Goal: Task Accomplishment & Management: Manage account settings

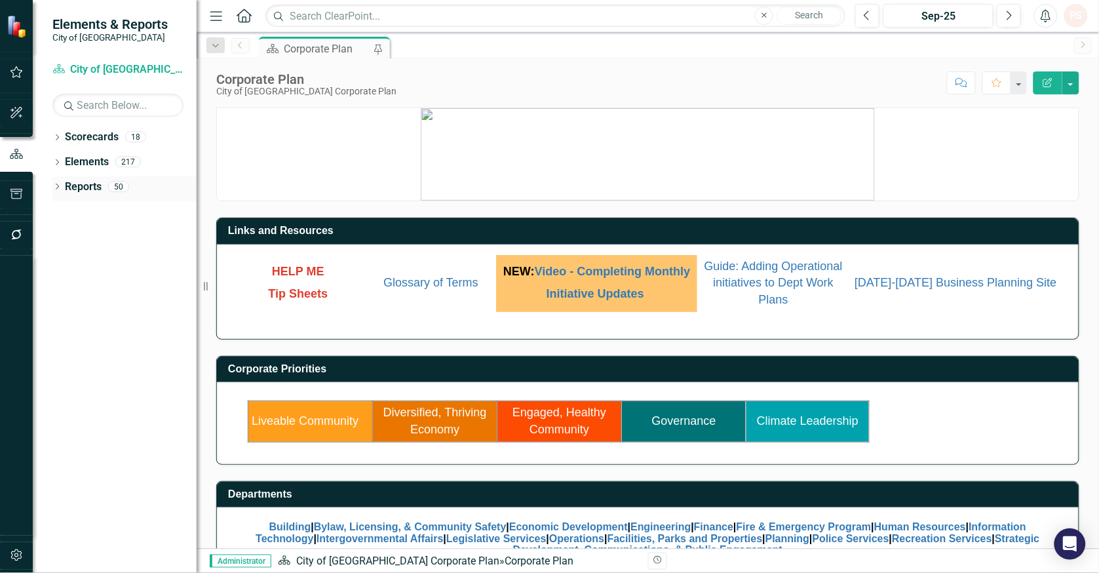
click at [56, 186] on icon "Dropdown" at bounding box center [56, 187] width 9 height 7
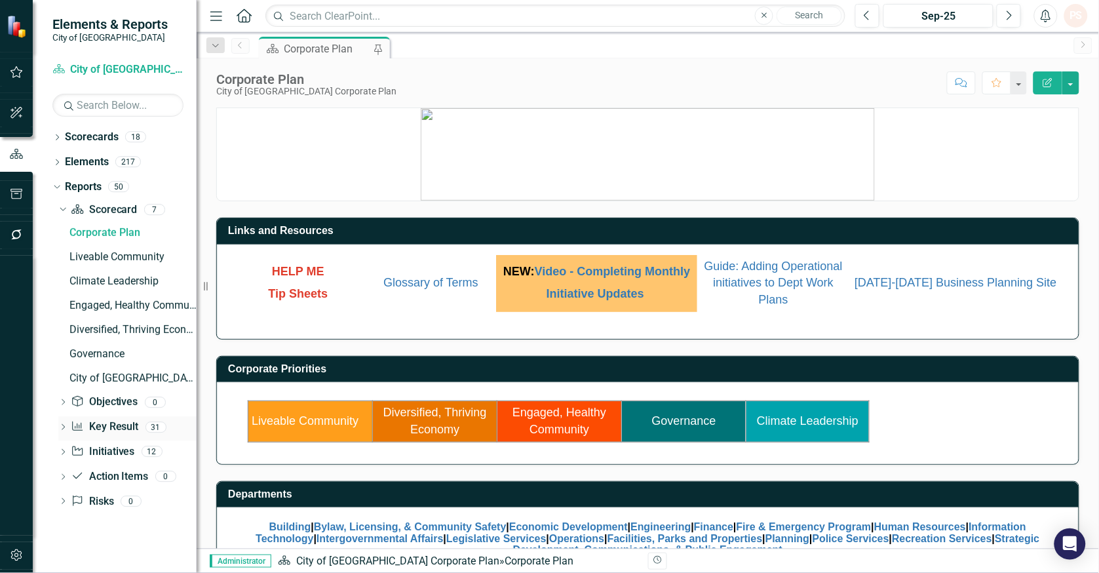
click at [66, 425] on icon "Dropdown" at bounding box center [62, 428] width 9 height 7
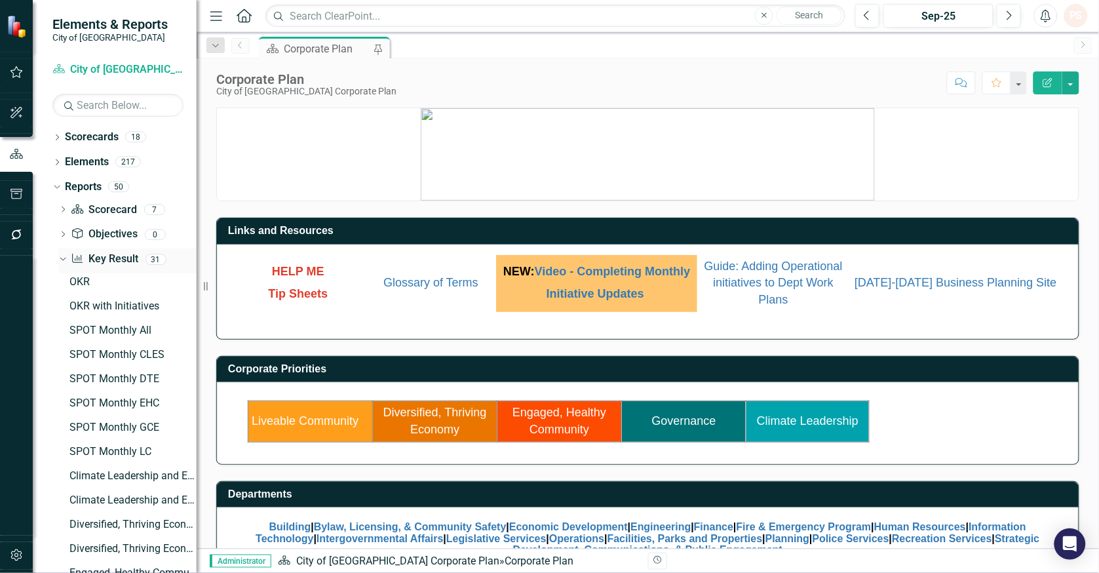
click at [59, 258] on icon "Dropdown" at bounding box center [61, 258] width 7 height 9
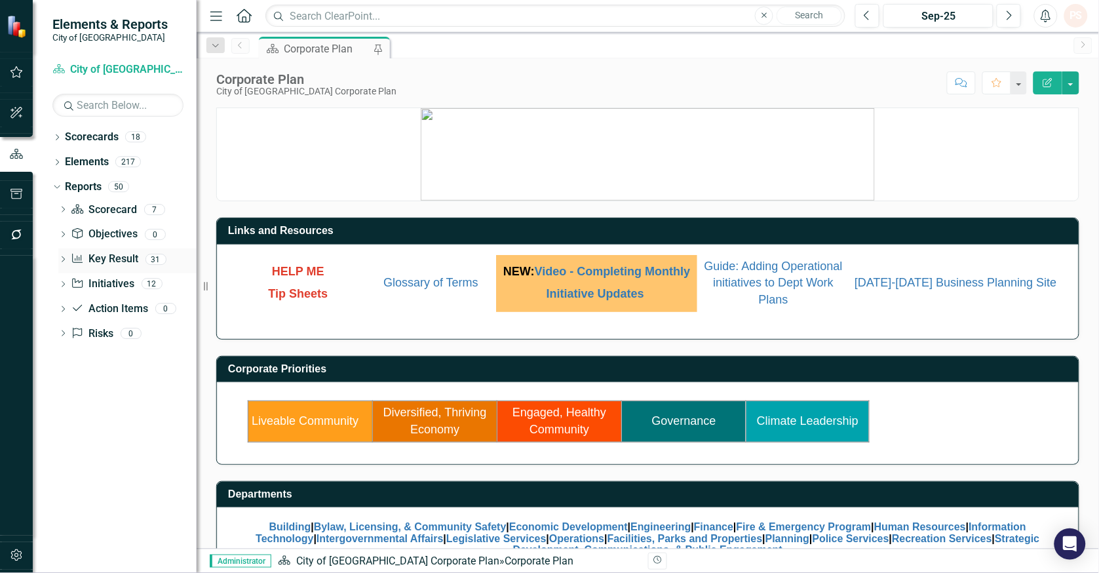
click at [63, 257] on icon "Dropdown" at bounding box center [62, 260] width 9 height 7
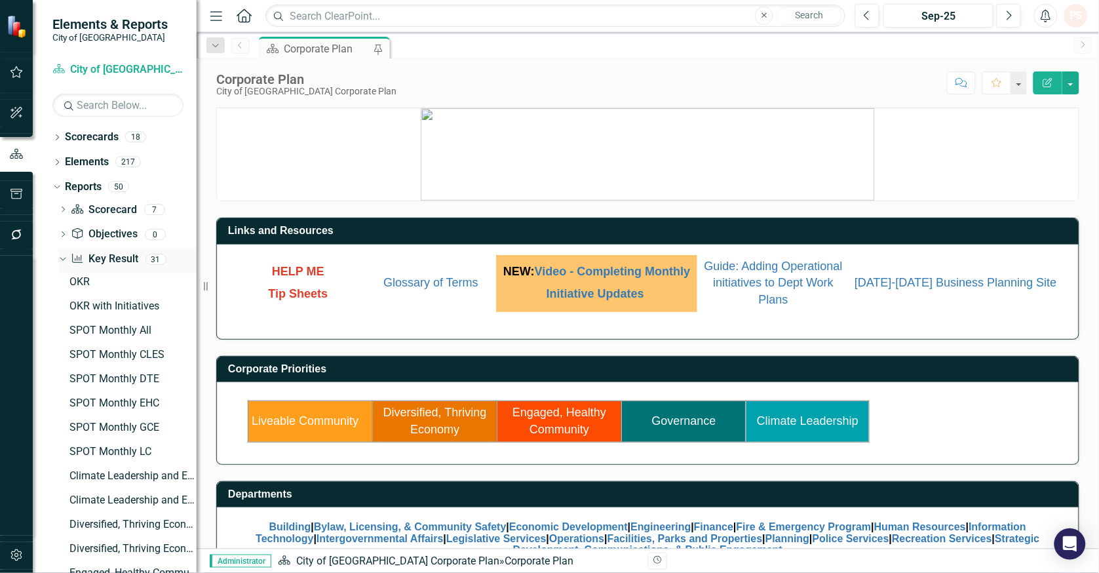
click at [108, 258] on link "Key Result Key Result" at bounding box center [105, 259] width 68 height 15
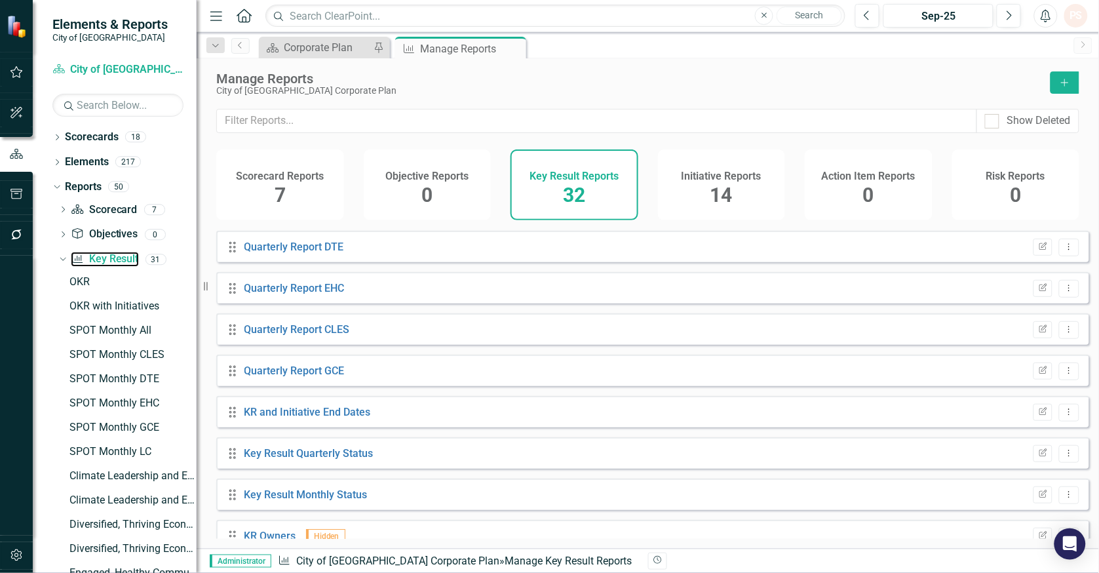
scroll to position [1009, 0]
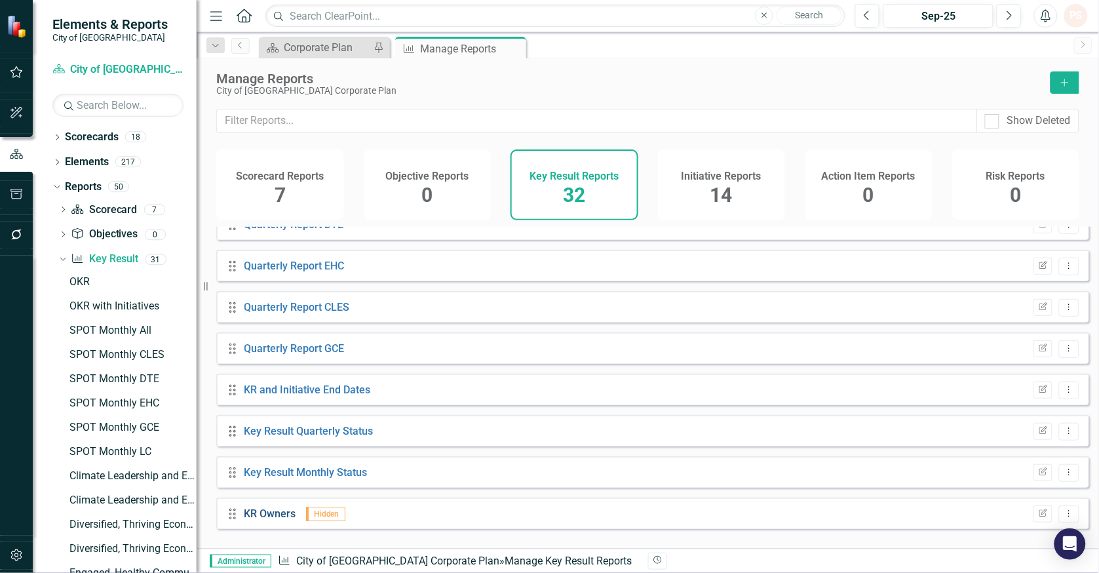
click at [274, 520] on link "KR Owners" at bounding box center [270, 513] width 52 height 12
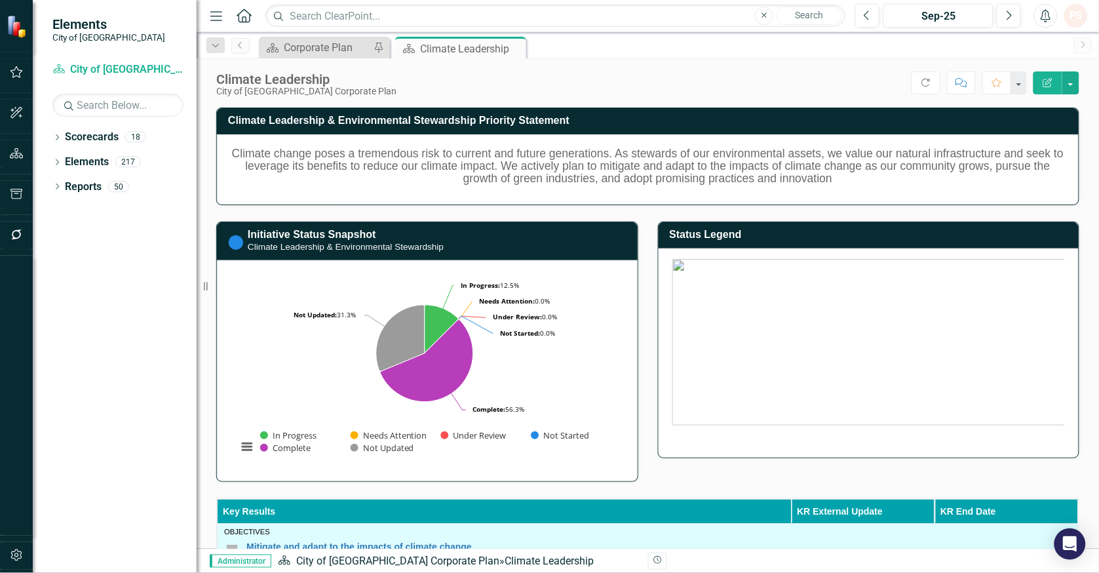
scroll to position [27, 0]
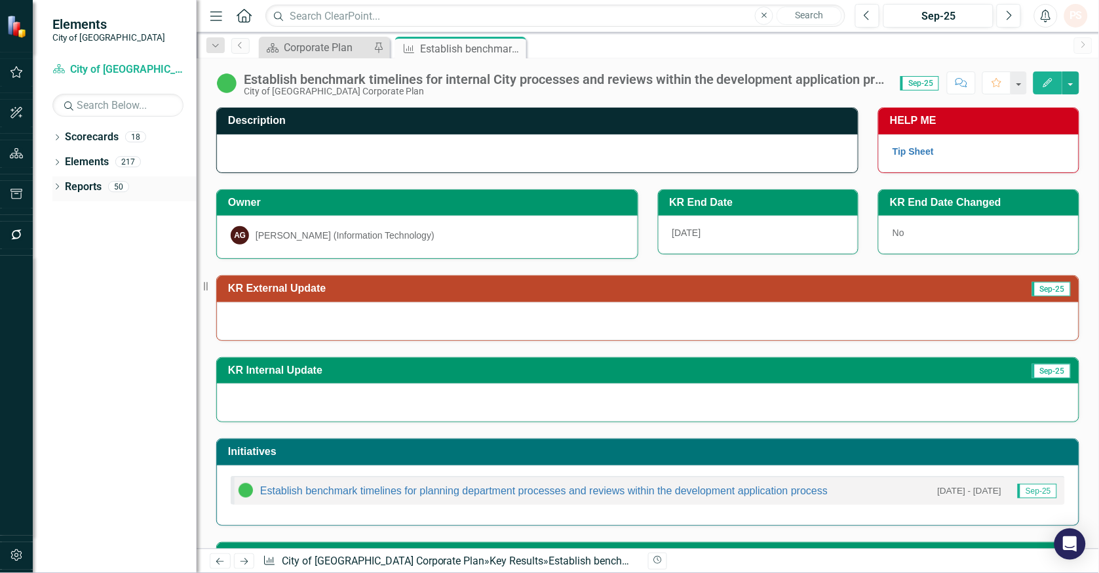
click at [79, 185] on link "Reports" at bounding box center [83, 187] width 37 height 15
click at [83, 187] on link "Reports" at bounding box center [83, 187] width 37 height 15
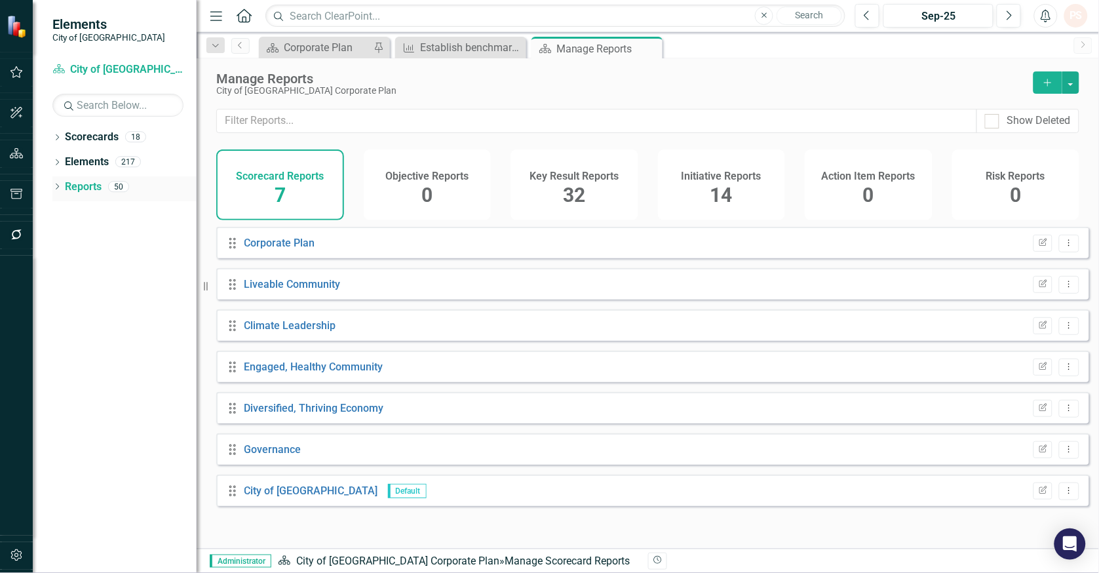
click at [56, 191] on icon "Dropdown" at bounding box center [56, 187] width 9 height 7
click at [107, 258] on link "Key Result Key Result" at bounding box center [105, 259] width 68 height 15
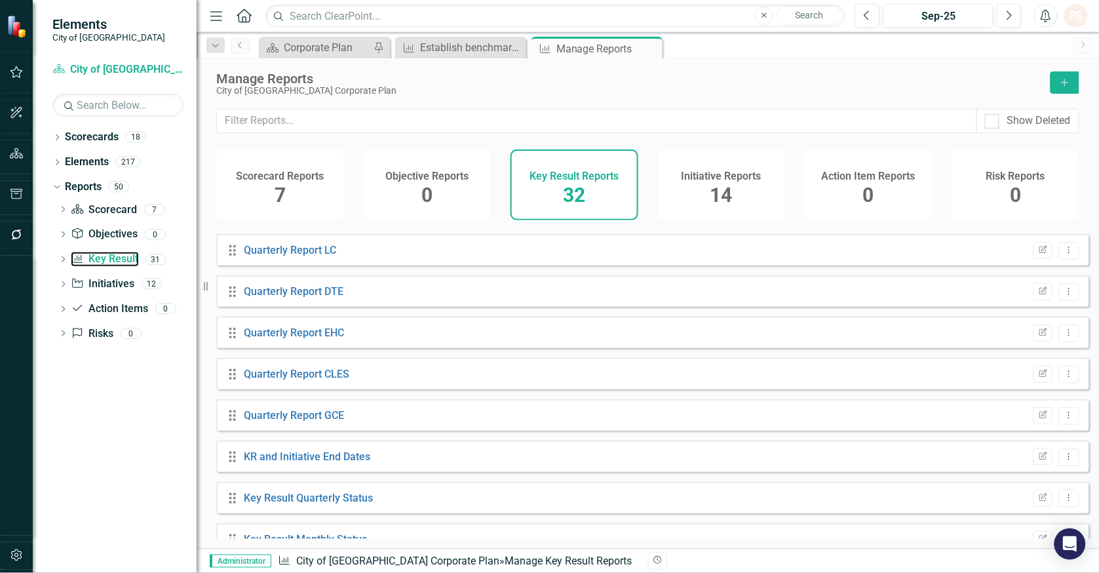
scroll to position [1009, 0]
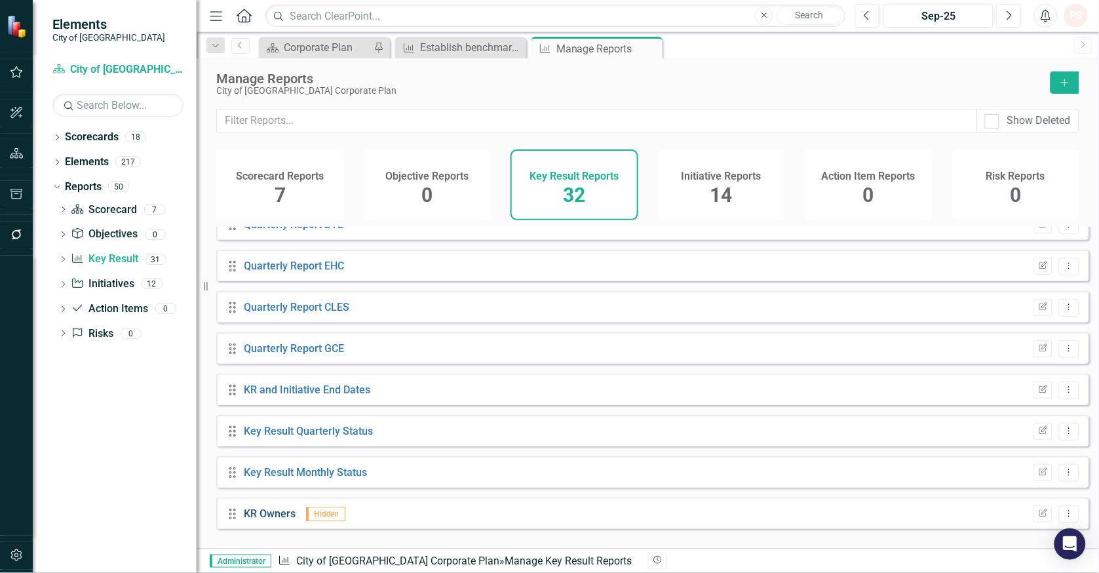
click at [263, 520] on link "KR Owners" at bounding box center [270, 513] width 52 height 12
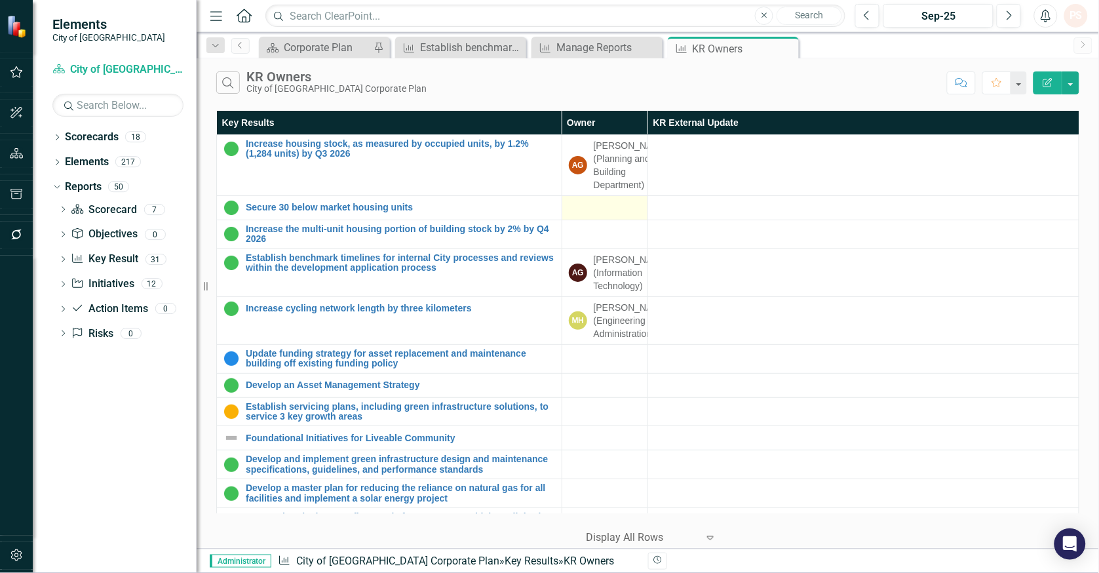
click at [591, 216] on div at bounding box center [605, 208] width 72 height 16
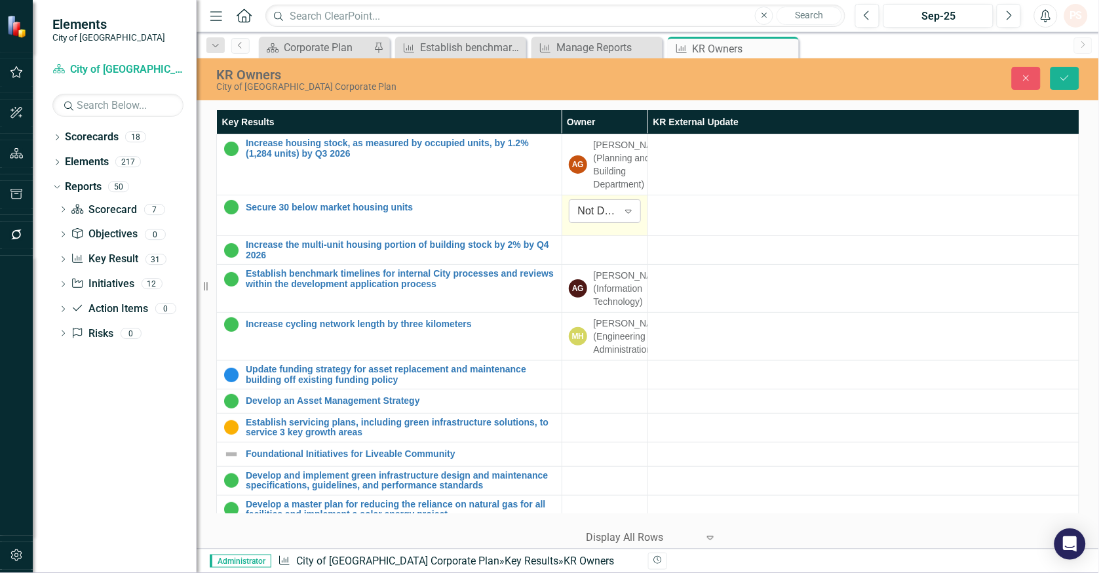
click at [626, 216] on icon "Expand" at bounding box center [628, 211] width 13 height 10
click at [595, 219] on input "amanada" at bounding box center [594, 211] width 47 height 15
type input "amanda"
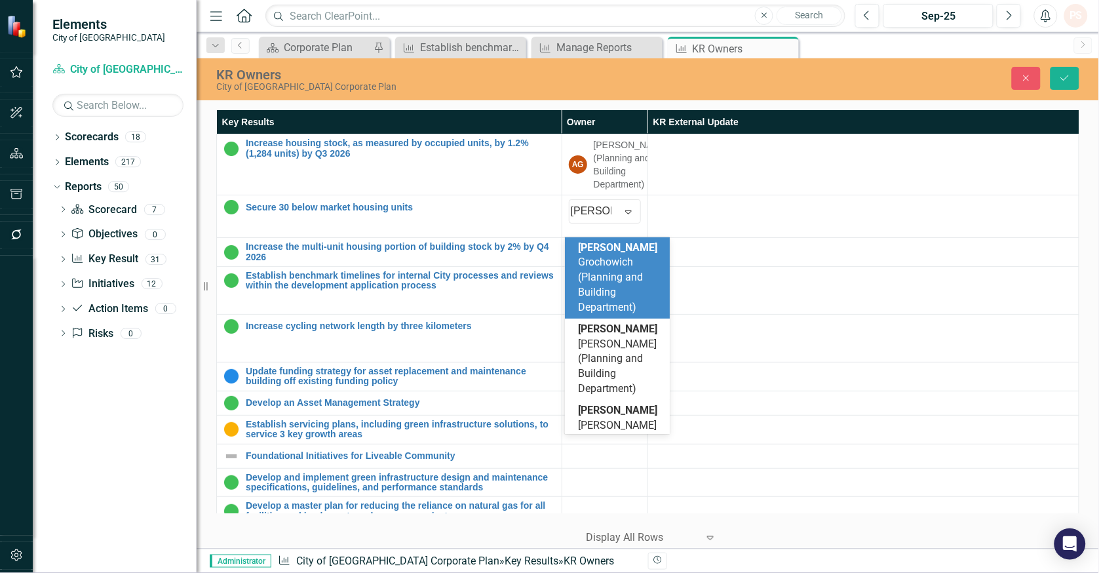
click at [608, 276] on span "Amanda Grochowich (Planning and Building Department)" at bounding box center [617, 277] width 79 height 72
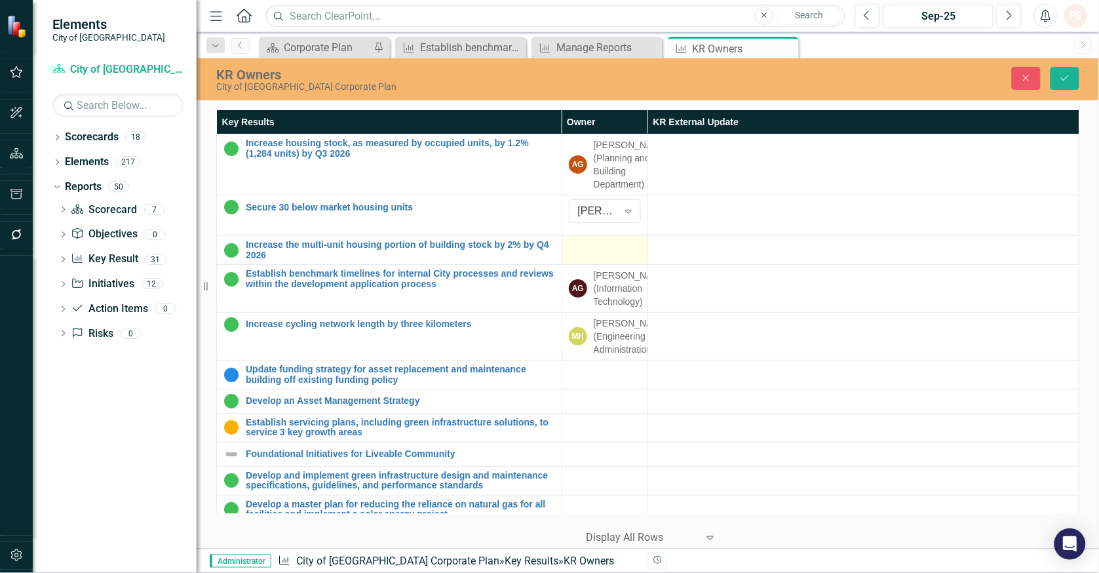
click at [617, 256] on div at bounding box center [605, 248] width 72 height 16
click at [604, 256] on div at bounding box center [605, 248] width 72 height 16
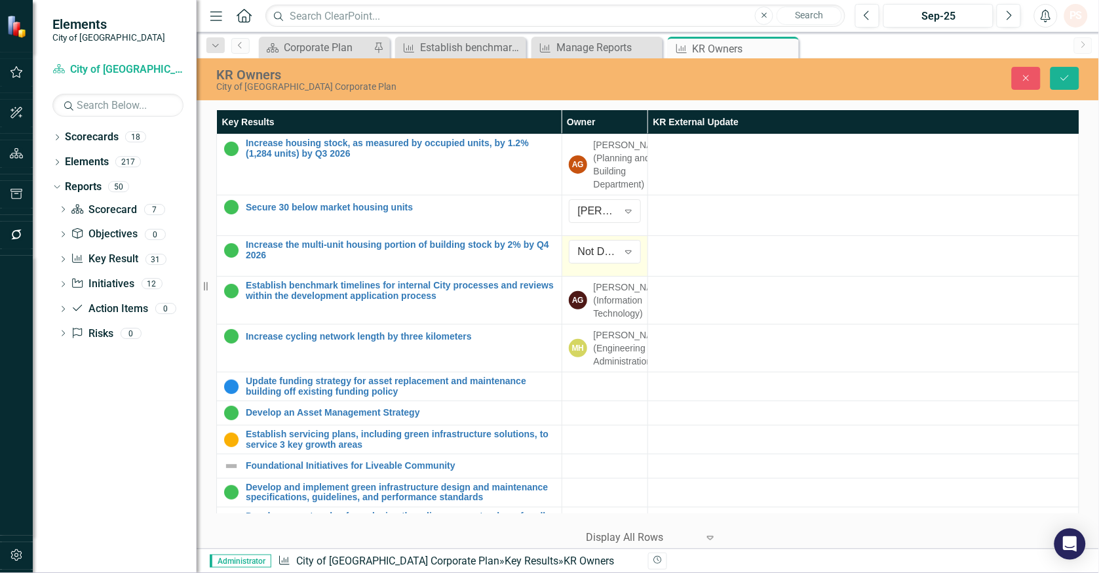
click at [604, 260] on div "Not Defined" at bounding box center [598, 251] width 40 height 15
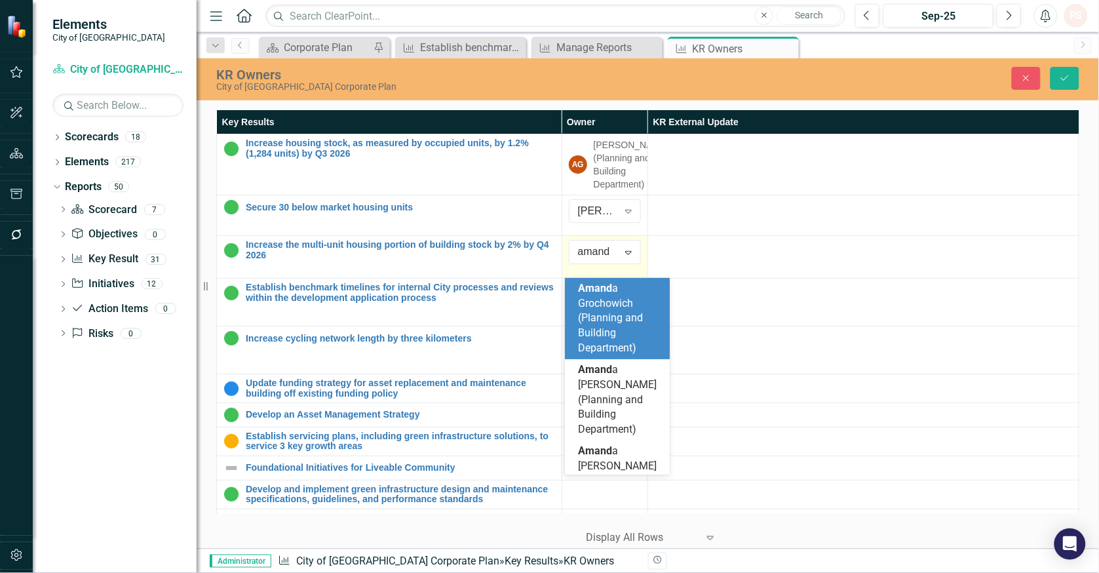
type input "amanda"
click at [608, 291] on span "Amanda" at bounding box center [617, 288] width 79 height 12
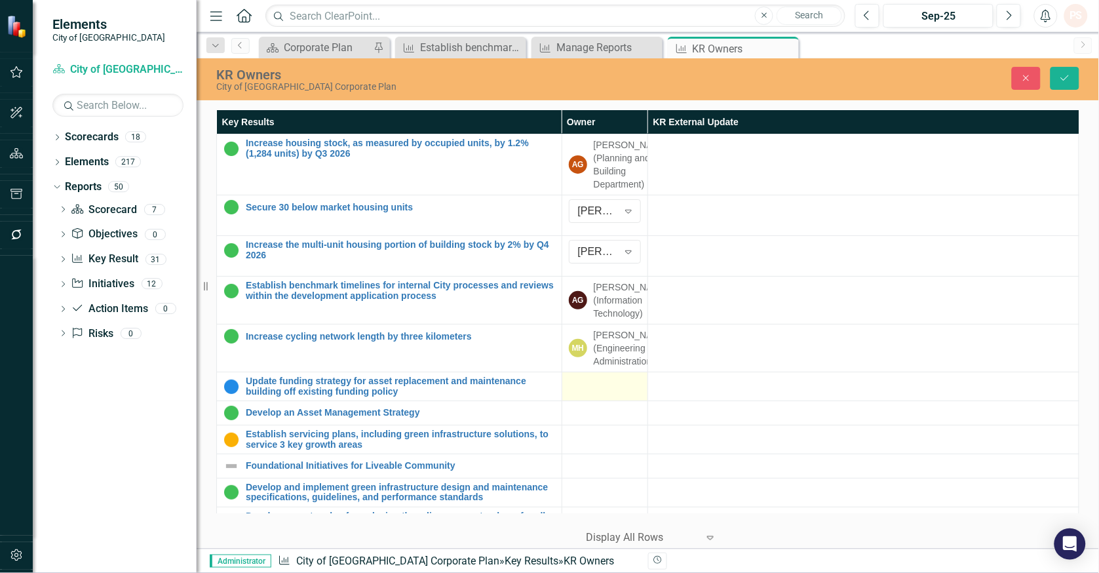
click at [591, 392] on div at bounding box center [605, 384] width 72 height 16
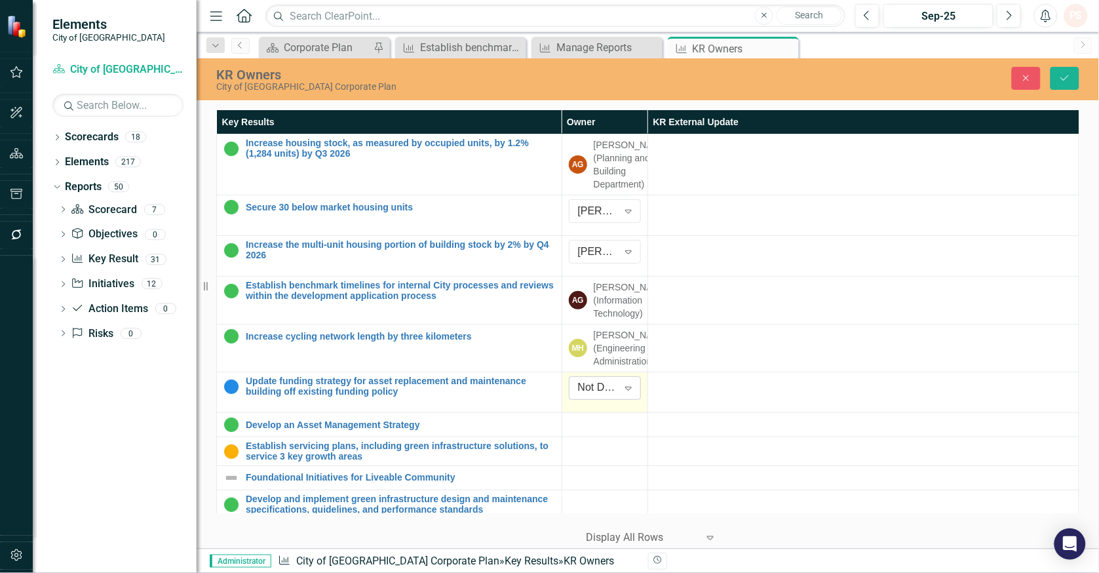
click at [622, 393] on icon "Expand" at bounding box center [628, 388] width 13 height 10
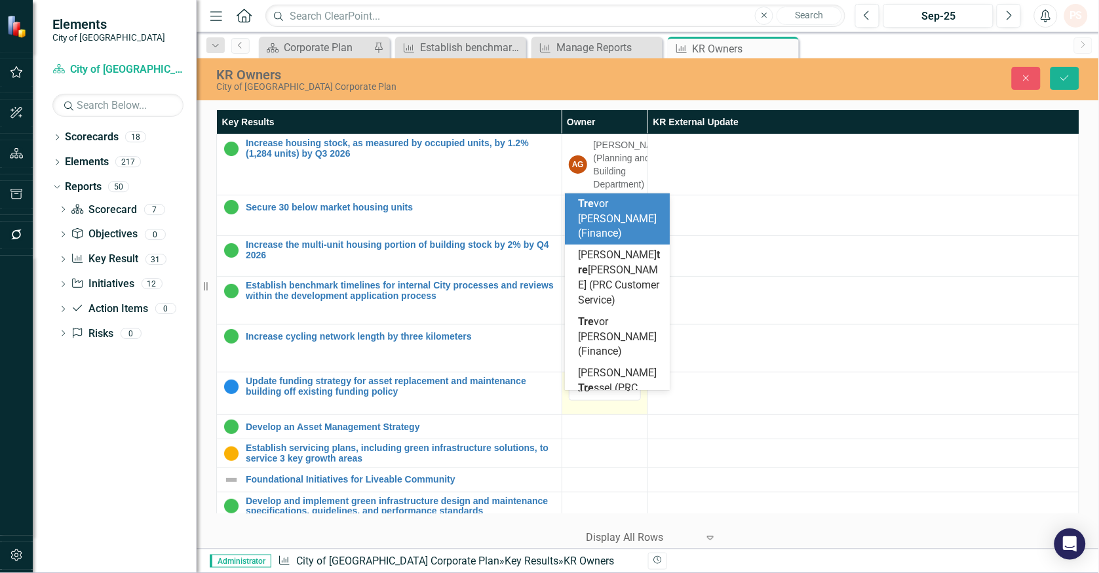
type input "trev"
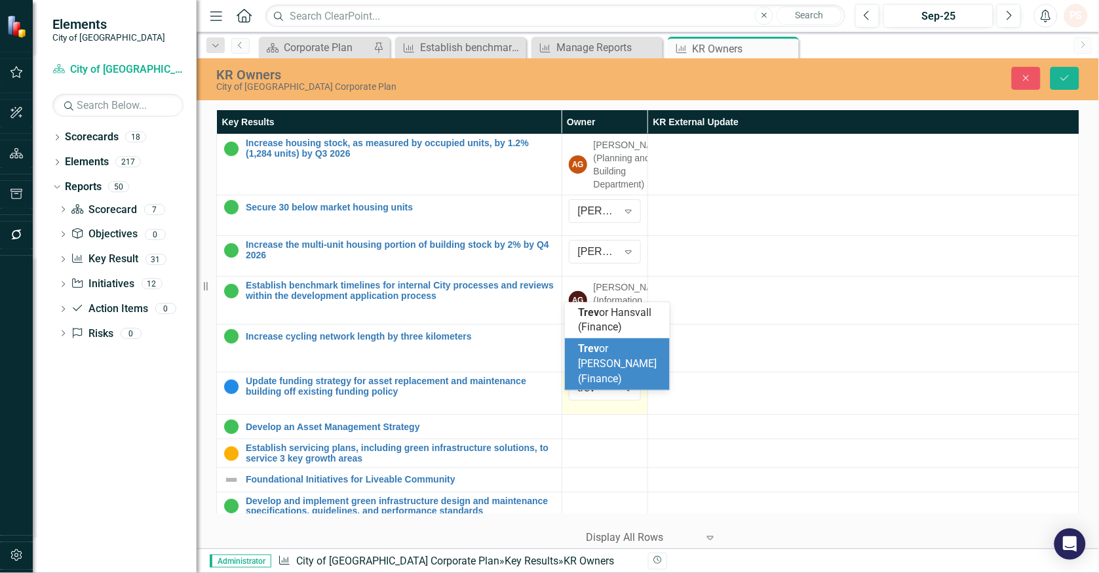
click at [605, 362] on span "Trev or Thompson (Finance)" at bounding box center [617, 363] width 79 height 43
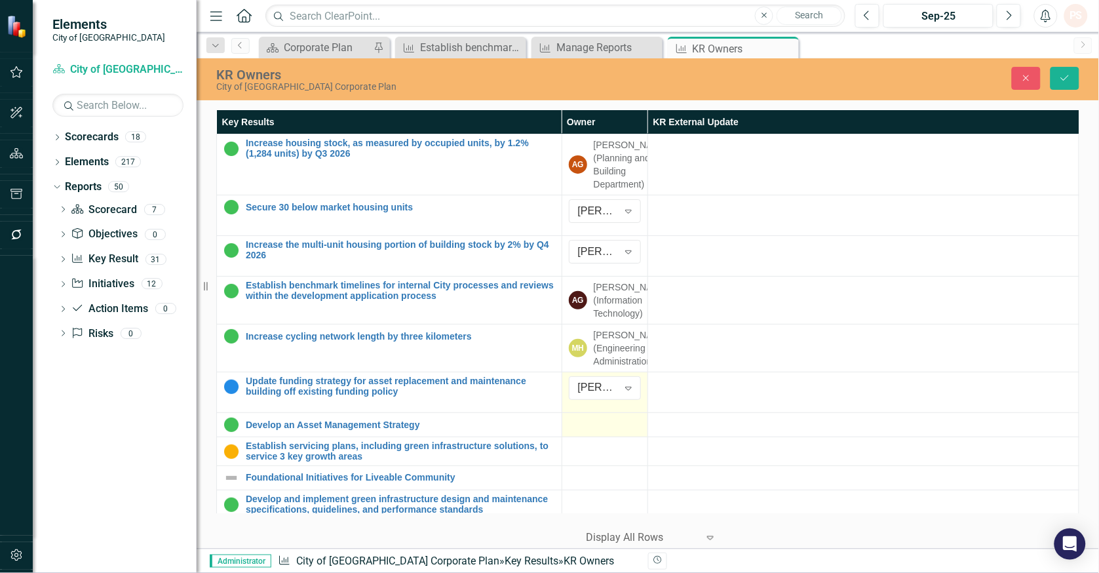
click at [597, 433] on div at bounding box center [605, 425] width 72 height 16
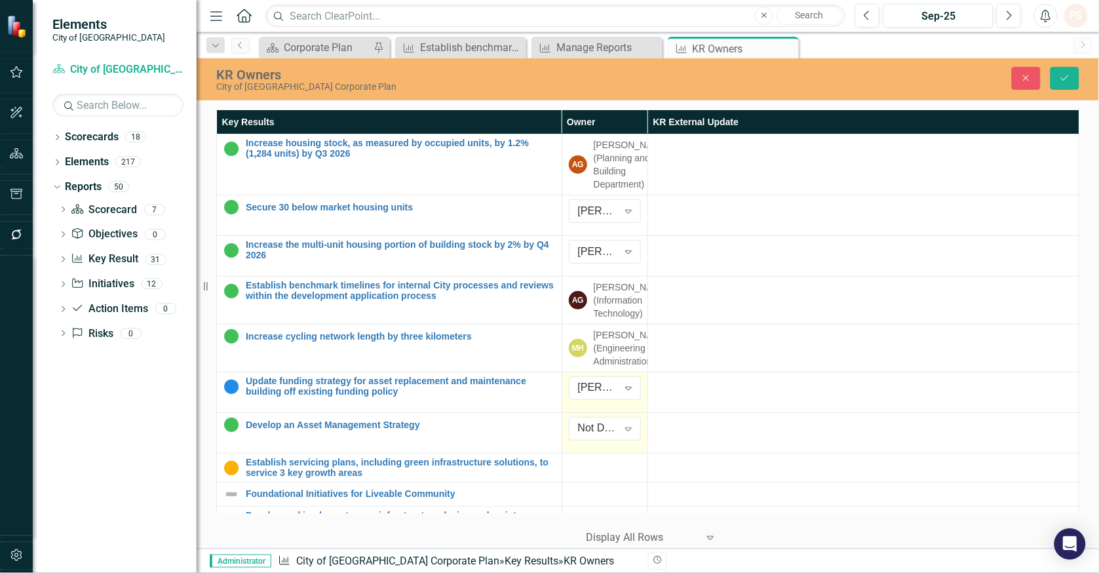
click at [597, 436] on div "Not Defined" at bounding box center [598, 428] width 40 height 15
type input "robin"
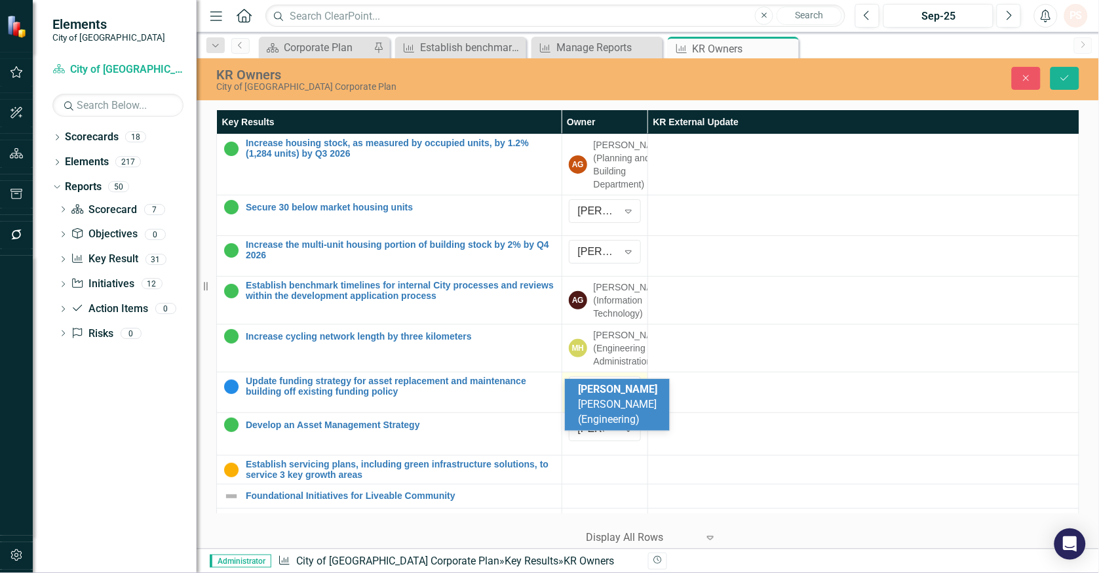
click at [621, 410] on span "Robin Miller (Engineering)" at bounding box center [617, 404] width 79 height 43
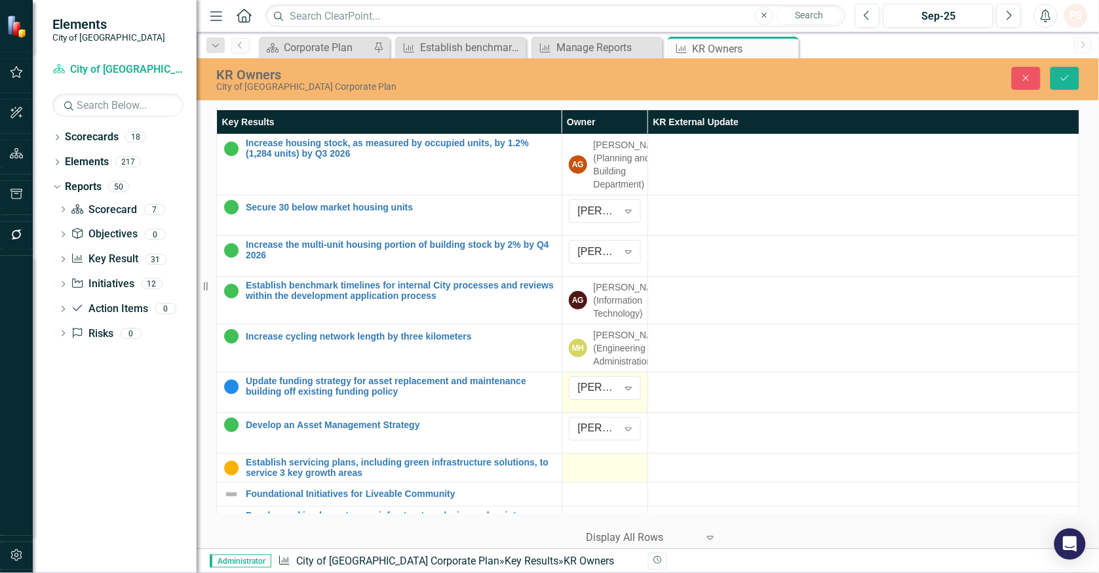
click at [600, 482] on td at bounding box center [605, 468] width 86 height 29
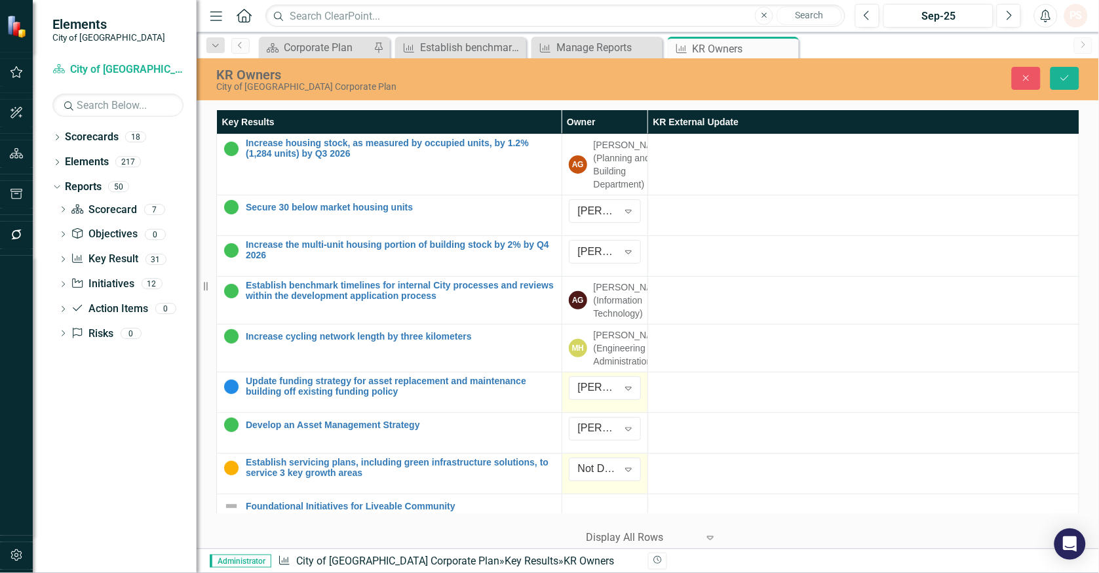
click at [600, 477] on div "Not Defined" at bounding box center [598, 469] width 40 height 15
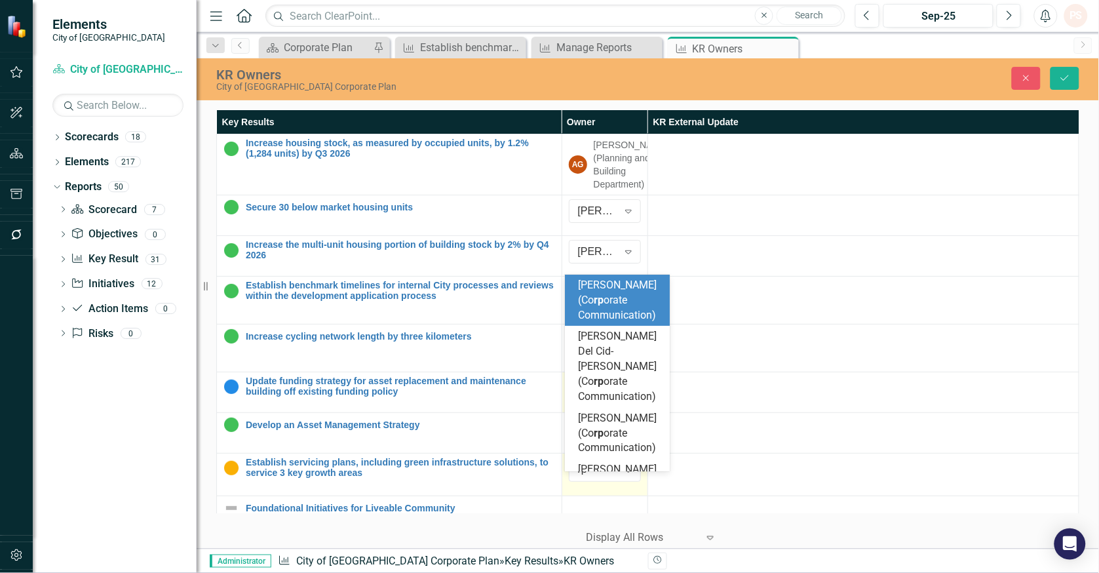
type input "r"
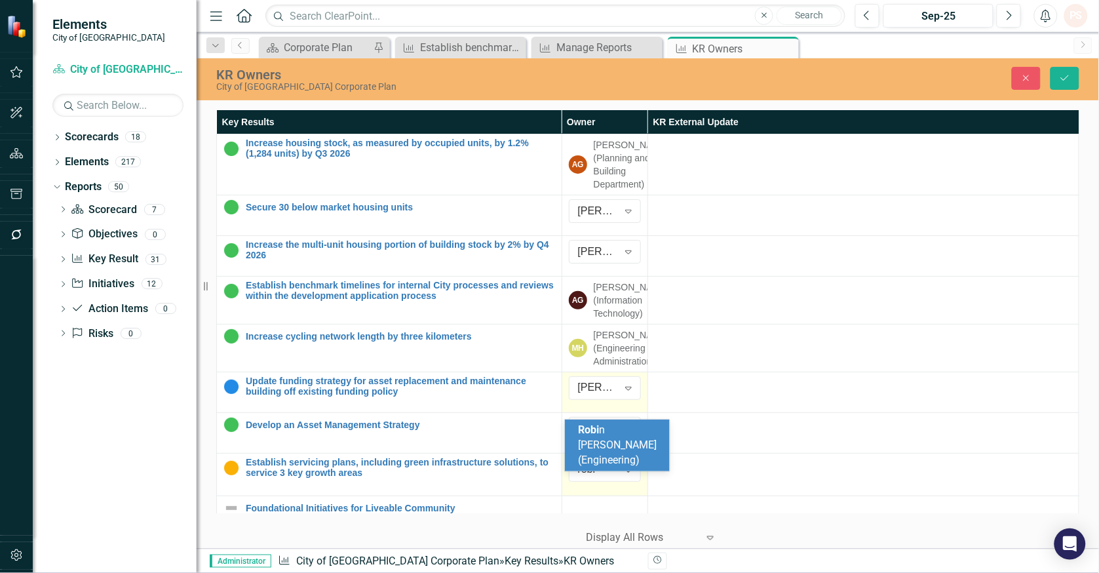
type input "robin"
click at [600, 436] on span "Robin" at bounding box center [617, 429] width 79 height 12
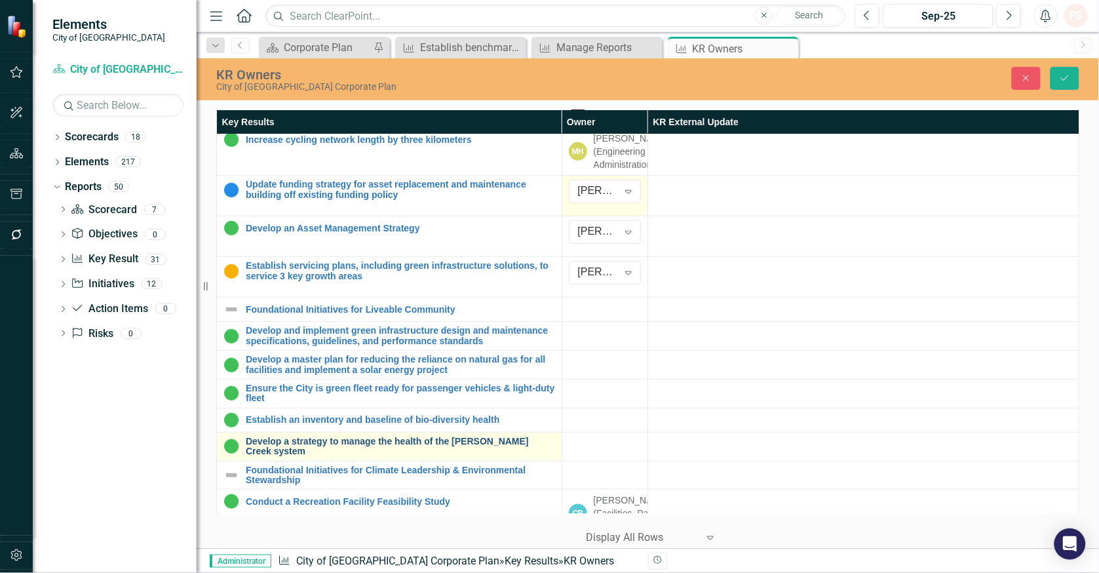
scroll to position [218, 0]
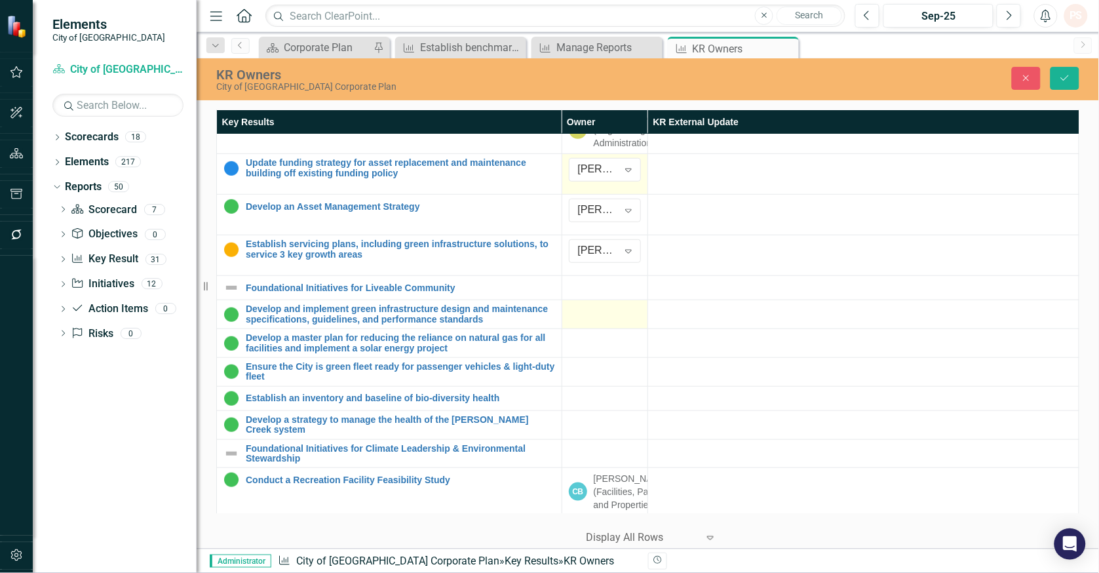
click at [611, 320] on div at bounding box center [605, 312] width 72 height 16
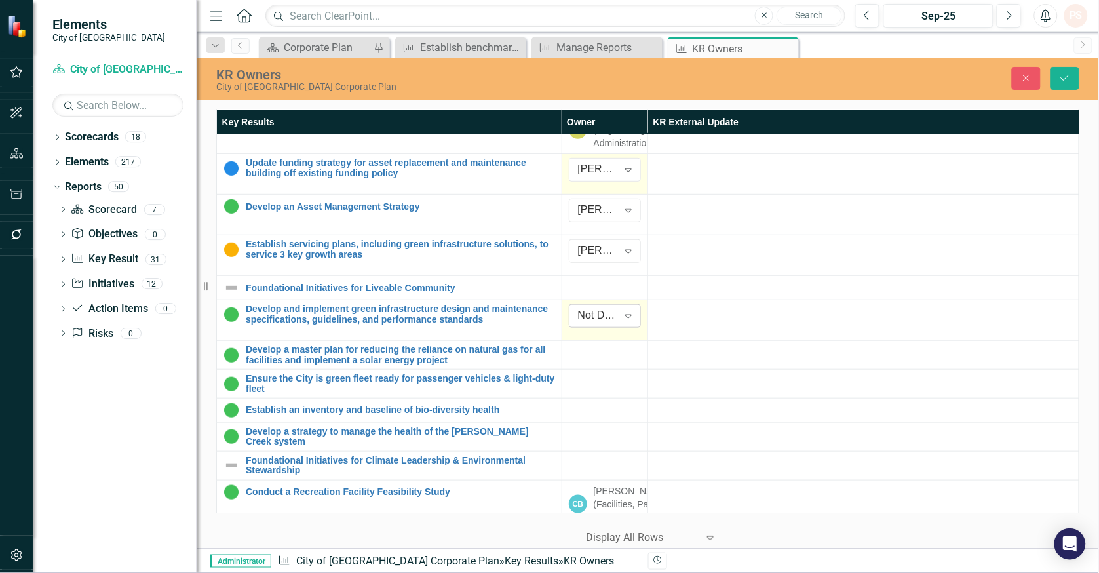
click at [611, 324] on div "Not Defined" at bounding box center [598, 316] width 40 height 15
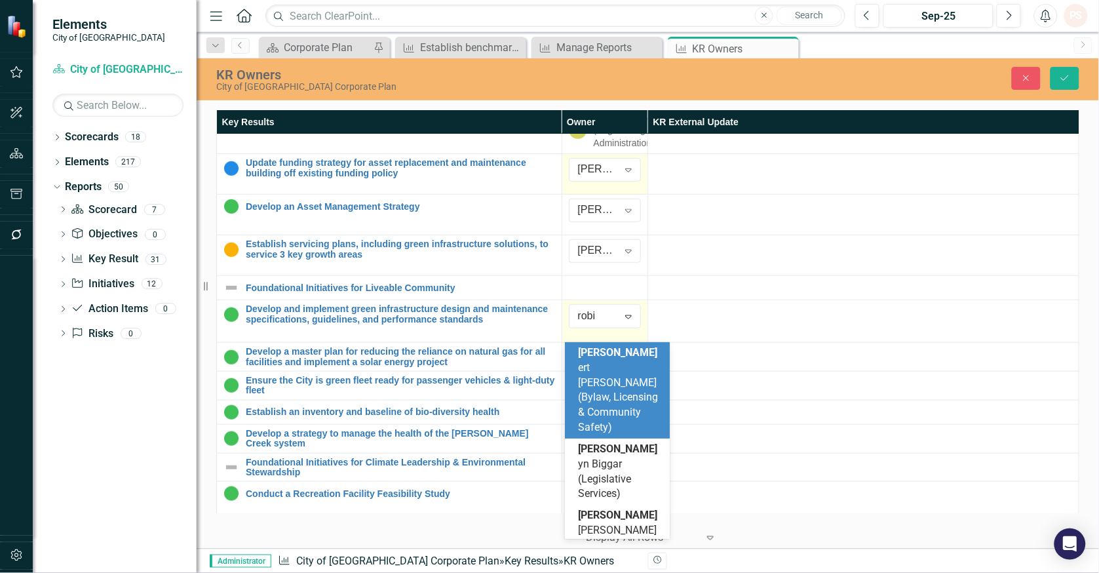
type input "robin"
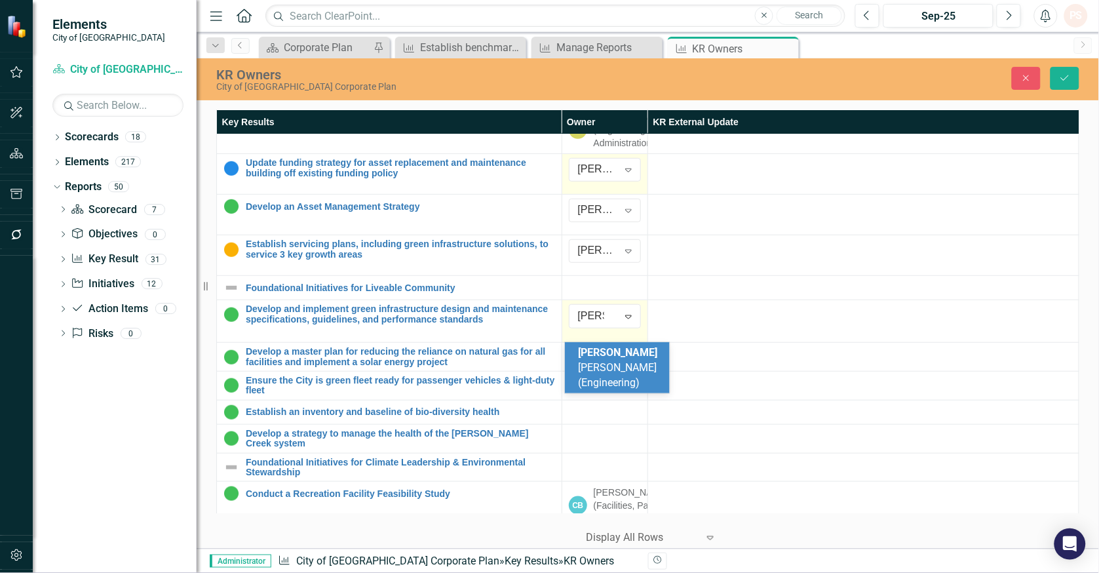
click at [610, 359] on div "Robin Miller (Engineering)" at bounding box center [620, 367] width 84 height 45
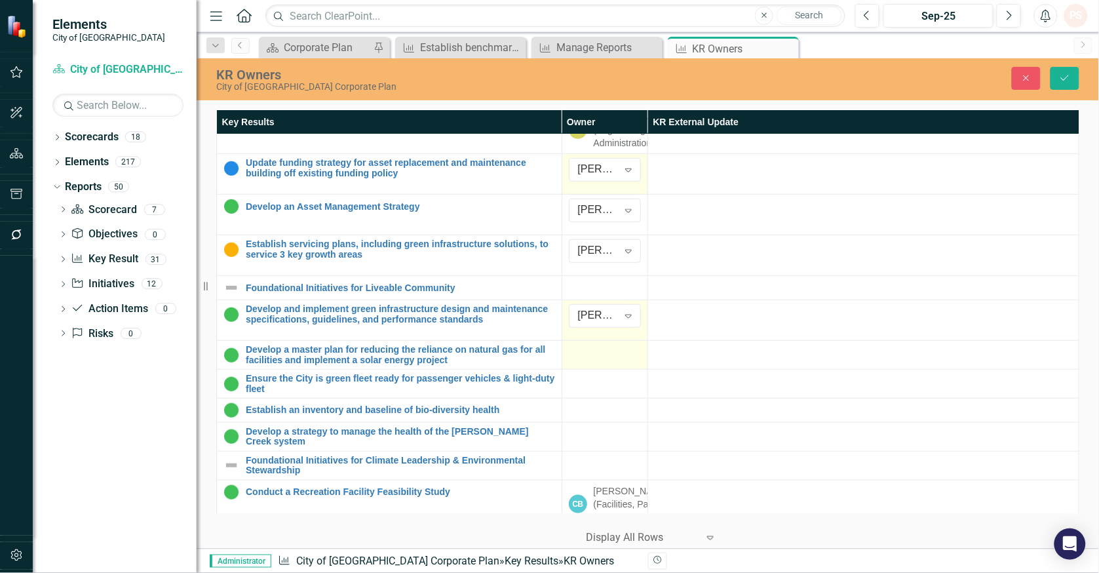
click at [577, 360] on div at bounding box center [605, 353] width 72 height 16
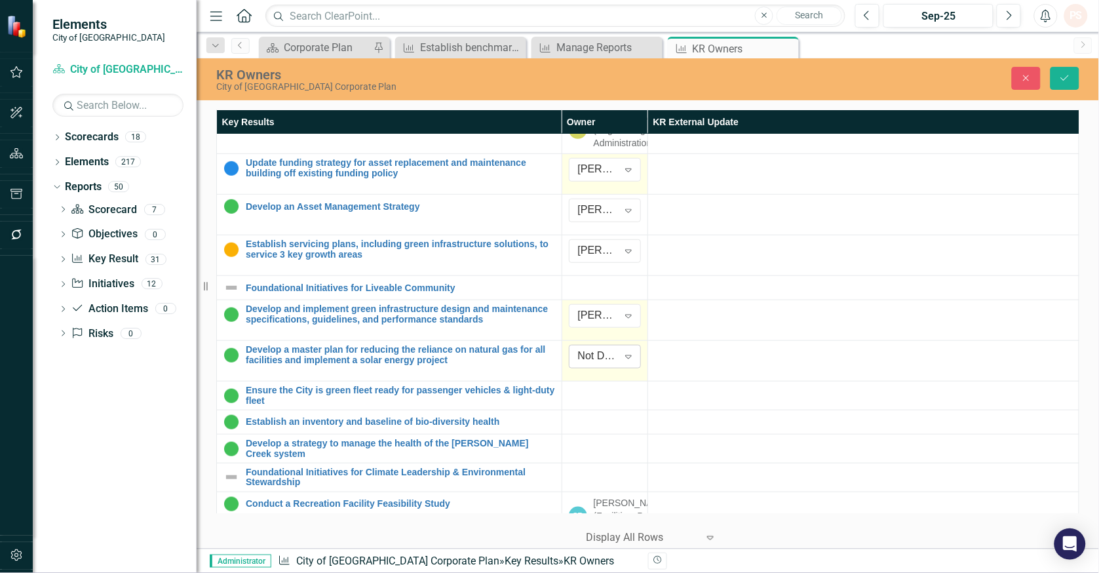
click at [582, 364] on div "Not Defined" at bounding box center [598, 356] width 40 height 15
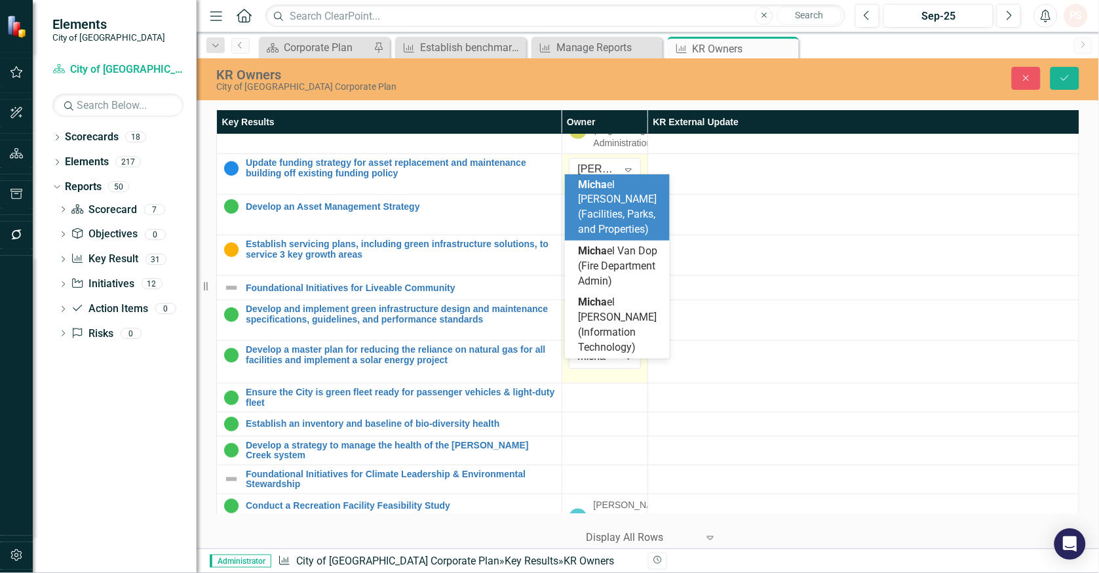
type input "michae"
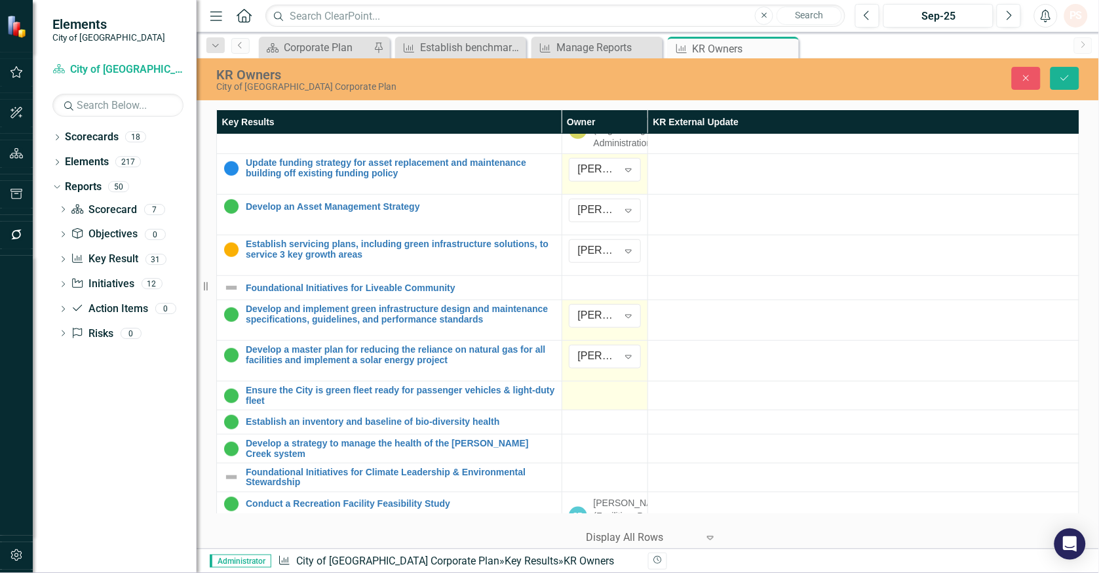
click at [600, 401] on div at bounding box center [605, 393] width 72 height 16
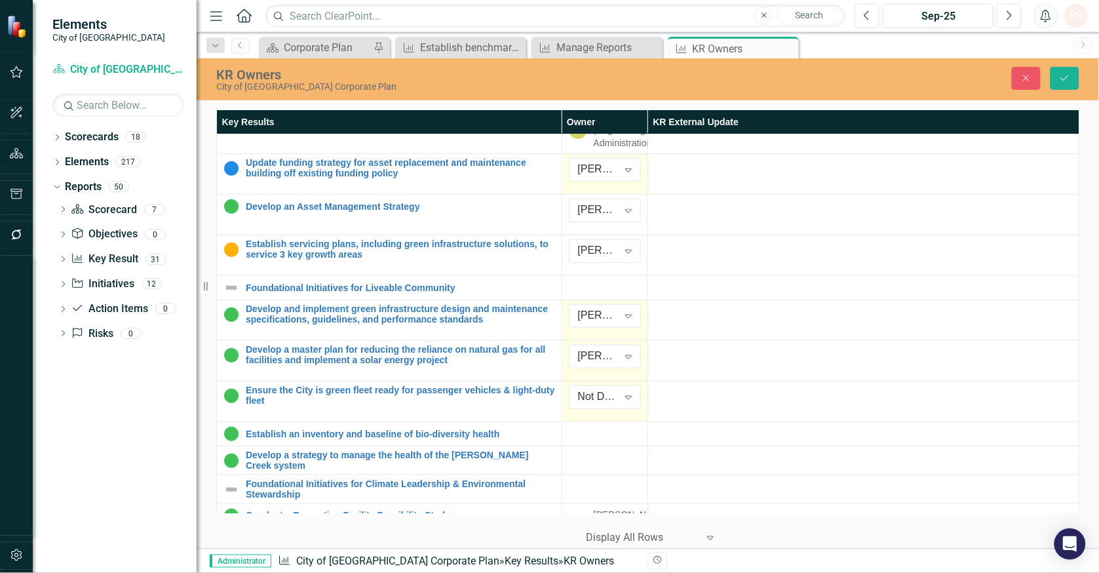
click at [600, 405] on div "Not Defined" at bounding box center [598, 397] width 40 height 15
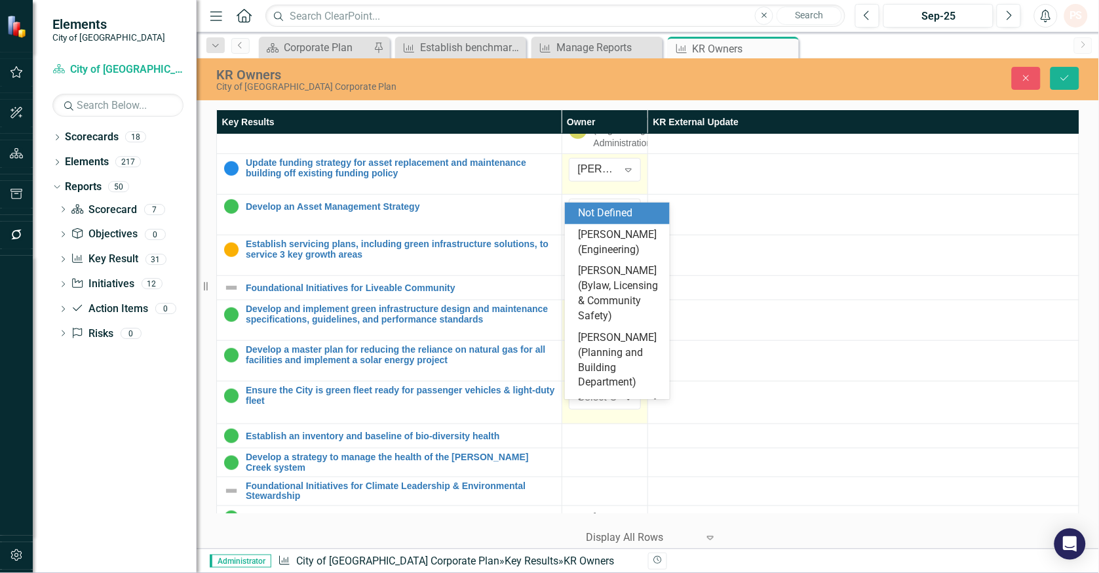
type input "R"
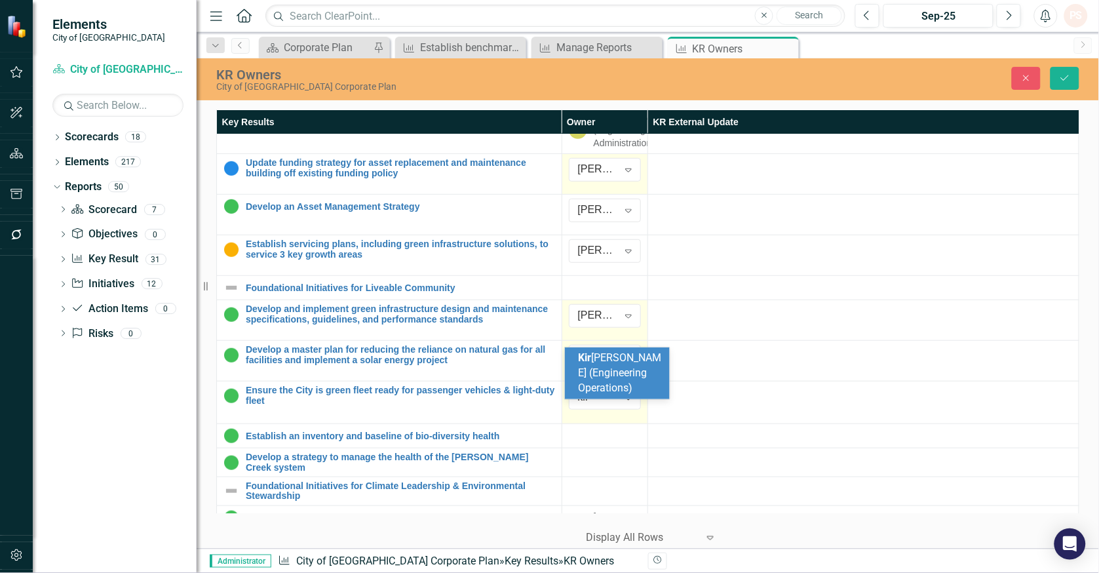
type input "kirk"
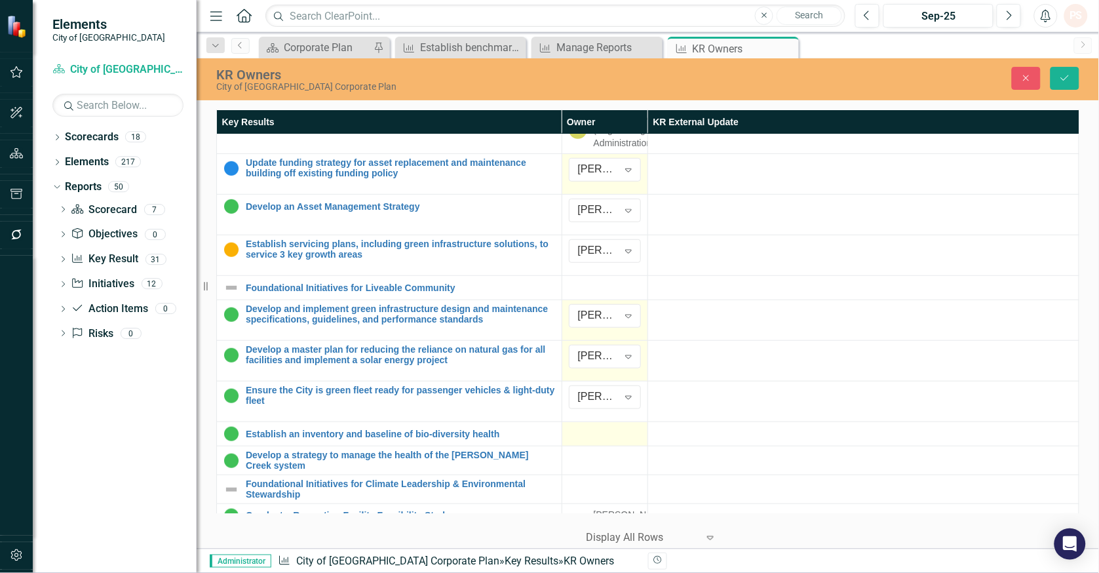
click at [594, 442] on div at bounding box center [605, 434] width 72 height 16
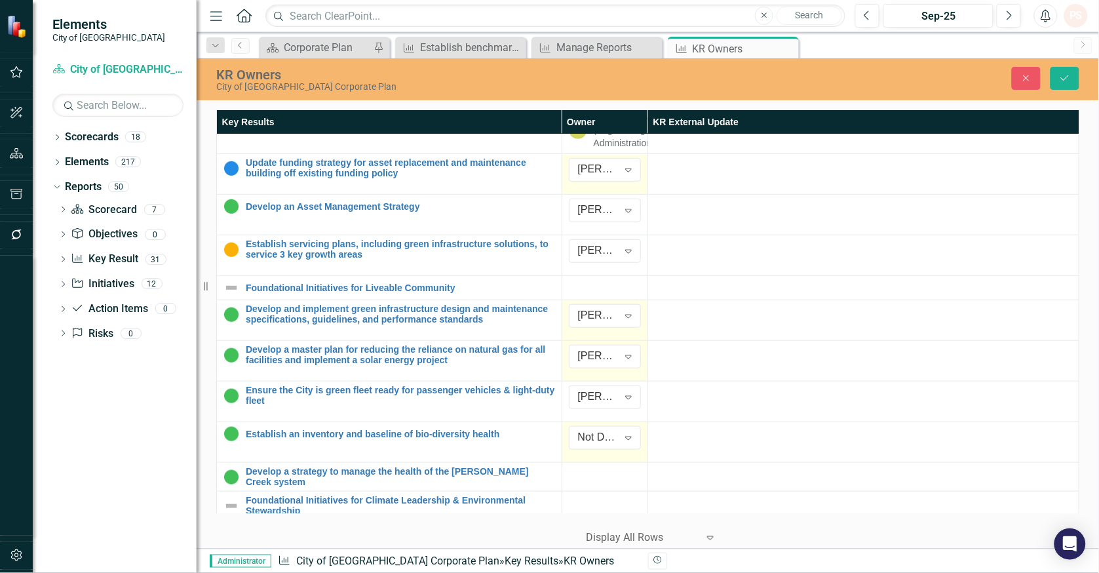
click at [594, 446] on div "Not Defined" at bounding box center [598, 438] width 40 height 15
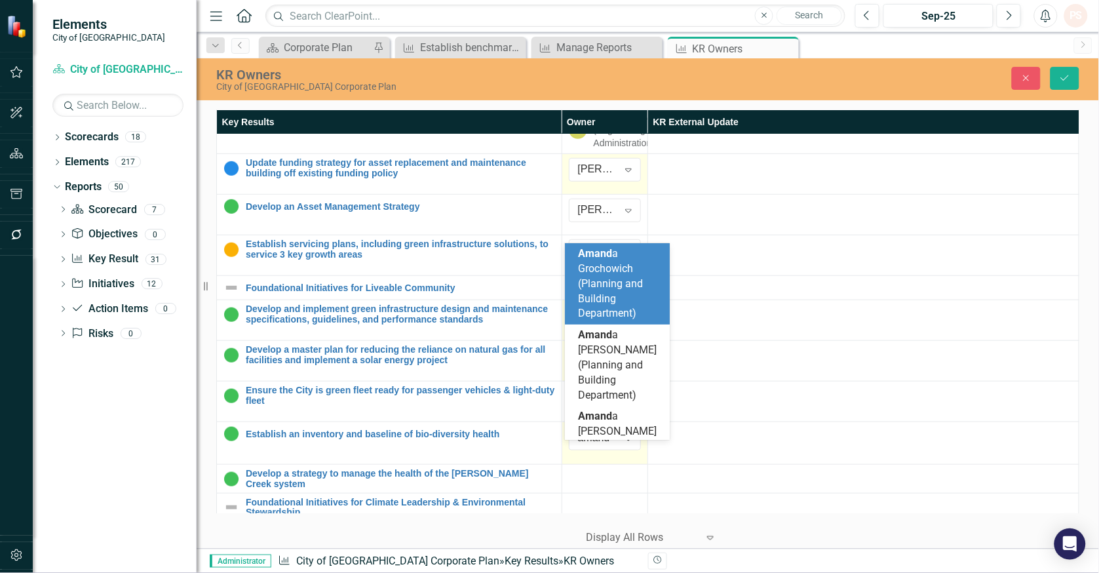
type input "amanda"
click at [604, 294] on span "Amanda Grochowich (Planning and Building Department)" at bounding box center [617, 283] width 79 height 72
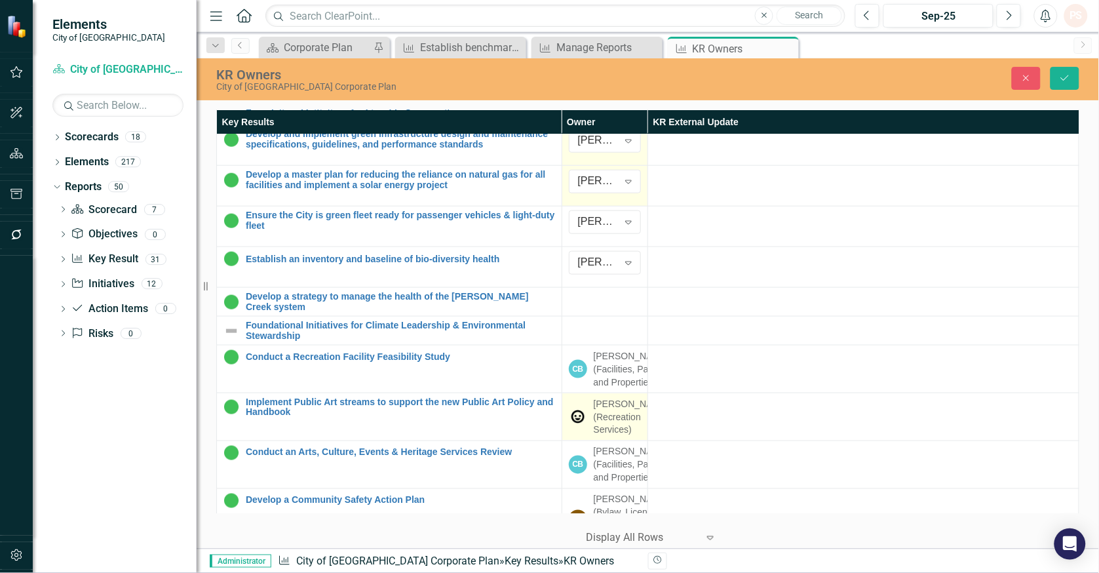
scroll to position [436, 0]
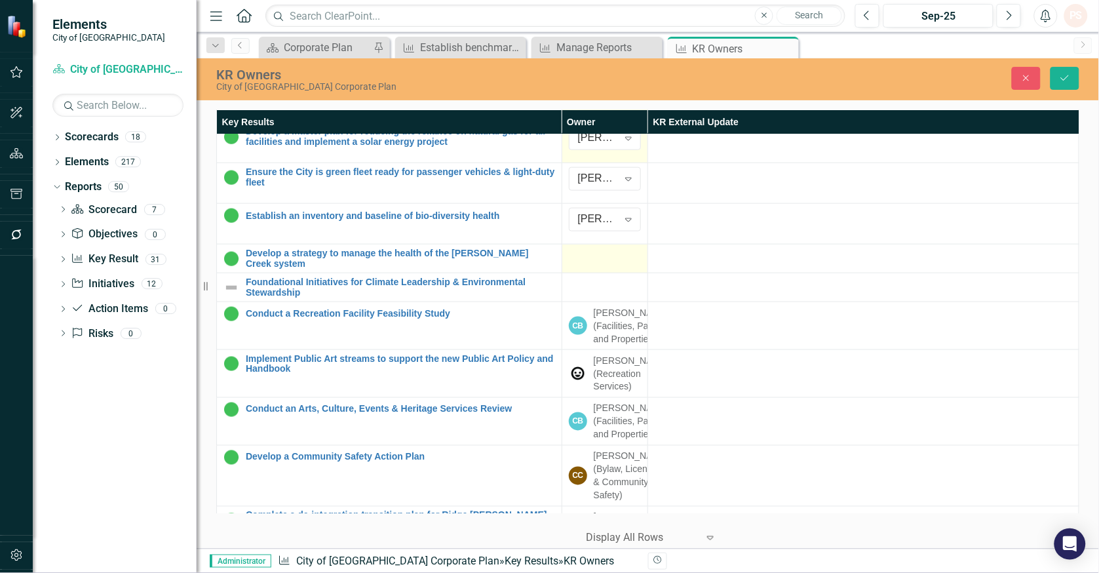
click at [596, 264] on div at bounding box center [605, 256] width 72 height 16
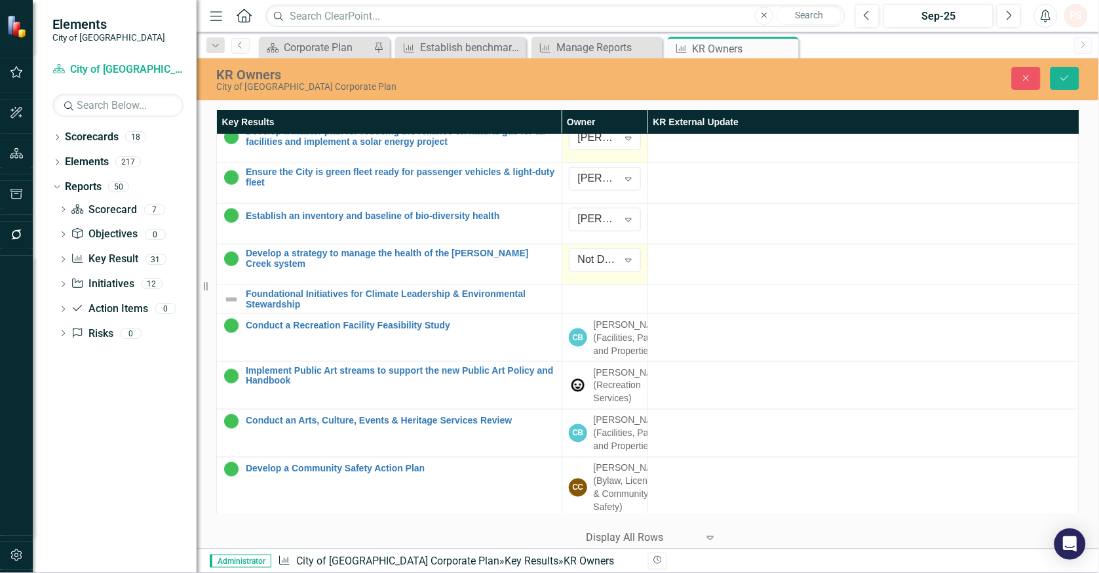
click at [596, 268] on div "Not Defined" at bounding box center [598, 260] width 40 height 15
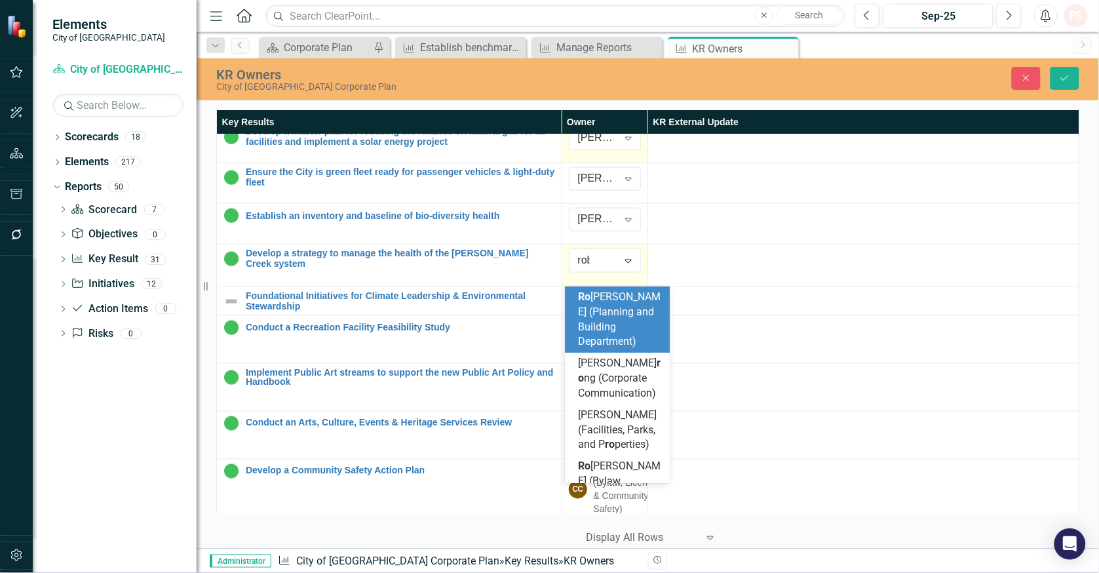
type input "robin"
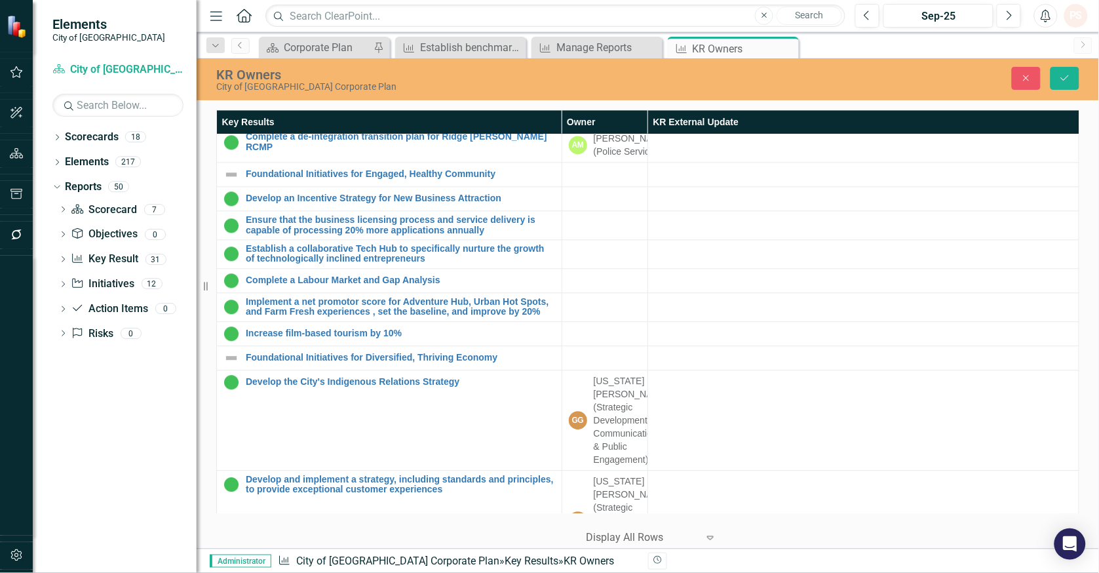
scroll to position [874, 0]
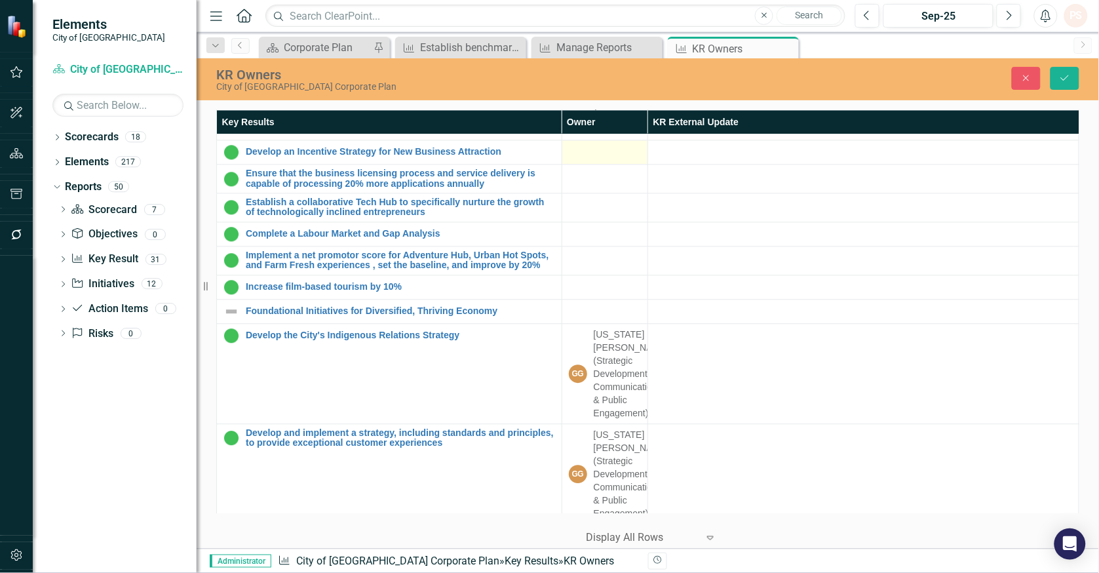
click at [625, 160] on div at bounding box center [605, 152] width 72 height 16
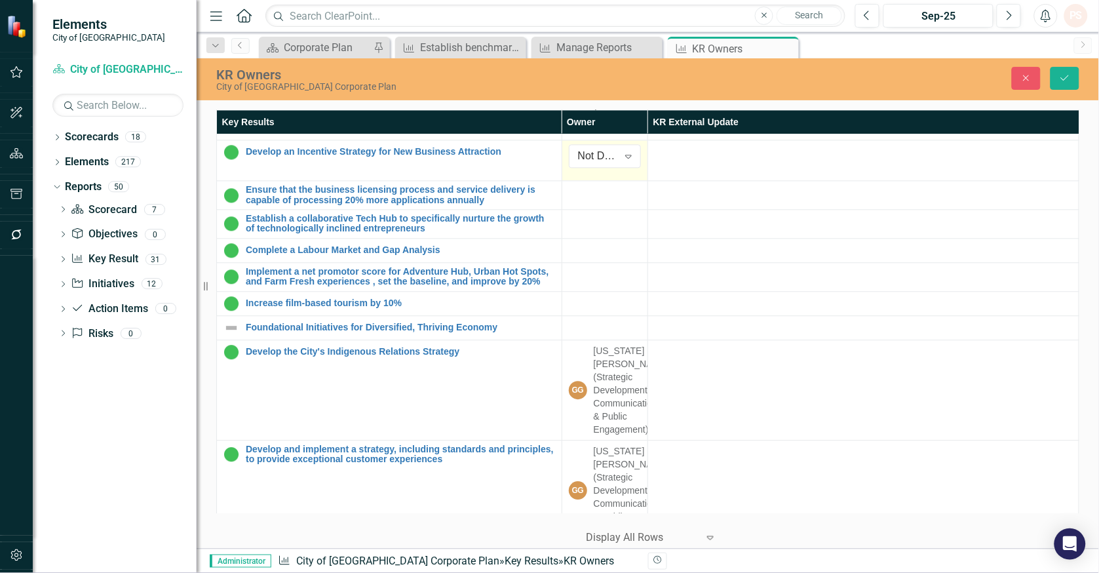
click at [625, 161] on icon "Expand" at bounding box center [628, 156] width 13 height 10
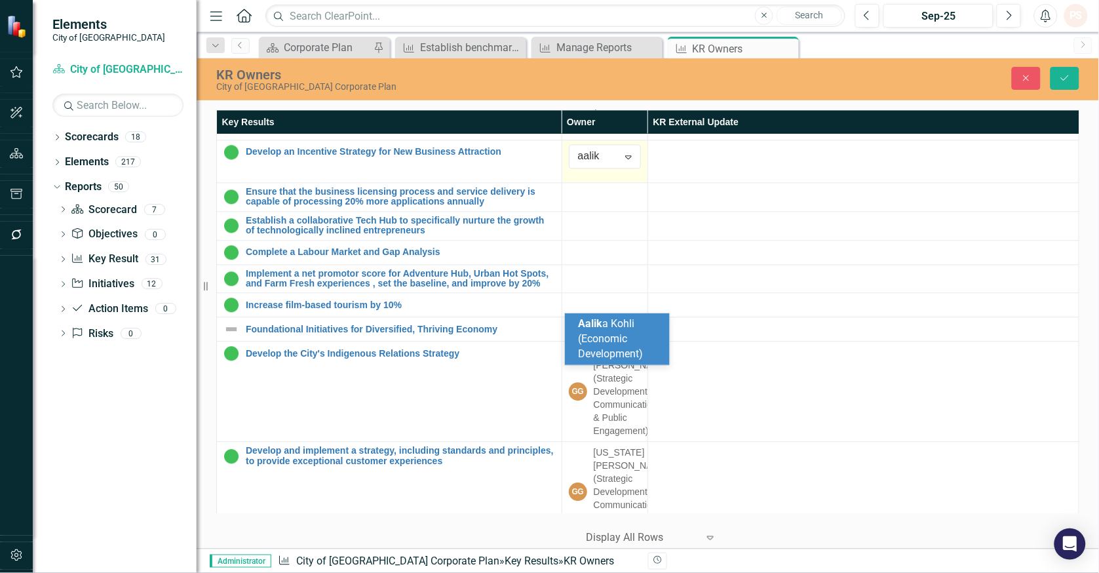
type input "aalika"
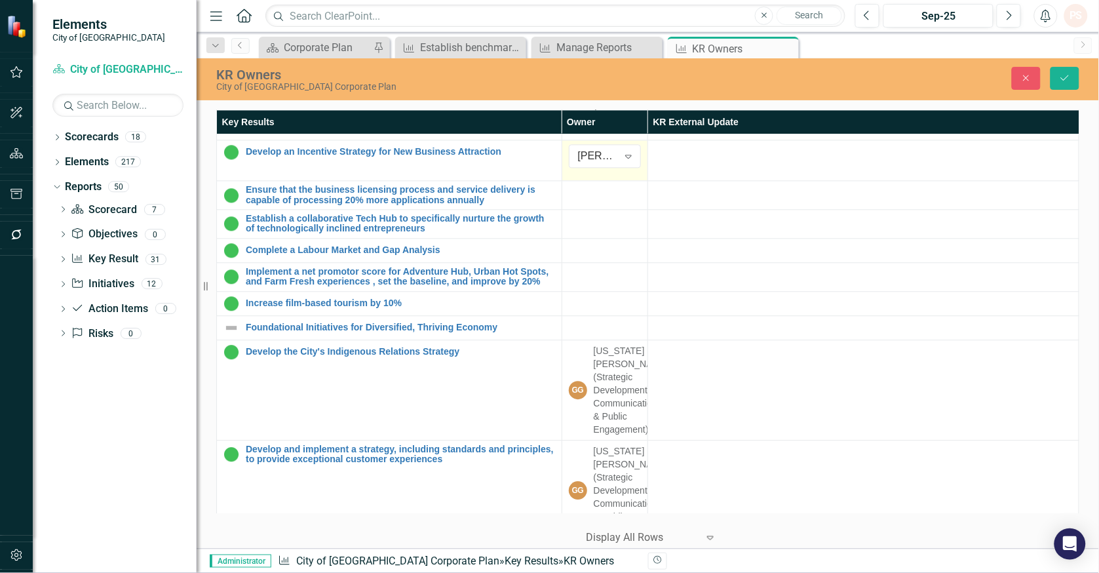
click at [625, 161] on icon "Expand" at bounding box center [628, 156] width 13 height 10
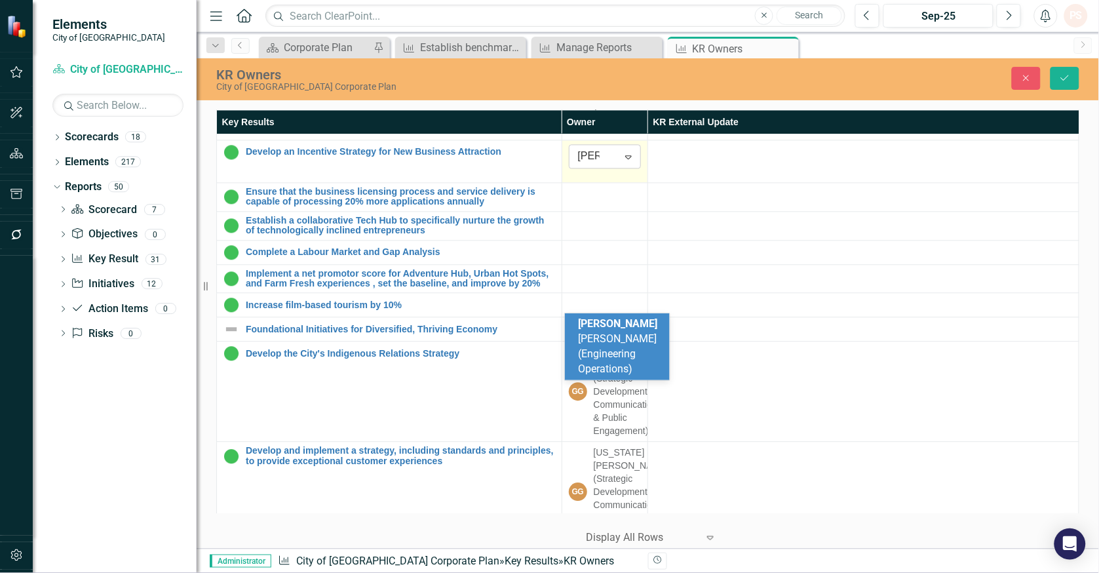
scroll to position [0, 0]
type input "[PERSON_NAME]"
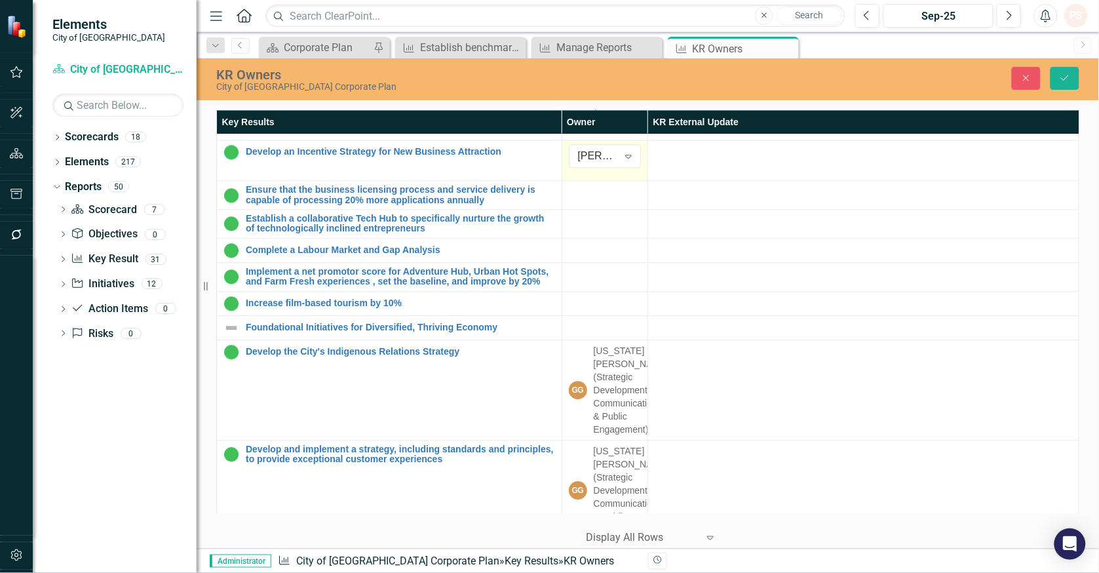
click at [608, 181] on td "Walter Oleschak (Engineering Operations) Expand" at bounding box center [605, 160] width 86 height 41
click at [606, 201] on div at bounding box center [605, 193] width 72 height 16
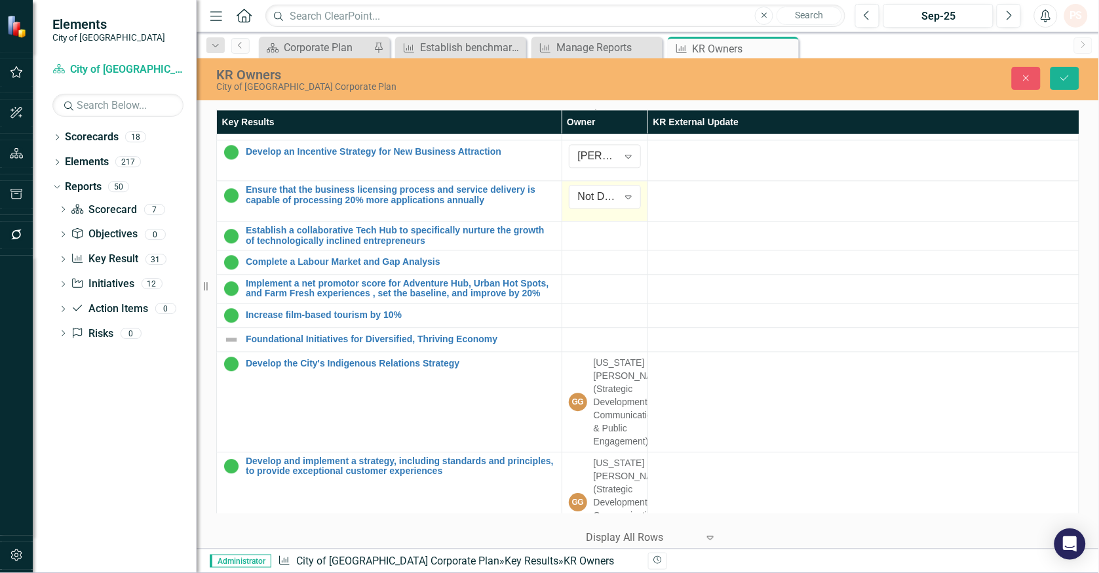
click at [606, 204] on div "Not Defined" at bounding box center [598, 196] width 40 height 15
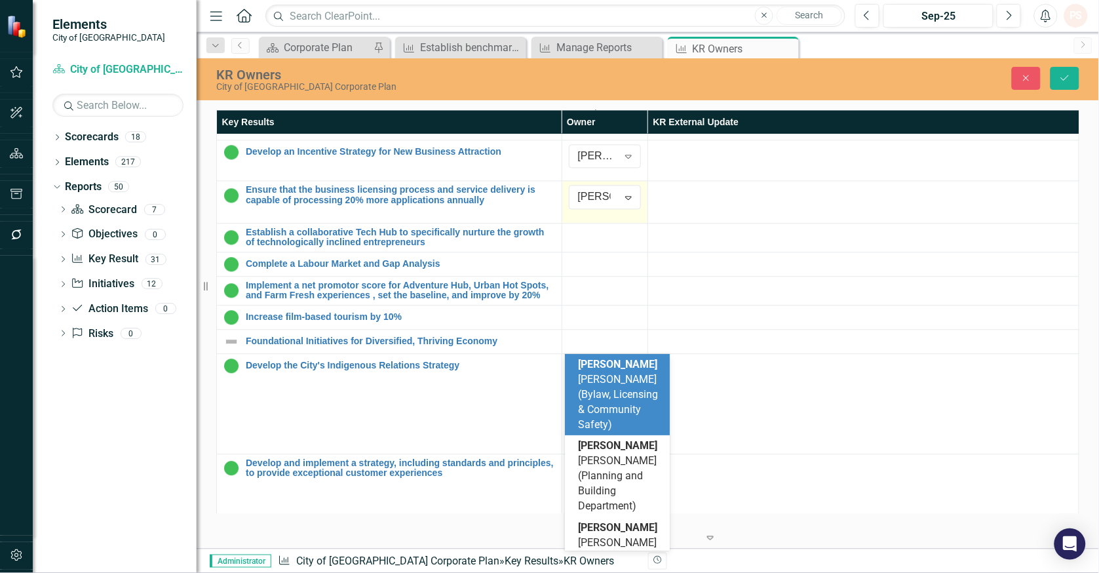
type input "michelle"
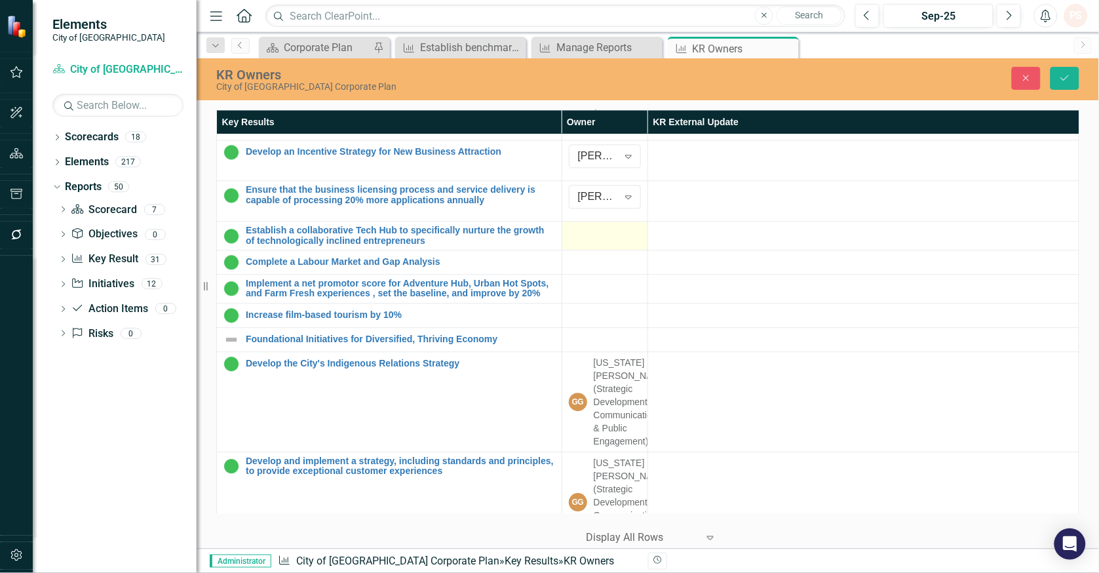
click at [593, 241] on div at bounding box center [605, 233] width 72 height 16
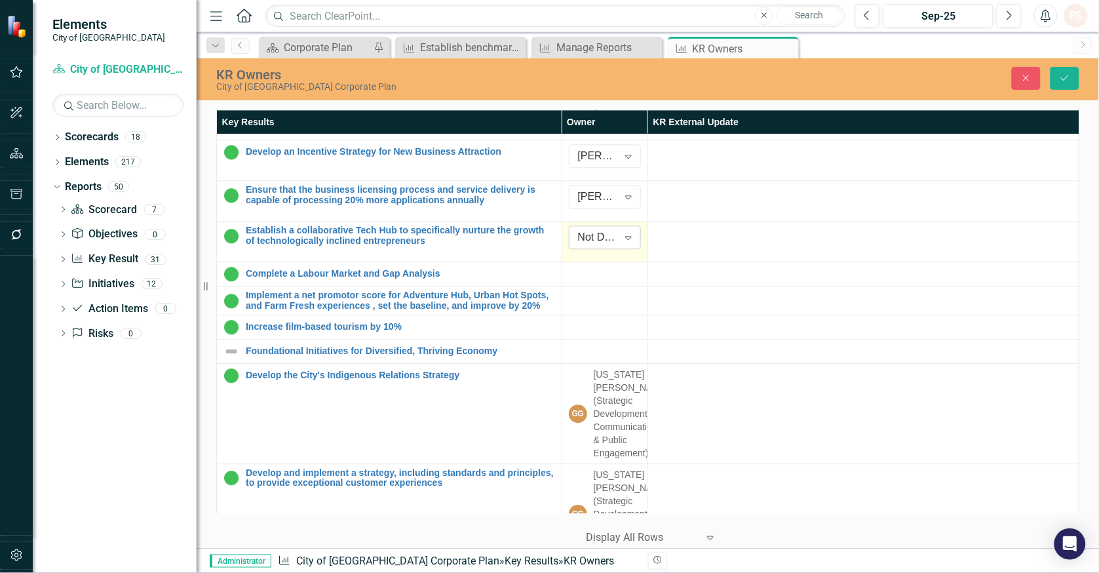
click at [592, 245] on div "Not Defined" at bounding box center [598, 237] width 40 height 15
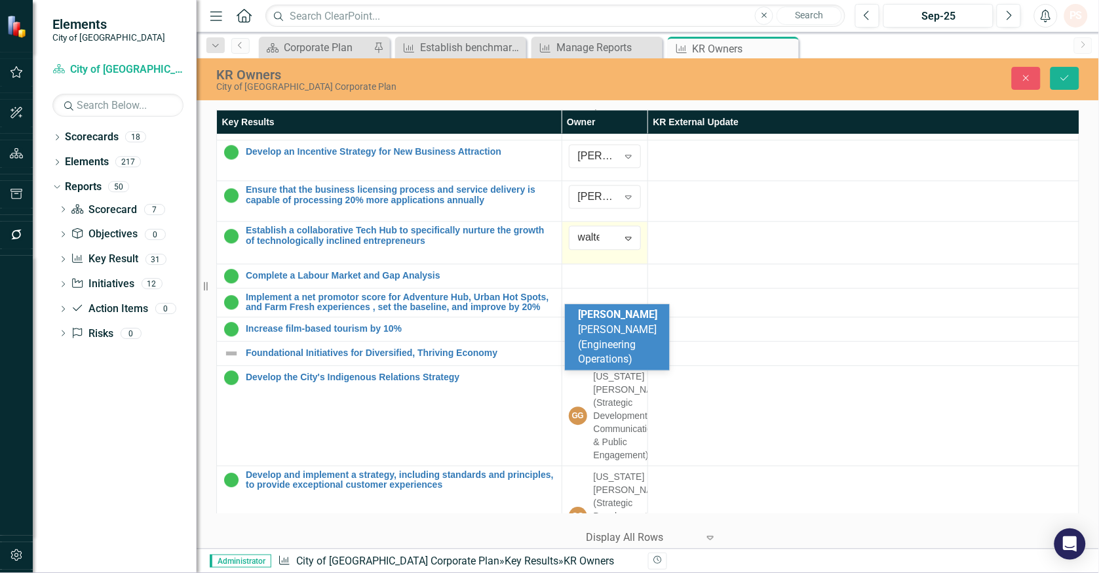
type input "[PERSON_NAME]"
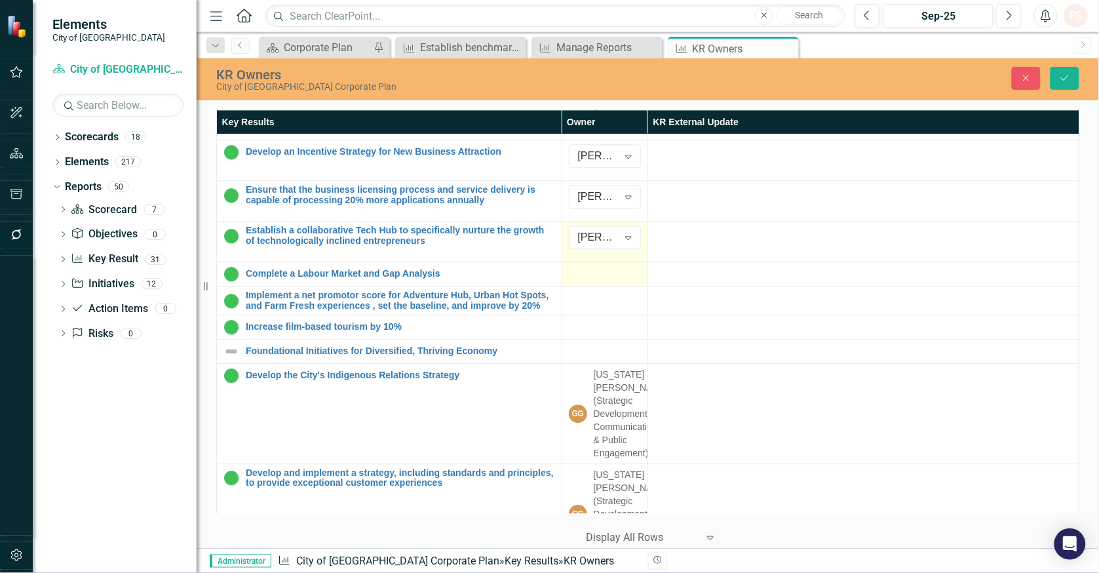
click at [599, 286] on td at bounding box center [605, 274] width 86 height 24
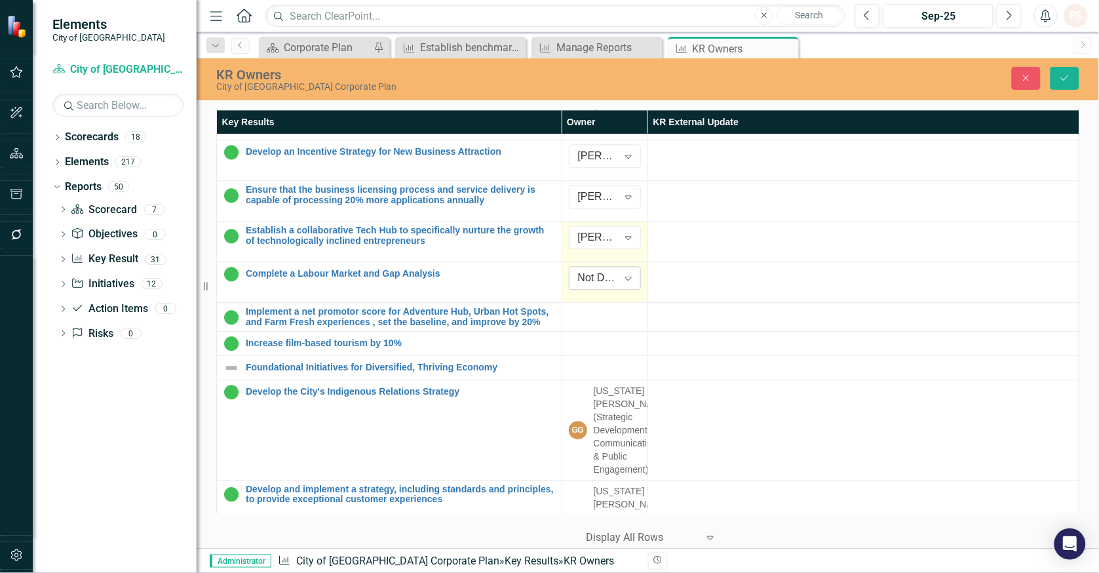
click at [592, 286] on div "Not Defined" at bounding box center [598, 278] width 40 height 15
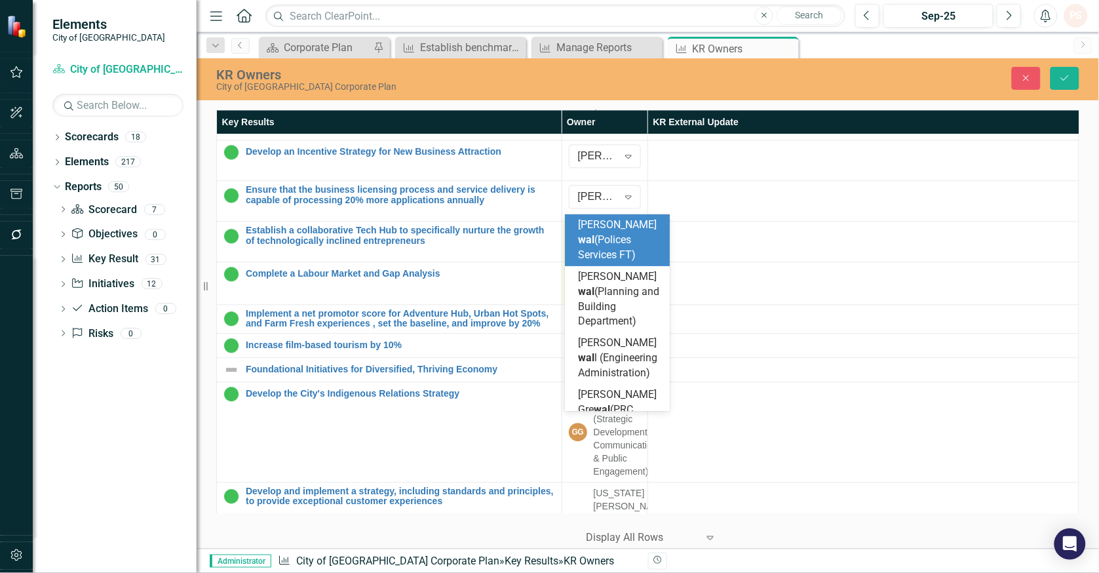
type input "walter"
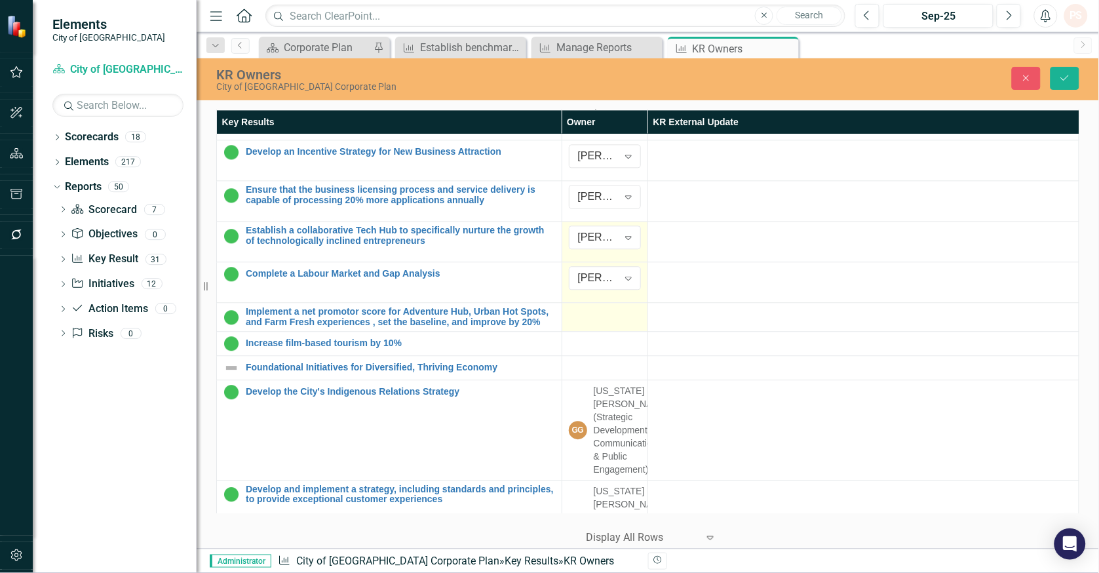
click at [617, 322] on div at bounding box center [605, 315] width 72 height 16
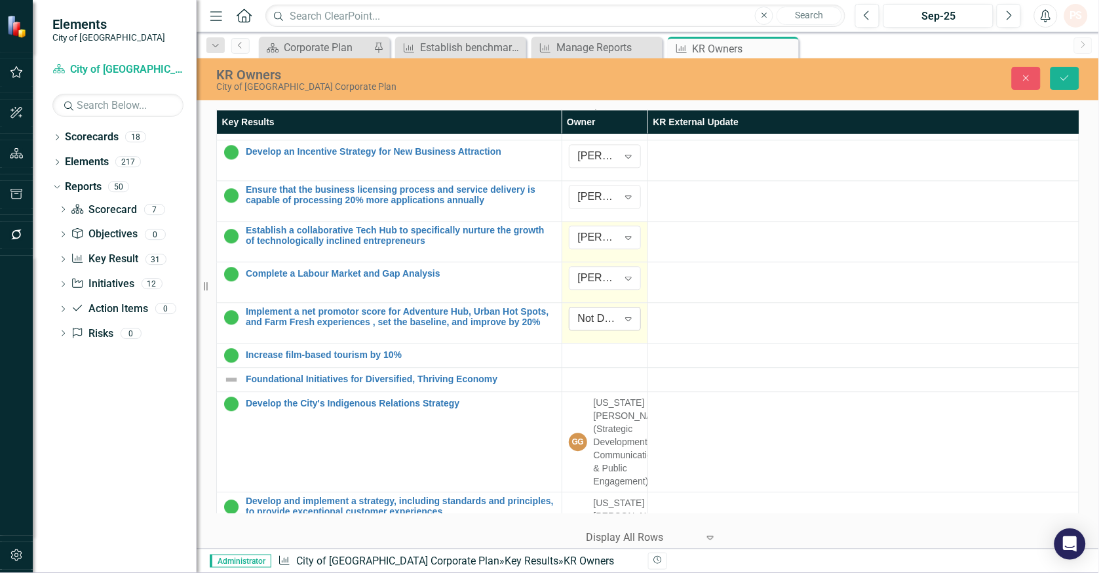
click at [594, 326] on div "Not Defined" at bounding box center [598, 318] width 40 height 15
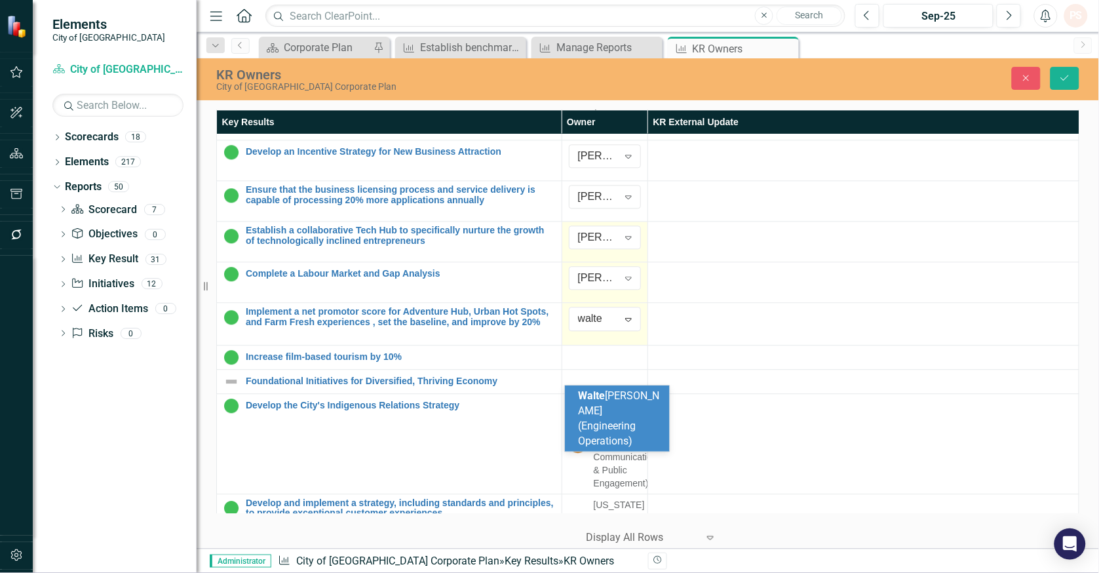
type input "walter"
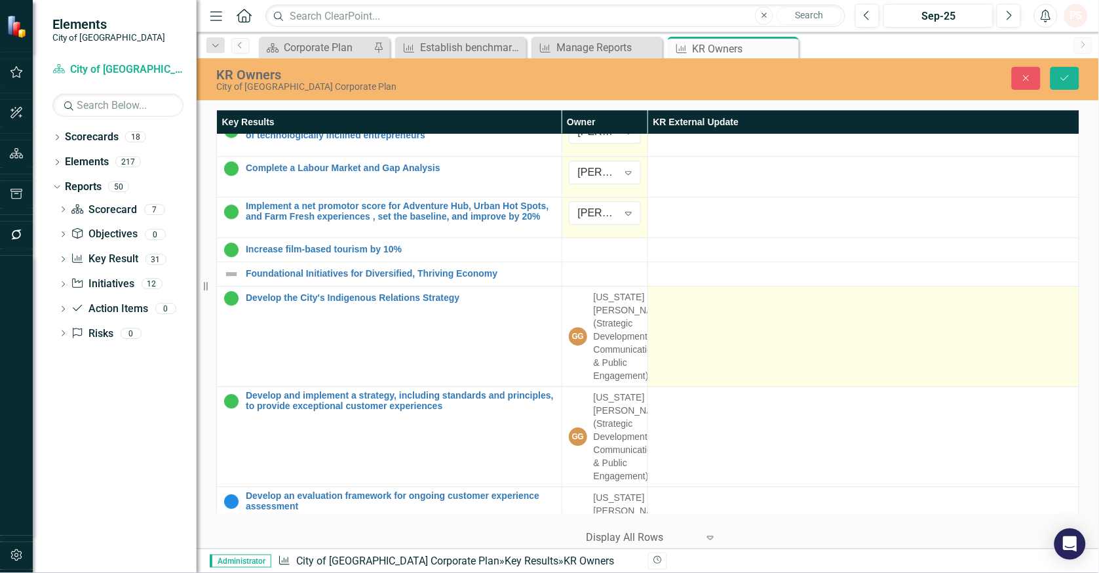
scroll to position [1019, 0]
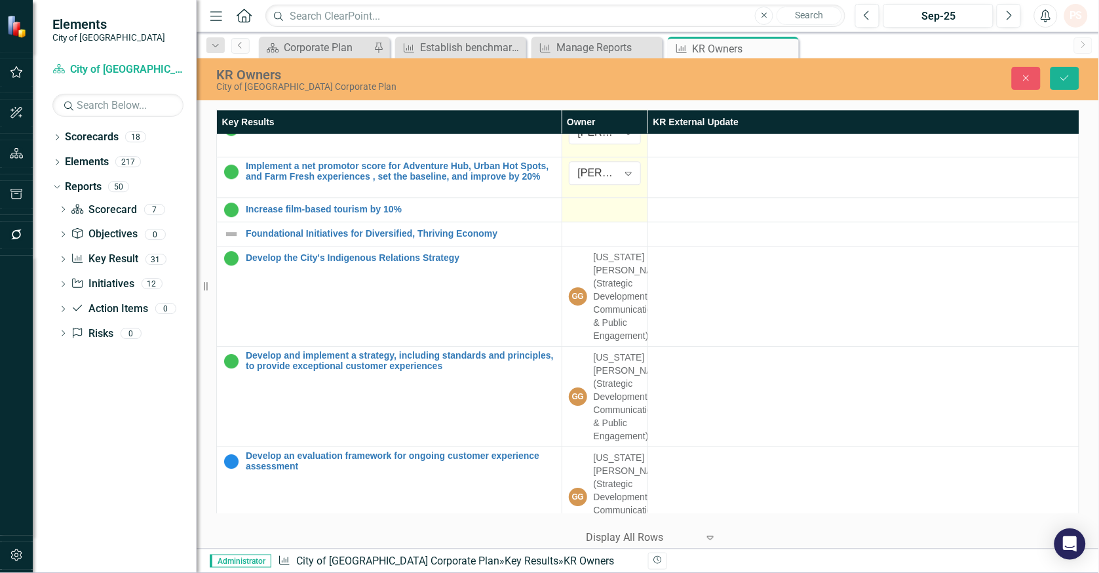
click at [571, 218] on div at bounding box center [605, 210] width 72 height 16
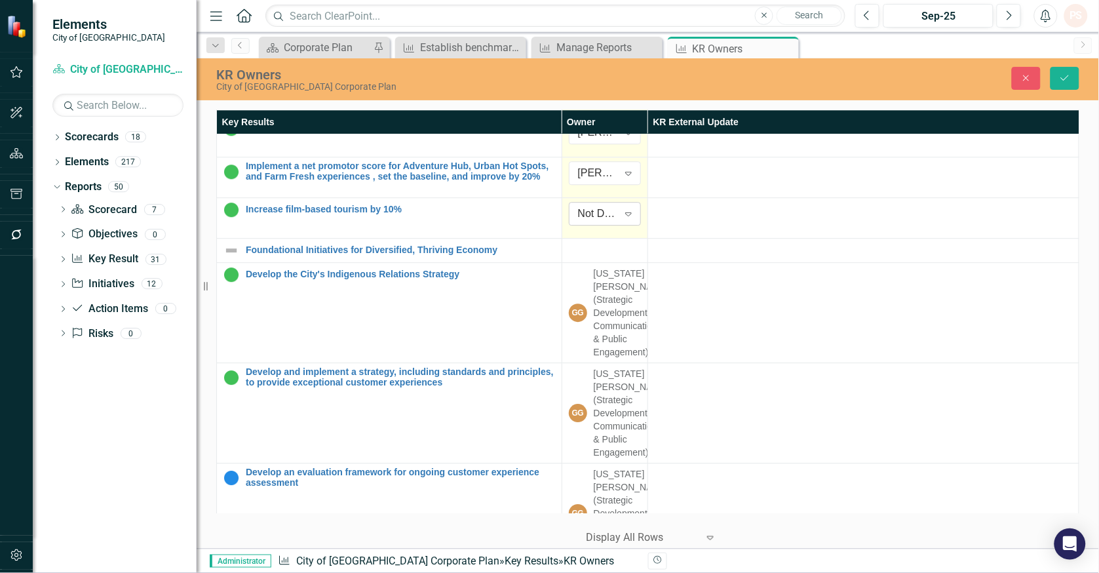
click at [578, 222] on div "Not Defined" at bounding box center [598, 213] width 40 height 15
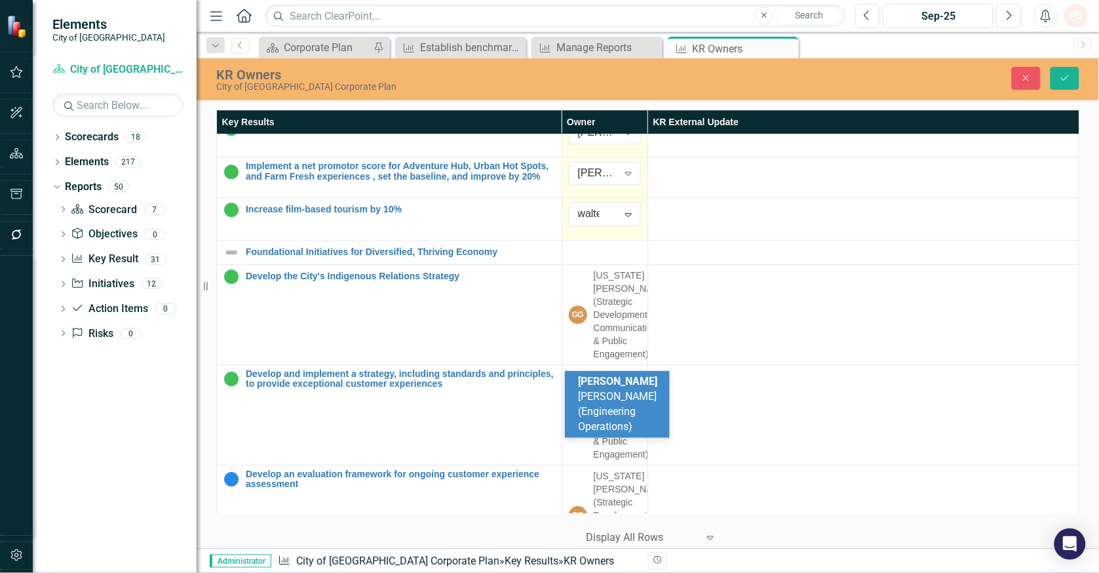
type input "walter"
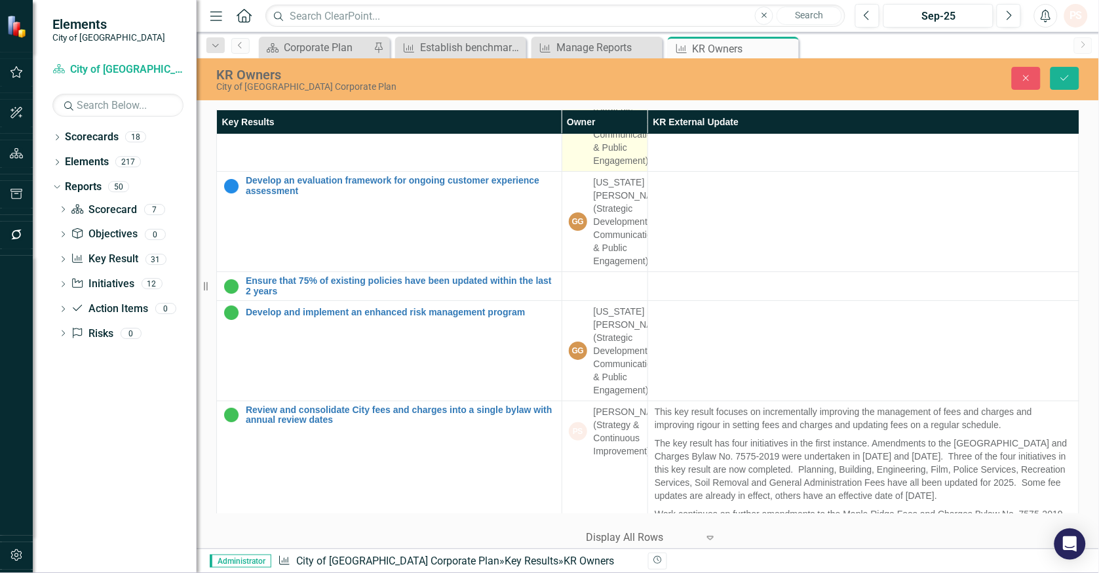
scroll to position [1384, 0]
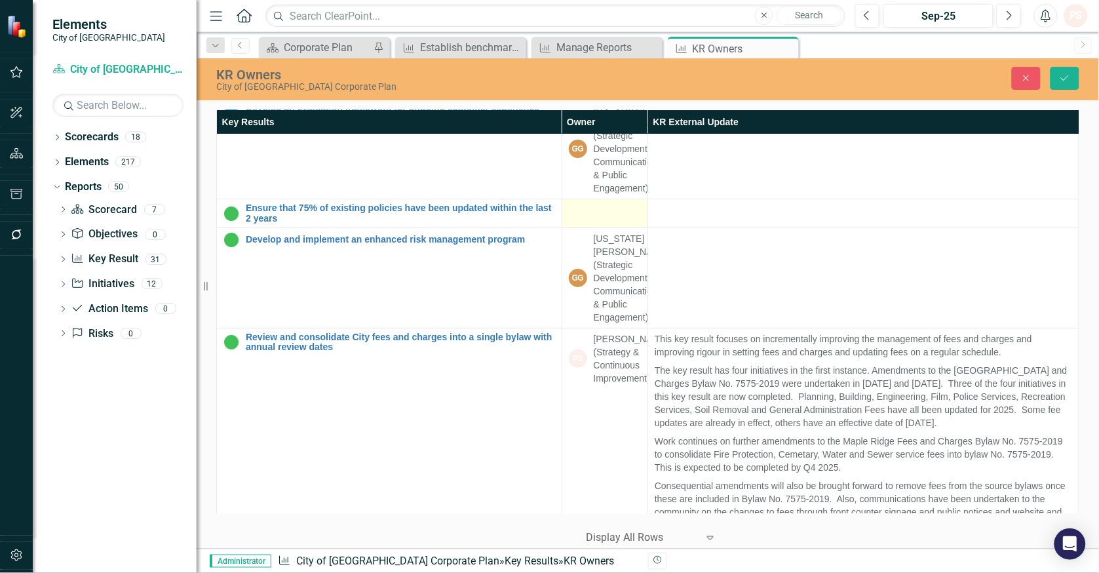
click at [604, 219] on div at bounding box center [605, 211] width 72 height 16
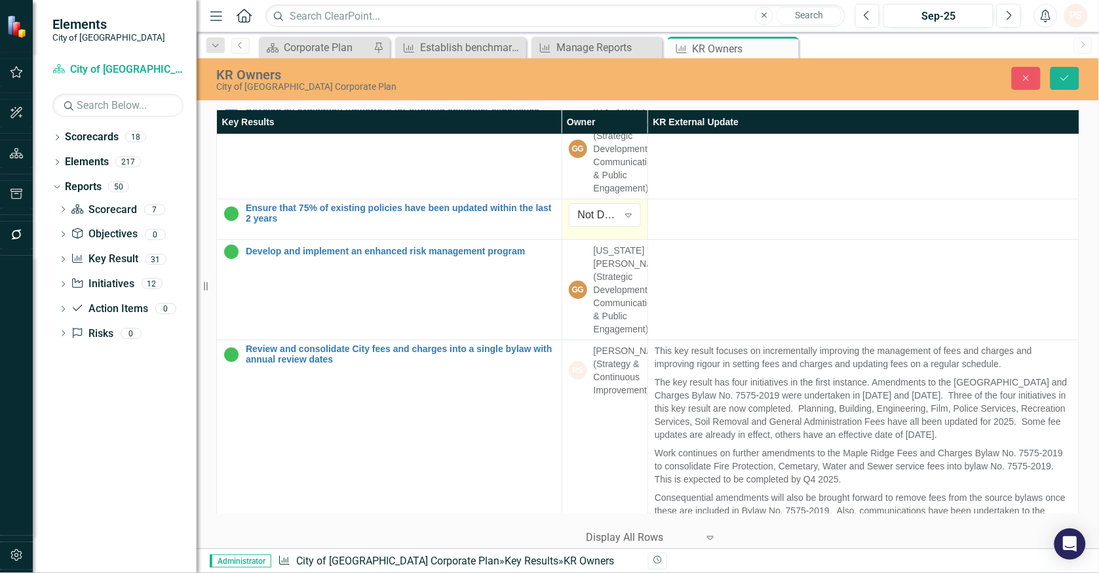
click at [604, 223] on div "Not Defined" at bounding box center [598, 215] width 40 height 15
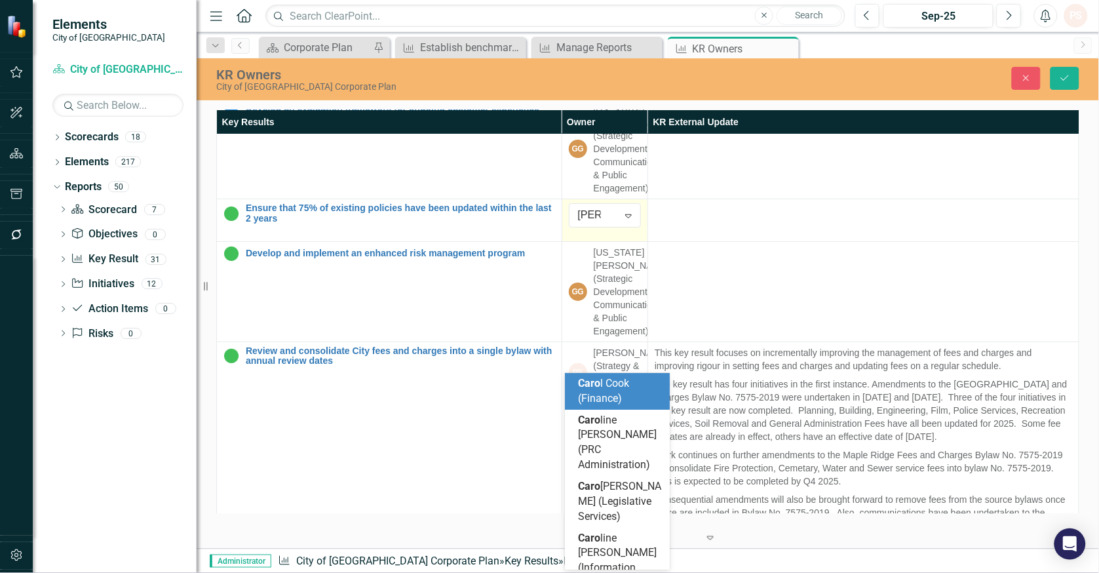
type input "caroly"
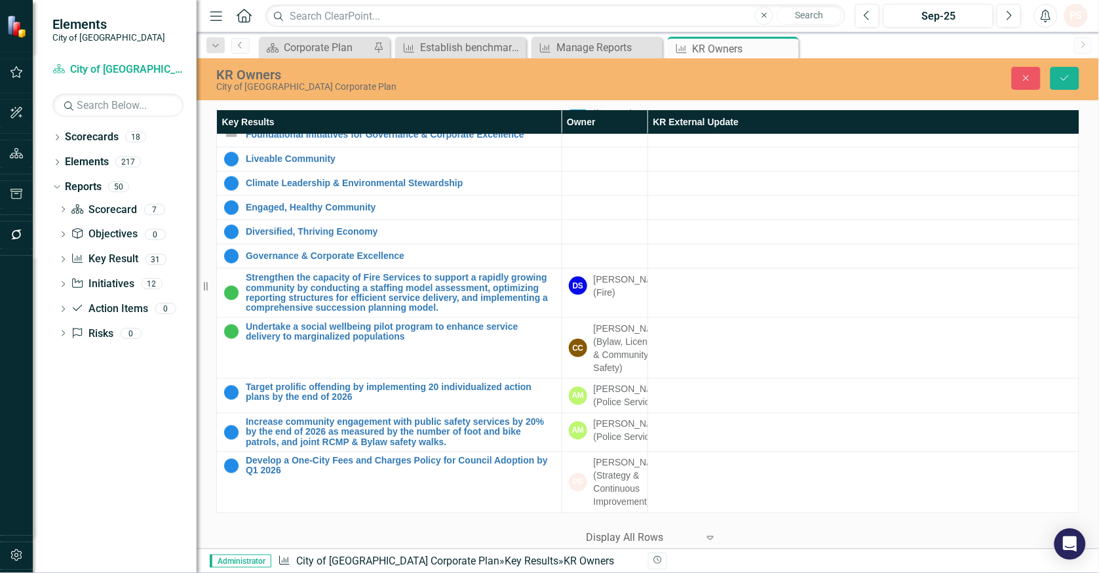
scroll to position [2115, 0]
click at [1062, 77] on icon "Save" at bounding box center [1065, 77] width 12 height 9
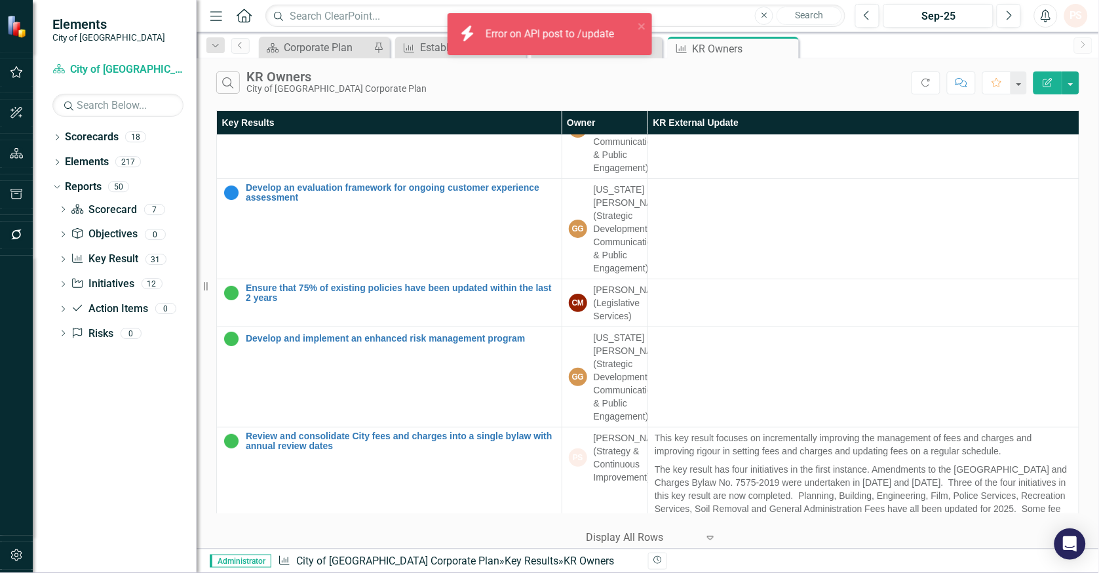
scroll to position [1401, 0]
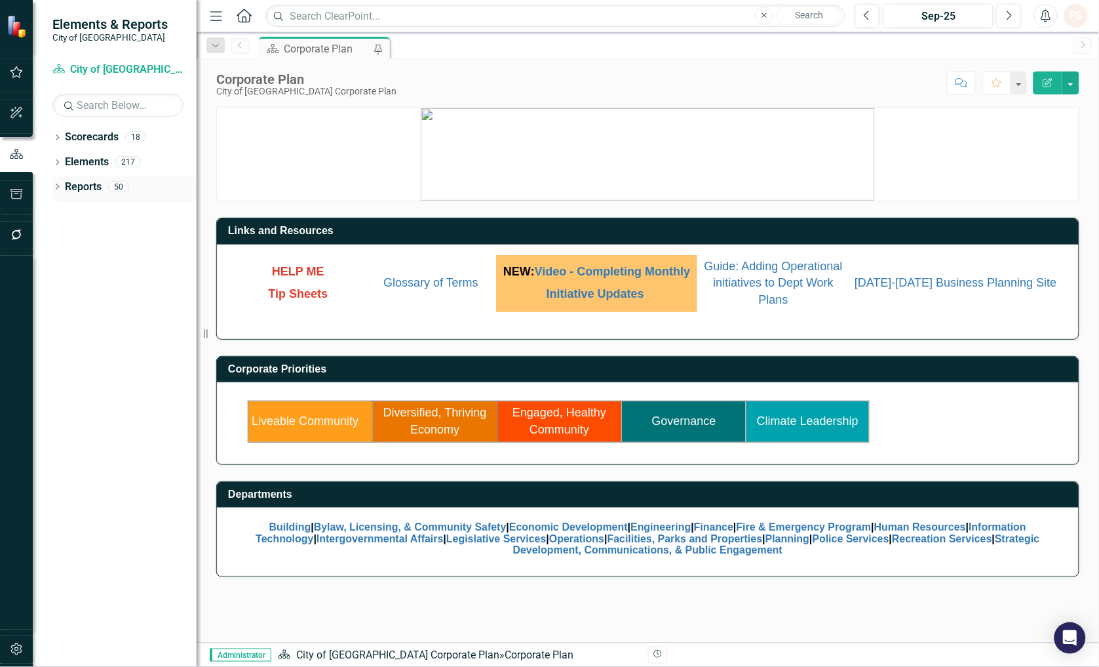
click at [64, 187] on div "Dropdown Reports 50" at bounding box center [124, 188] width 144 height 25
click at [53, 187] on icon "Dropdown" at bounding box center [56, 187] width 9 height 7
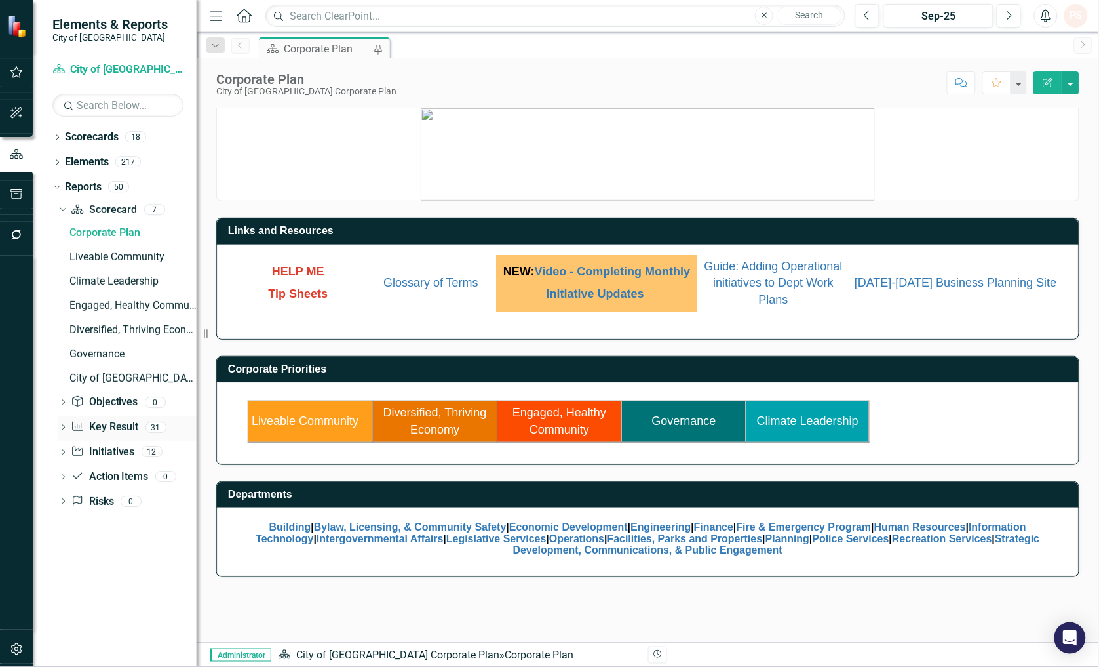
click at [111, 427] on link "Key Result Key Result" at bounding box center [105, 426] width 68 height 15
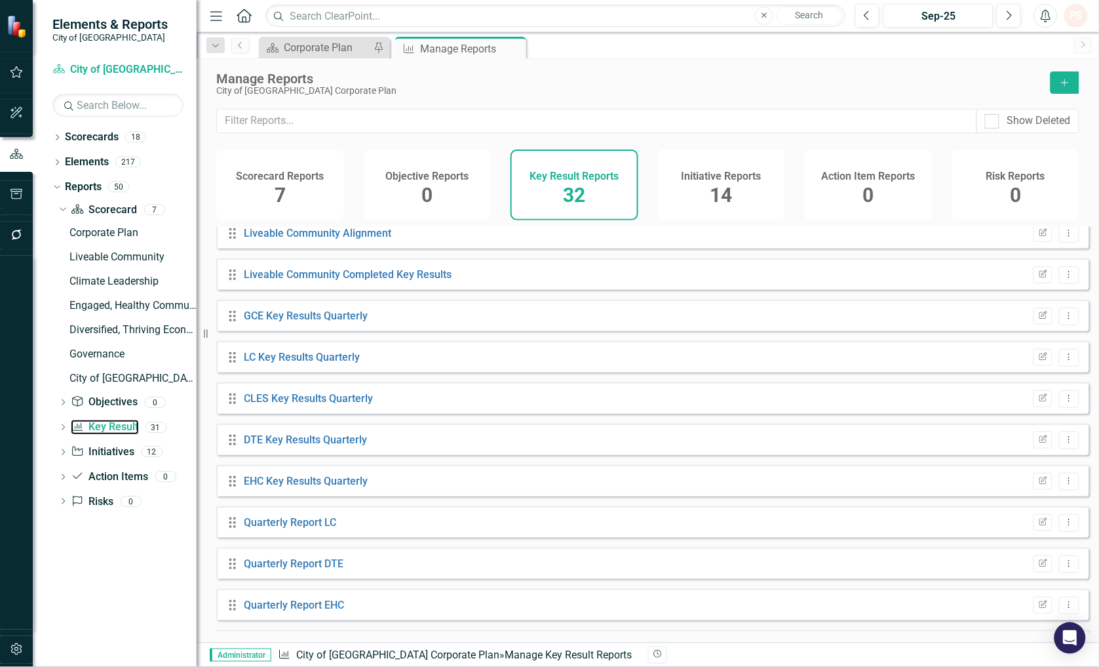
scroll to position [915, 0]
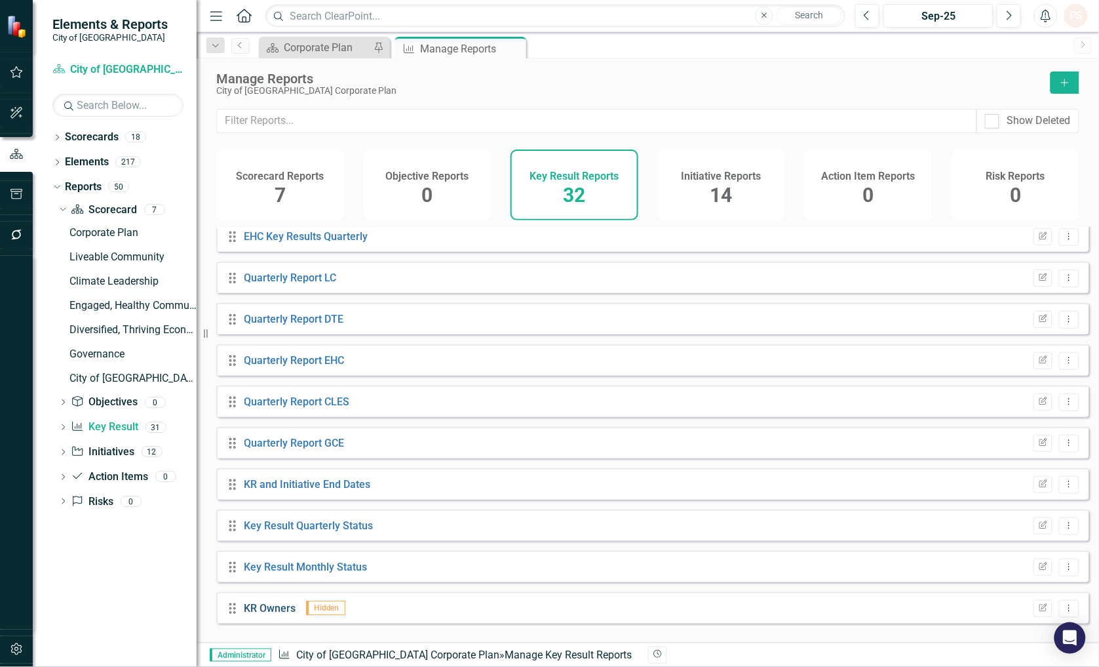
click at [271, 572] on link "KR Owners" at bounding box center [270, 608] width 52 height 12
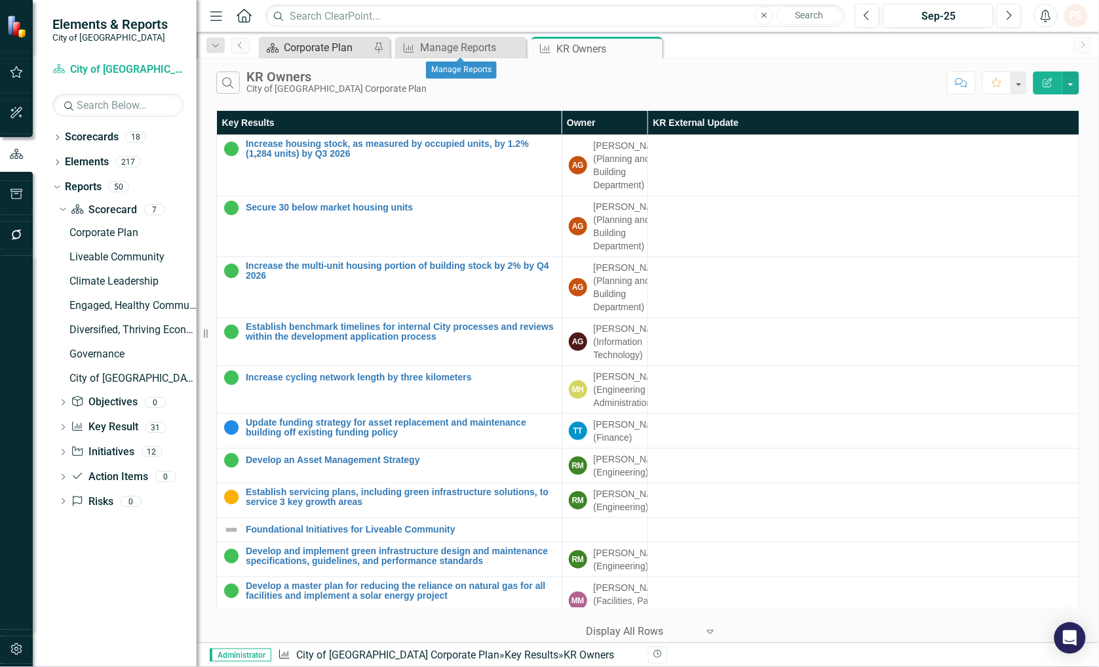
click at [318, 43] on div "Corporate Plan" at bounding box center [327, 47] width 87 height 16
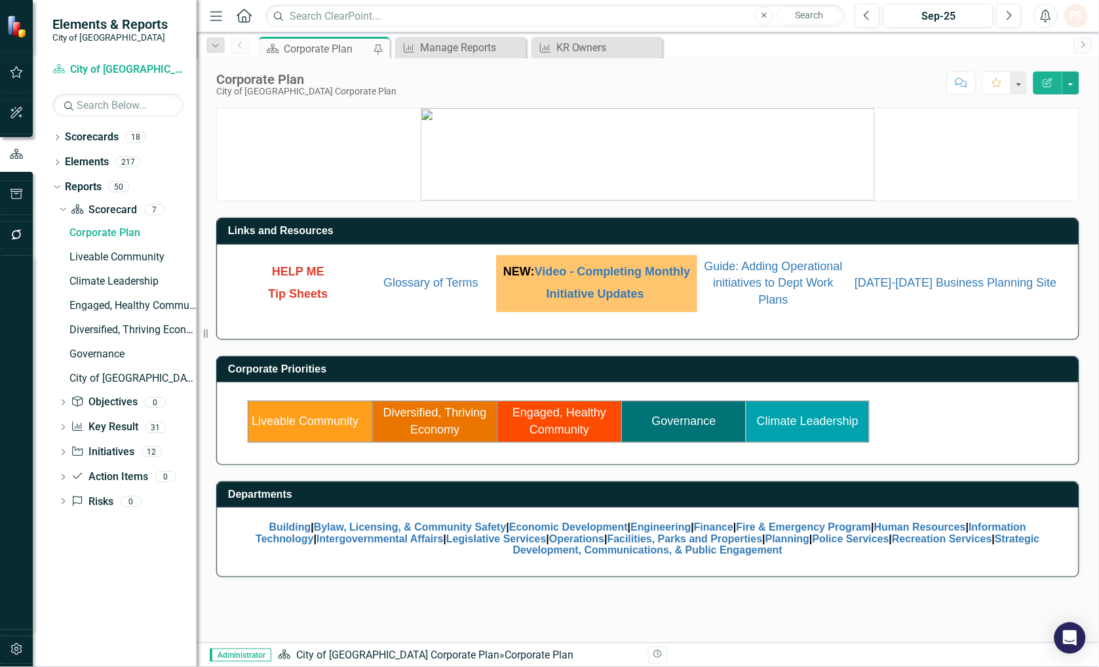
click at [305, 417] on link "Liveable Community" at bounding box center [305, 420] width 107 height 13
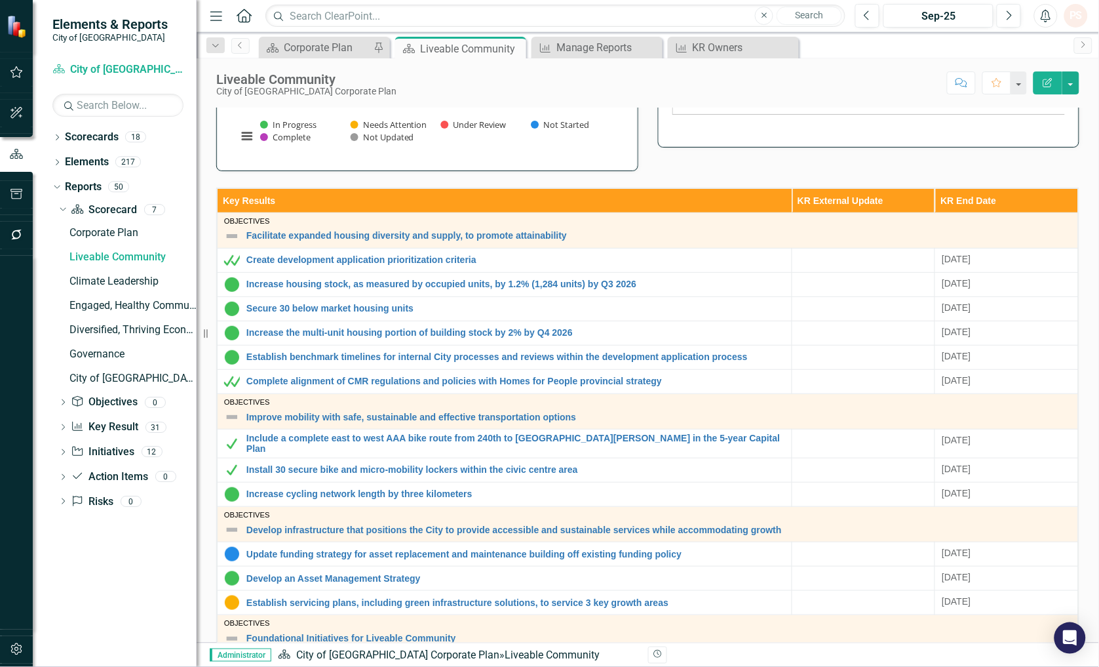
scroll to position [371, 0]
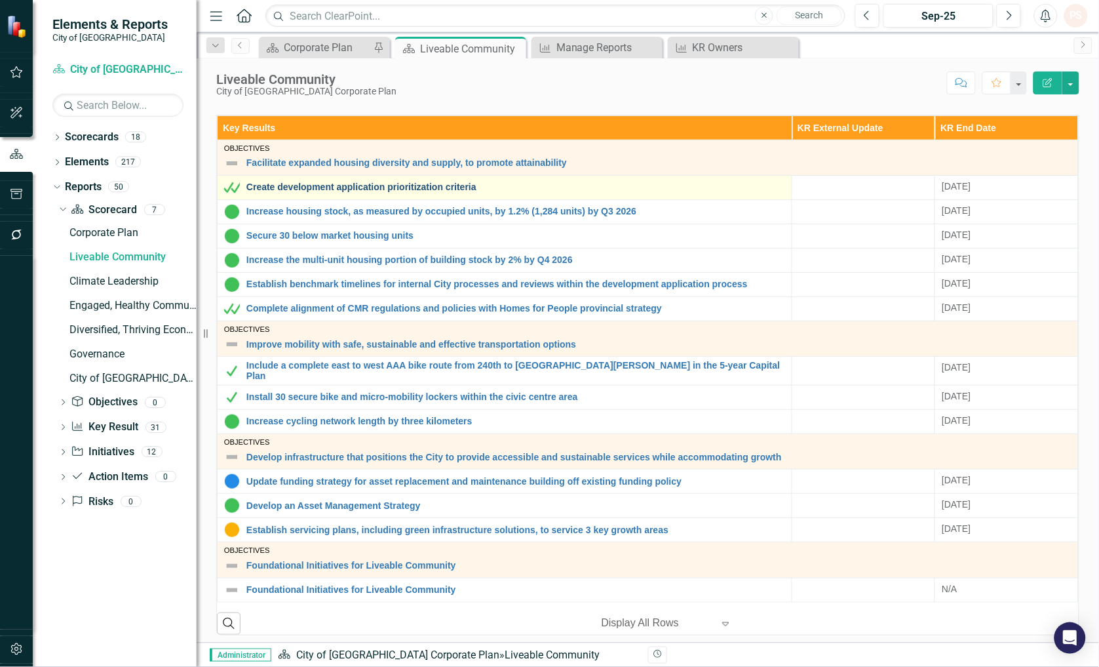
click at [408, 187] on link "Create development application prioritization criteria" at bounding box center [515, 187] width 539 height 10
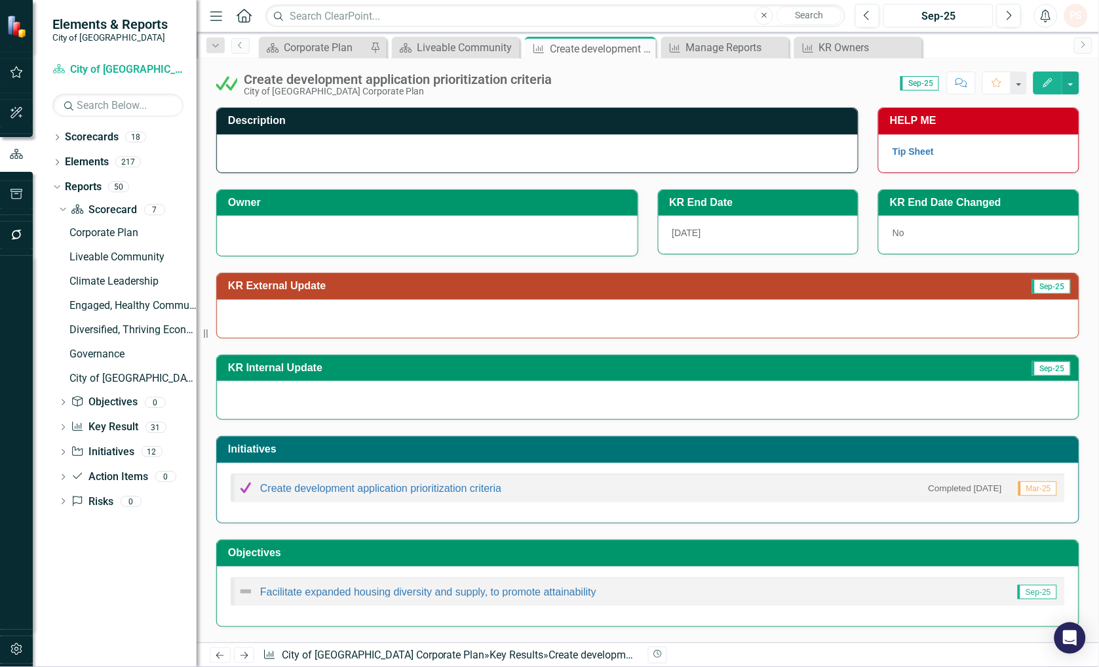
click at [963, 7] on button "Sep-25" at bounding box center [938, 16] width 110 height 24
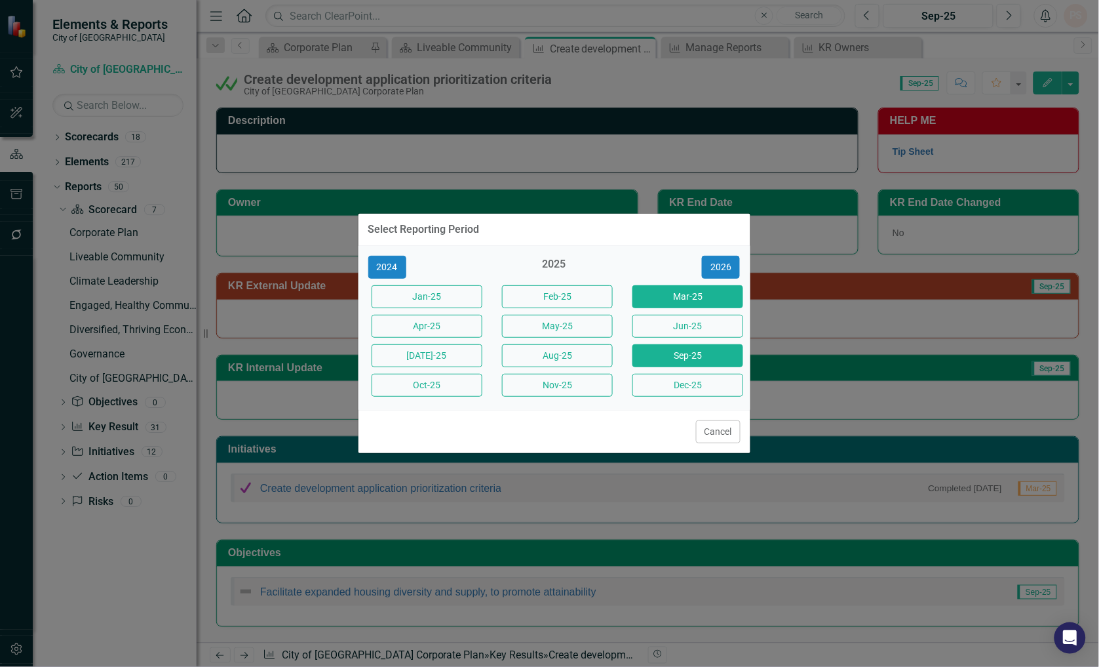
click at [667, 295] on button "Mar-25" at bounding box center [687, 296] width 111 height 23
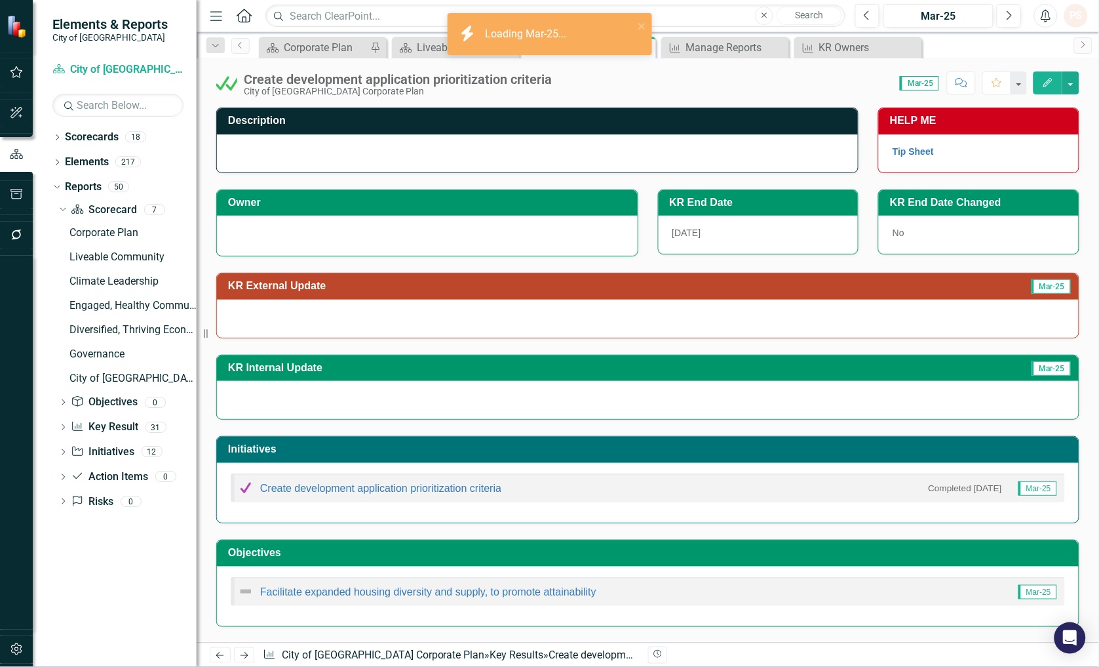
click at [239, 221] on div at bounding box center [427, 236] width 421 height 40
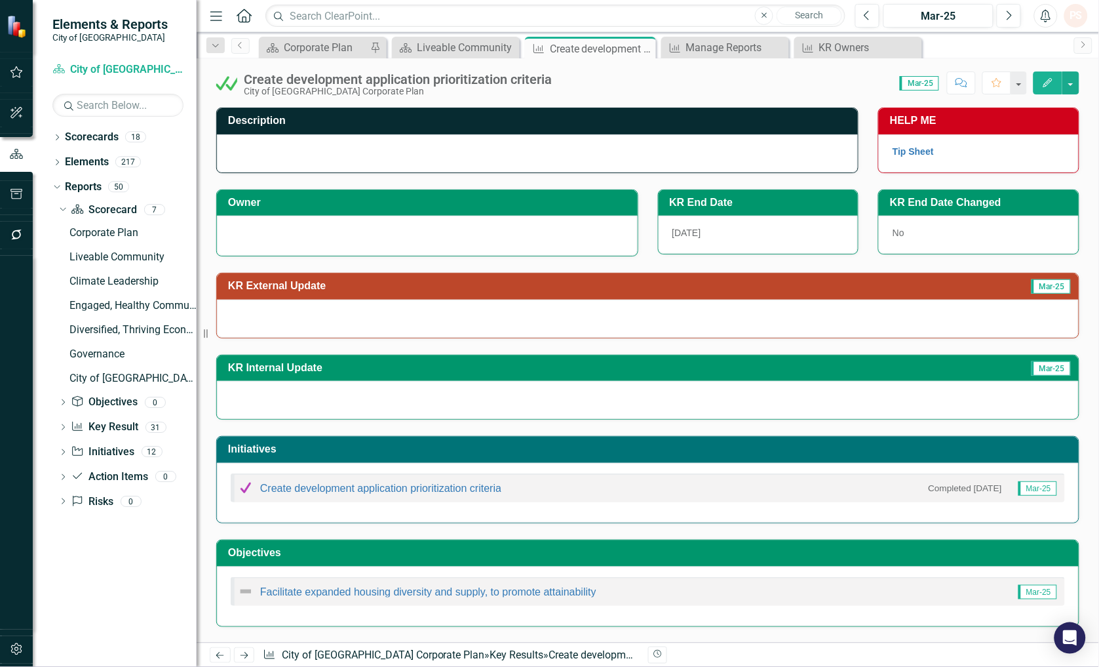
click at [240, 241] on div at bounding box center [427, 234] width 393 height 16
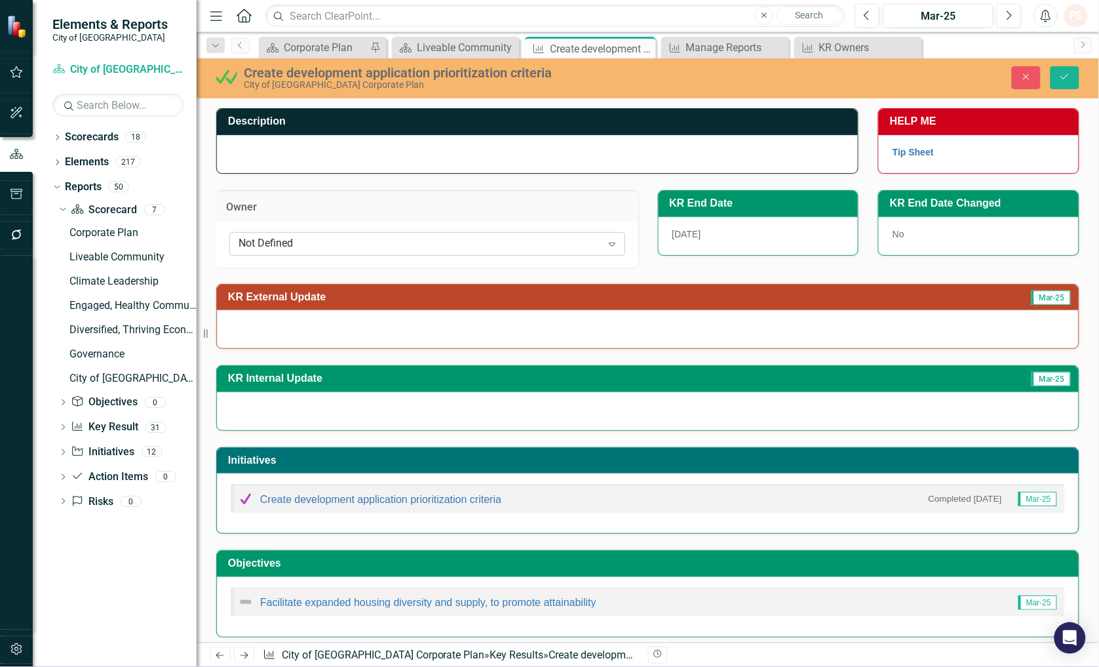
click at [250, 243] on div "Not Defined" at bounding box center [420, 243] width 363 height 15
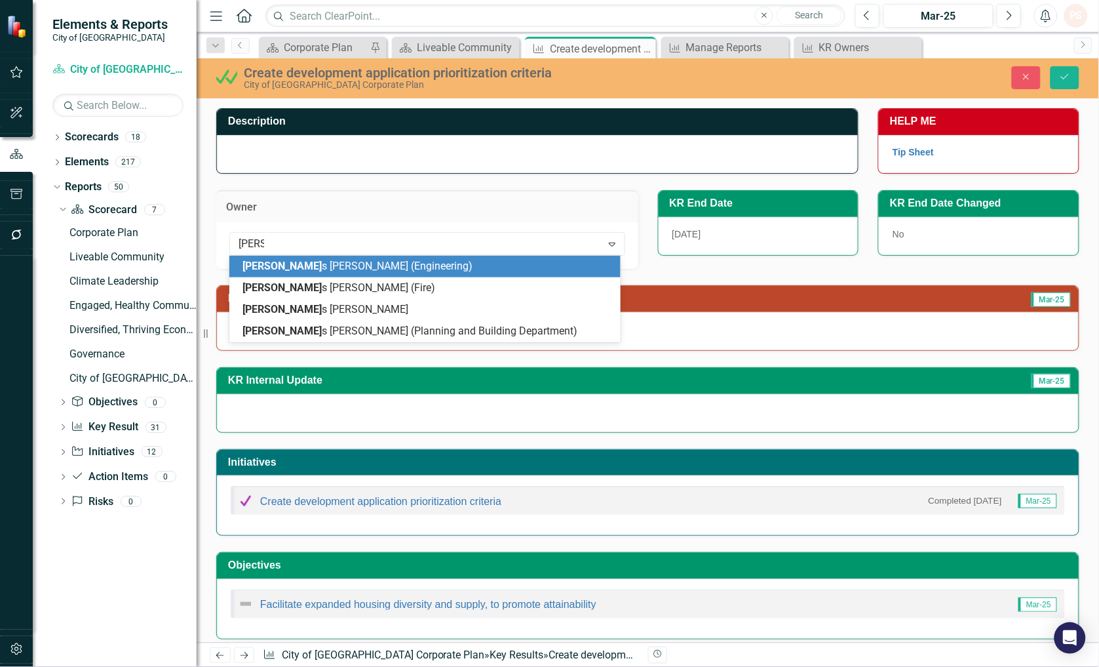
type input "james"
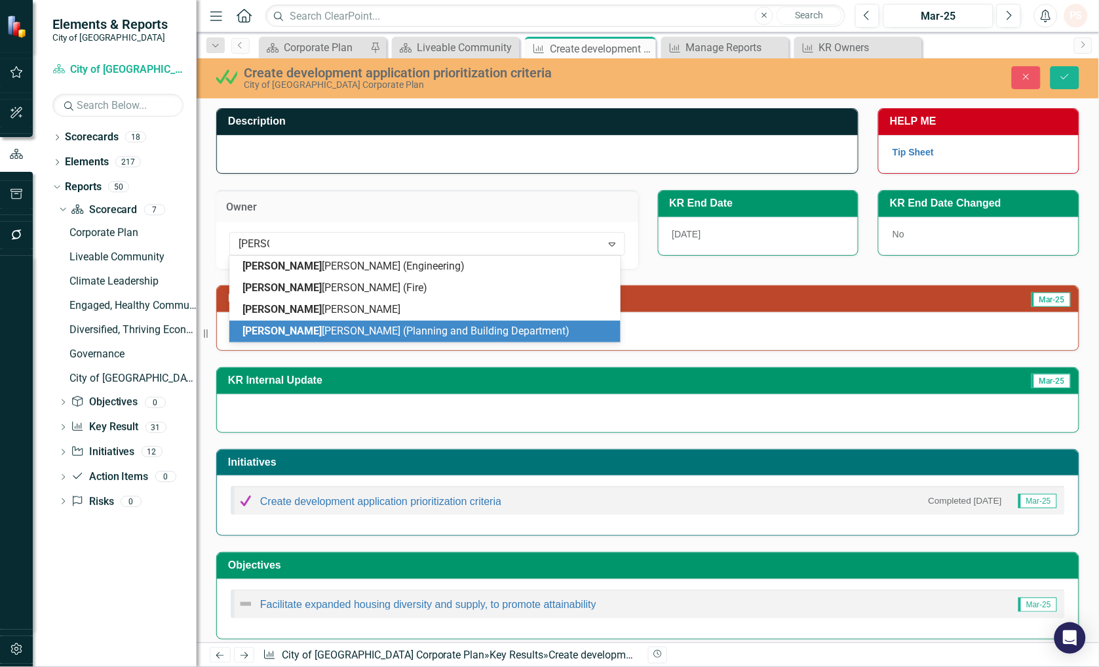
click at [309, 333] on span "James Stiver (Planning and Building Department)" at bounding box center [405, 330] width 327 height 12
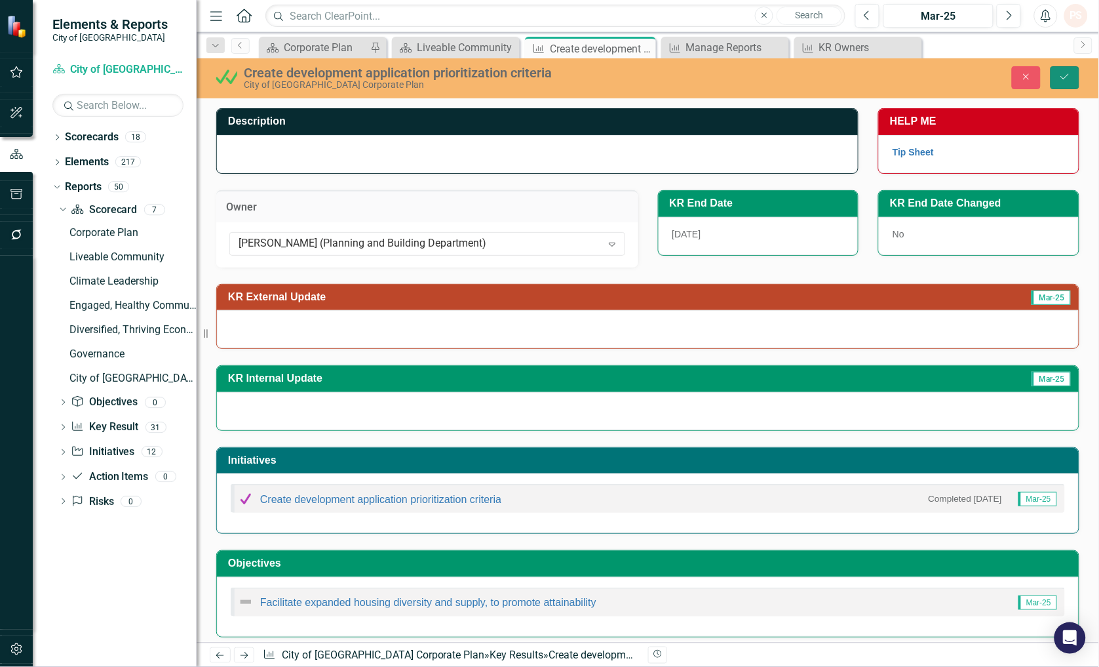
click at [1065, 79] on icon "Save" at bounding box center [1065, 76] width 12 height 9
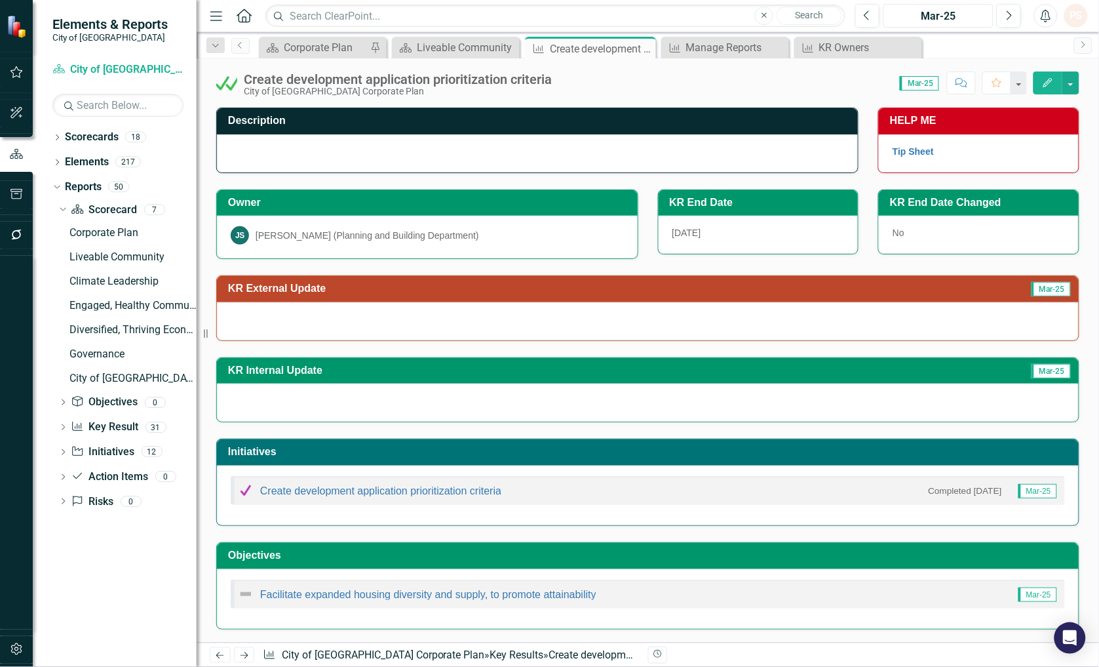
click at [949, 16] on div "Mar-25" at bounding box center [938, 17] width 101 height 16
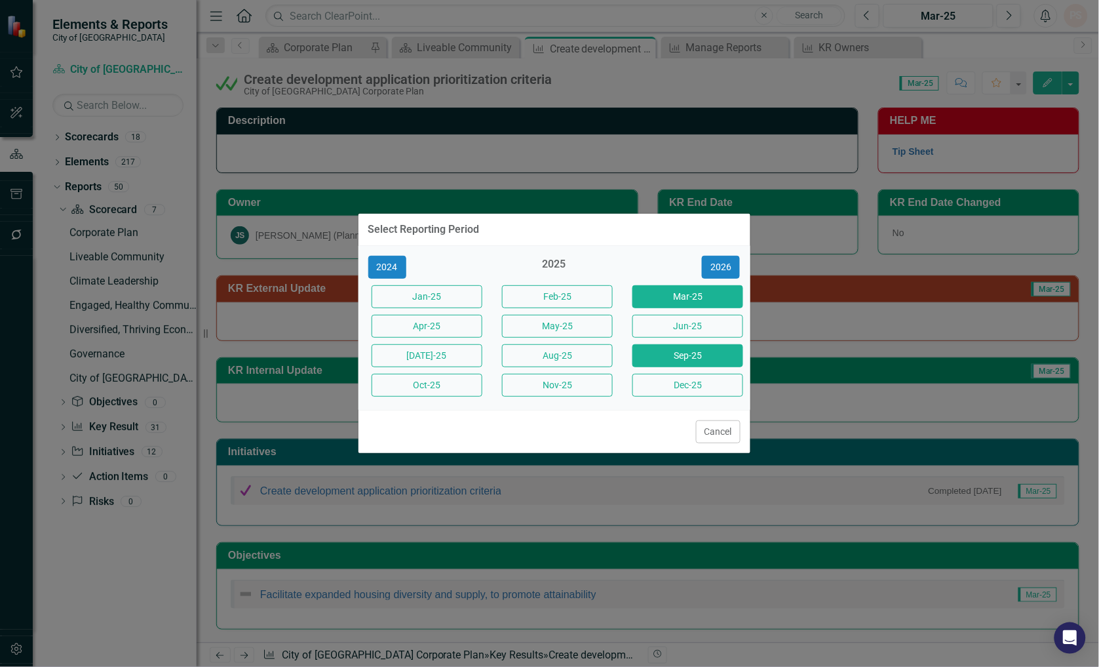
click at [680, 355] on button "Sep-25" at bounding box center [687, 355] width 111 height 23
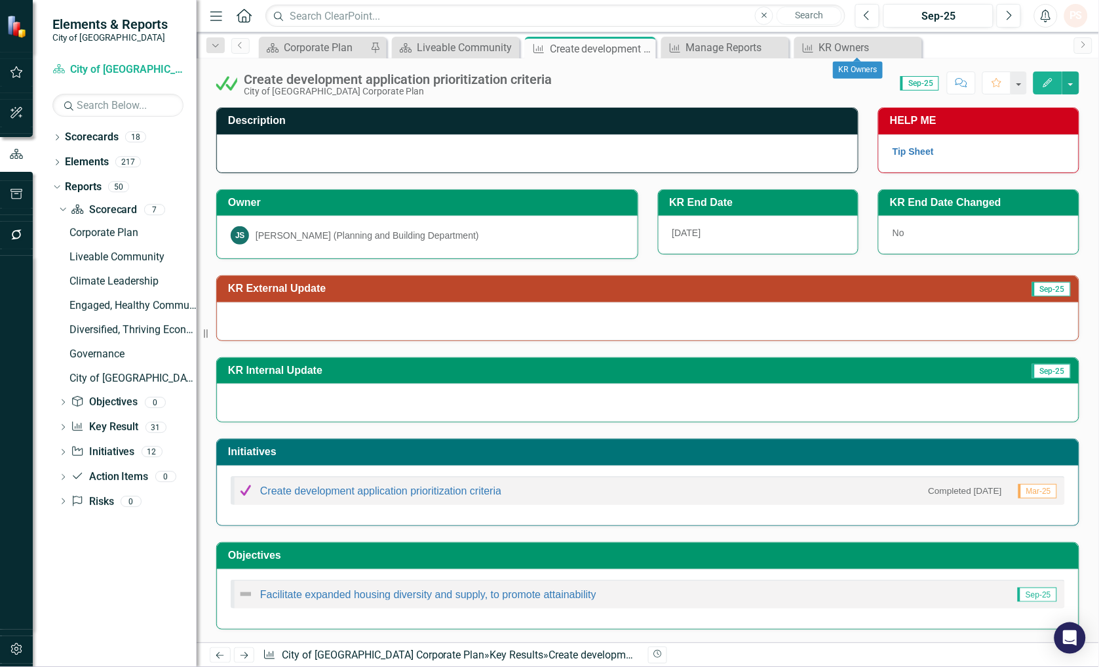
drag, startPoint x: 908, startPoint y: 46, endPoint x: 895, endPoint y: 48, distance: 12.6
click at [0, 0] on icon "Close" at bounding box center [0, 0] width 0 height 0
click at [466, 47] on div "Liveable Community" at bounding box center [463, 47] width 87 height 16
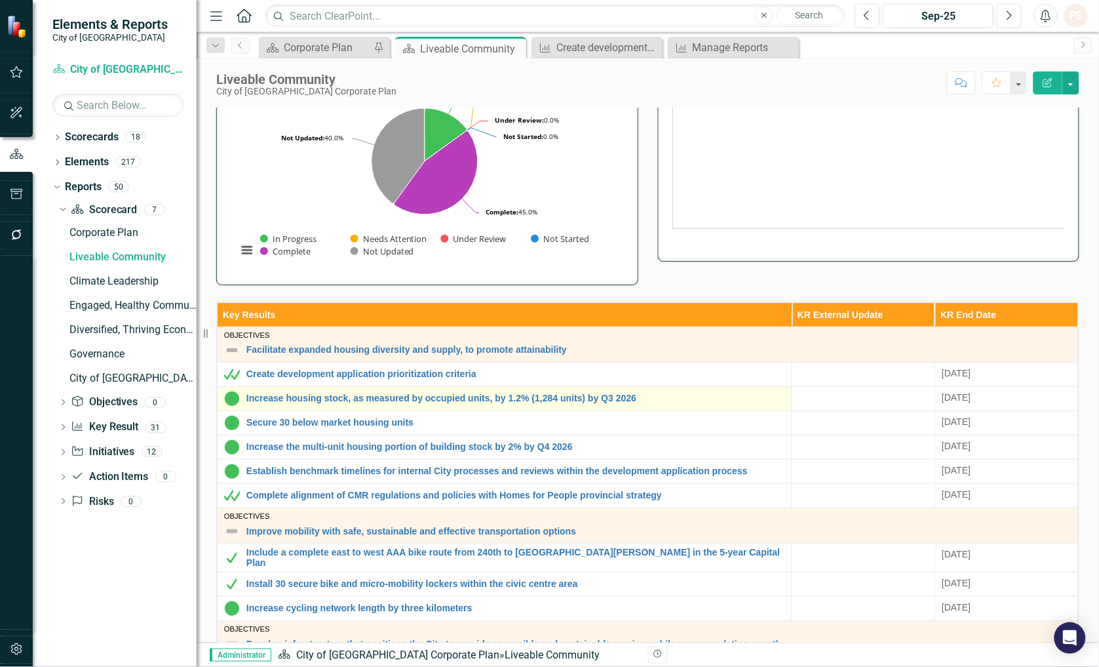
scroll to position [218, 0]
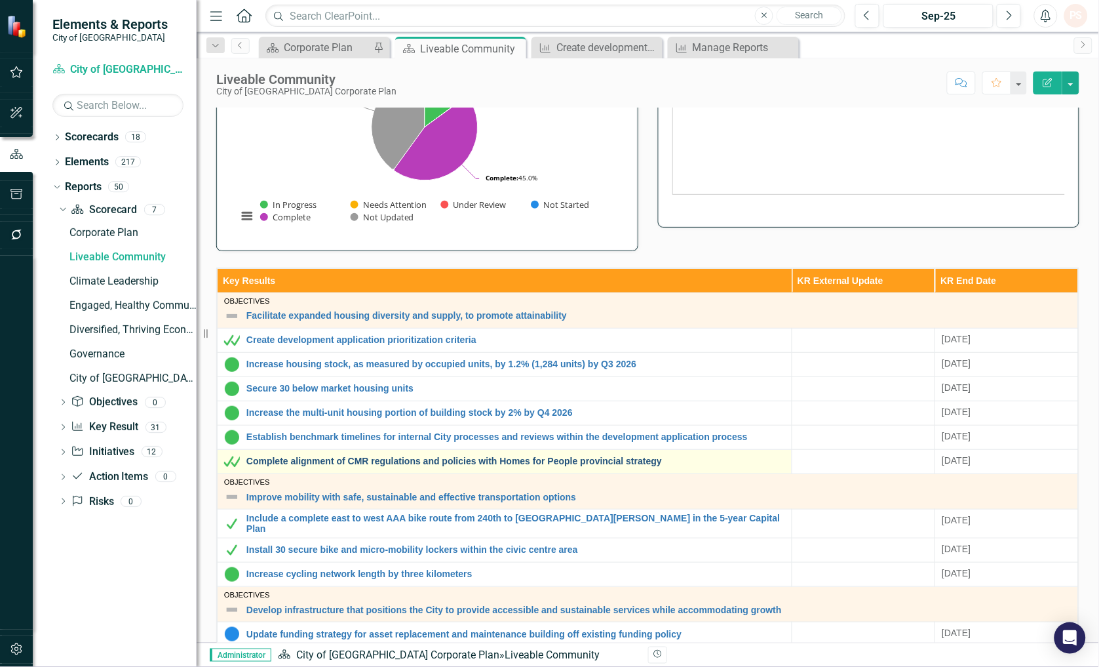
click at [380, 463] on link "Complete alignment of CMR regulations and policies with Homes for People provin…" at bounding box center [515, 461] width 539 height 10
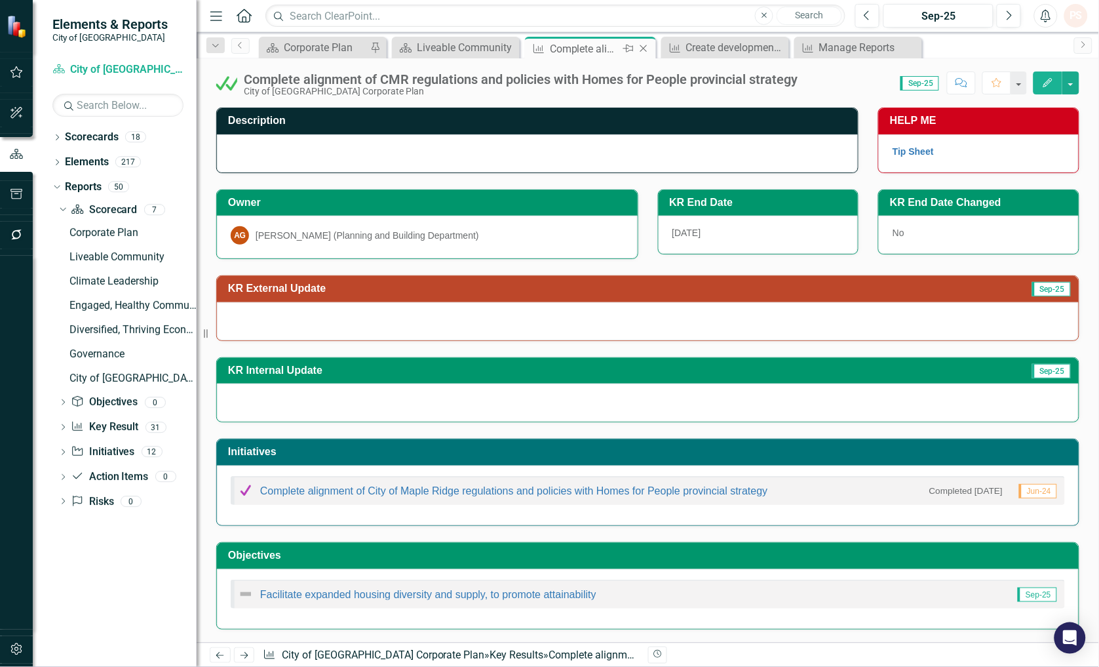
click at [642, 45] on icon "Close" at bounding box center [643, 48] width 13 height 10
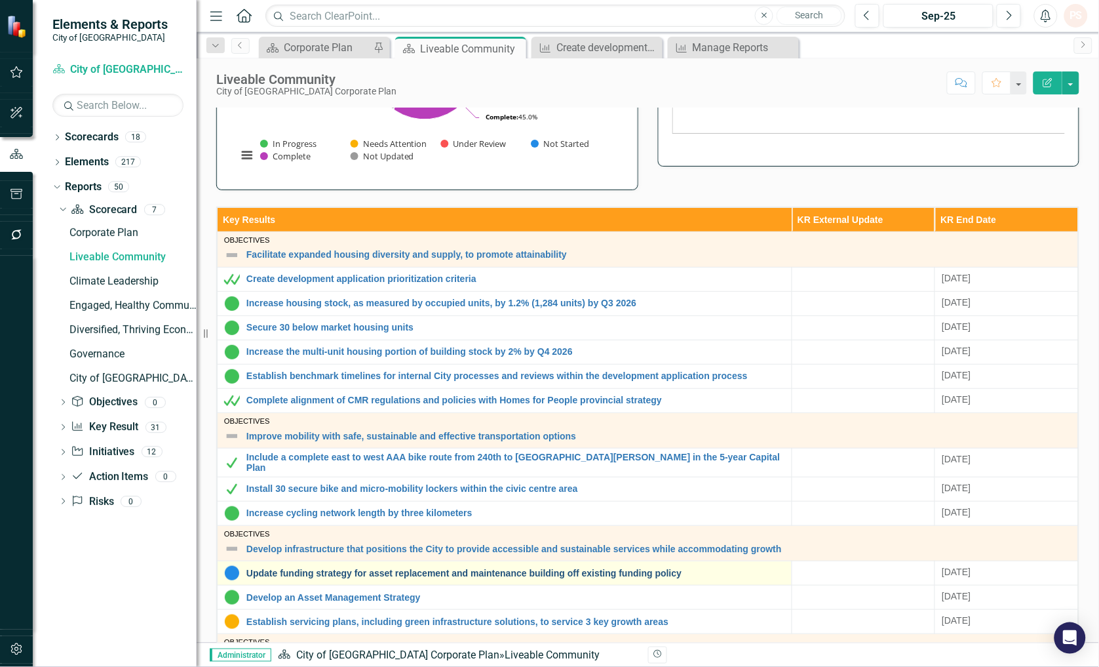
scroll to position [291, 0]
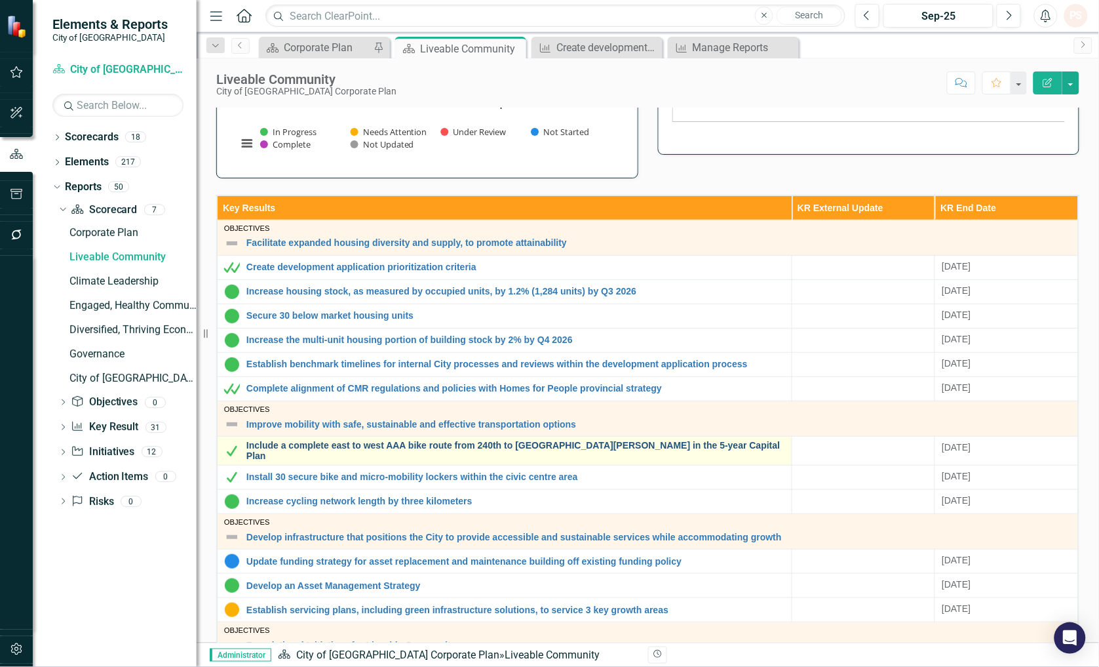
click at [295, 446] on link "Include a complete east to west AAA bike route from 240th to [GEOGRAPHIC_DATA][…" at bounding box center [515, 450] width 539 height 20
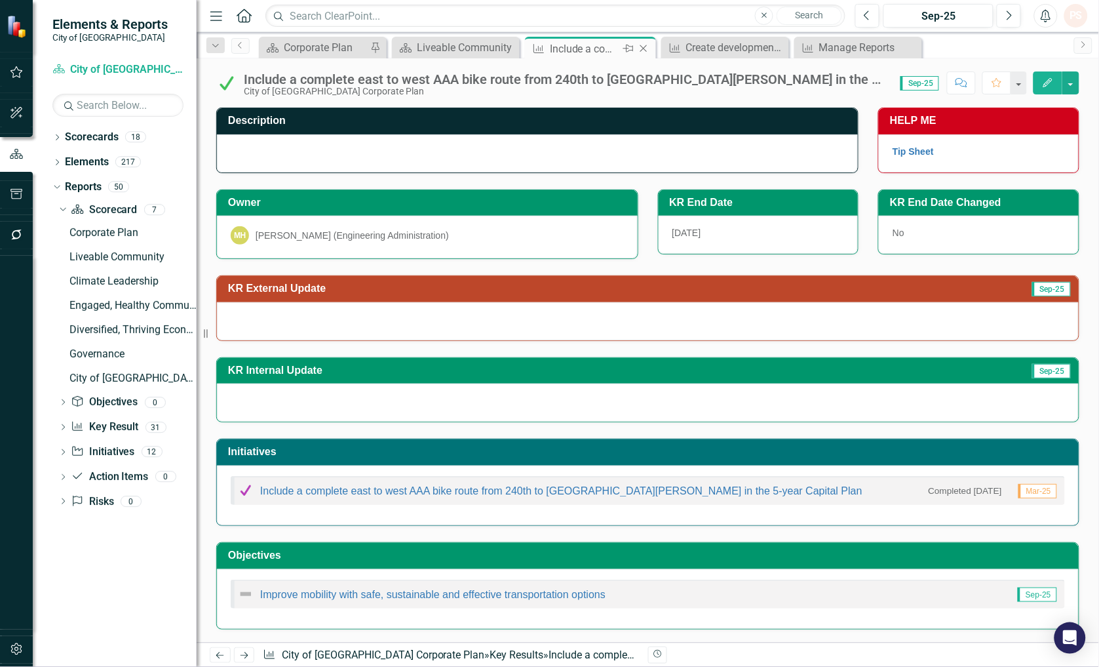
click at [643, 45] on icon "Close" at bounding box center [643, 48] width 13 height 10
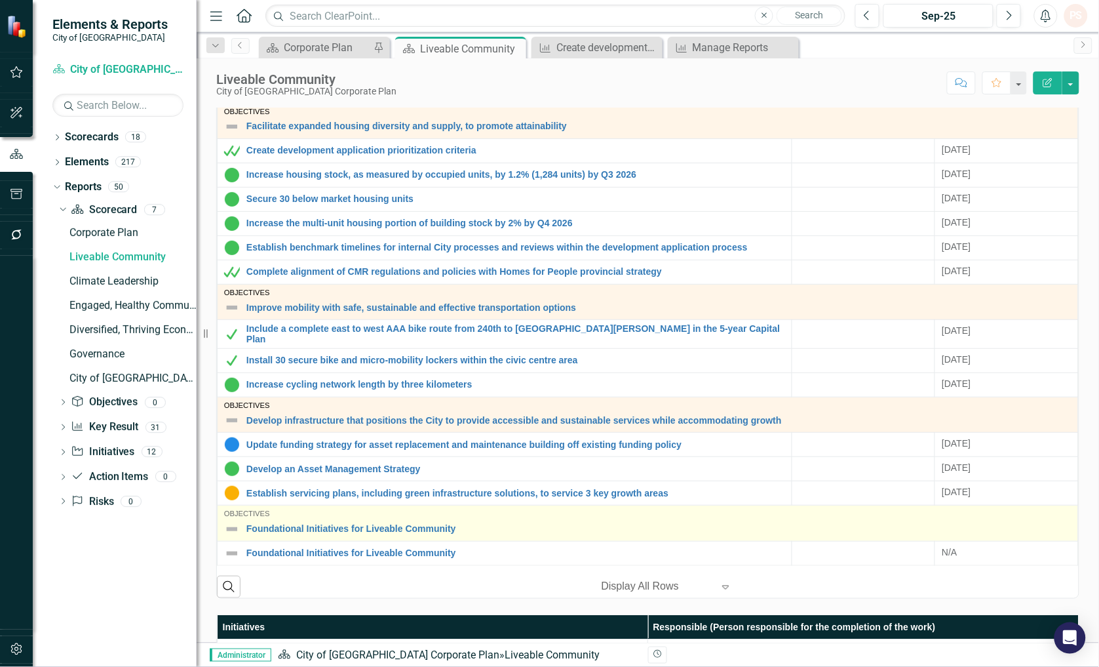
scroll to position [436, 0]
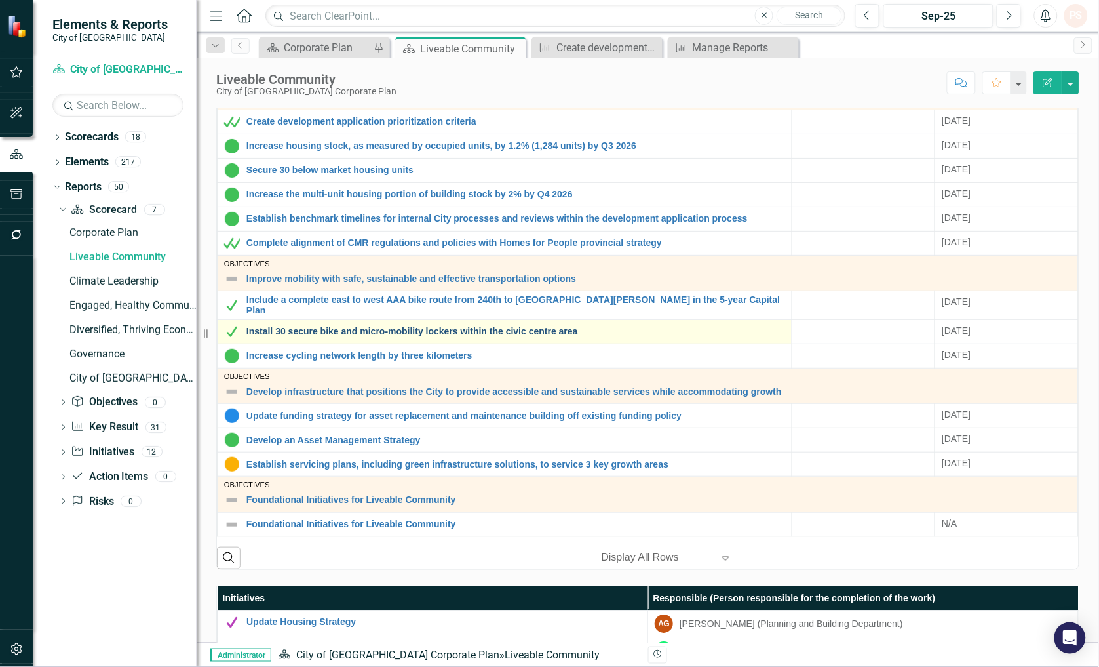
click at [283, 326] on link "Install 30 secure bike and micro-mobility lockers within the civic centre area" at bounding box center [515, 331] width 539 height 10
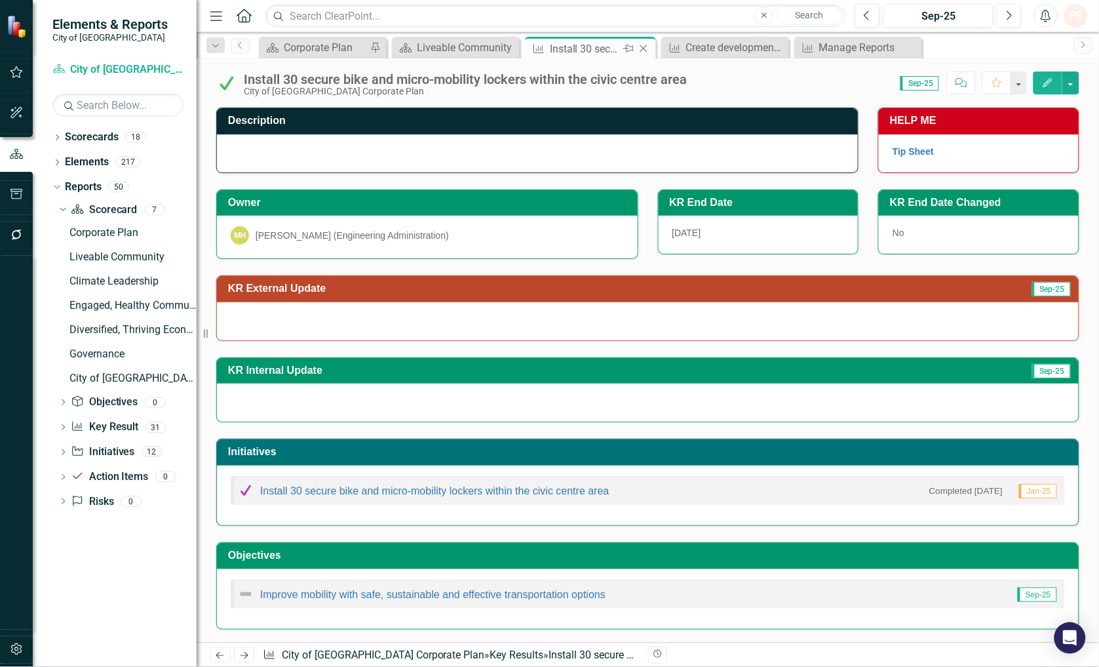
click at [647, 48] on icon "Close" at bounding box center [643, 48] width 13 height 10
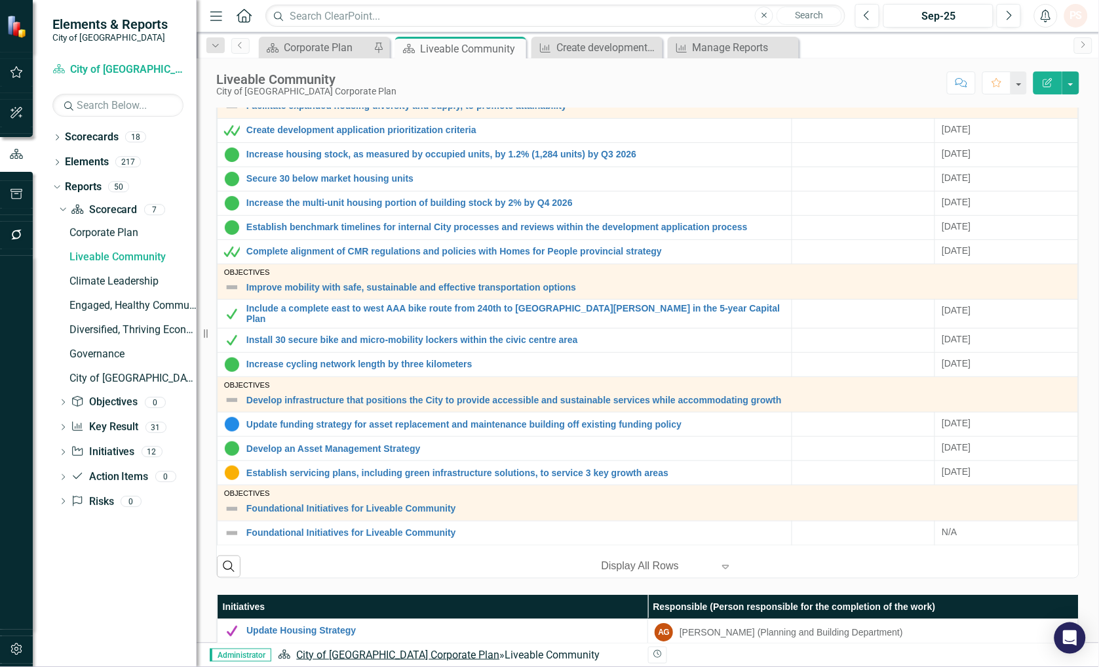
scroll to position [436, 0]
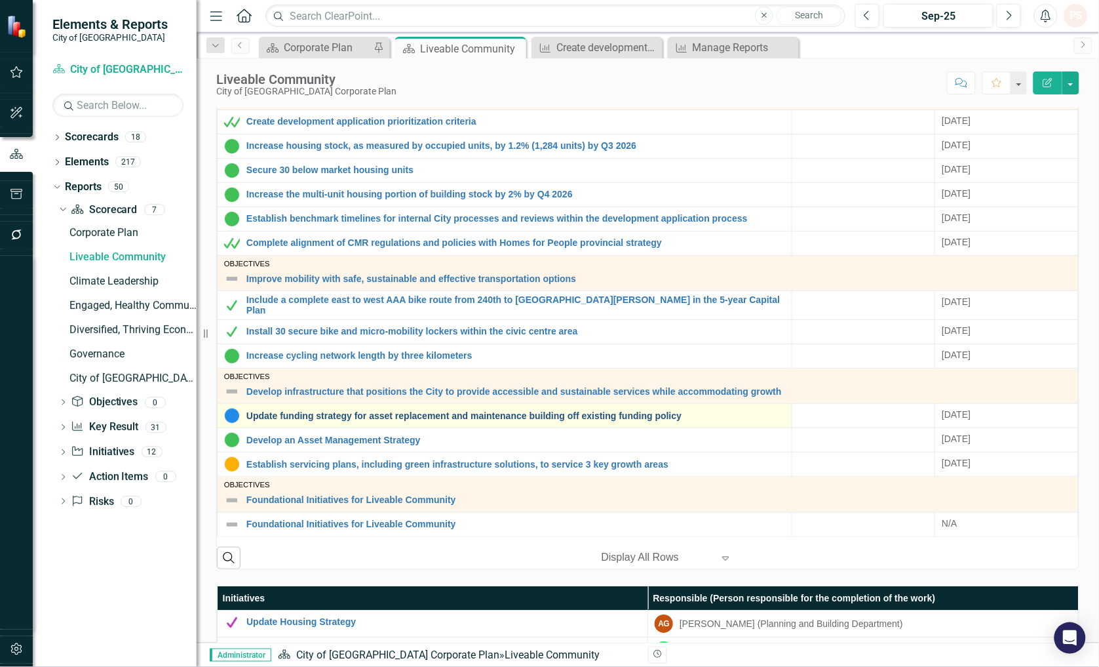
click at [301, 414] on link "Update funding strategy for asset replacement and maintenance building off exis…" at bounding box center [515, 416] width 539 height 10
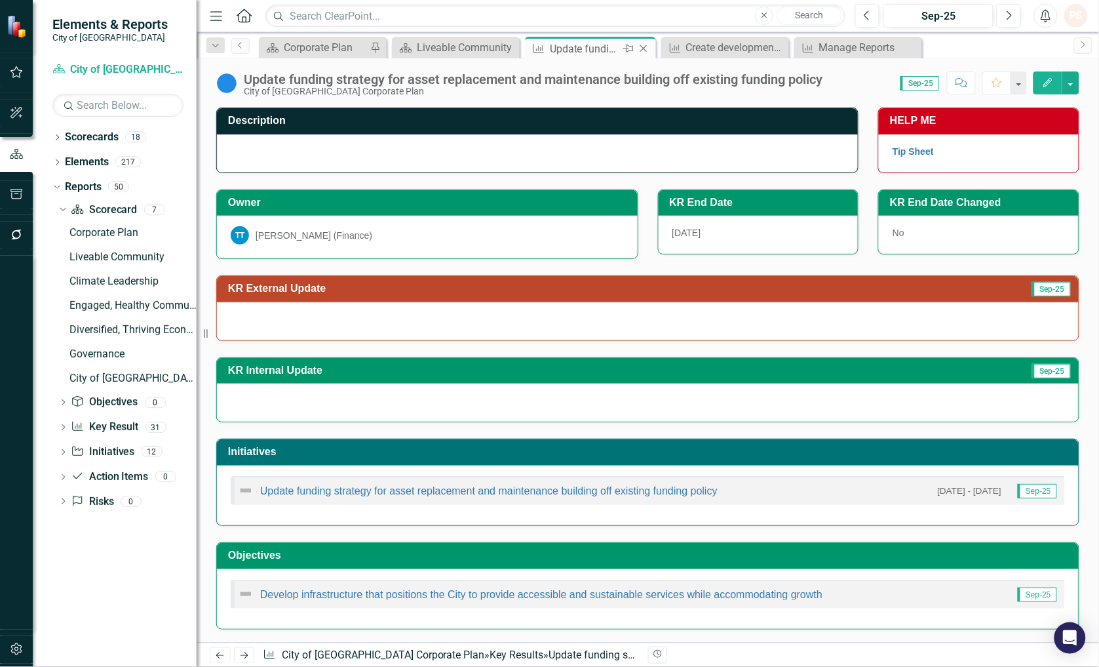
click at [644, 49] on icon "Close" at bounding box center [643, 48] width 13 height 10
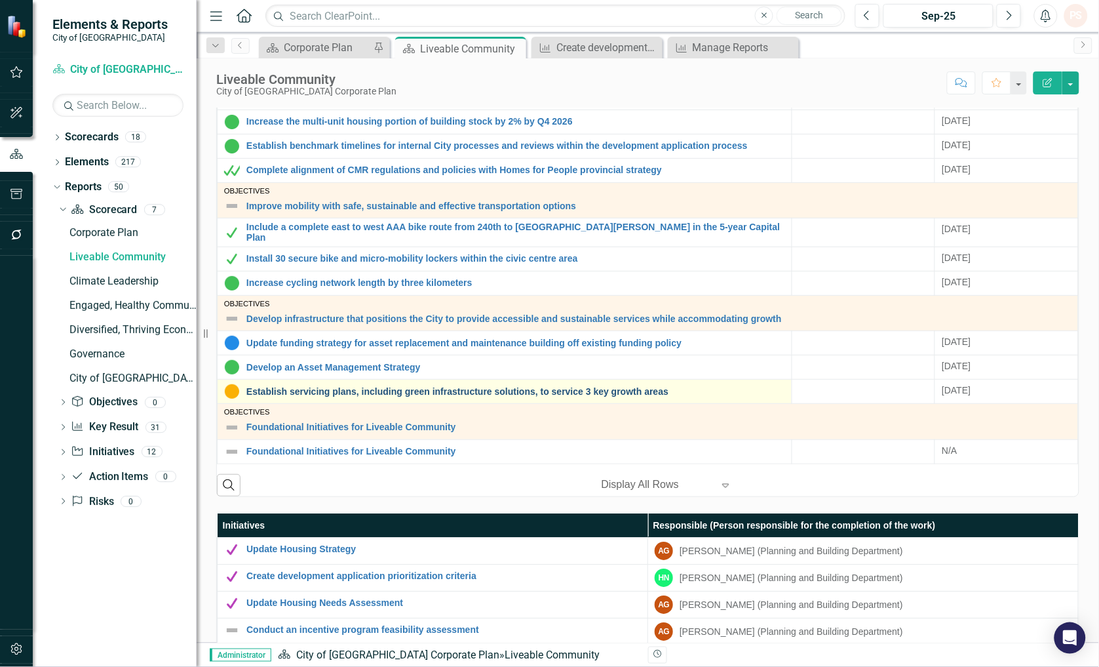
click at [309, 391] on link "Establish servicing plans, including green infrastructure solutions, to service…" at bounding box center [515, 392] width 539 height 10
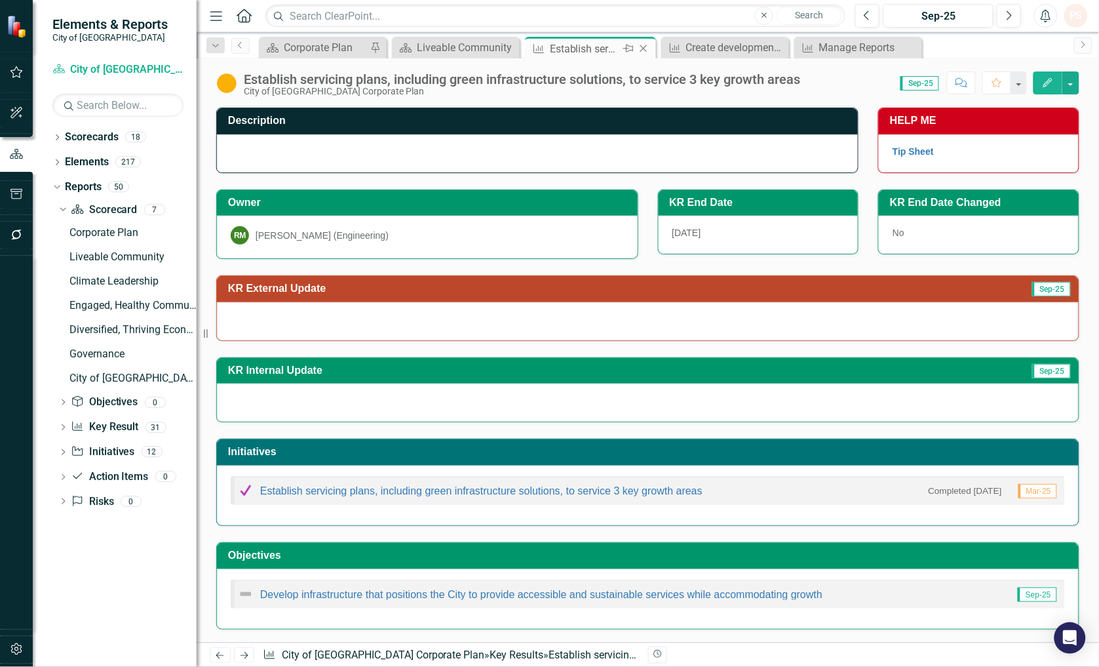
click at [643, 48] on icon at bounding box center [643, 48] width 7 height 7
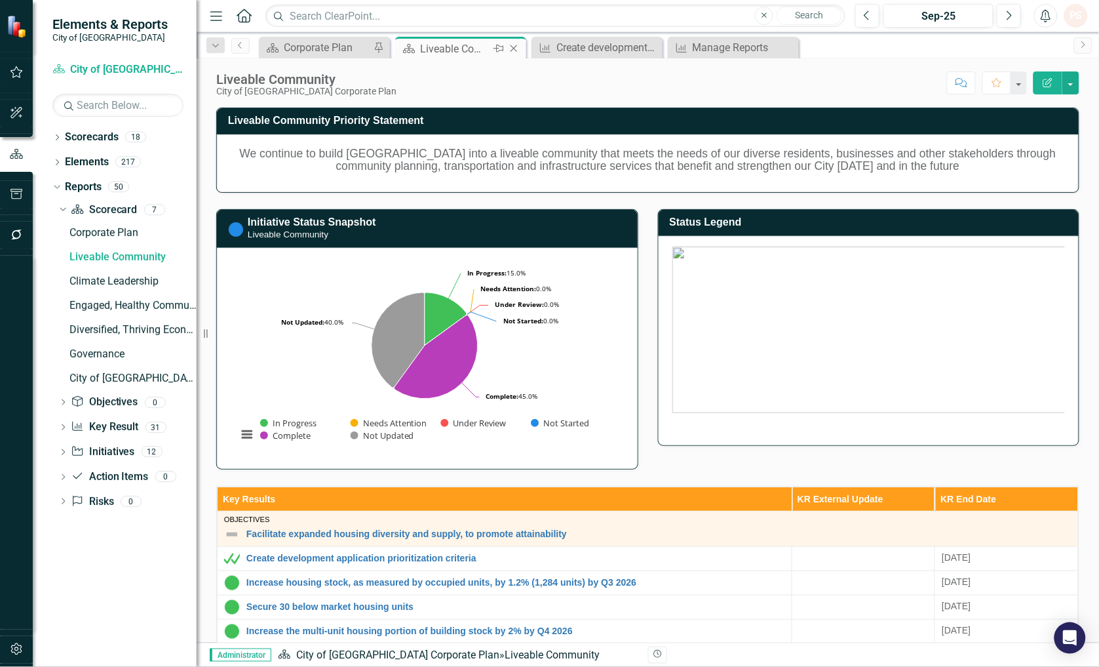
click at [508, 47] on icon "Close" at bounding box center [513, 48] width 13 height 10
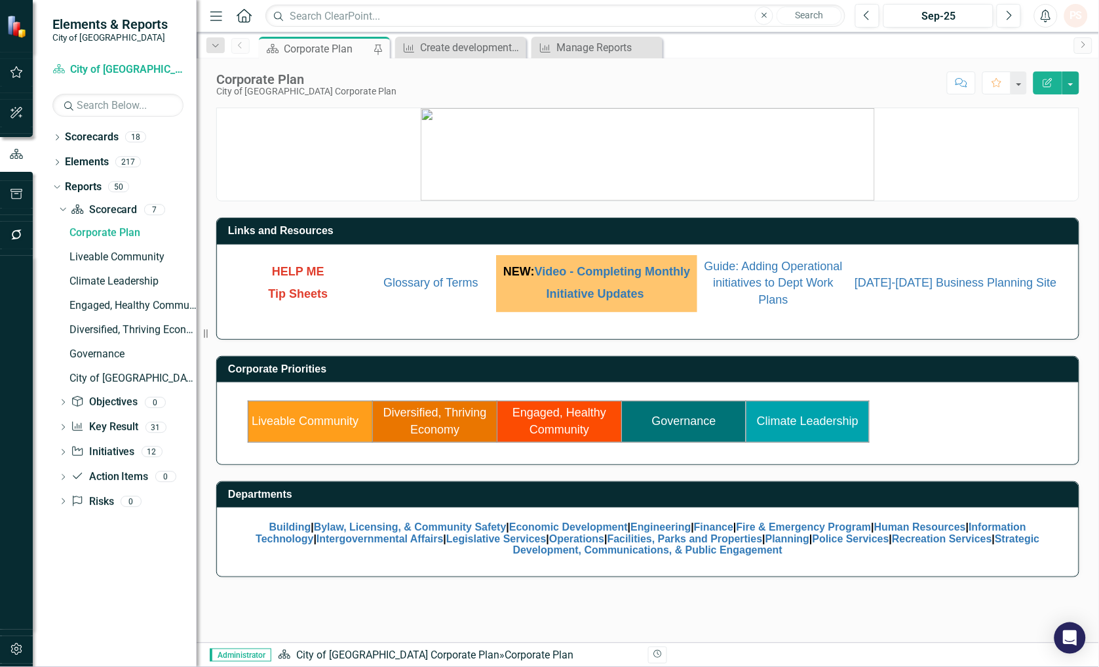
click at [439, 428] on link "Diversified, Thriving Economy" at bounding box center [435, 421] width 104 height 30
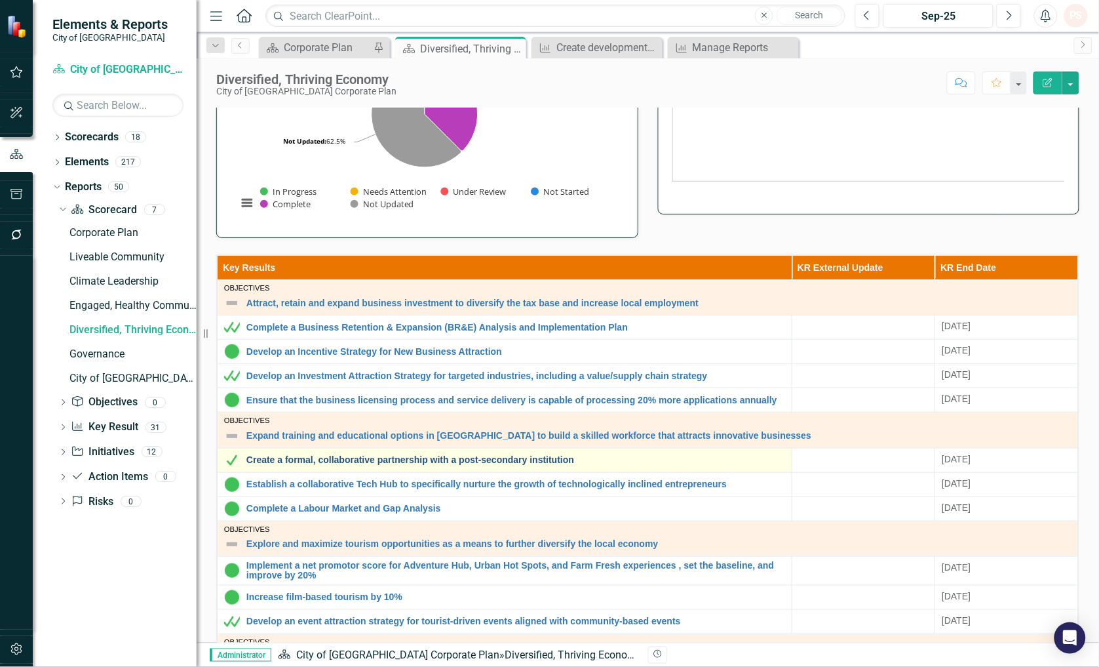
scroll to position [291, 0]
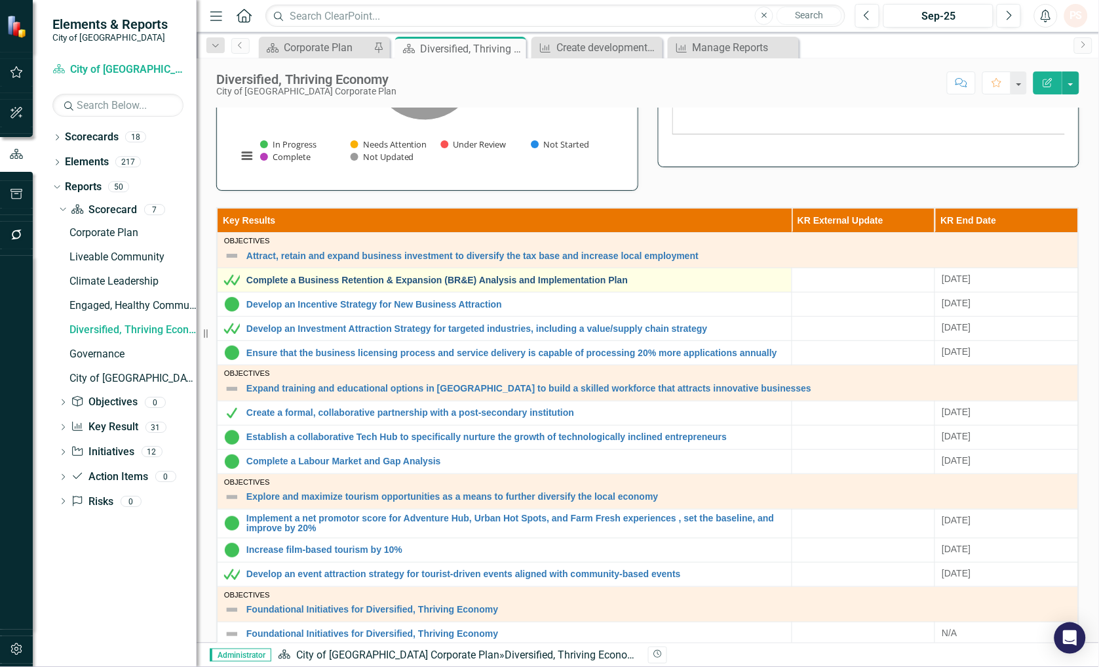
click at [303, 275] on link "Complete a Business Retention & Expansion (BR&E) Analysis and Implementation Pl…" at bounding box center [515, 280] width 539 height 10
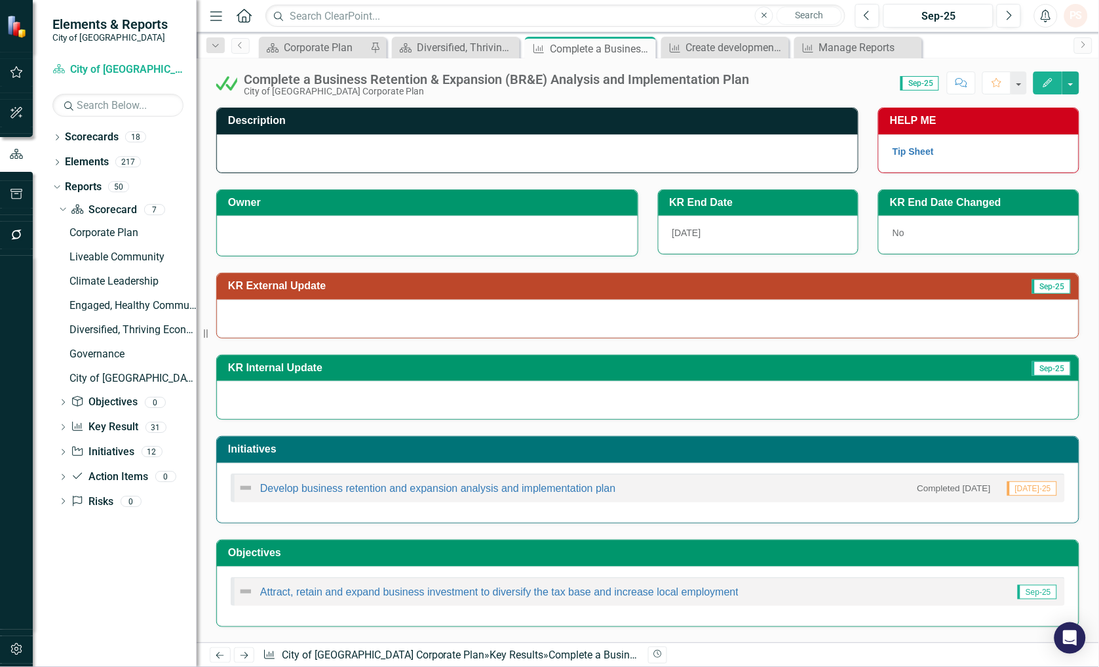
click at [452, 236] on div at bounding box center [427, 234] width 393 height 16
click at [309, 237] on div at bounding box center [427, 234] width 393 height 16
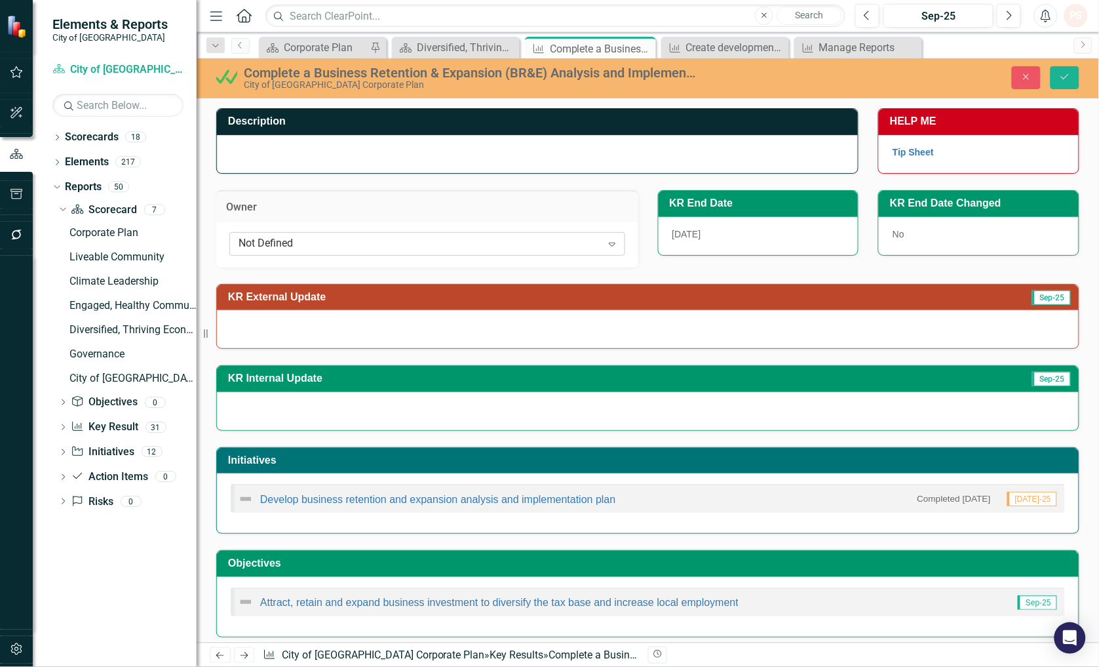
click at [307, 238] on div "Not Defined" at bounding box center [420, 243] width 363 height 15
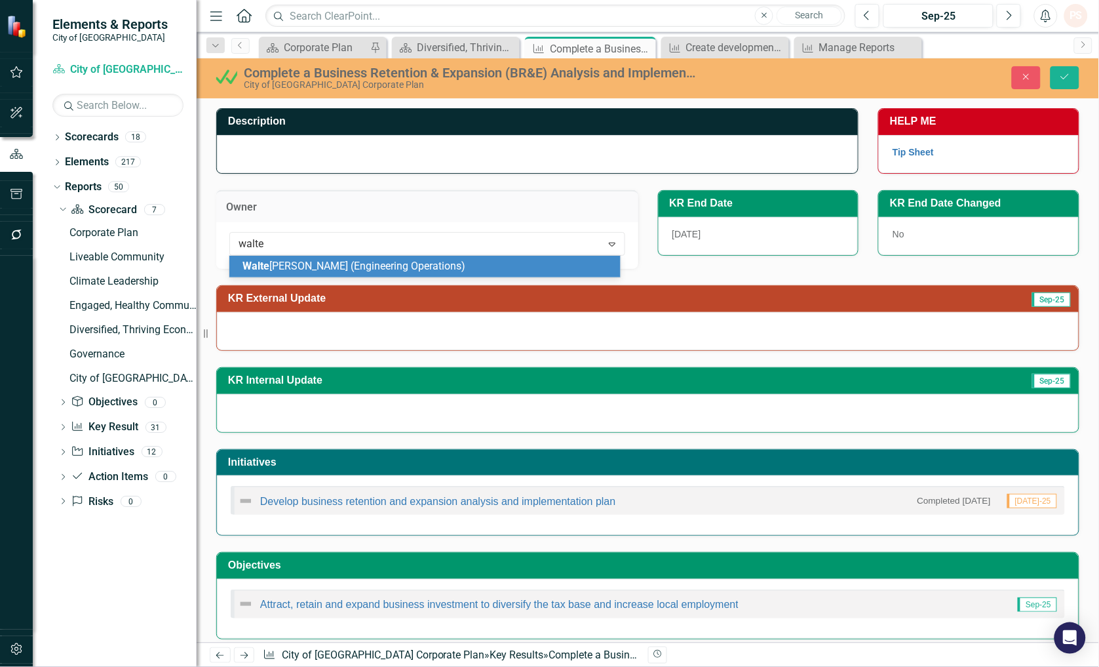
type input "walter"
click at [306, 270] on span "Walter Oleschak (Engineering Operations)" at bounding box center [361, 266] width 239 height 12
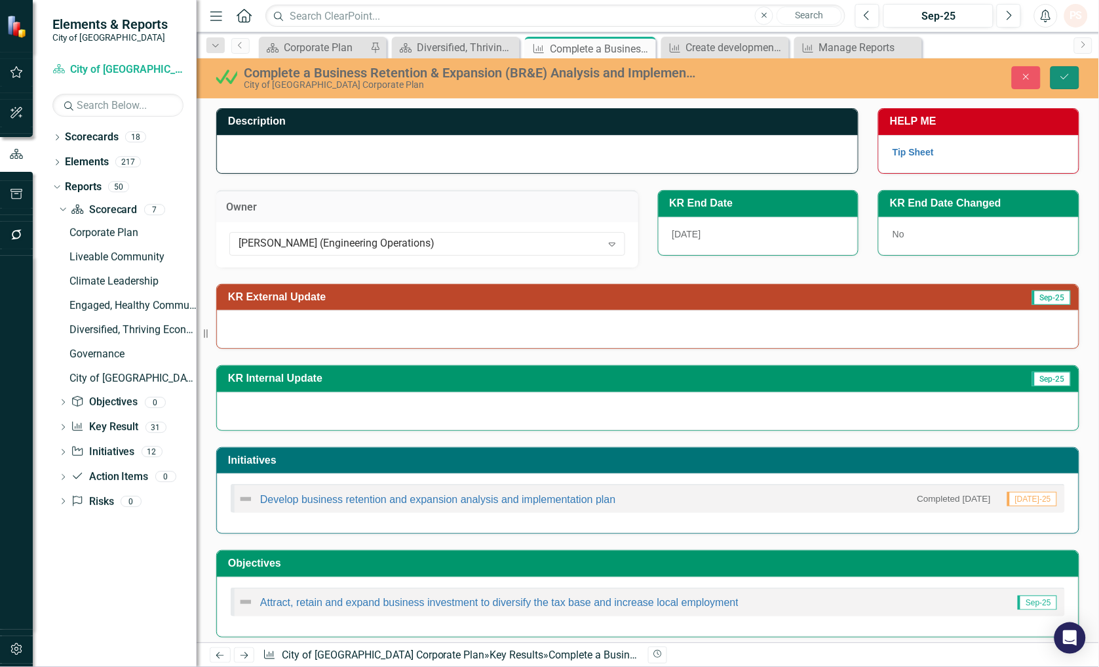
click at [1063, 73] on icon "Save" at bounding box center [1065, 76] width 12 height 9
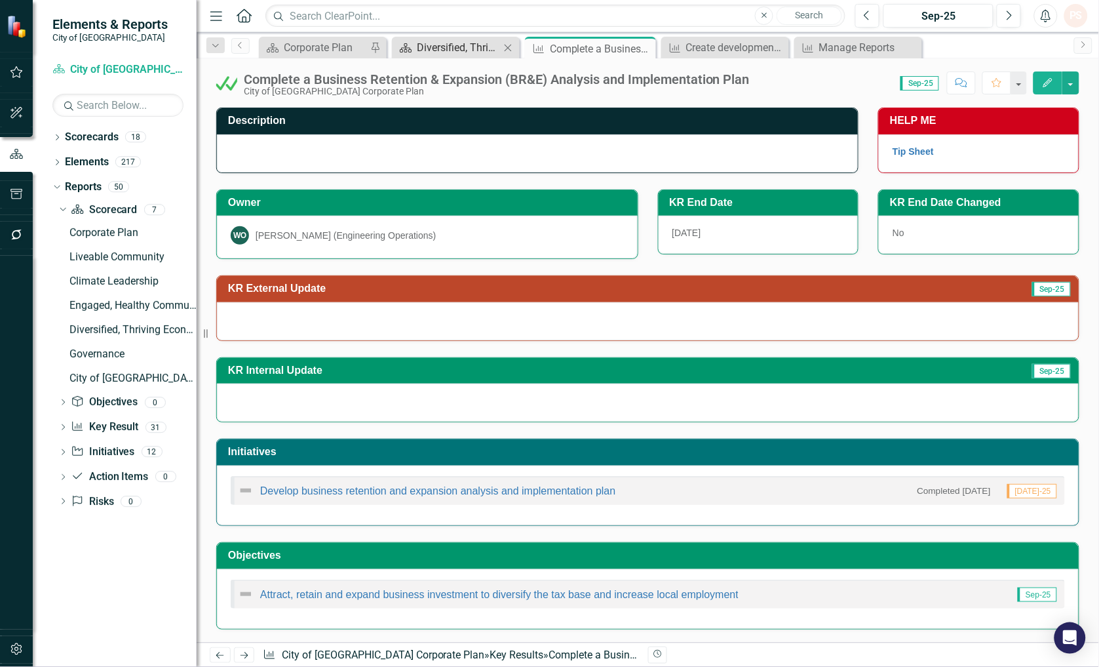
click at [488, 52] on div "Diversified, Thriving Economy" at bounding box center [458, 47] width 83 height 16
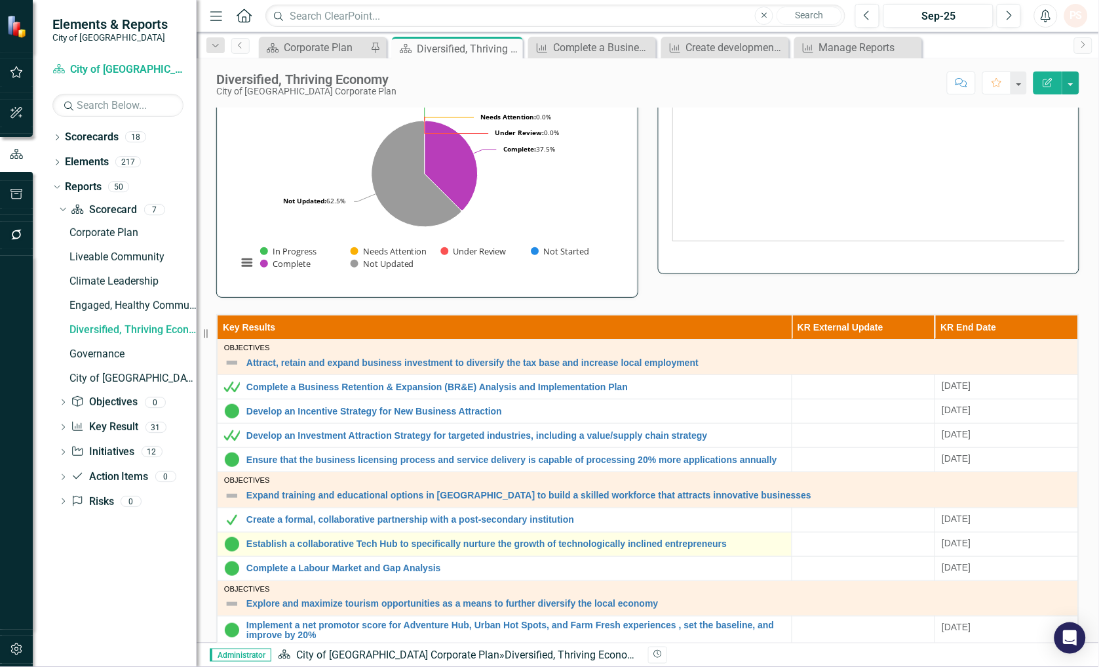
scroll to position [218, 0]
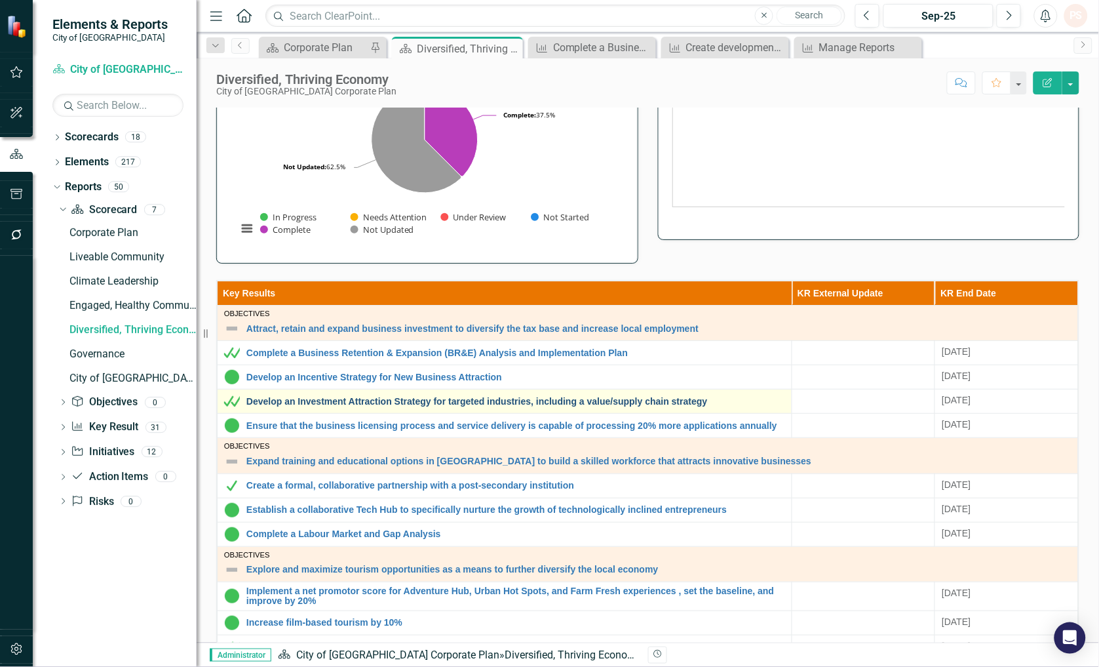
click at [280, 404] on link "Develop an Investment Attraction Strategy for targeted industries, including a …" at bounding box center [515, 402] width 539 height 10
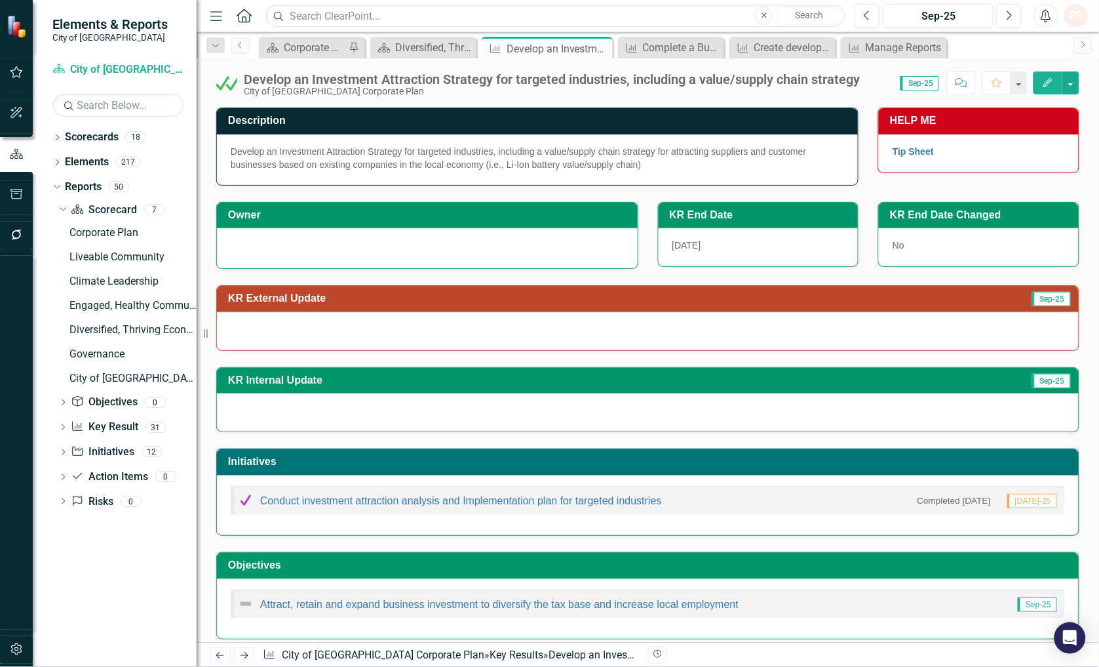
click at [276, 245] on div at bounding box center [427, 247] width 393 height 16
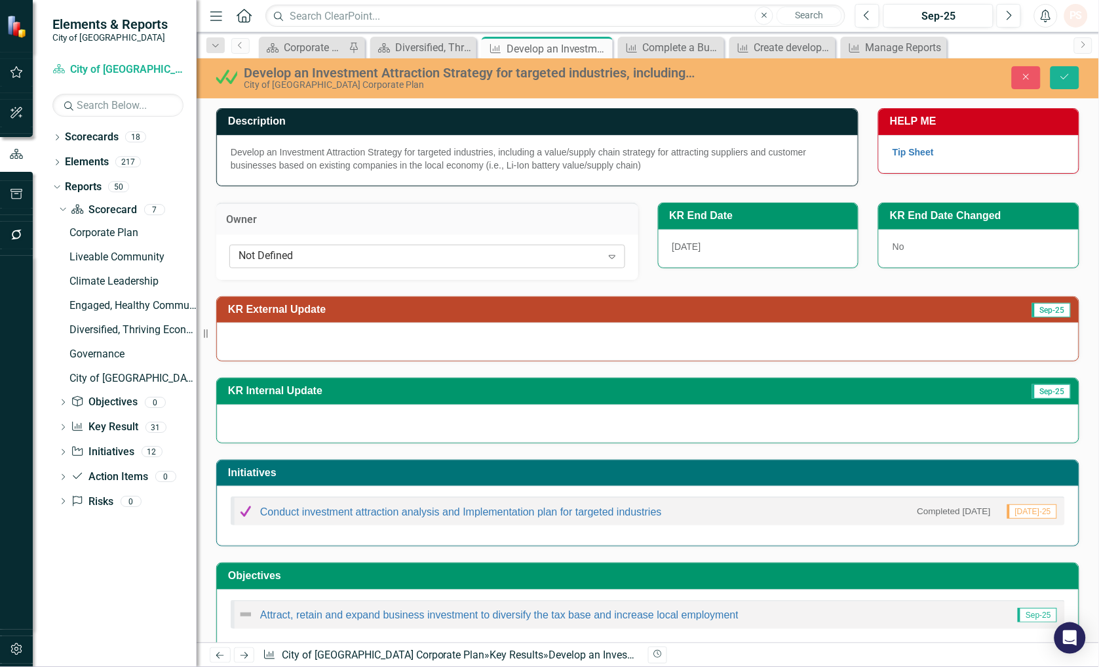
click at [260, 252] on div "Not Defined" at bounding box center [420, 255] width 363 height 15
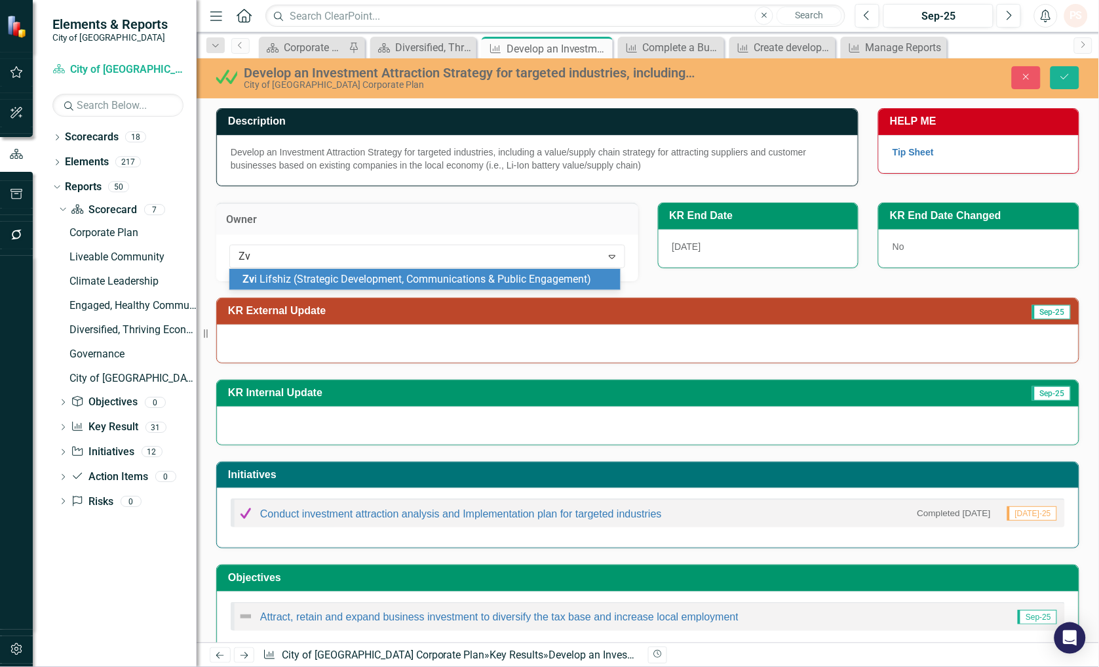
type input "Z"
type input "Walter"
click at [338, 277] on span "Walter Oleschak (Engineering Operations)" at bounding box center [361, 279] width 239 height 12
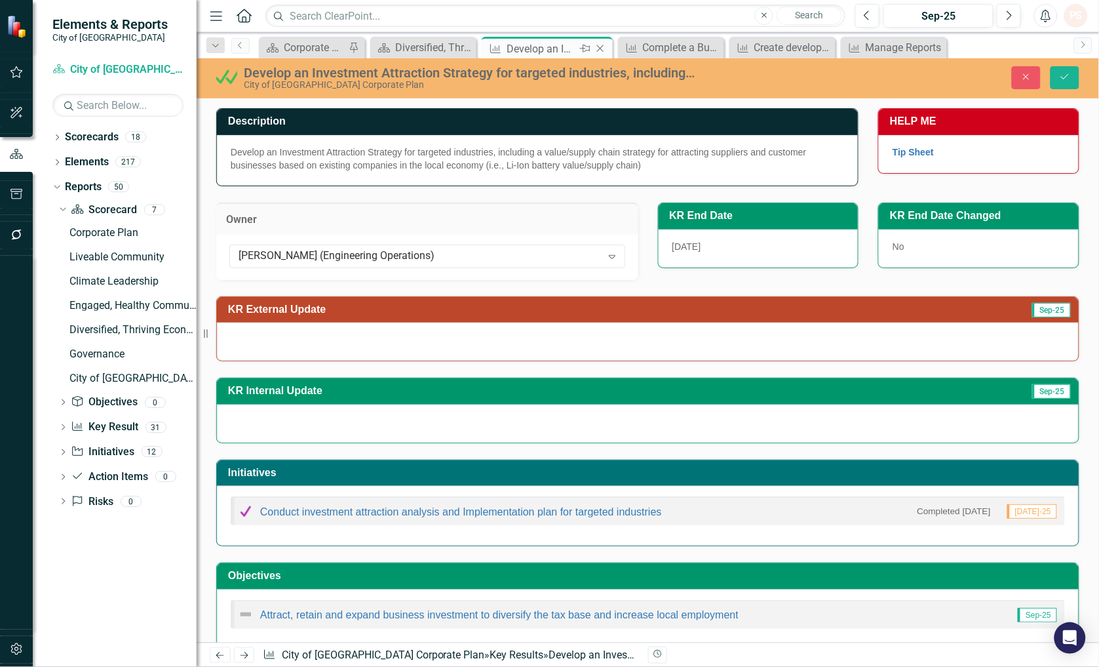
click at [599, 45] on icon "Close" at bounding box center [600, 48] width 13 height 10
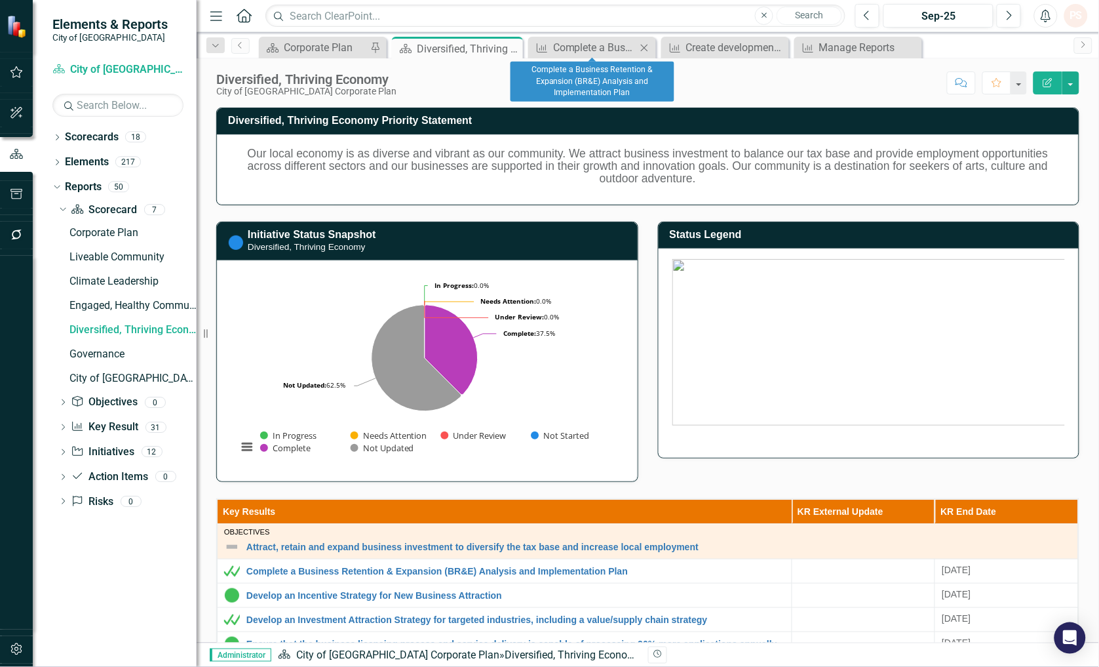
click at [640, 47] on icon "Close" at bounding box center [644, 48] width 13 height 10
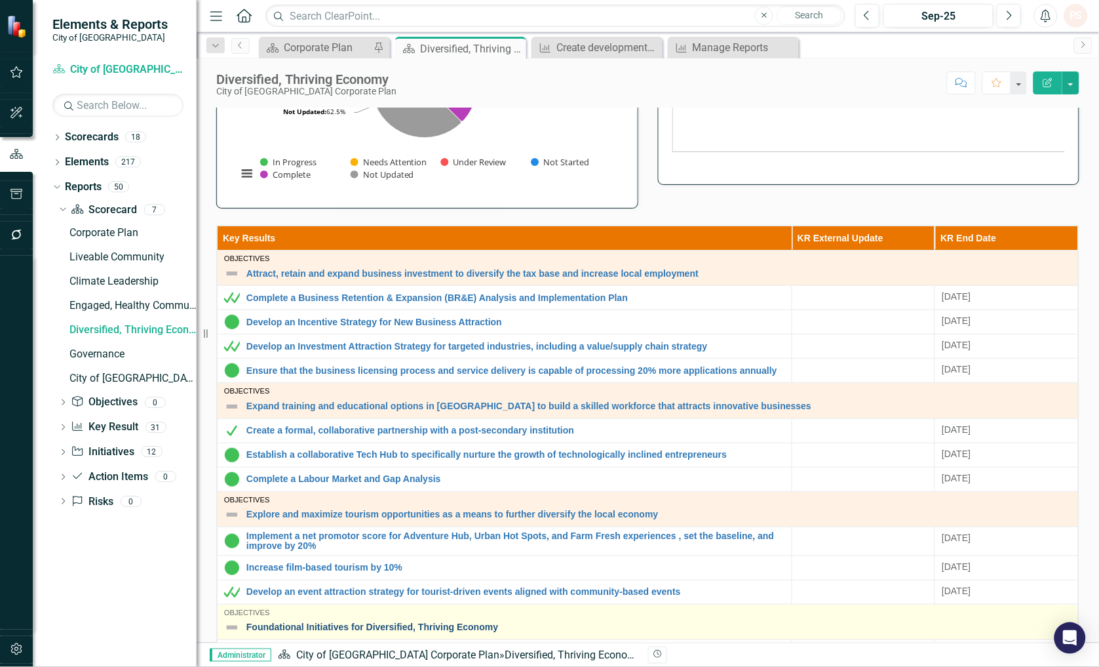
scroll to position [364, 0]
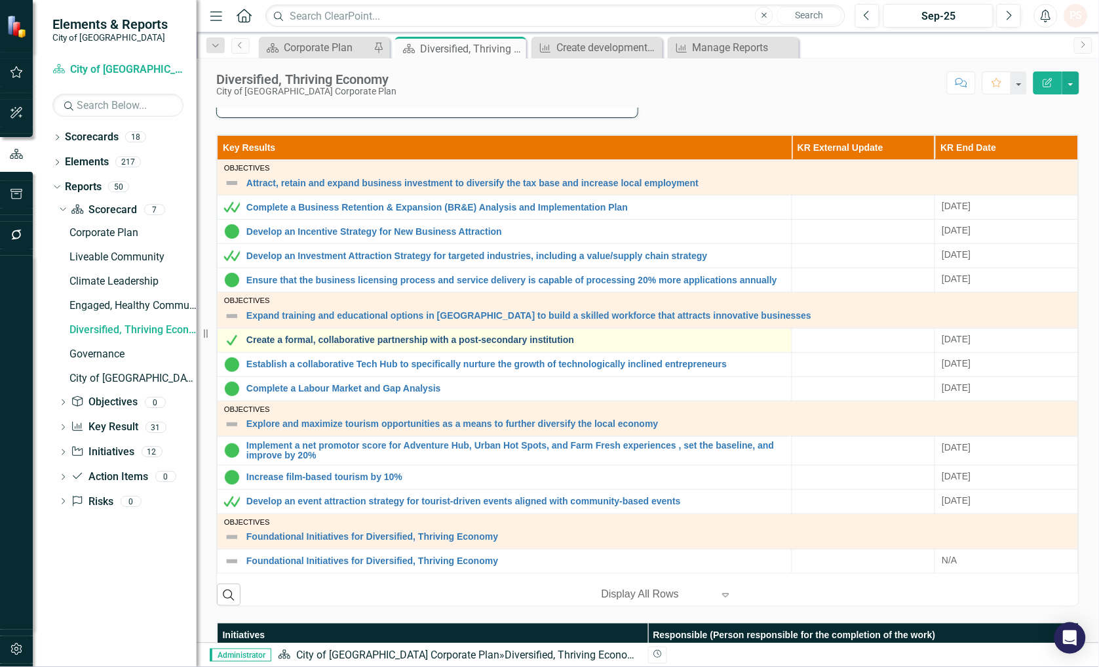
click at [301, 337] on link "Create a formal, collaborative partnership with a post-secondary institution" at bounding box center [515, 340] width 539 height 10
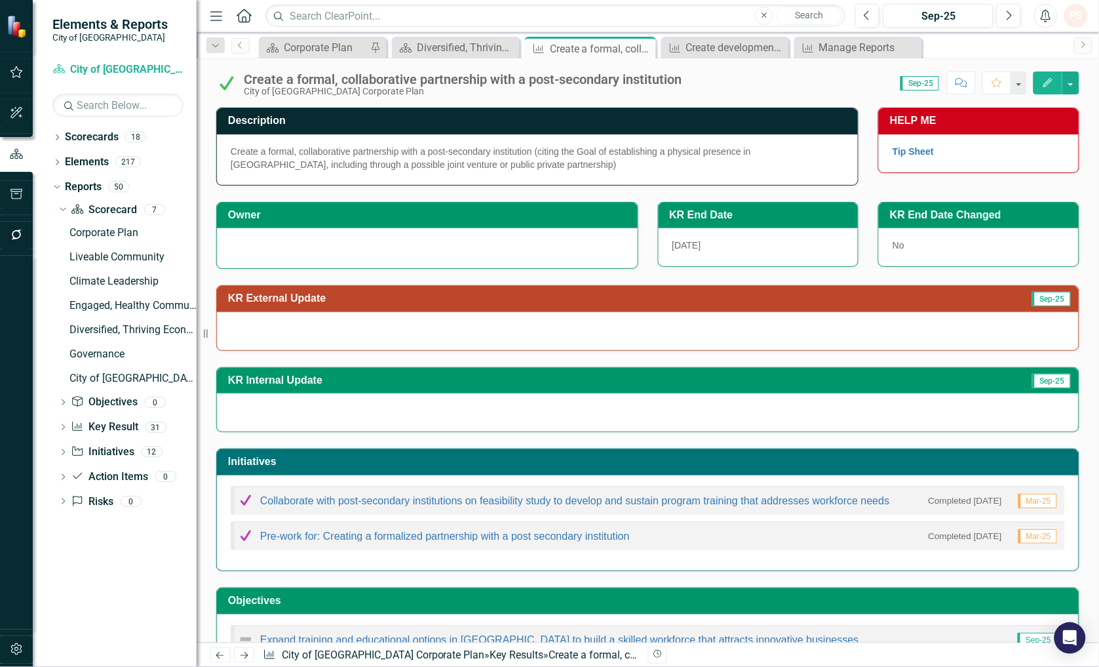
click at [260, 250] on div at bounding box center [427, 247] width 393 height 16
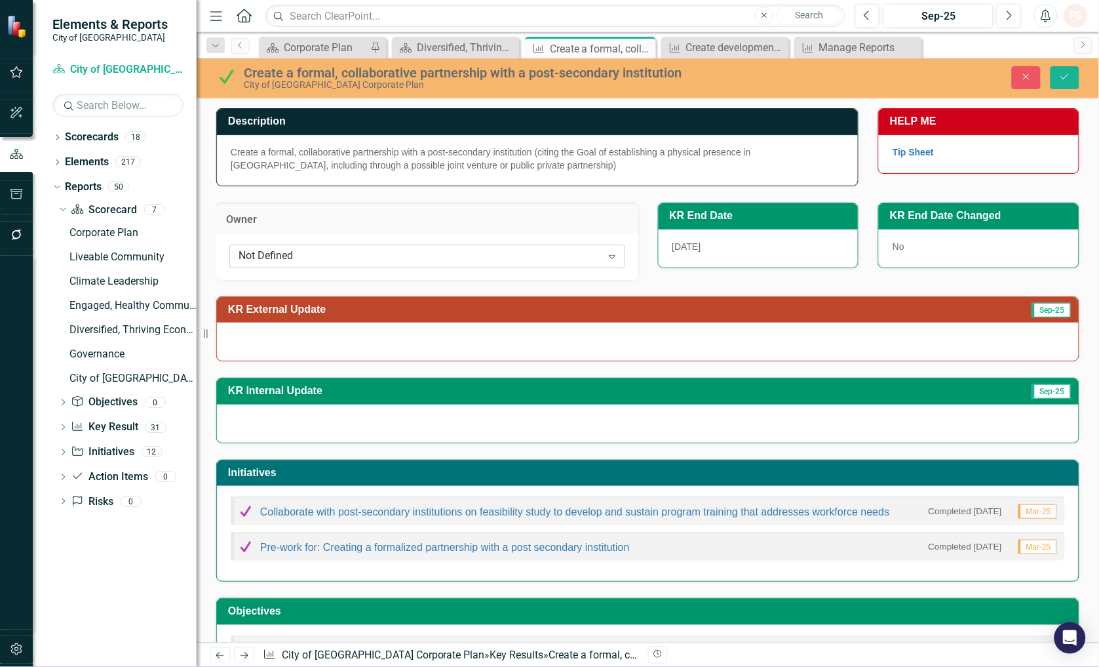
click at [250, 258] on div "Not Defined" at bounding box center [420, 255] width 363 height 15
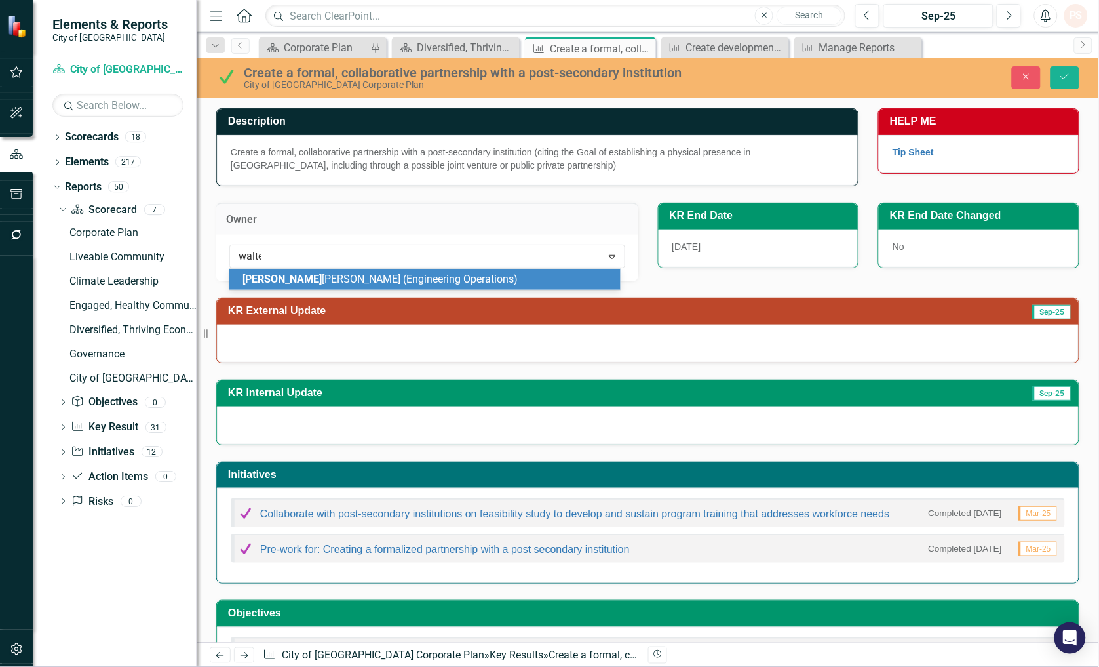
type input "walter"
click at [353, 285] on span "Walter Oleschak (Engineering Operations)" at bounding box center [361, 279] width 239 height 12
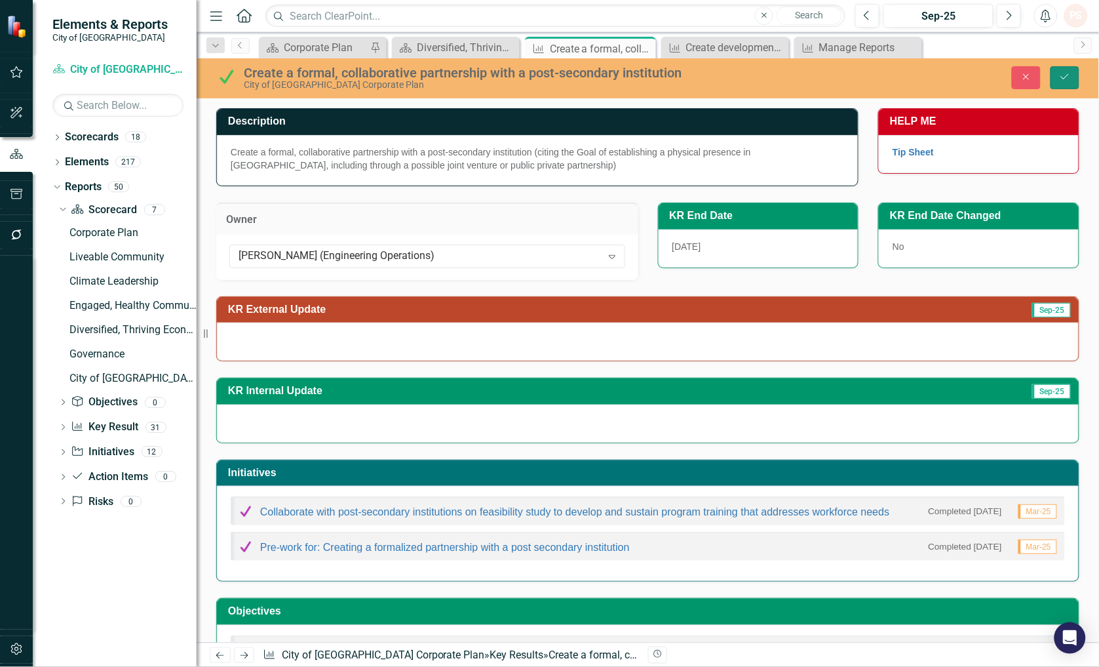
click at [1070, 75] on icon "Save" at bounding box center [1065, 76] width 12 height 9
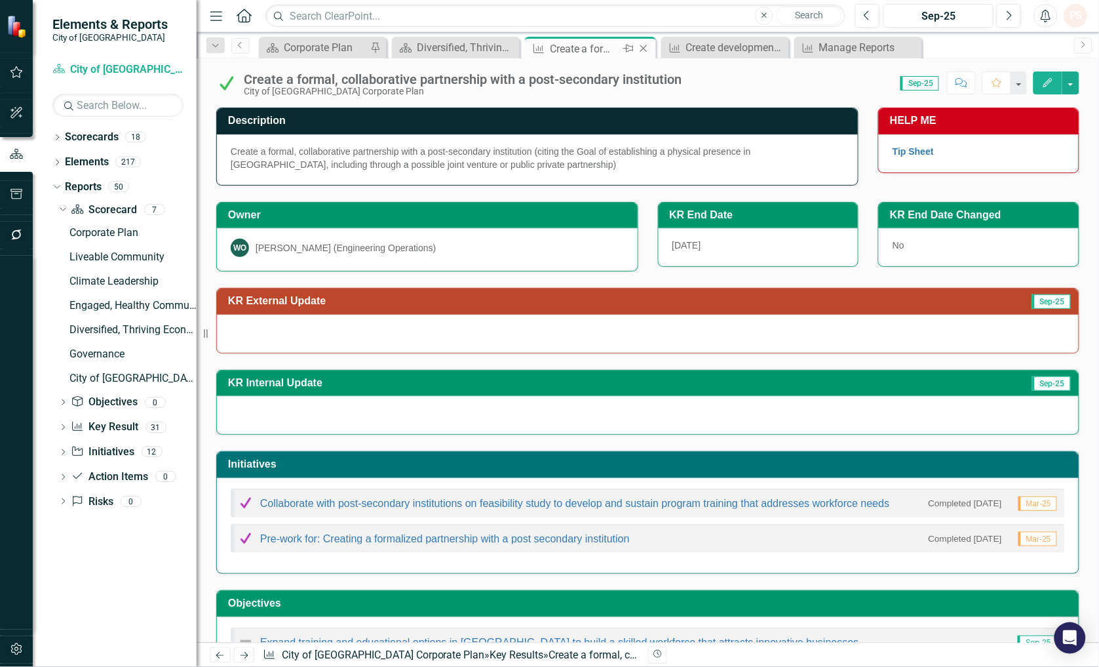
click at [643, 48] on icon at bounding box center [643, 48] width 7 height 7
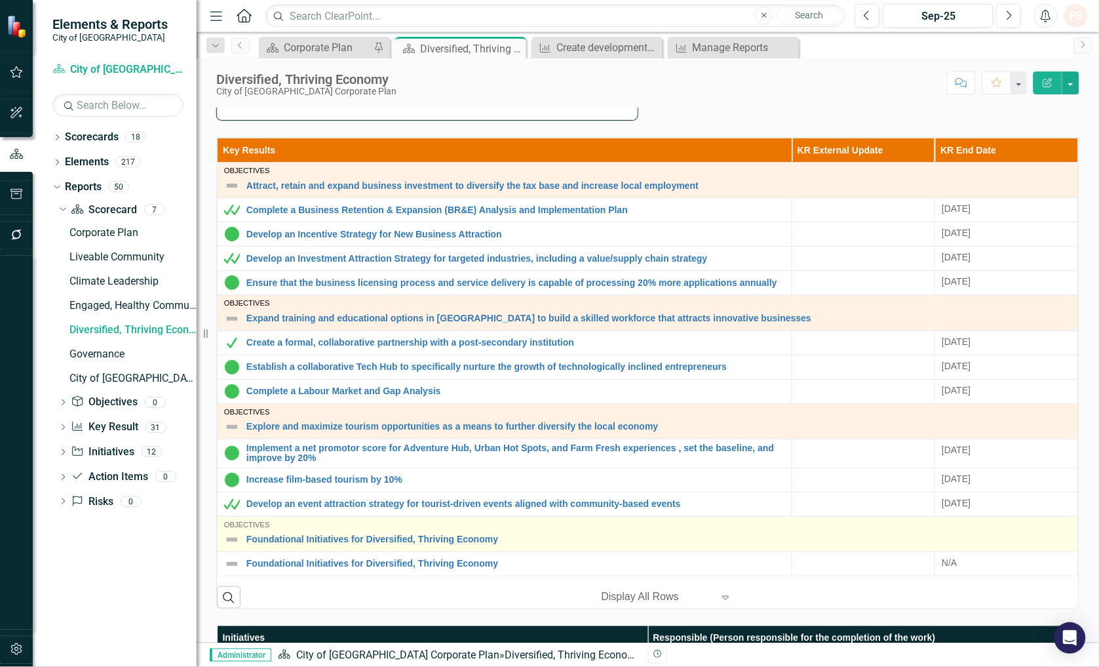
scroll to position [364, 0]
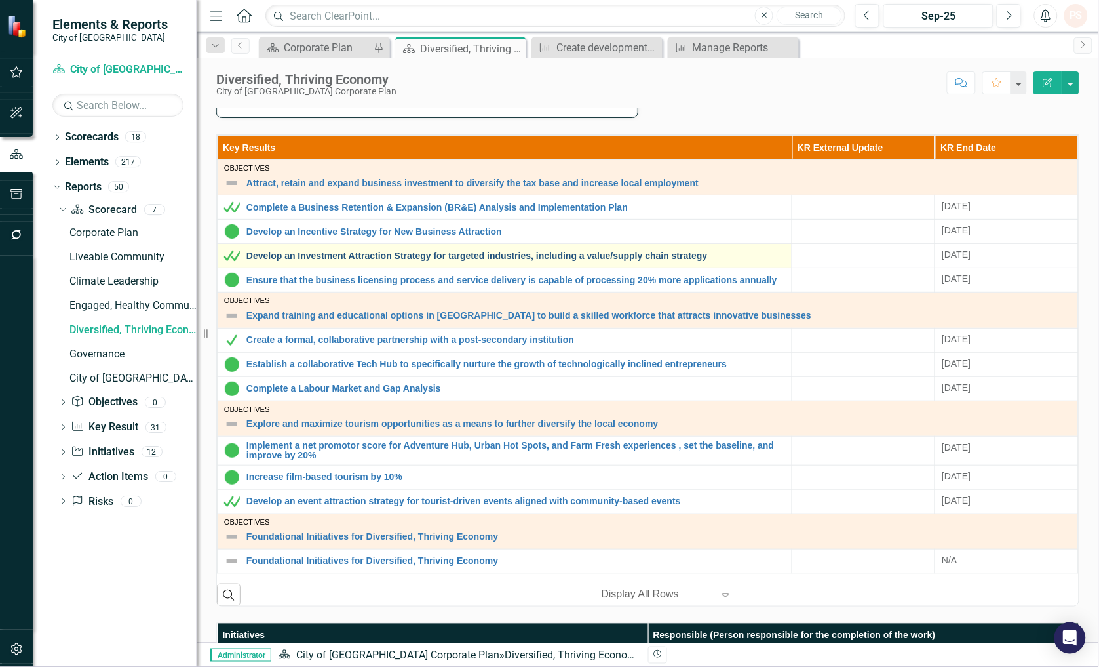
click at [286, 253] on link "Develop an Investment Attraction Strategy for targeted industries, including a …" at bounding box center [515, 256] width 539 height 10
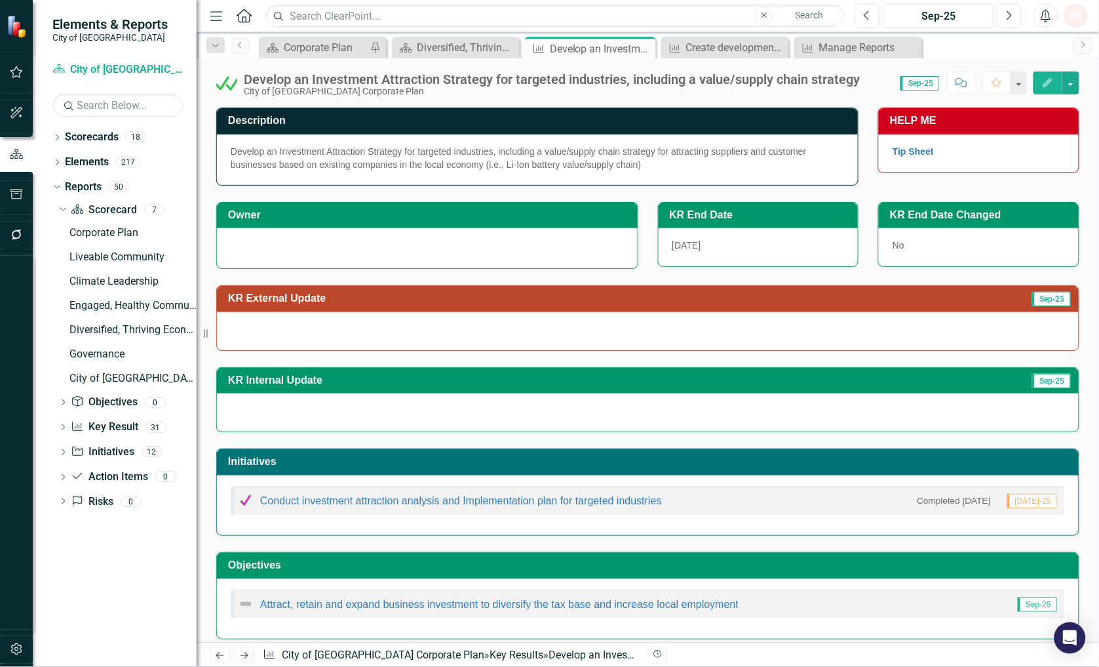
click at [286, 253] on div at bounding box center [427, 247] width 393 height 16
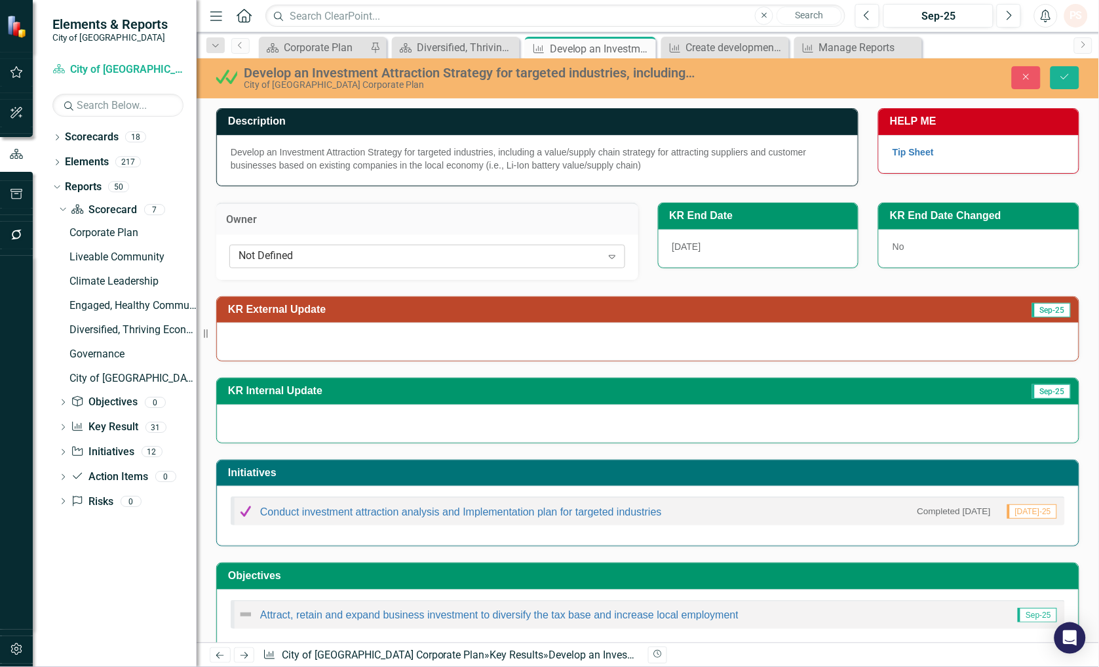
click at [284, 258] on div "Not Defined" at bounding box center [420, 255] width 363 height 15
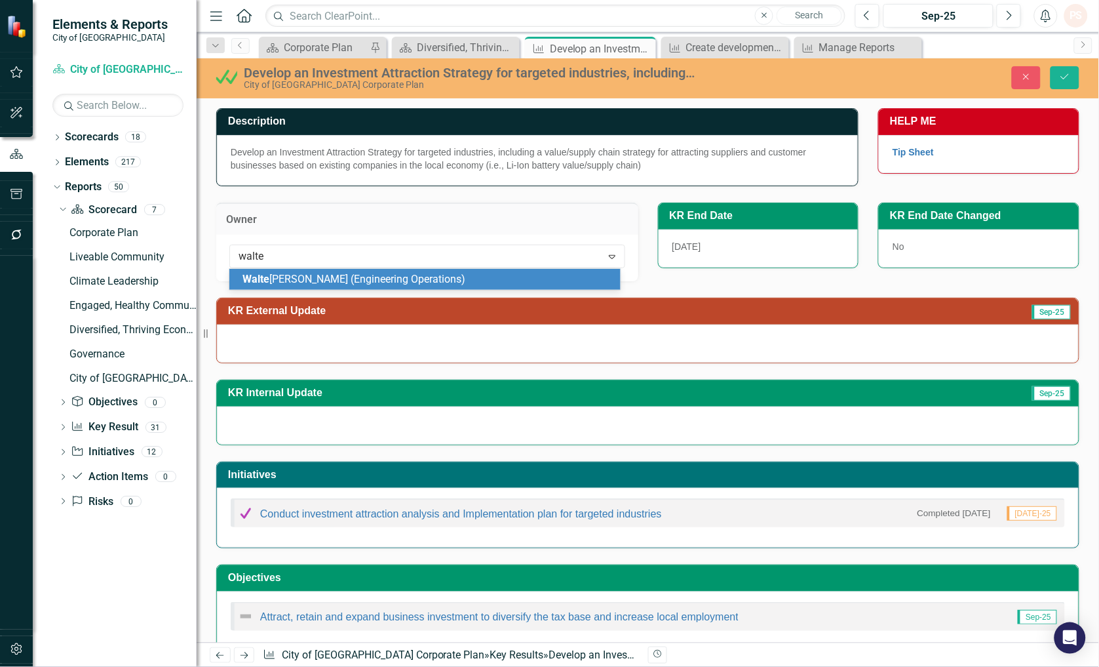
type input "walter"
click at [297, 284] on span "Walter Oleschak (Engineering Operations)" at bounding box center [361, 279] width 239 height 12
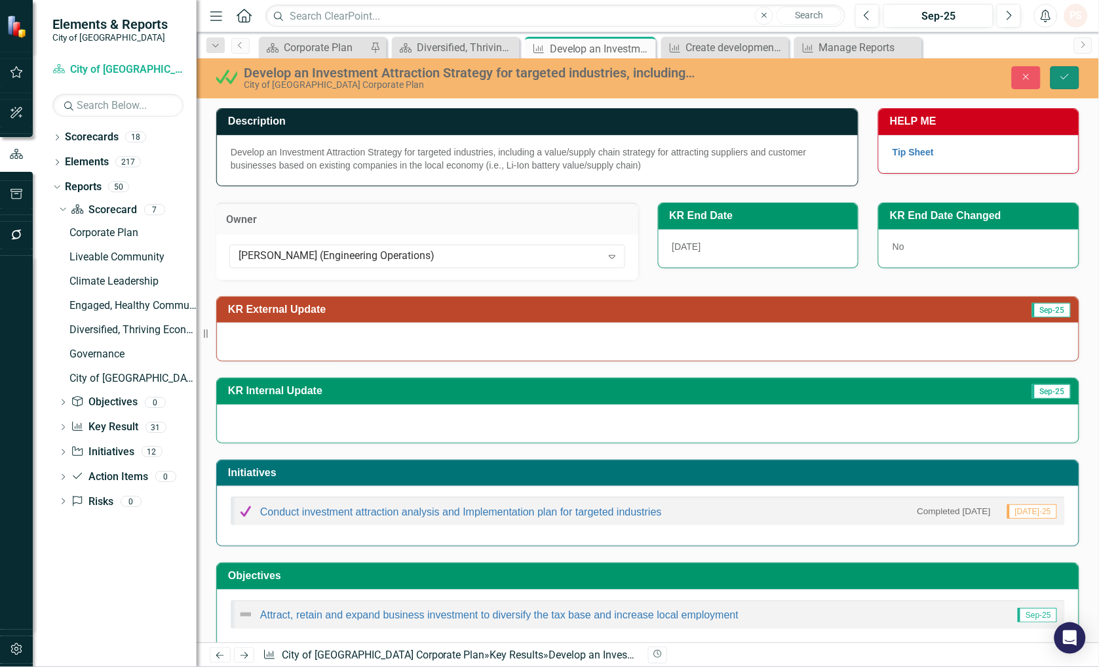
click at [1077, 81] on button "Save" at bounding box center [1065, 77] width 29 height 23
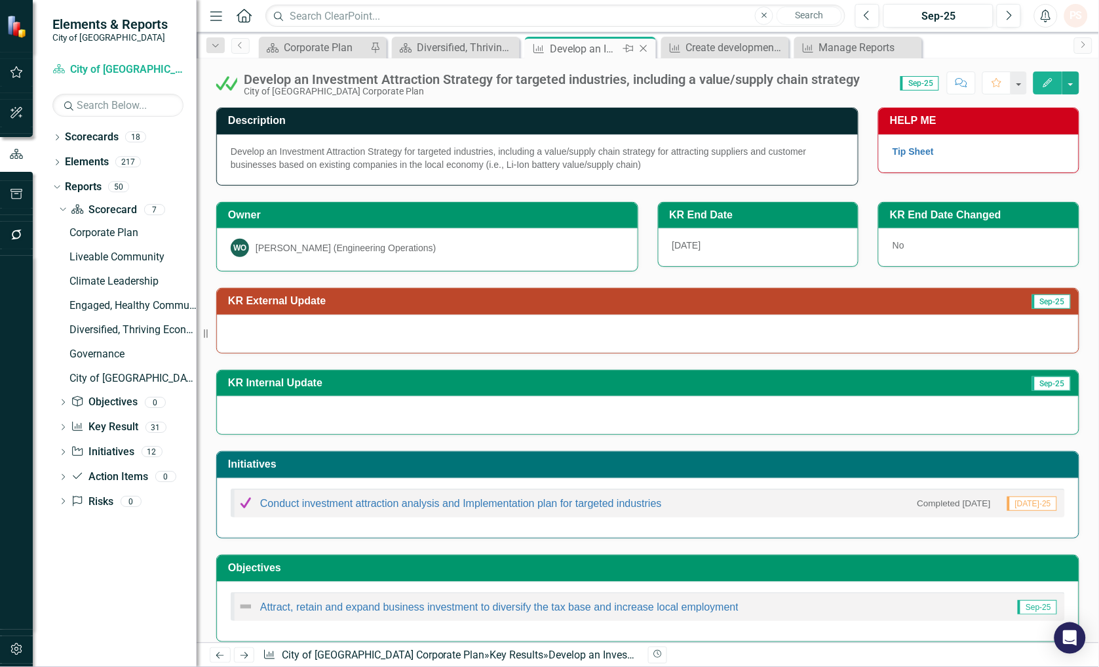
click at [640, 49] on icon "Close" at bounding box center [643, 48] width 13 height 10
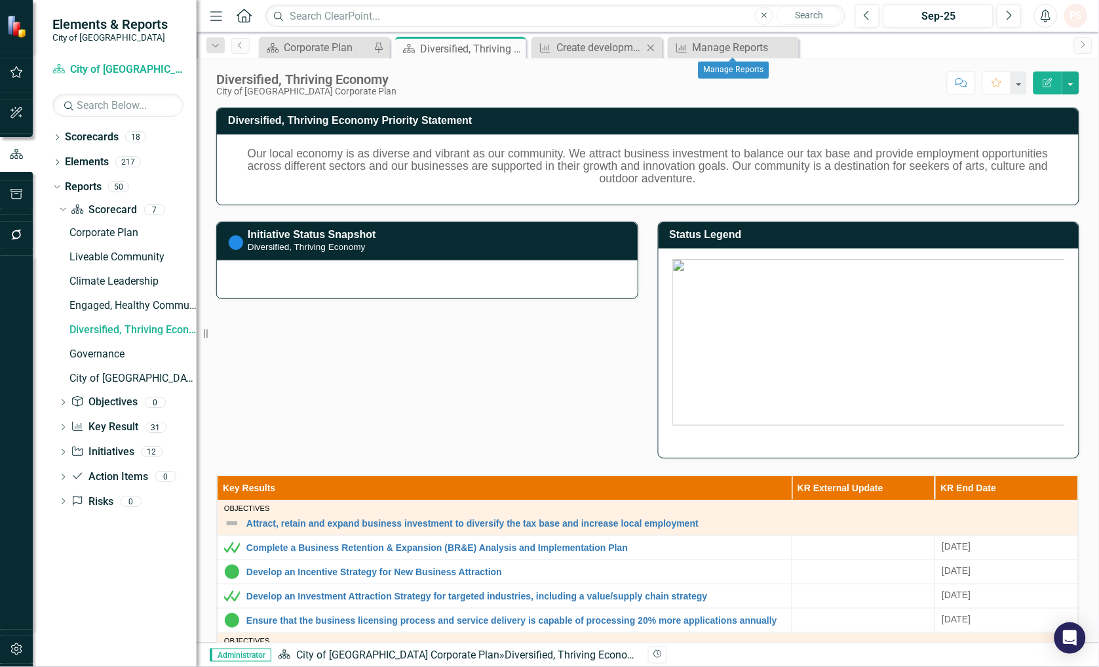
click at [646, 48] on icon "Close" at bounding box center [650, 48] width 13 height 10
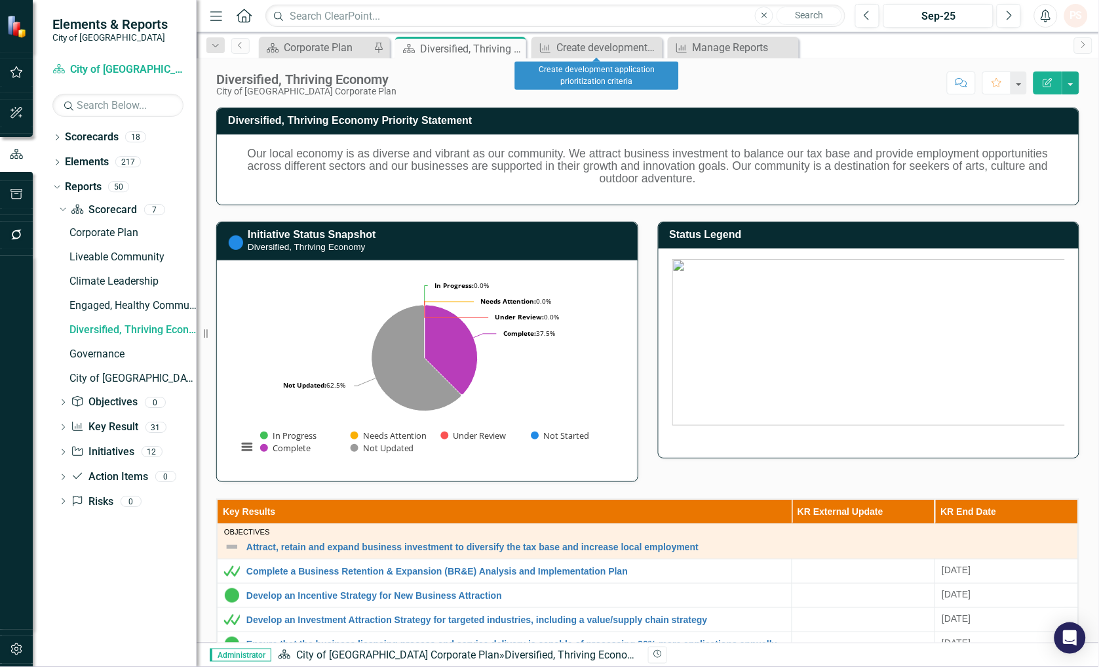
drag, startPoint x: 652, startPoint y: 47, endPoint x: 674, endPoint y: 48, distance: 21.6
click at [0, 0] on icon "Close" at bounding box center [0, 0] width 0 height 0
click at [644, 48] on icon "Close" at bounding box center [650, 48] width 13 height 10
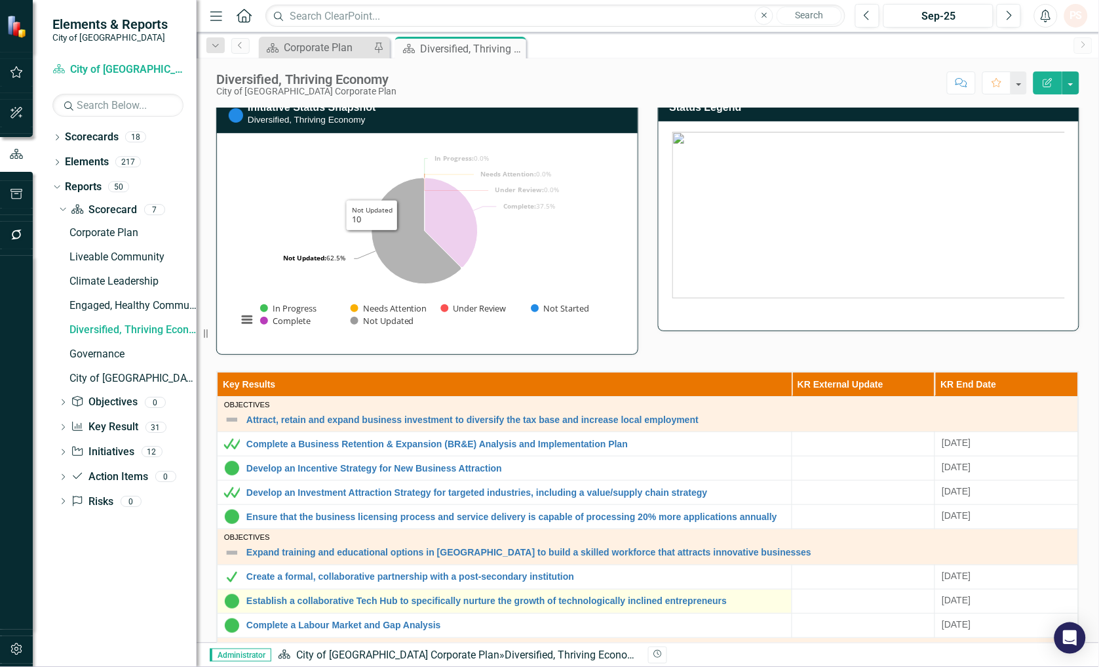
scroll to position [364, 0]
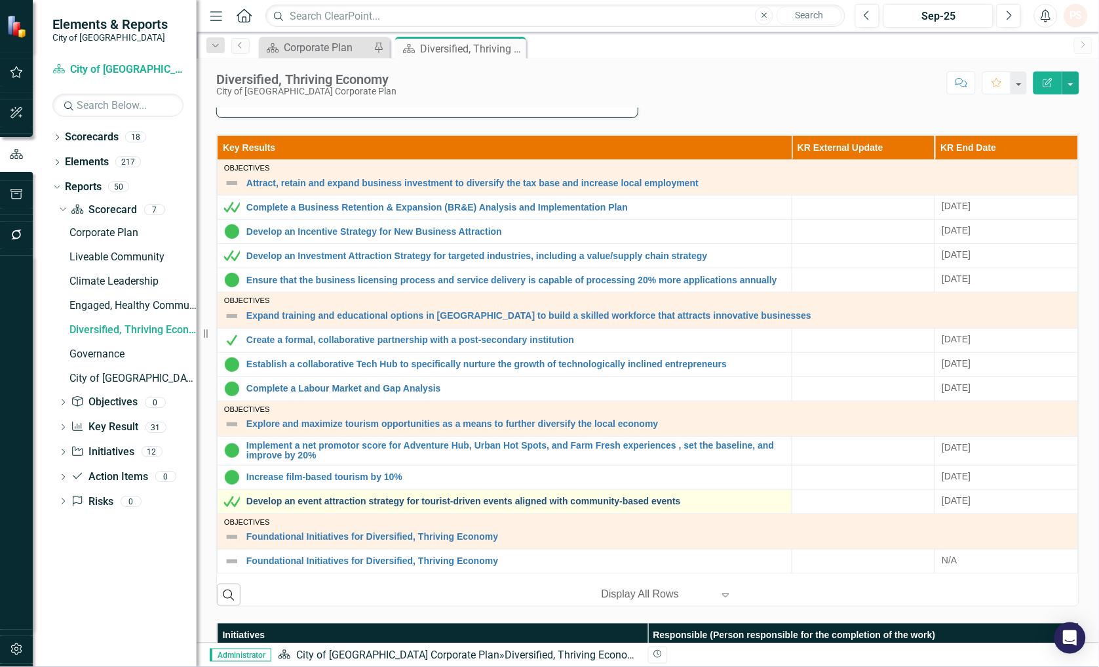
click at [280, 500] on link "Develop an event attraction strategy for tourist-driven events aligned with com…" at bounding box center [515, 501] width 539 height 10
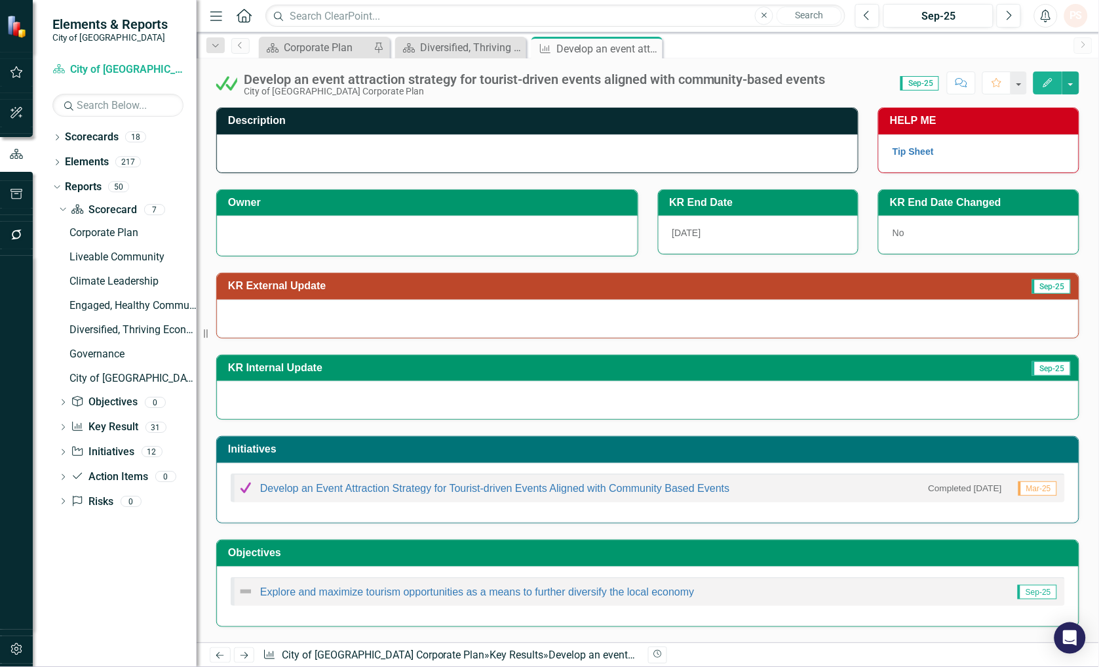
click at [292, 240] on div at bounding box center [427, 234] width 393 height 16
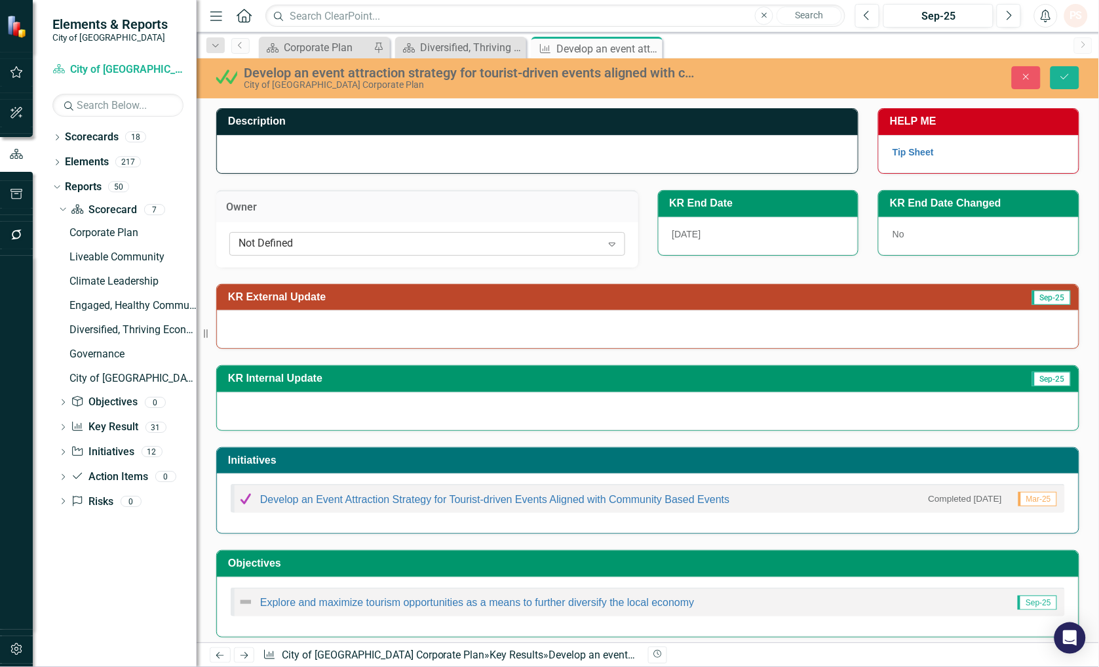
click at [279, 240] on div "Not Defined" at bounding box center [420, 243] width 363 height 15
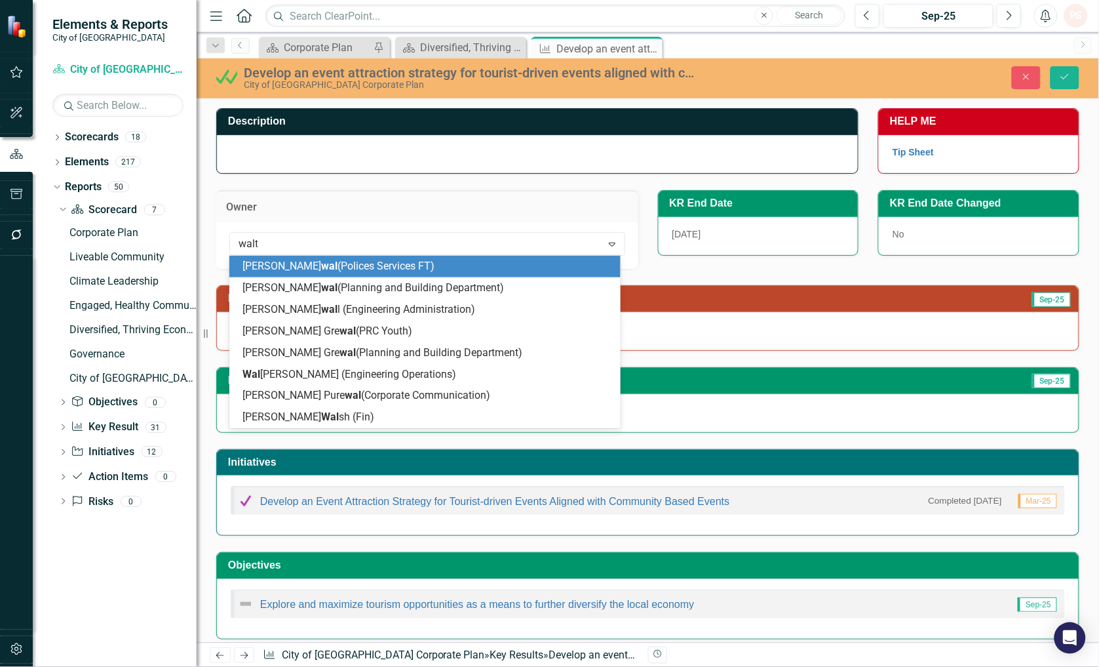
type input "walter"
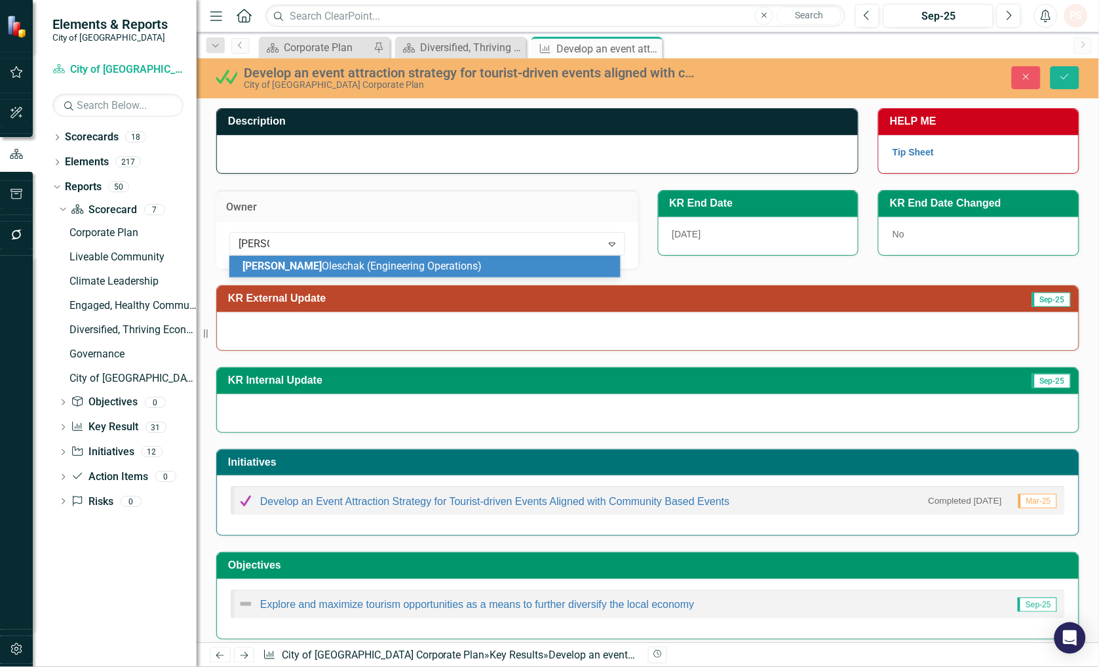
click at [286, 273] on div "Walter Oleschak (Engineering Operations)" at bounding box center [427, 266] width 370 height 15
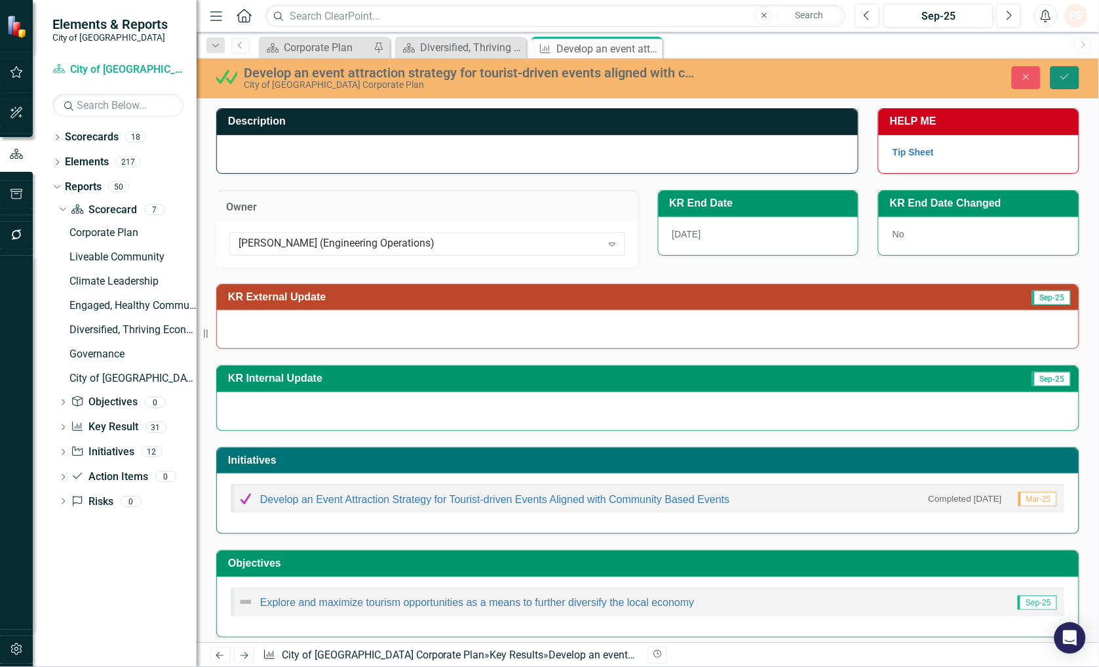
click at [1062, 77] on icon "Save" at bounding box center [1065, 76] width 12 height 9
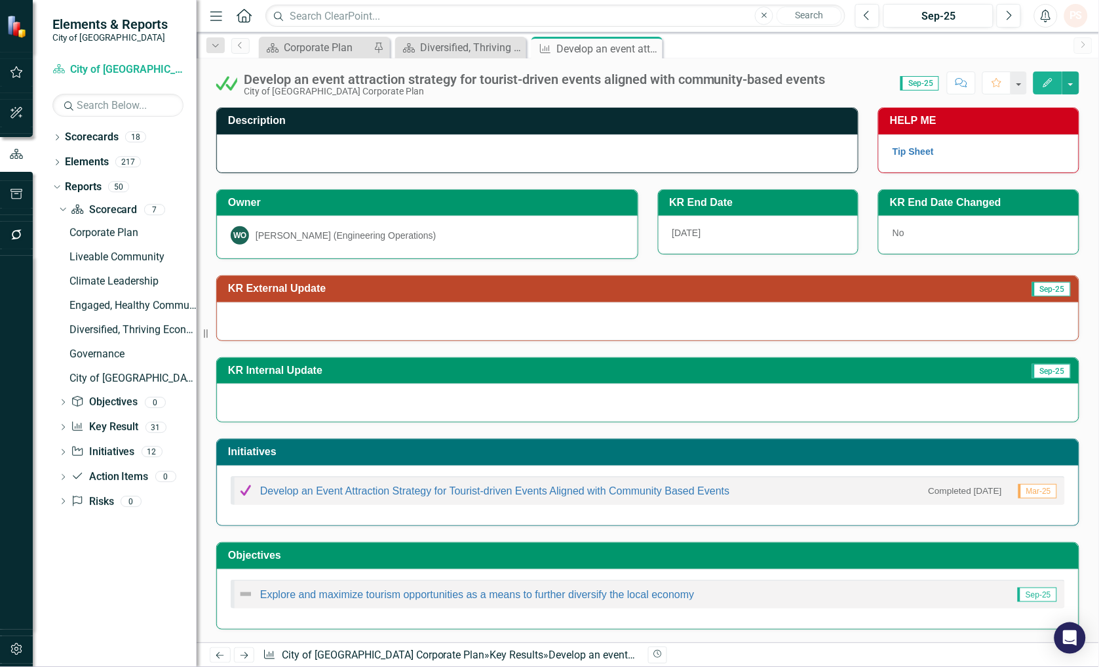
click at [944, 28] on div "Menu Home Search Close Search Previous Sep-25 Next Alerts PS User Edit Profile …" at bounding box center [648, 16] width 902 height 32
click at [944, 18] on div "Sep-25" at bounding box center [938, 17] width 101 height 16
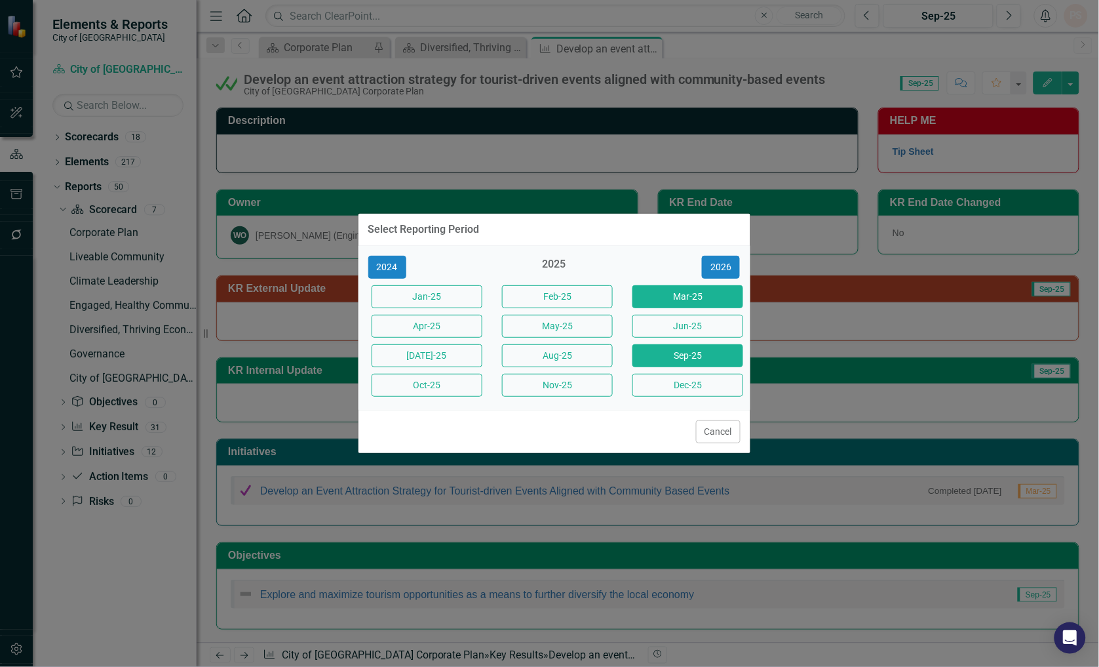
click at [670, 299] on button "Mar-25" at bounding box center [687, 296] width 111 height 23
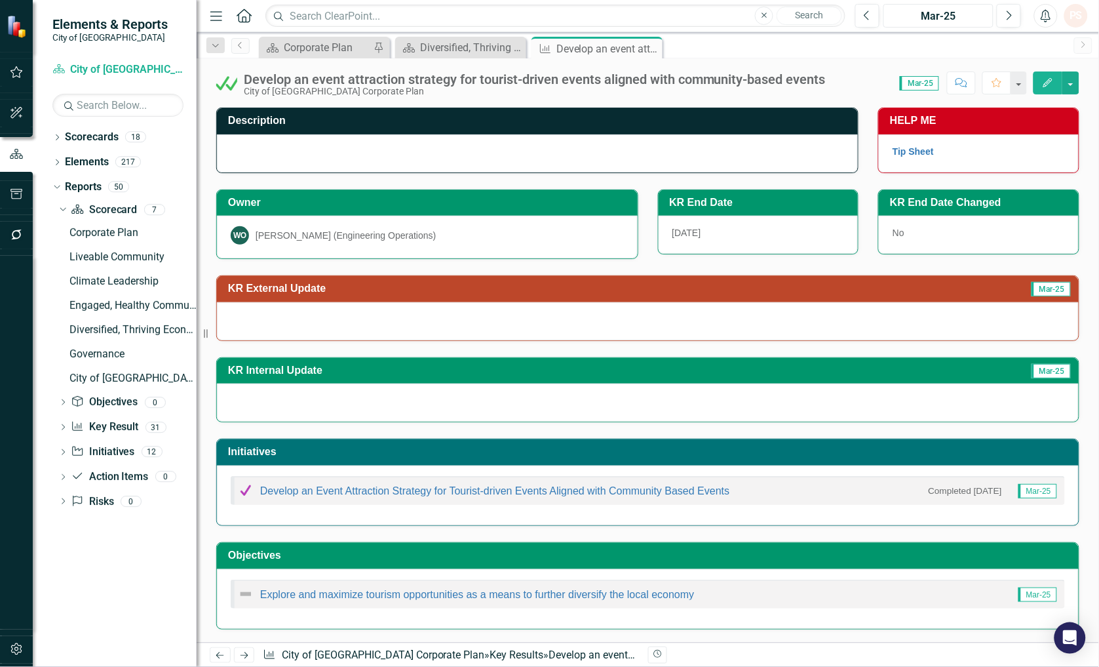
click at [944, 15] on div "Mar-25" at bounding box center [938, 17] width 101 height 16
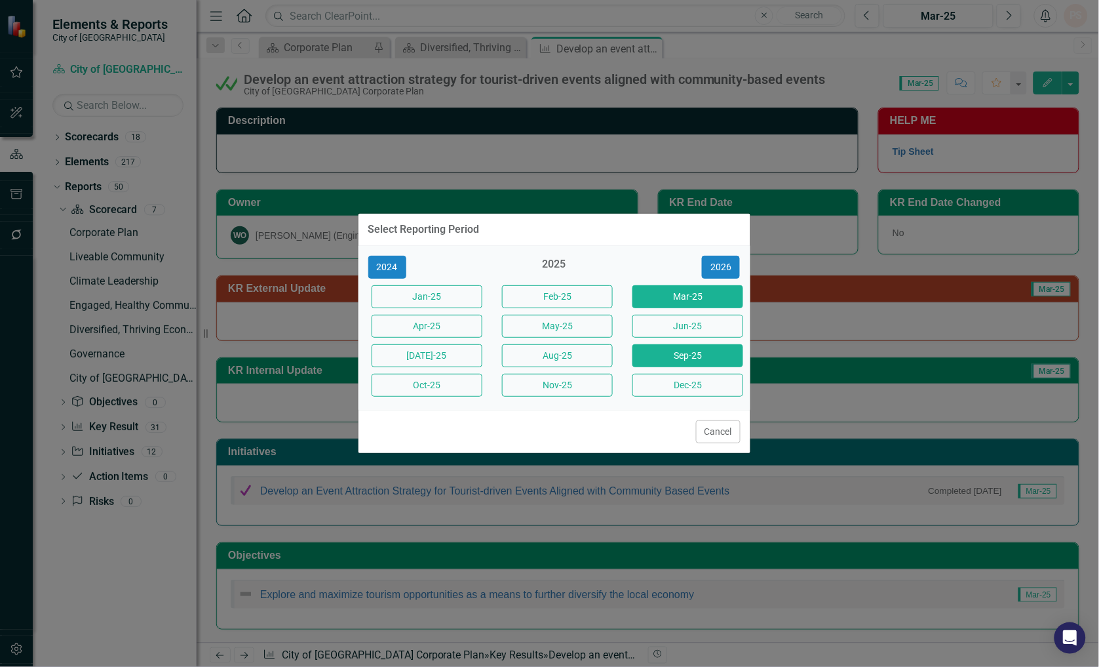
click at [680, 356] on button "Sep-25" at bounding box center [687, 355] width 111 height 23
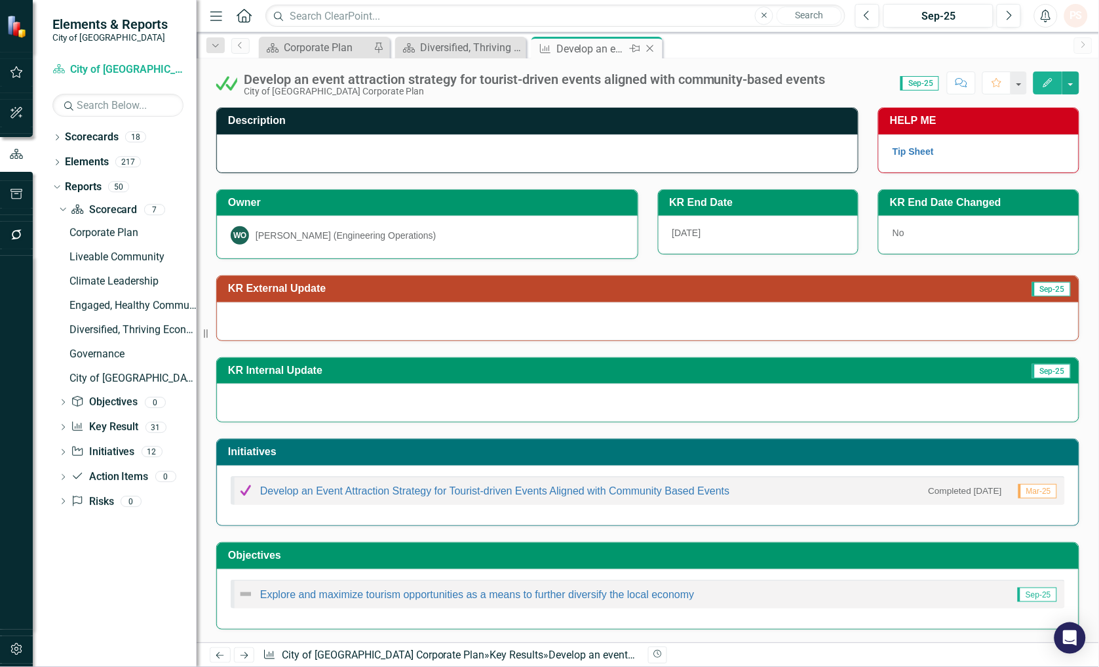
click at [642, 48] on div "Key Result Develop an event attraction strategy for tourist-driven events align…" at bounding box center [597, 49] width 125 height 16
click at [650, 48] on icon at bounding box center [650, 48] width 7 height 7
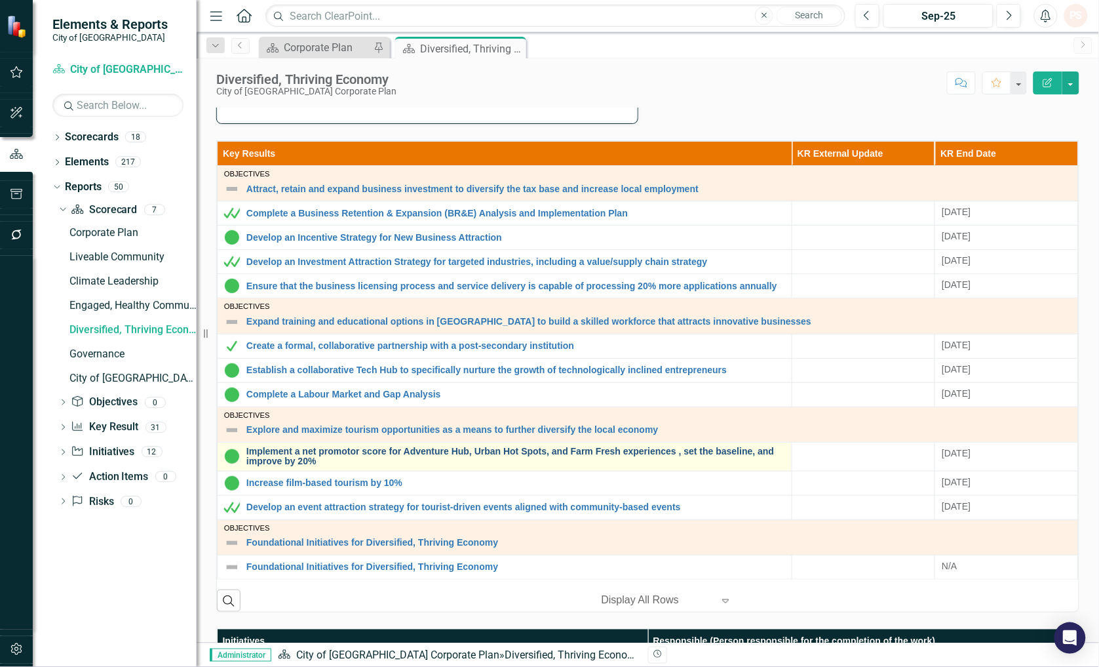
scroll to position [364, 0]
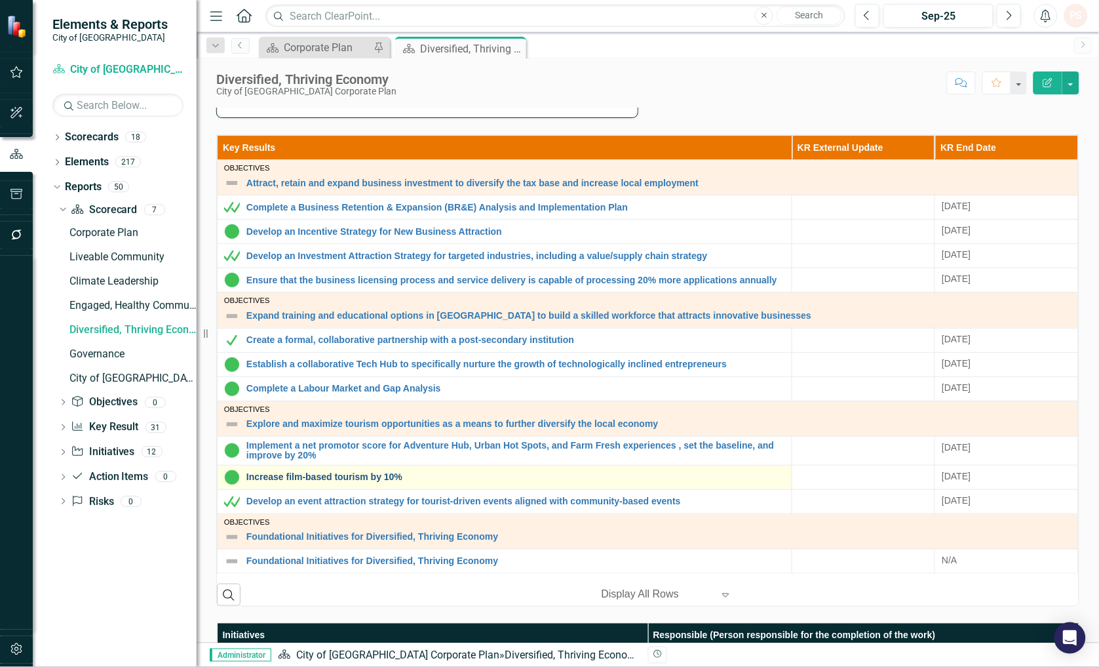
click at [355, 474] on link "Increase film-based tourism by 10%" at bounding box center [515, 477] width 539 height 10
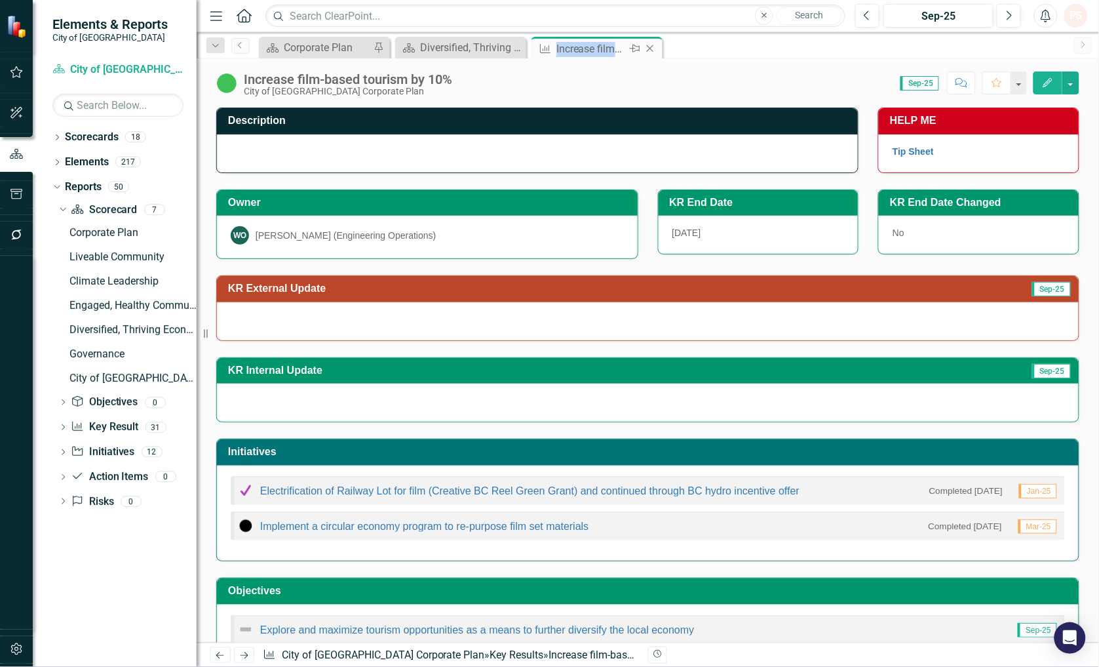
click at [649, 48] on icon at bounding box center [650, 48] width 7 height 7
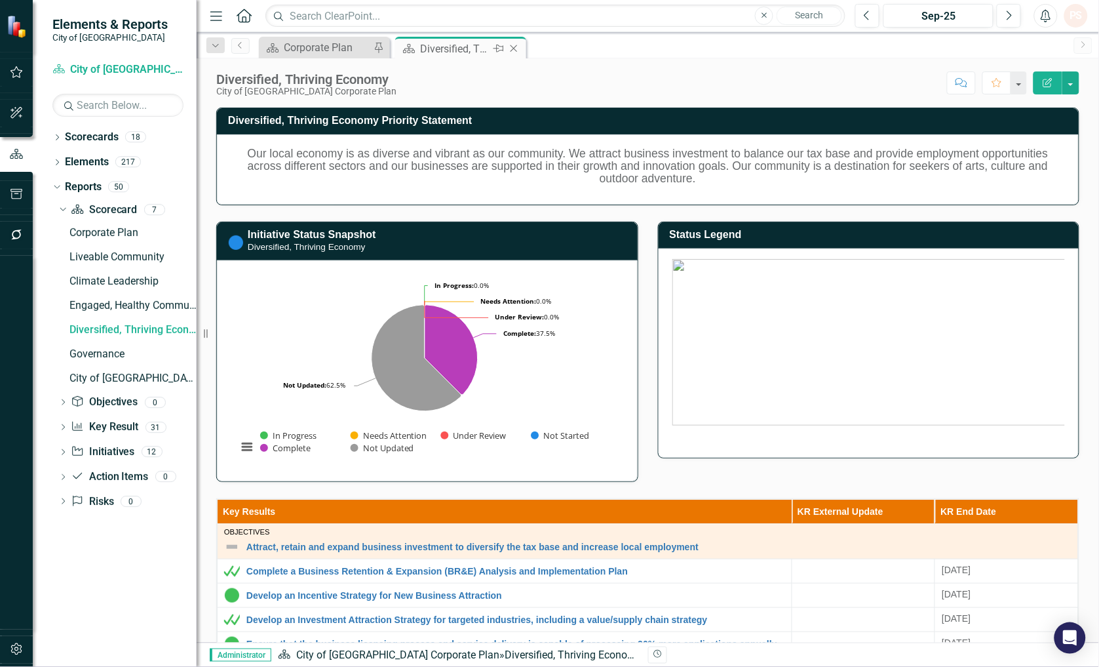
click at [462, 49] on div "Diversified, Thriving Economy" at bounding box center [455, 49] width 70 height 16
click at [326, 47] on div "Corporate Plan" at bounding box center [327, 47] width 87 height 16
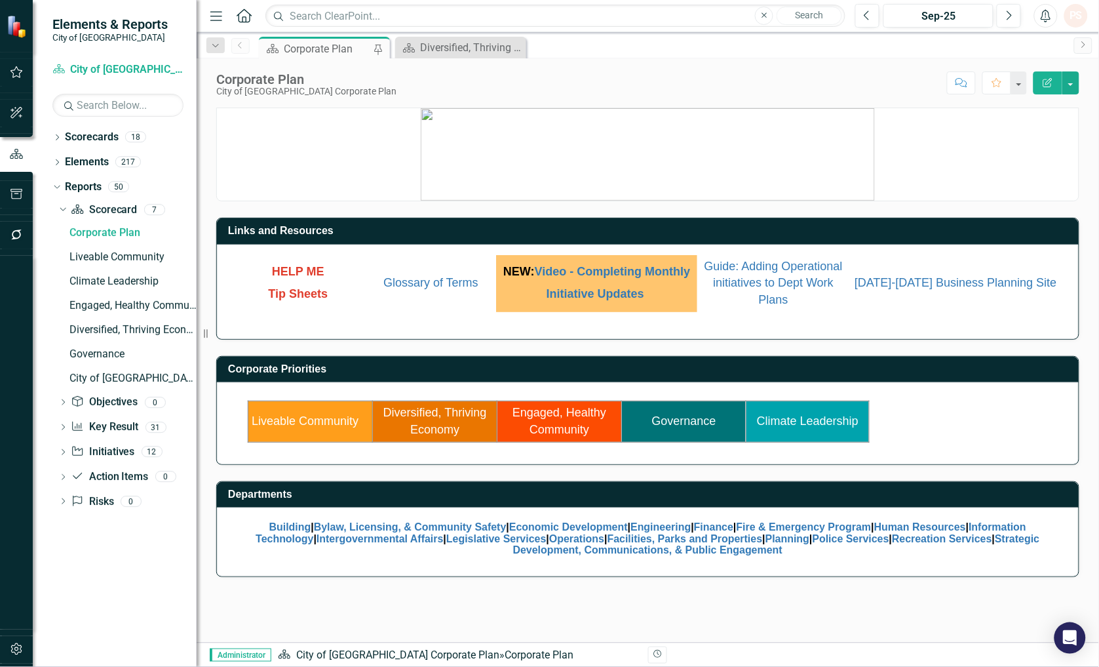
click at [568, 421] on td "Engaged, Healthy Community" at bounding box center [559, 421] width 125 height 41
click at [528, 416] on link "Engaged, Healthy Community" at bounding box center [560, 421] width 94 height 30
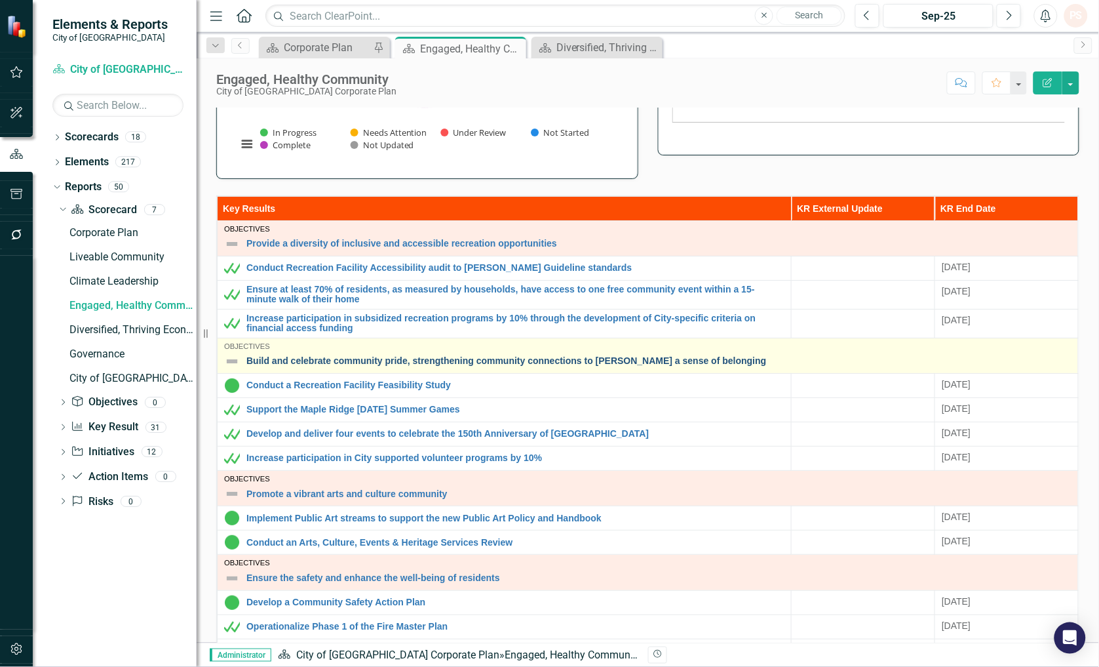
scroll to position [291, 0]
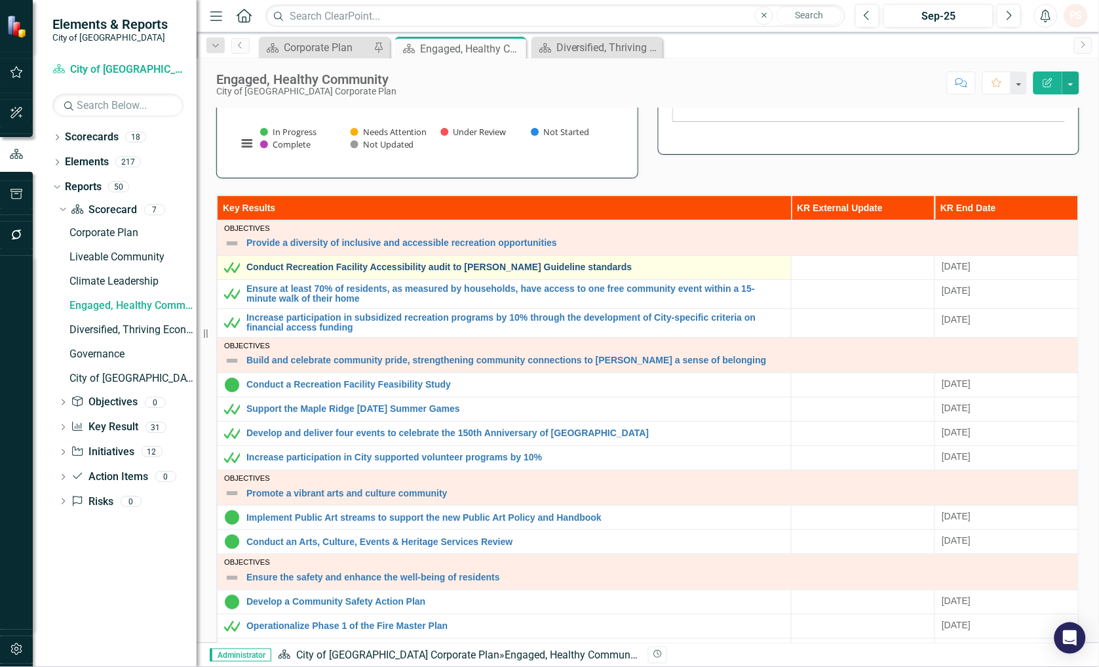
click at [279, 266] on link "Conduct Recreation Facility Accessibility audit to [PERSON_NAME] Guideline stan…" at bounding box center [515, 267] width 538 height 10
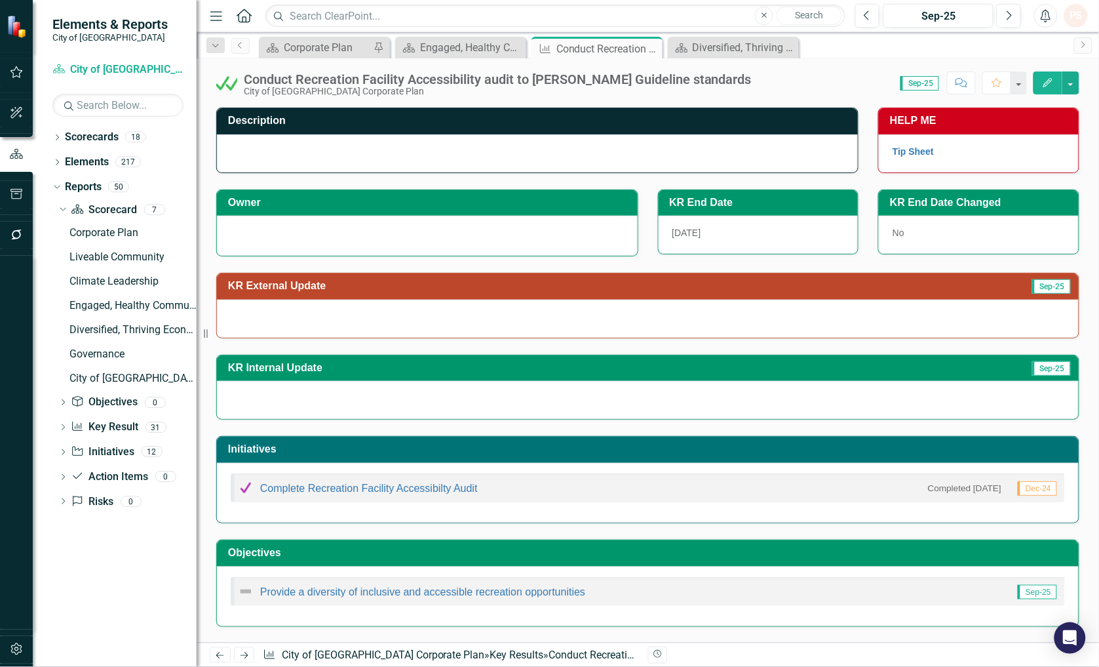
click at [303, 227] on div at bounding box center [427, 234] width 393 height 16
click at [286, 240] on div at bounding box center [427, 234] width 393 height 16
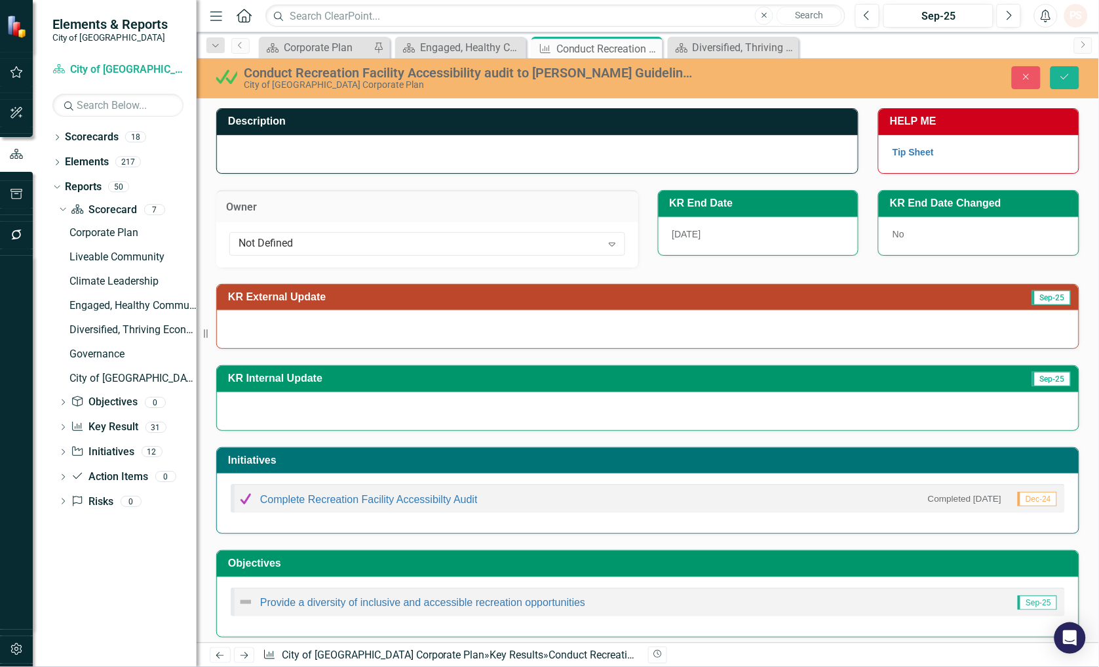
click at [286, 240] on div "Not Defined" at bounding box center [420, 243] width 363 height 15
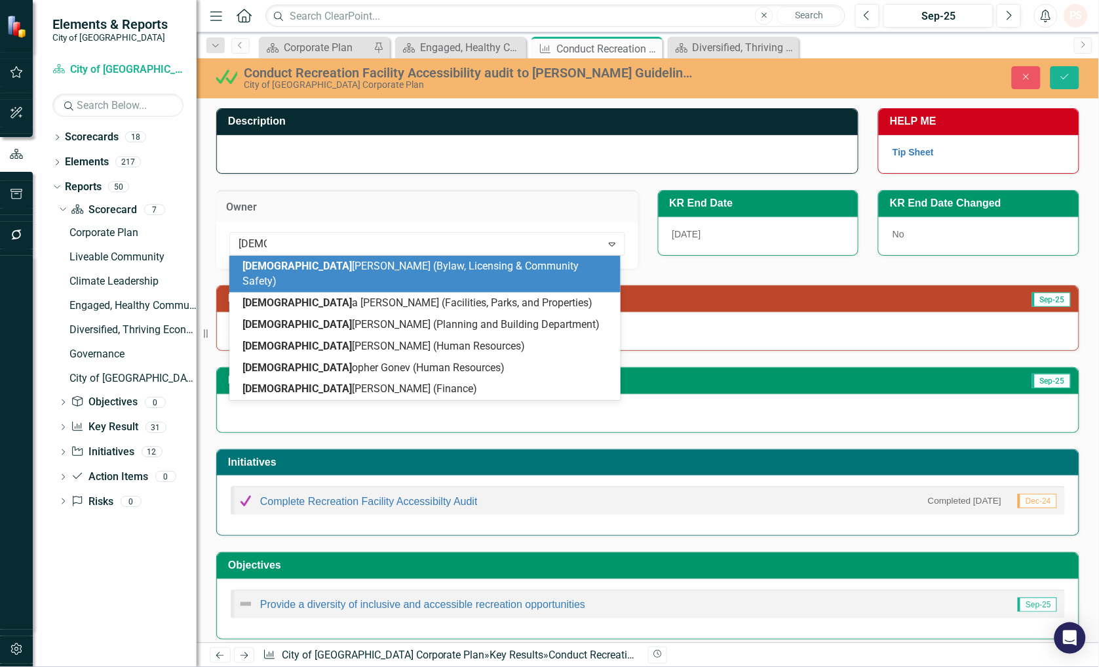
type input "christa"
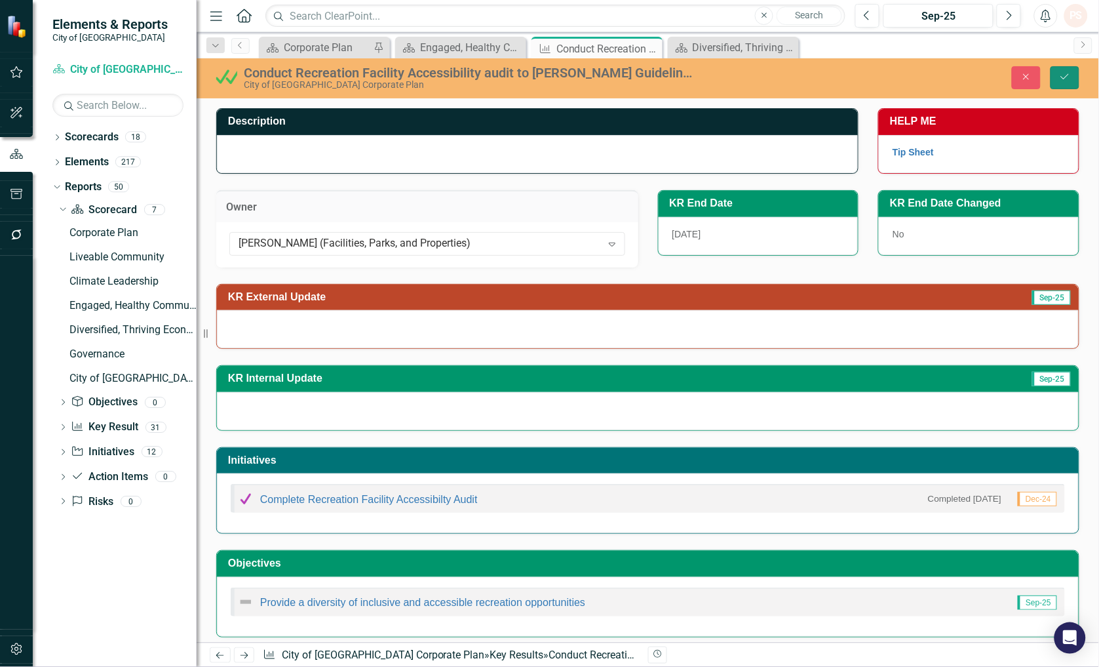
click at [1064, 79] on icon "submit" at bounding box center [1065, 76] width 8 height 5
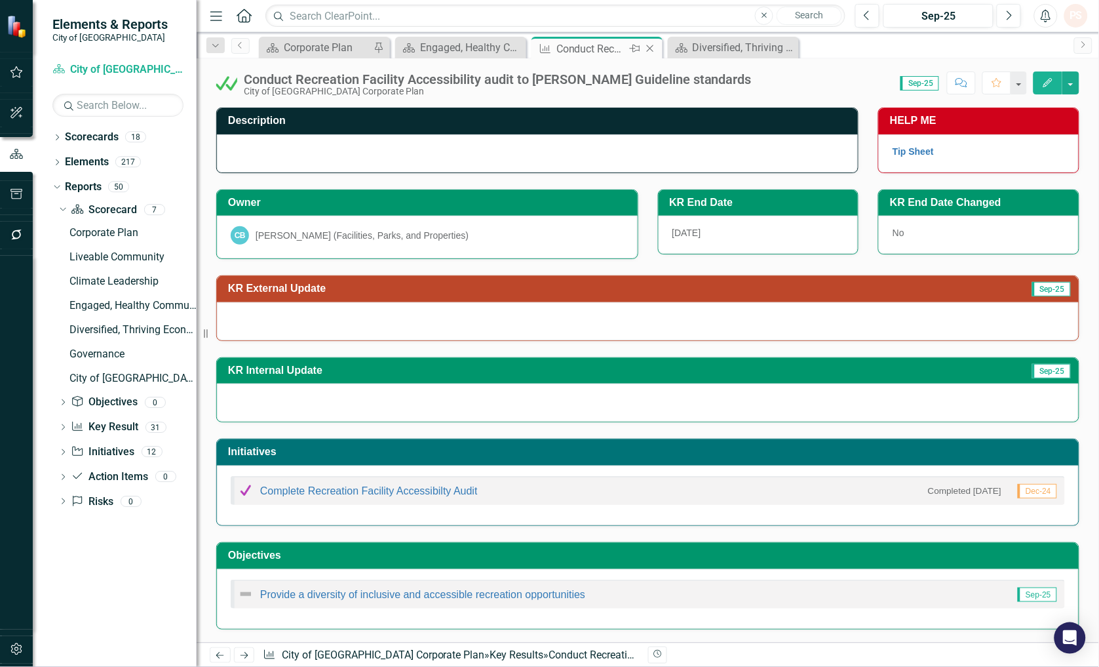
click at [649, 48] on icon at bounding box center [650, 48] width 7 height 7
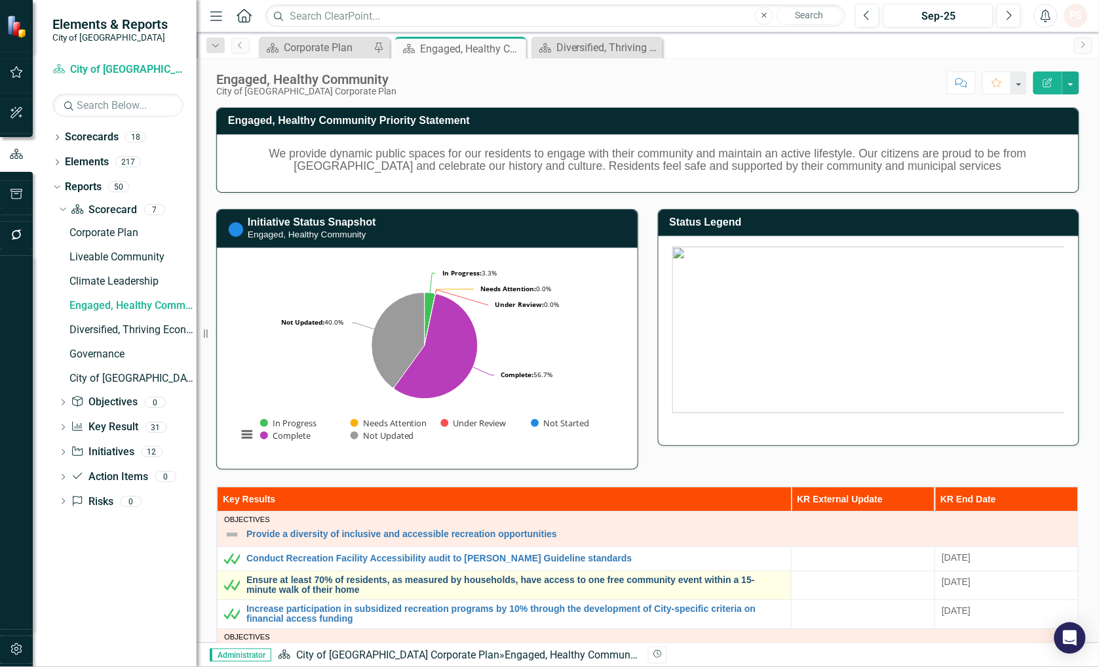
click at [336, 572] on link "Ensure at least 70% of residents, as measured by households, have access to one…" at bounding box center [515, 585] width 538 height 20
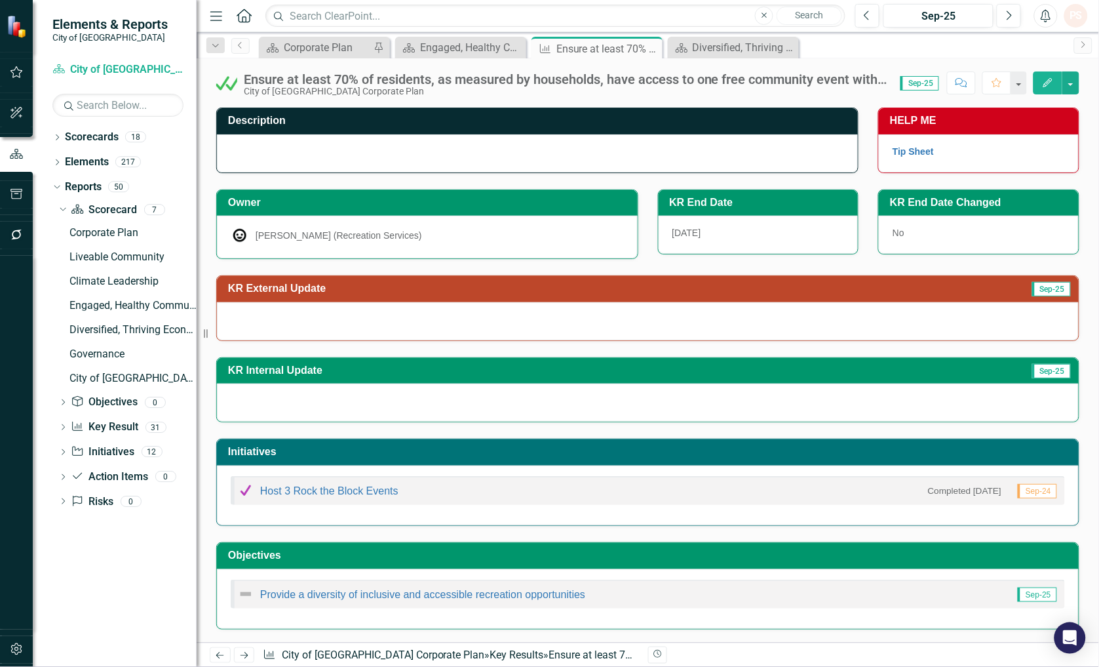
click at [395, 319] on div at bounding box center [648, 321] width 862 height 38
click at [651, 50] on icon "Close" at bounding box center [650, 48] width 13 height 10
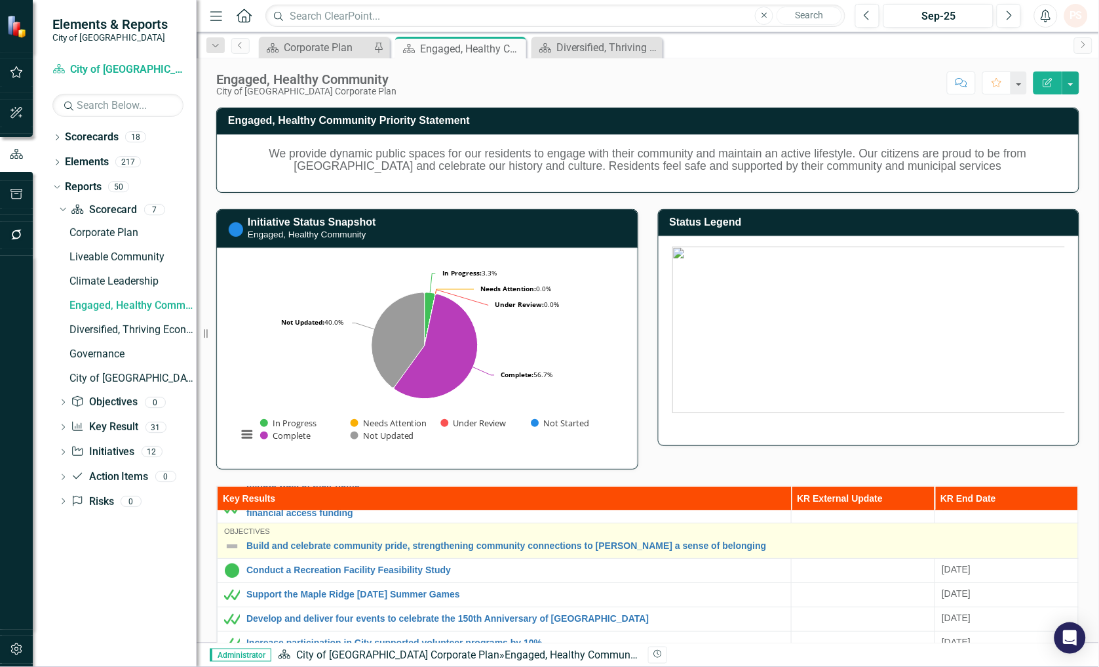
scroll to position [73, 0]
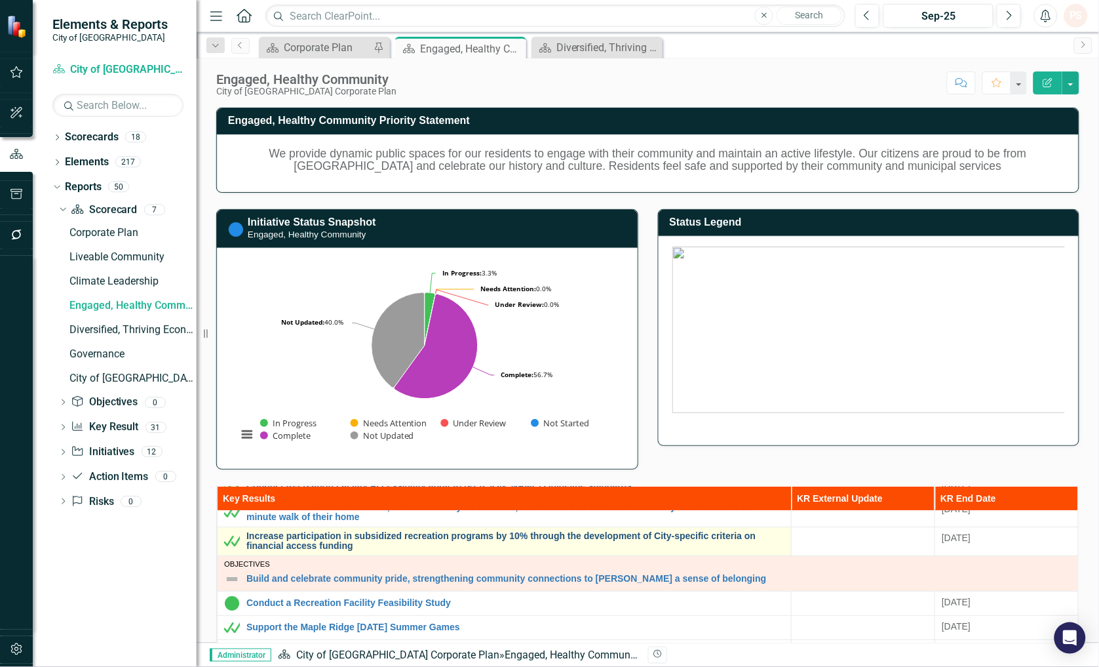
click at [294, 545] on link "Increase participation in subsidized recreation programs by 10% through the dev…" at bounding box center [515, 541] width 538 height 20
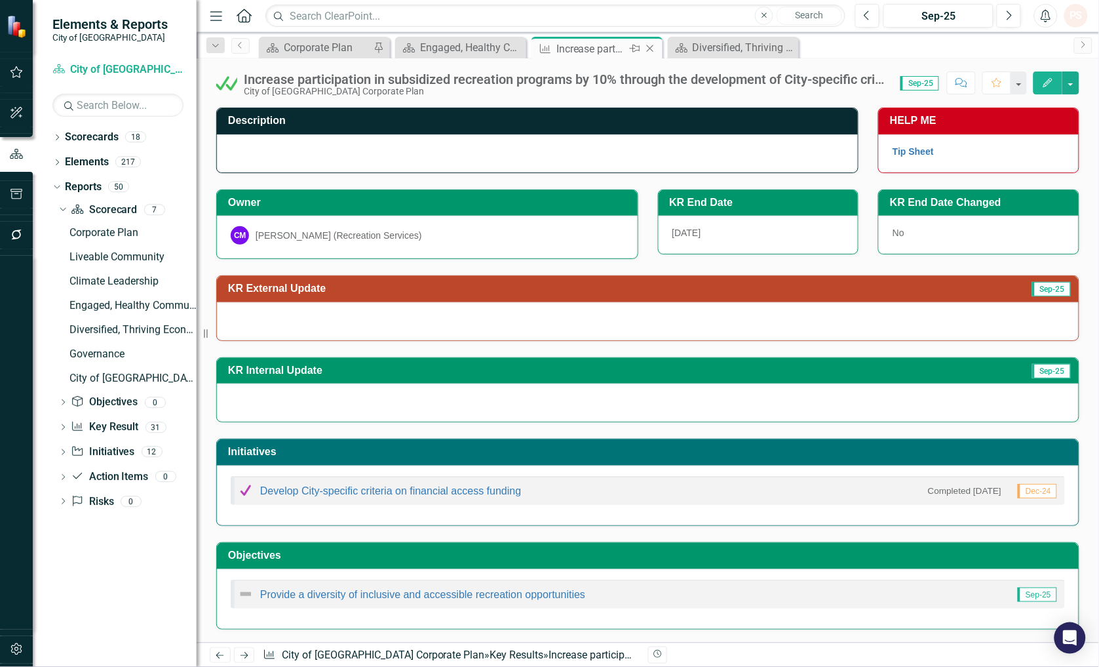
click at [652, 47] on icon "Close" at bounding box center [650, 48] width 13 height 10
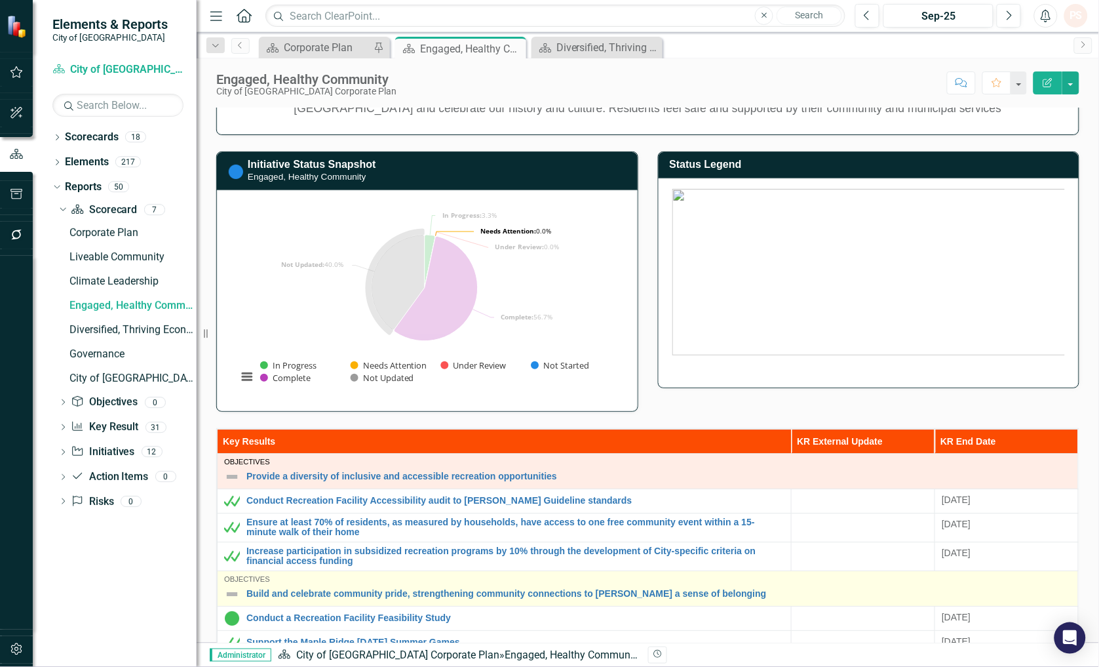
scroll to position [218, 0]
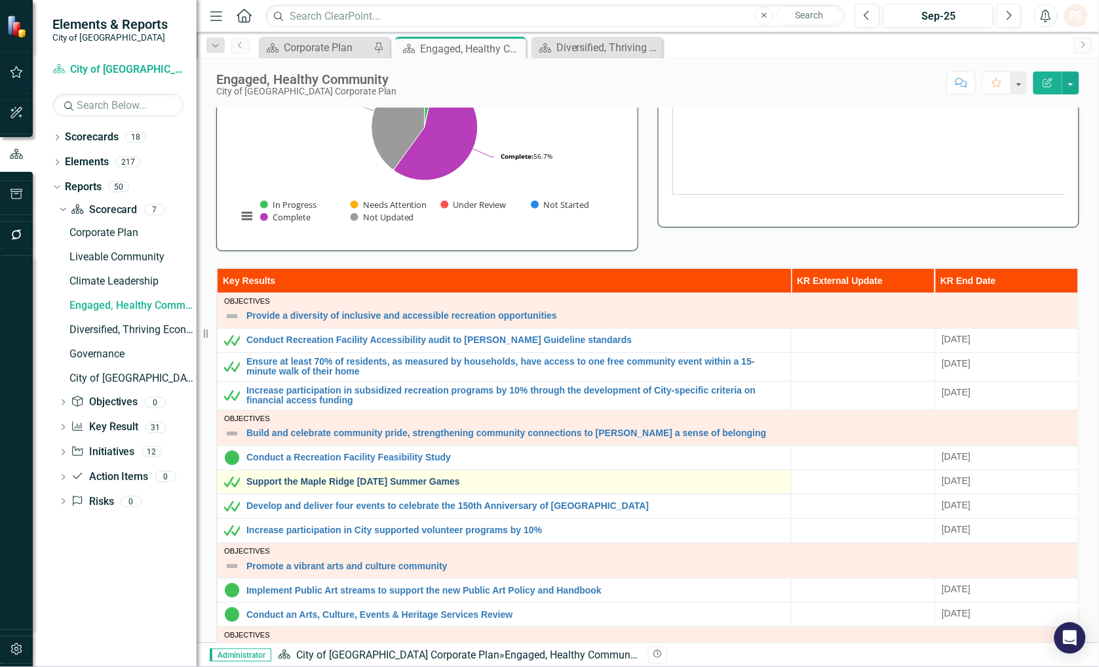
click at [310, 485] on link "Support the Maple Ridge [DATE] Summer Games" at bounding box center [515, 481] width 538 height 10
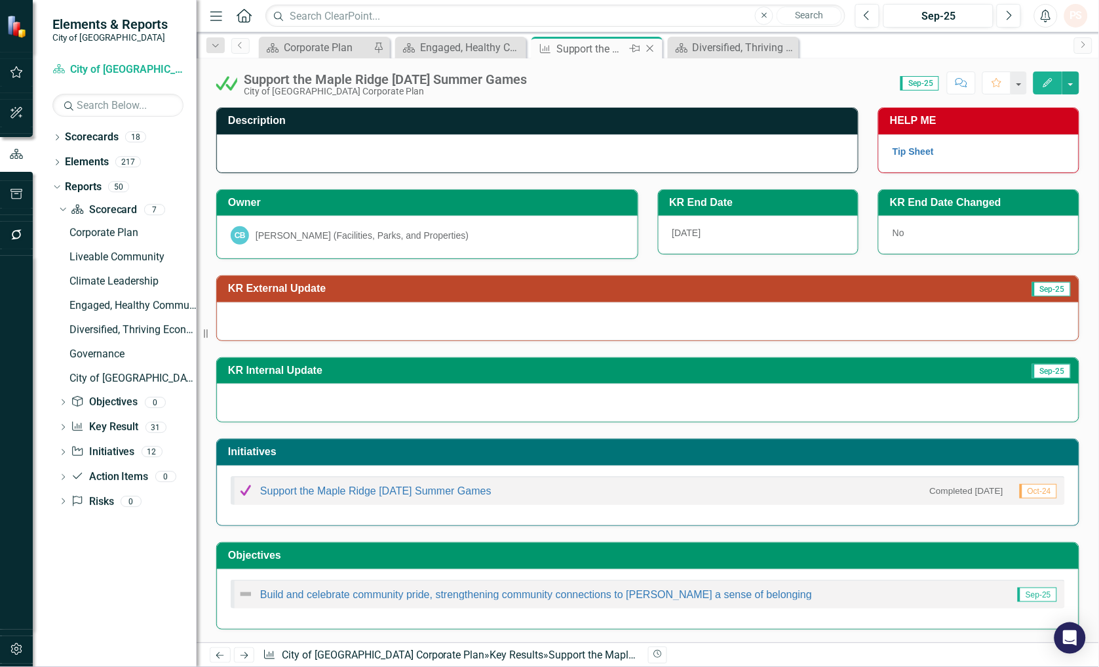
click at [647, 47] on icon "Close" at bounding box center [650, 48] width 13 height 10
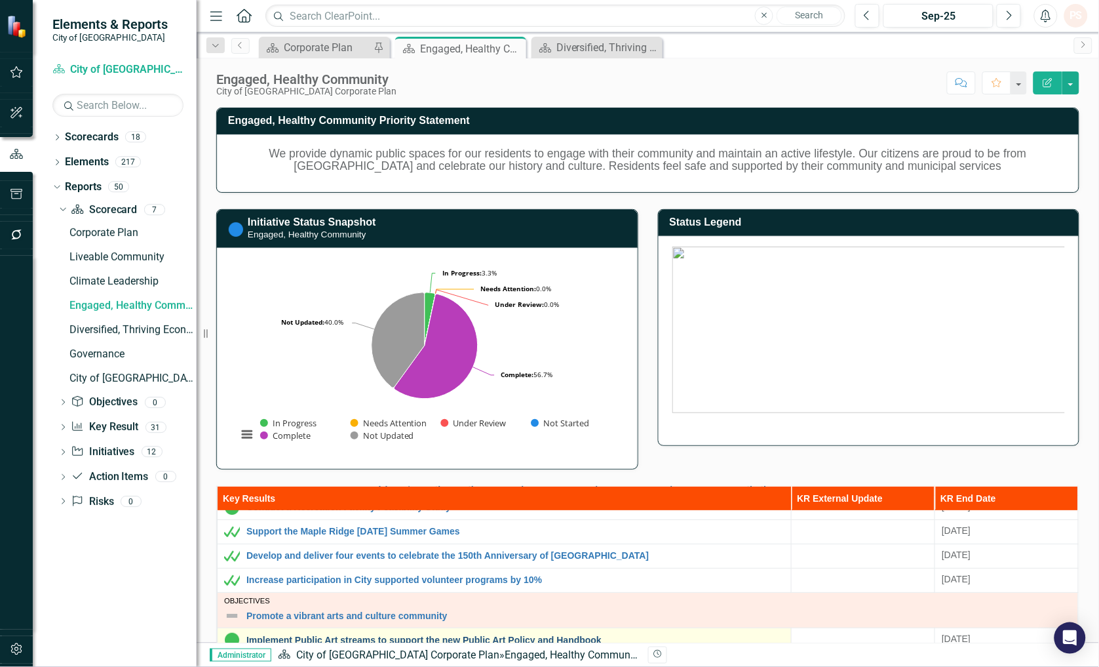
scroll to position [145, 0]
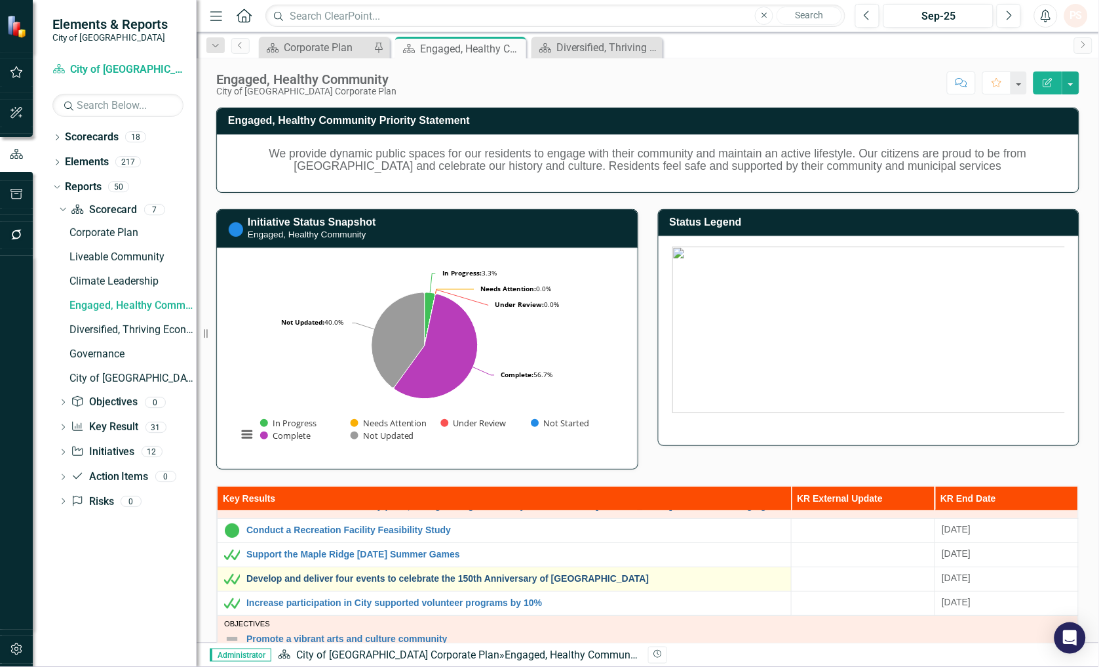
click at [326, 572] on link "Develop and deliver four events to celebrate the 150th Anniversary of [GEOGRAPH…" at bounding box center [515, 578] width 538 height 10
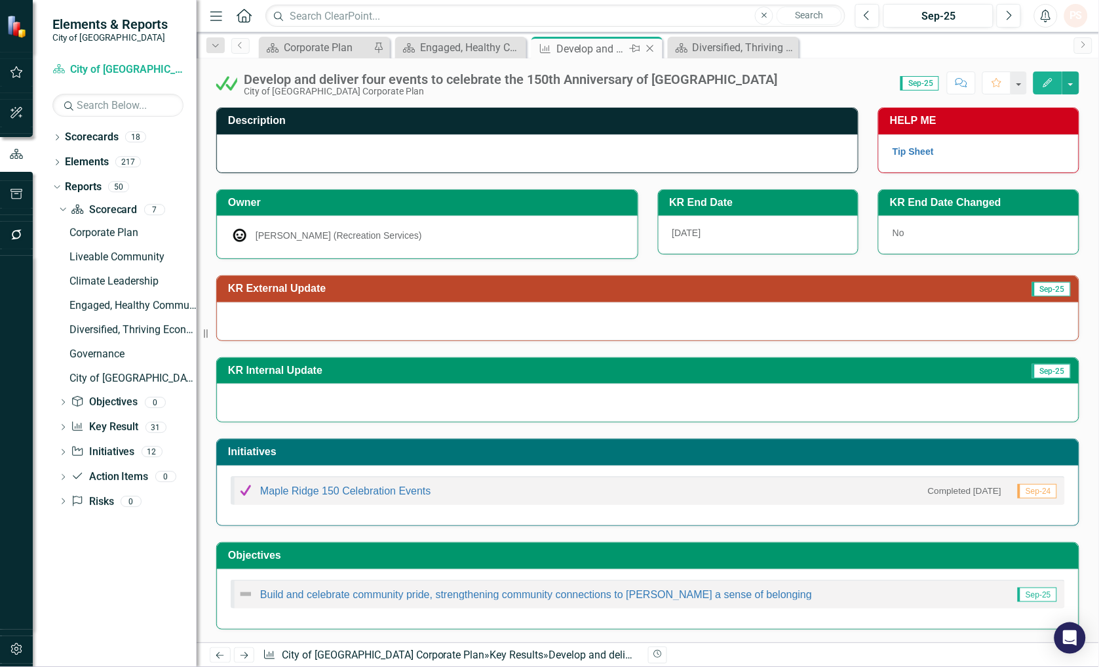
click at [652, 48] on icon "Close" at bounding box center [650, 48] width 13 height 10
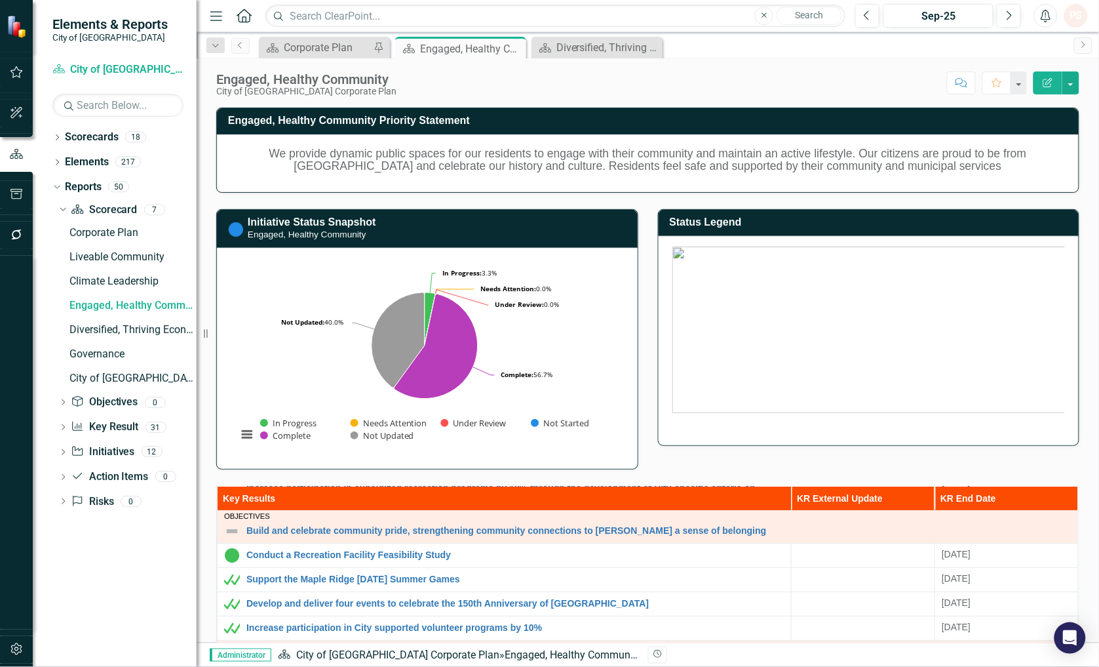
scroll to position [145, 0]
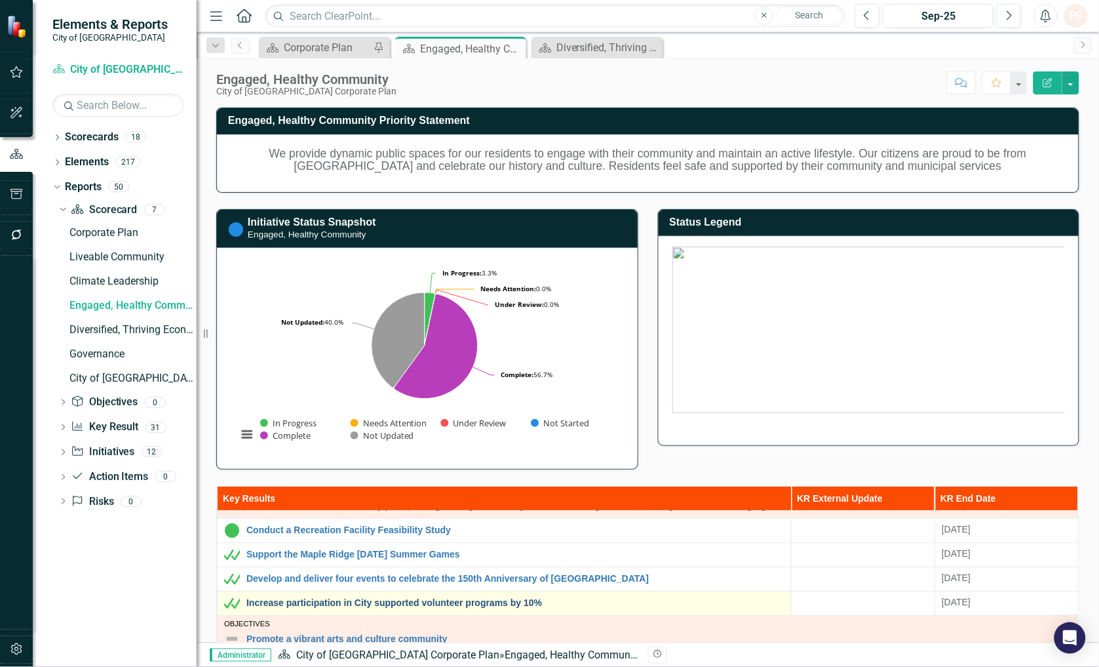
click at [317, 572] on link "Increase participation in City supported volunteer programs by 10%" at bounding box center [515, 603] width 538 height 10
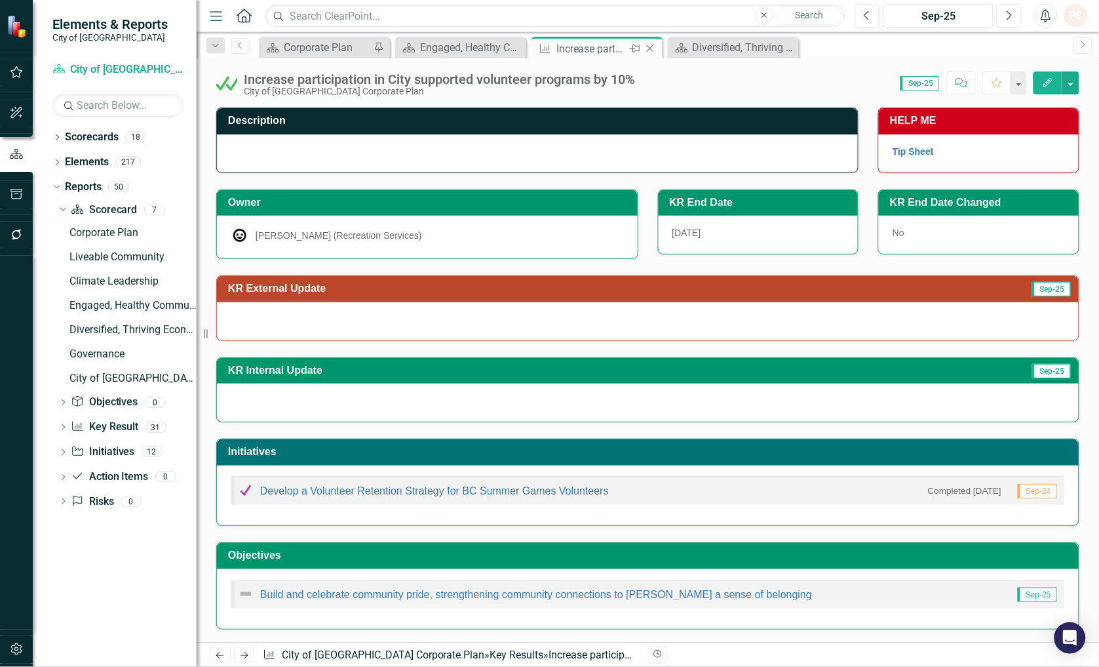
click at [646, 50] on icon "Close" at bounding box center [650, 48] width 13 height 10
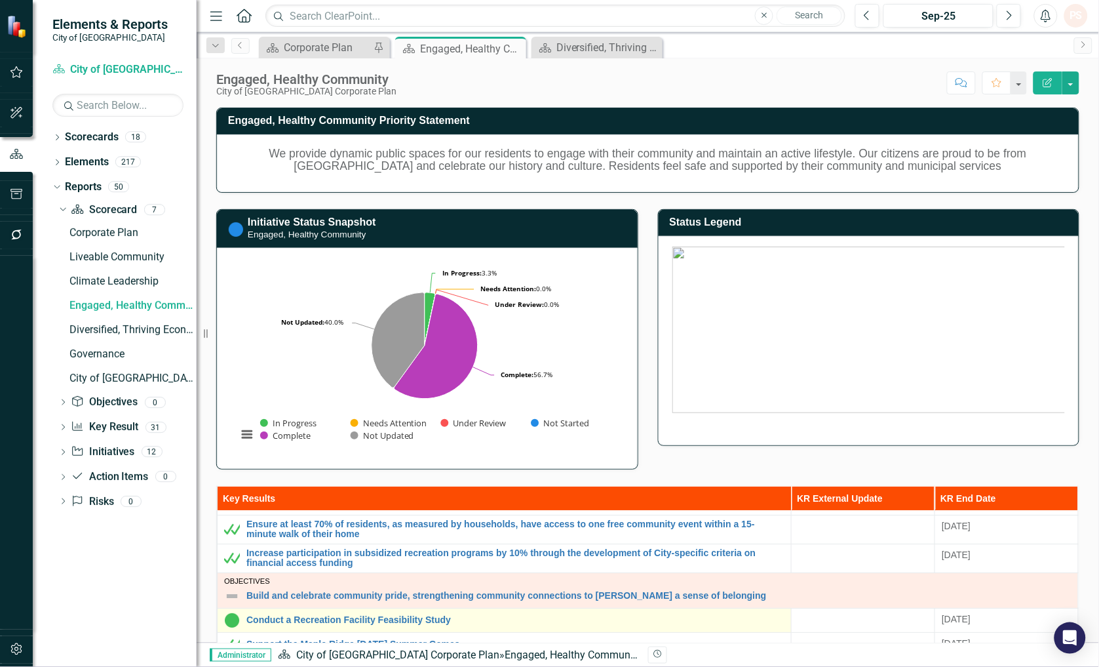
scroll to position [73, 0]
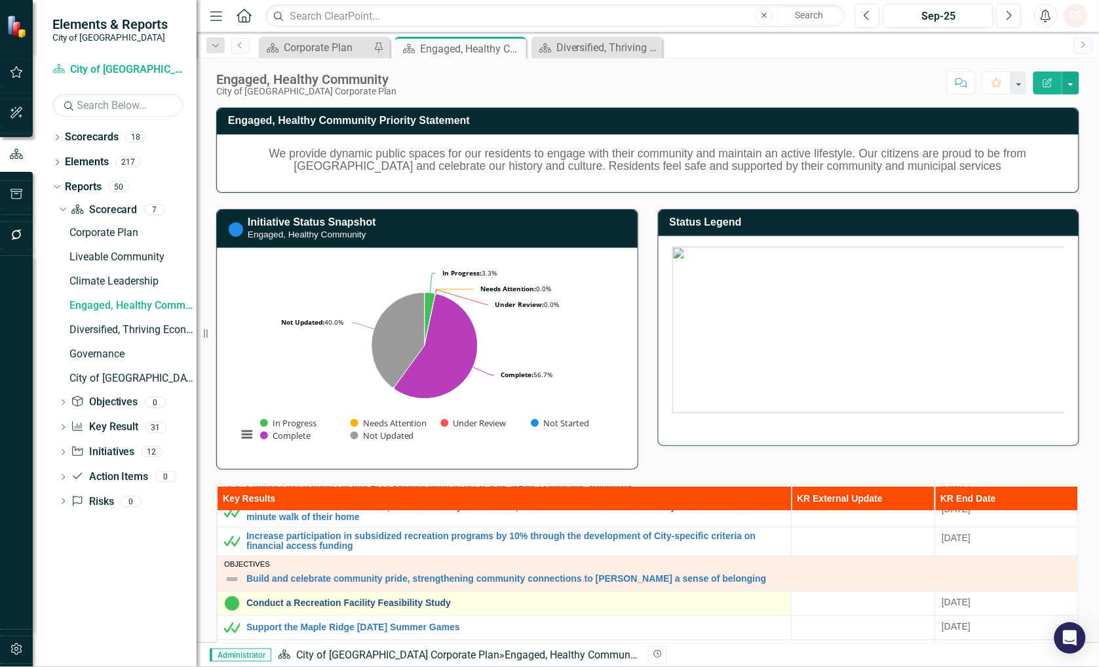
click at [319, 572] on link "Conduct a Recreation Facility Feasibility Study" at bounding box center [515, 603] width 538 height 10
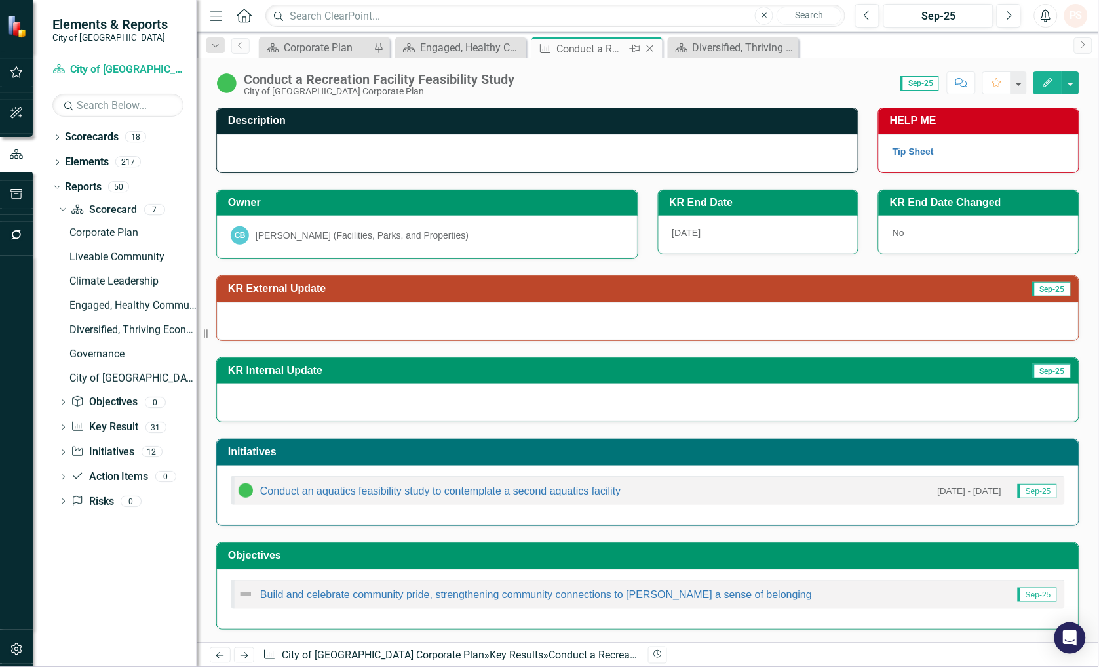
click at [648, 43] on icon "Close" at bounding box center [650, 48] width 13 height 10
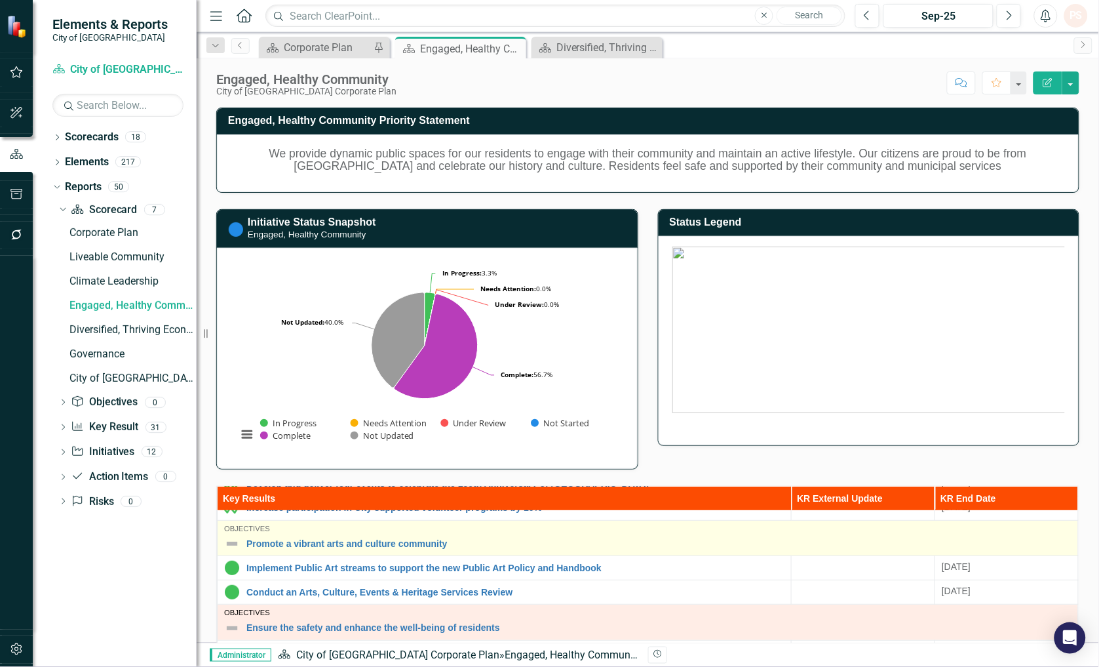
scroll to position [252, 0]
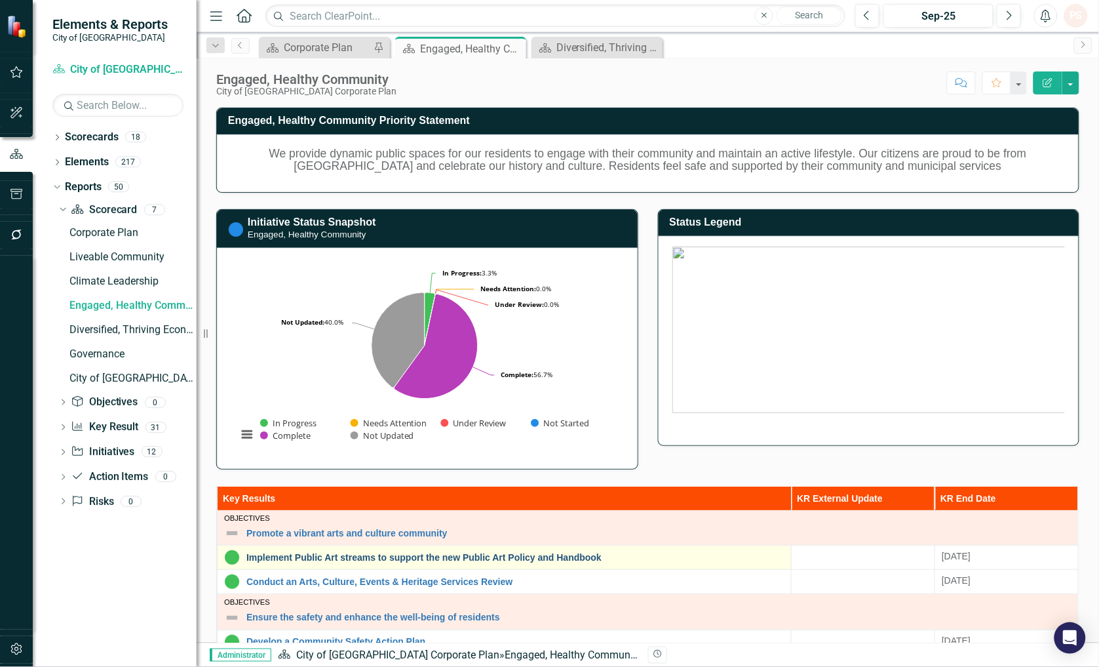
click at [397, 553] on link "Implement Public Art streams to support the new Public Art Policy and Handbook" at bounding box center [515, 557] width 538 height 10
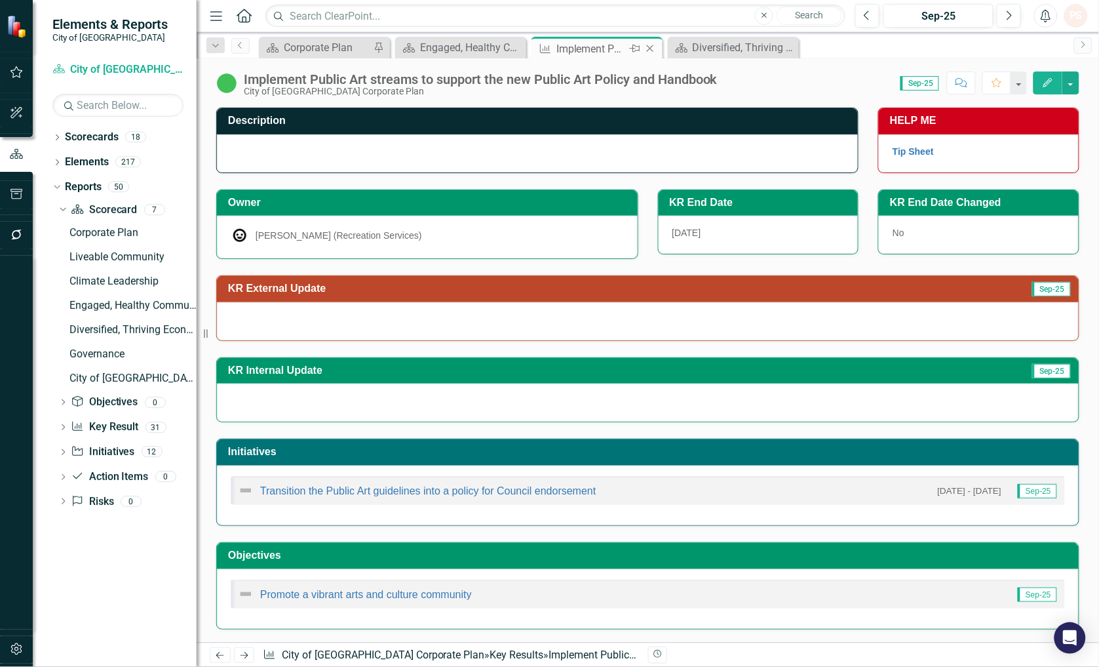
click at [657, 48] on div "Close" at bounding box center [651, 49] width 16 height 16
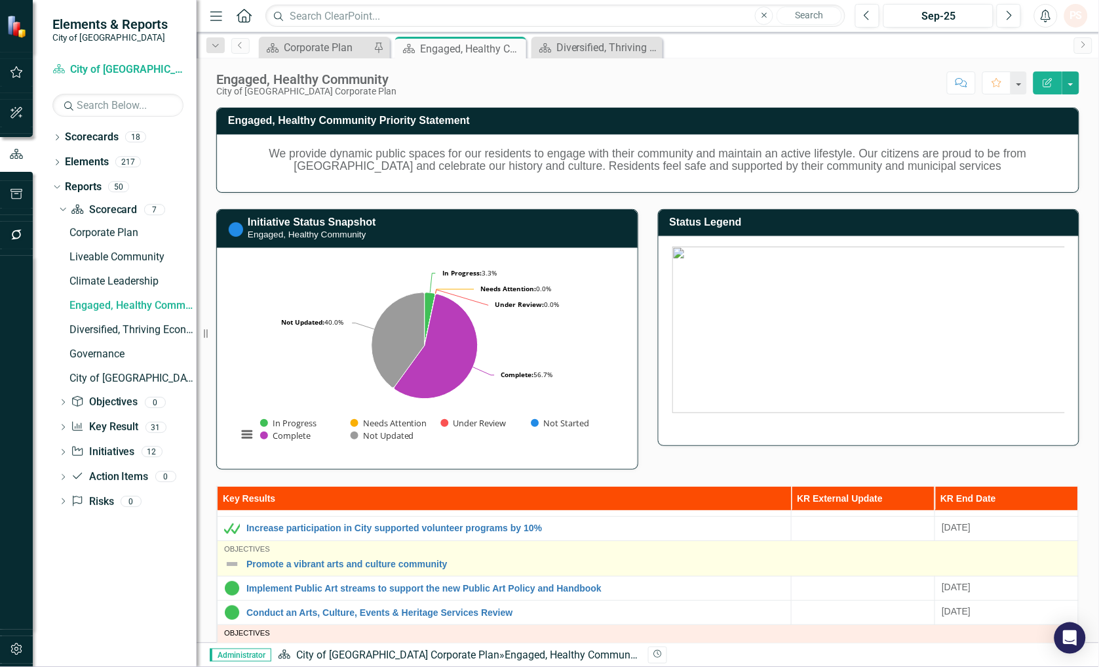
scroll to position [252, 0]
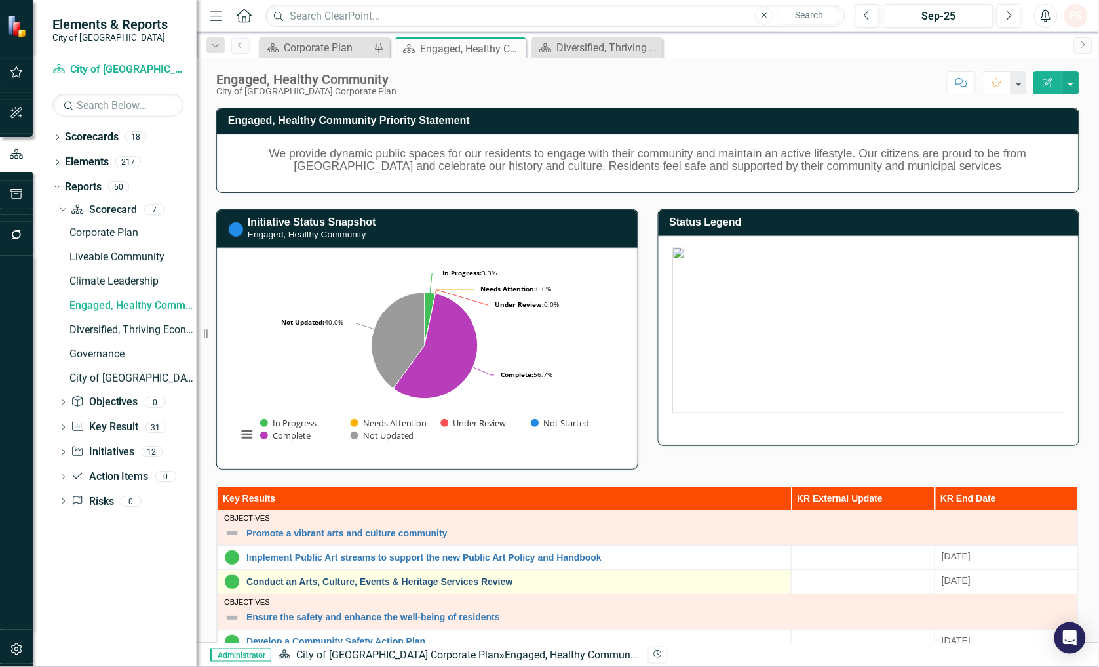
click at [342, 572] on link "Conduct an Arts, Culture, Events & Heritage Services Review" at bounding box center [515, 582] width 538 height 10
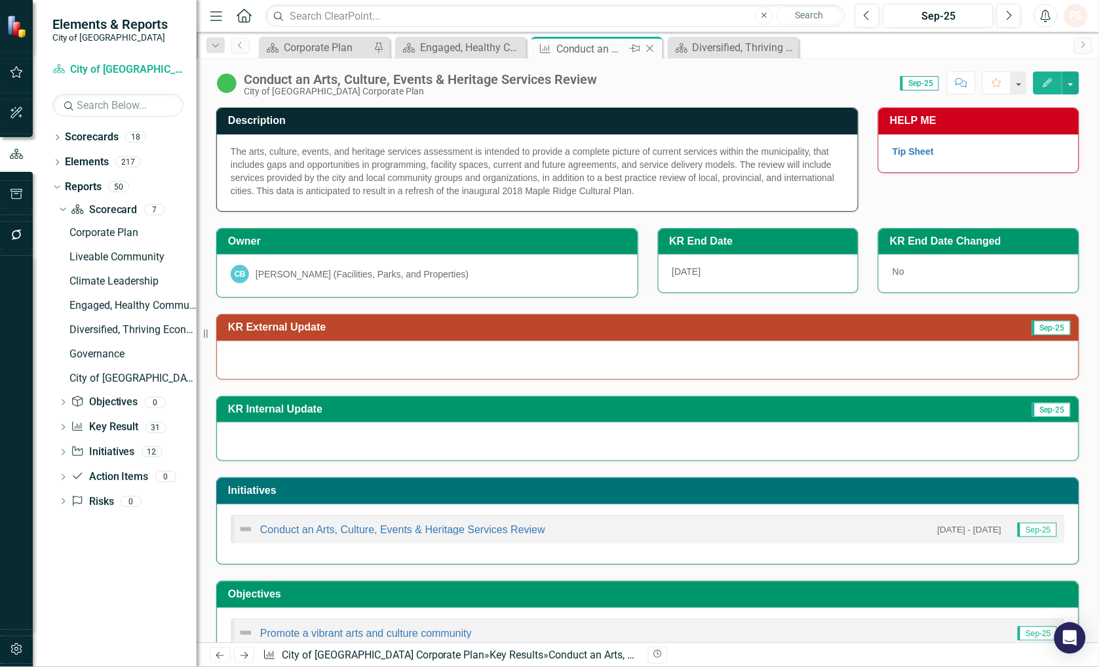
click at [651, 48] on icon at bounding box center [650, 48] width 7 height 7
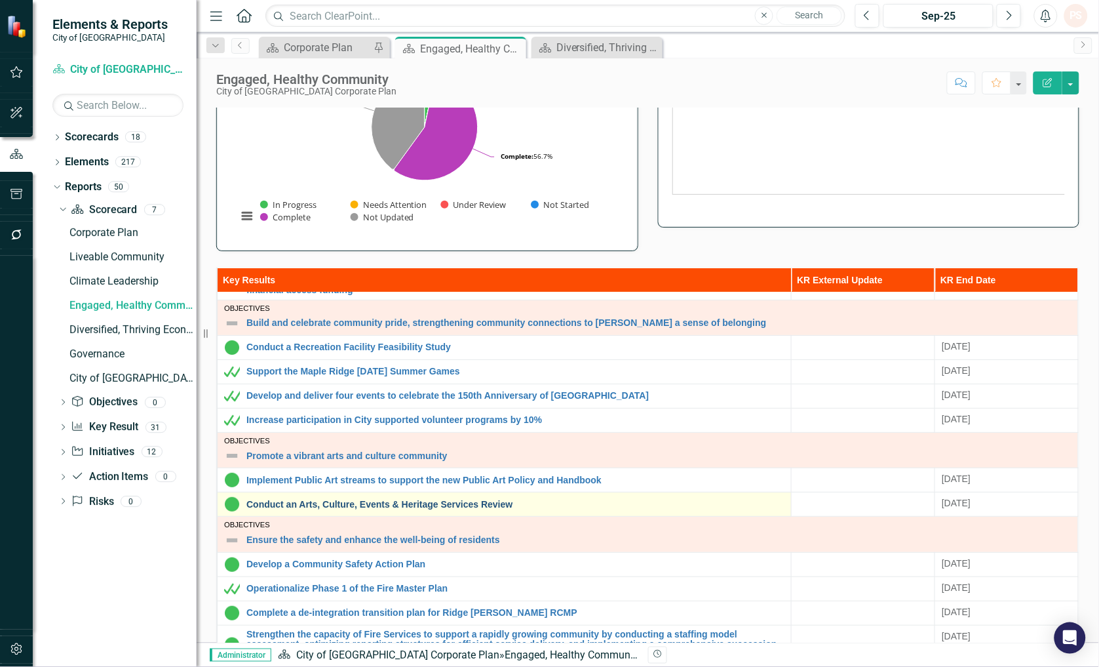
scroll to position [145, 0]
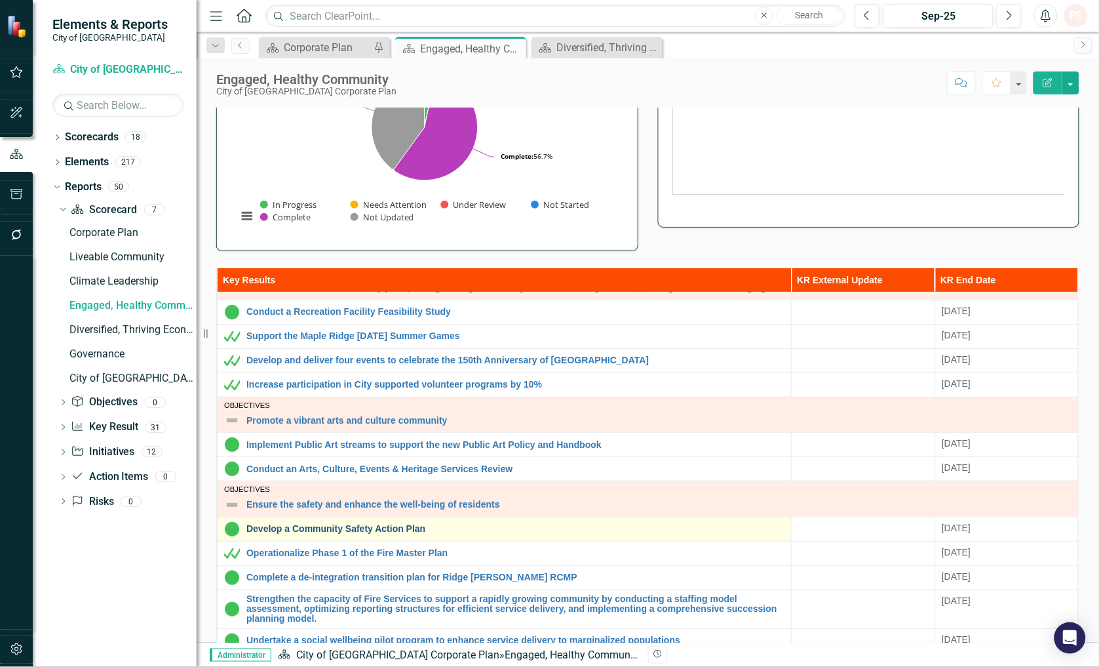
click at [348, 530] on link "Develop a Community Safety Action Plan" at bounding box center [515, 529] width 538 height 10
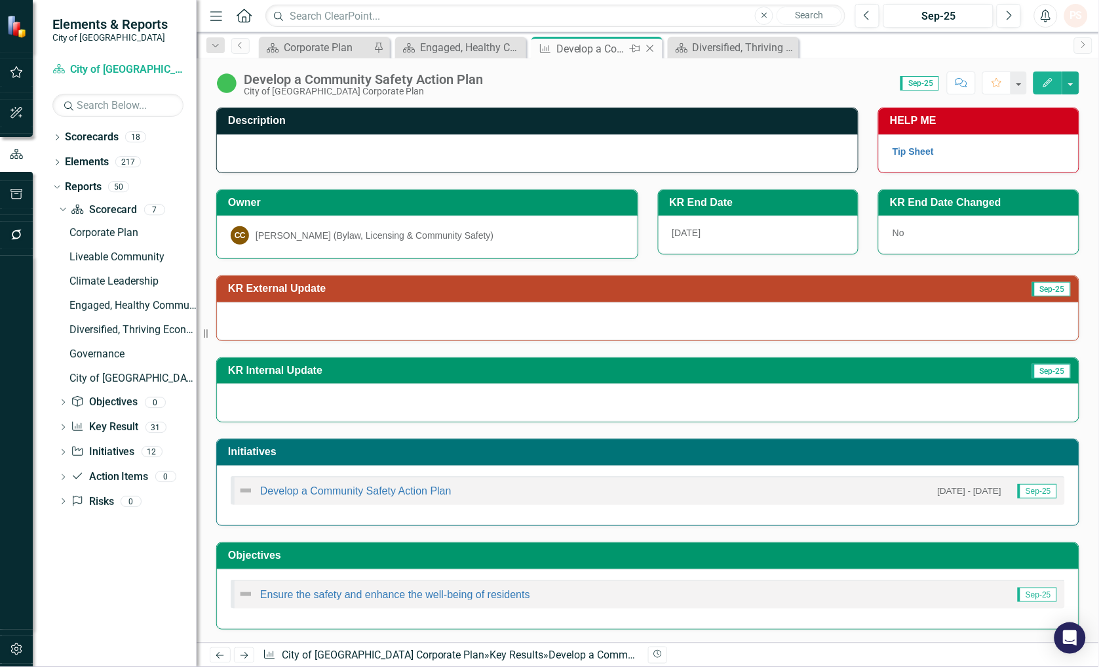
click at [657, 47] on div "Close" at bounding box center [651, 49] width 16 height 16
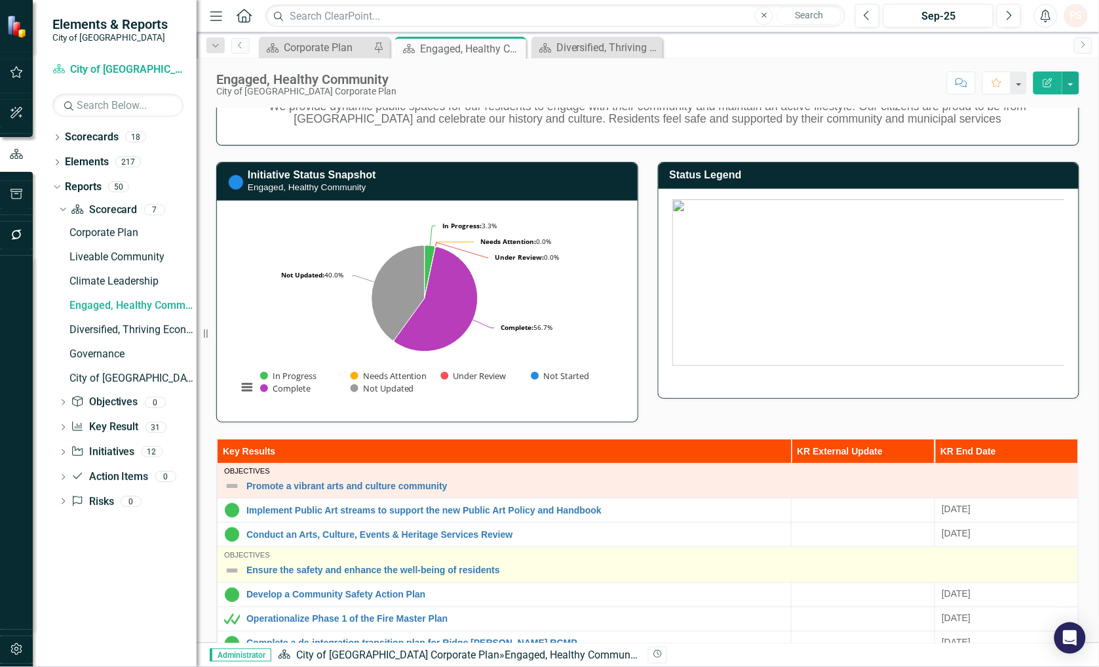
scroll to position [73, 0]
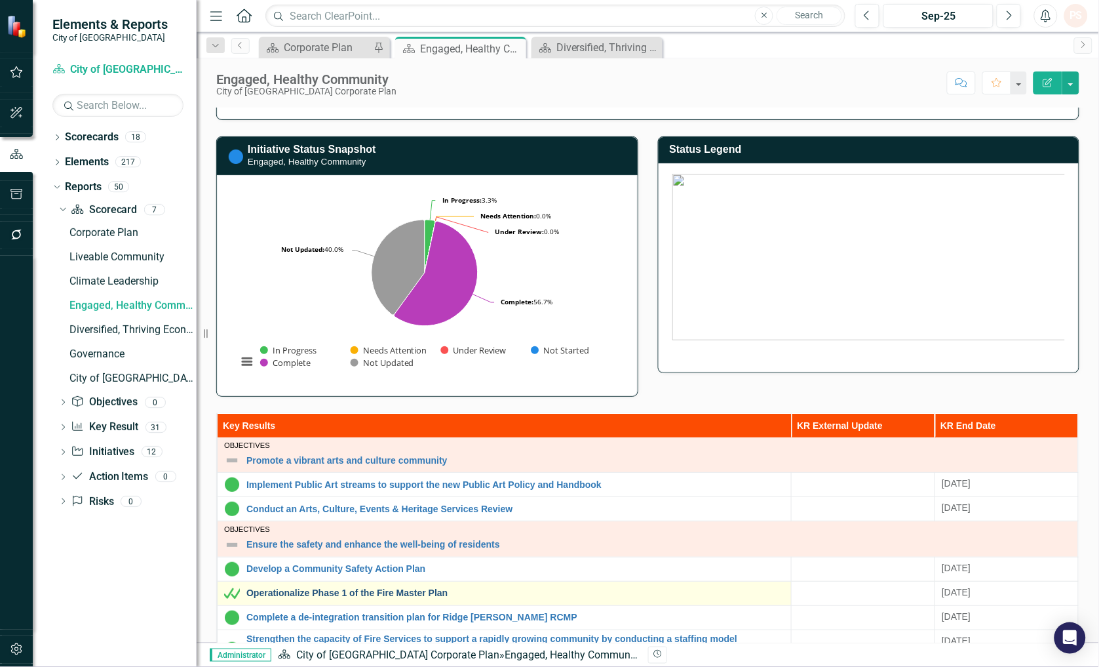
click at [332, 572] on link "Operationalize Phase 1 of the Fire Master Plan" at bounding box center [515, 593] width 538 height 10
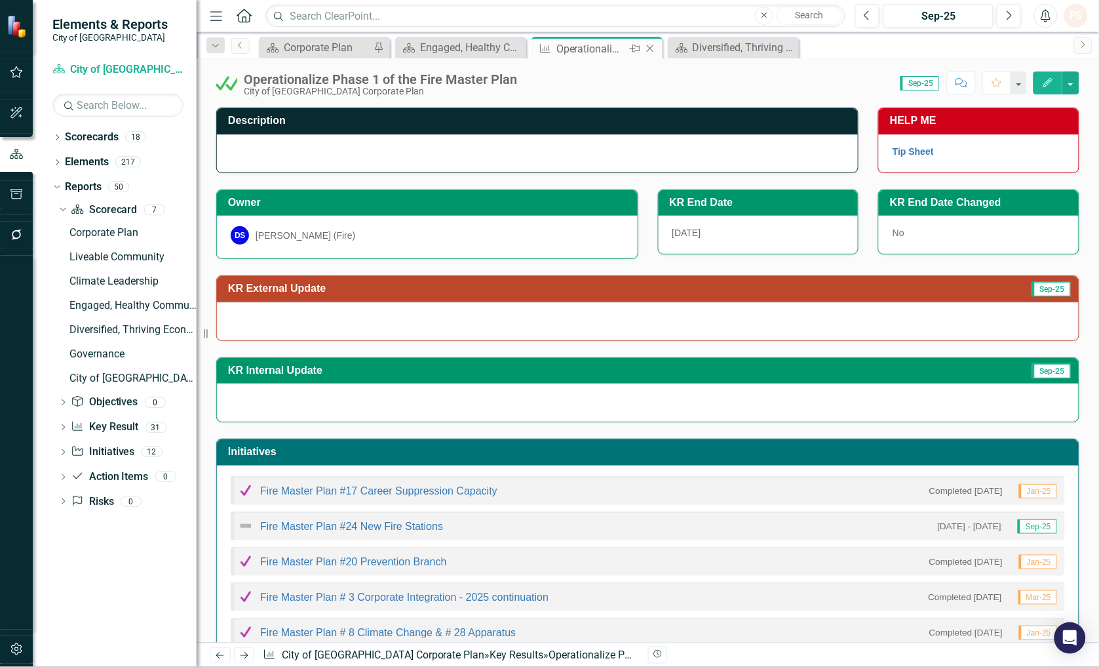
click at [651, 48] on icon "Close" at bounding box center [650, 48] width 13 height 10
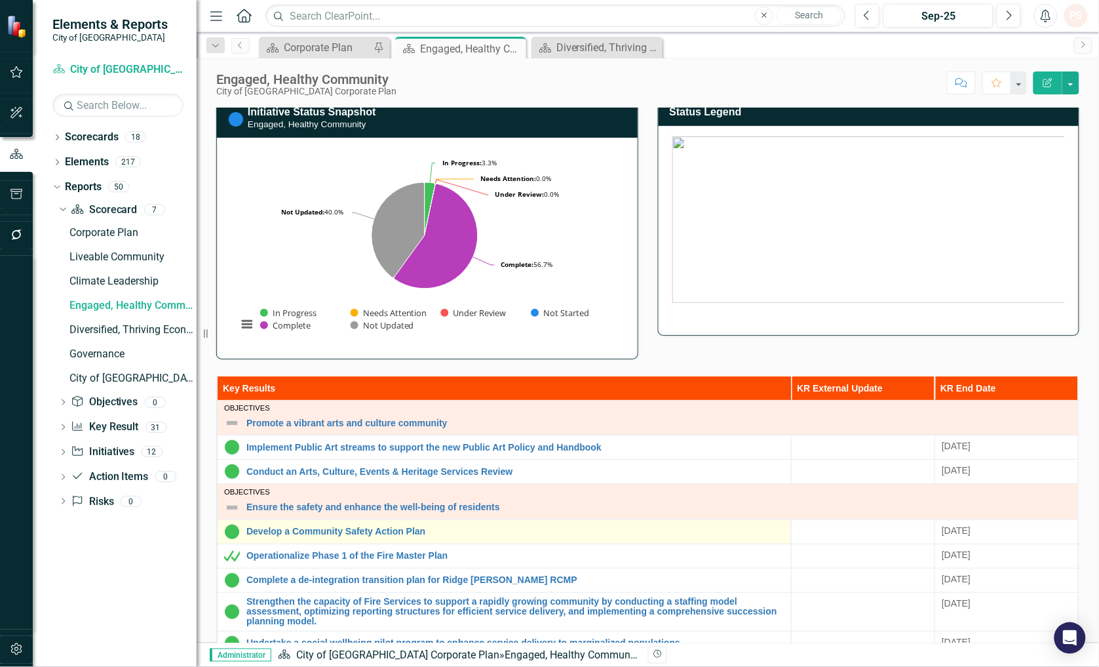
scroll to position [145, 0]
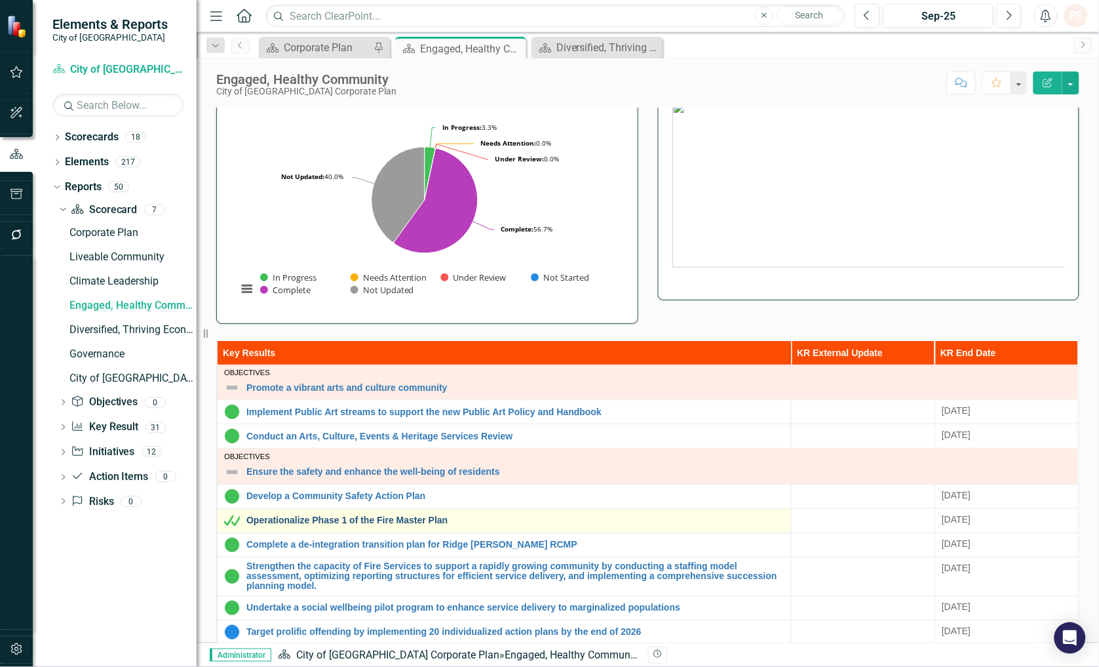
click at [333, 522] on link "Operationalize Phase 1 of the Fire Master Plan" at bounding box center [515, 520] width 538 height 10
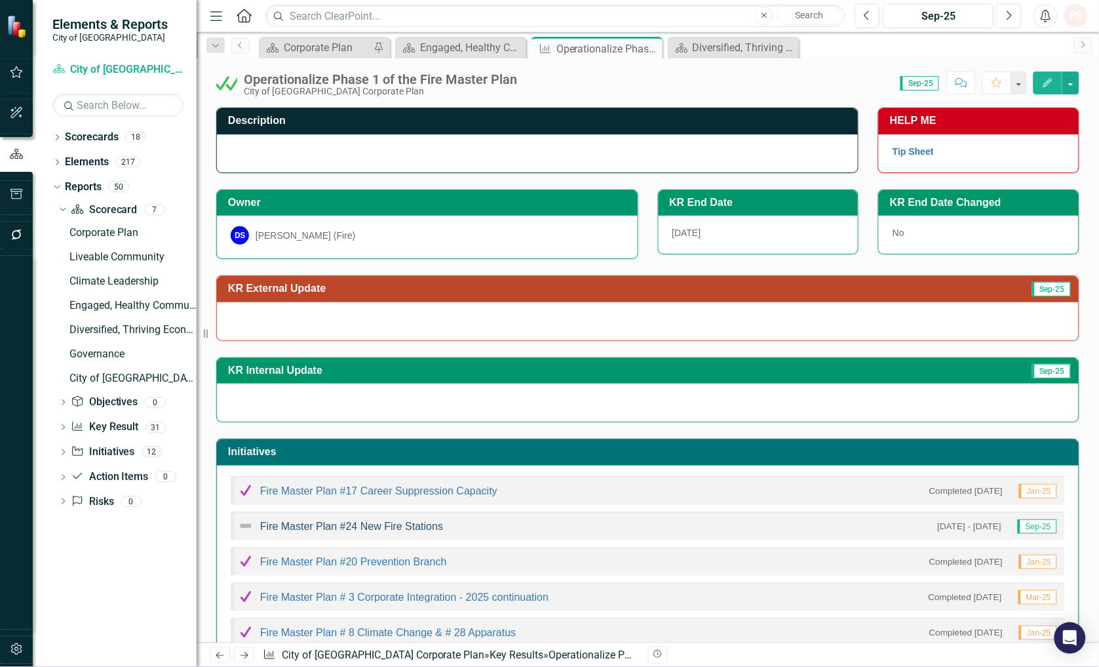
click at [330, 526] on link "Fire Master Plan #24 New Fire Stations" at bounding box center [351, 525] width 183 height 11
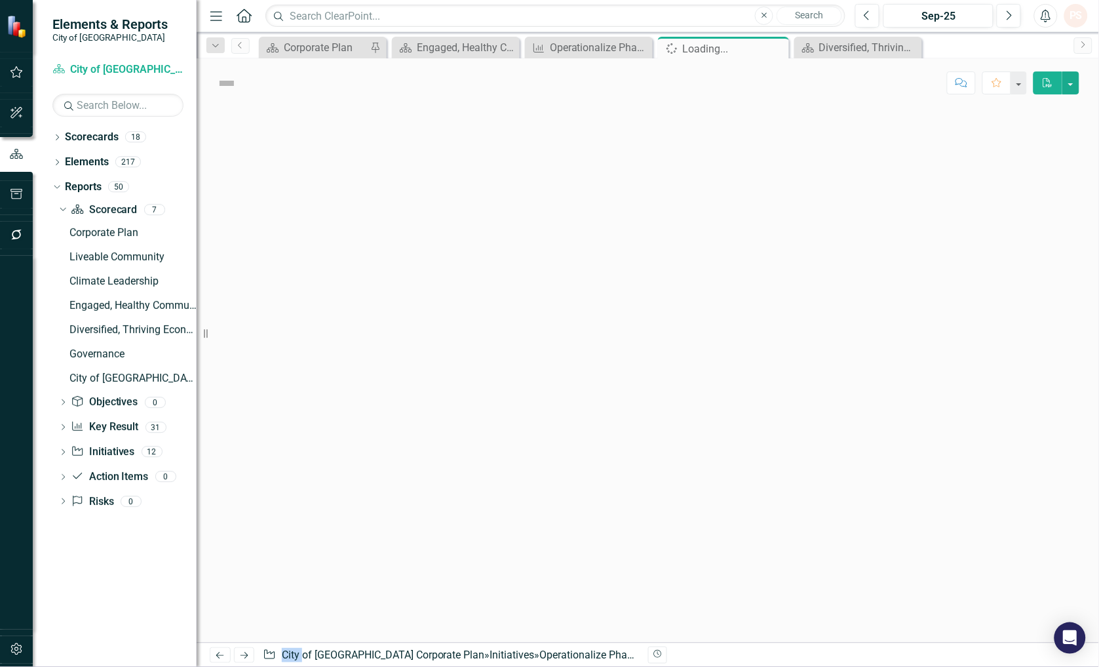
click at [330, 526] on div at bounding box center [648, 374] width 902 height 535
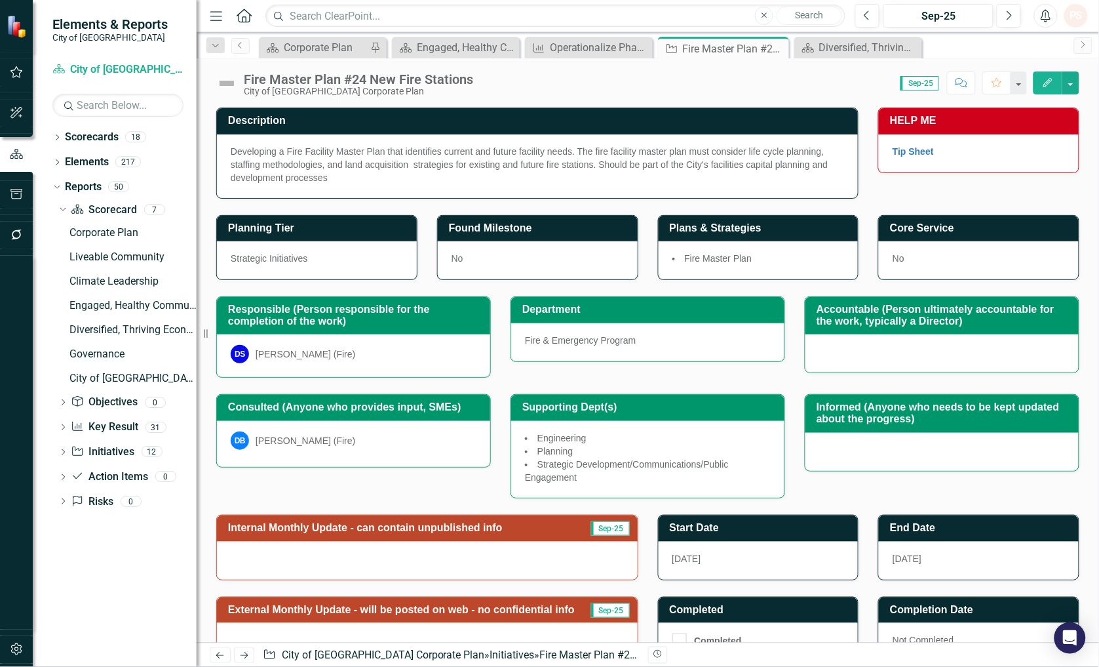
click at [230, 81] on img at bounding box center [226, 83] width 21 height 21
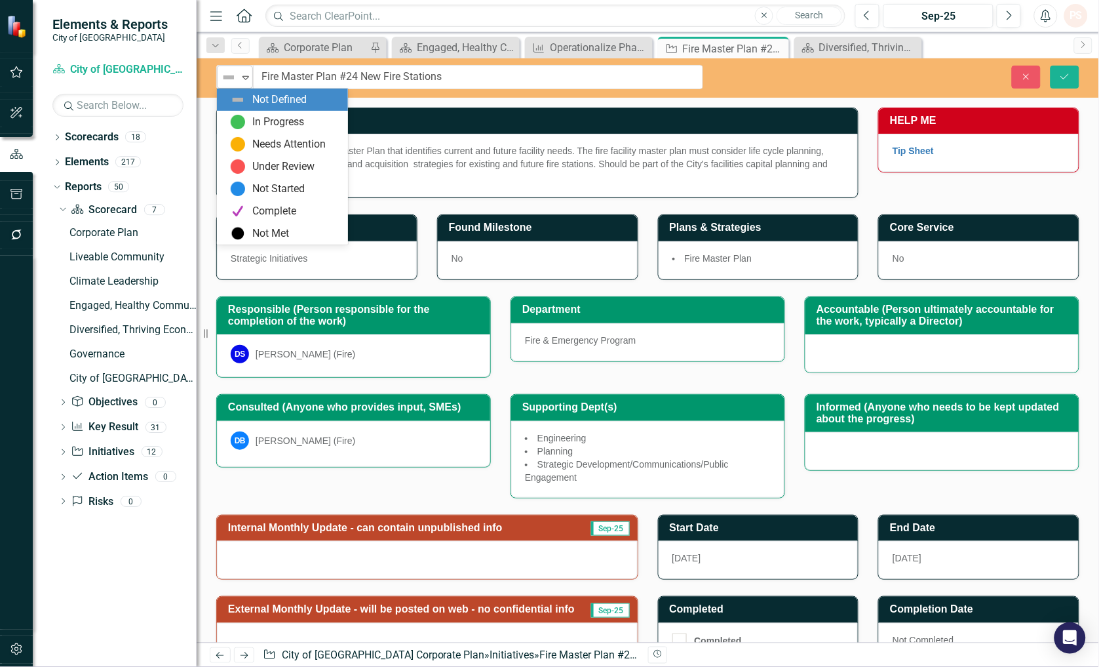
click at [243, 76] on icon at bounding box center [245, 78] width 7 height 4
click at [265, 236] on div "Not Met" at bounding box center [270, 233] width 37 height 15
click at [243, 80] on icon "Expand" at bounding box center [245, 77] width 13 height 10
click at [233, 105] on img at bounding box center [238, 100] width 16 height 16
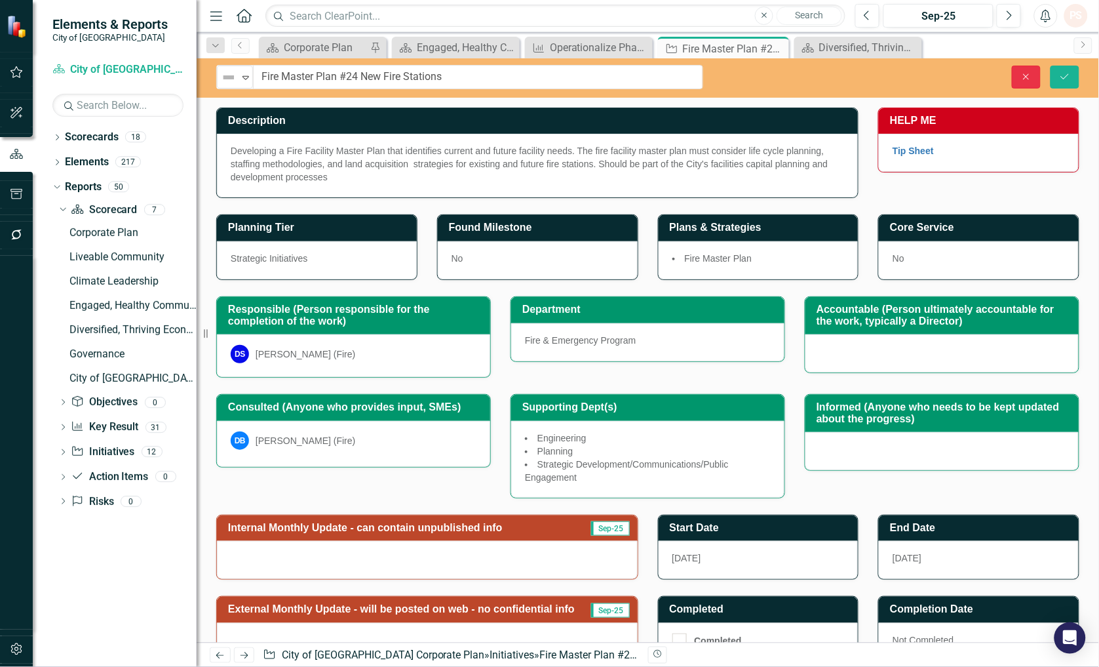
click at [1027, 77] on icon "button" at bounding box center [1027, 76] width 6 height 6
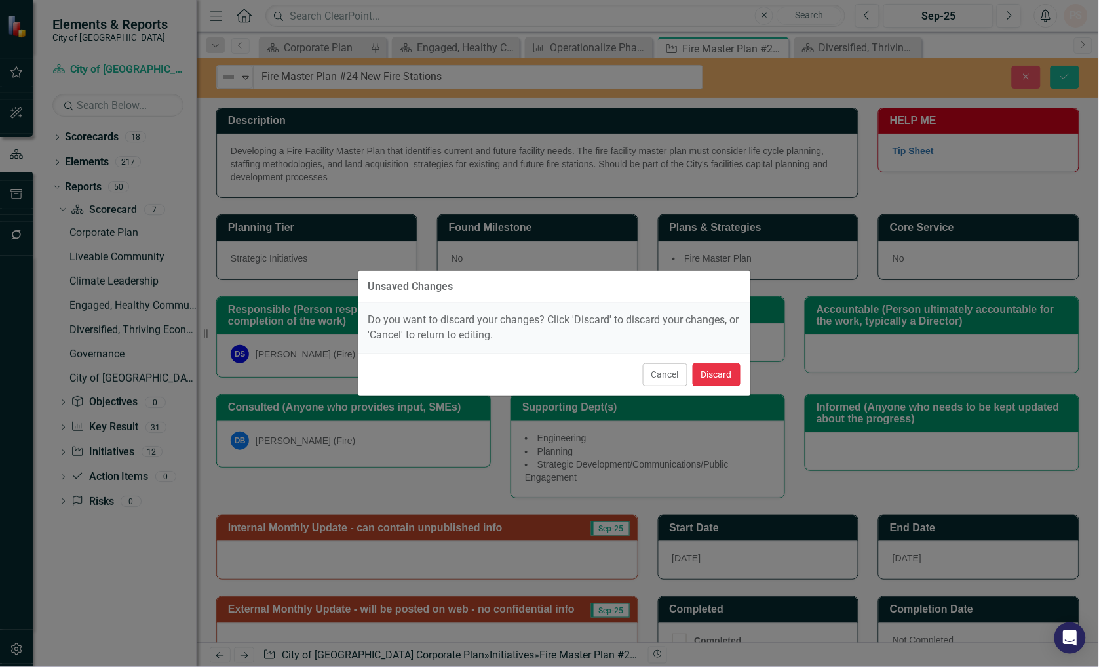
click at [705, 372] on button "Discard" at bounding box center [717, 374] width 48 height 23
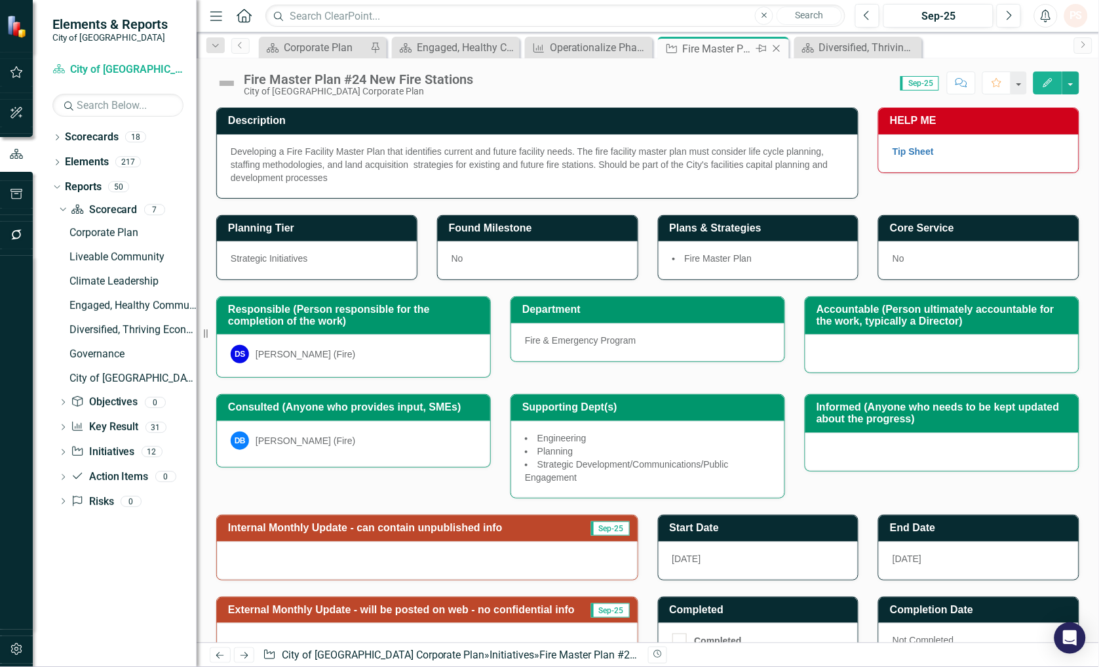
click at [775, 50] on icon at bounding box center [776, 48] width 7 height 7
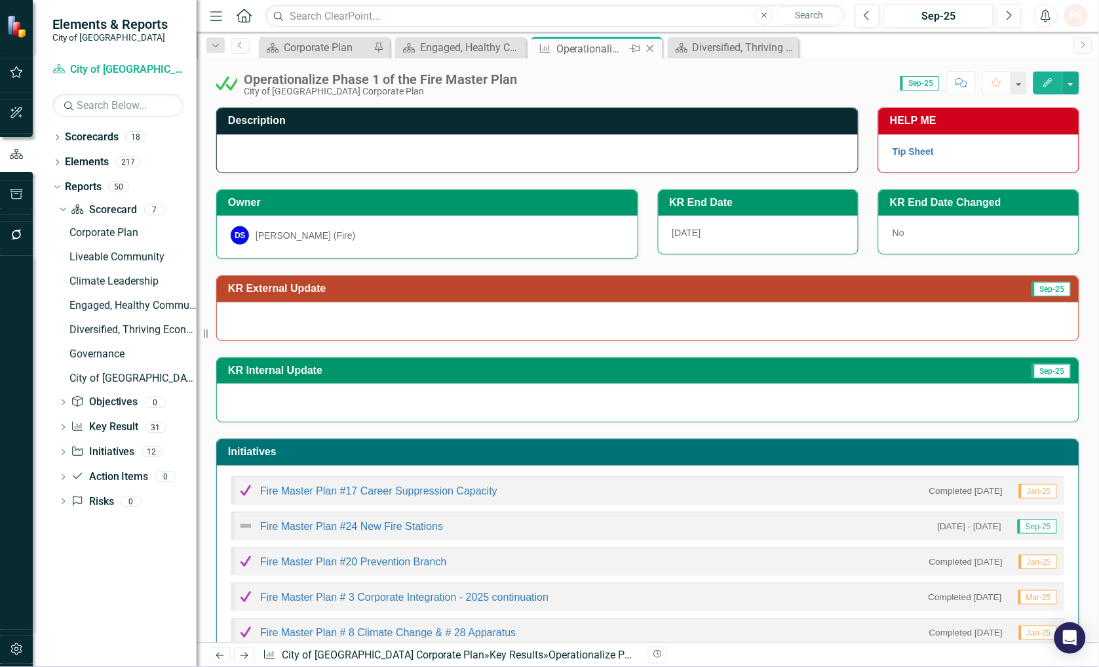
click at [653, 46] on icon "Close" at bounding box center [650, 48] width 13 height 10
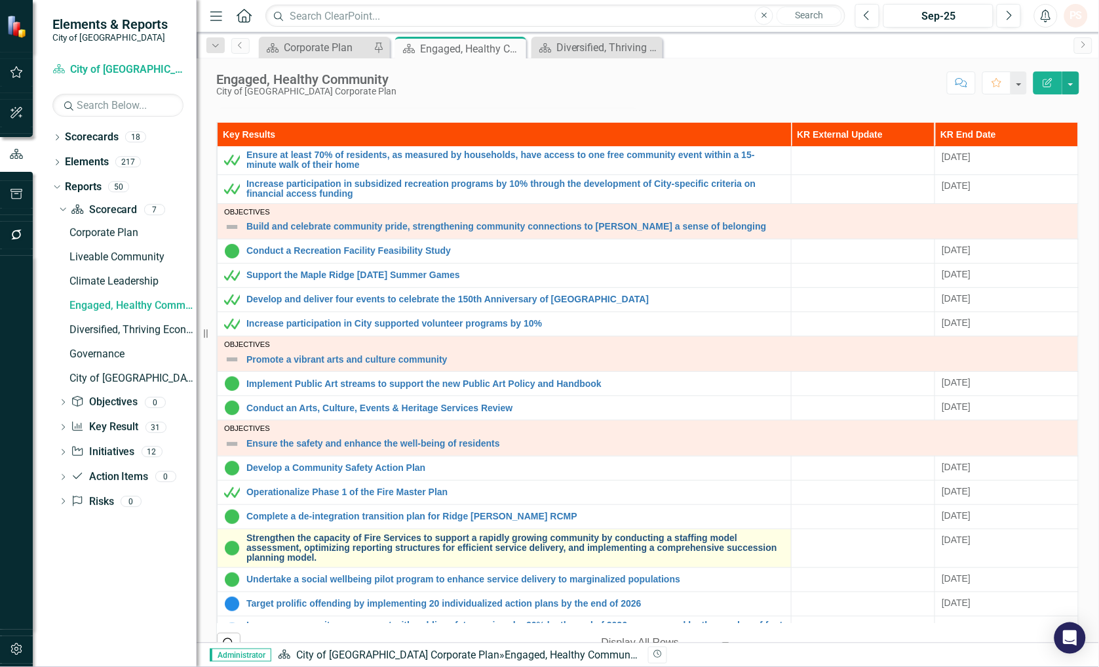
scroll to position [218, 0]
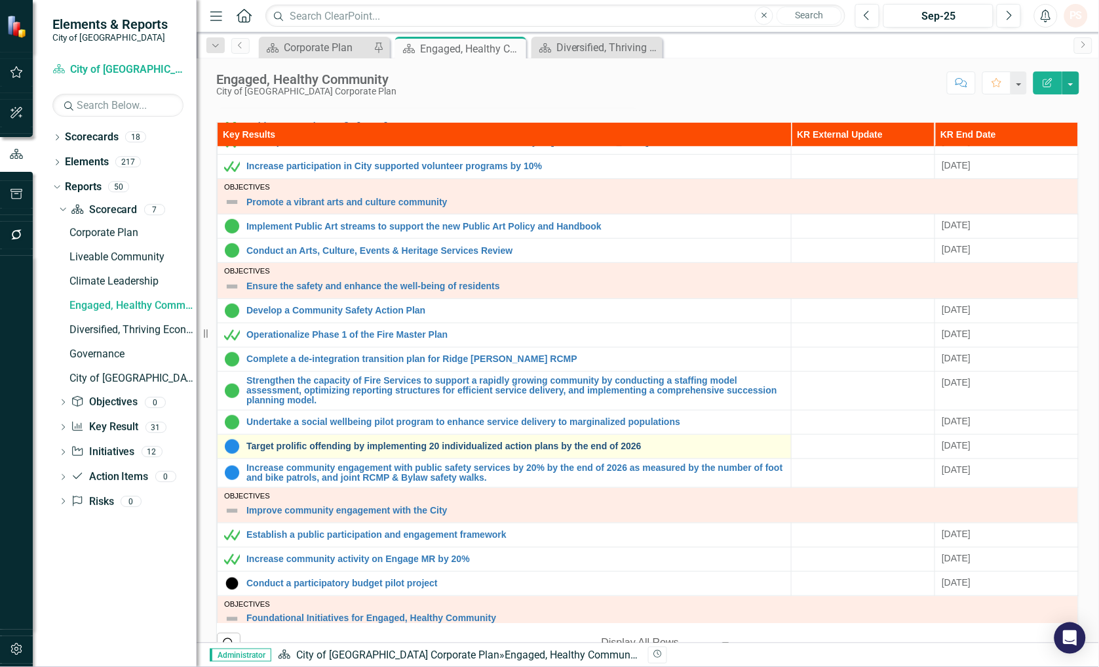
click at [319, 448] on link "Target prolific offending by implementing 20 individualized action plans by the…" at bounding box center [515, 446] width 538 height 10
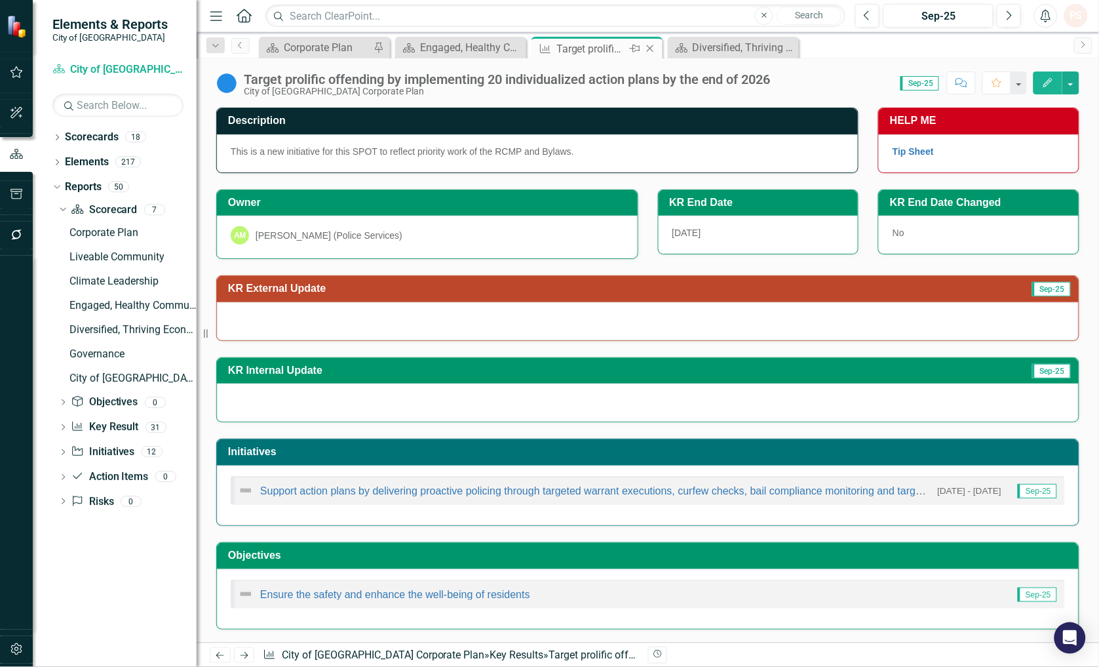
click at [649, 50] on icon "Close" at bounding box center [650, 48] width 13 height 10
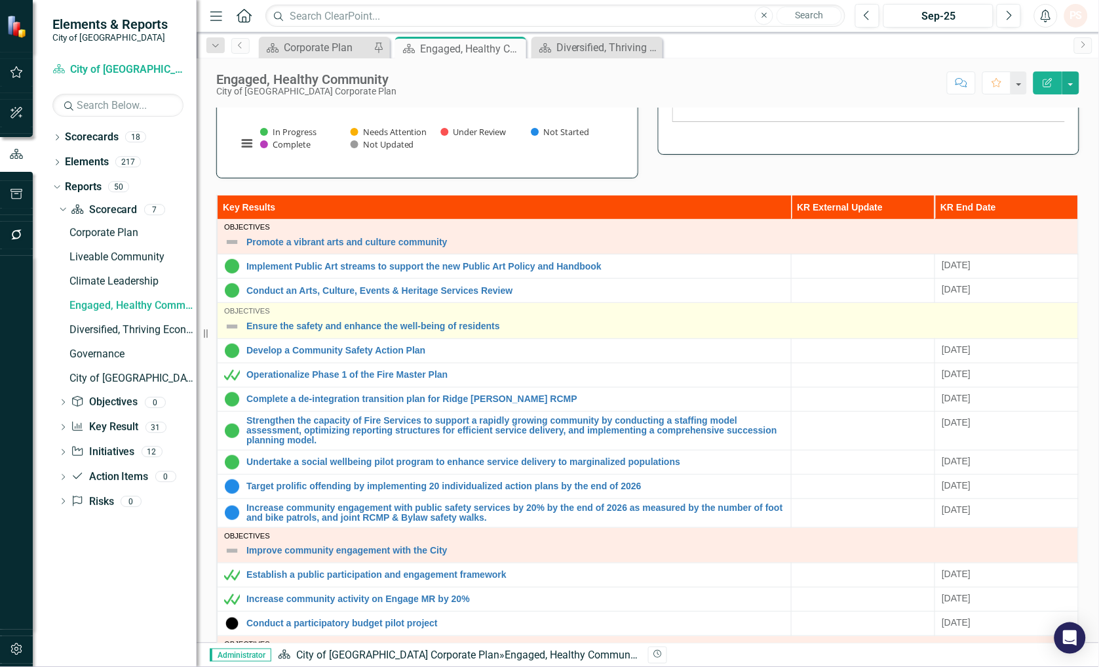
scroll to position [364, 0]
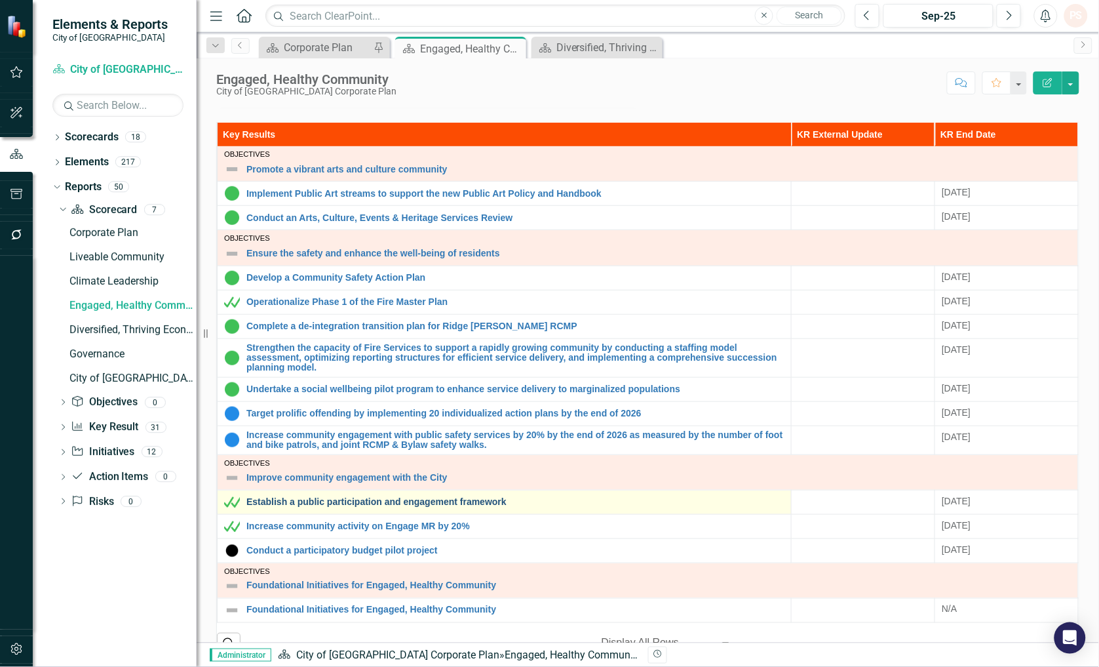
click at [282, 501] on link "Establish a public participation and engagement framework" at bounding box center [515, 502] width 538 height 10
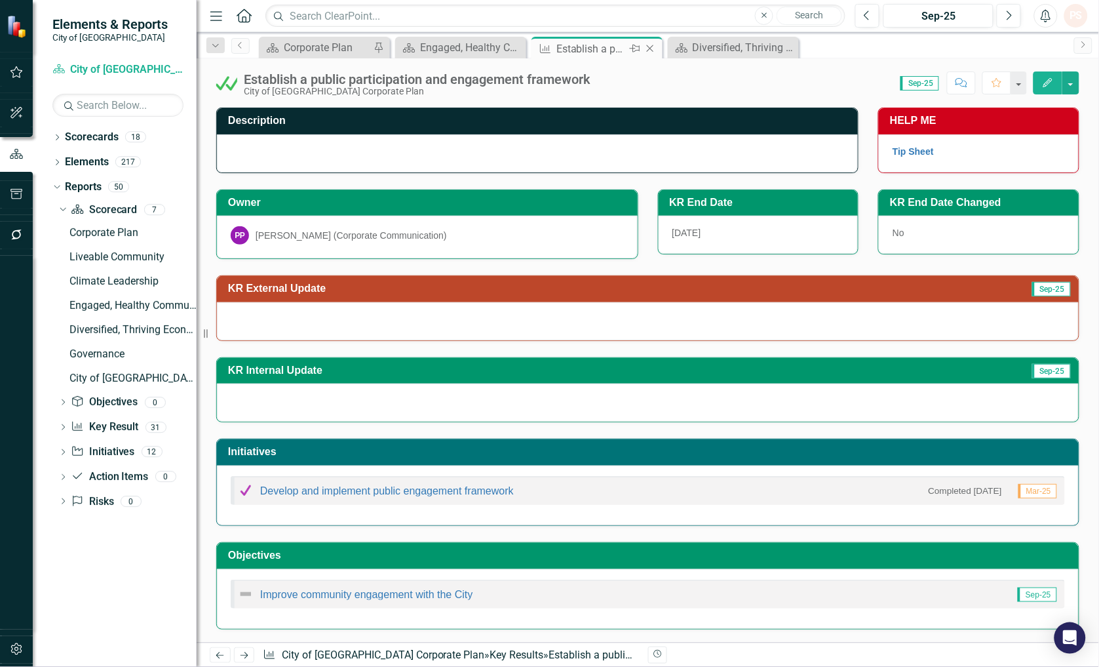
click at [648, 47] on icon at bounding box center [650, 48] width 7 height 7
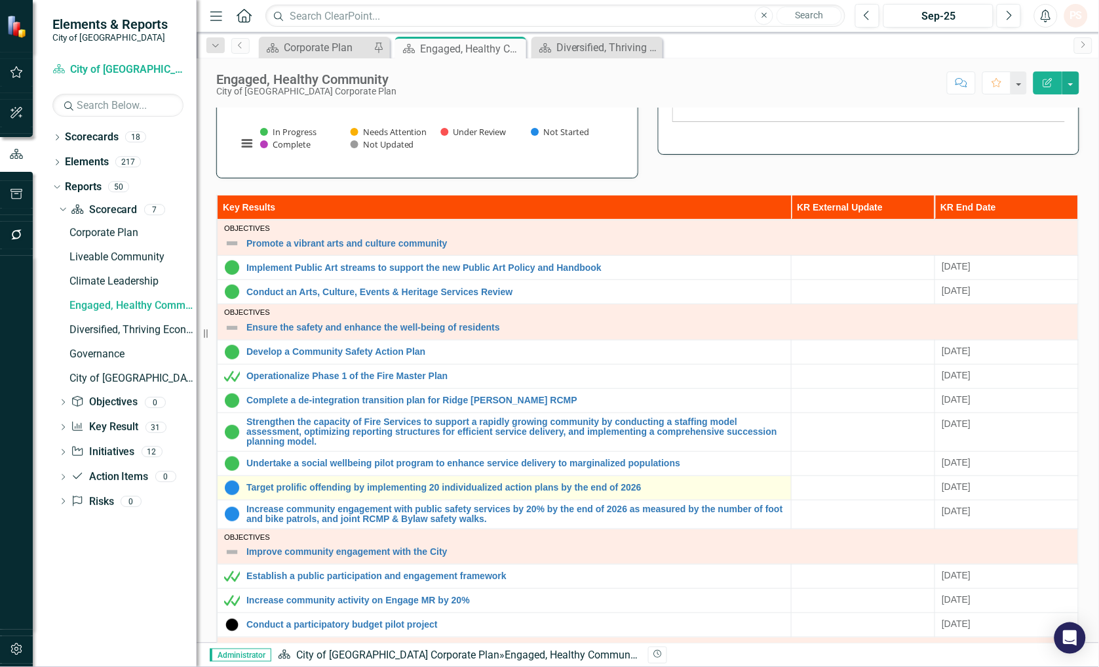
scroll to position [252, 0]
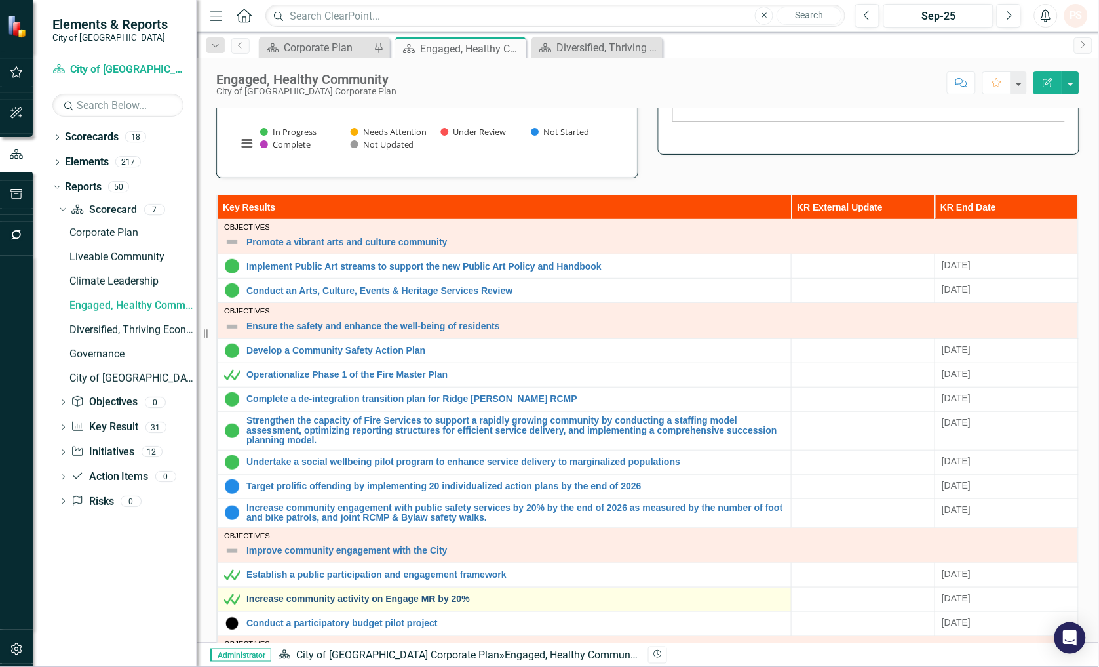
click at [291, 600] on link "Increase community activity on Engage MR by 20%" at bounding box center [515, 599] width 538 height 10
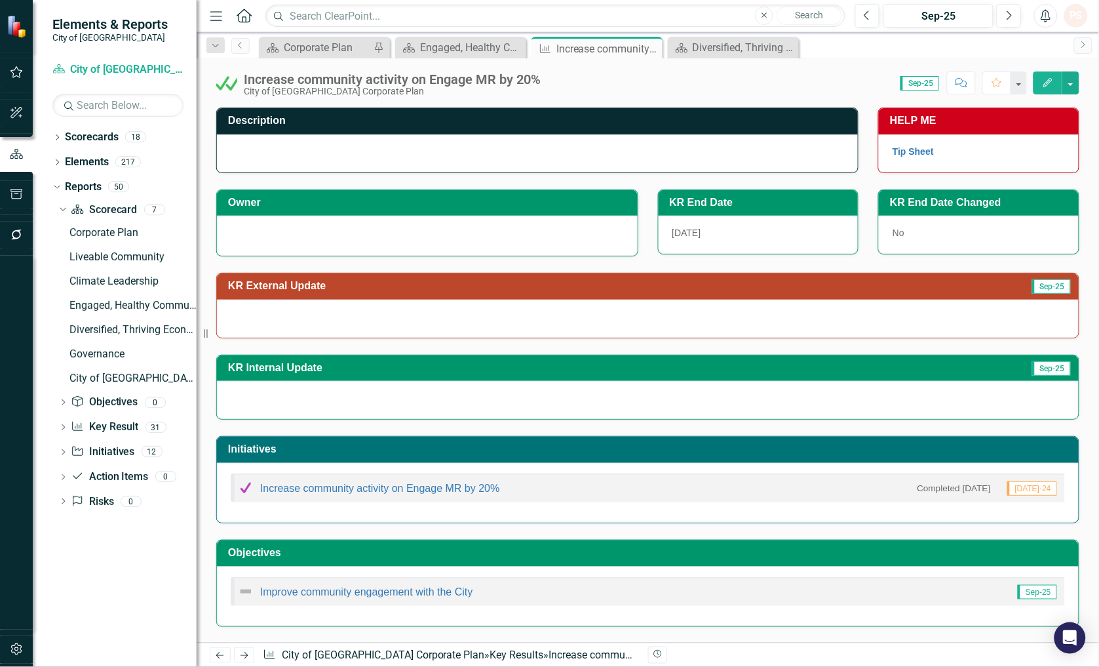
click at [301, 200] on h3 "Owner" at bounding box center [429, 203] width 403 height 12
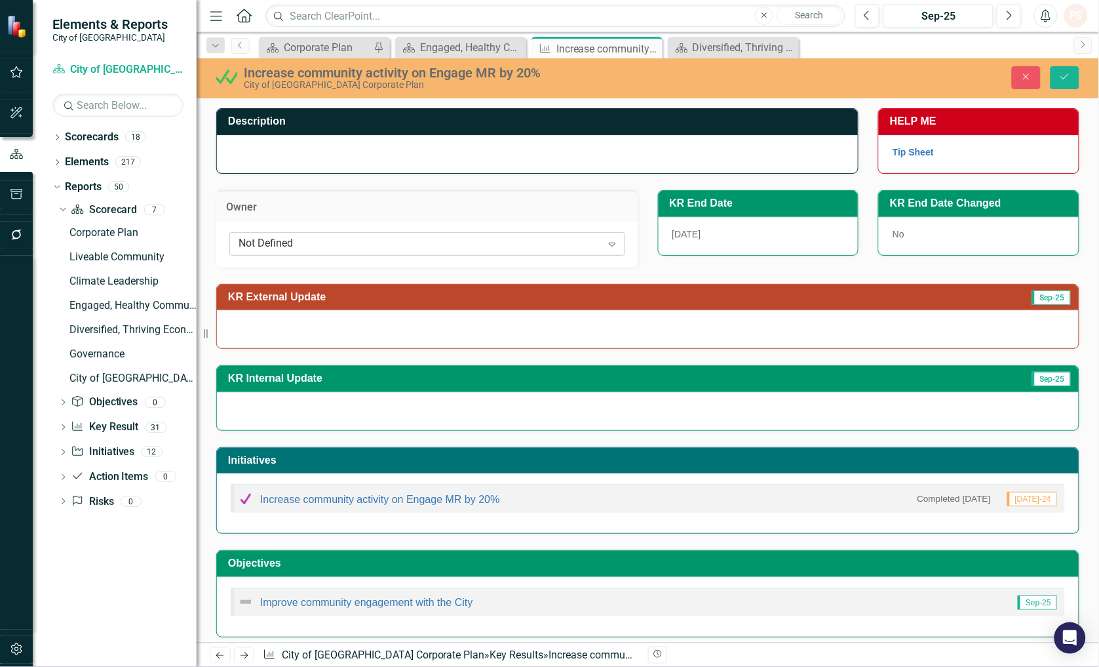
click at [279, 246] on div "Not Defined" at bounding box center [420, 243] width 363 height 15
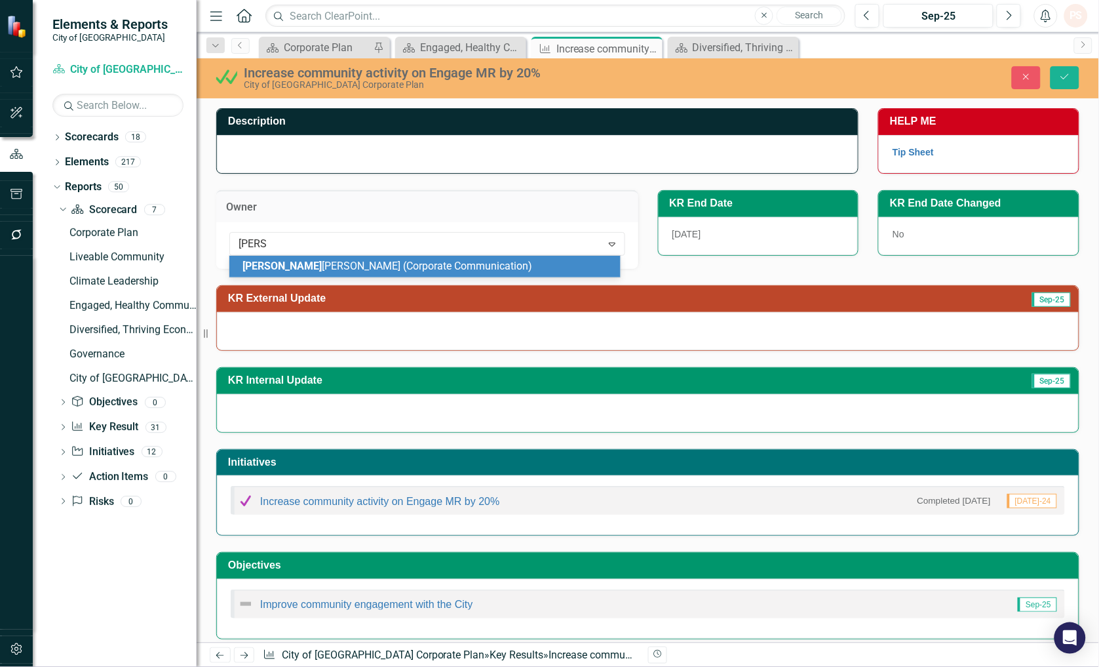
type input "pardee"
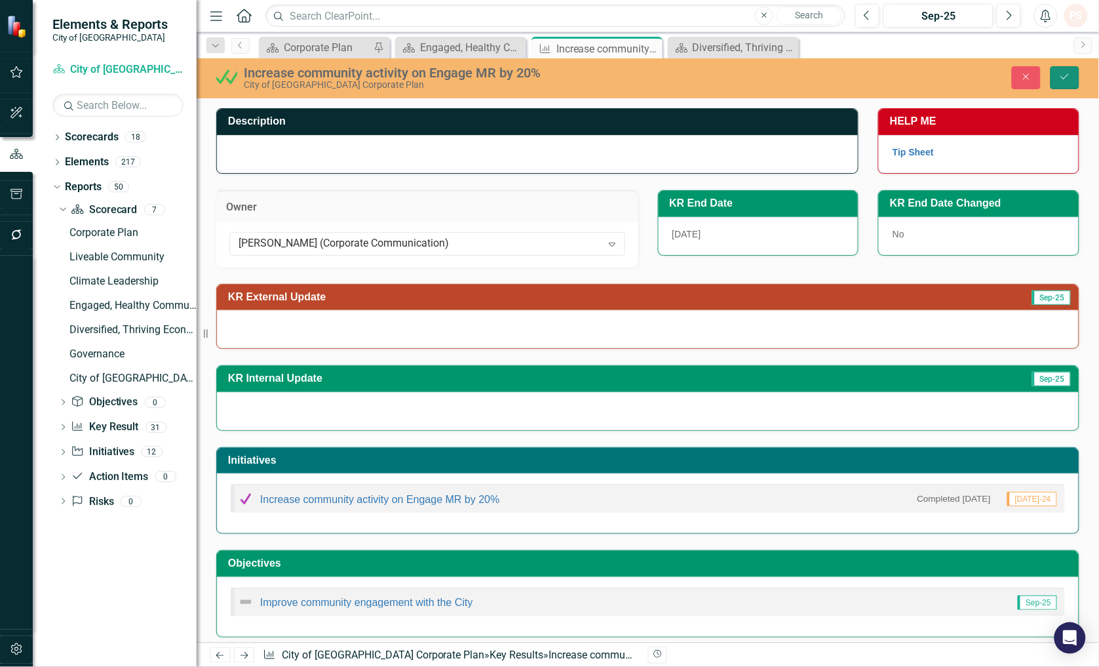
click at [1070, 68] on button "Save" at bounding box center [1065, 77] width 29 height 23
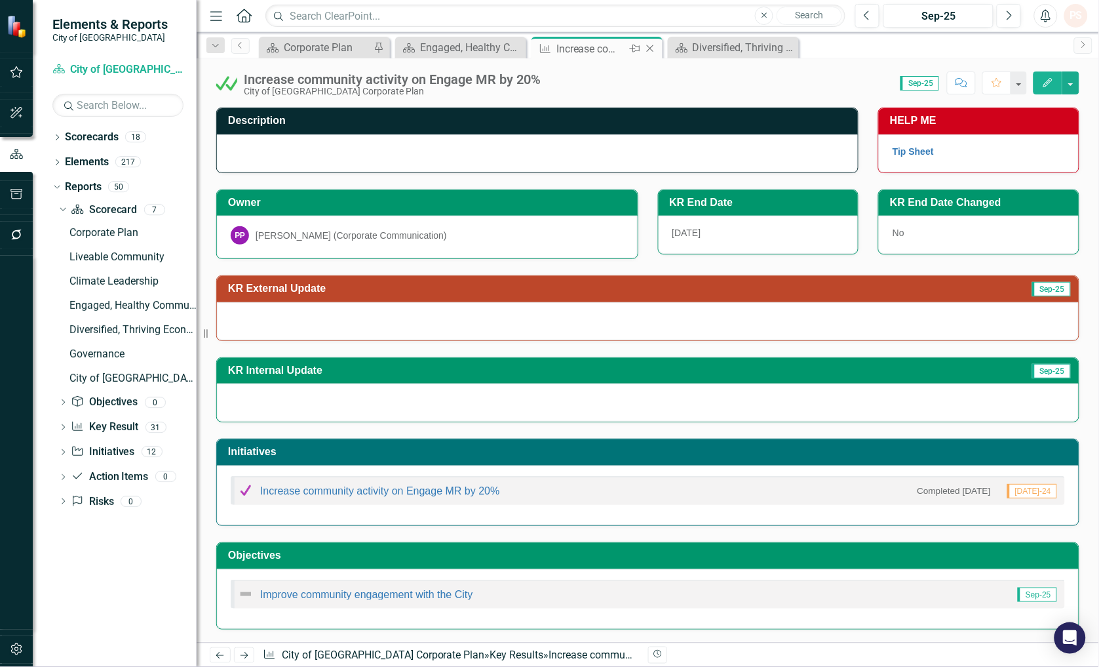
click at [649, 47] on icon at bounding box center [650, 48] width 7 height 7
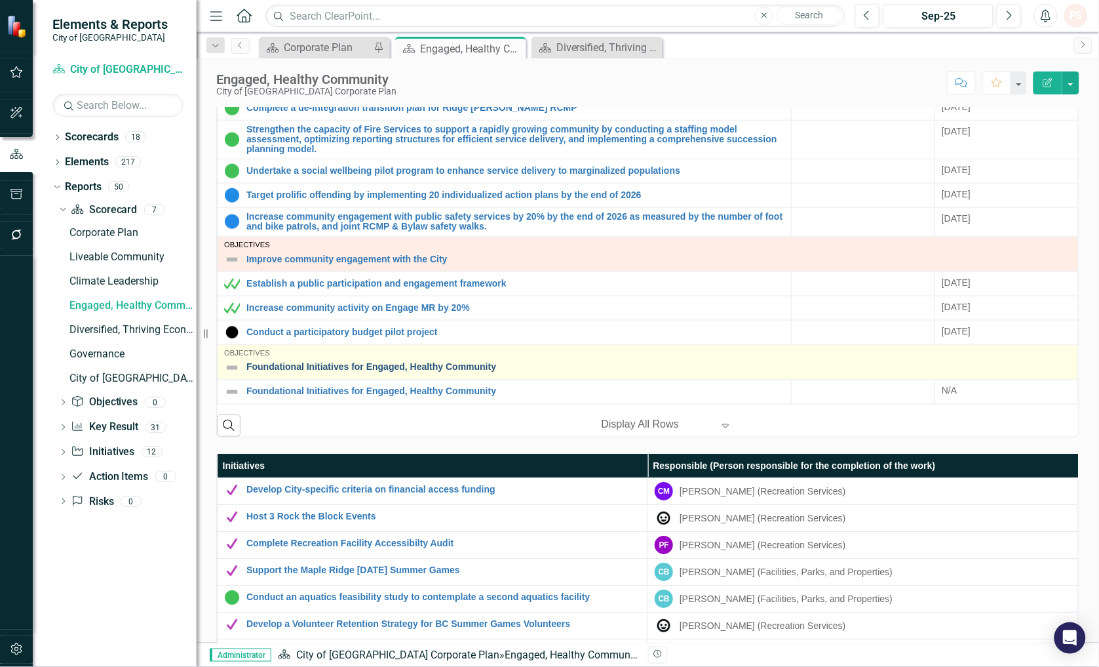
scroll to position [180, 0]
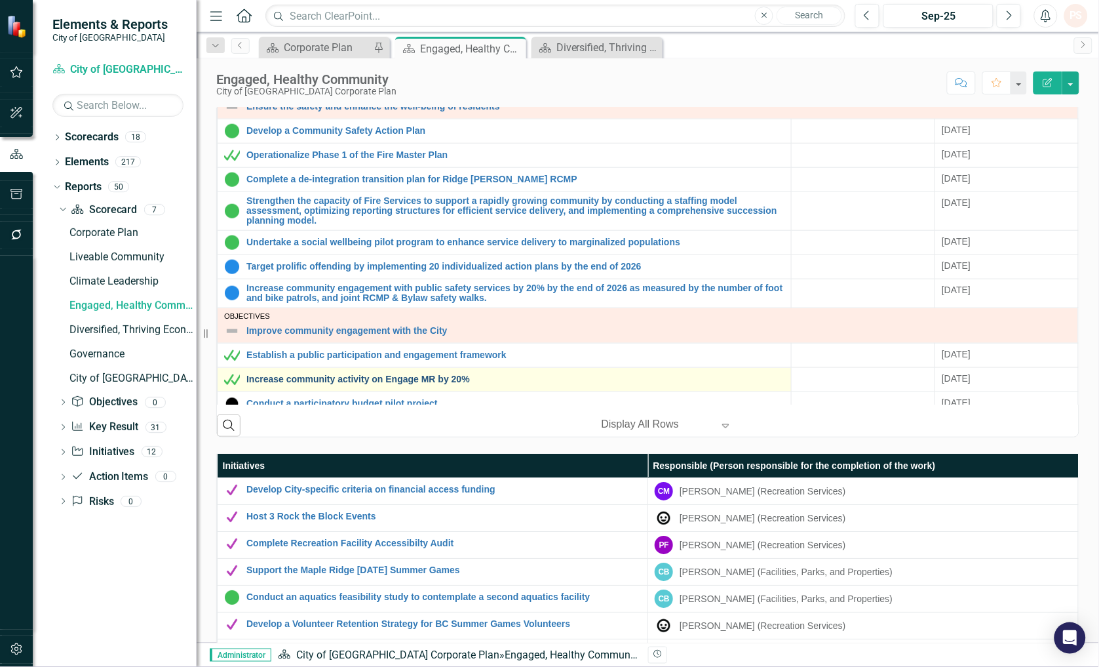
click at [284, 378] on link "Increase community activity on Engage MR by 20%" at bounding box center [515, 379] width 538 height 10
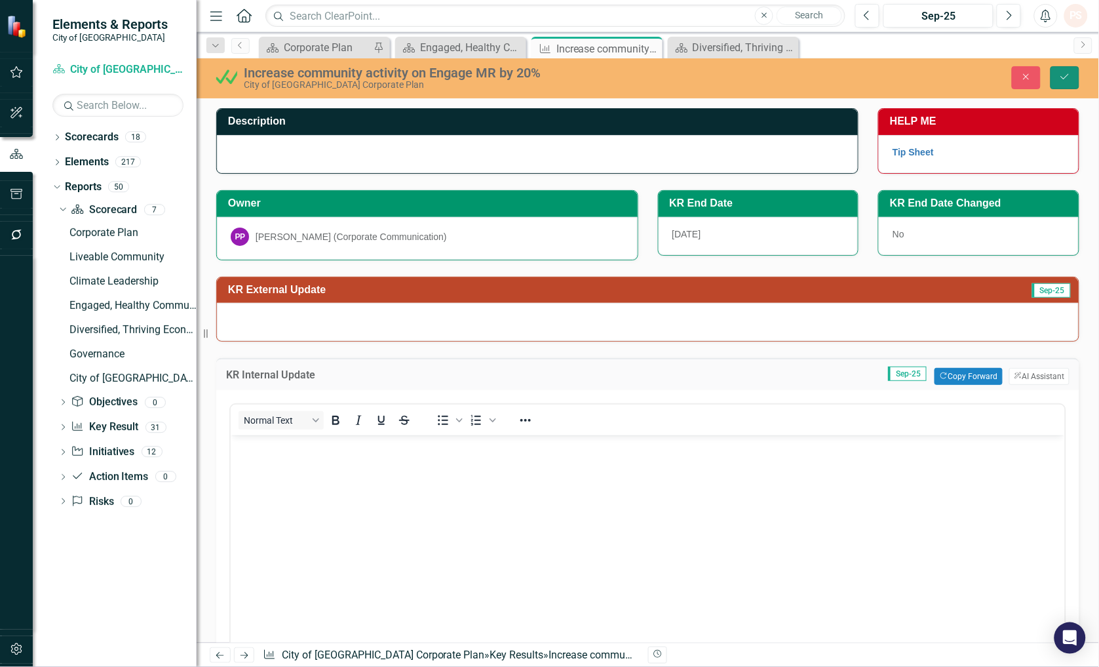
click at [1064, 79] on icon "Save" at bounding box center [1065, 76] width 12 height 9
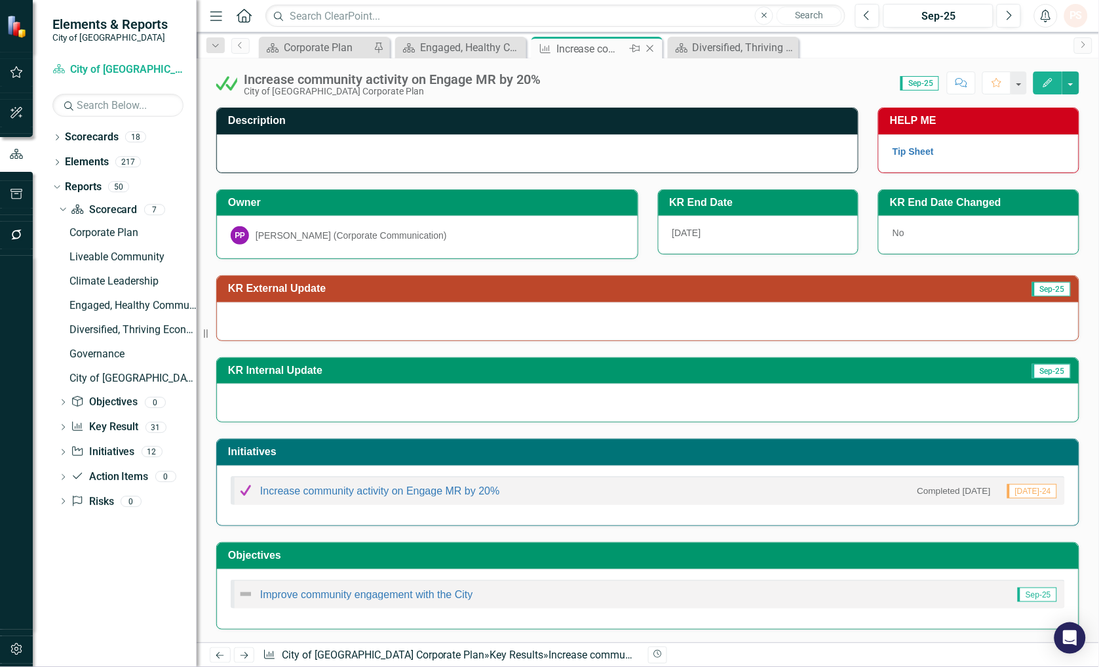
click at [647, 49] on icon "Close" at bounding box center [650, 48] width 13 height 10
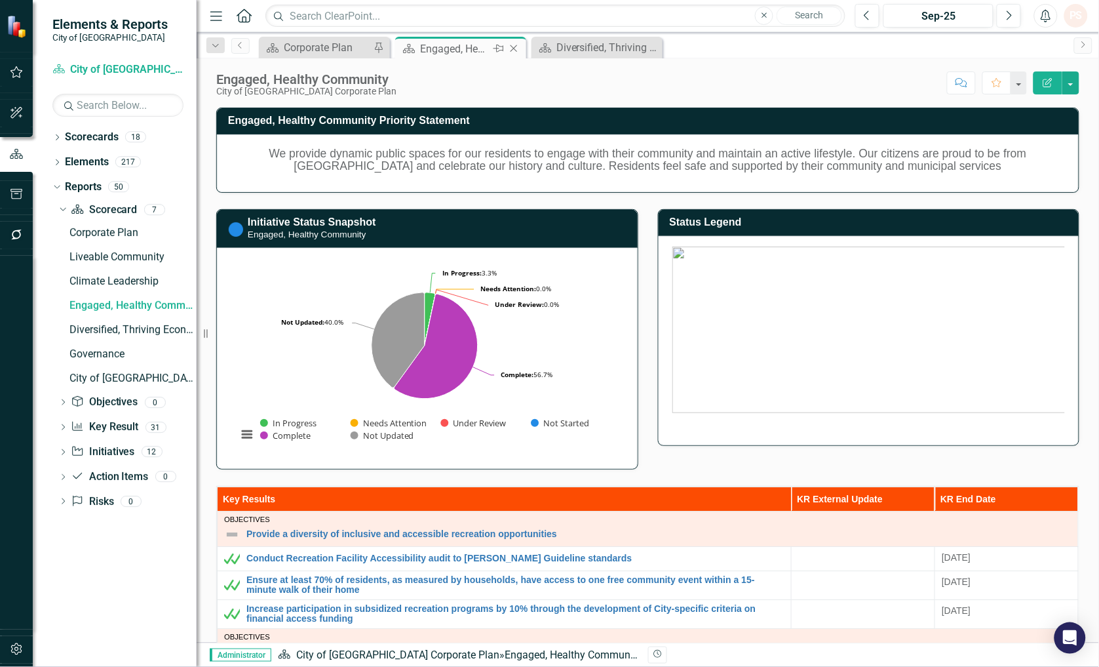
click at [514, 47] on icon "Close" at bounding box center [513, 48] width 13 height 10
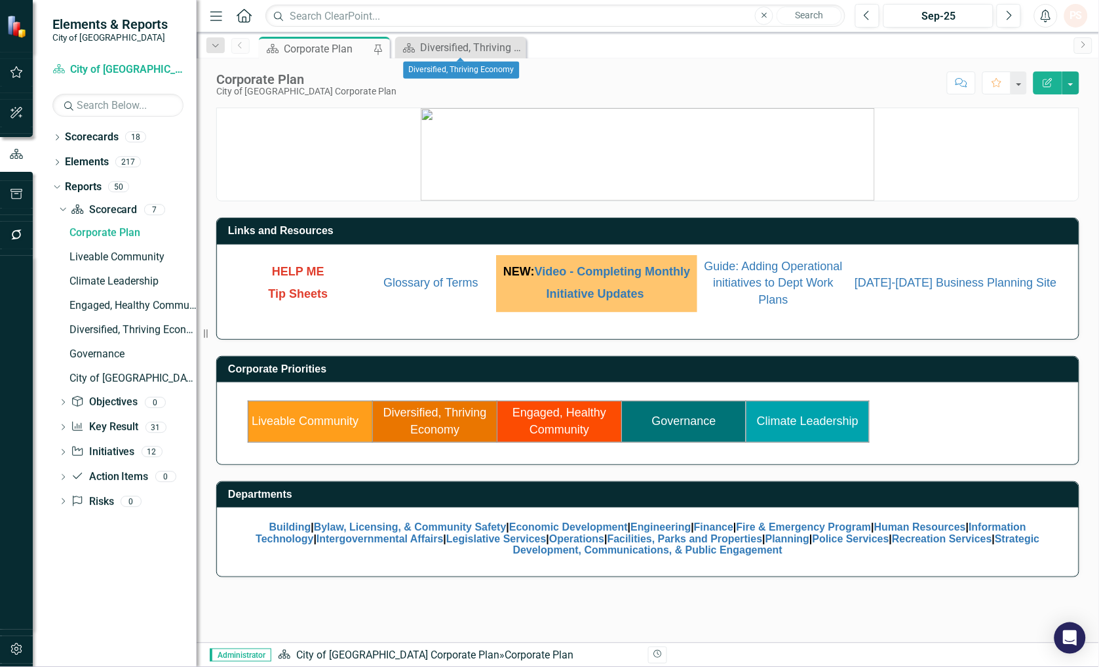
click at [0, 0] on icon "Close" at bounding box center [0, 0] width 0 height 0
click at [668, 415] on link "Governance" at bounding box center [684, 420] width 64 height 13
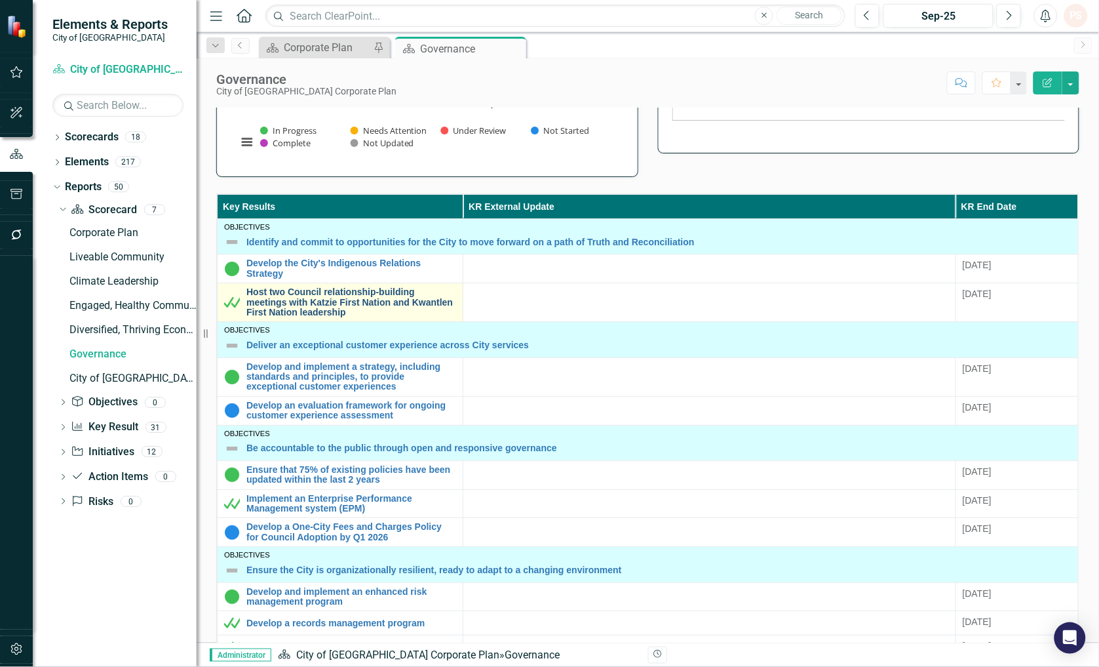
scroll to position [315, 0]
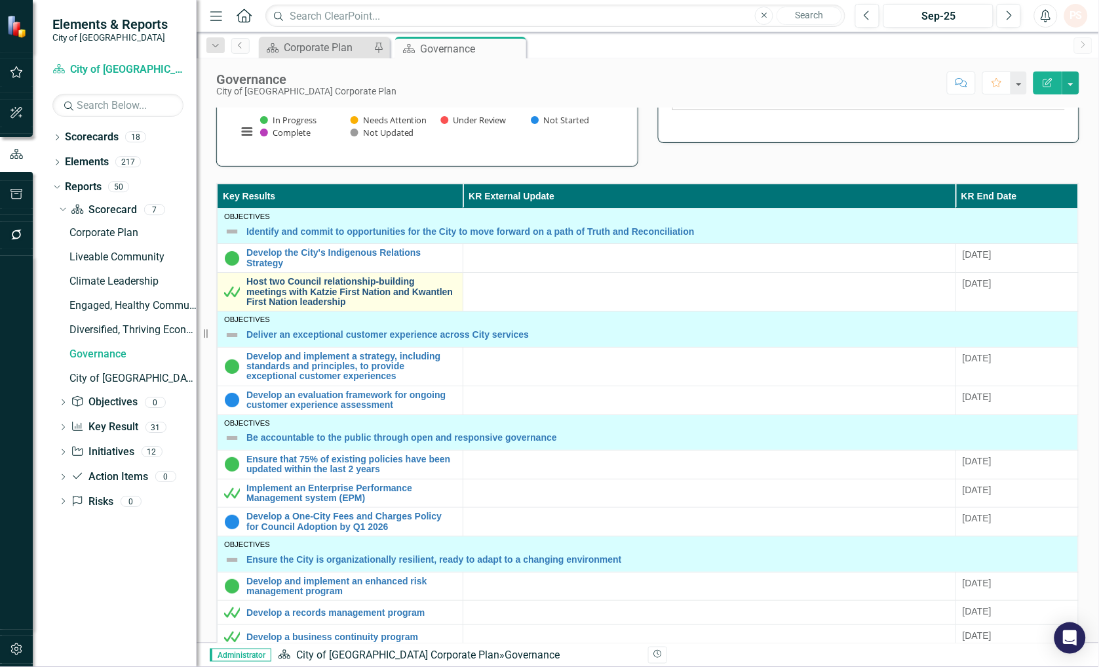
click at [317, 280] on link "Host two Council relationship-building meetings with Katzie First Nation and Kw…" at bounding box center [351, 292] width 210 height 30
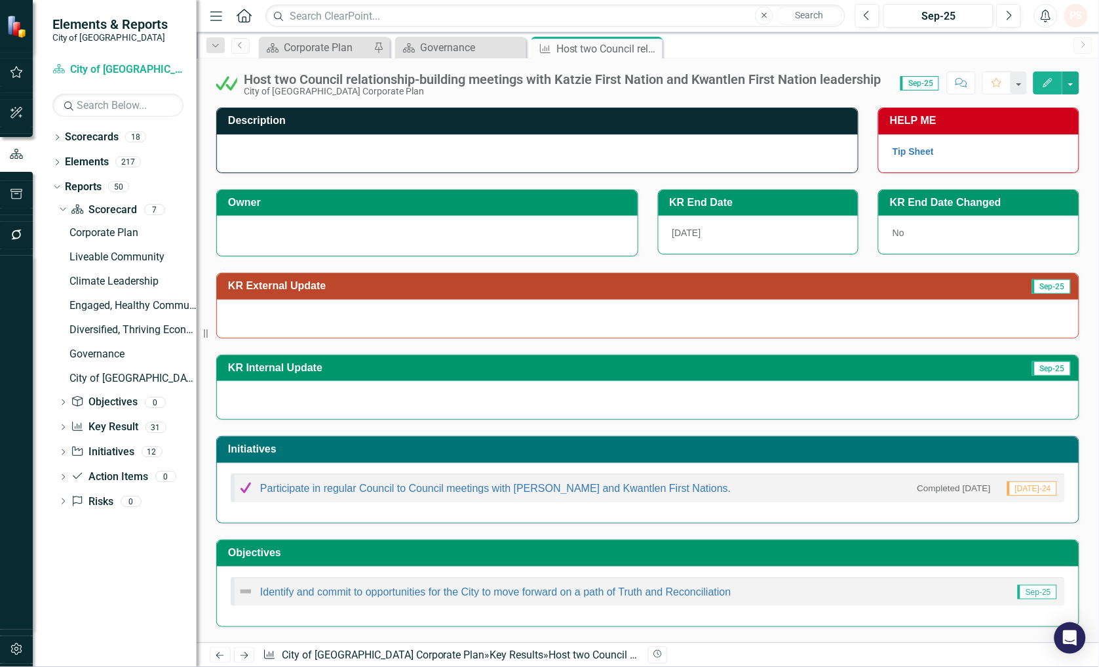
click at [313, 242] on div at bounding box center [427, 236] width 421 height 40
click at [313, 241] on div at bounding box center [427, 234] width 393 height 16
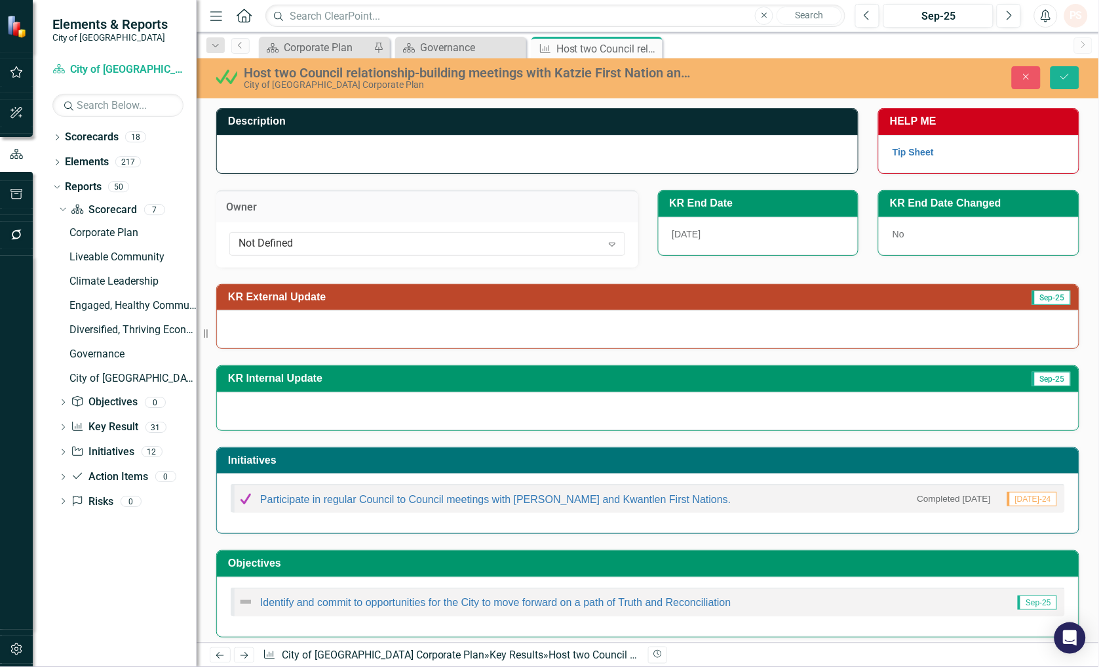
click at [313, 241] on div "Not Defined" at bounding box center [420, 243] width 363 height 15
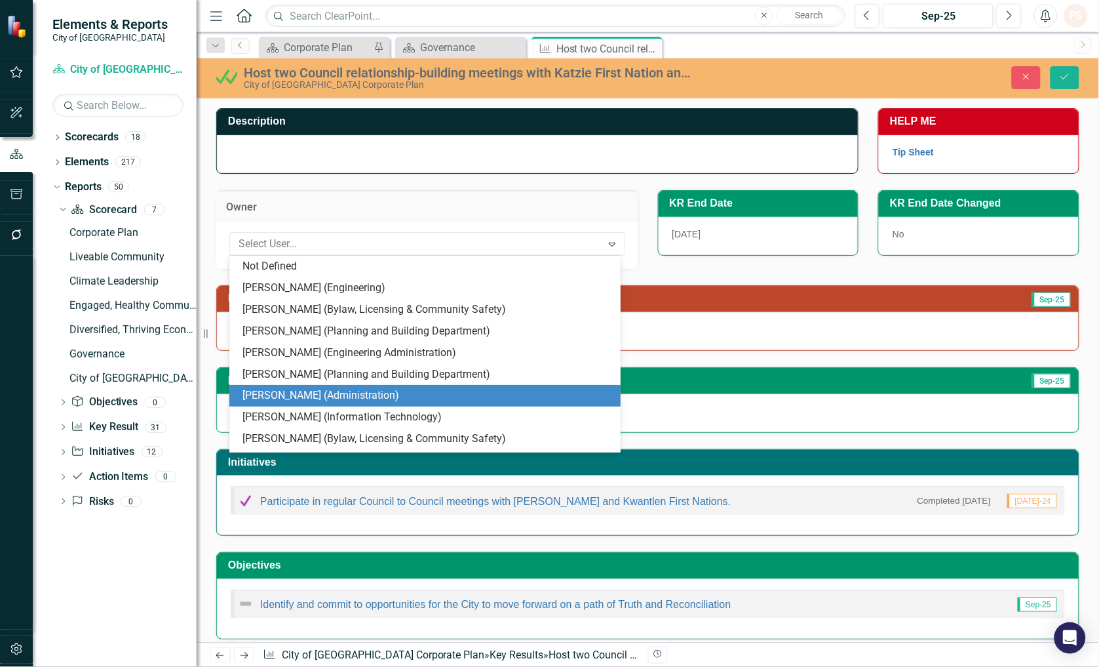
click at [339, 401] on div "[PERSON_NAME] (Administration)" at bounding box center [427, 395] width 370 height 15
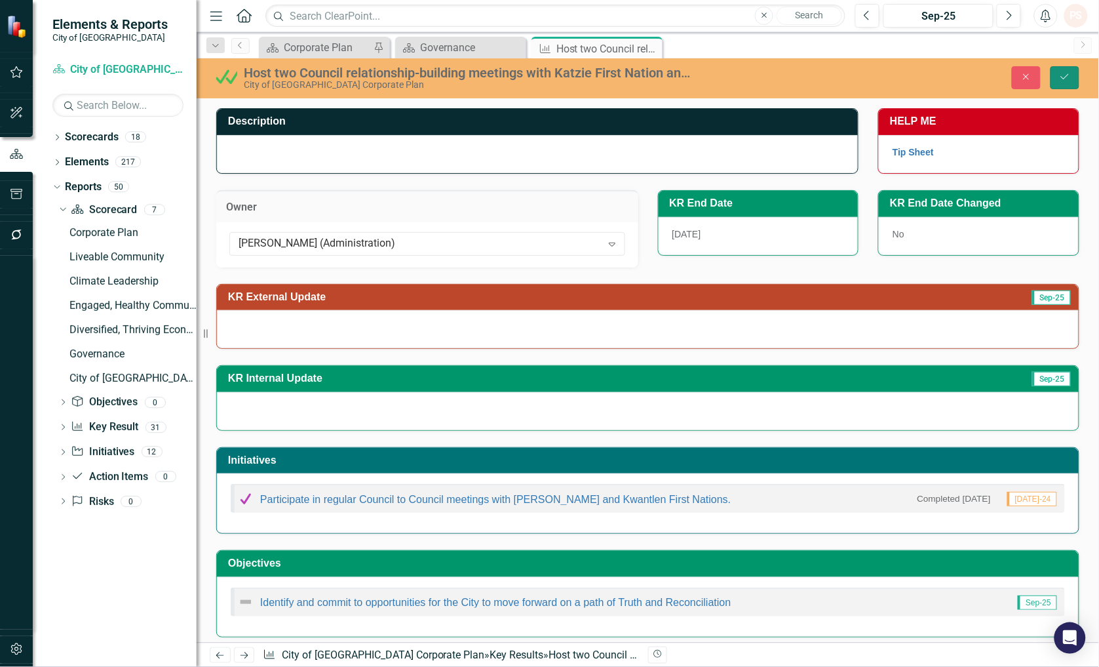
click at [1074, 77] on button "Save" at bounding box center [1065, 77] width 29 height 23
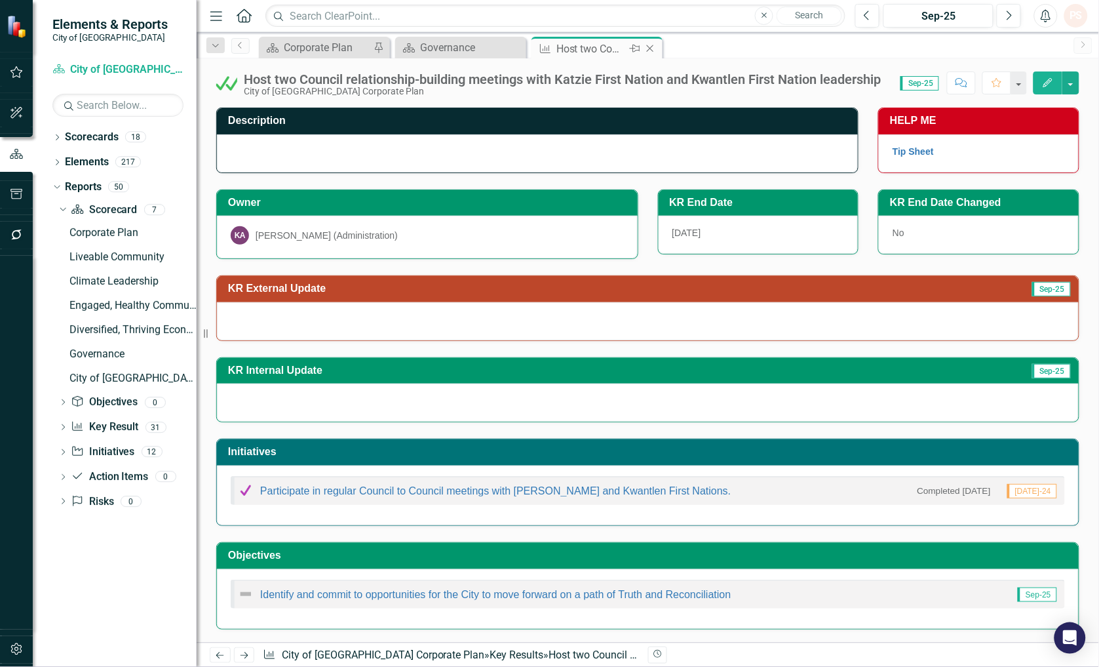
click at [646, 45] on icon "Close" at bounding box center [650, 48] width 13 height 10
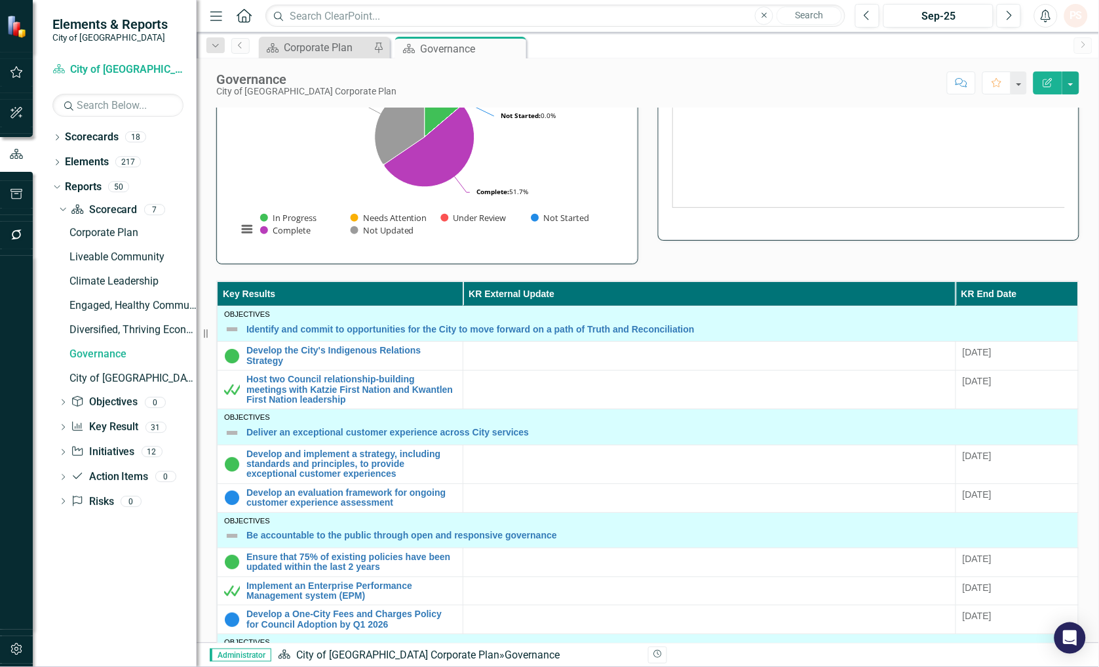
scroll to position [218, 0]
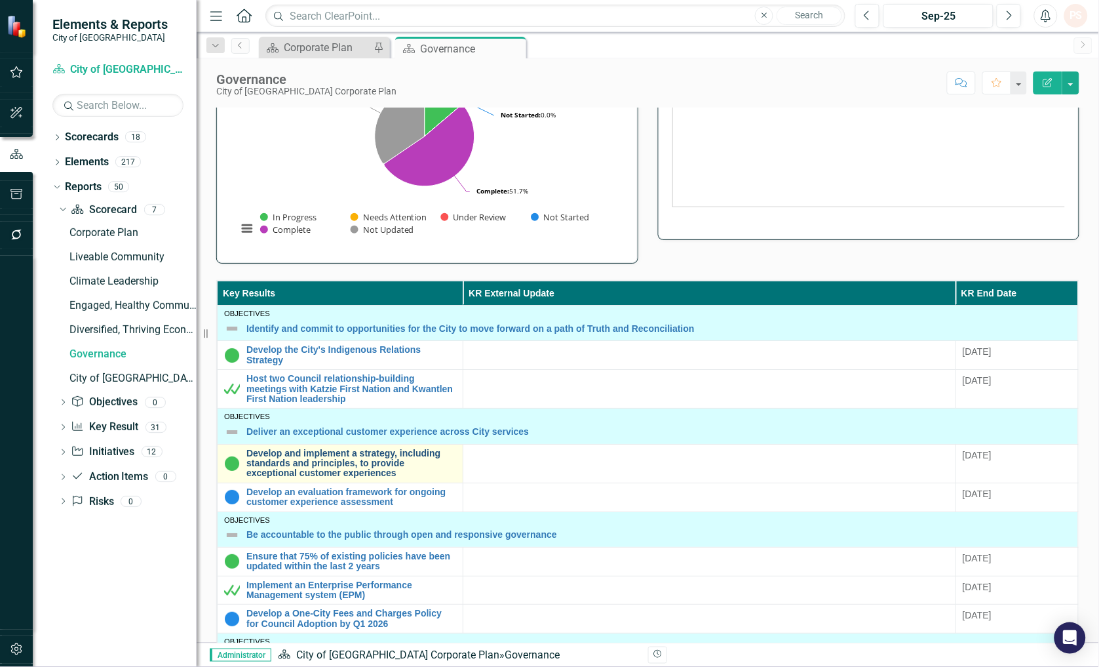
click at [290, 454] on link "Develop and implement a strategy, including standards and principles, to provid…" at bounding box center [351, 463] width 210 height 30
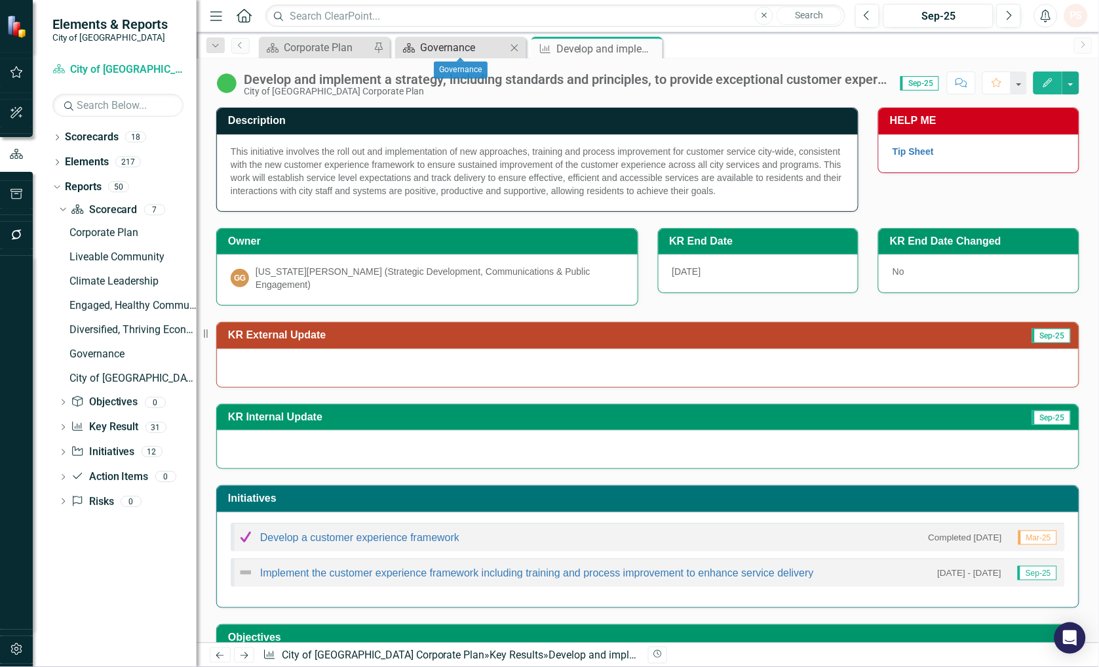
click at [468, 48] on div "Governance" at bounding box center [463, 47] width 87 height 16
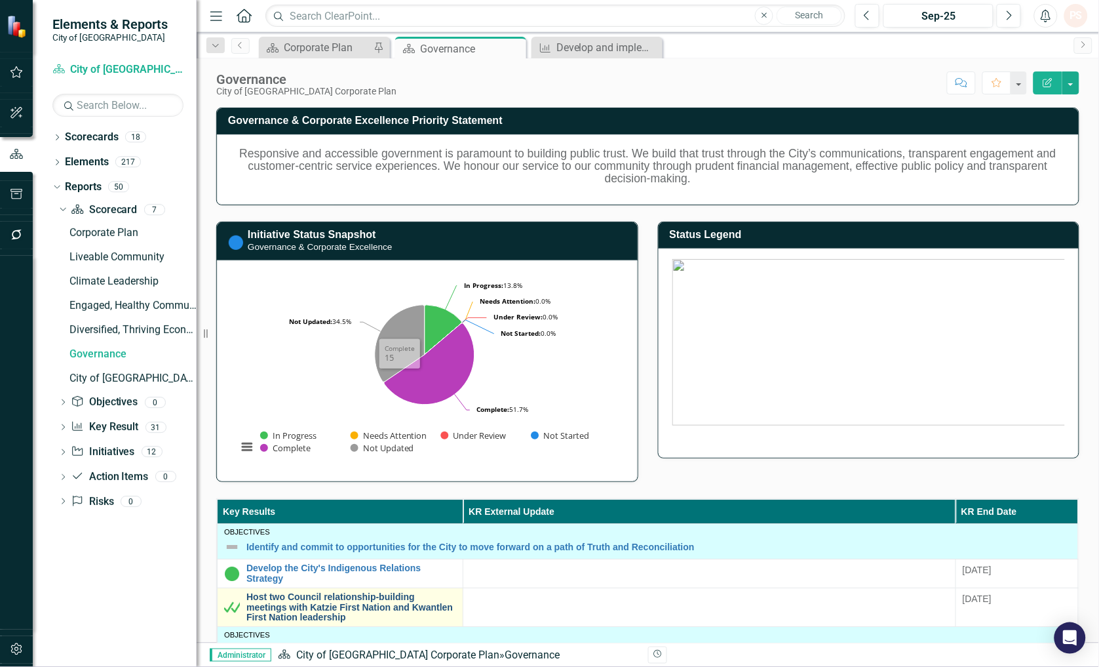
click at [333, 604] on link "Host two Council relationship-building meetings with Katzie First Nation and Kw…" at bounding box center [351, 607] width 210 height 30
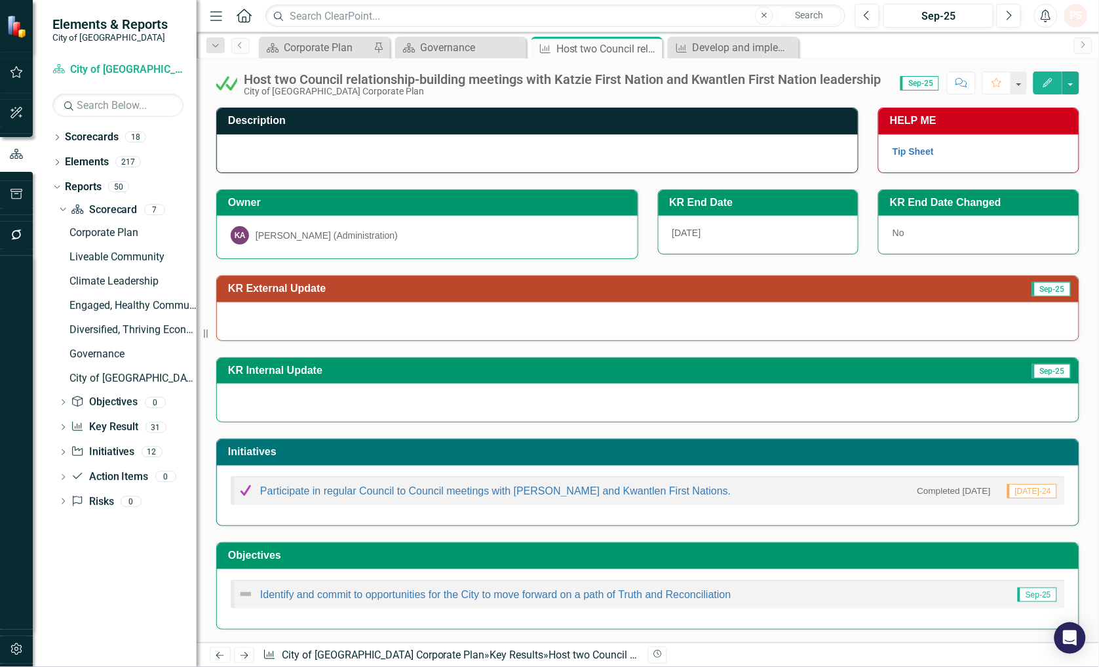
click at [286, 233] on div "[PERSON_NAME] (Administration)" at bounding box center [327, 235] width 142 height 13
click at [452, 236] on div "KA Katerina Anastasiadis (Administration)" at bounding box center [427, 235] width 393 height 18
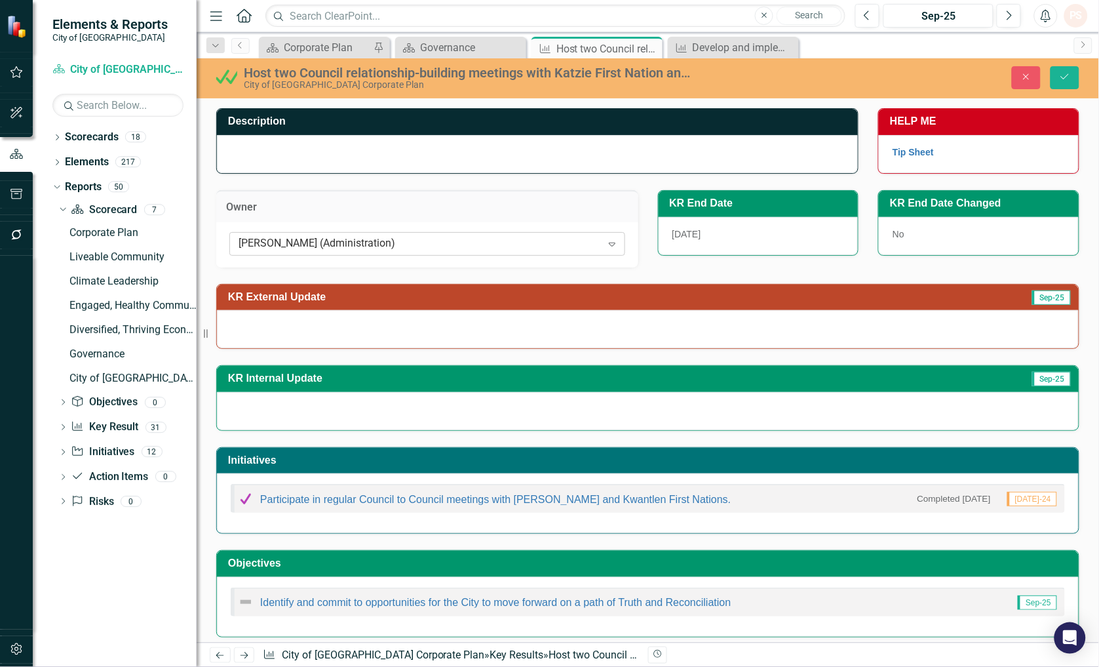
click at [459, 247] on div "[PERSON_NAME] (Administration)" at bounding box center [420, 243] width 363 height 15
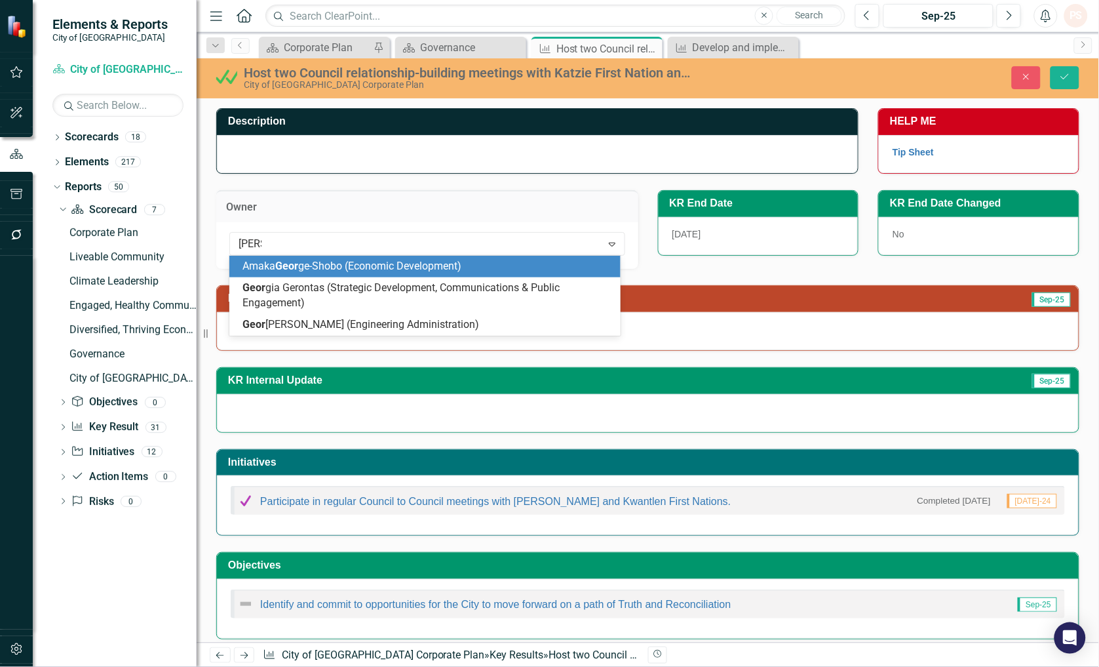
type input "georgi"
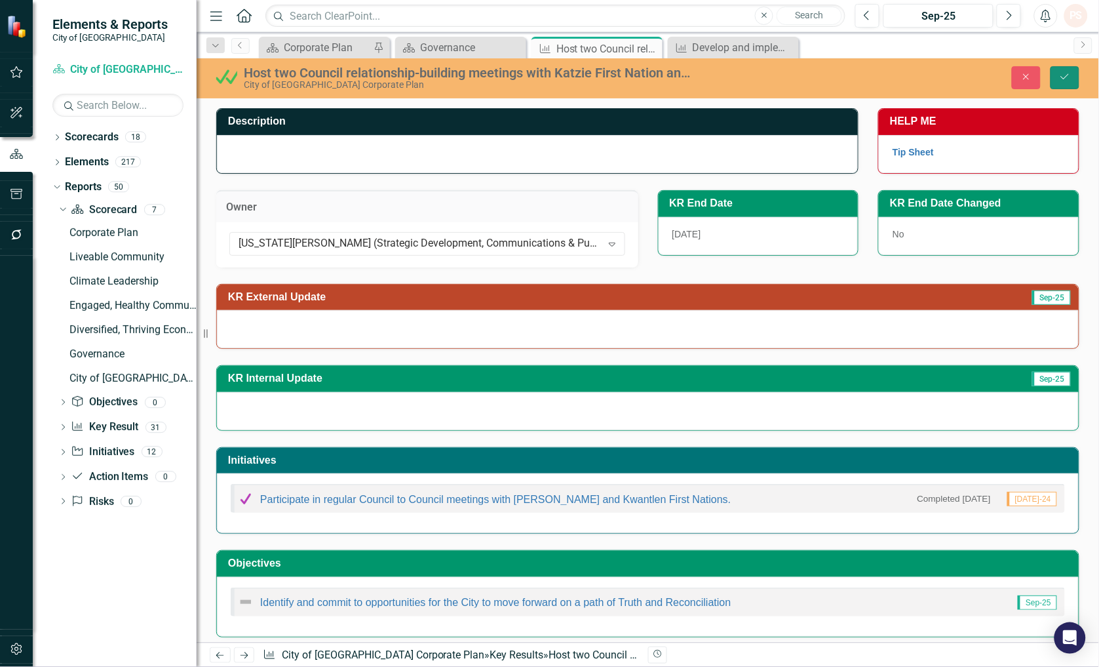
click at [1076, 68] on button "Save" at bounding box center [1065, 77] width 29 height 23
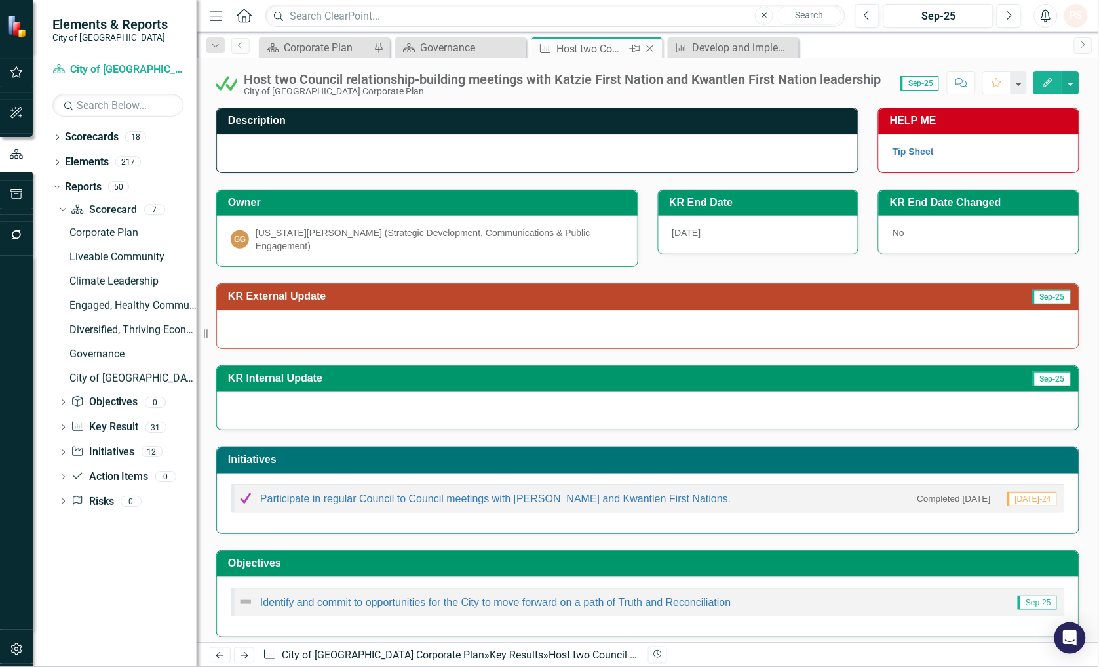
click at [649, 49] on icon at bounding box center [650, 48] width 7 height 7
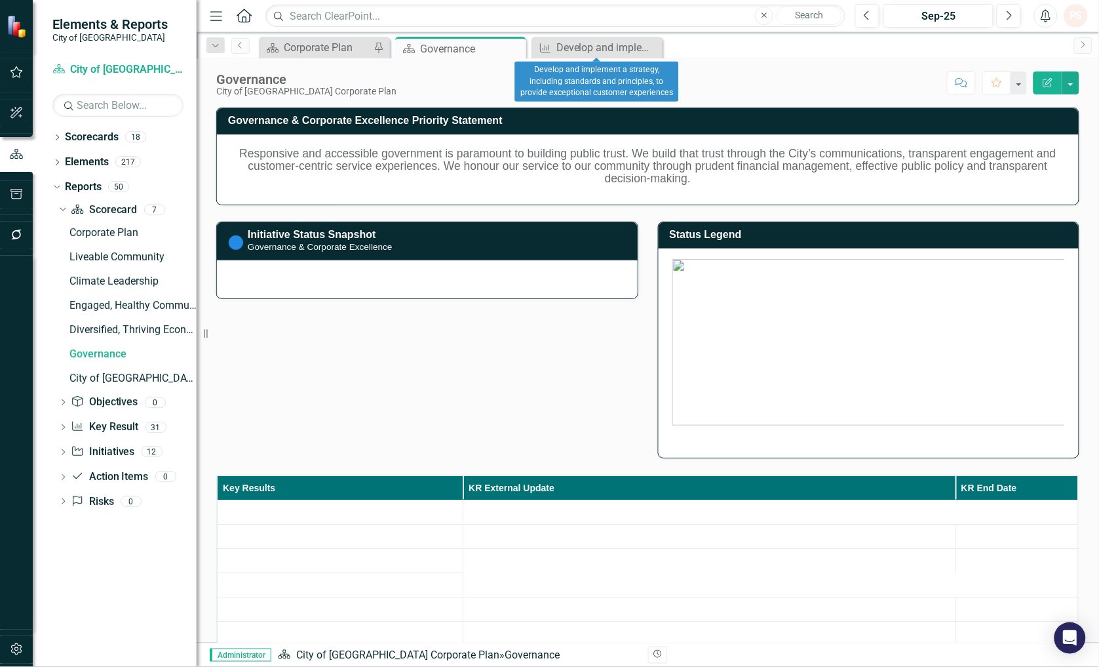
click at [0, 0] on icon "Close" at bounding box center [0, 0] width 0 height 0
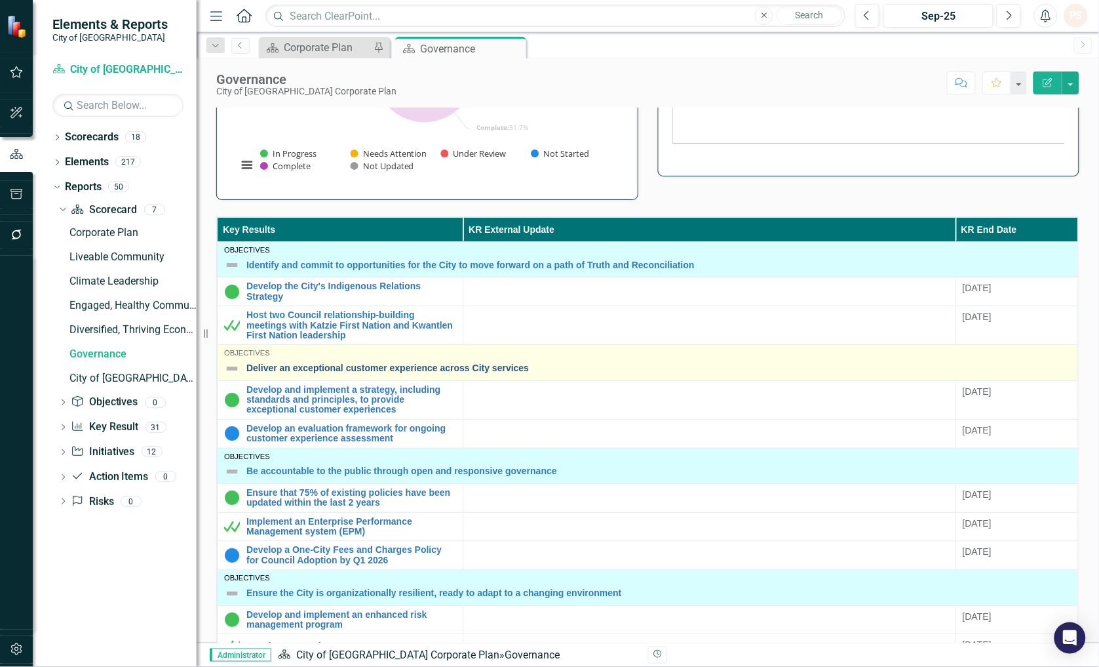
scroll to position [291, 0]
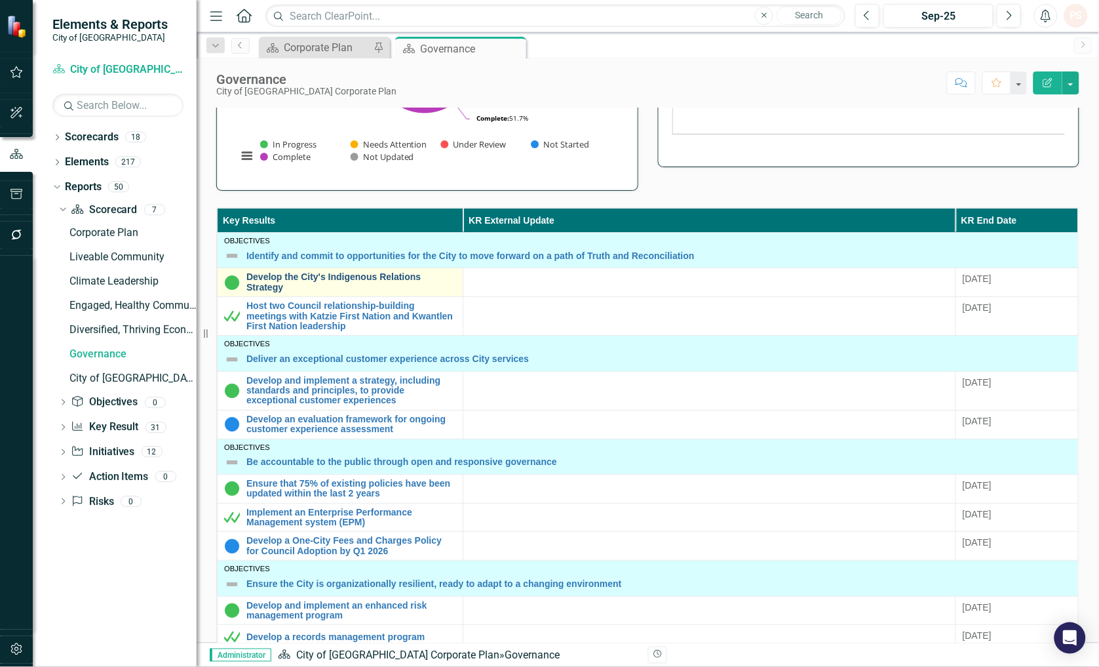
click at [313, 282] on link "Develop the City's Indigenous Relations Strategy" at bounding box center [351, 282] width 210 height 20
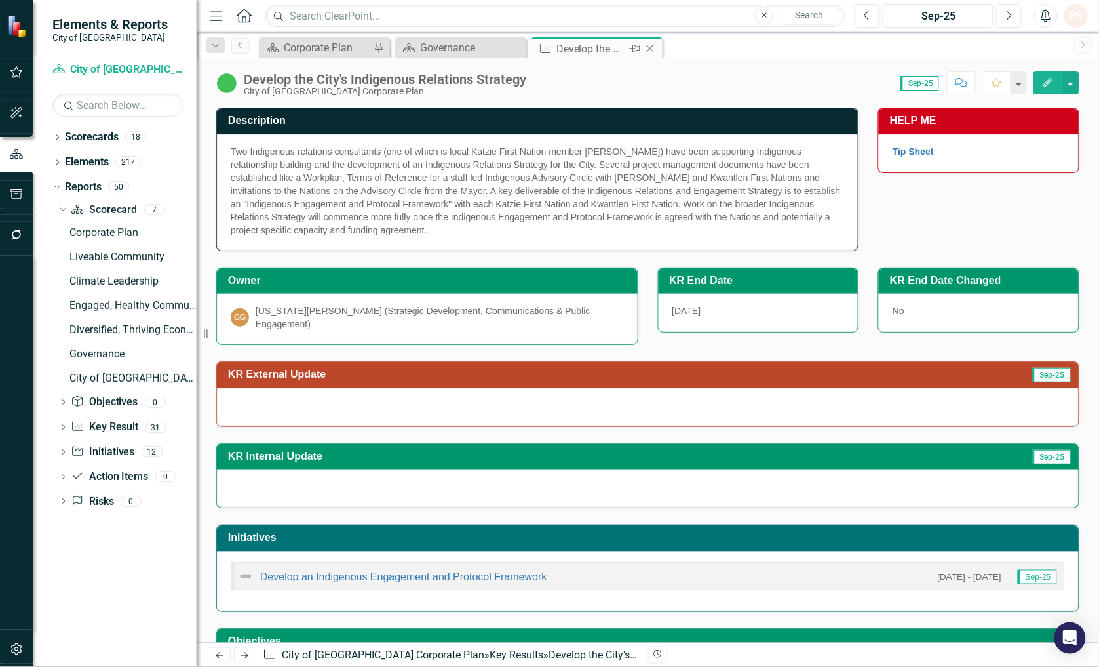
click at [653, 49] on icon "Close" at bounding box center [650, 48] width 13 height 10
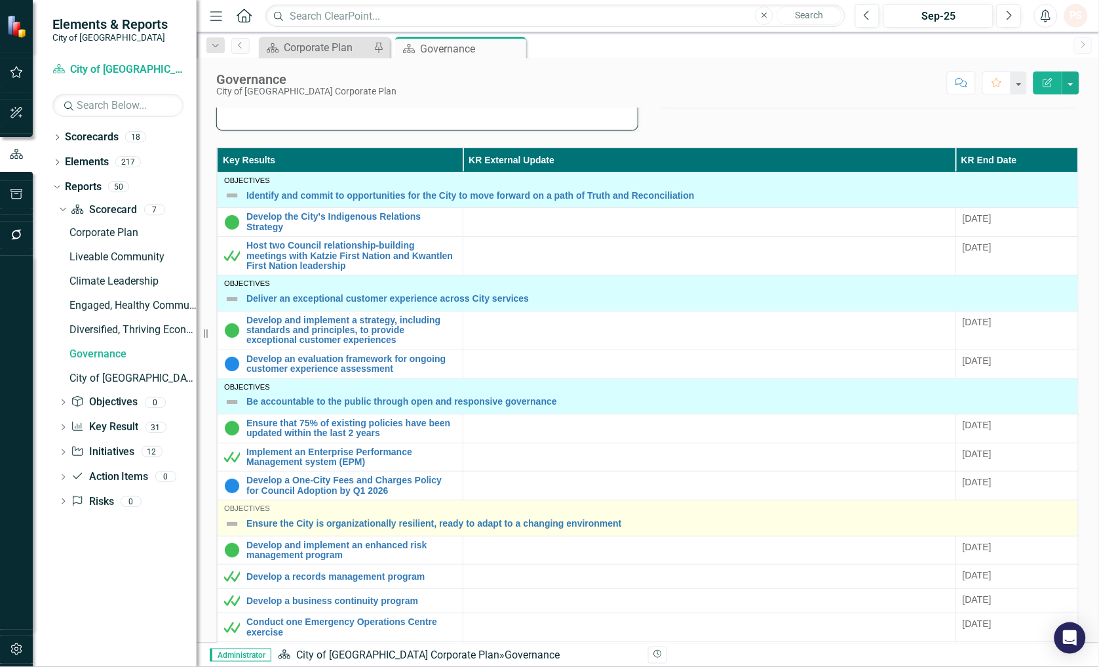
scroll to position [364, 0]
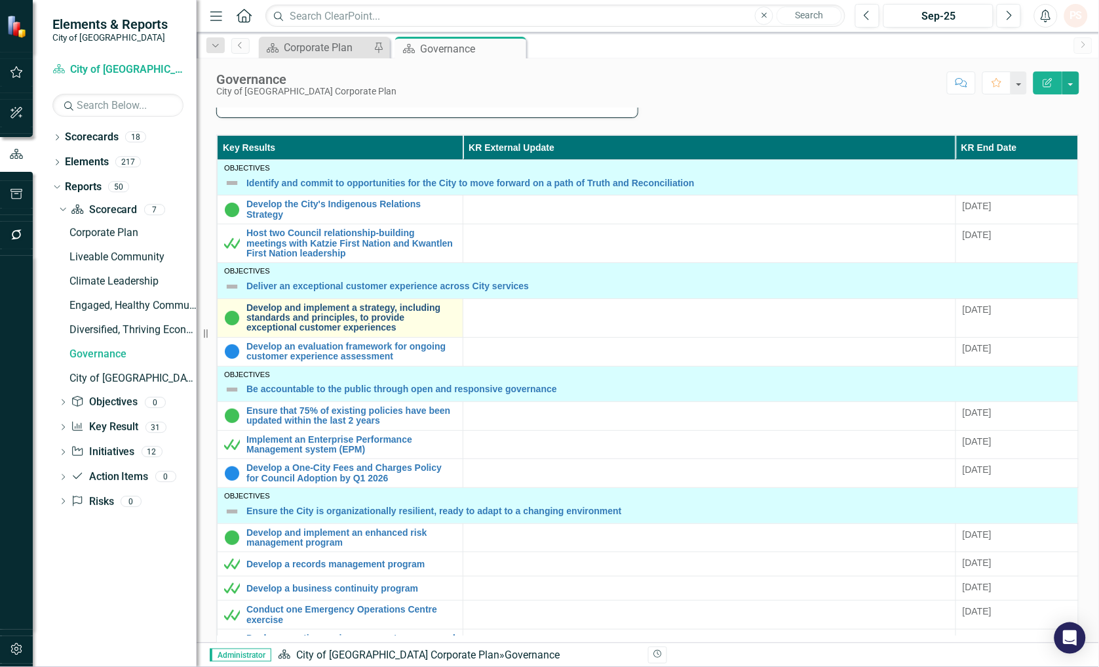
click at [330, 328] on link "Develop and implement a strategy, including standards and principles, to provid…" at bounding box center [351, 318] width 210 height 30
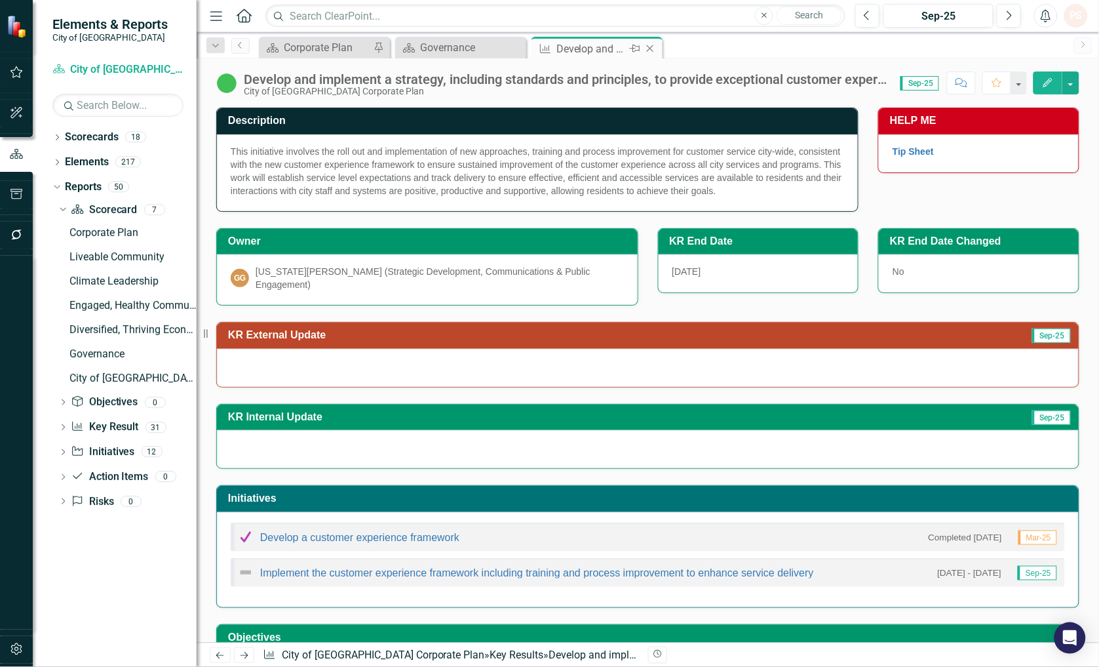
click at [650, 43] on icon "Close" at bounding box center [650, 48] width 13 height 10
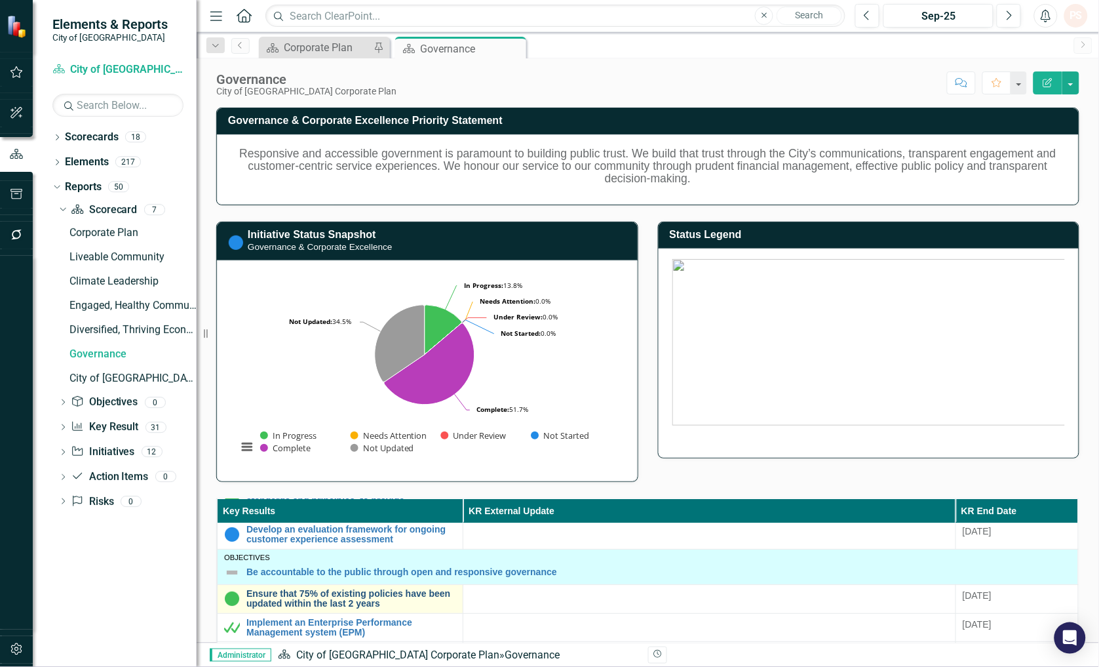
scroll to position [145, 0]
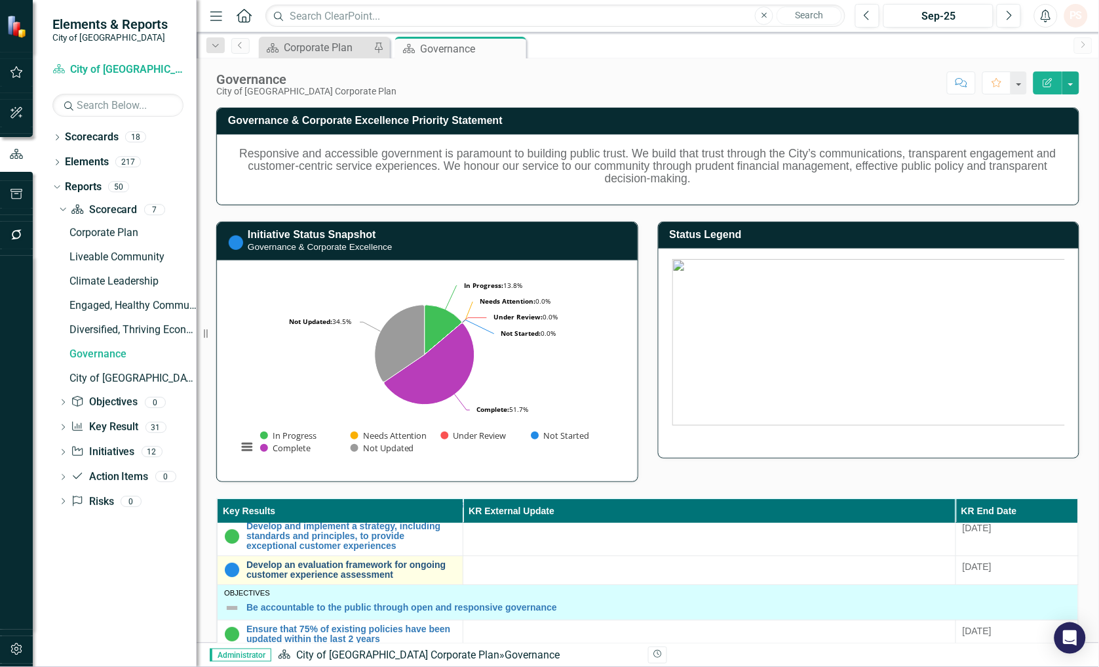
click at [306, 565] on link "Develop an evaluation framework for ongoing customer experience assessment" at bounding box center [351, 570] width 210 height 20
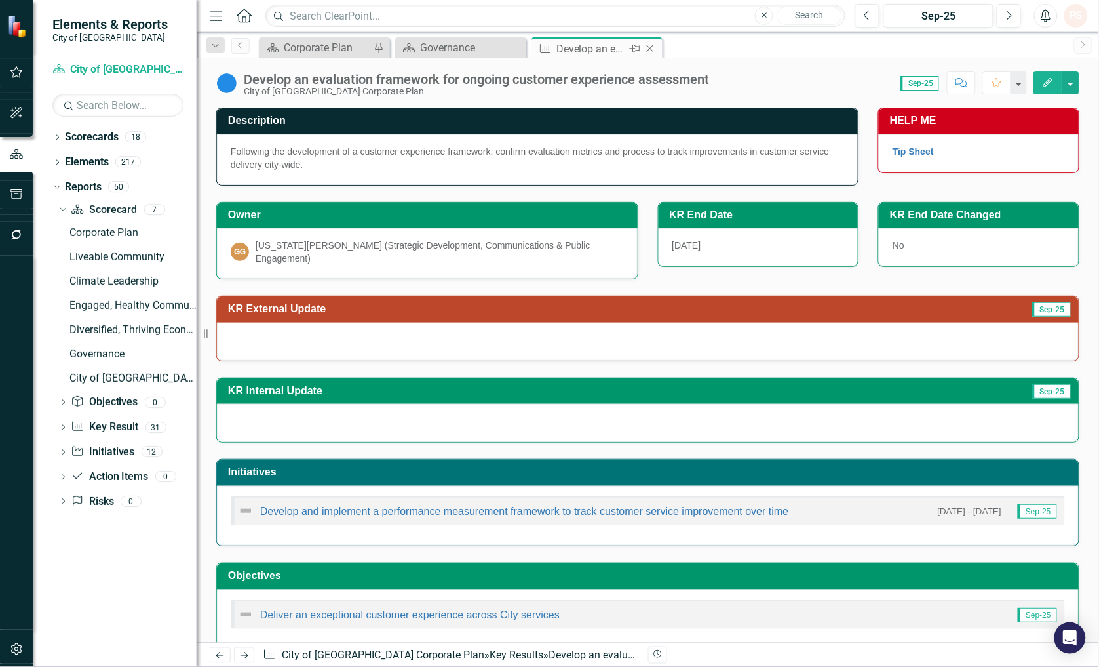
click at [644, 47] on icon "Close" at bounding box center [650, 48] width 13 height 10
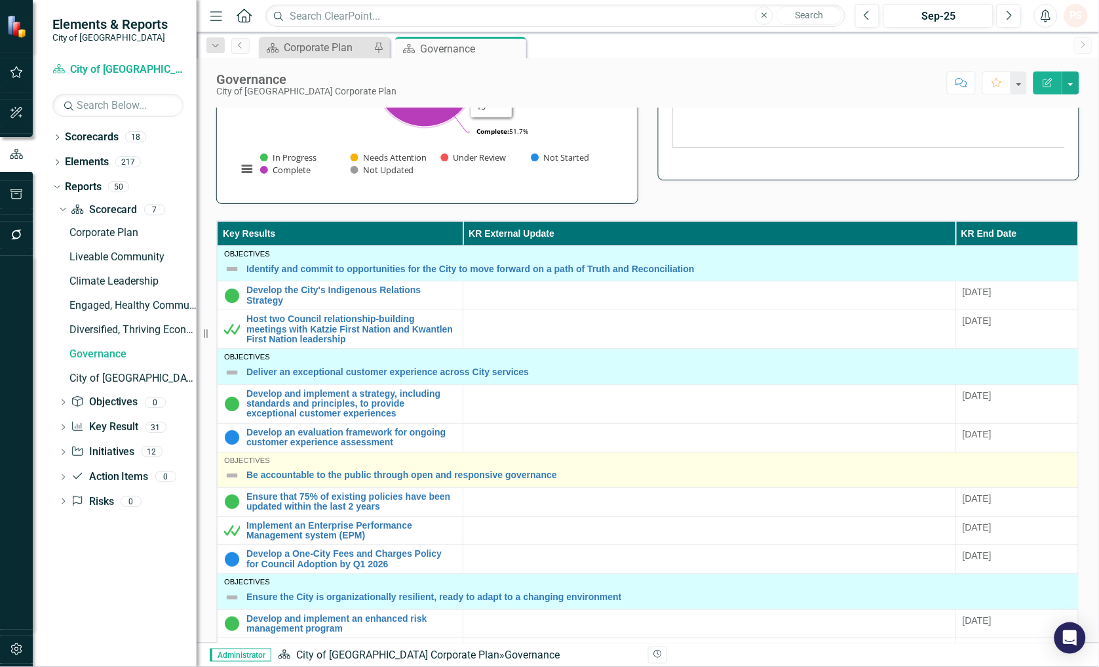
scroll to position [291, 0]
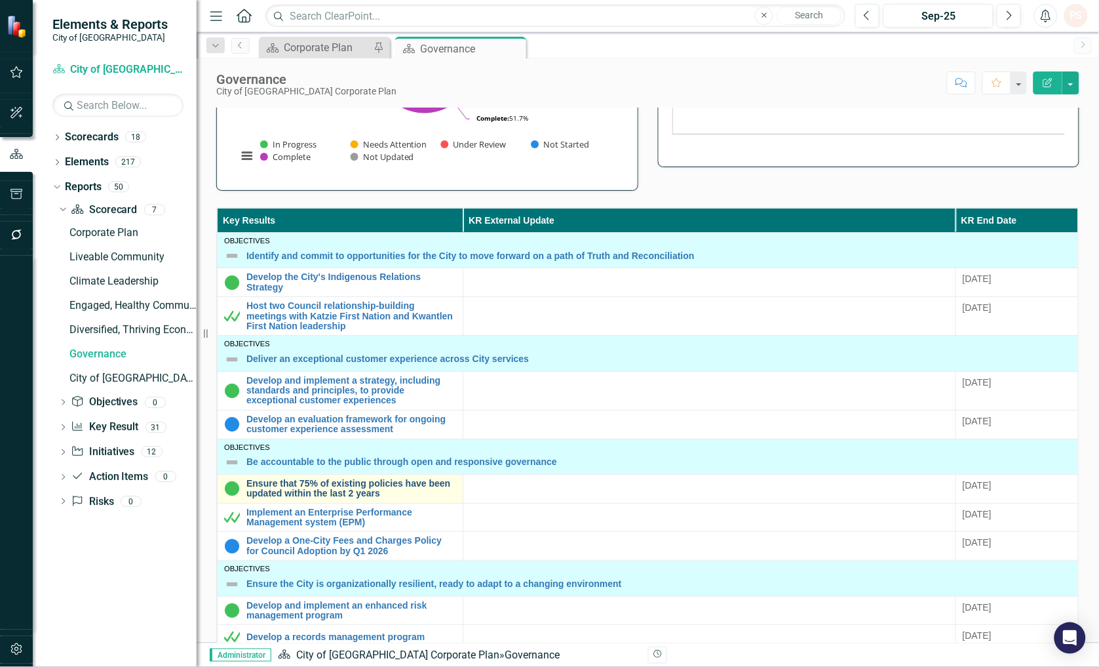
click at [362, 490] on link "Ensure that 75% of existing policies have been updated within the last 2 years" at bounding box center [351, 488] width 210 height 20
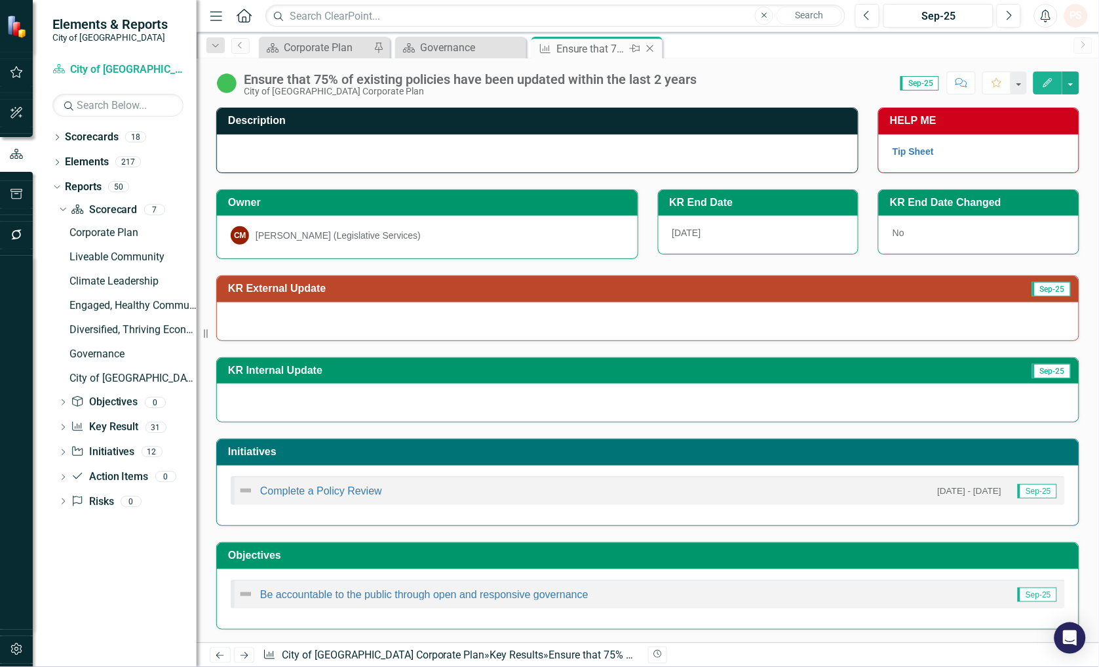
click at [653, 50] on icon "Close" at bounding box center [650, 48] width 13 height 10
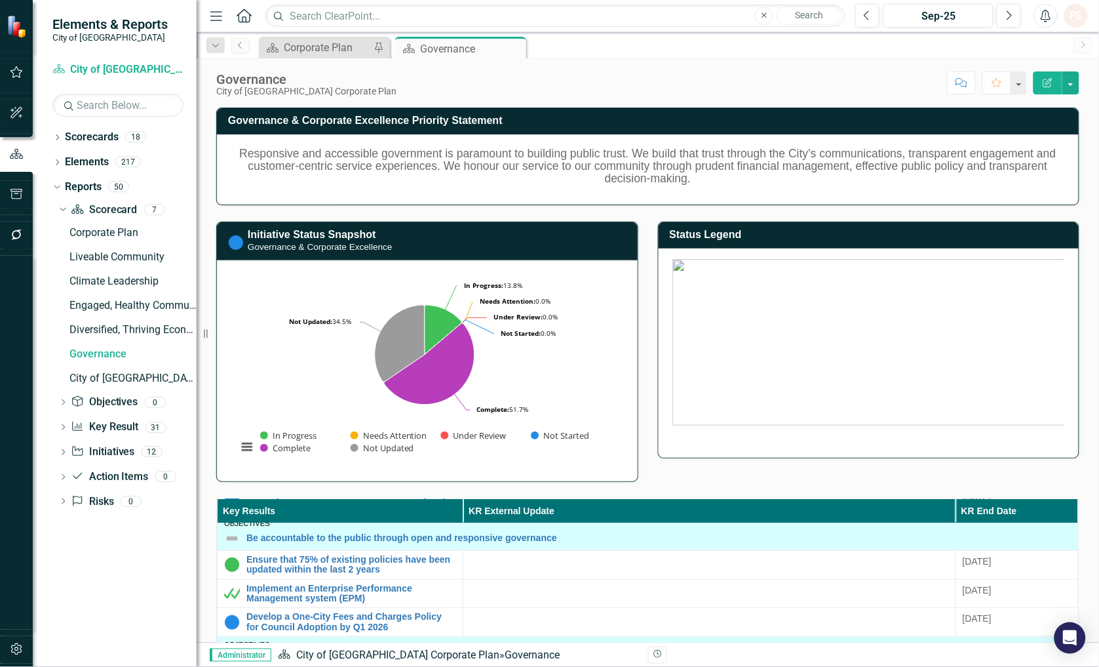
scroll to position [218, 0]
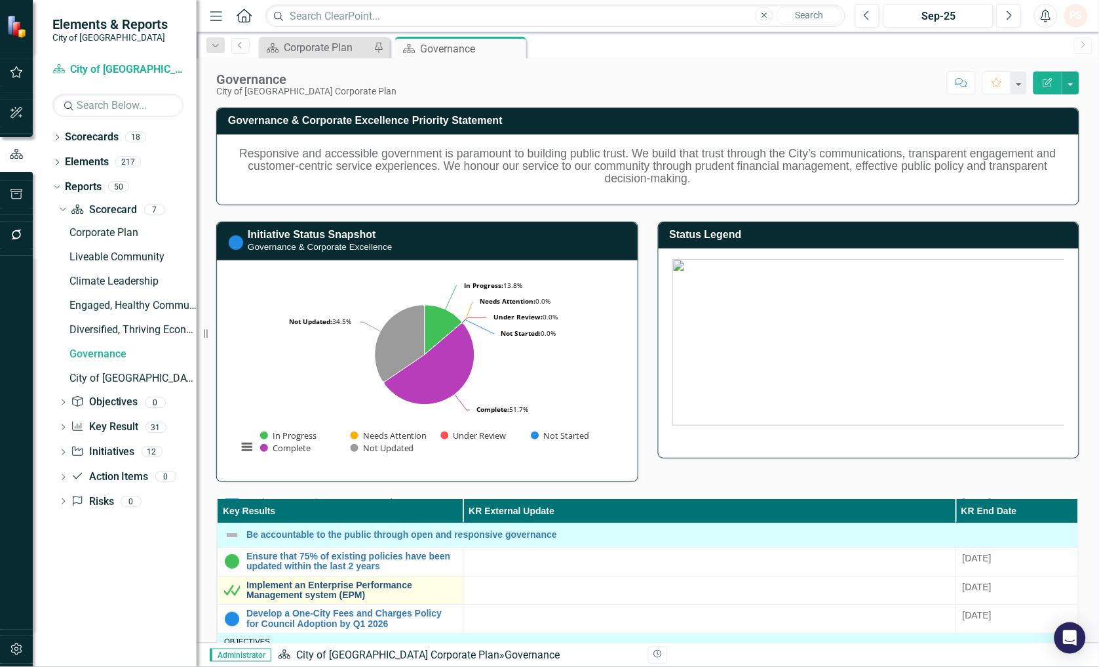
click at [320, 593] on link "Implement an Enterprise Performance Management system (EPM)" at bounding box center [351, 590] width 210 height 20
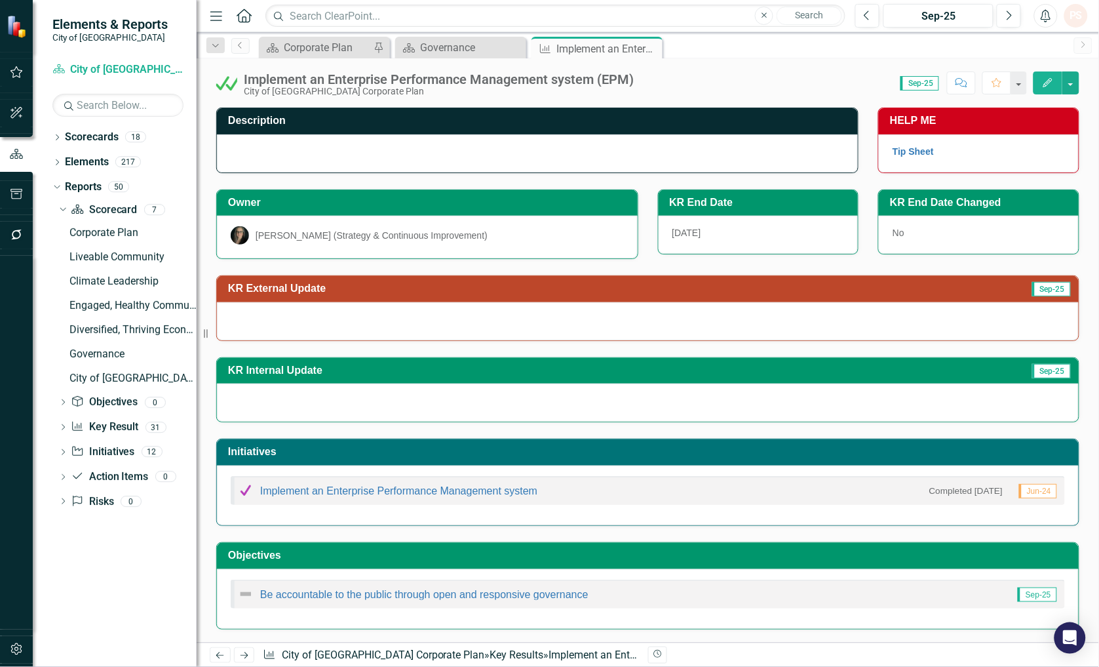
drag, startPoint x: 649, startPoint y: 48, endPoint x: 645, endPoint y: 54, distance: 7.1
click at [0, 0] on icon "Close" at bounding box center [0, 0] width 0 height 0
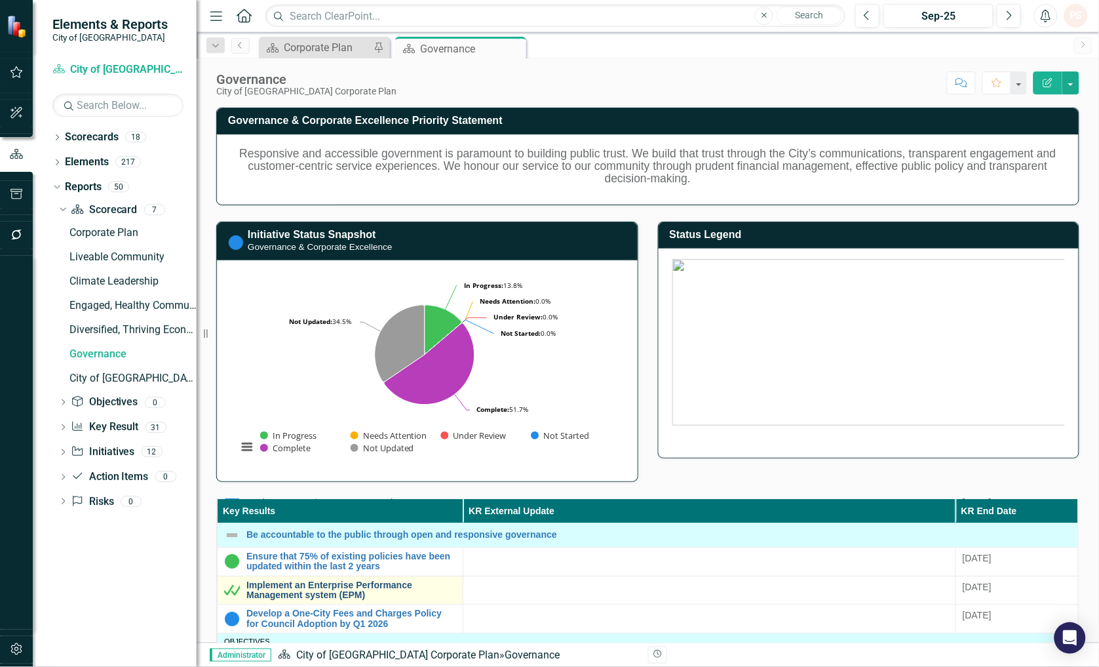
scroll to position [291, 0]
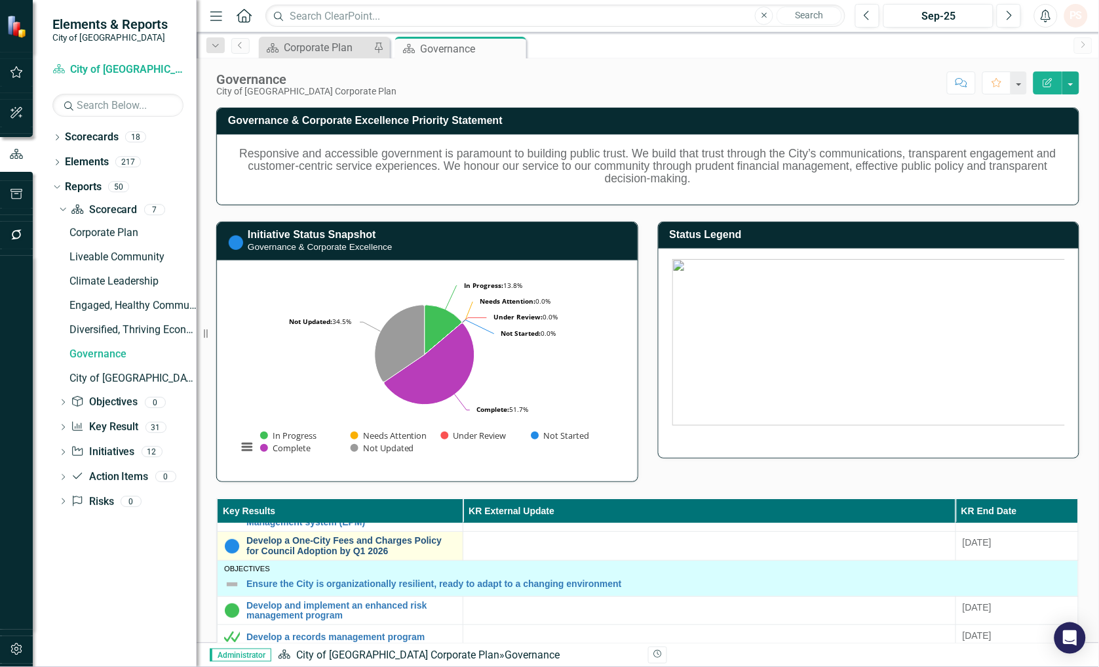
click at [361, 553] on link "Develop a One-City Fees and Charges Policy for Council Adoption by Q1 2026" at bounding box center [351, 545] width 210 height 20
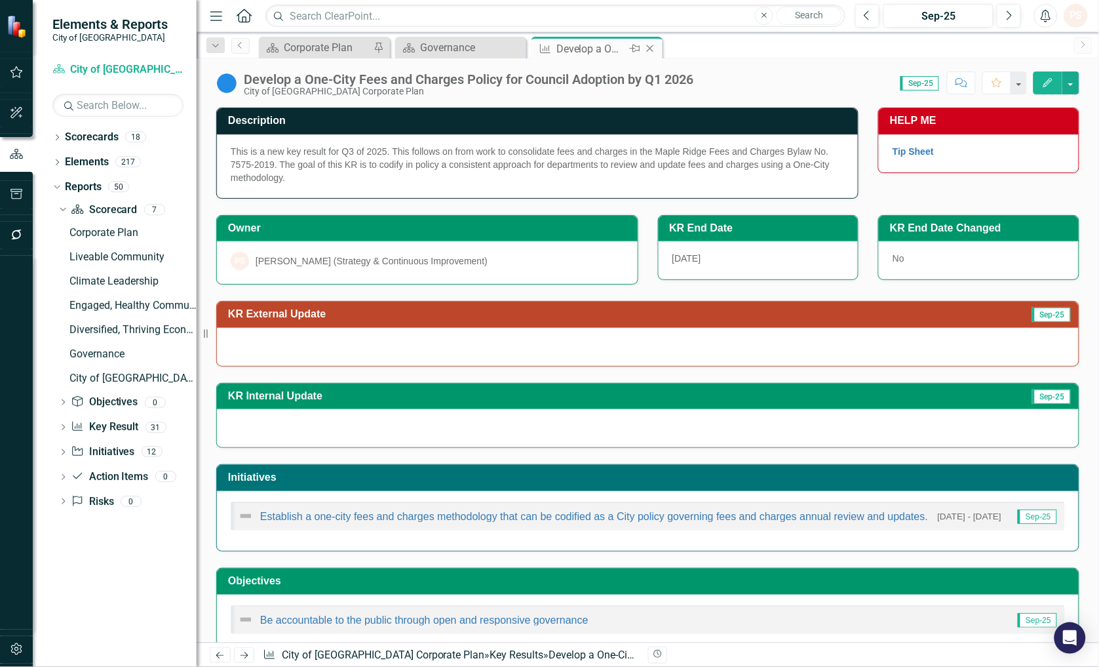
click at [647, 50] on icon at bounding box center [650, 48] width 7 height 7
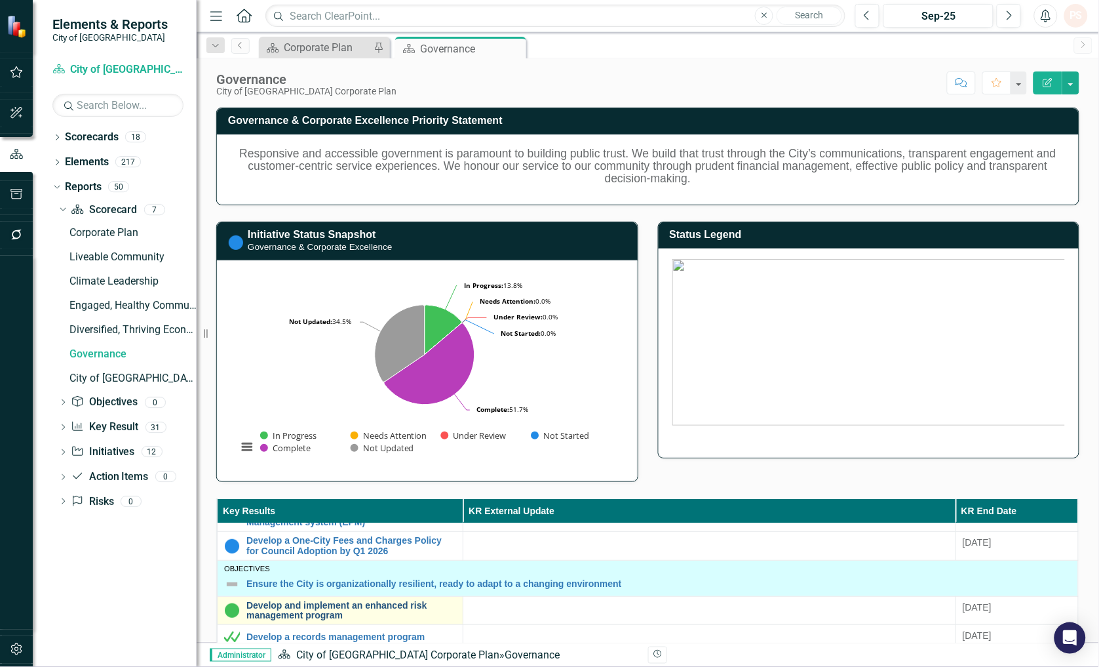
scroll to position [364, 0]
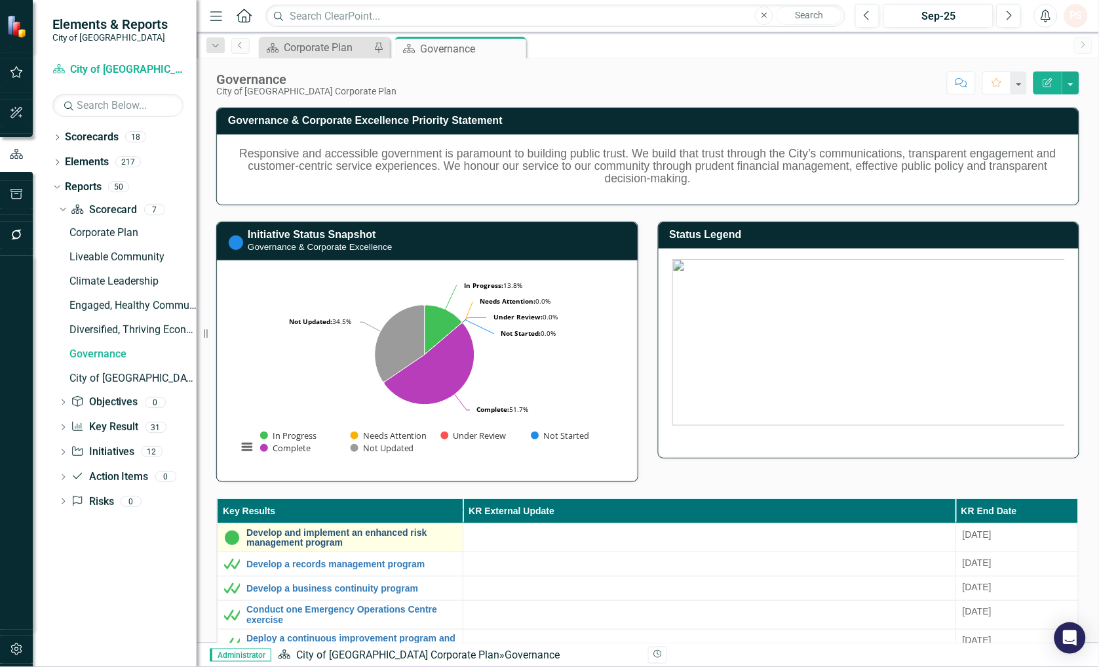
click at [298, 539] on link "Develop and implement an enhanced risk management program" at bounding box center [351, 538] width 210 height 20
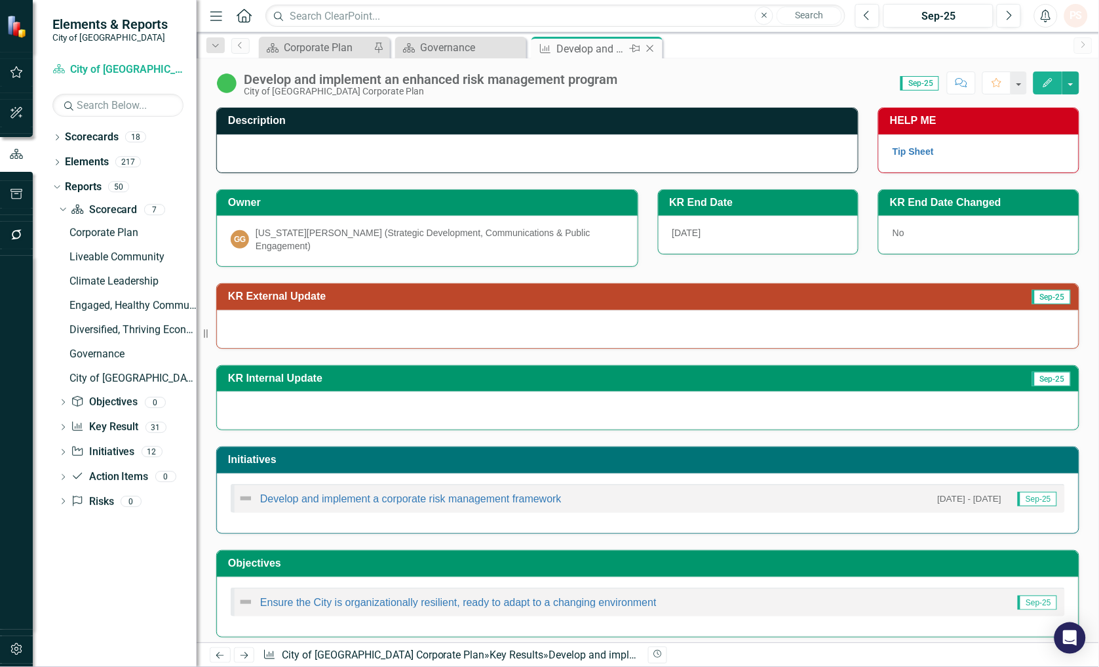
click at [651, 49] on icon at bounding box center [650, 48] width 7 height 7
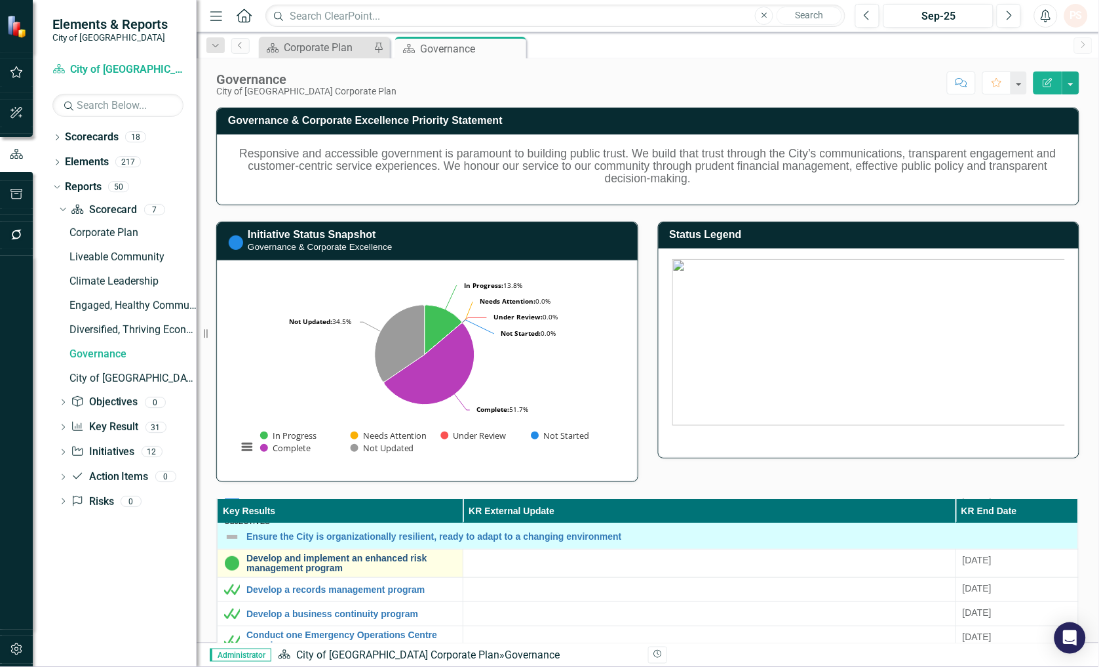
scroll to position [364, 0]
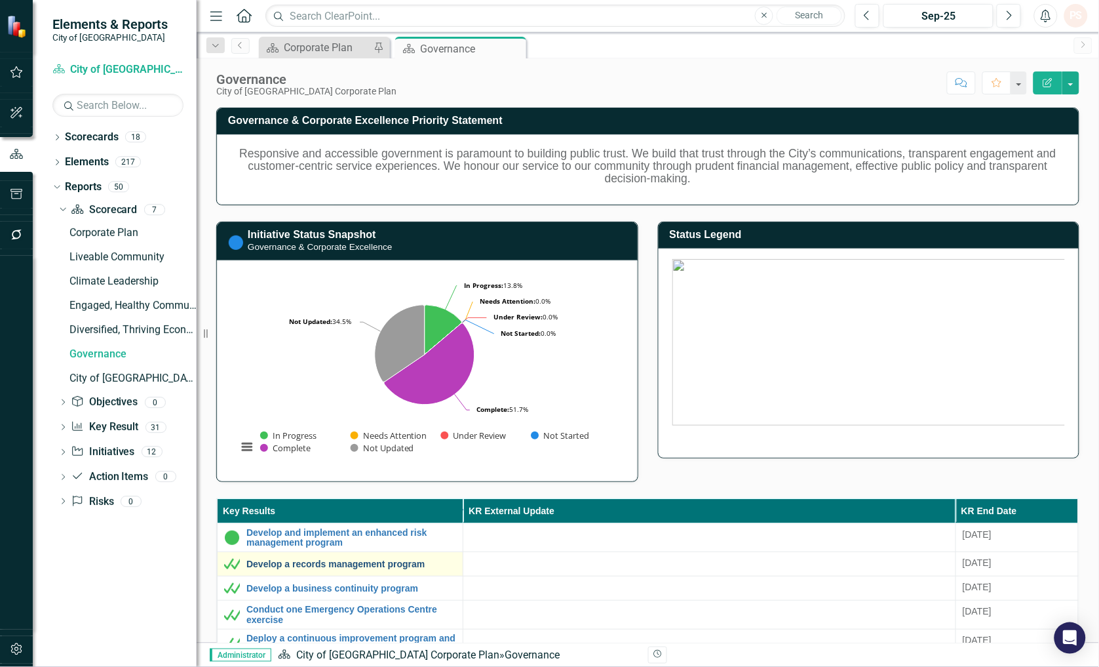
click at [300, 567] on link "Develop a records management program" at bounding box center [351, 564] width 210 height 10
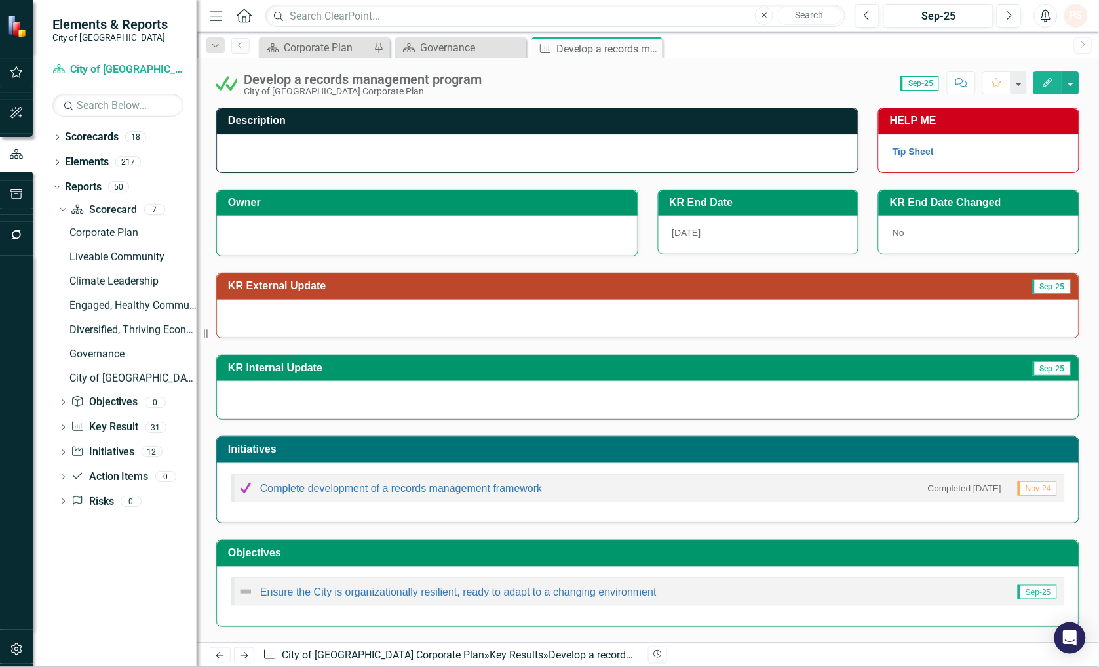
click at [277, 241] on div at bounding box center [427, 234] width 393 height 16
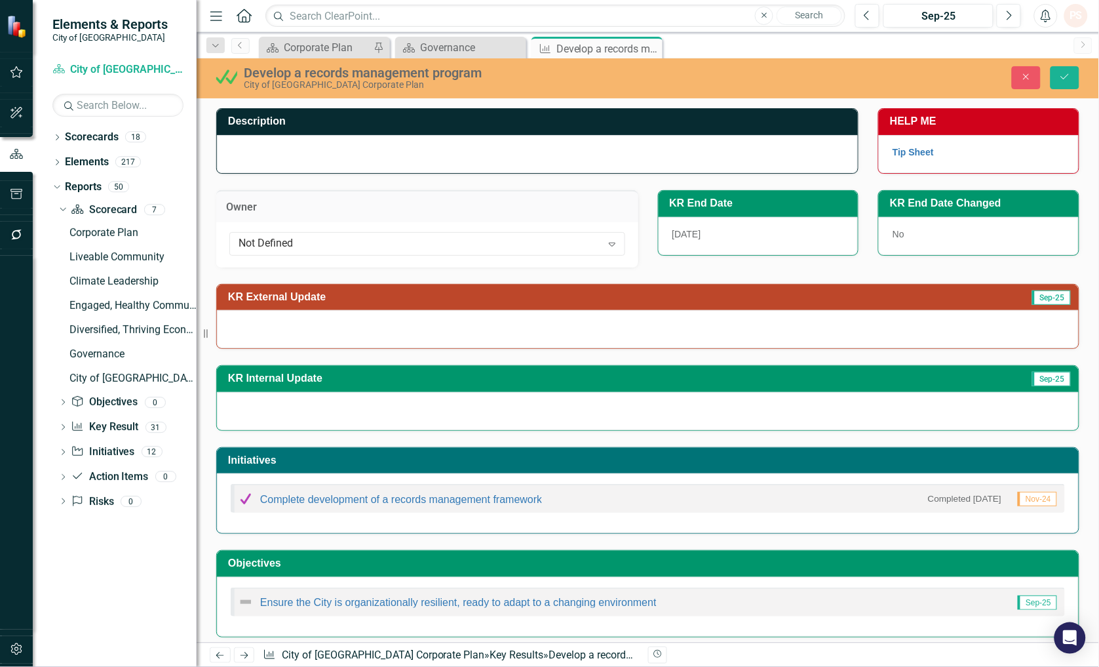
click at [277, 241] on div "Not Defined" at bounding box center [420, 243] width 363 height 15
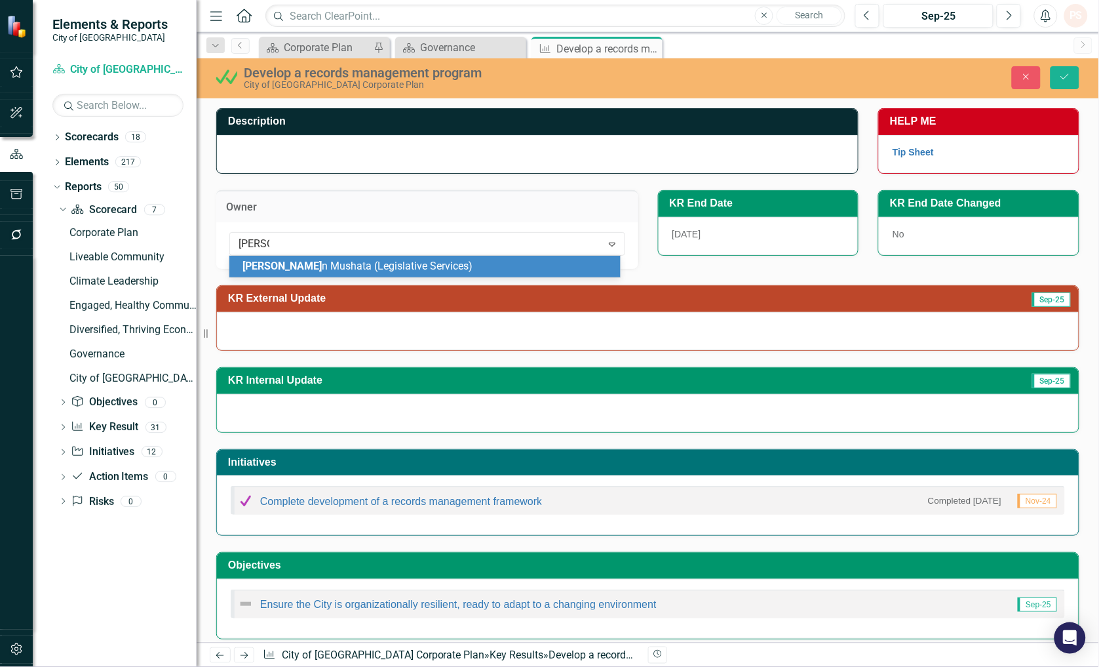
type input "carolyn"
click at [277, 265] on span "Carolyn" at bounding box center [281, 266] width 79 height 12
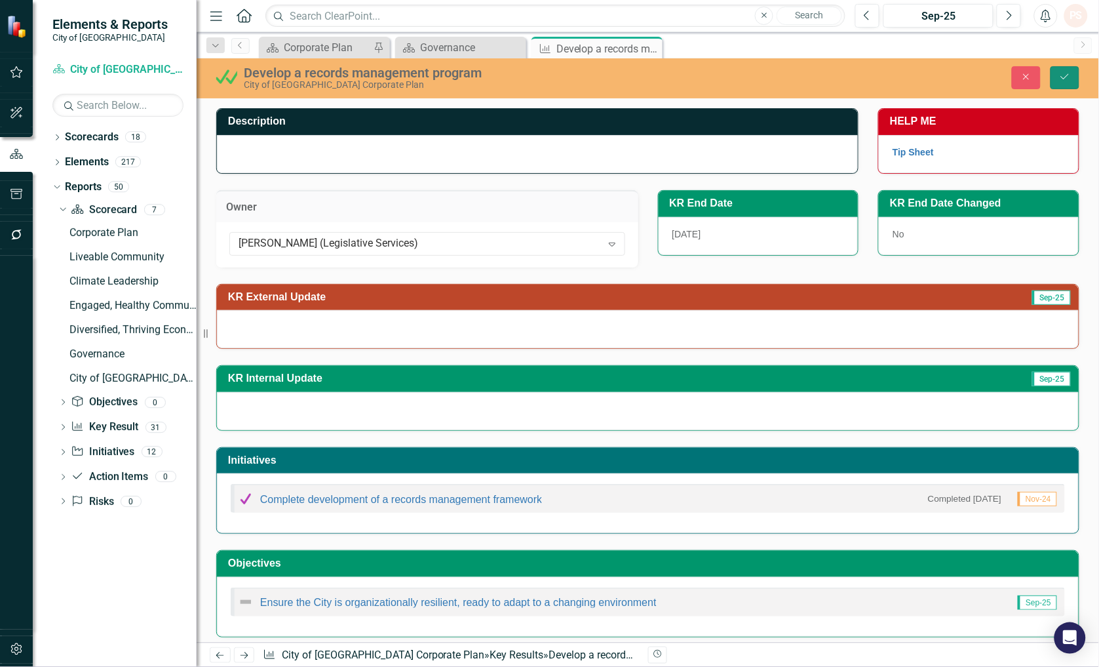
click at [1072, 77] on button "Save" at bounding box center [1065, 77] width 29 height 23
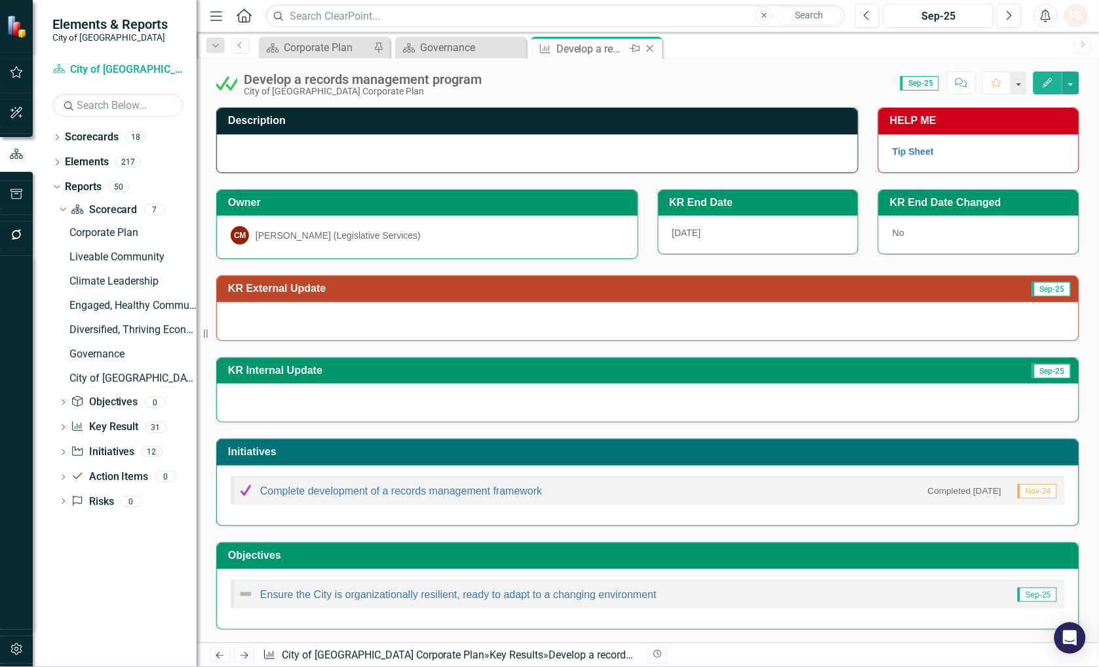
click at [650, 47] on icon "Close" at bounding box center [650, 48] width 13 height 10
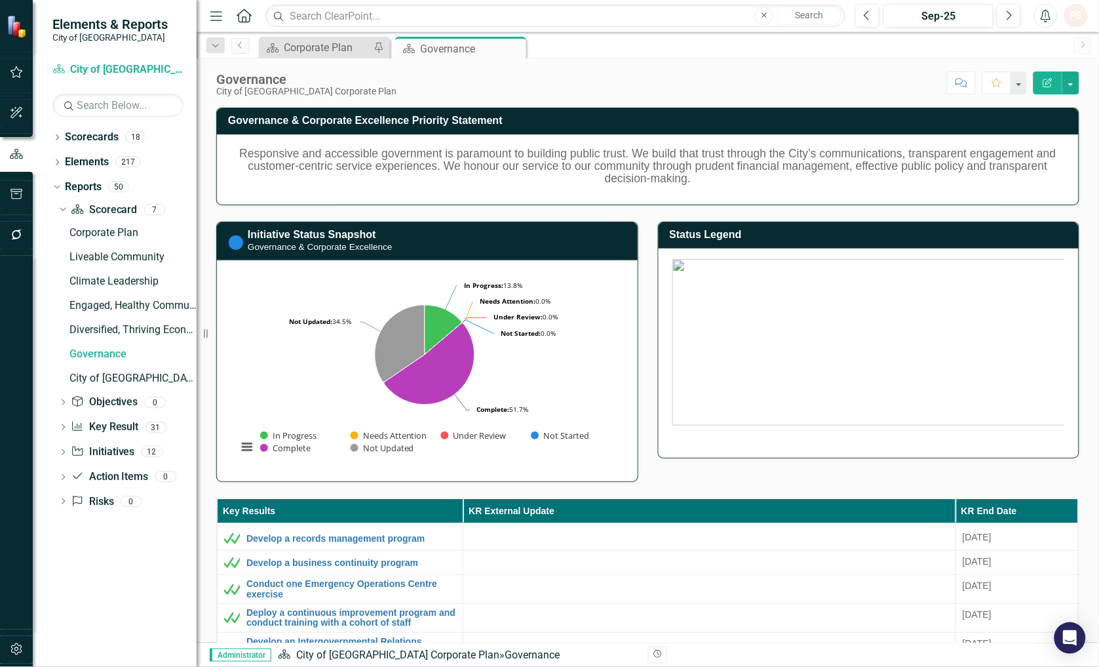
scroll to position [364, 0]
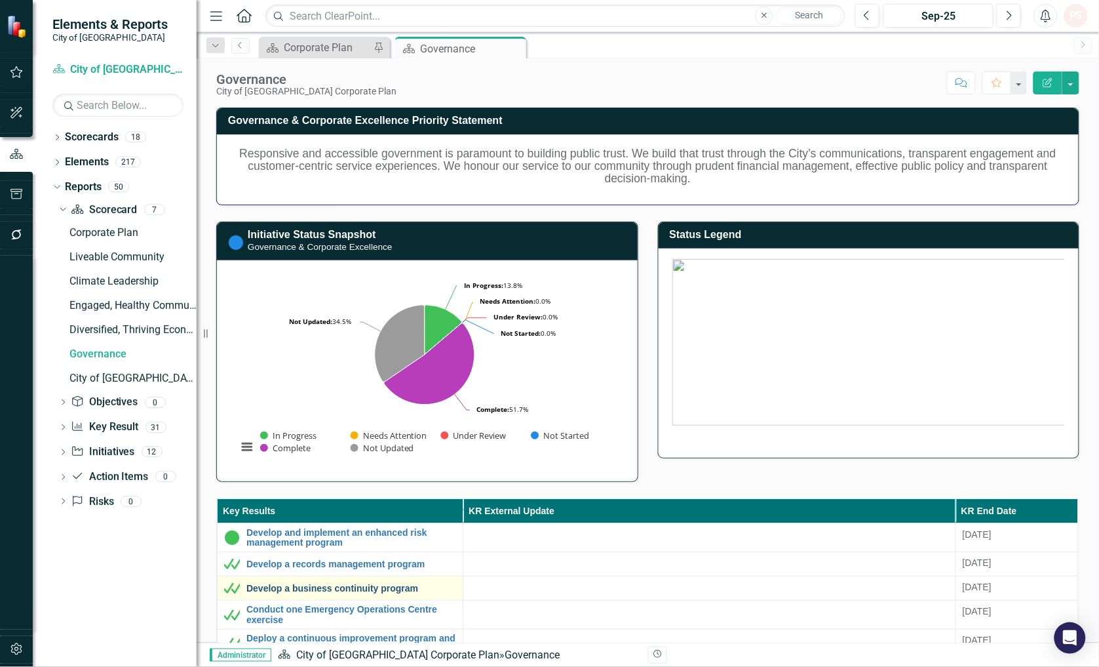
click at [299, 590] on link "Develop a business continuity program" at bounding box center [351, 588] width 210 height 10
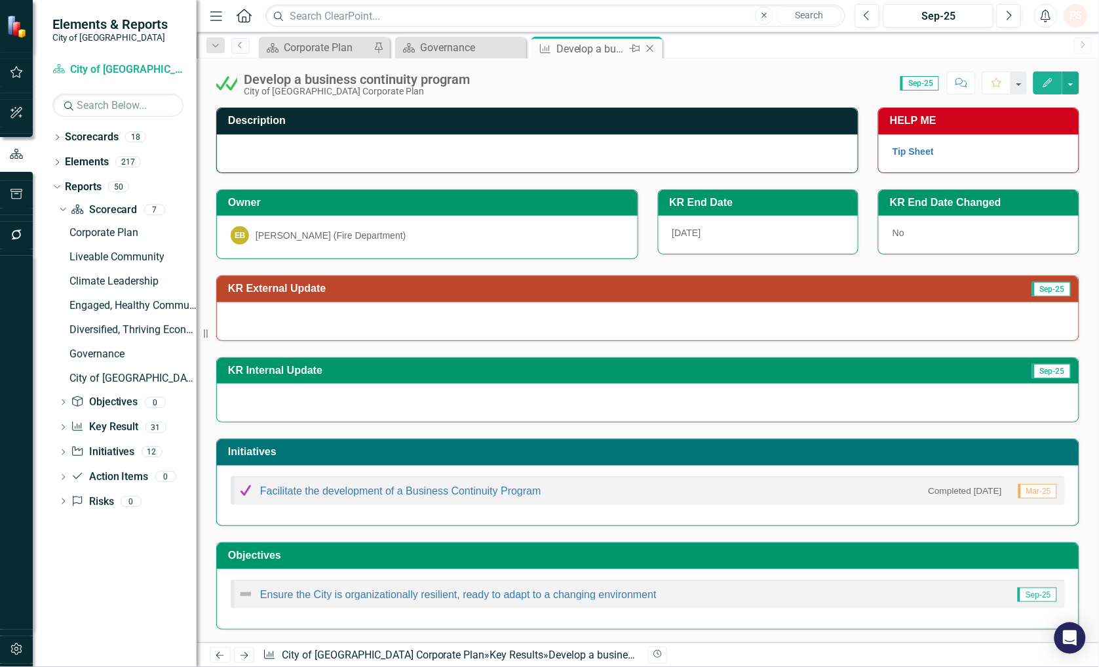
click at [647, 48] on icon "Close" at bounding box center [650, 48] width 13 height 10
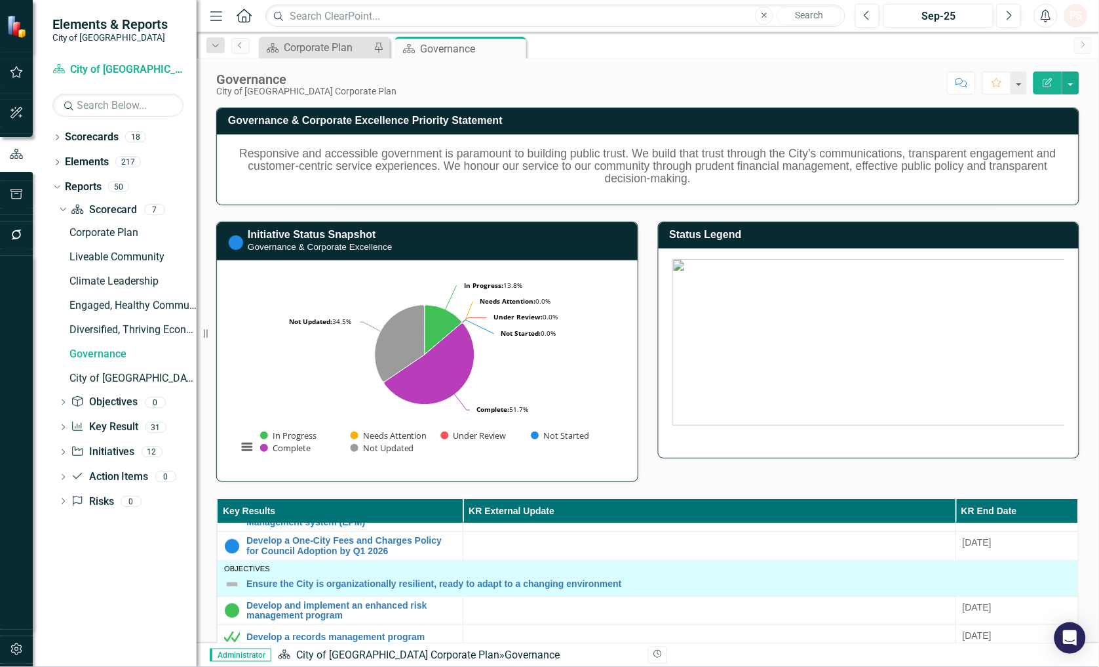
scroll to position [364, 0]
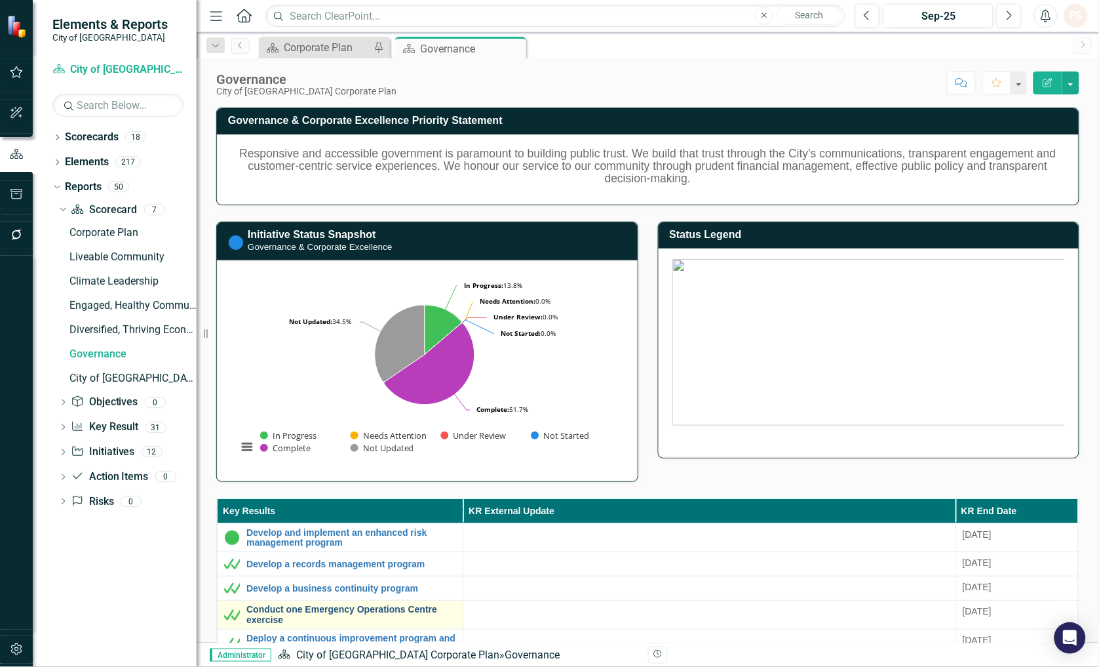
click at [328, 611] on link "Conduct one Emergency Operations Centre exercise" at bounding box center [351, 614] width 210 height 20
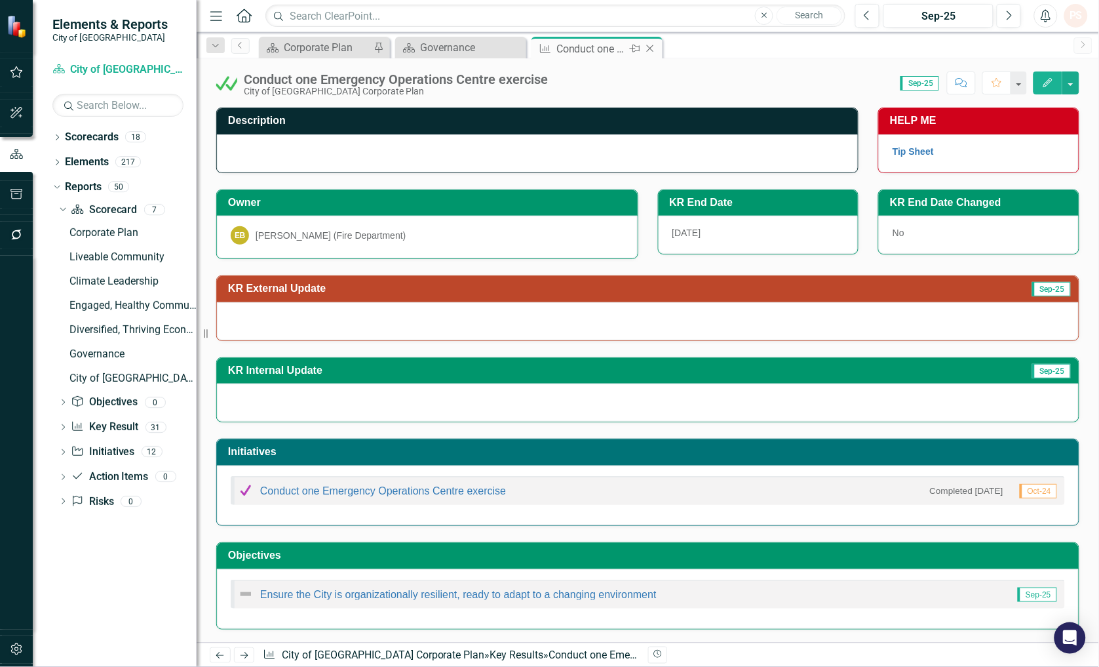
click at [651, 48] on icon "Close" at bounding box center [650, 48] width 13 height 10
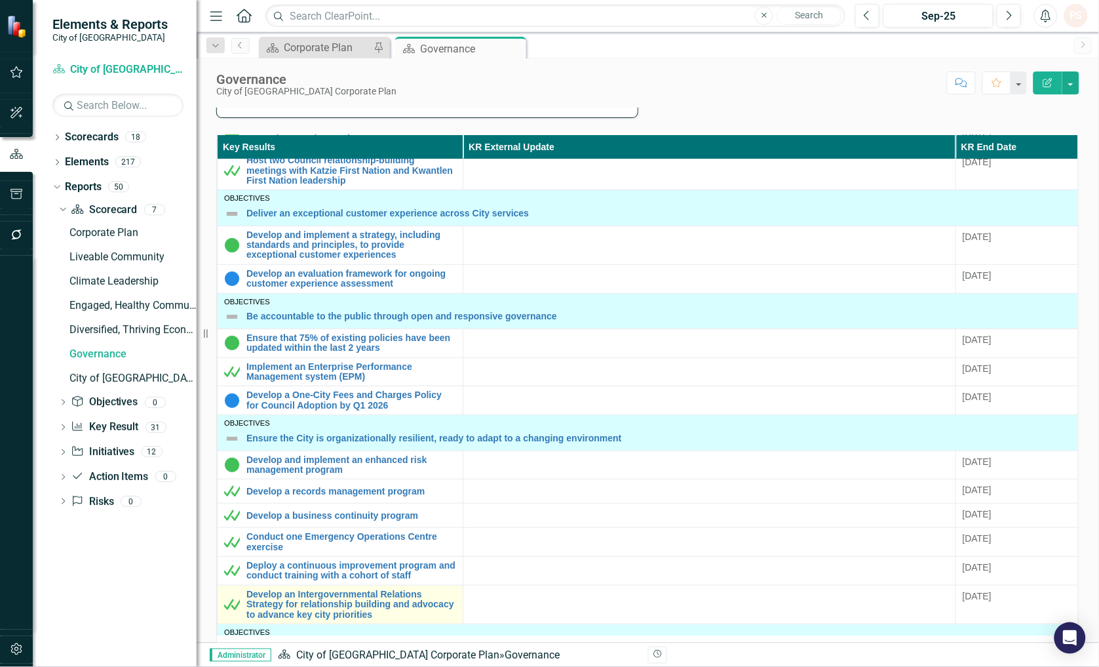
scroll to position [145, 0]
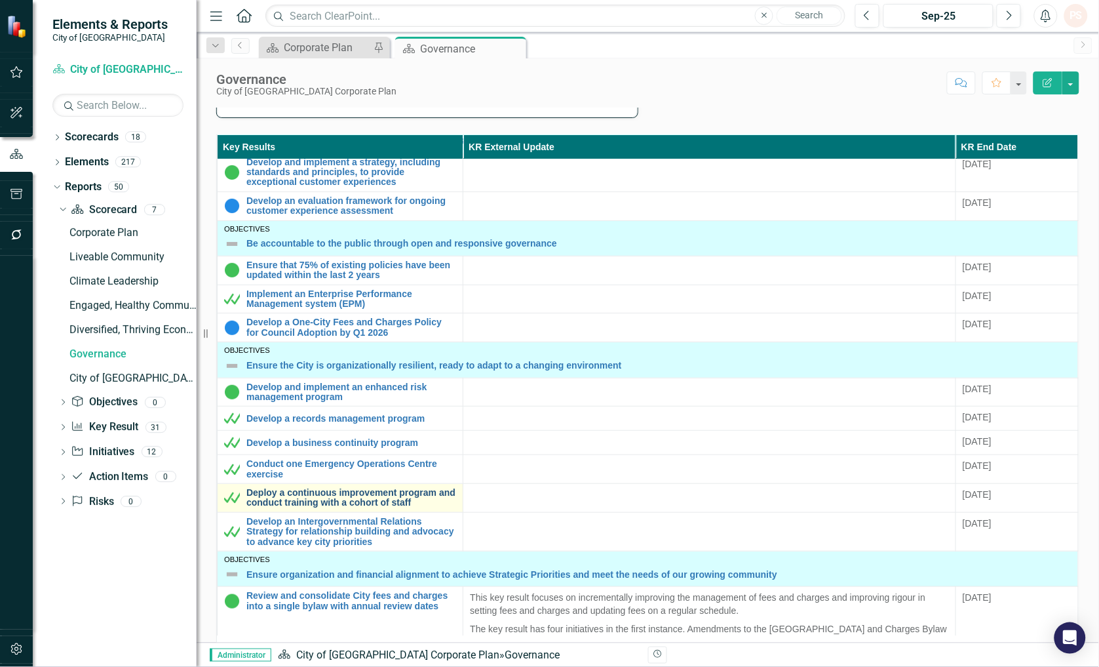
click at [260, 493] on link "Deploy a continuous improvement program and conduct training with a cohort of s…" at bounding box center [351, 498] width 210 height 20
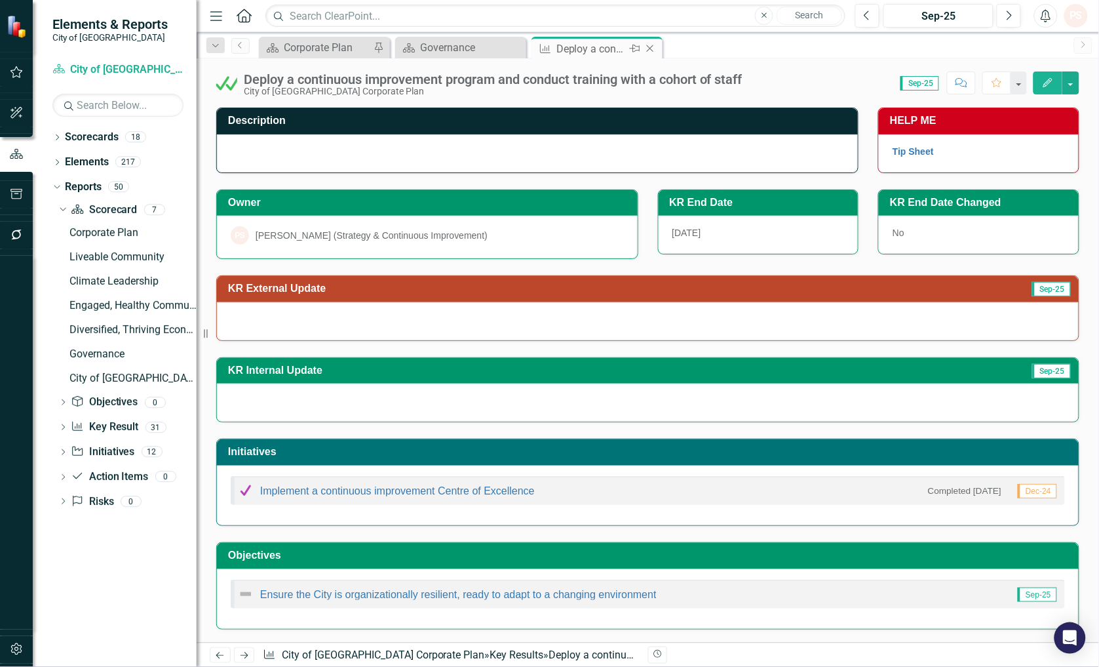
click at [651, 47] on icon at bounding box center [650, 48] width 7 height 7
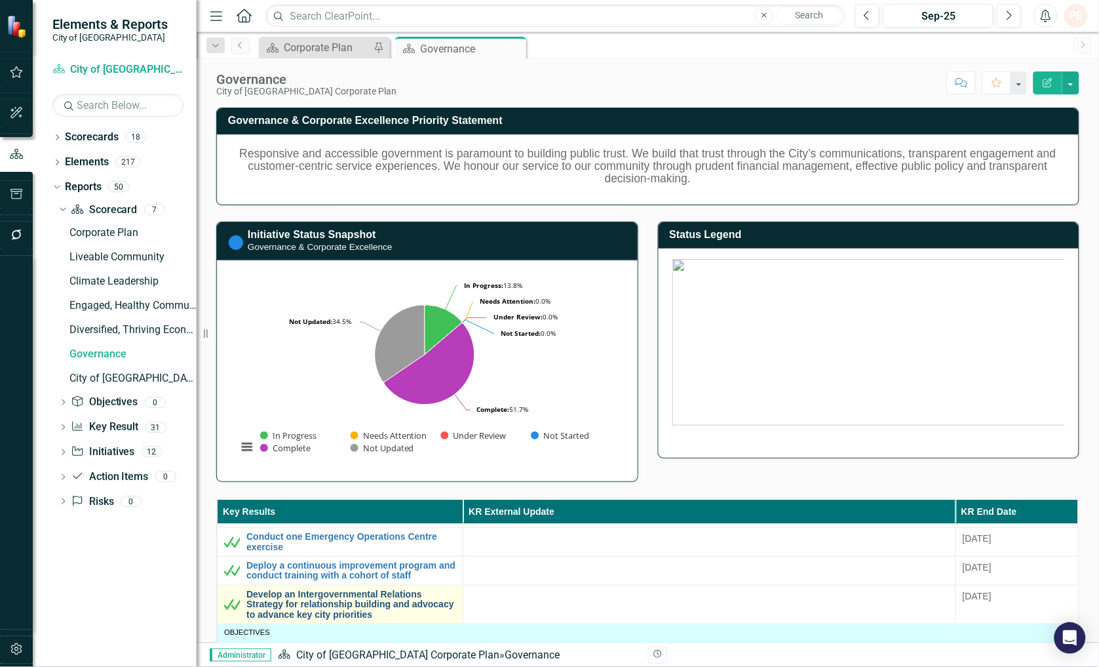
scroll to position [440, 0]
click at [335, 599] on link "Develop an Intergovernmental Relations Strategy for relationship building and a…" at bounding box center [351, 601] width 210 height 30
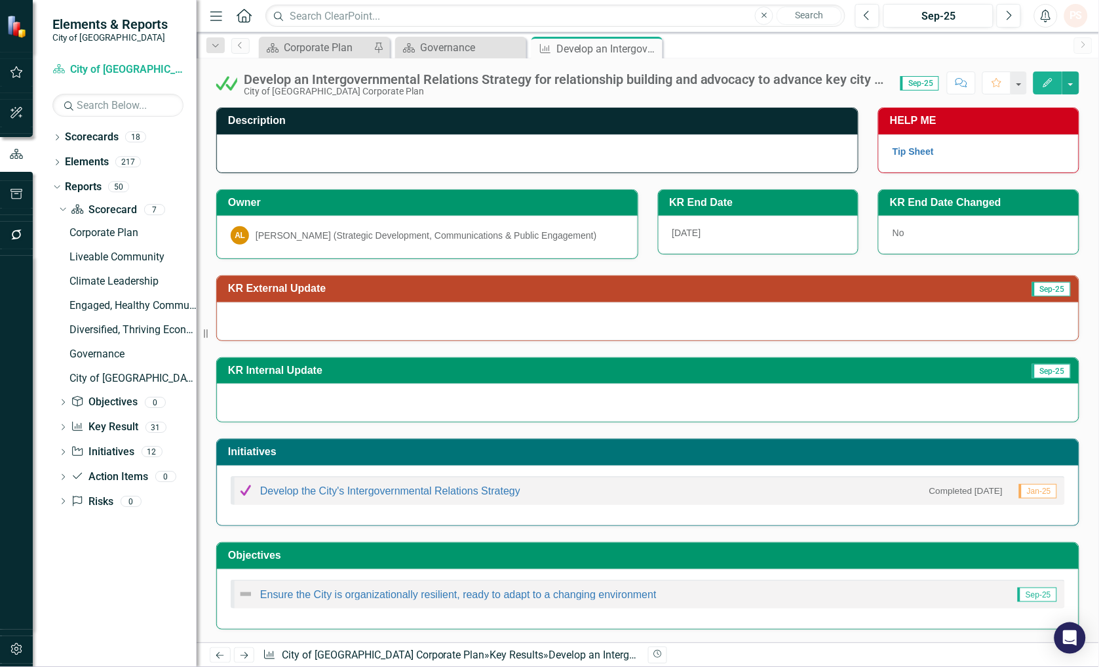
click at [0, 0] on icon "Close" at bounding box center [0, 0] width 0 height 0
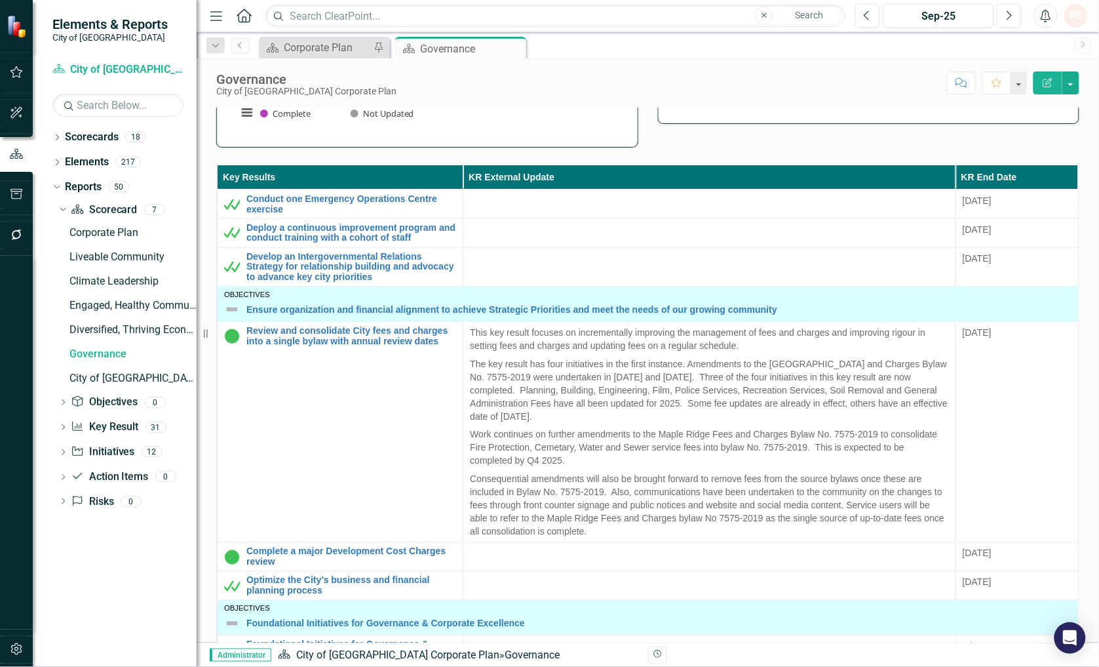
scroll to position [436, 0]
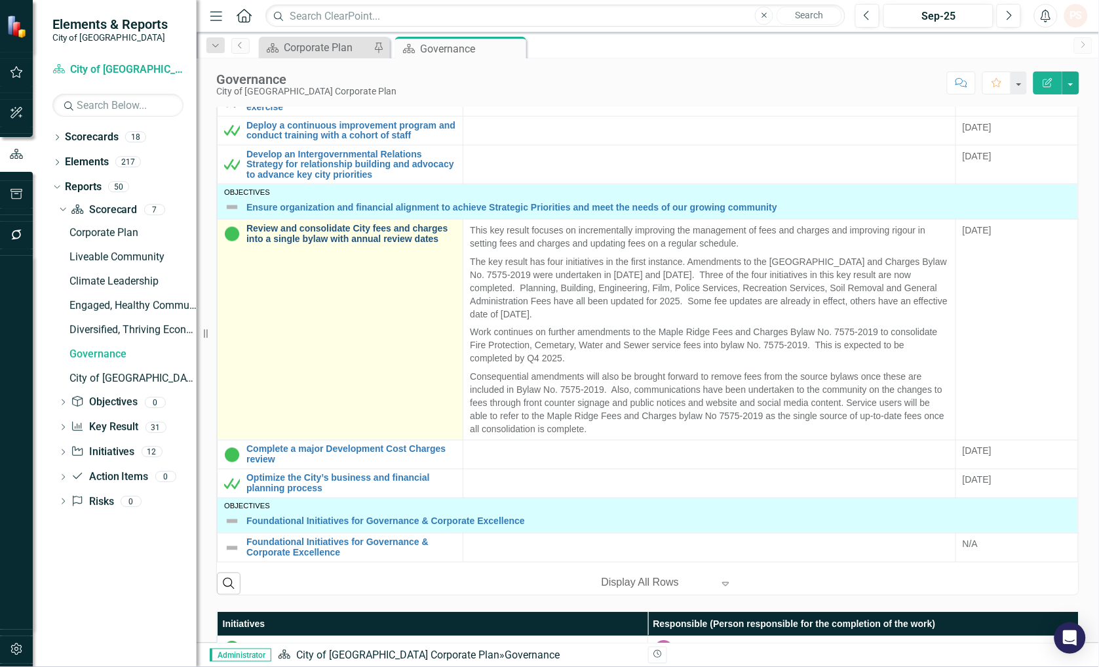
click at [376, 227] on link "Review and consolidate City fees and charges into a single bylaw with annual re…" at bounding box center [351, 233] width 210 height 20
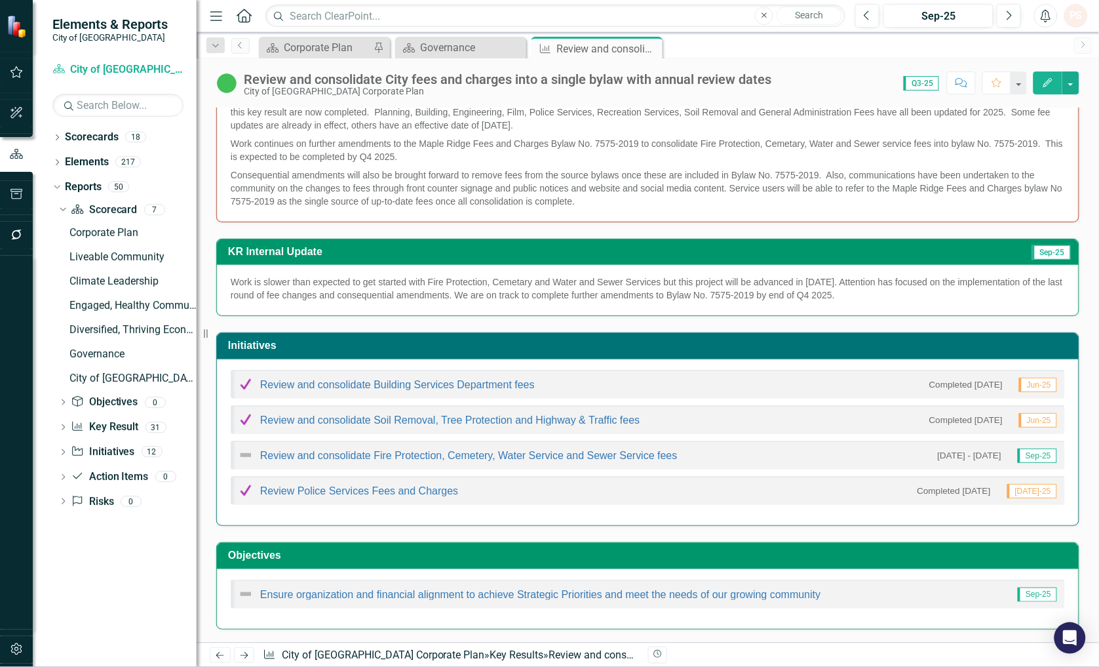
scroll to position [370, 0]
click at [239, 453] on img at bounding box center [246, 455] width 16 height 16
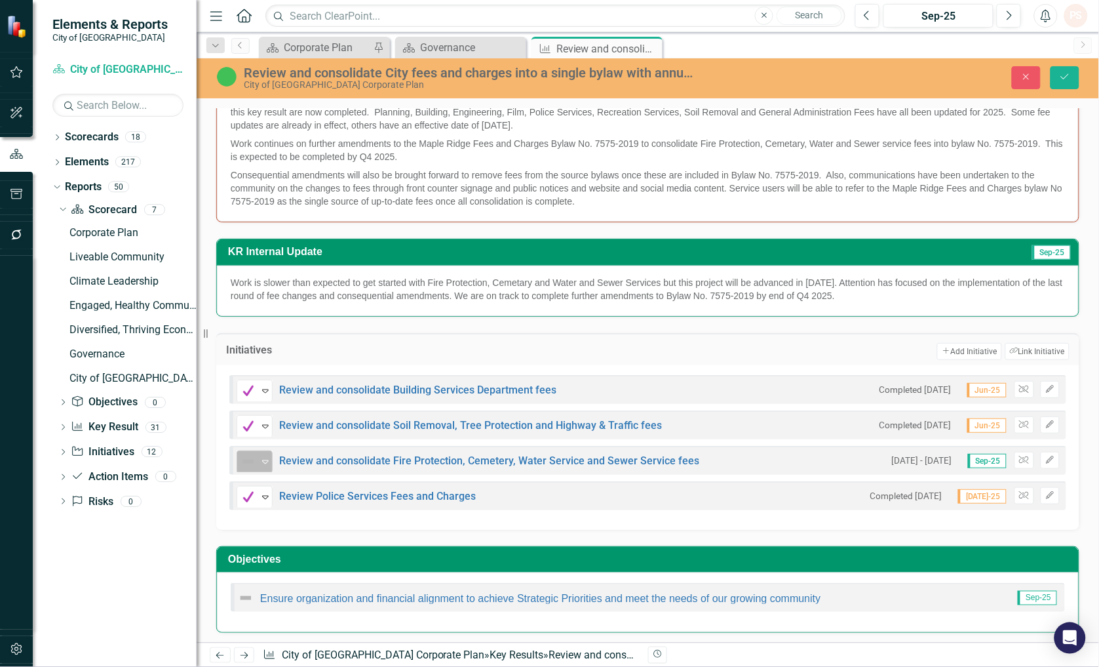
click at [262, 459] on icon "Expand" at bounding box center [265, 461] width 13 height 10
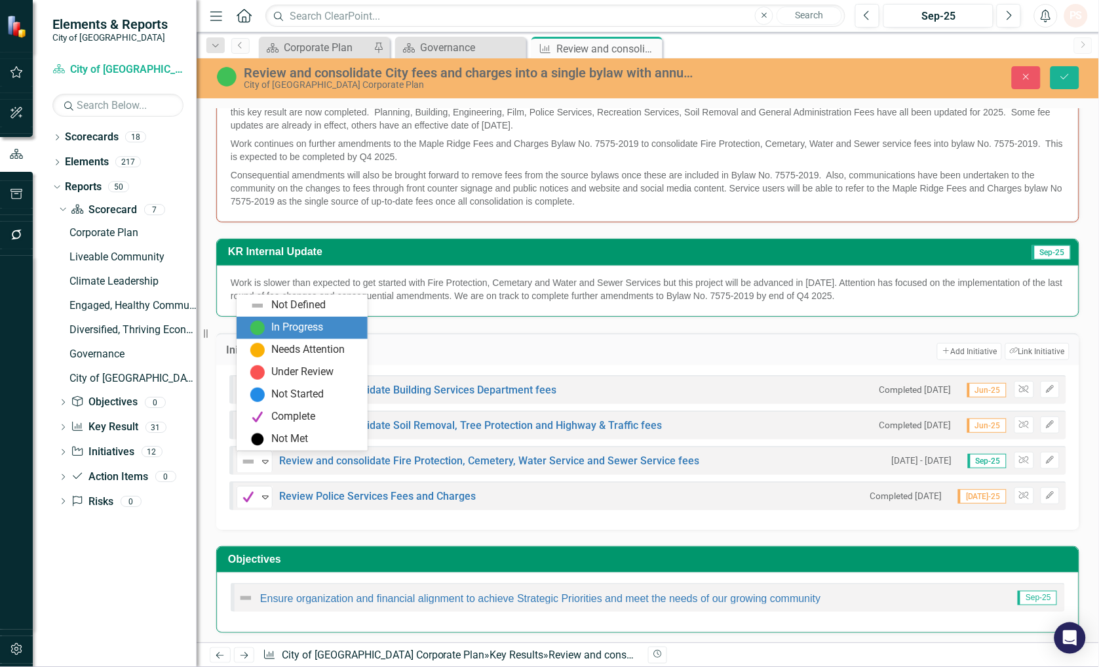
click at [272, 333] on div "In Progress" at bounding box center [298, 327] width 52 height 15
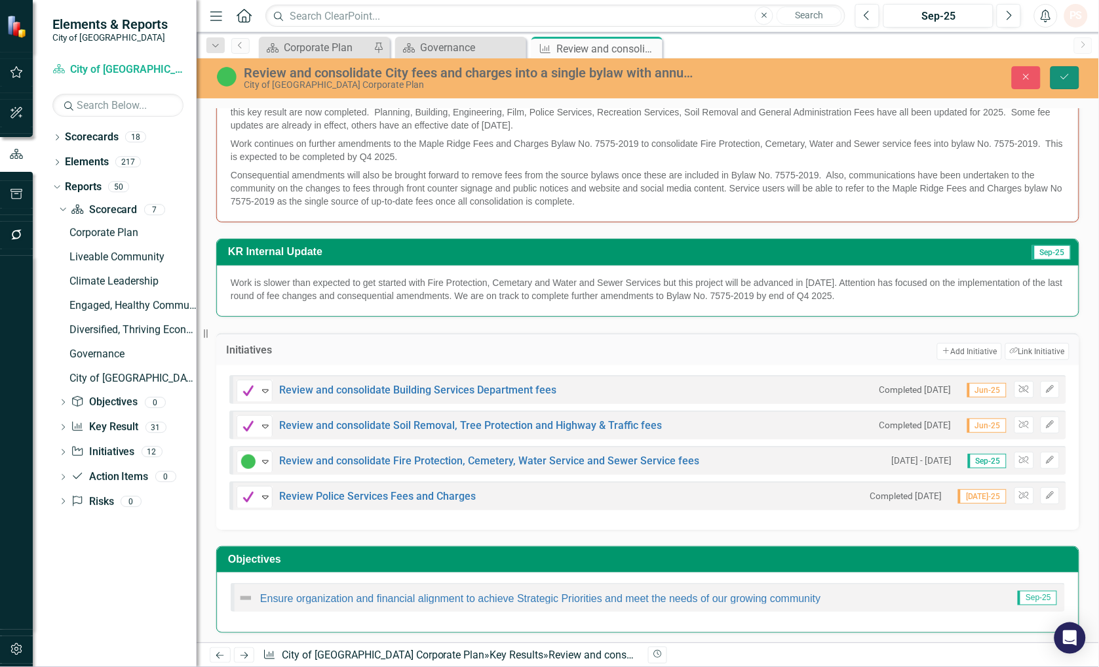
click at [1062, 77] on icon "submit" at bounding box center [1065, 76] width 8 height 5
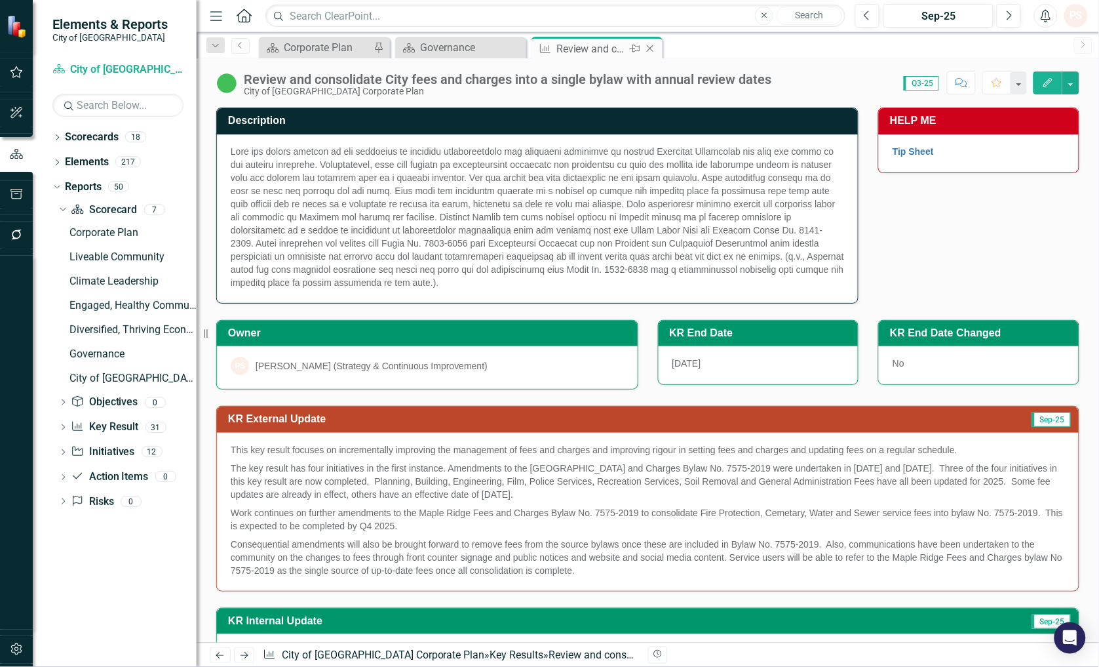
click at [654, 46] on icon "Close" at bounding box center [650, 48] width 13 height 10
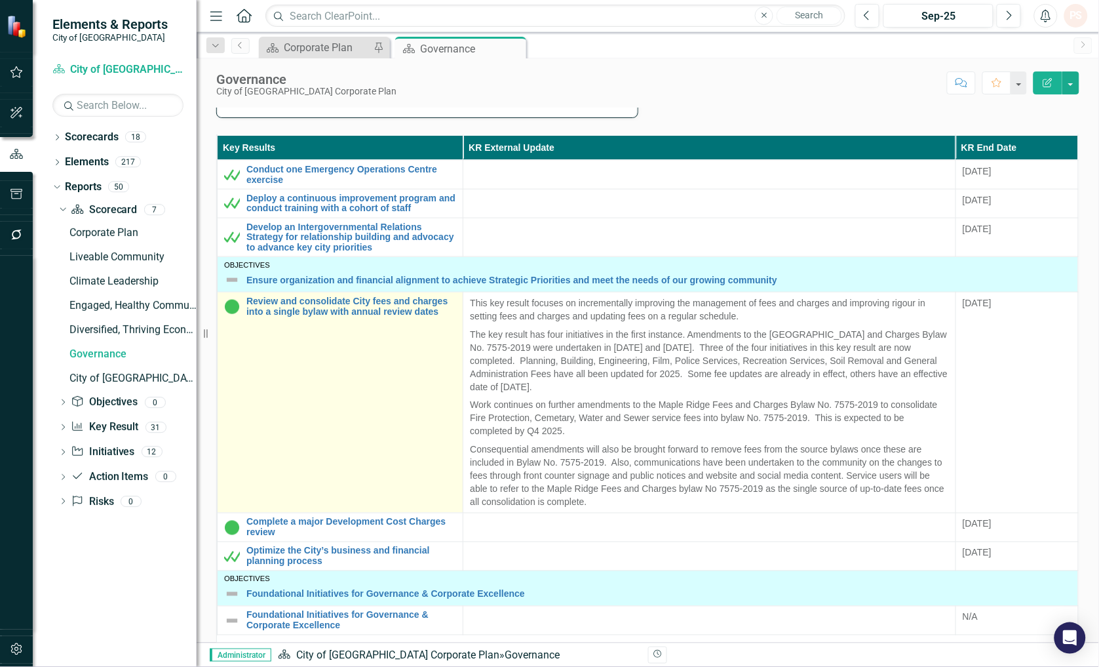
scroll to position [436, 0]
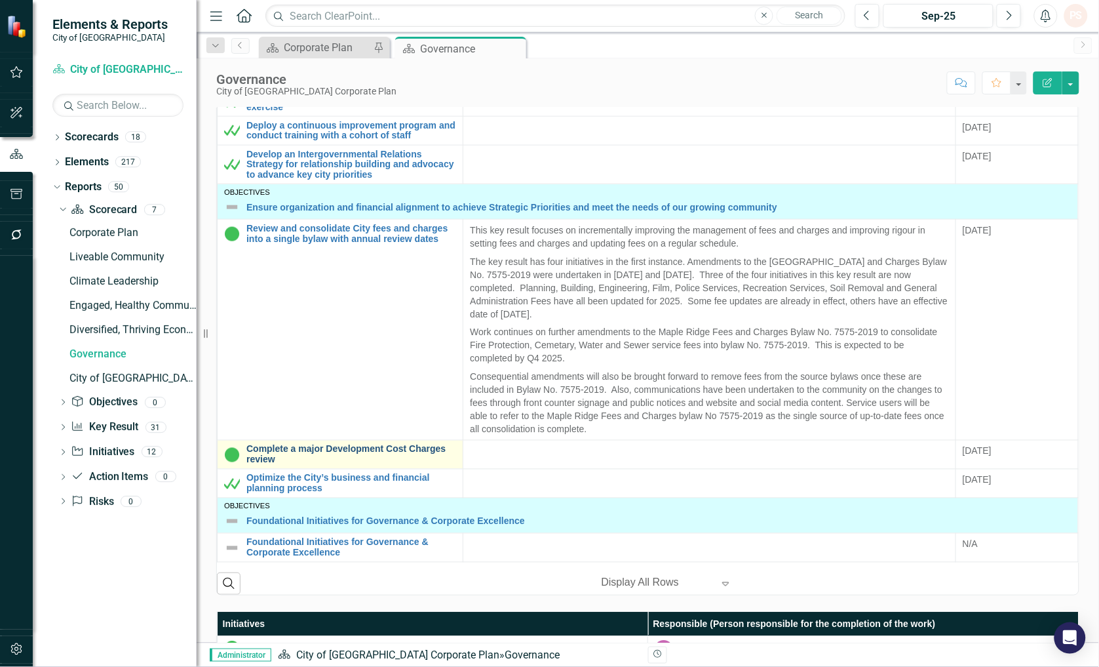
click at [297, 444] on link "Complete a major Development Cost Charges review" at bounding box center [351, 454] width 210 height 20
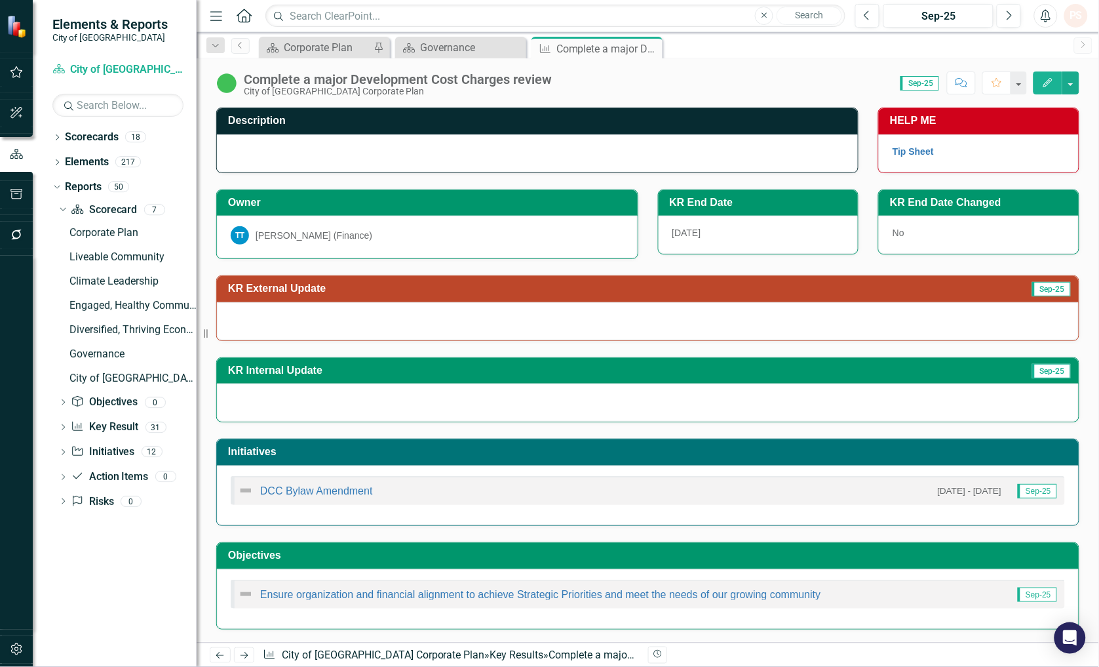
drag, startPoint x: 646, startPoint y: 46, endPoint x: 617, endPoint y: 51, distance: 28.7
click at [0, 0] on icon "Close" at bounding box center [0, 0] width 0 height 0
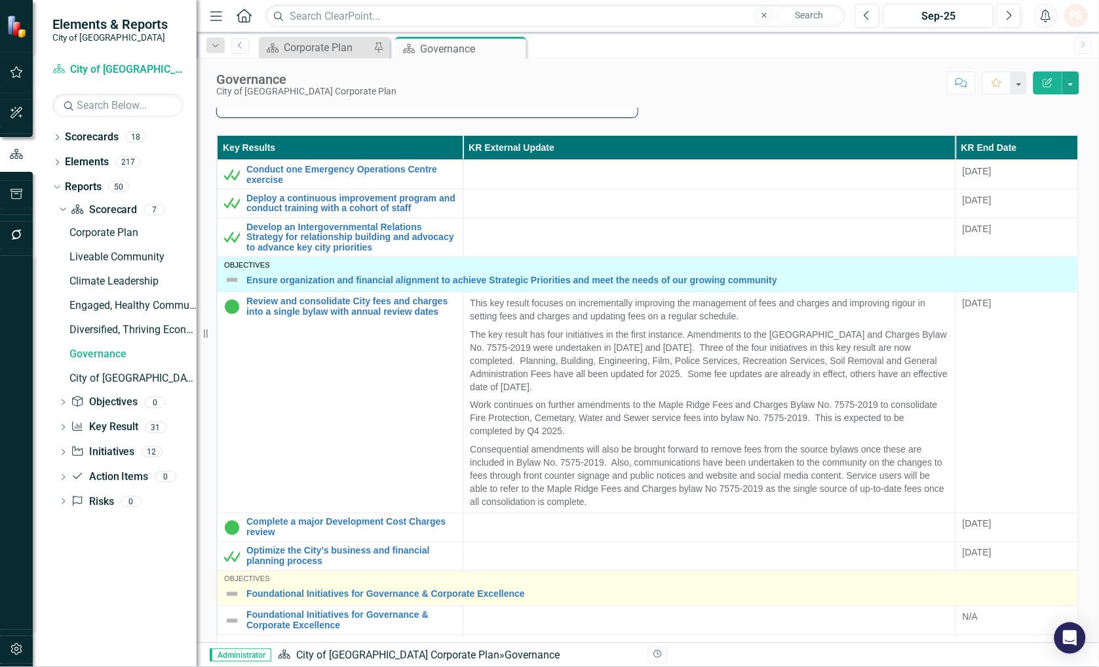
scroll to position [436, 0]
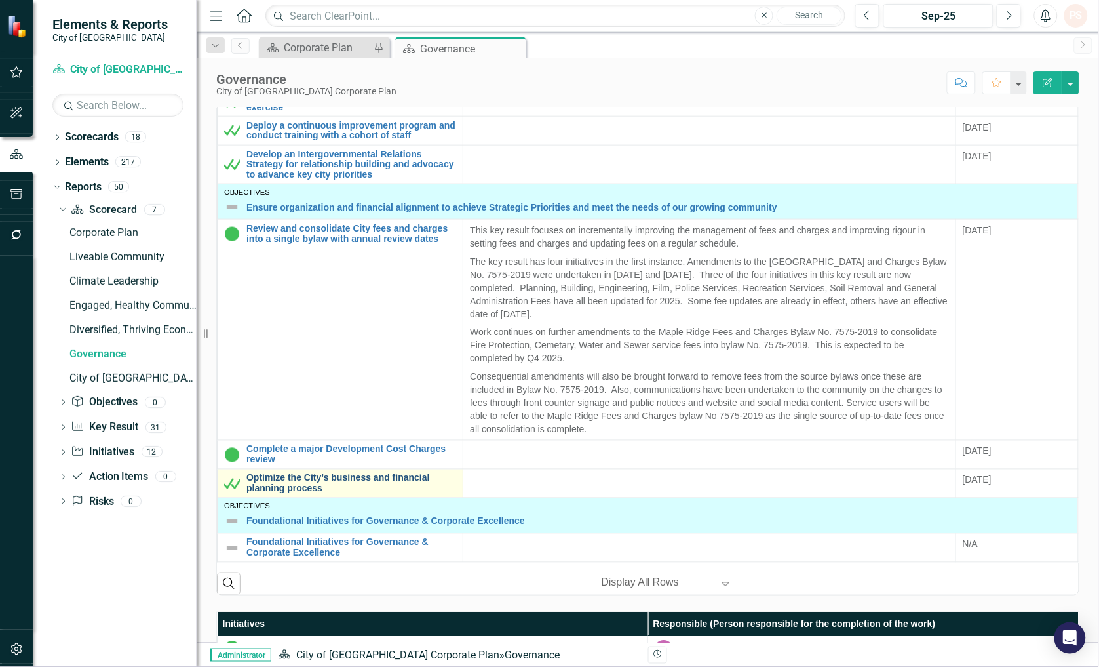
click at [277, 487] on link "Optimize the City’s business and financial planning process" at bounding box center [351, 483] width 210 height 20
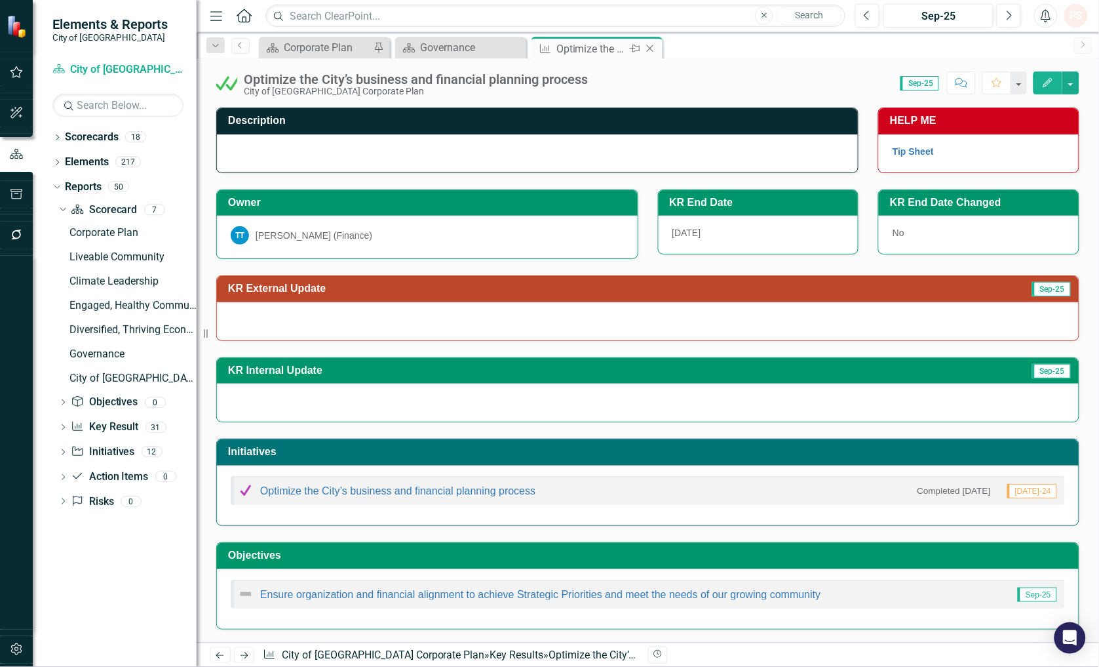
click at [652, 43] on icon "Close" at bounding box center [650, 48] width 13 height 10
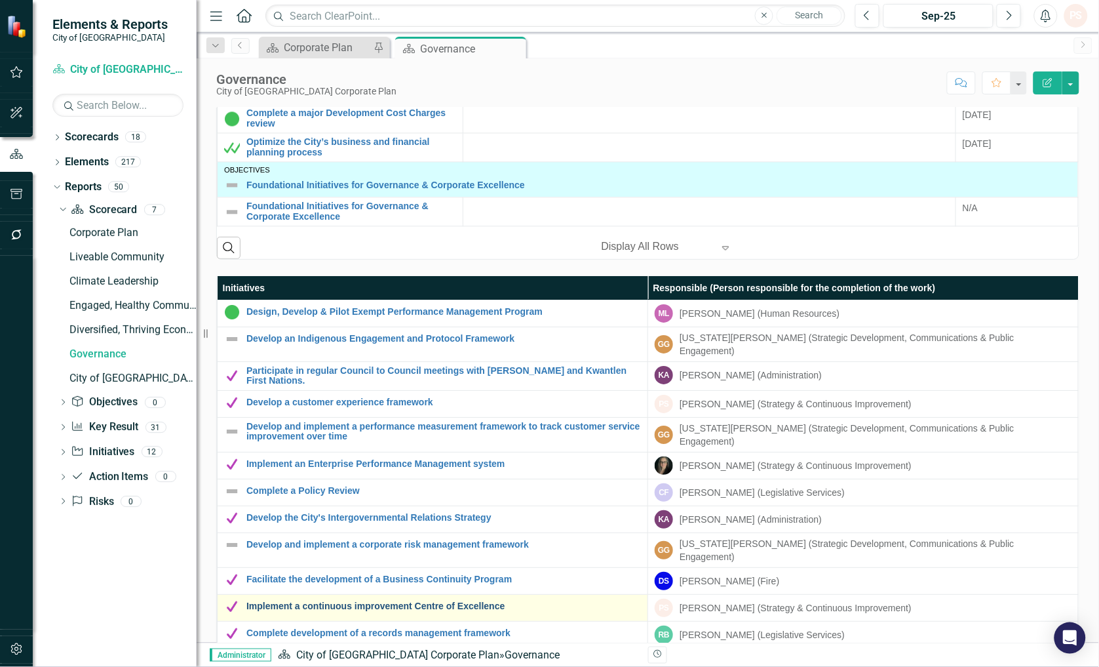
scroll to position [801, 0]
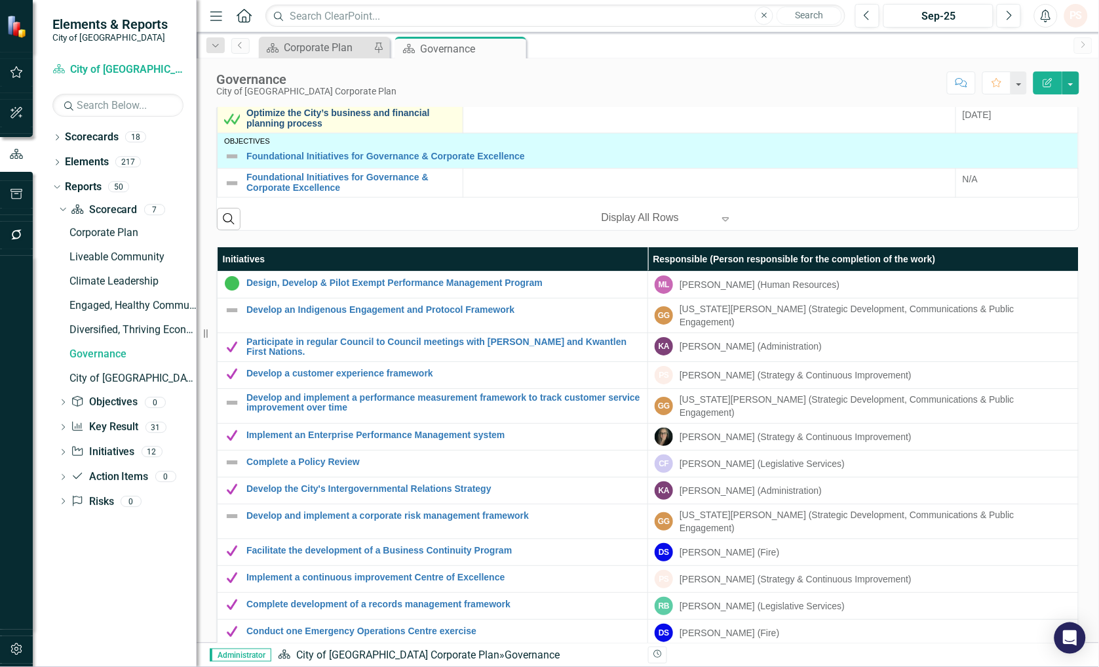
click at [273, 123] on link "Optimize the City’s business and financial planning process" at bounding box center [351, 119] width 210 height 20
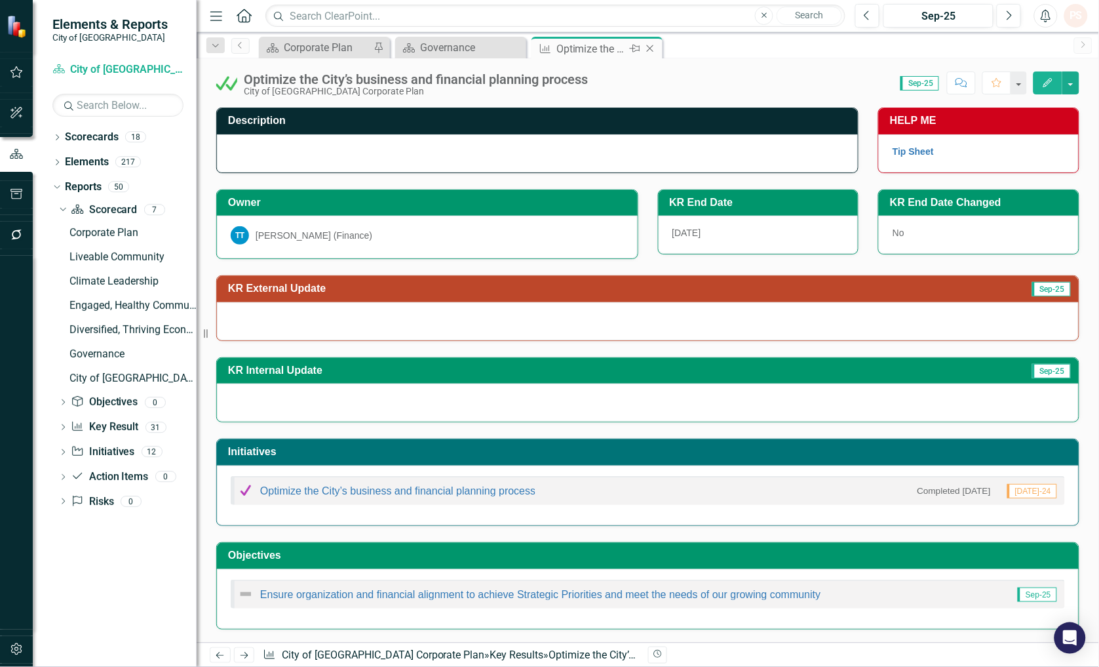
click at [649, 47] on icon at bounding box center [650, 48] width 7 height 7
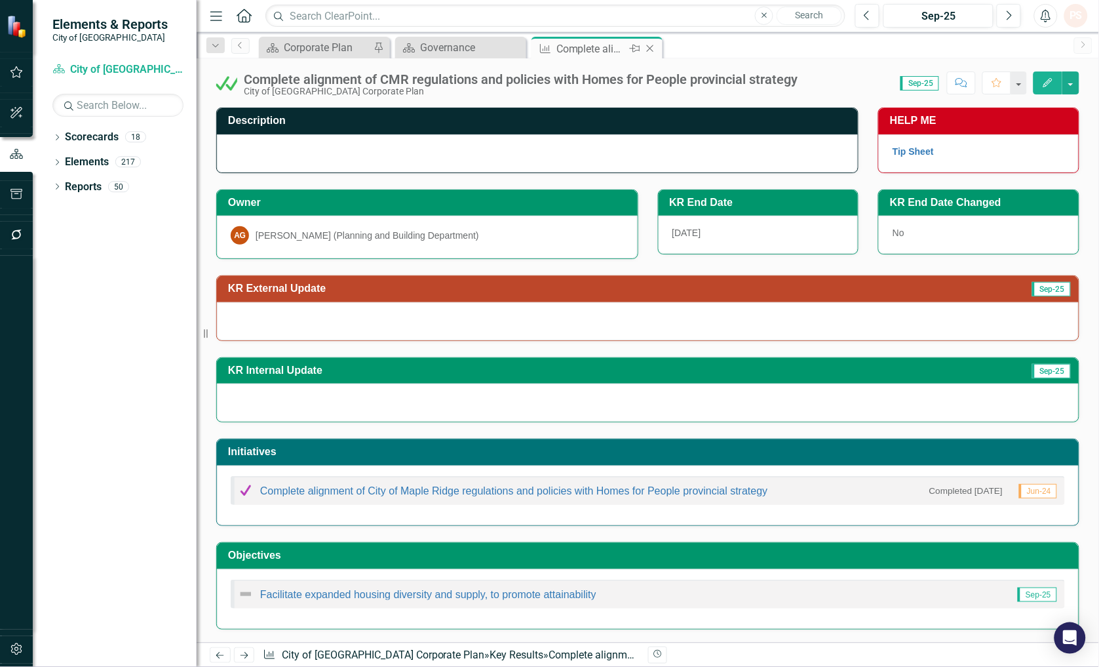
click at [644, 45] on icon "Close" at bounding box center [650, 48] width 13 height 10
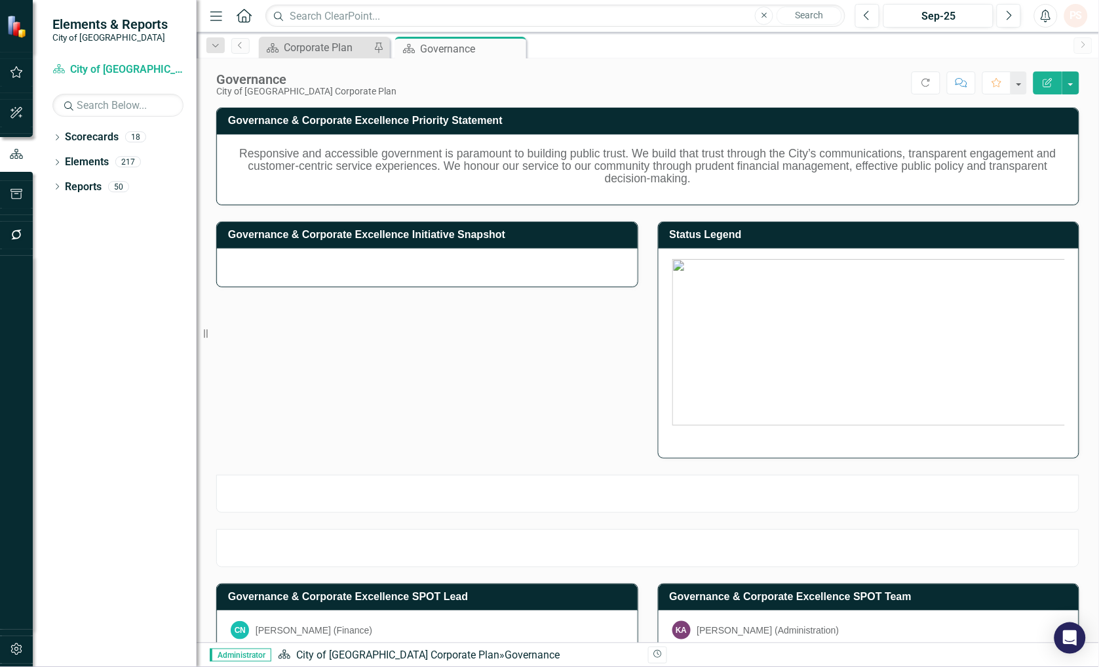
click at [0, 0] on icon "Close" at bounding box center [0, 0] width 0 height 0
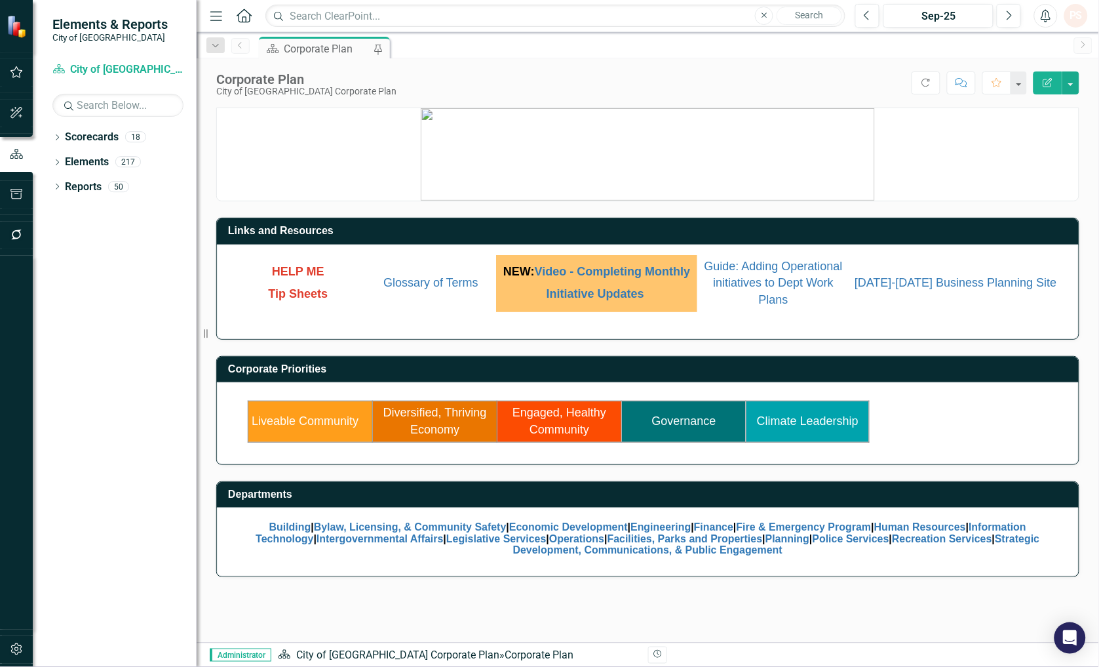
click at [298, 423] on link "Liveable Community" at bounding box center [305, 420] width 107 height 13
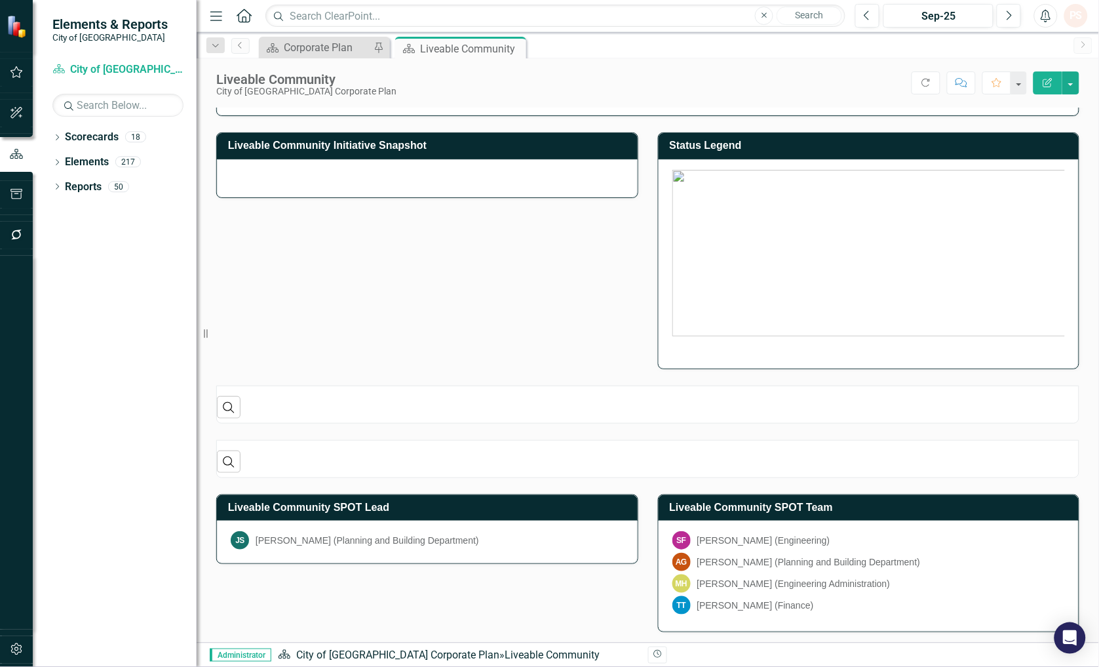
scroll to position [80, 0]
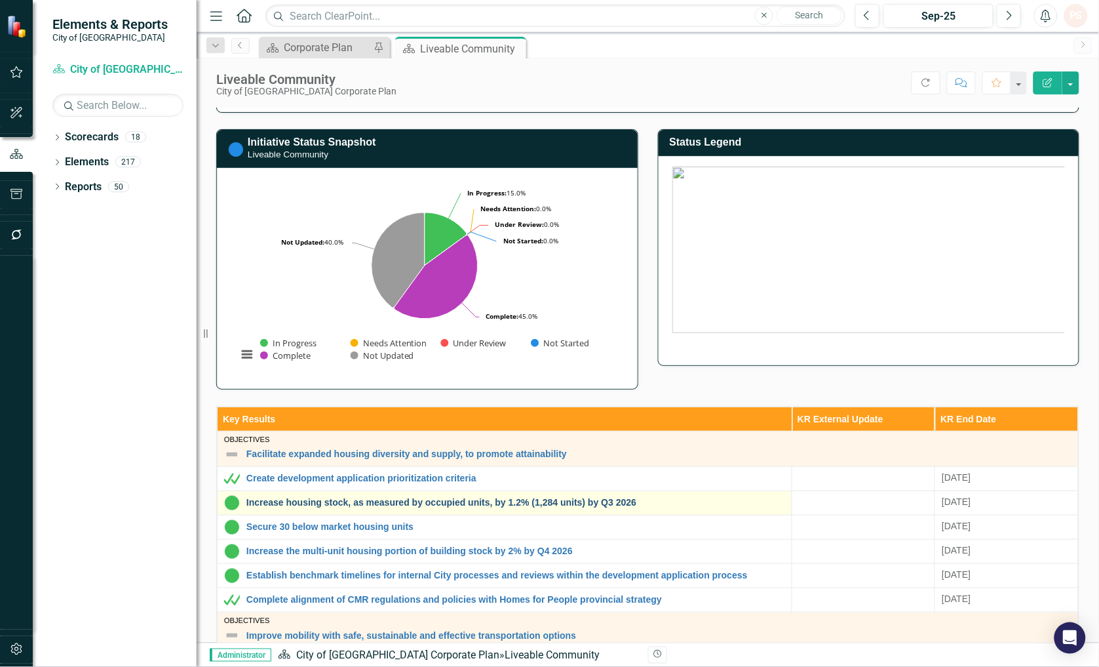
click at [367, 505] on link "Increase housing stock, as measured by occupied units, by 1.2% (1,284 units) by…" at bounding box center [515, 502] width 539 height 10
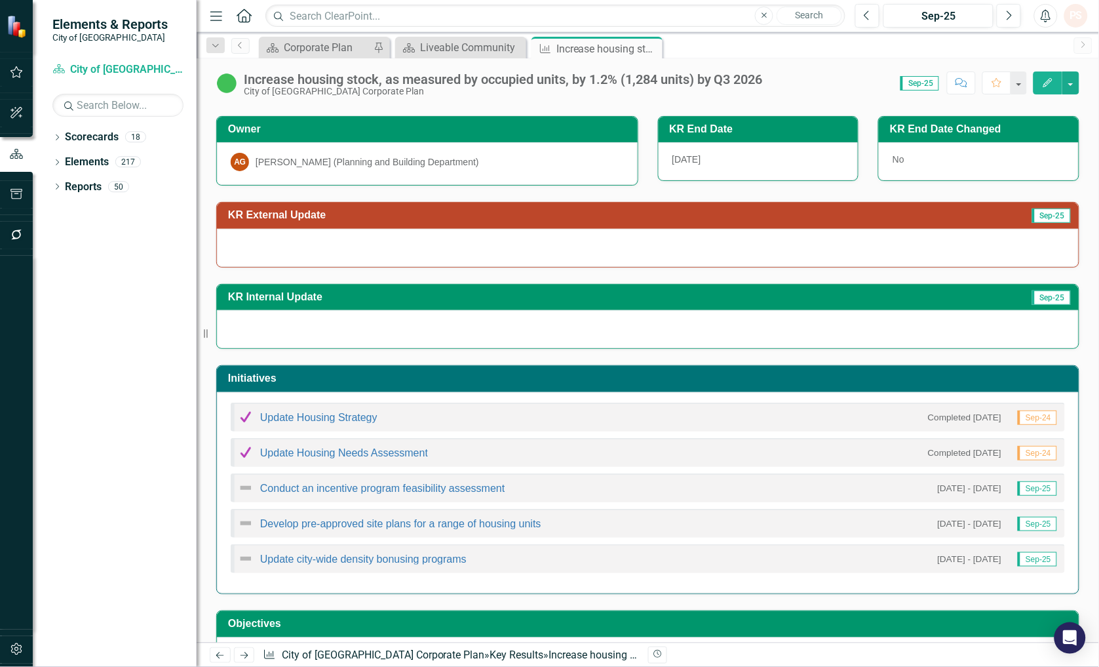
scroll to position [142, 0]
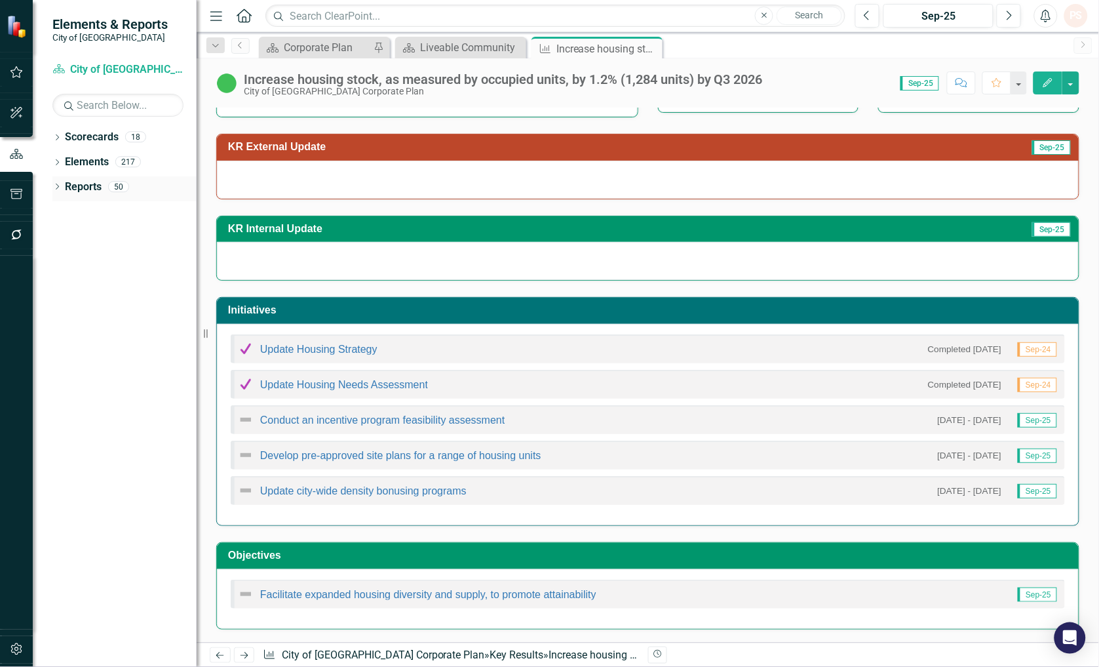
click at [56, 187] on icon "Dropdown" at bounding box center [56, 187] width 9 height 7
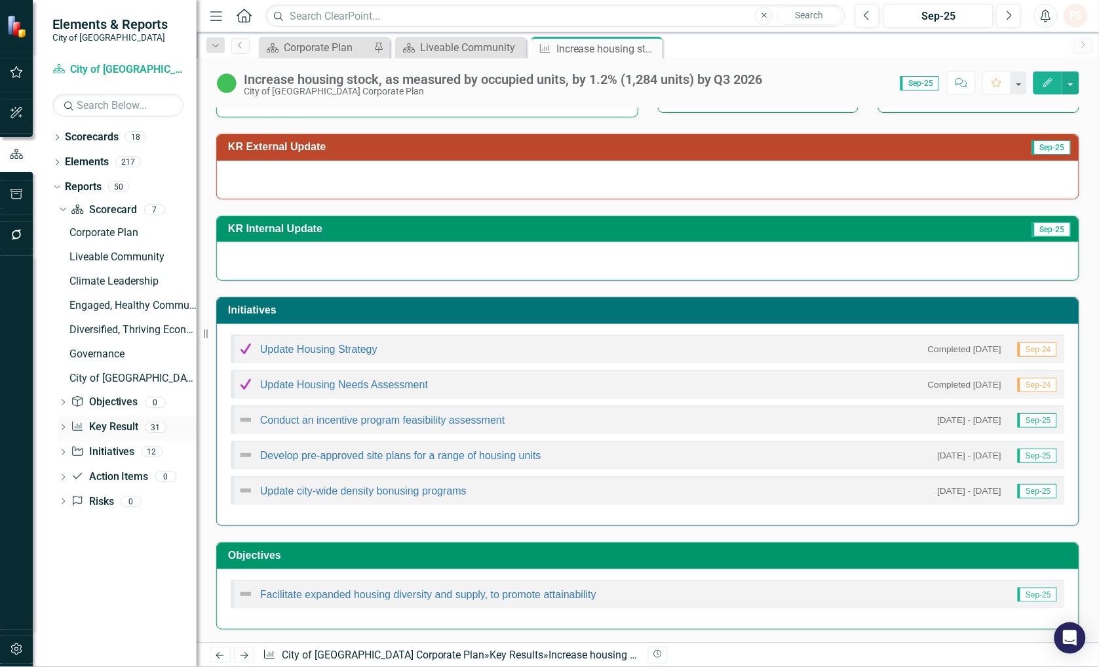
click at [66, 425] on icon "Dropdown" at bounding box center [62, 428] width 9 height 7
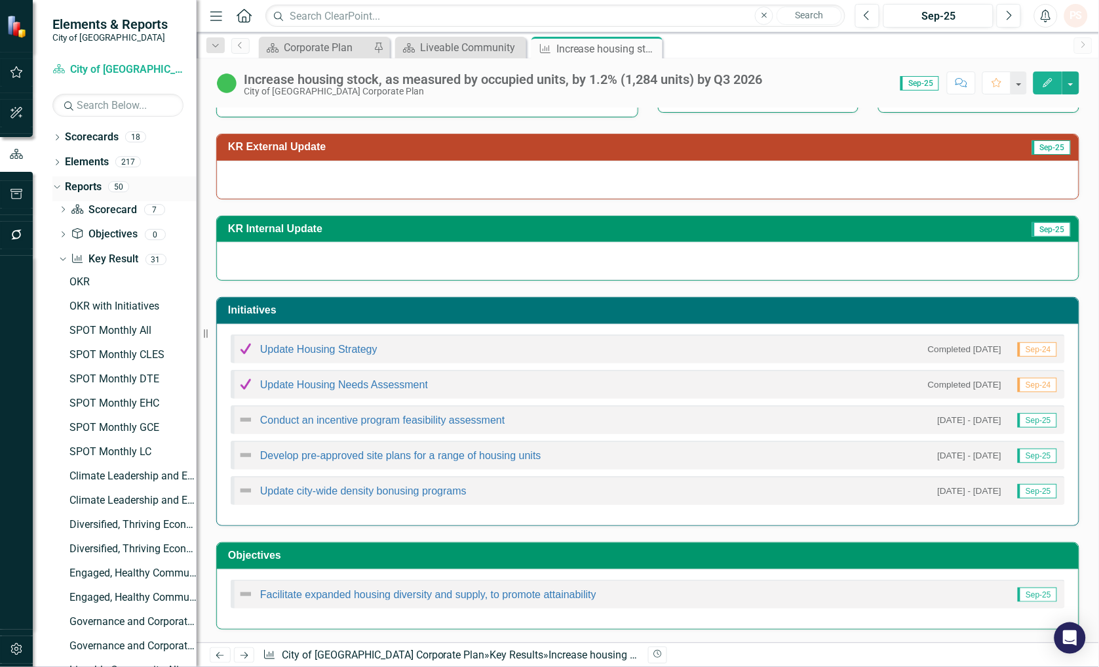
click at [60, 190] on div "Dropdown" at bounding box center [54, 186] width 11 height 9
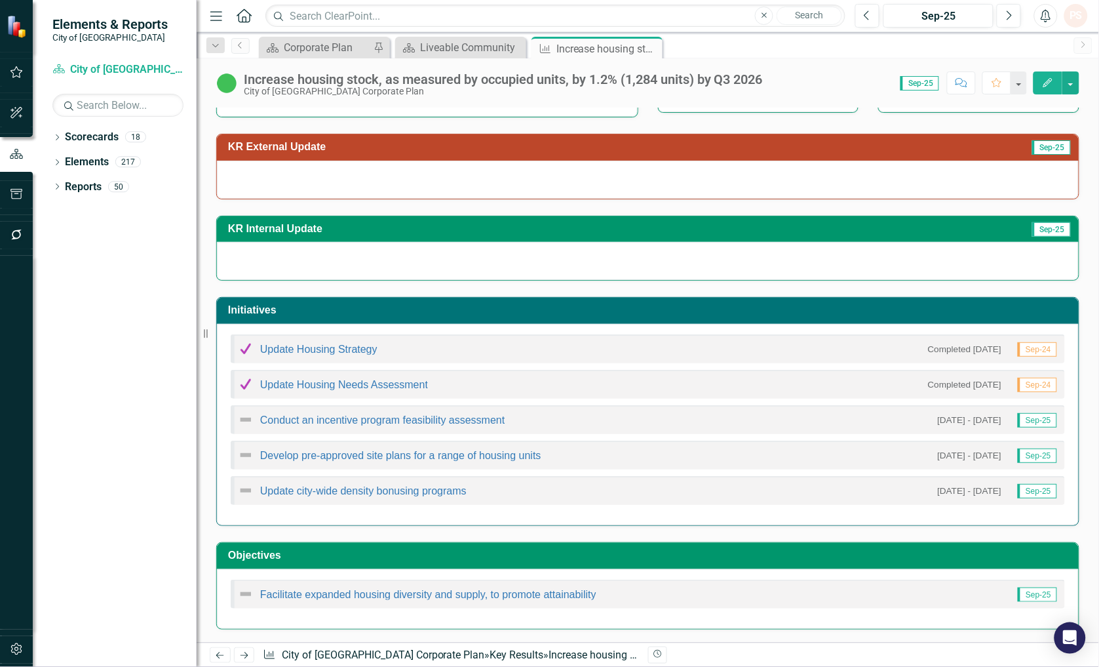
click at [315, 426] on div "Conduct an incentive program feasibility assessment" at bounding box center [371, 420] width 267 height 16
click at [334, 422] on link "Conduct an incentive program feasibility assessment" at bounding box center [382, 419] width 245 height 11
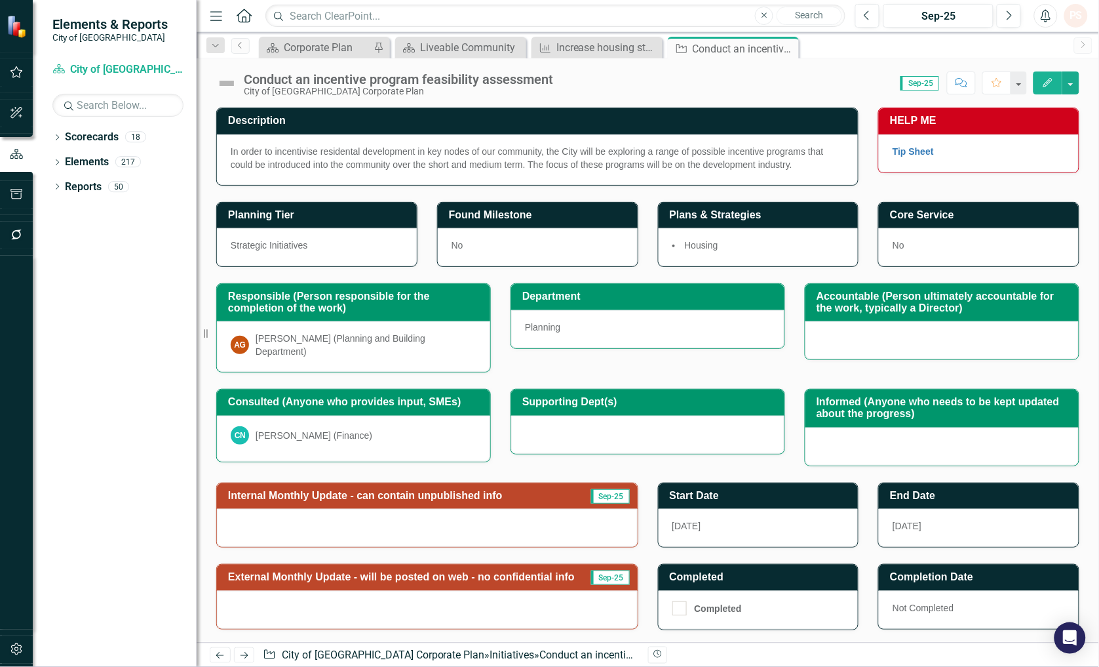
drag, startPoint x: 785, startPoint y: 47, endPoint x: 705, endPoint y: 41, distance: 80.2
click at [0, 0] on icon "Close" at bounding box center [0, 0] width 0 height 0
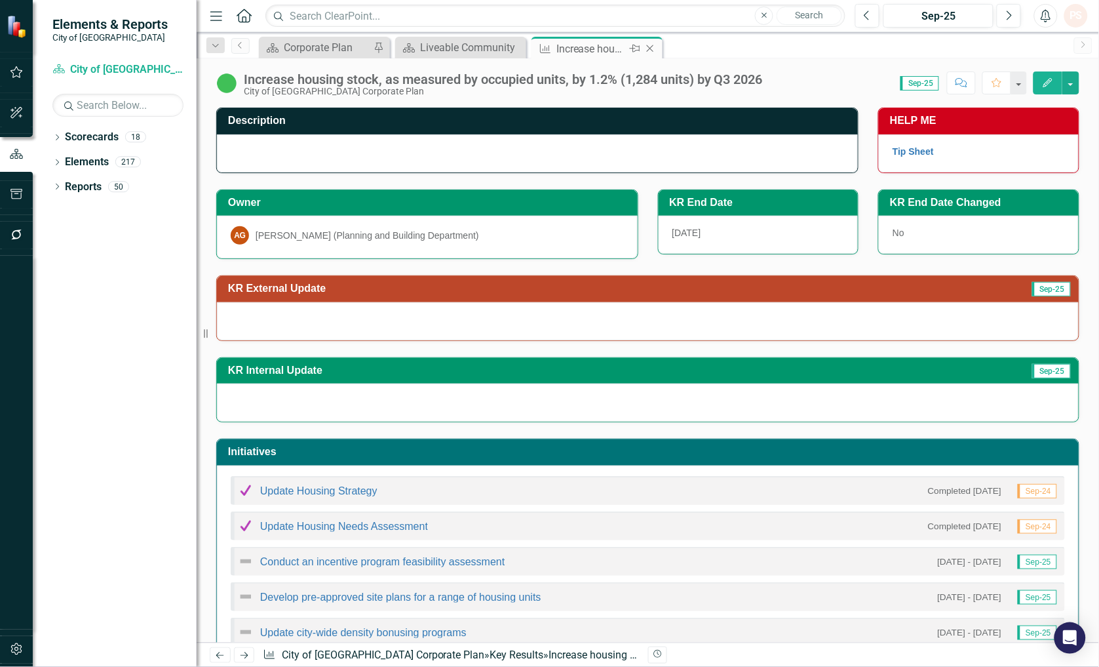
click at [646, 47] on icon "Close" at bounding box center [650, 48] width 13 height 10
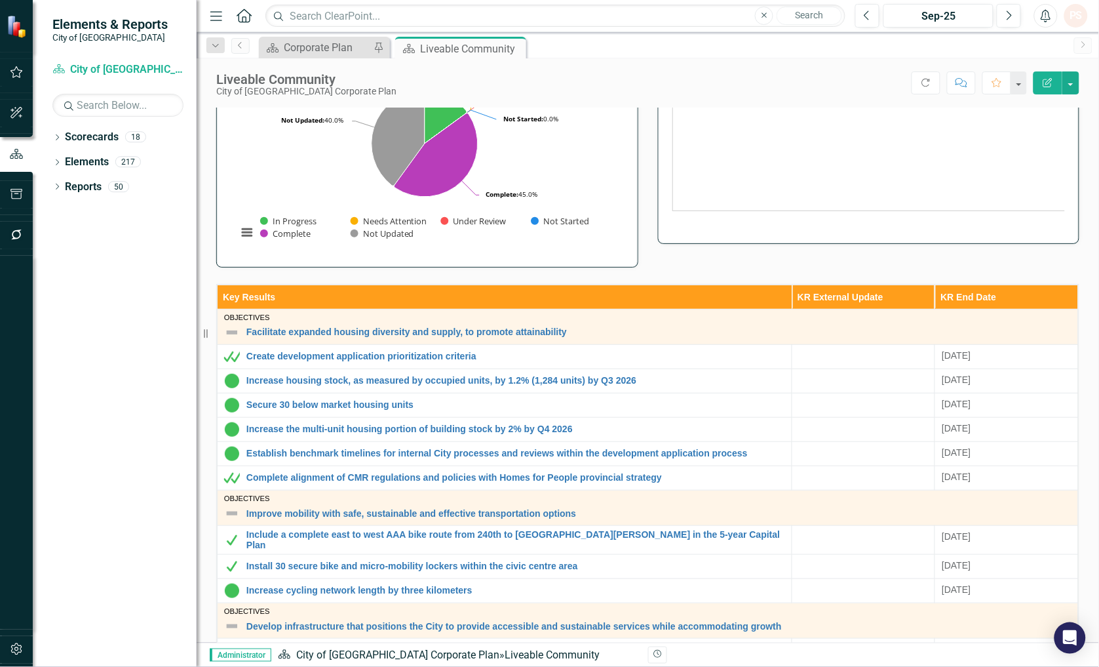
scroll to position [132, 0]
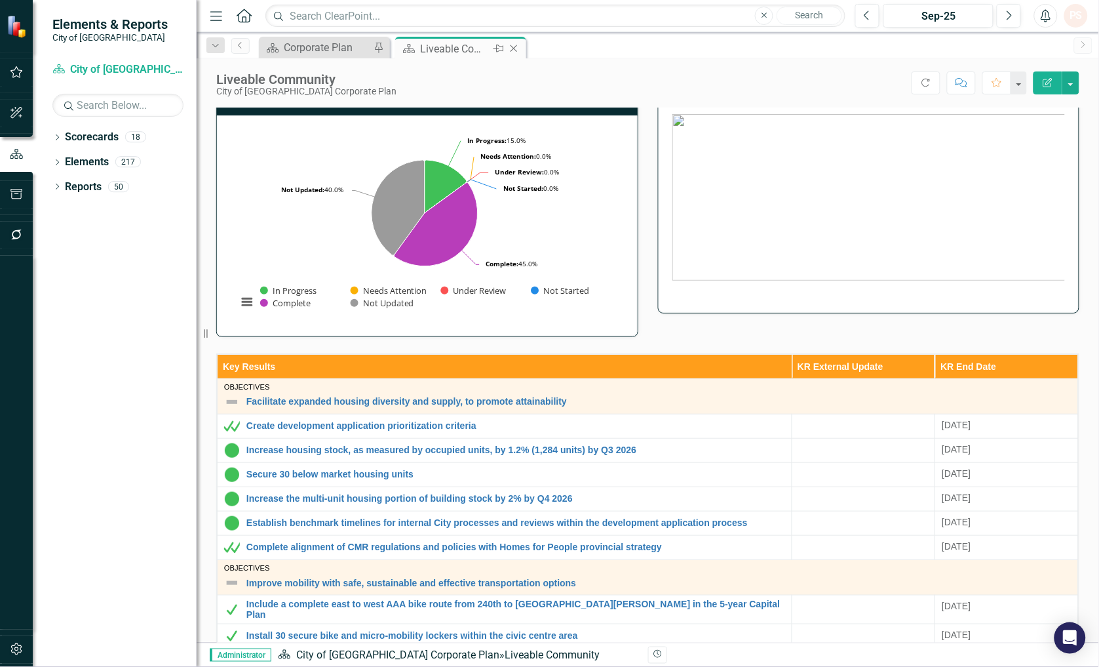
click at [508, 49] on icon "Close" at bounding box center [513, 48] width 13 height 10
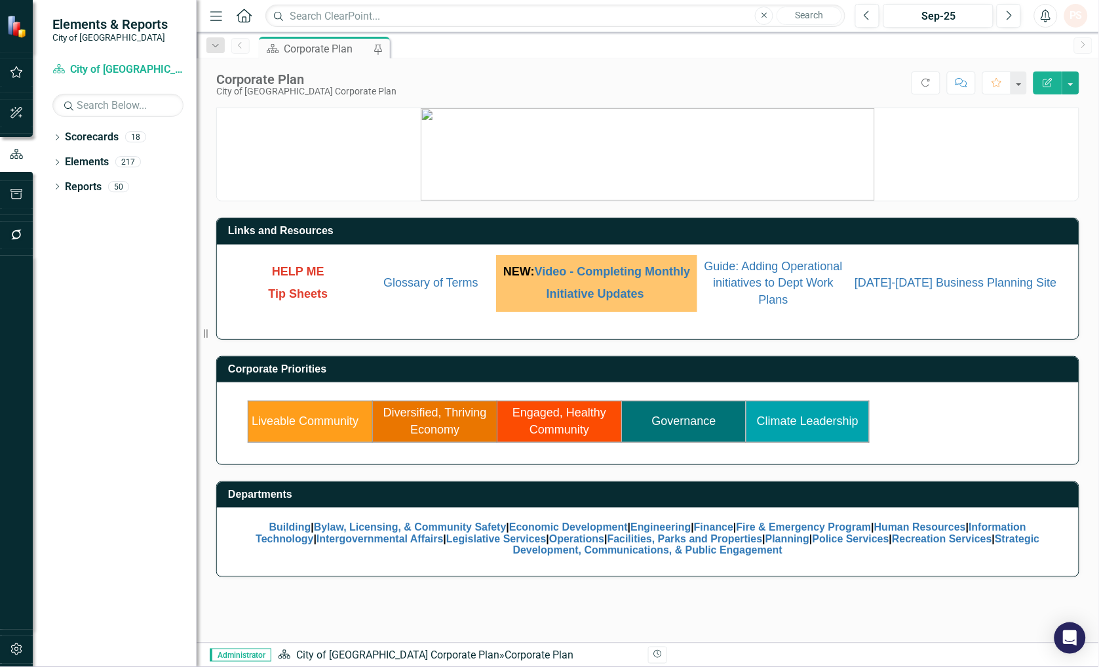
click at [455, 418] on link "Diversified, Thriving Economy" at bounding box center [435, 421] width 104 height 30
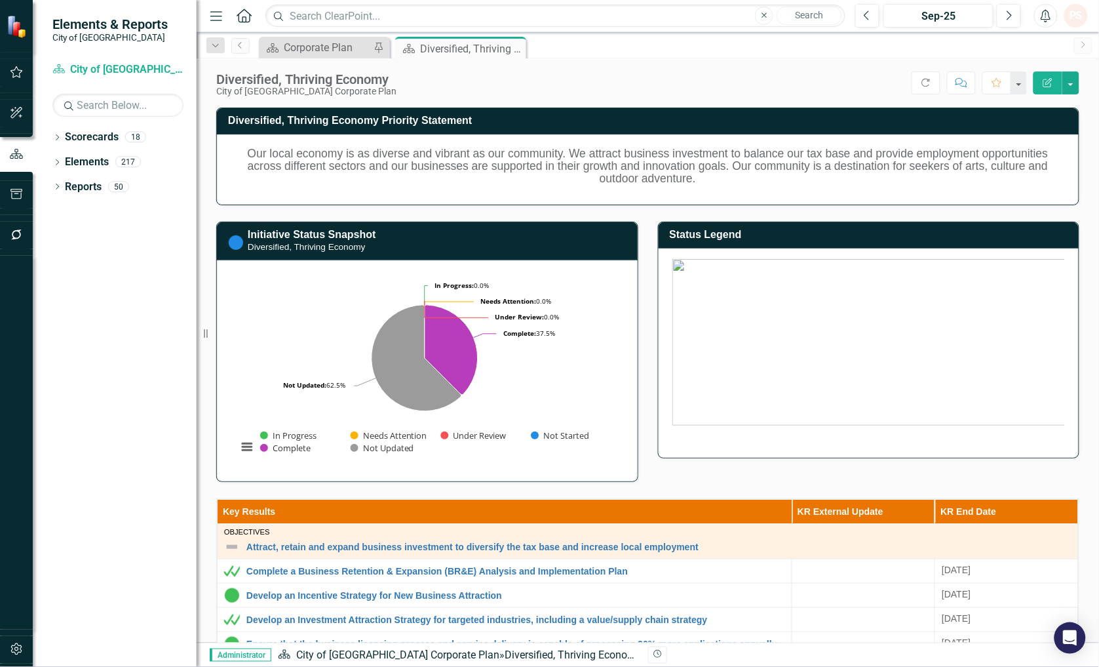
drag, startPoint x: 512, startPoint y: 44, endPoint x: 461, endPoint y: 55, distance: 52.3
click at [0, 0] on icon "Close" at bounding box center [0, 0] width 0 height 0
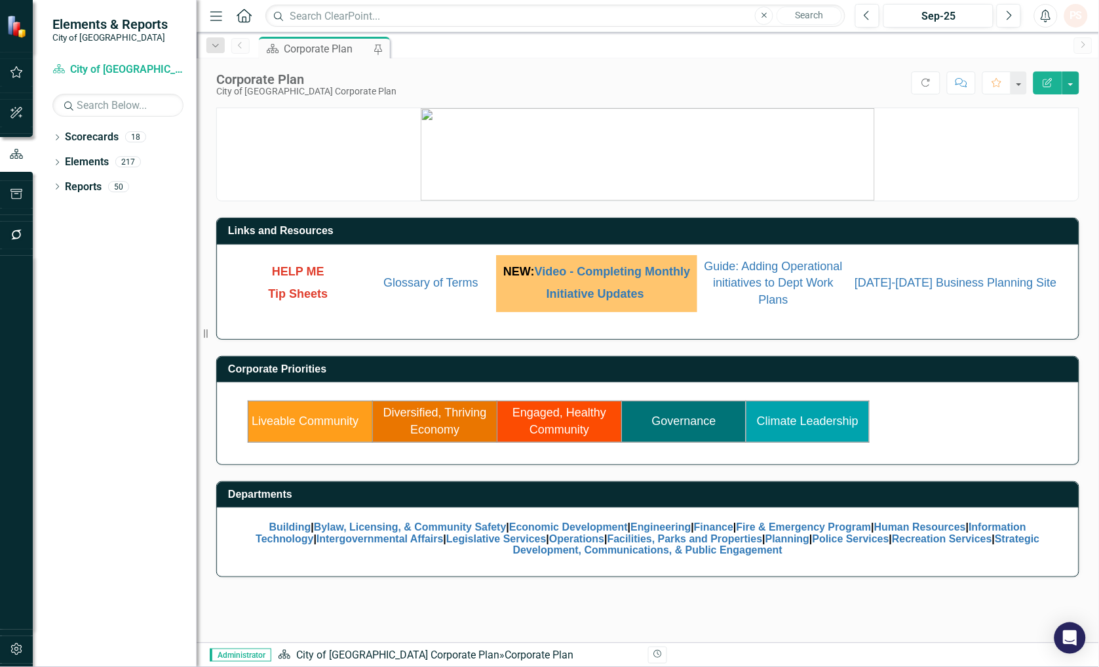
click at [573, 414] on link "Engaged, Healthy Community" at bounding box center [560, 421] width 94 height 30
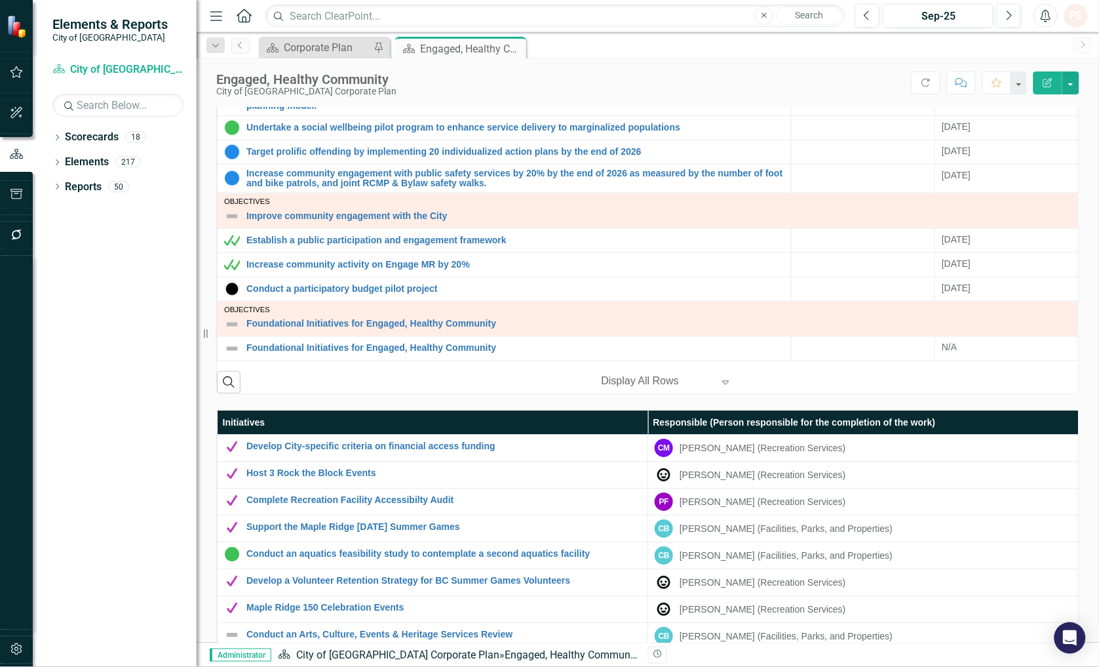
scroll to position [600, 0]
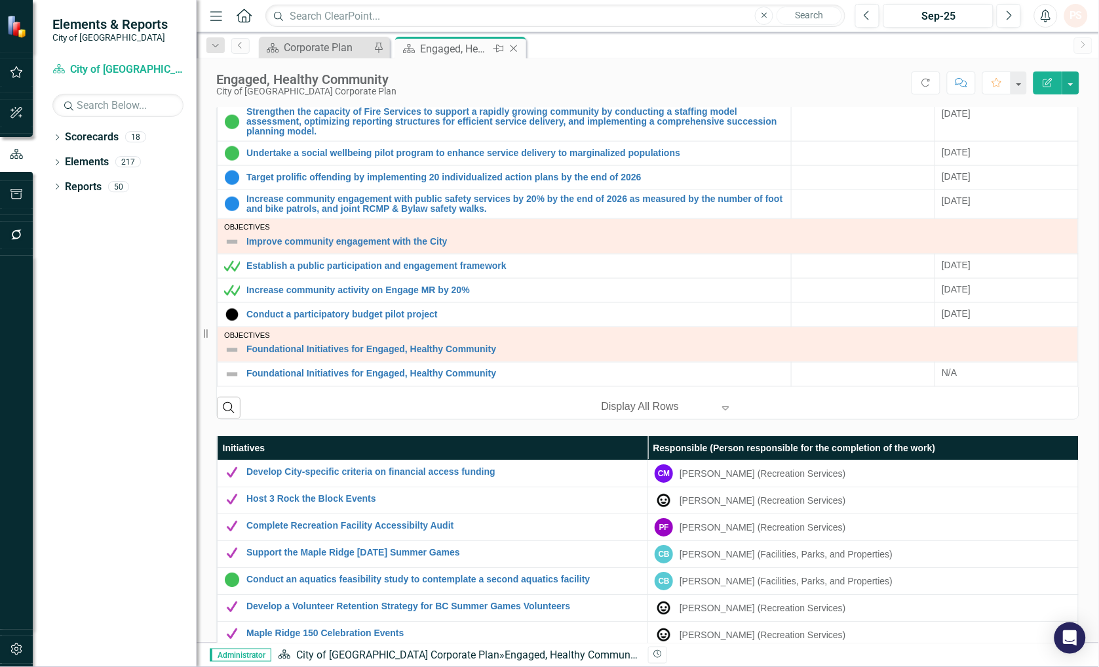
click at [513, 48] on icon "Close" at bounding box center [513, 48] width 13 height 10
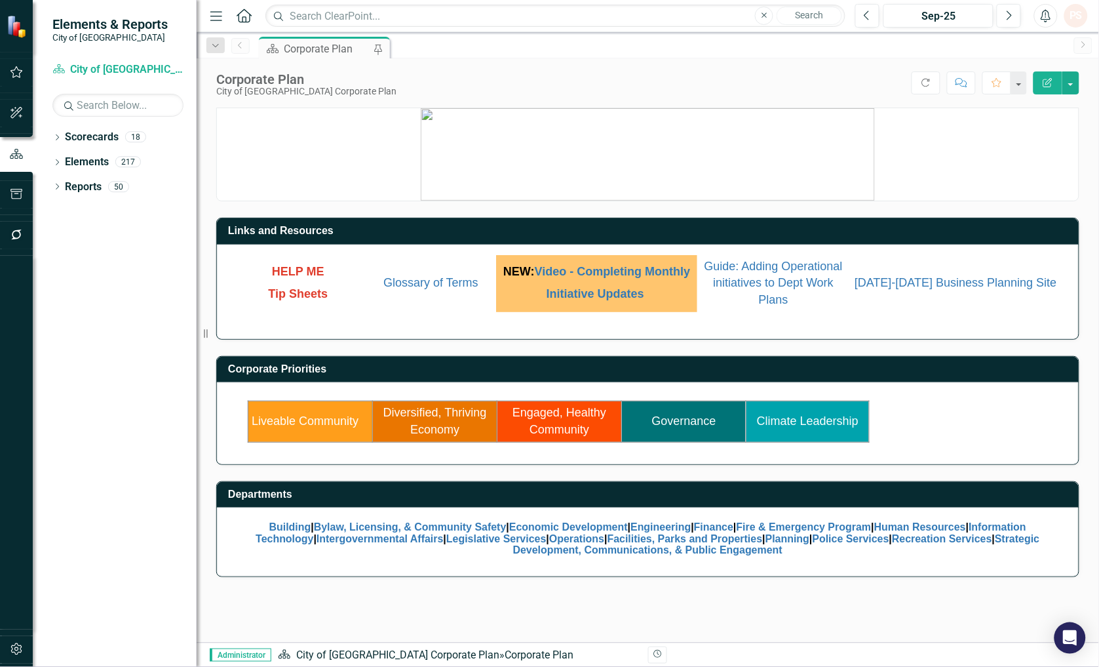
click at [824, 421] on link "Climate Leadership" at bounding box center [808, 420] width 102 height 13
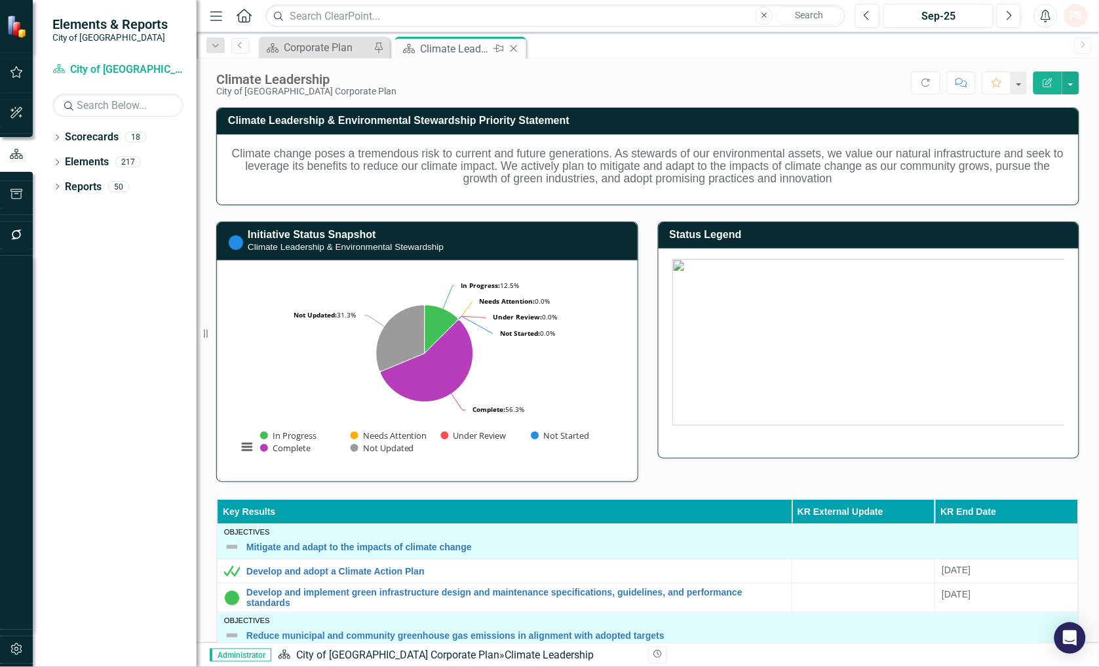
click at [514, 45] on icon "Close" at bounding box center [513, 48] width 13 height 10
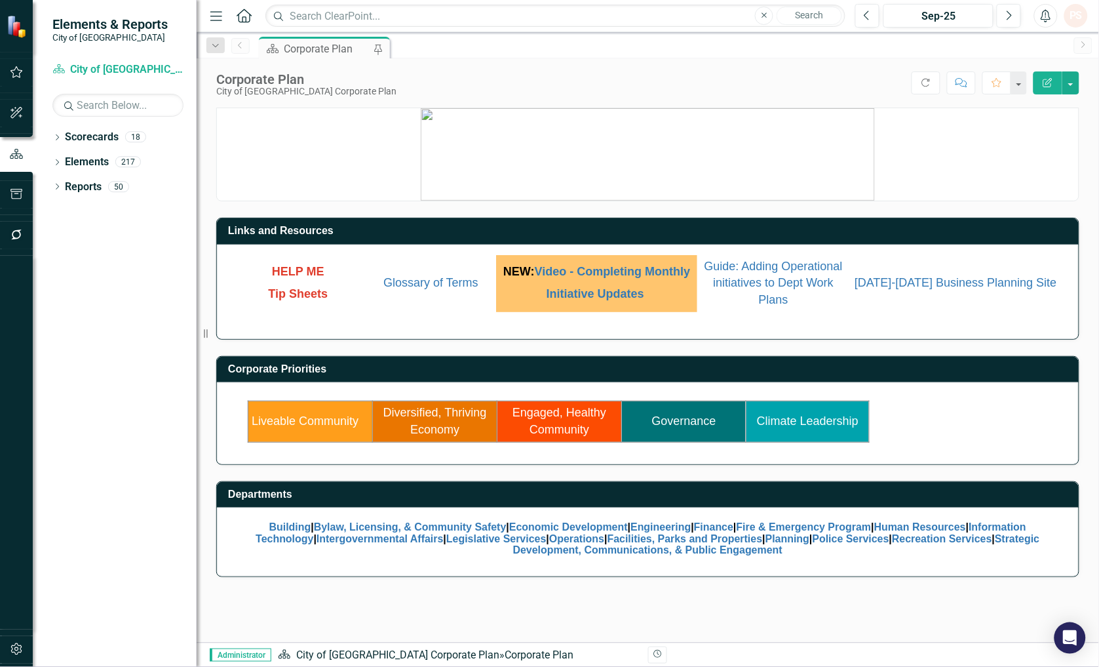
click at [290, 277] on span "HELP ME" at bounding box center [298, 271] width 52 height 13
click at [307, 275] on span "HELP ME" at bounding box center [298, 271] width 52 height 13
click at [286, 288] on span "Tip Sheets" at bounding box center [299, 293] width 60 height 13
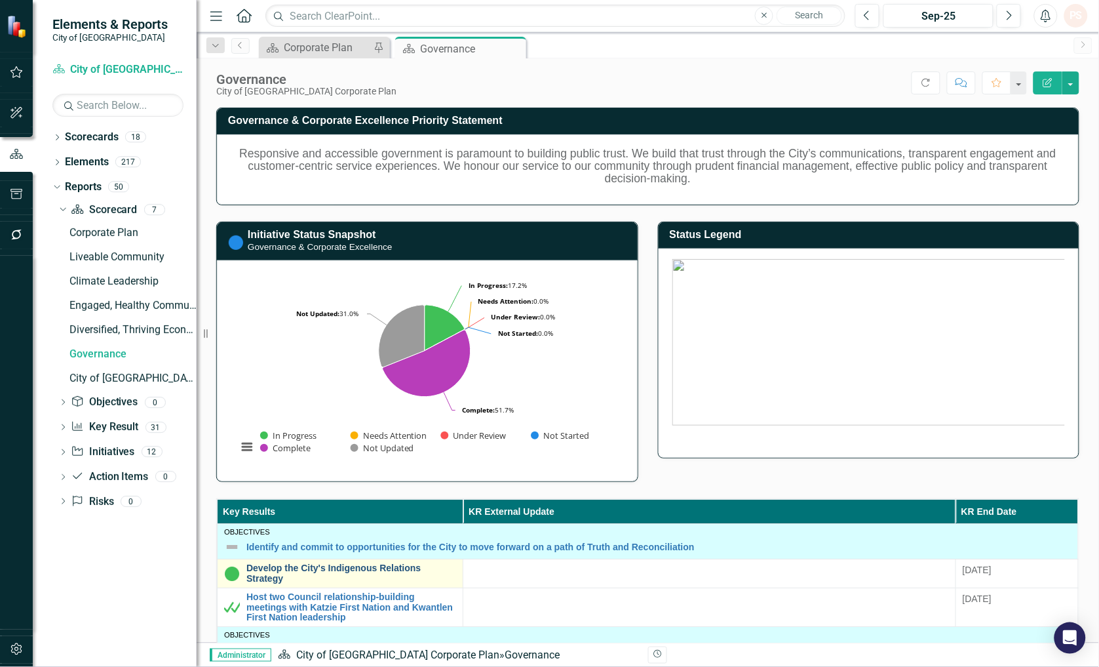
click at [360, 564] on link "Develop the City's Indigenous Relations Strategy" at bounding box center [351, 573] width 210 height 20
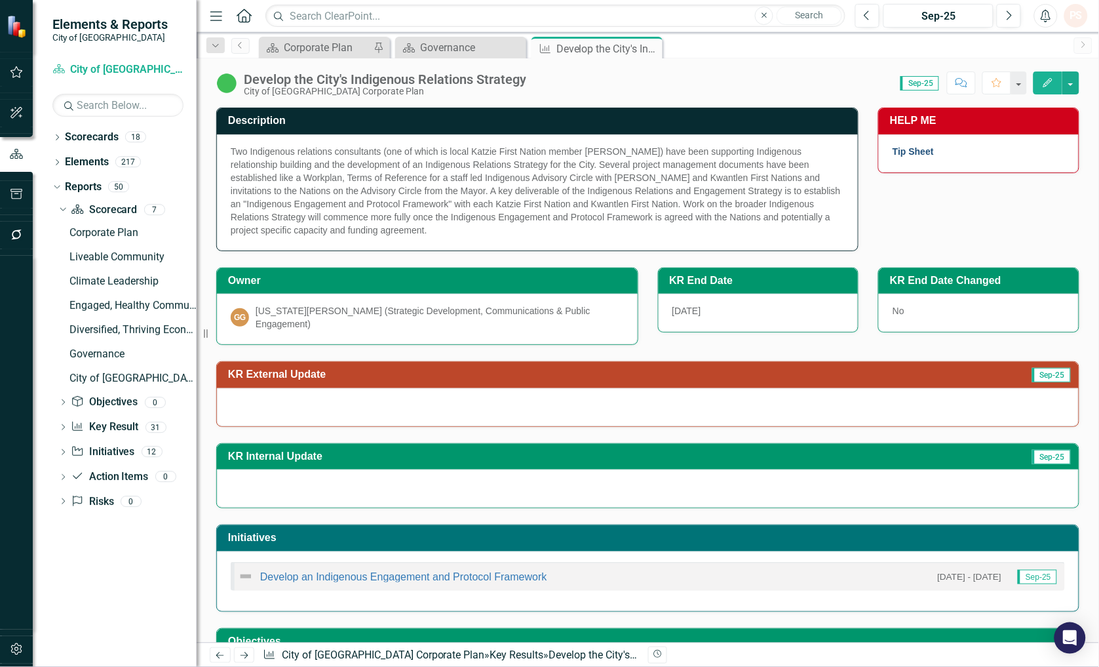
click at [895, 146] on link "Tip Sheet" at bounding box center [913, 151] width 41 height 10
click at [322, 43] on div "Corporate Plan" at bounding box center [327, 47] width 87 height 16
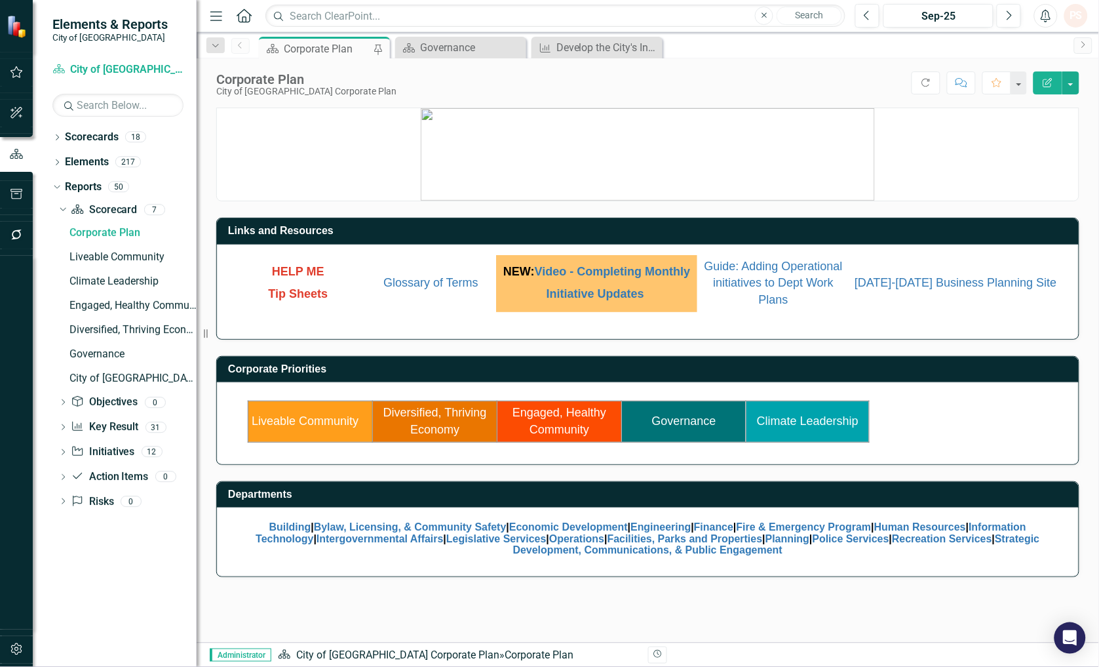
click at [435, 433] on link "Diversified, Thriving Economy" at bounding box center [435, 421] width 104 height 30
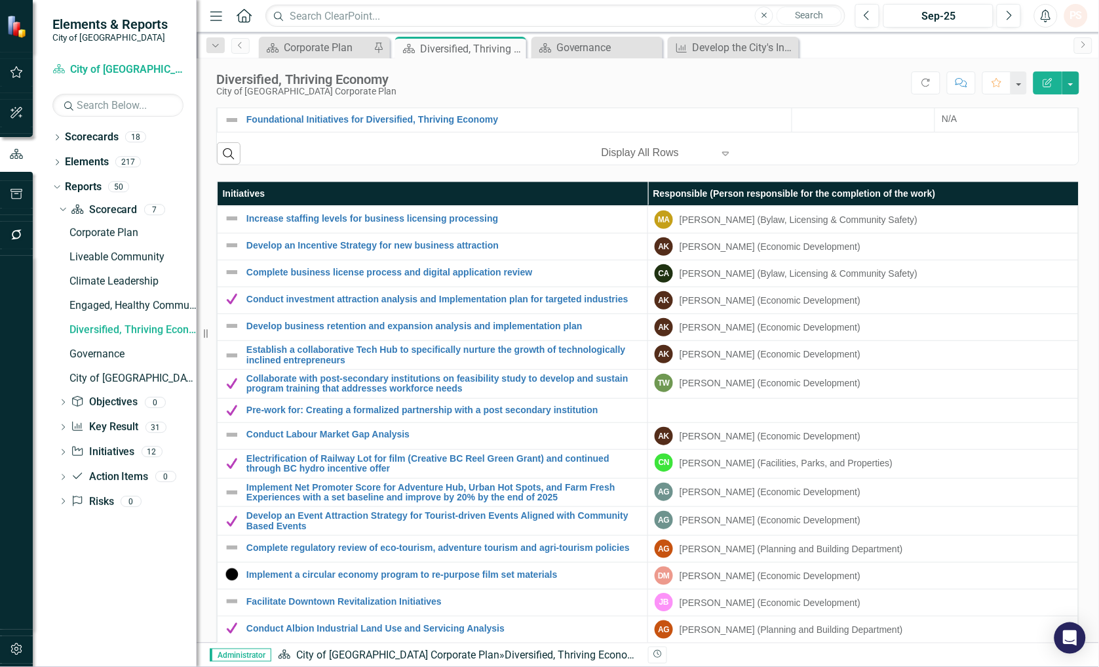
scroll to position [1057, 0]
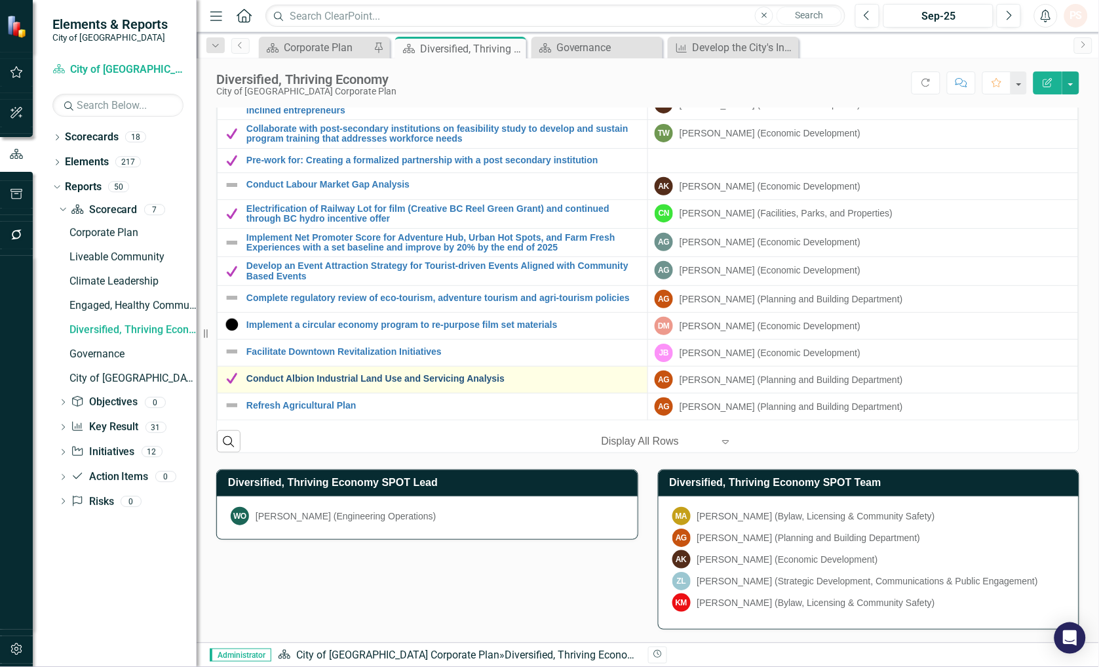
click at [300, 374] on link "Conduct Albion Industrial Land Use and Servicing Analysis" at bounding box center [443, 379] width 395 height 10
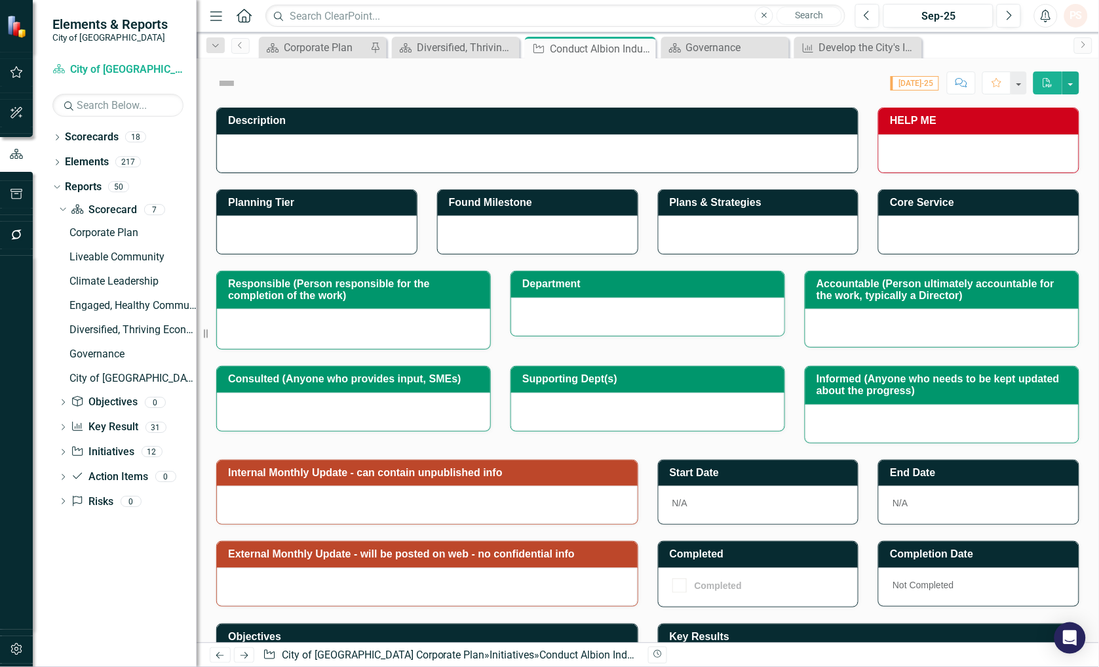
checkbox input "true"
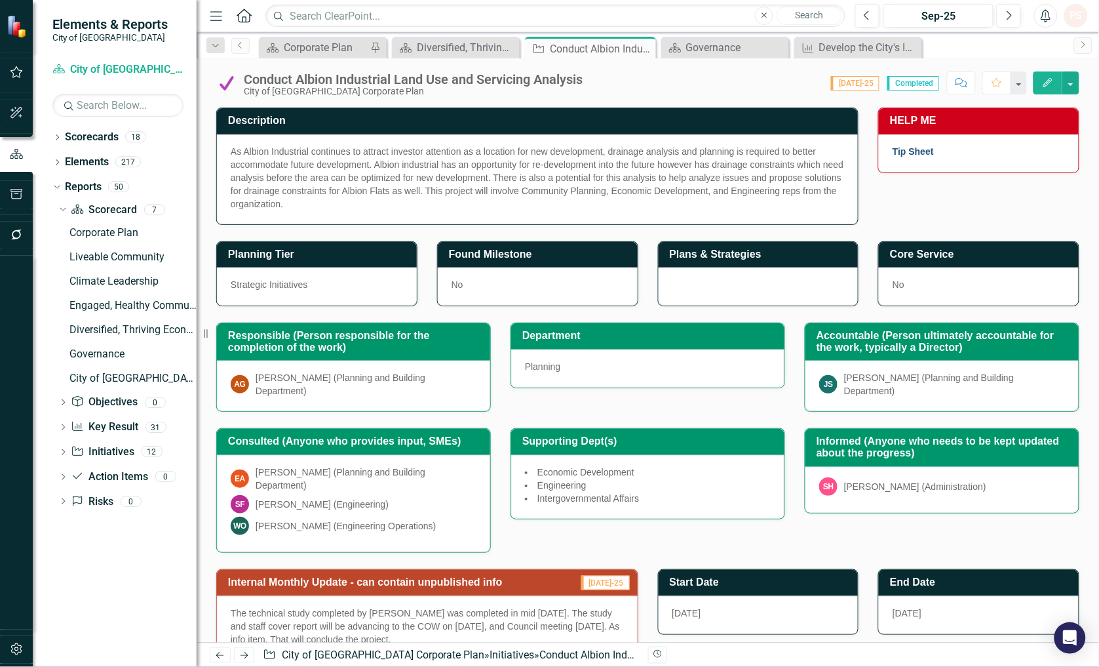
click at [915, 146] on link "Tip Sheet" at bounding box center [913, 151] width 41 height 10
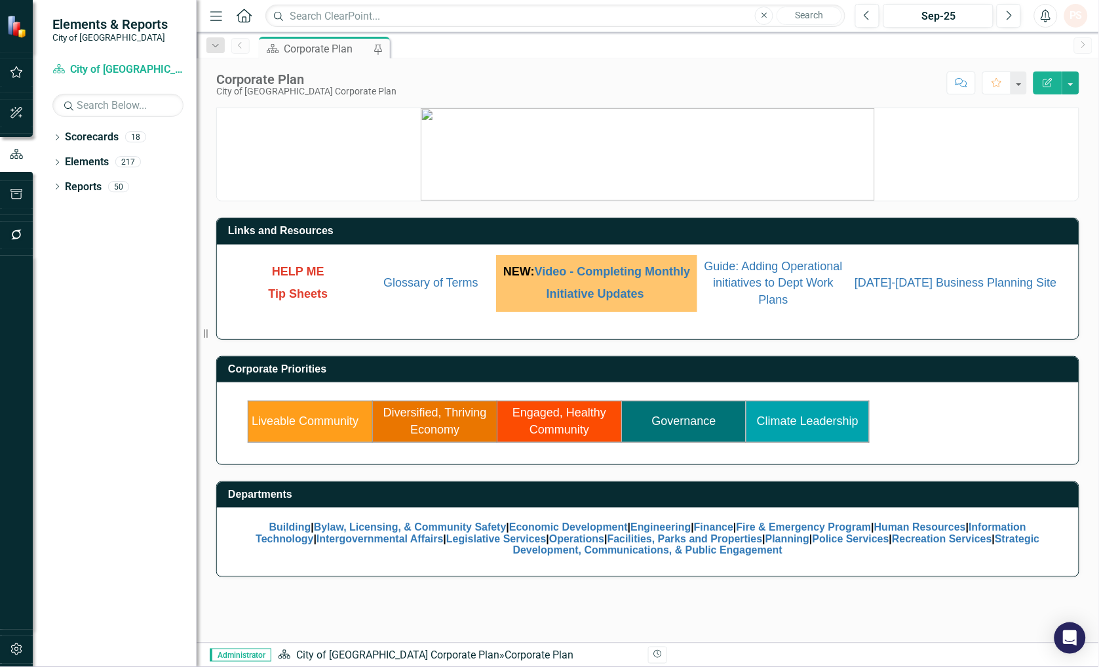
click at [675, 417] on link "Governance" at bounding box center [684, 420] width 64 height 13
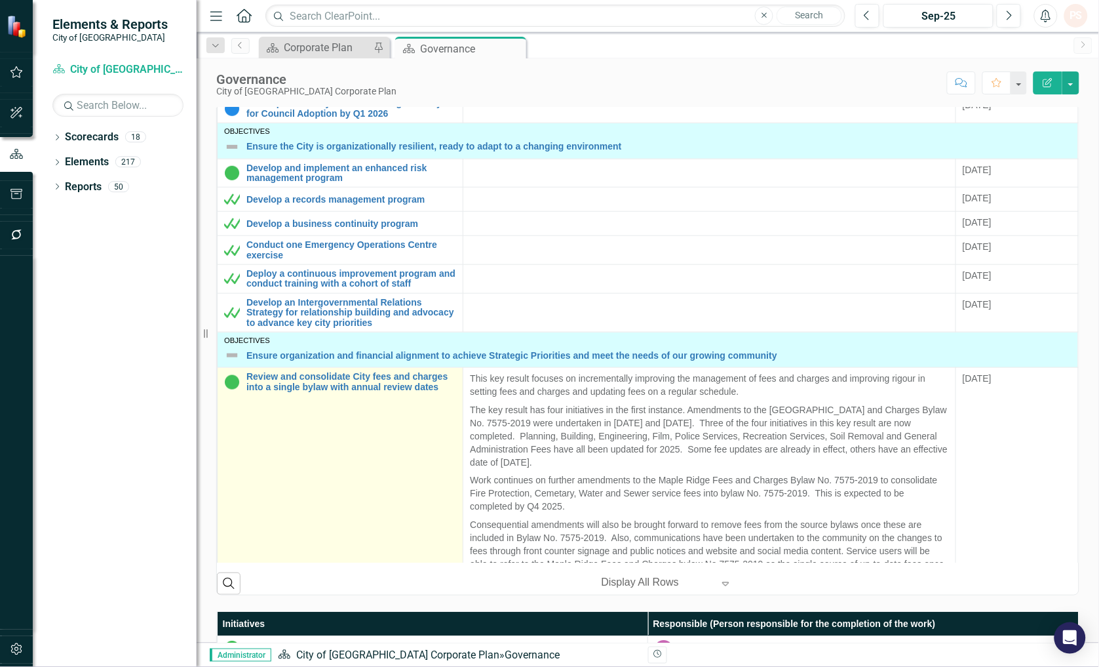
scroll to position [295, 0]
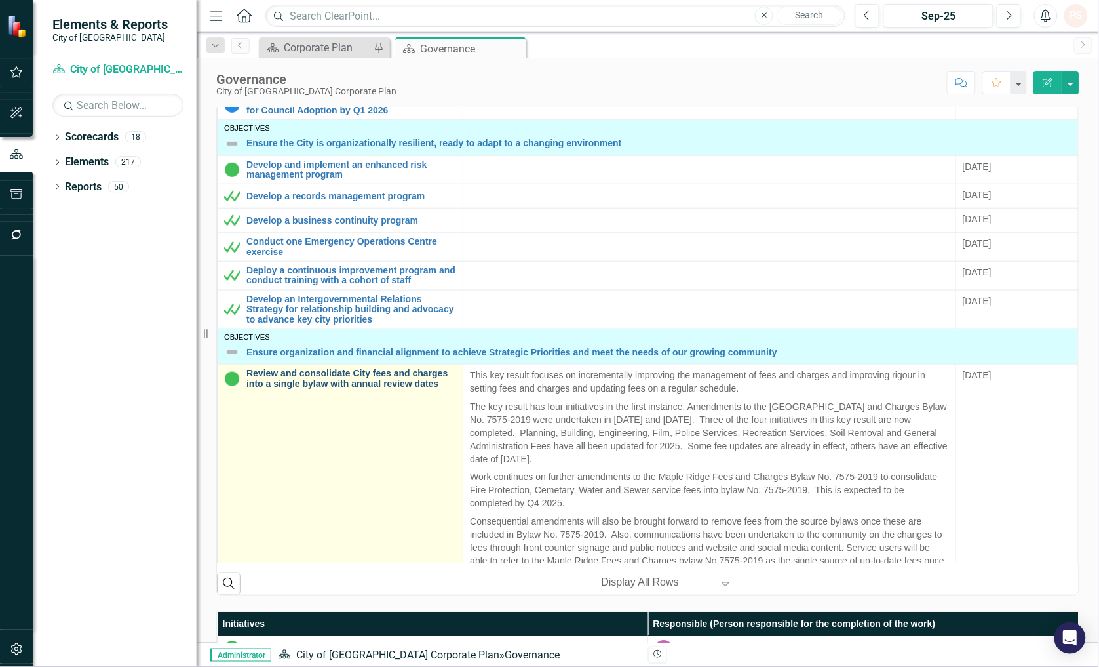
click at [375, 385] on link "Review and consolidate City fees and charges into a single bylaw with annual re…" at bounding box center [351, 378] width 210 height 20
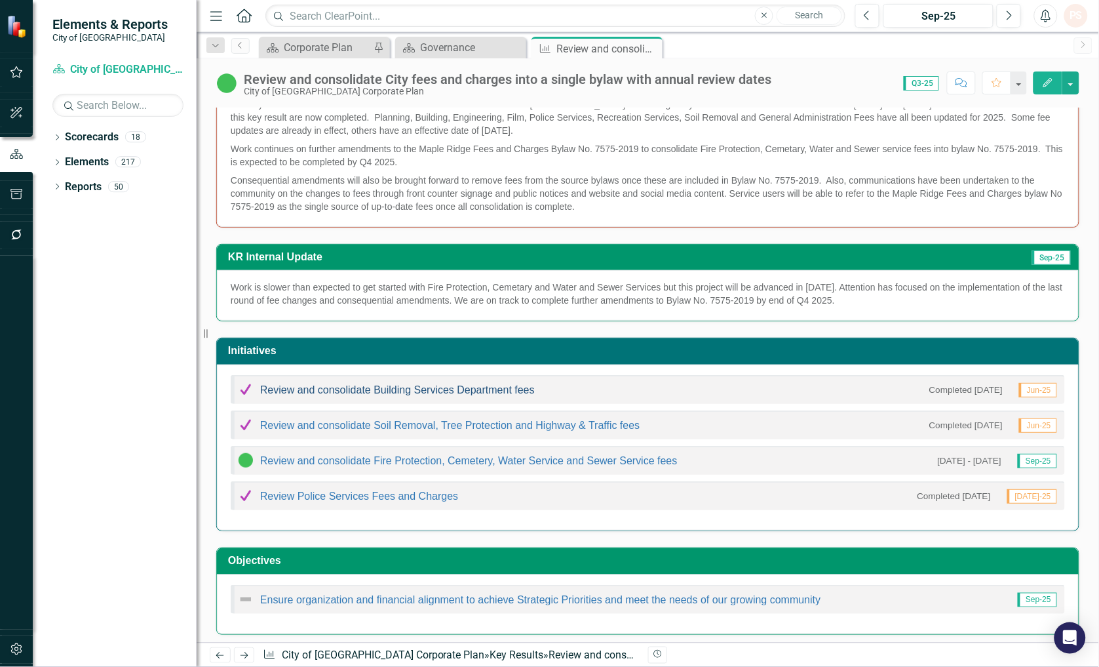
scroll to position [291, 0]
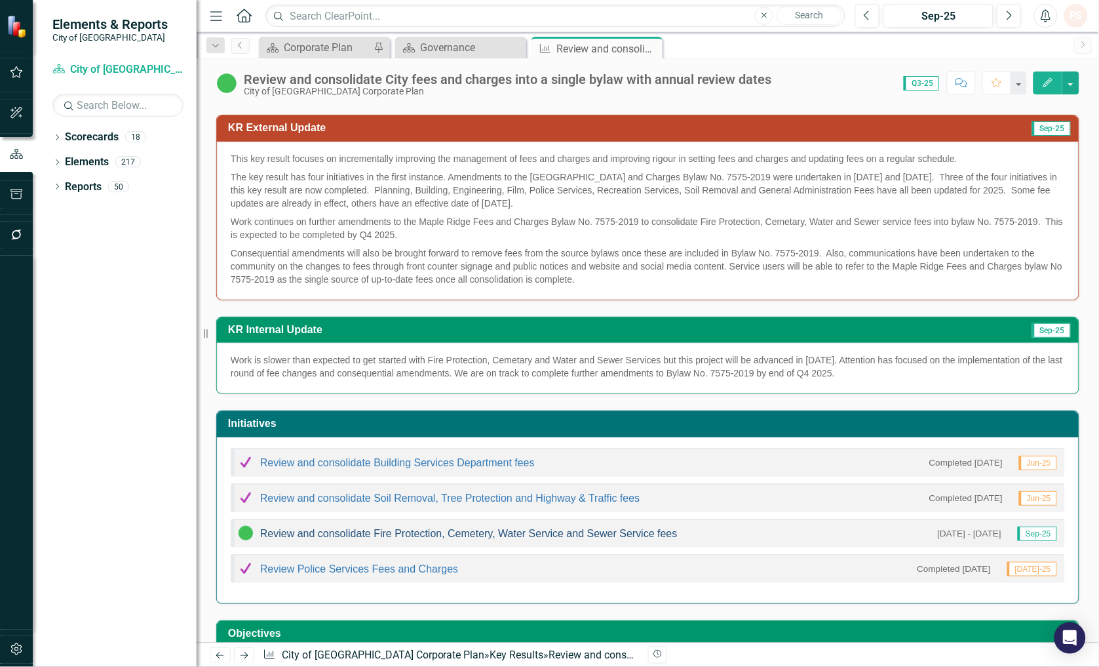
click at [465, 533] on link "Review and consolidate Fire Protection, Cemetery, Water Service and Sewer Servi…" at bounding box center [468, 533] width 417 height 11
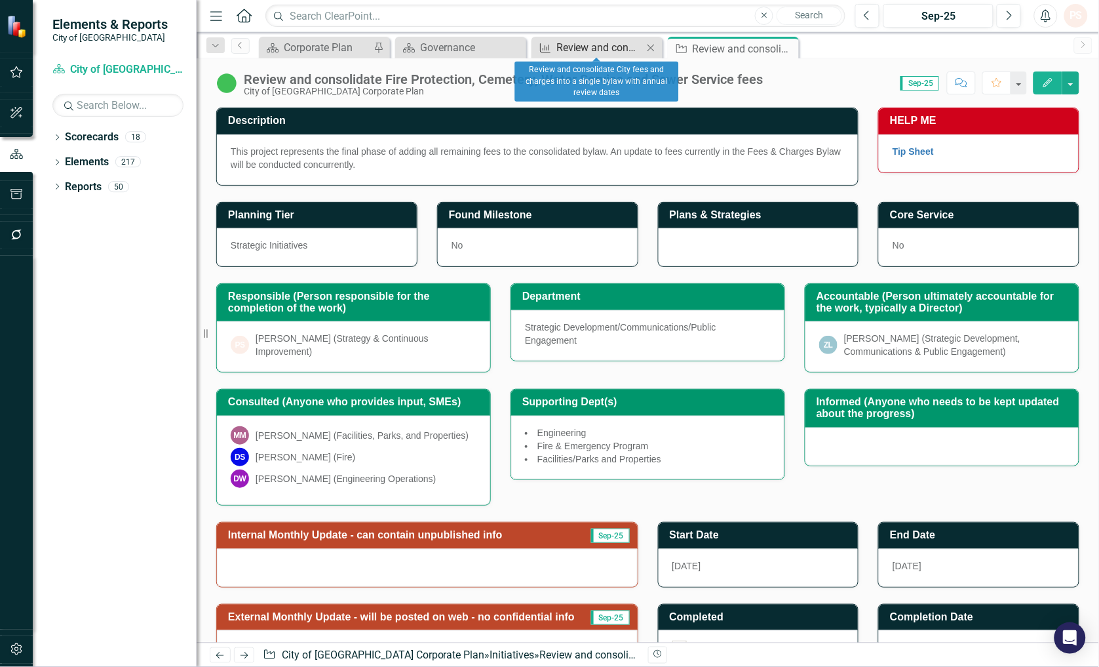
click at [586, 46] on div "Review and consolidate City fees and charges into a single bylaw with annual re…" at bounding box center [599, 47] width 87 height 16
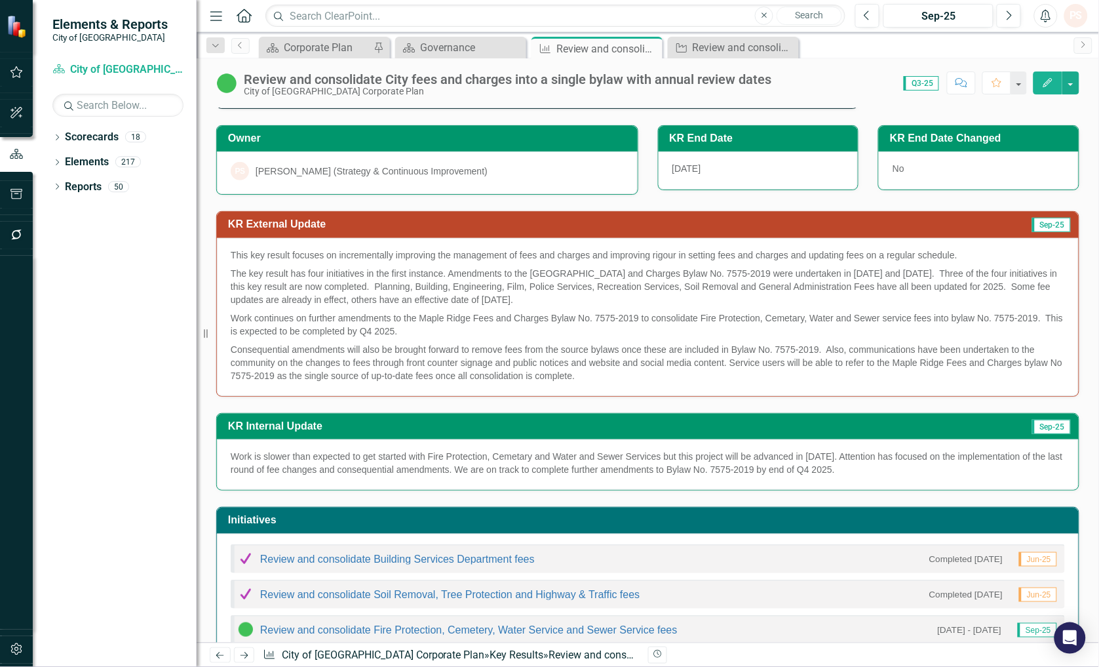
scroll to position [370, 0]
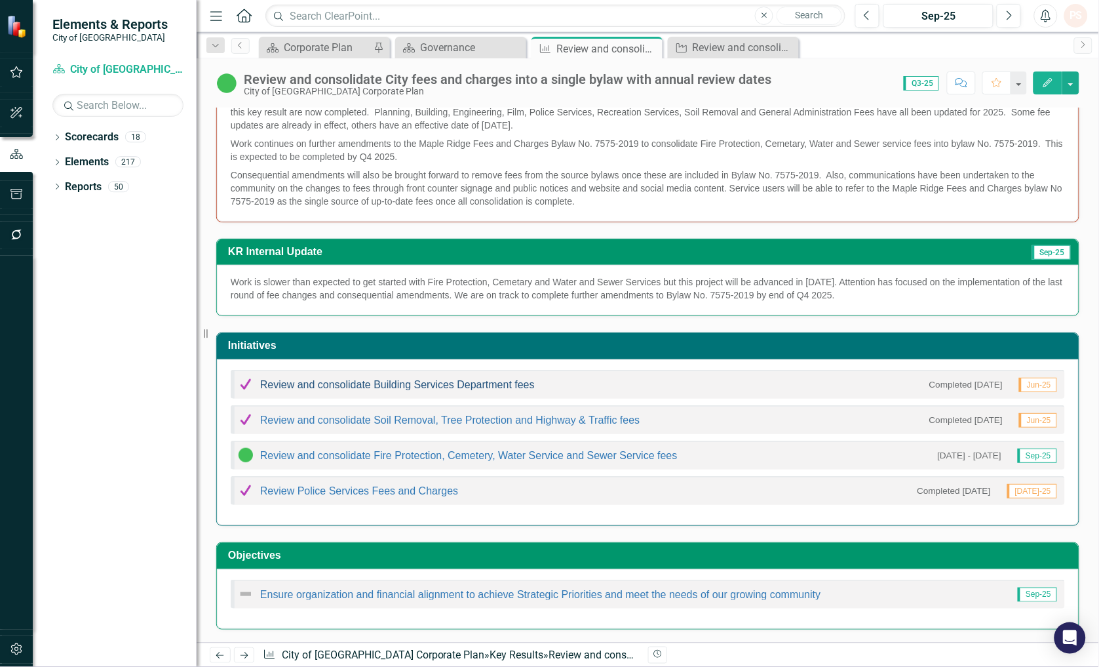
click at [313, 385] on link "Review and consolidate Building Services Department fees" at bounding box center [397, 384] width 275 height 11
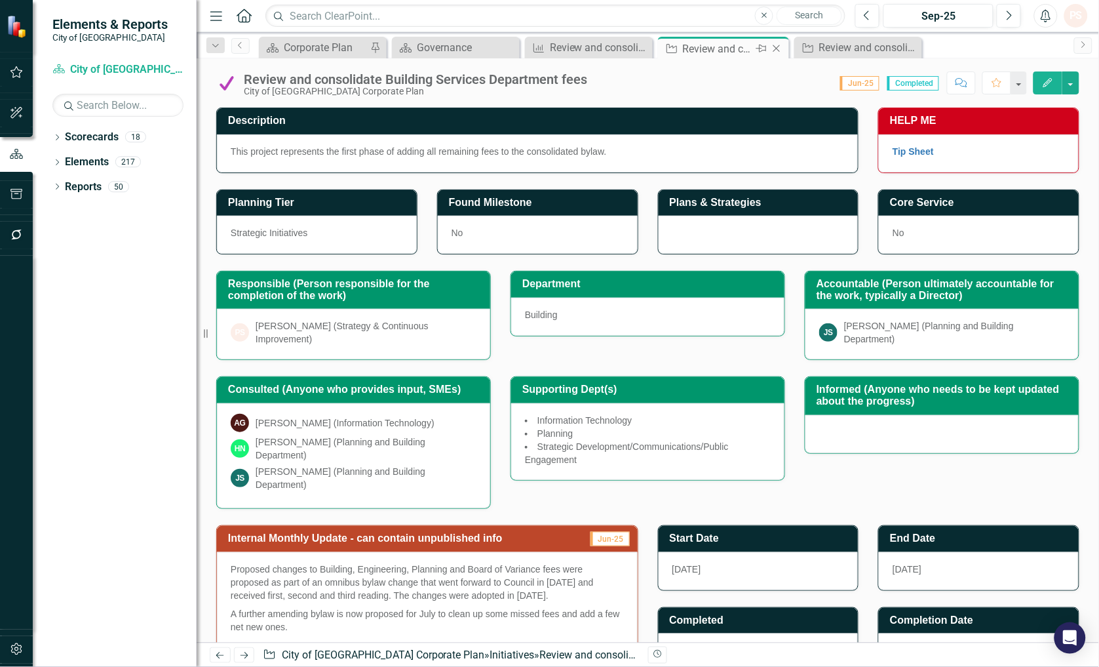
click at [771, 47] on icon "Close" at bounding box center [776, 48] width 13 height 10
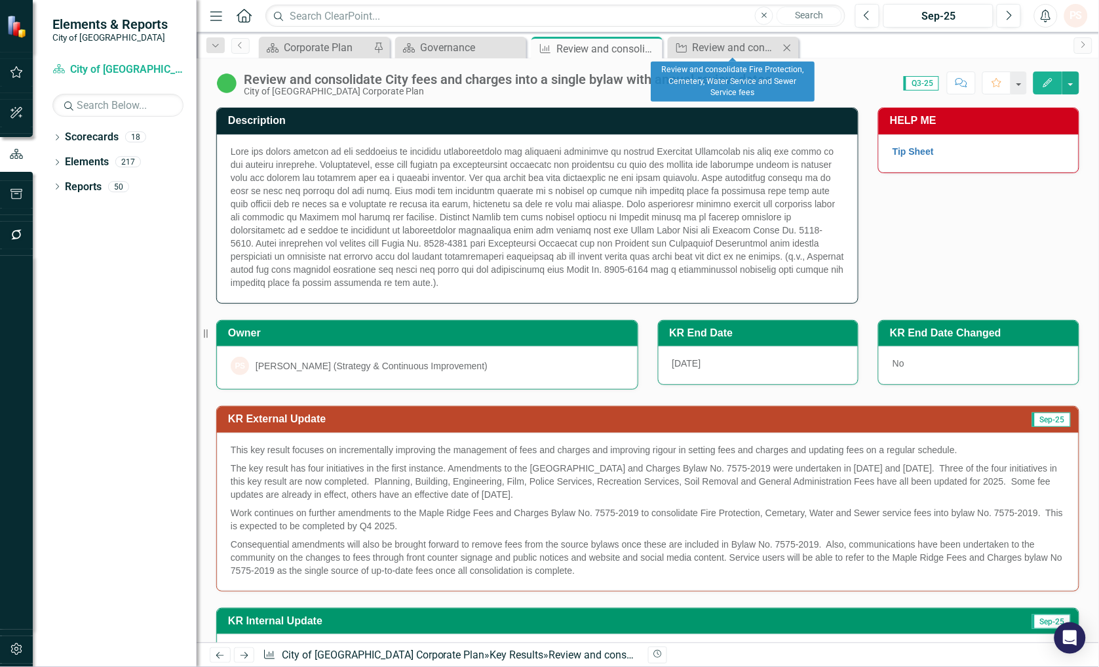
click at [784, 45] on icon at bounding box center [787, 47] width 7 height 7
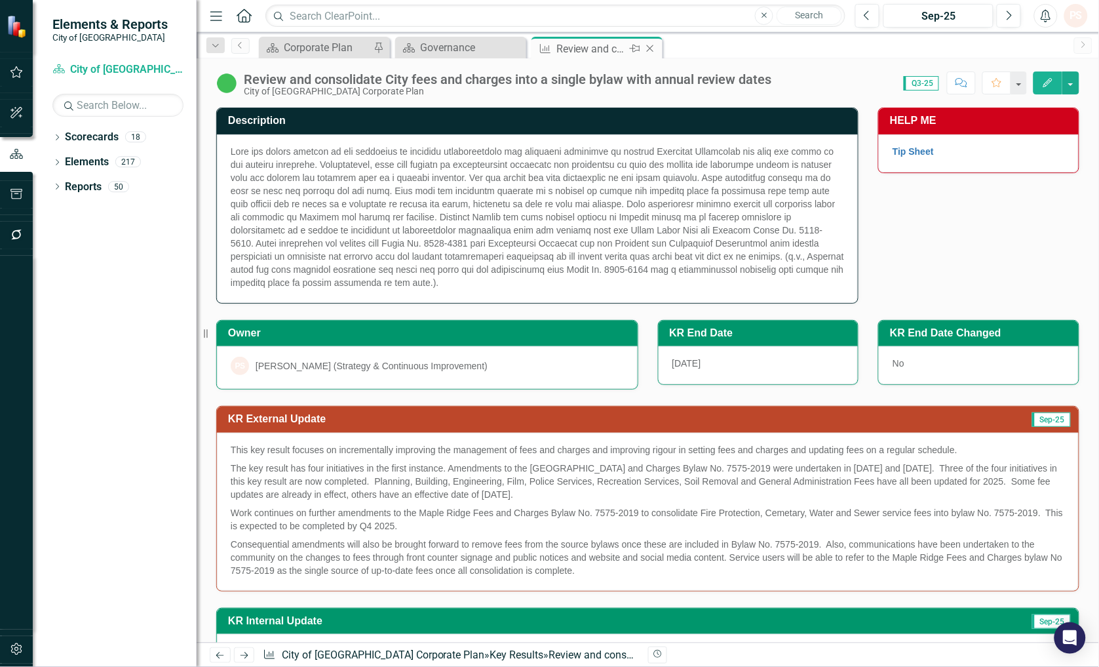
click at [645, 49] on icon "Close" at bounding box center [650, 48] width 13 height 10
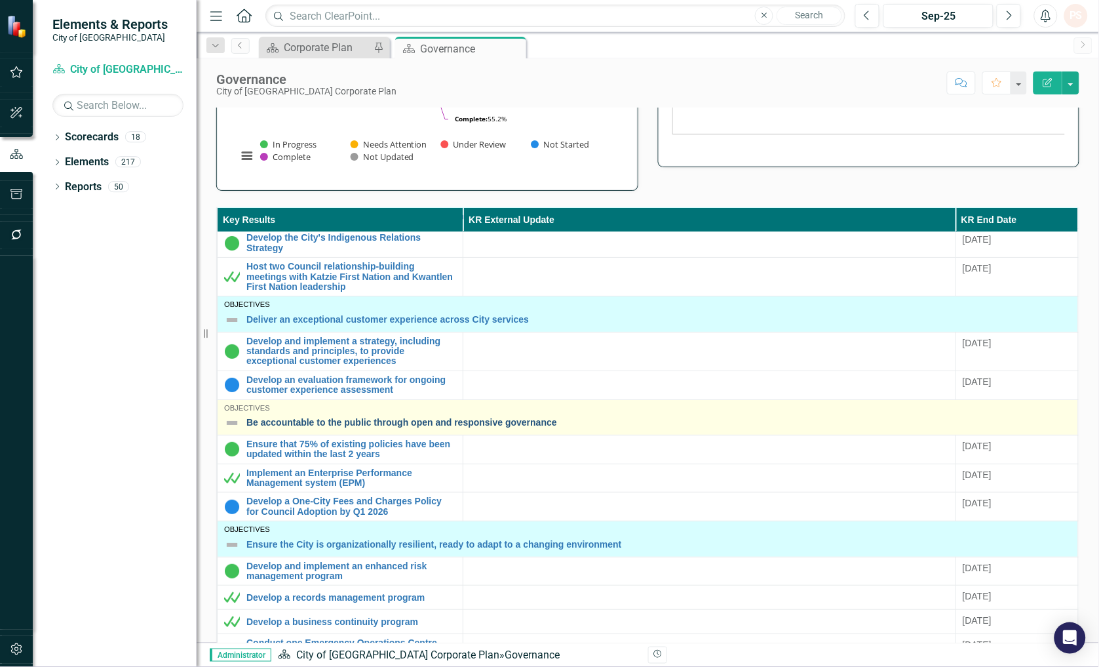
scroll to position [73, 0]
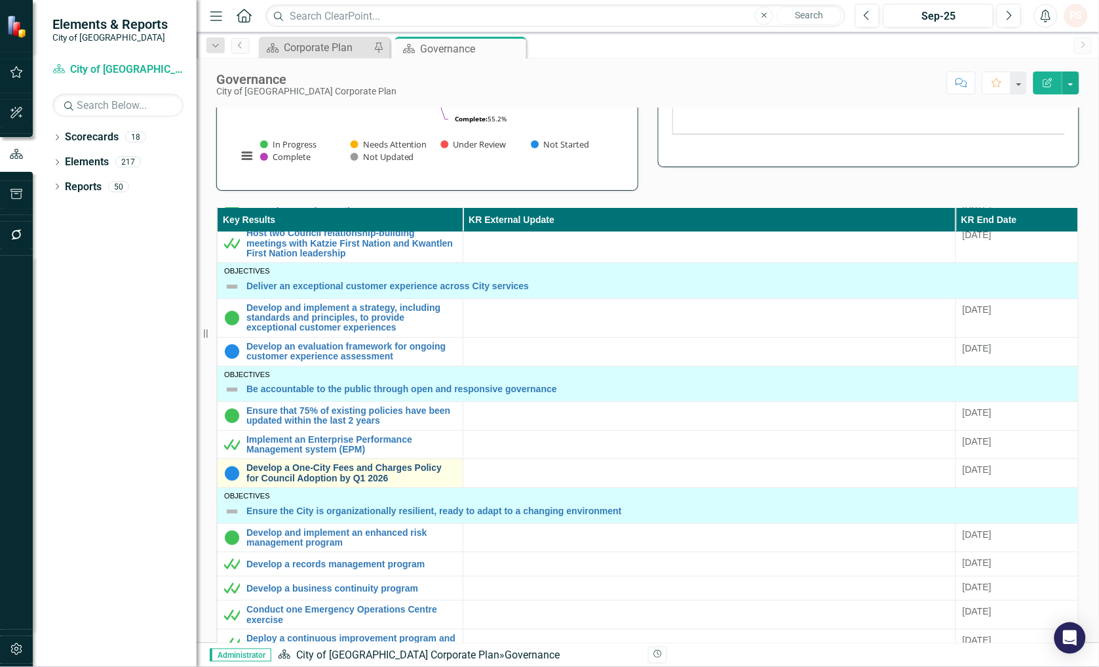
click at [339, 467] on link "Develop a One-City Fees and Charges Policy for Council Adoption by Q1 2026" at bounding box center [351, 473] width 210 height 20
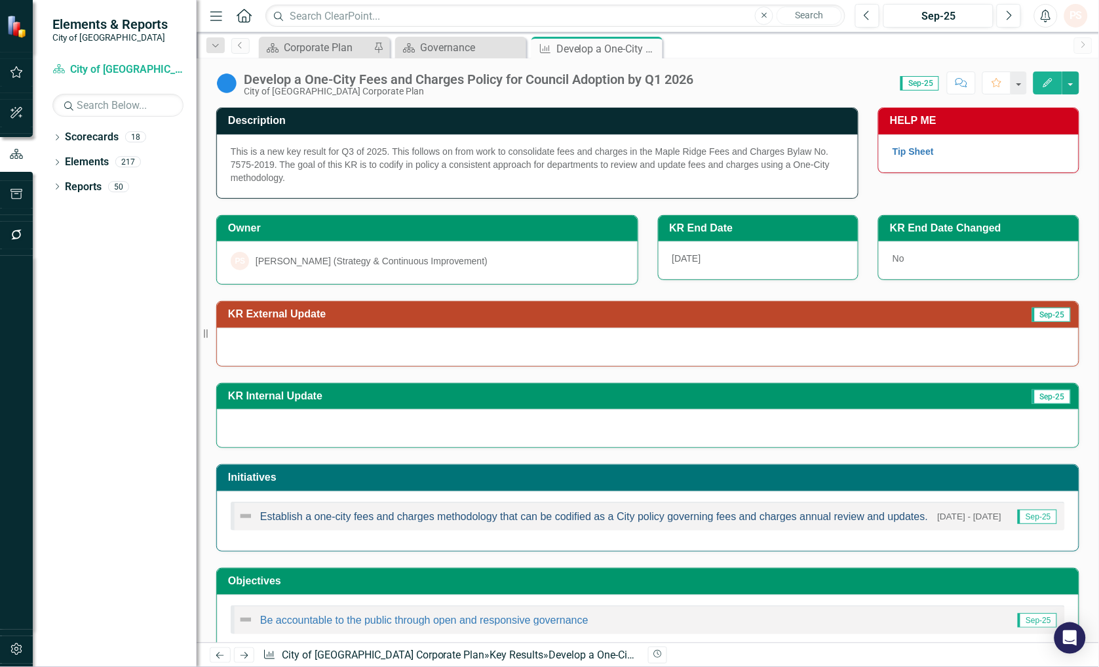
click at [339, 518] on link "Establish a one-city fees and charges methodology that can be codified as a Cit…" at bounding box center [594, 516] width 668 height 11
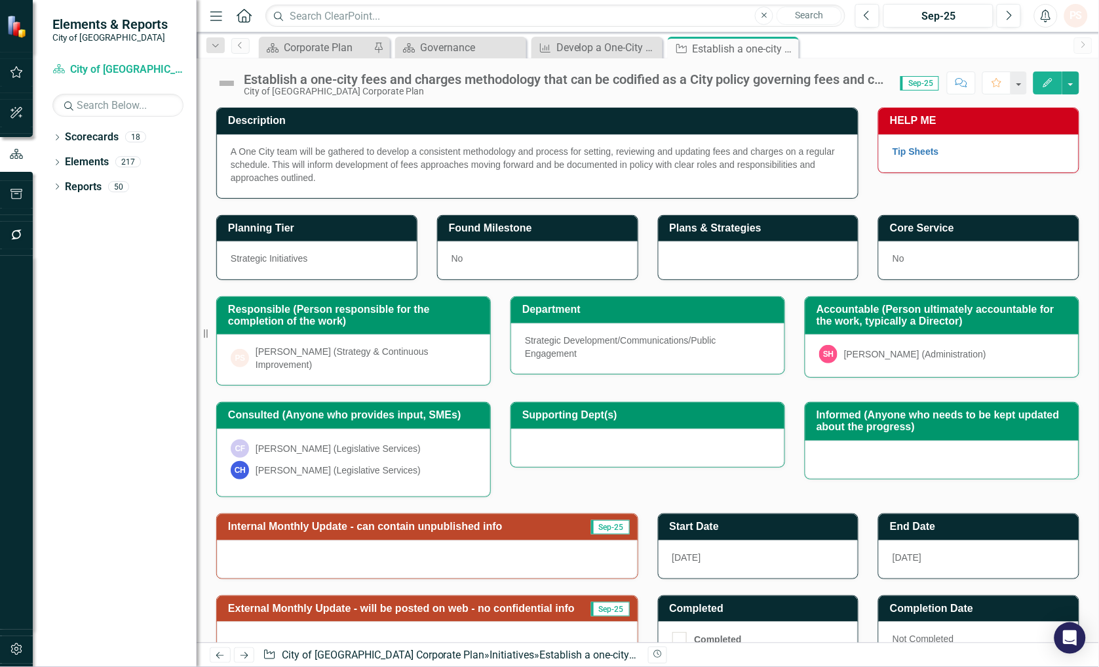
click at [225, 81] on img at bounding box center [226, 83] width 21 height 21
click at [232, 84] on img at bounding box center [226, 83] width 21 height 21
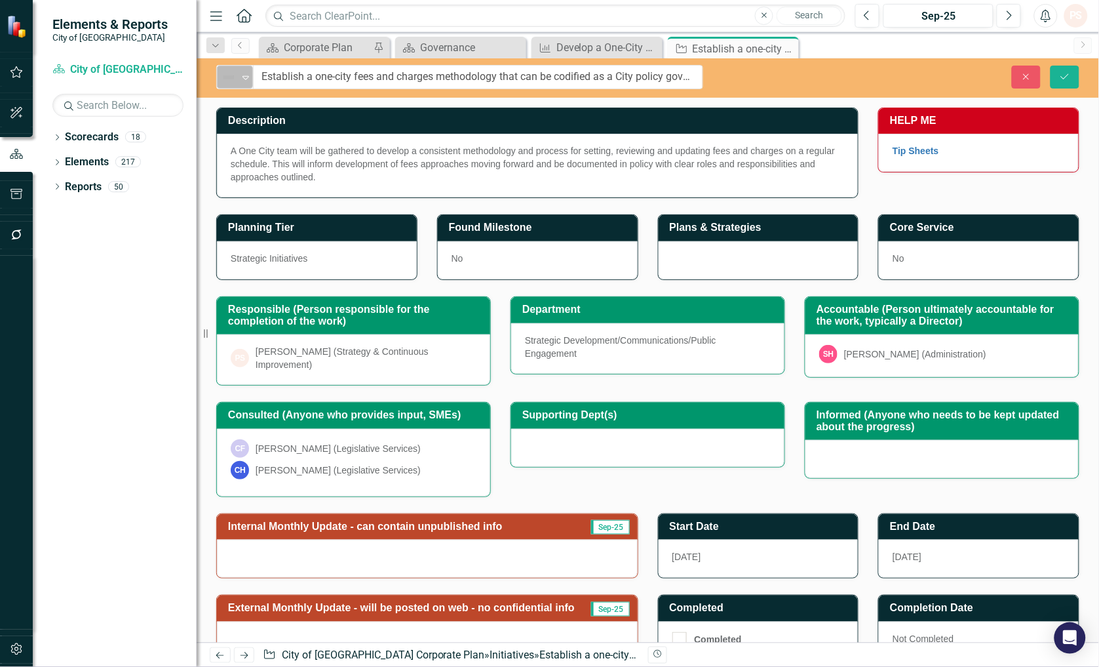
click at [243, 79] on icon "Expand" at bounding box center [245, 77] width 13 height 10
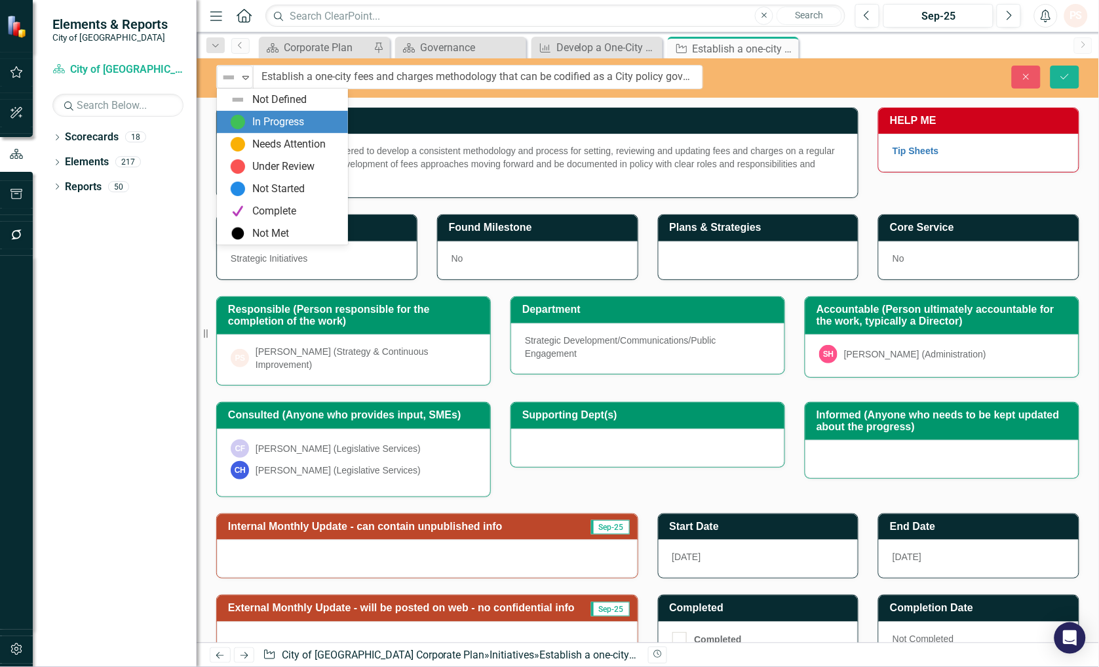
click at [249, 121] on div "In Progress" at bounding box center [285, 122] width 110 height 16
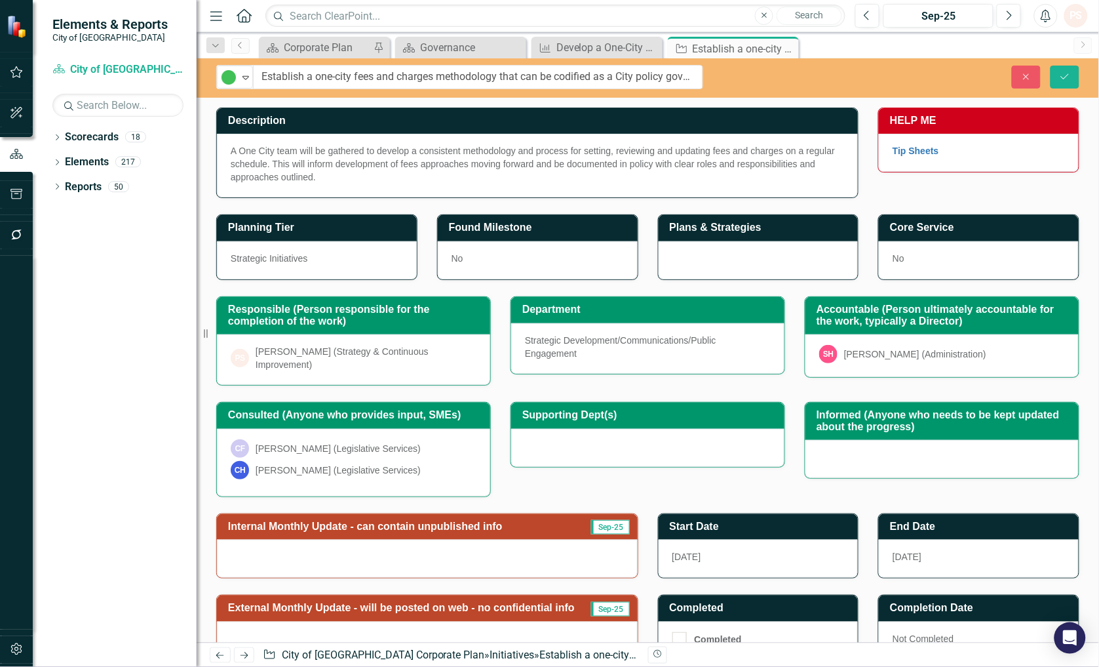
click at [333, 190] on div "A One City team will be gathered to develop a consistent methodology and proces…" at bounding box center [537, 166] width 641 height 64
click at [328, 181] on p "A One City team will be gathered to develop a consistent methodology and proces…" at bounding box center [537, 163] width 613 height 39
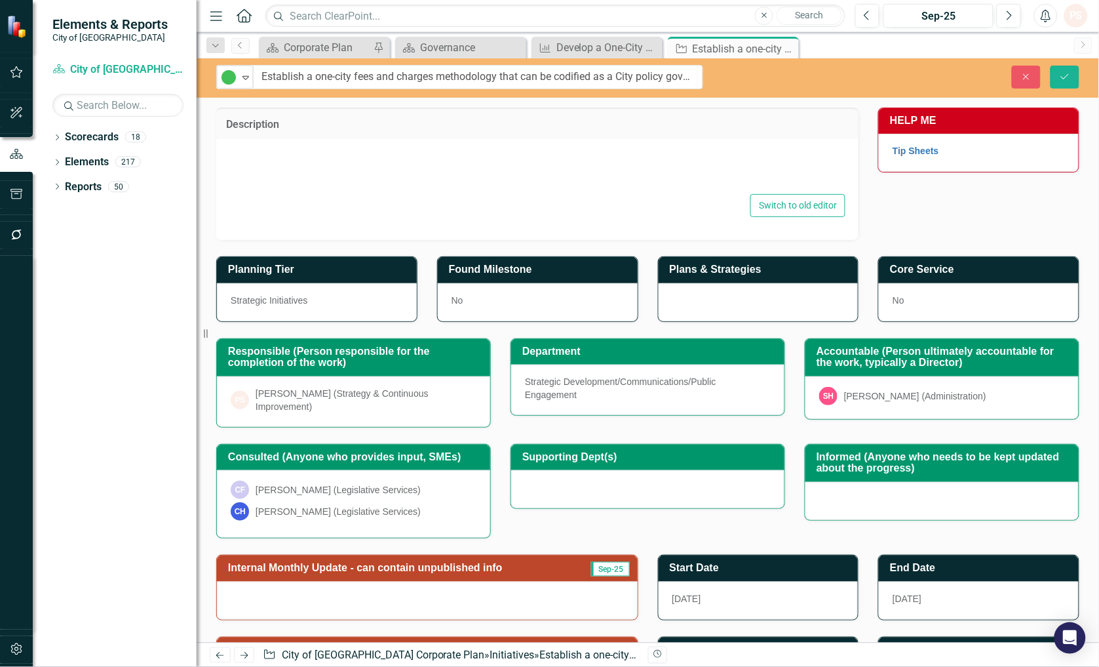
type textarea "<p>A One City team will be gathered to develop a consistent methodology and pro…"
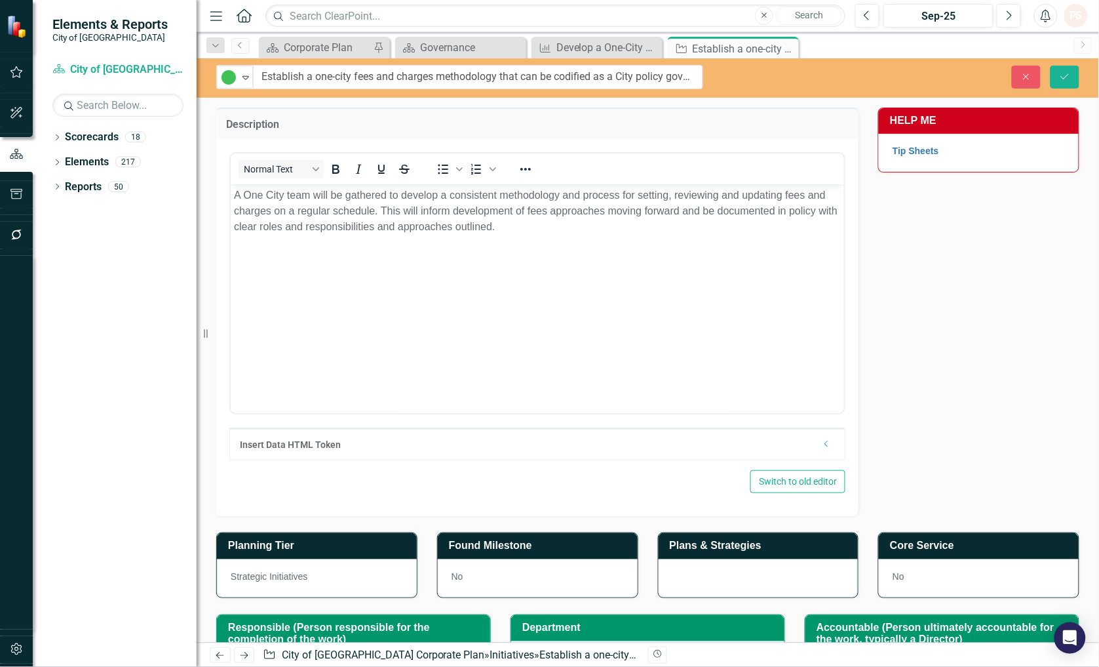
click at [552, 226] on p "A One City team will be gathered to develop a consistent methodology and proces…" at bounding box center [536, 210] width 607 height 47
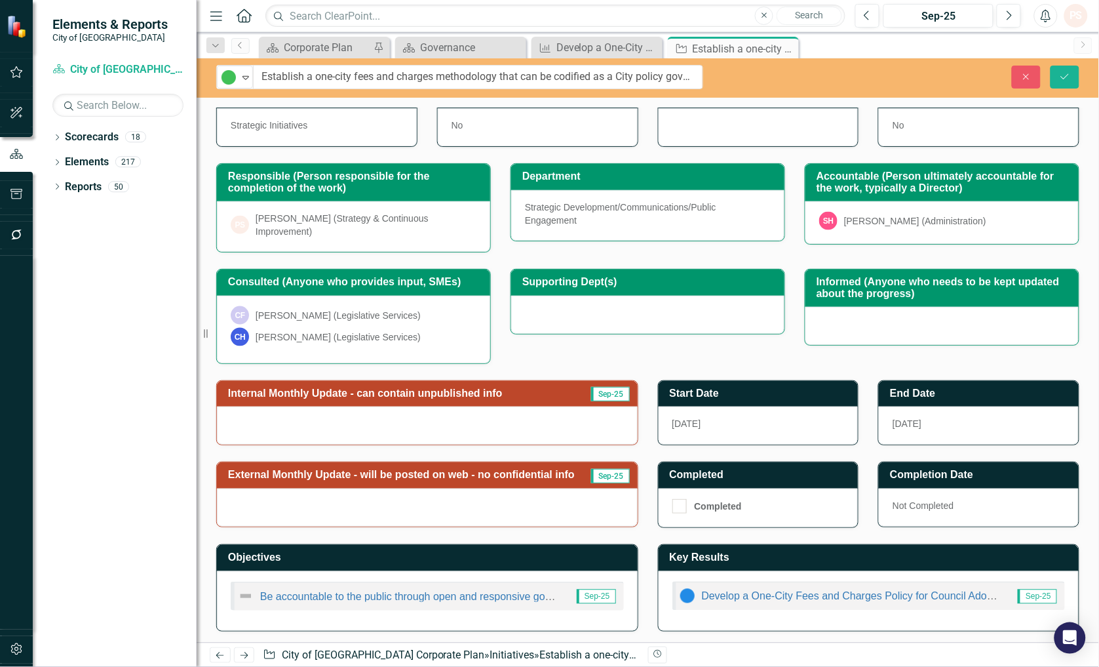
scroll to position [454, 0]
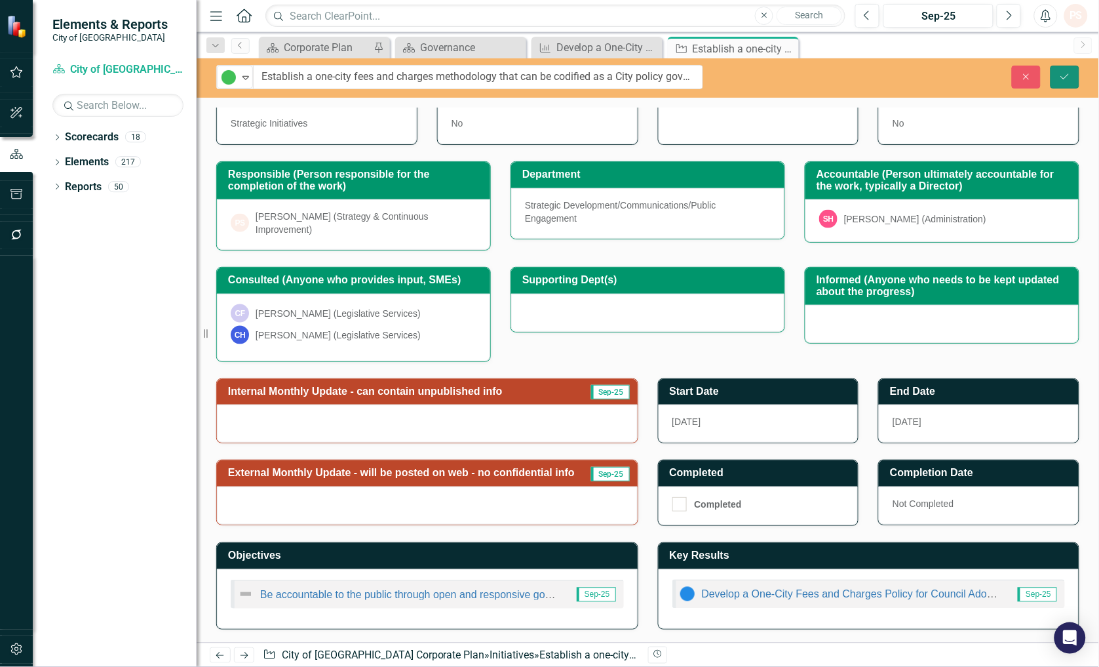
click at [1070, 75] on icon "Save" at bounding box center [1065, 76] width 12 height 9
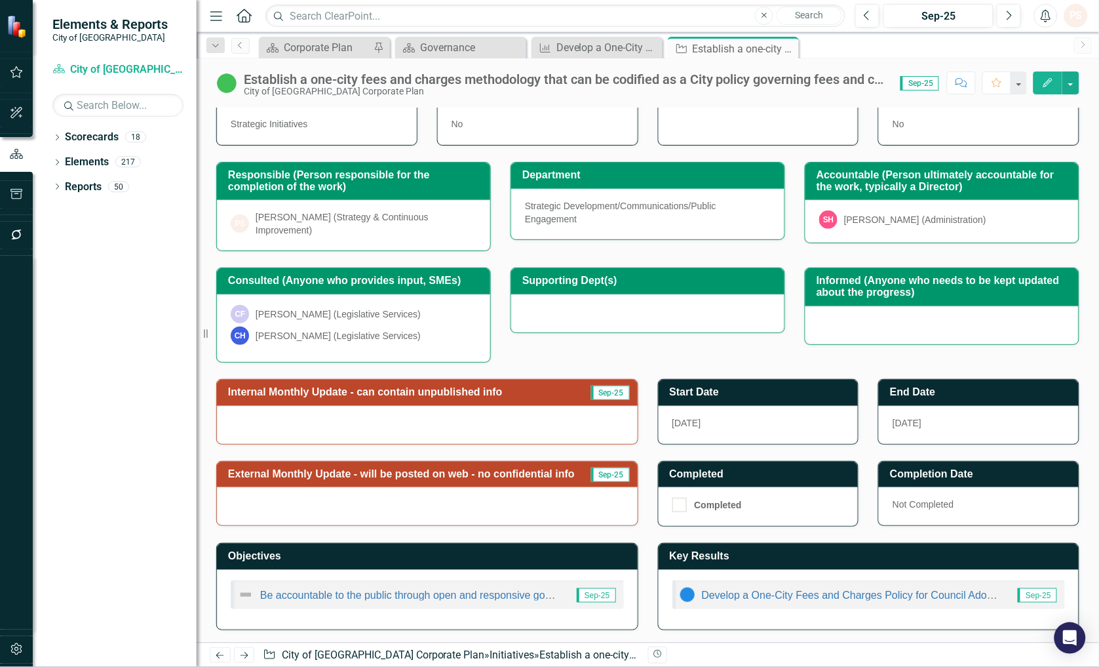
scroll to position [149, 0]
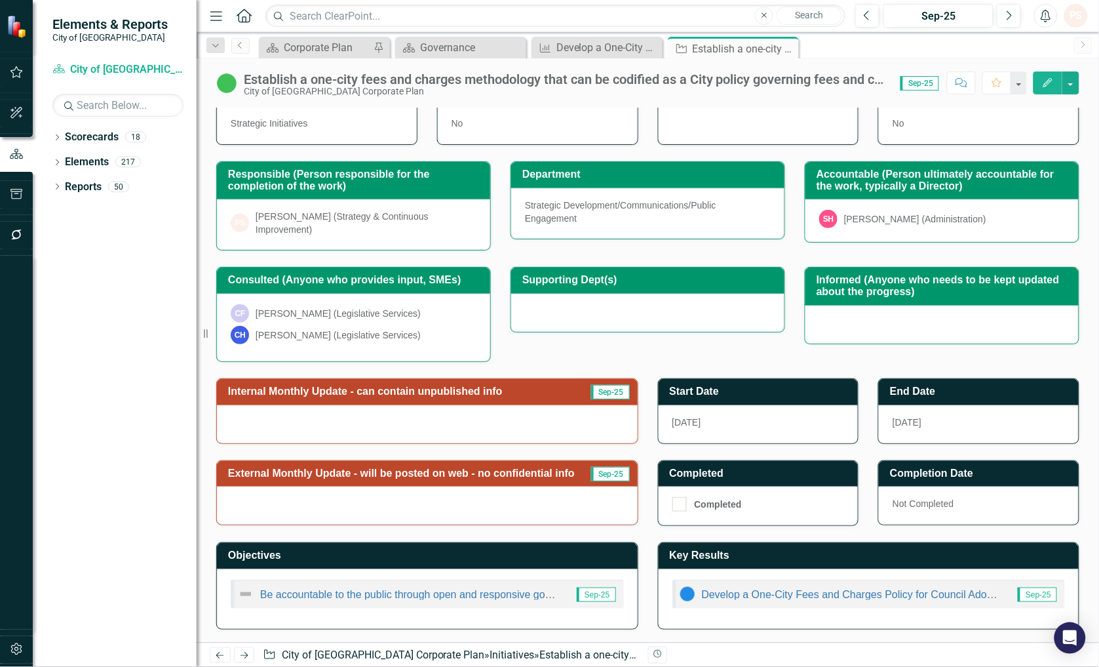
click at [272, 430] on div at bounding box center [427, 424] width 421 height 38
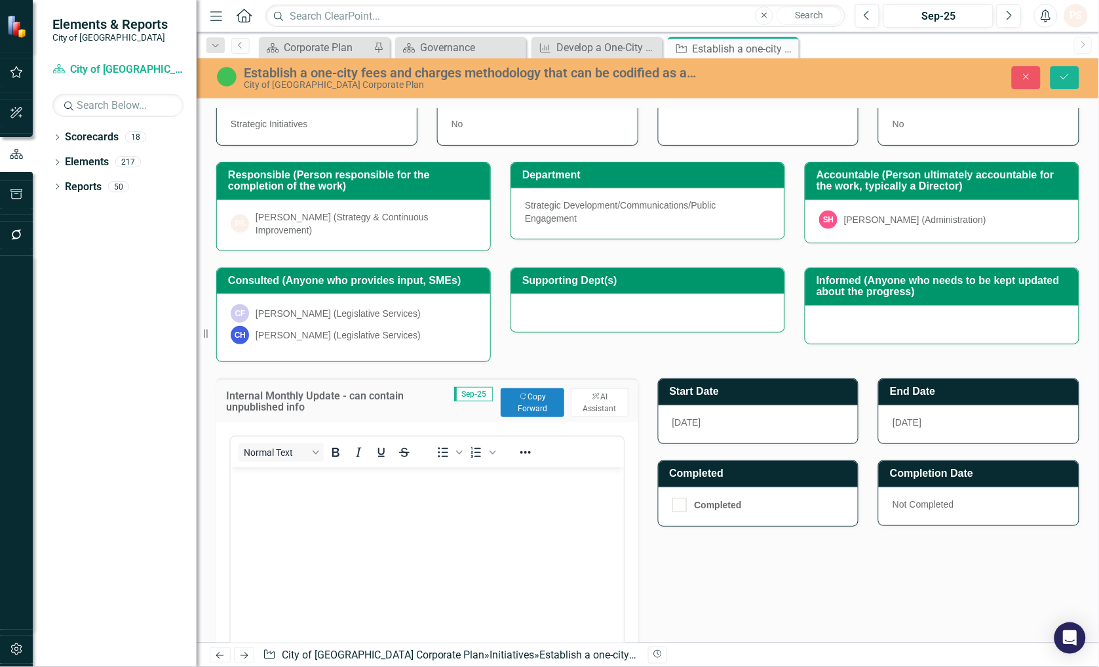
scroll to position [0, 0]
click at [272, 492] on body "Rich Text Area. Press ALT-0 for help." at bounding box center [426, 565] width 393 height 197
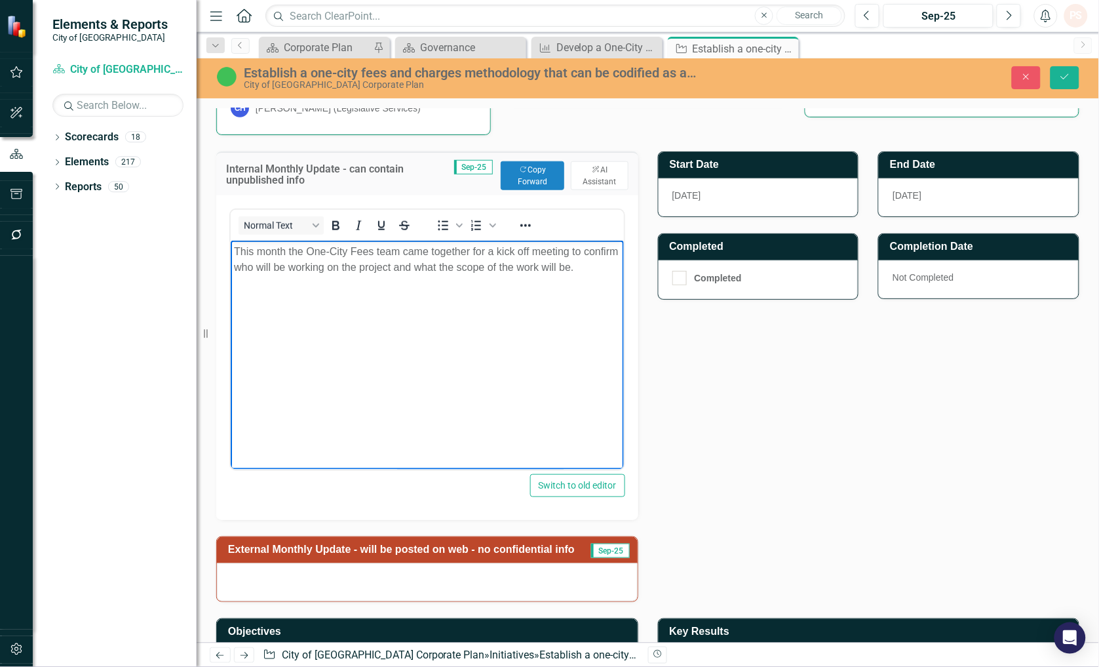
scroll to position [452, 0]
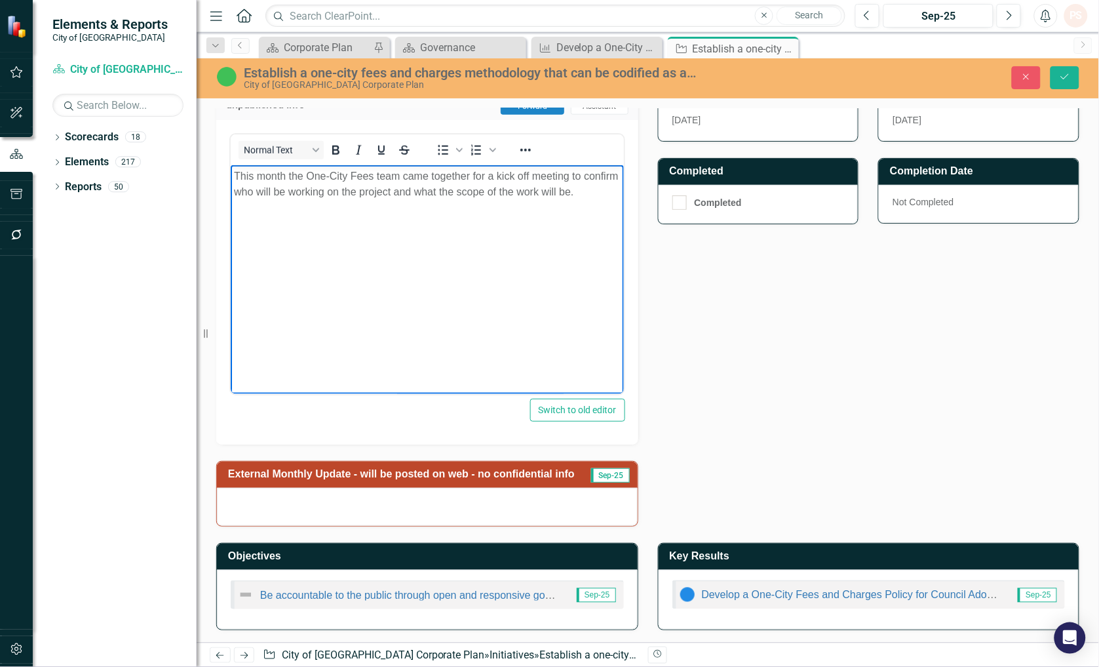
click at [433, 500] on div at bounding box center [427, 507] width 421 height 38
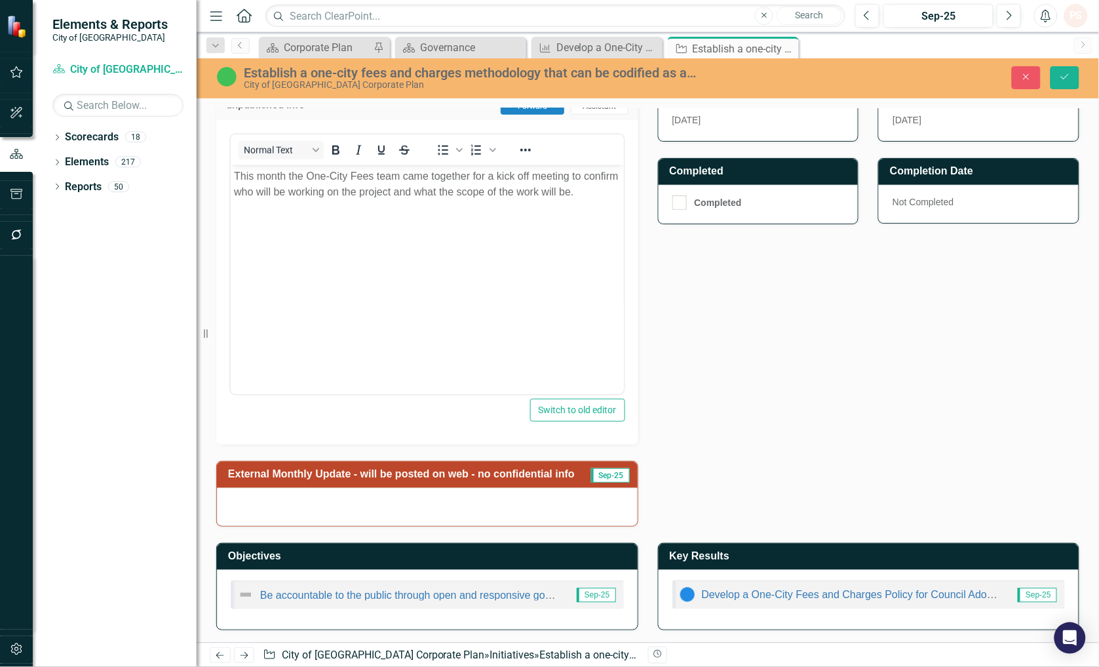
click at [585, 508] on div at bounding box center [427, 507] width 421 height 38
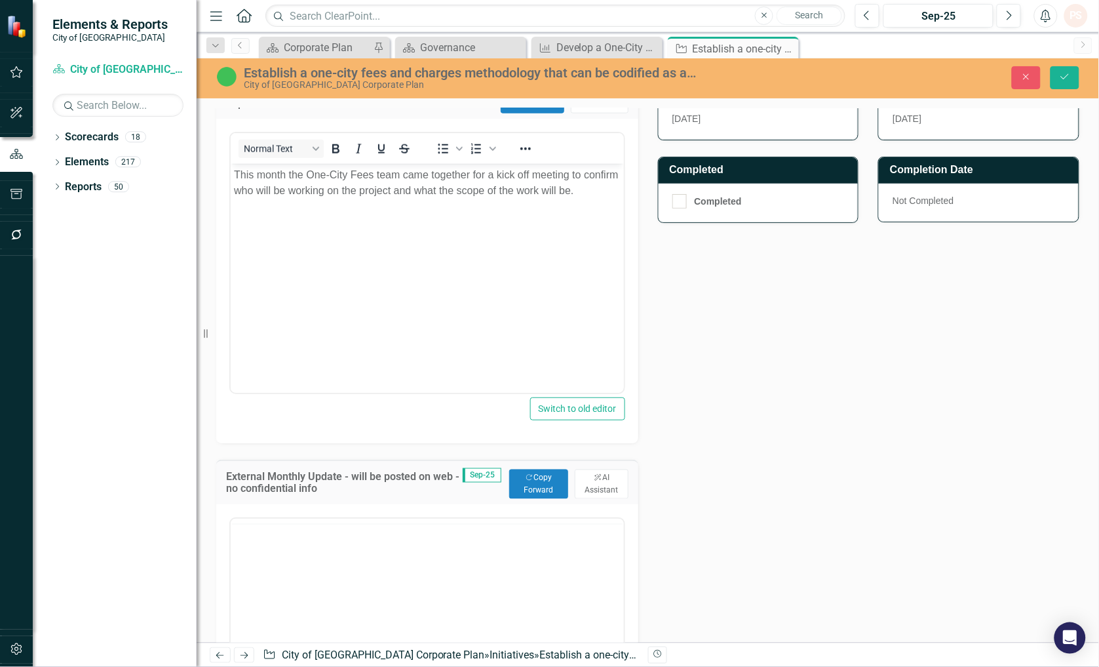
scroll to position [0, 0]
click at [528, 486] on button "Copy Forward Copy Forward" at bounding box center [539, 483] width 60 height 29
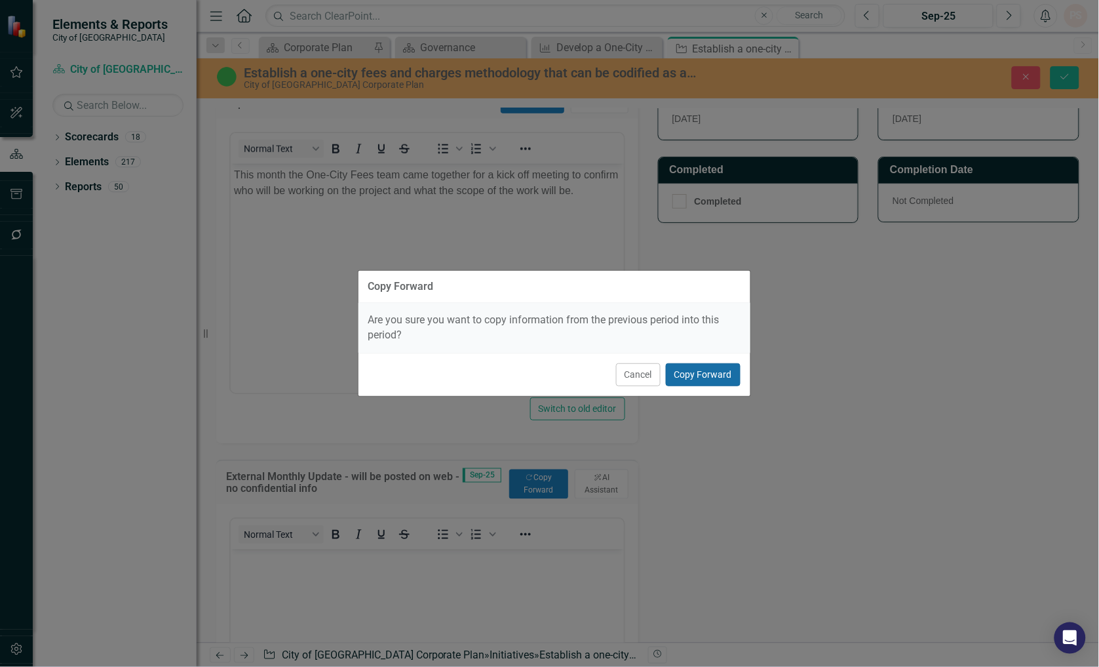
click at [703, 370] on button "Copy Forward" at bounding box center [703, 374] width 75 height 23
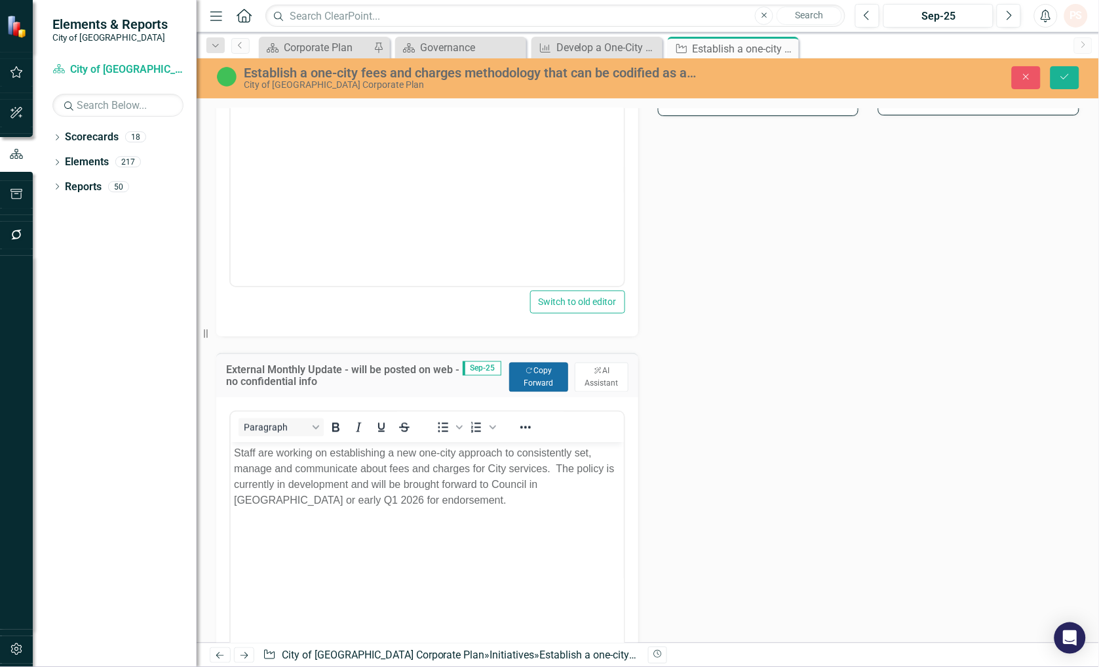
scroll to position [598, 0]
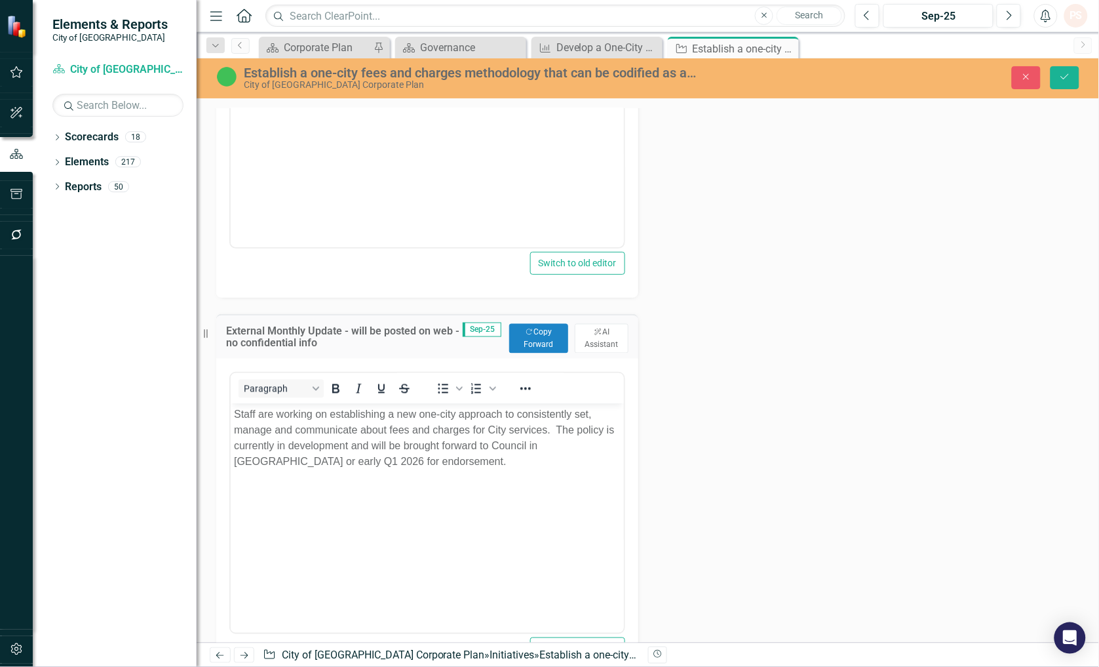
click at [363, 494] on body "Staff are working on establishing a new one-city approach to consistently set, …" at bounding box center [426, 501] width 393 height 197
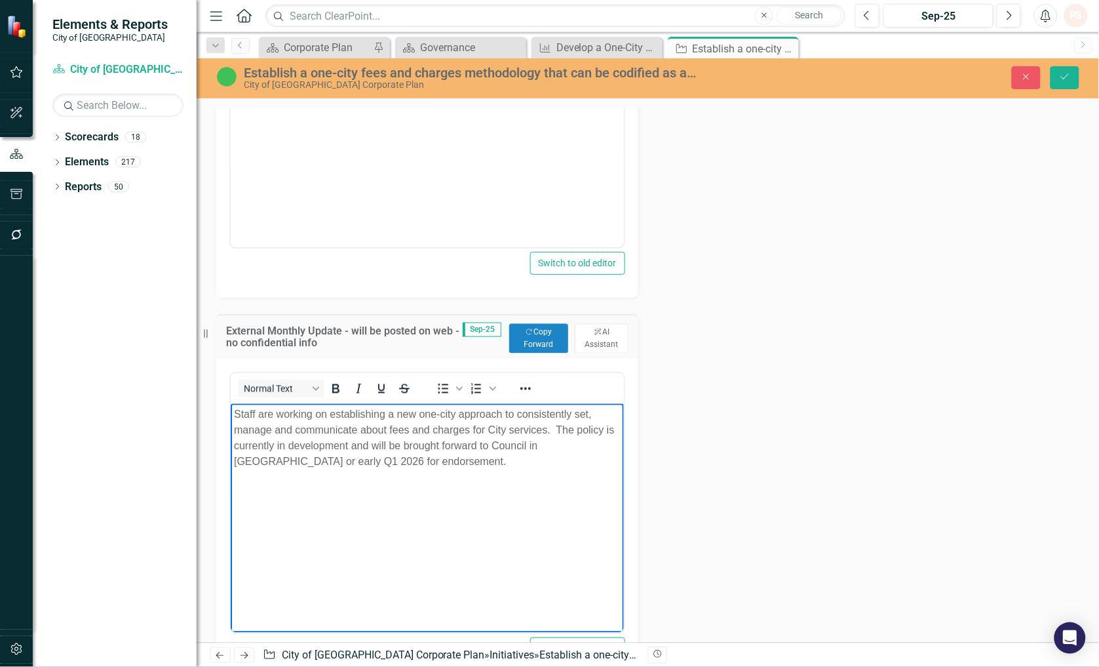
click at [368, 474] on body "Staff are working on establishing a new one-city approach to consistently set, …" at bounding box center [426, 501] width 393 height 197
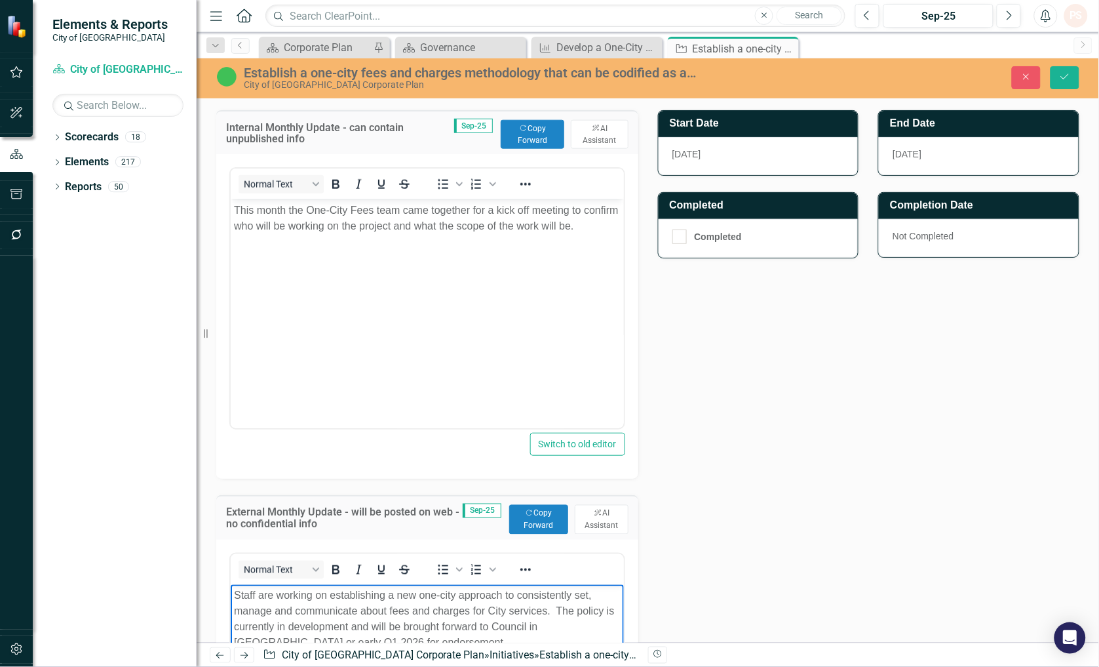
scroll to position [379, 0]
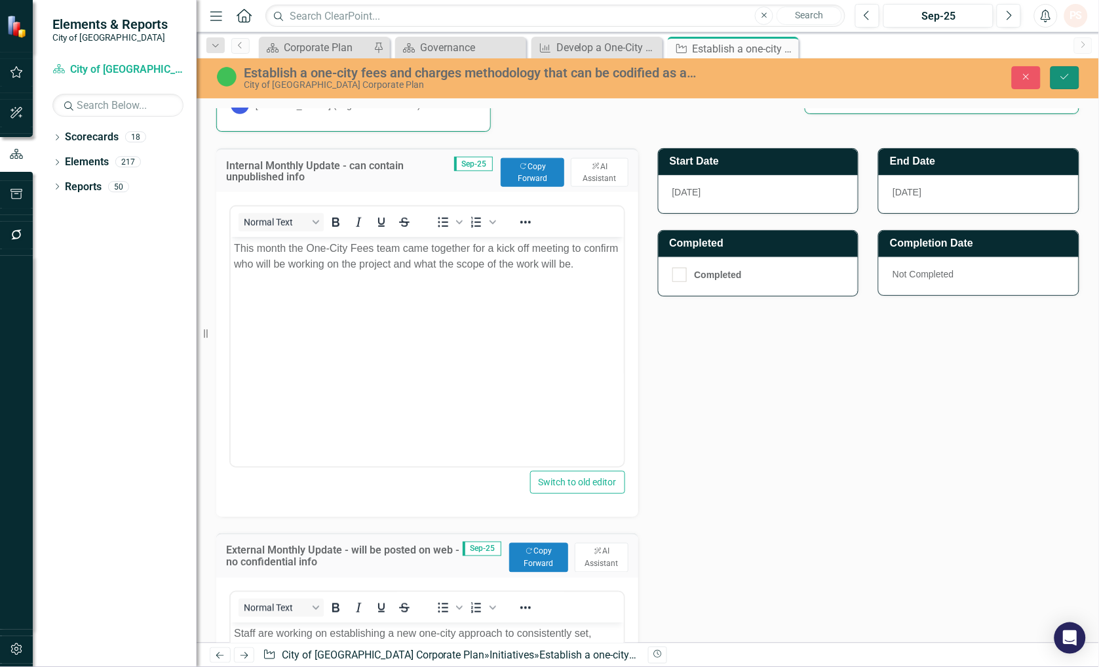
click at [1070, 76] on icon "Save" at bounding box center [1065, 76] width 12 height 9
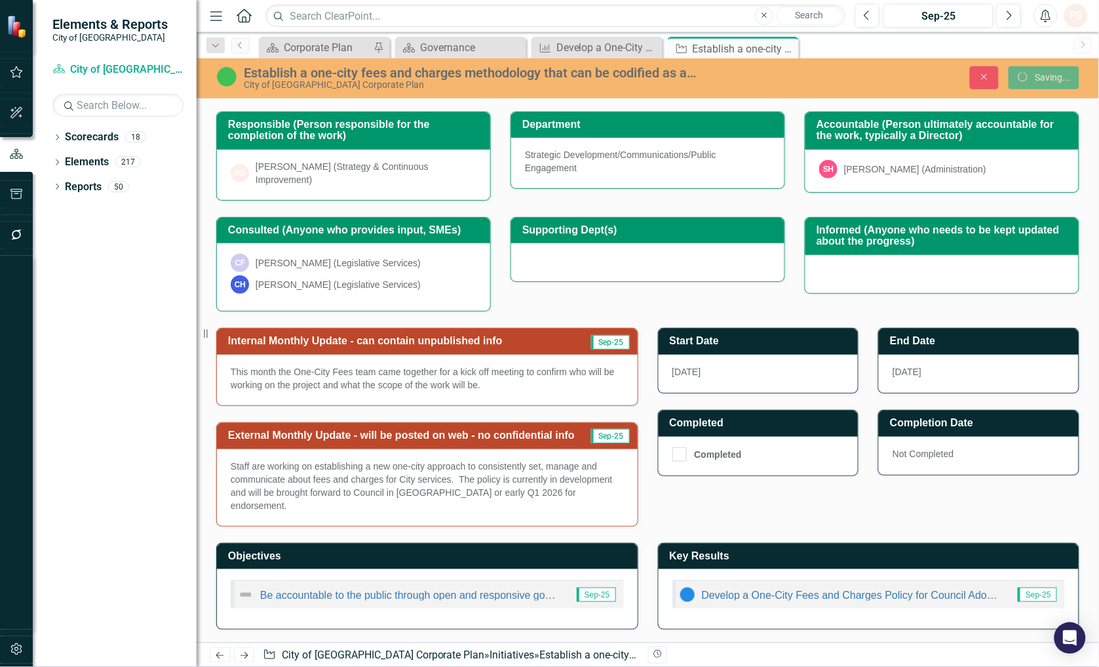
scroll to position [187, 0]
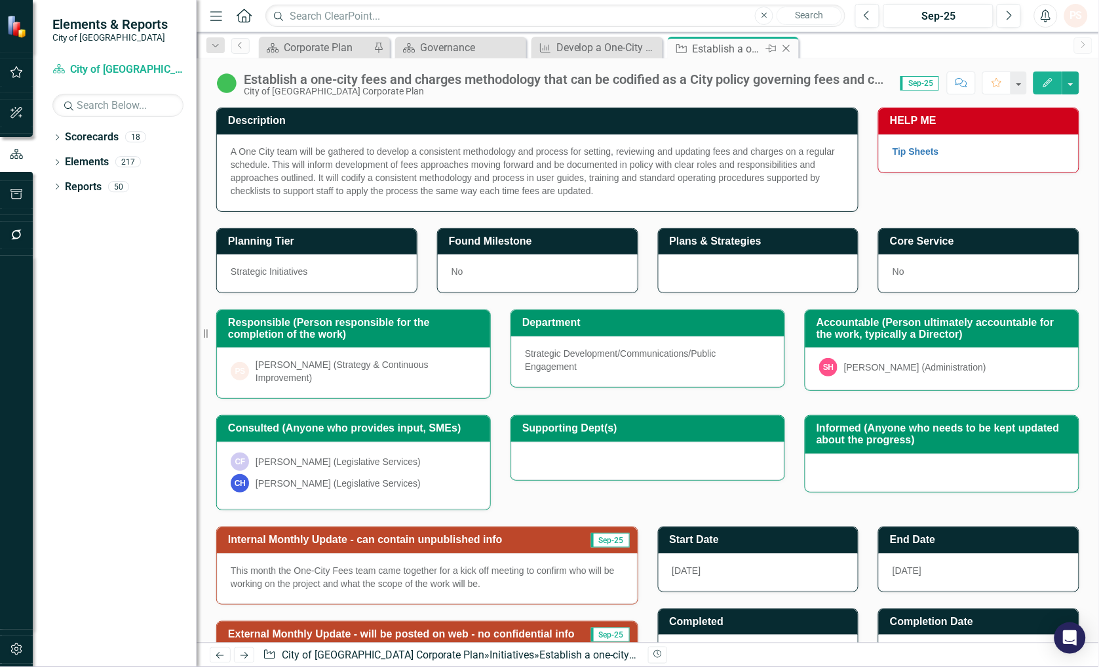
click at [786, 51] on icon "Close" at bounding box center [786, 48] width 13 height 10
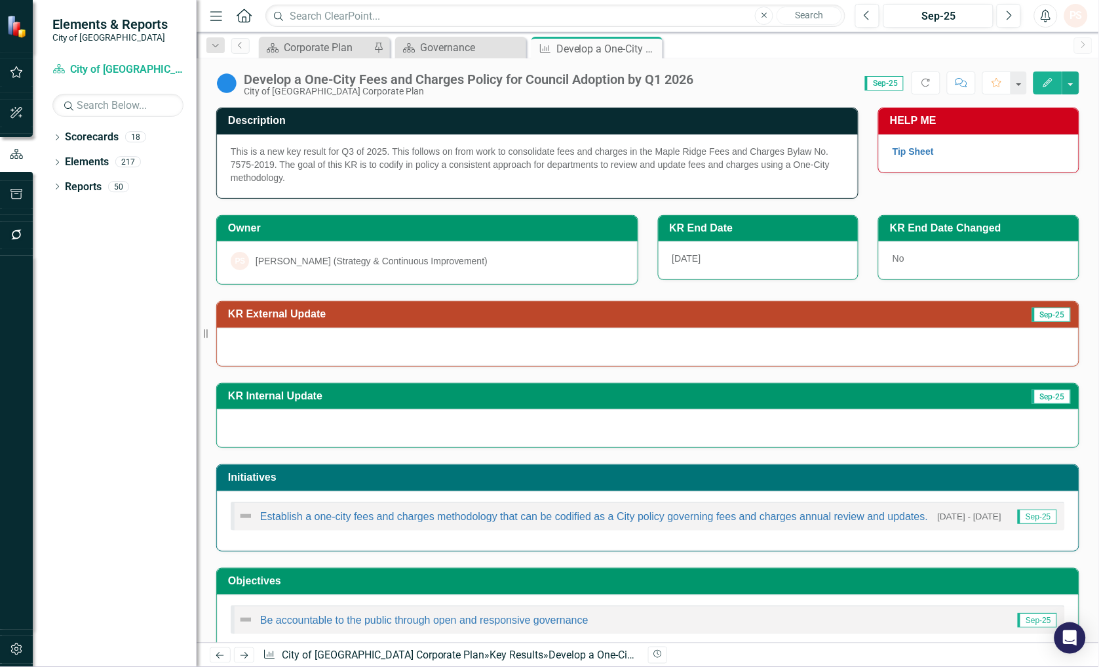
scroll to position [26, 0]
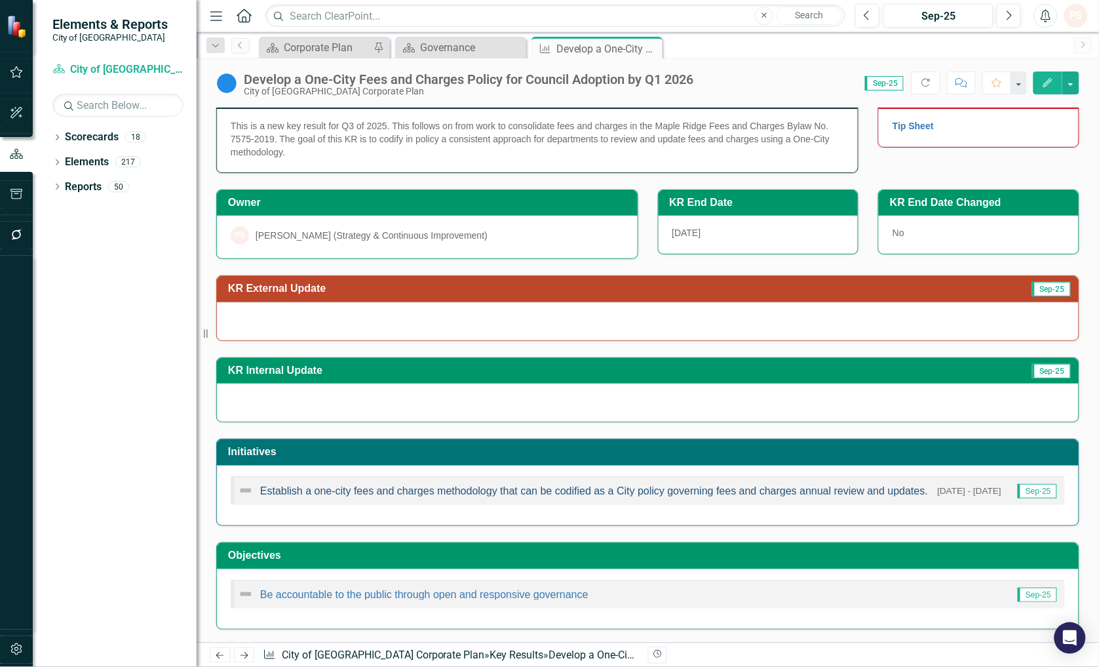
click at [322, 492] on link "Establish a one-city fees and charges methodology that can be codified as a Cit…" at bounding box center [594, 490] width 668 height 11
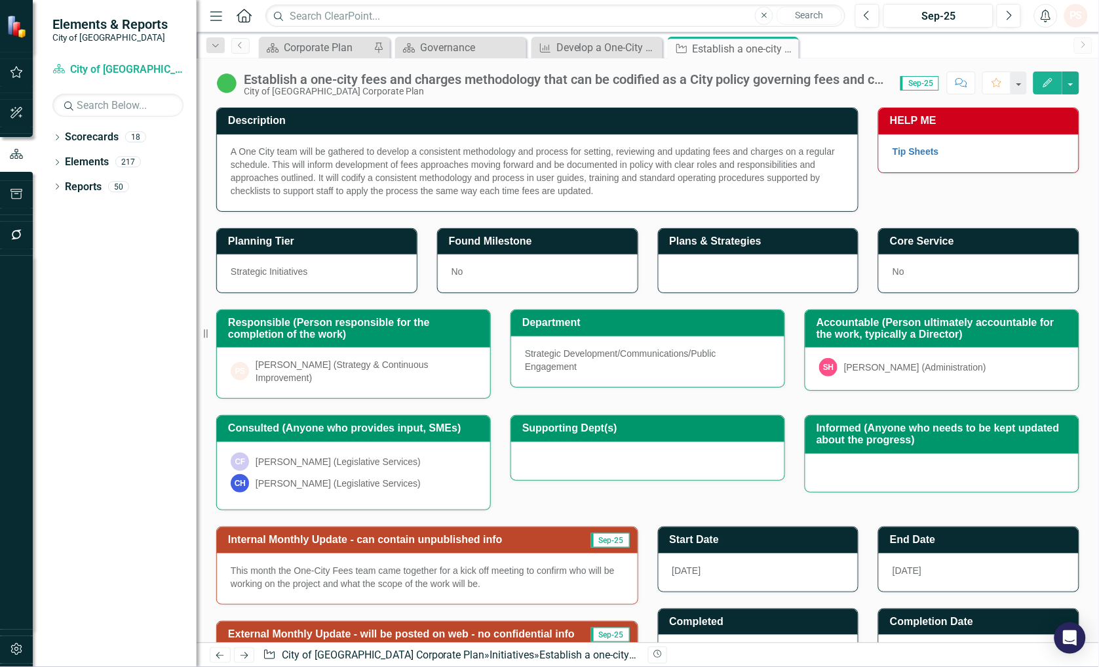
click at [219, 88] on img at bounding box center [226, 83] width 21 height 21
click at [230, 83] on img at bounding box center [226, 83] width 21 height 21
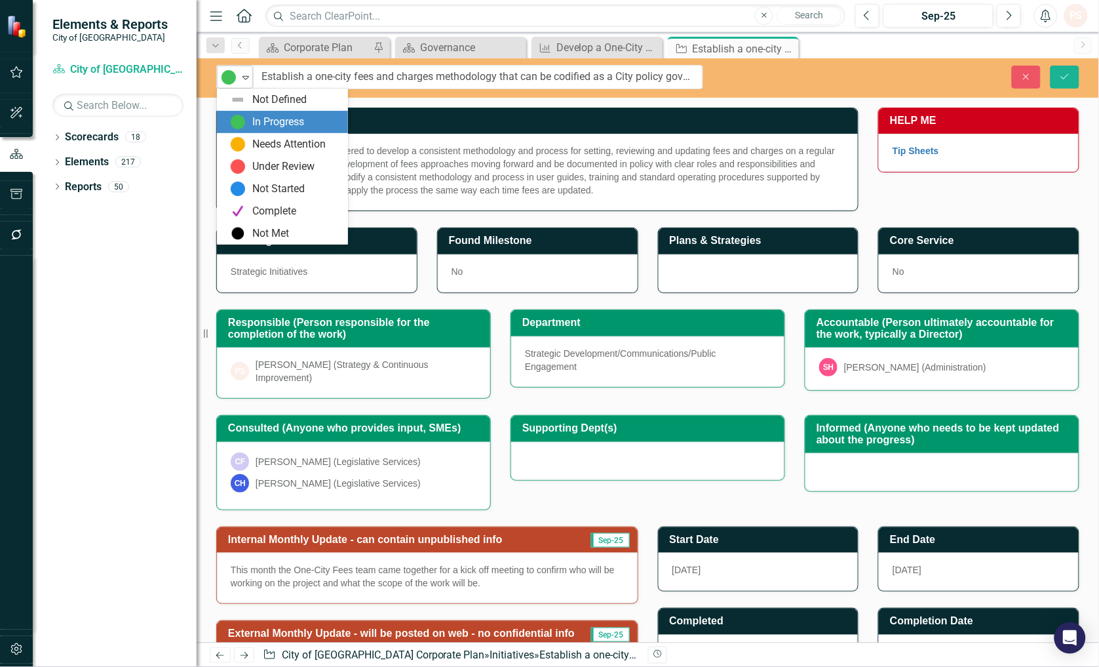
click at [246, 79] on icon at bounding box center [245, 78] width 7 height 4
click at [237, 115] on img at bounding box center [238, 122] width 16 height 16
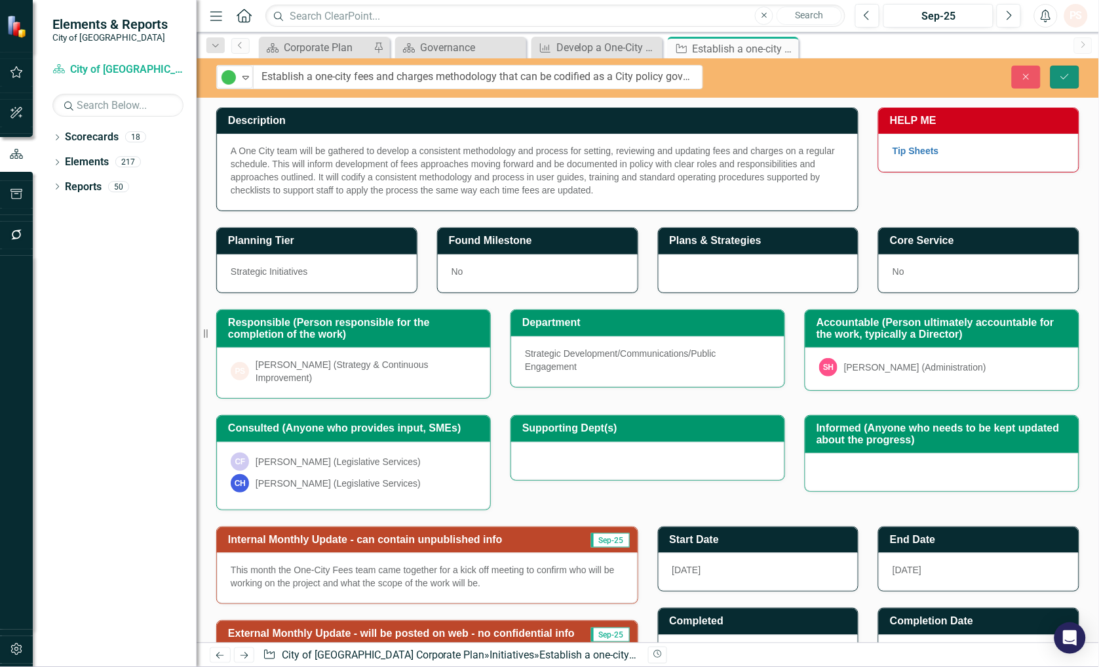
click at [1073, 79] on button "Save" at bounding box center [1065, 77] width 29 height 23
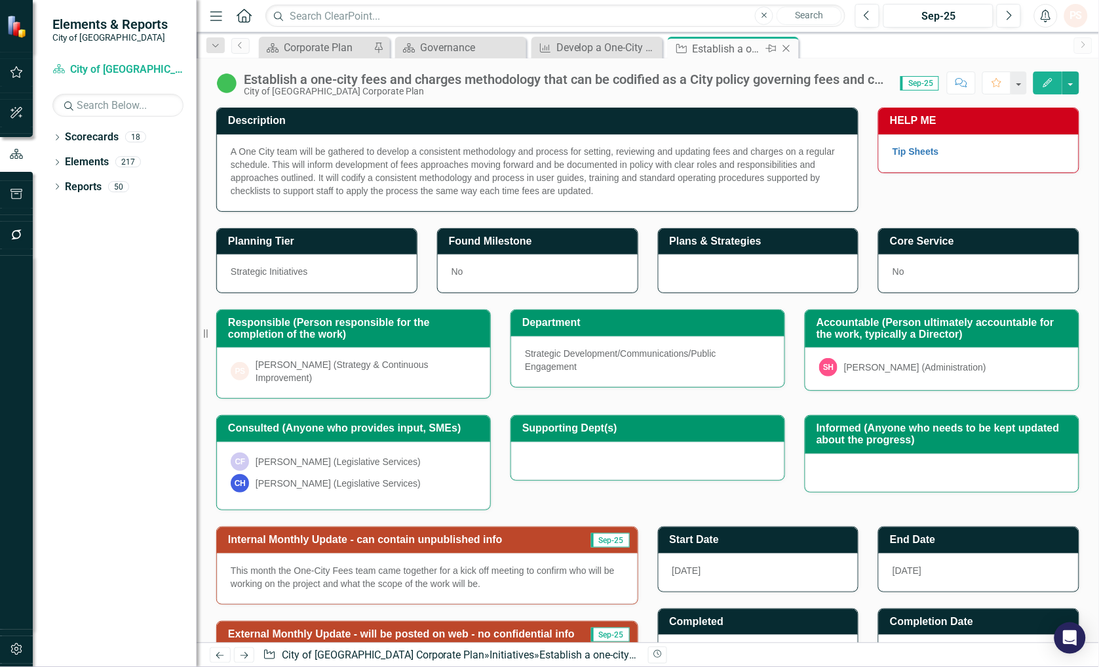
click at [787, 48] on icon at bounding box center [786, 48] width 7 height 7
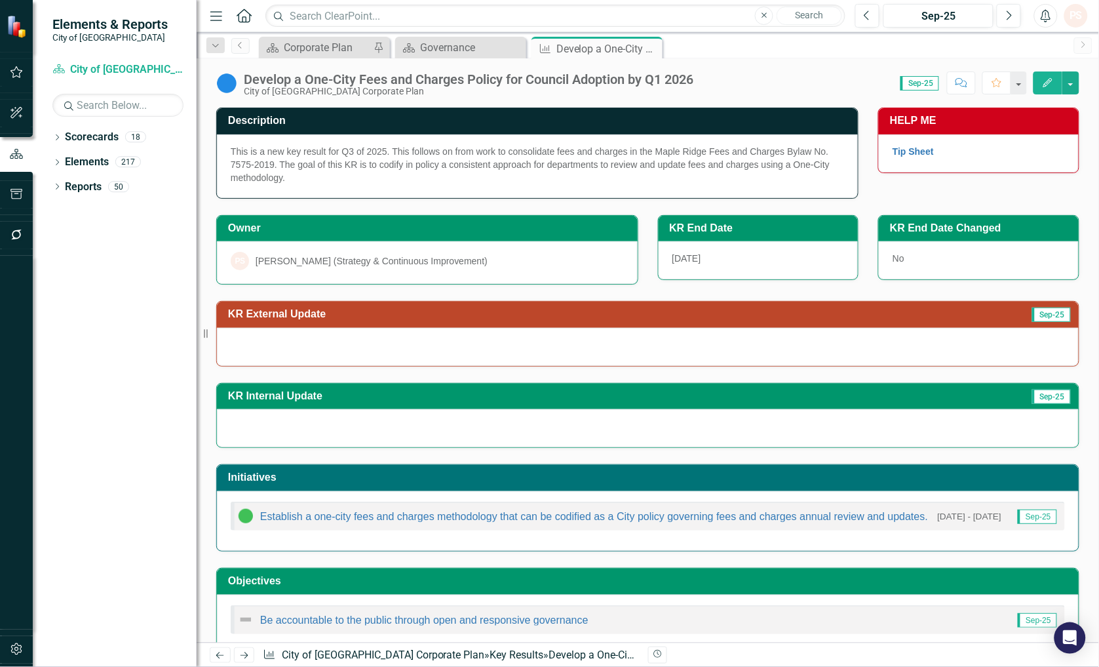
drag, startPoint x: 649, startPoint y: 42, endPoint x: 640, endPoint y: 48, distance: 11.3
click at [0, 0] on div "Close" at bounding box center [0, 0] width 0 height 0
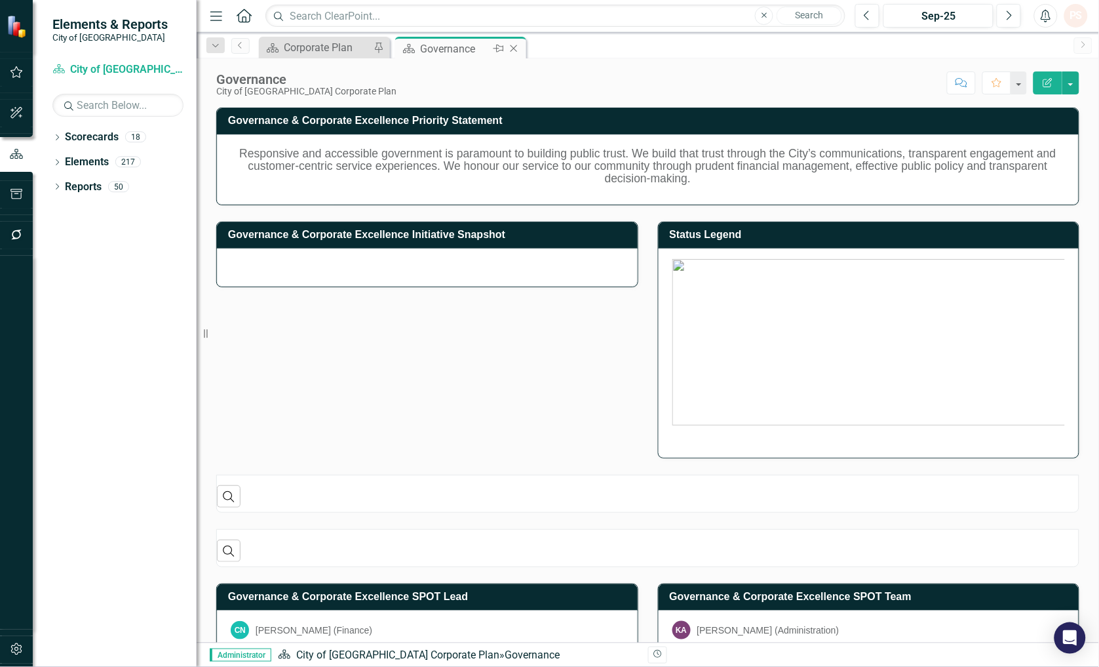
click at [512, 49] on icon "Close" at bounding box center [513, 48] width 13 height 10
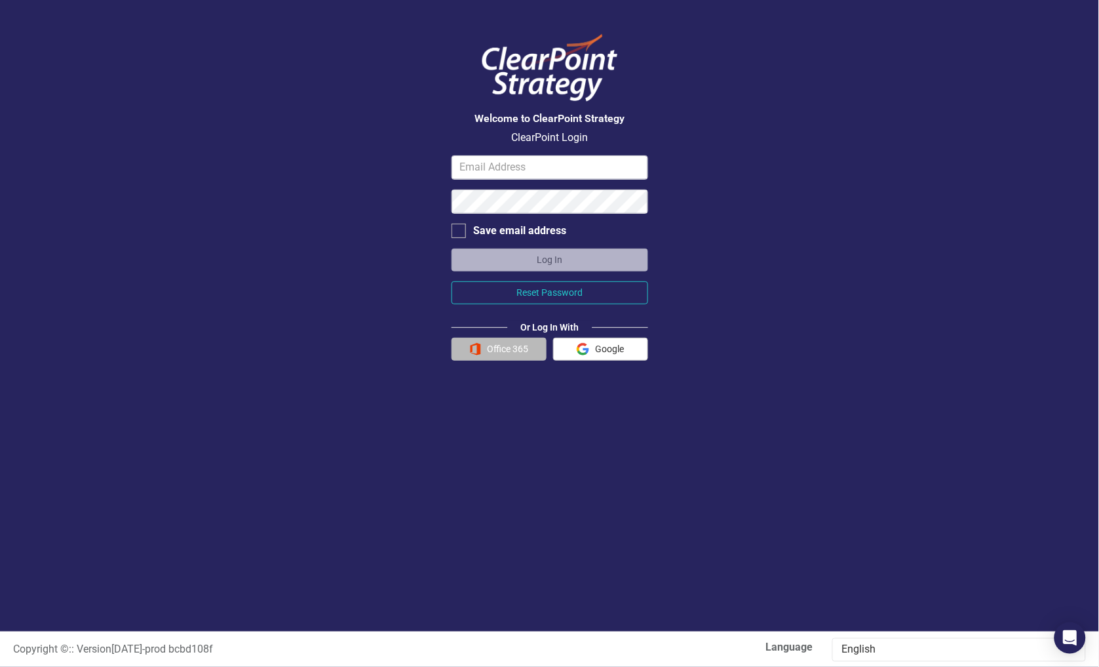
click at [488, 345] on button "Office 365" at bounding box center [499, 349] width 95 height 23
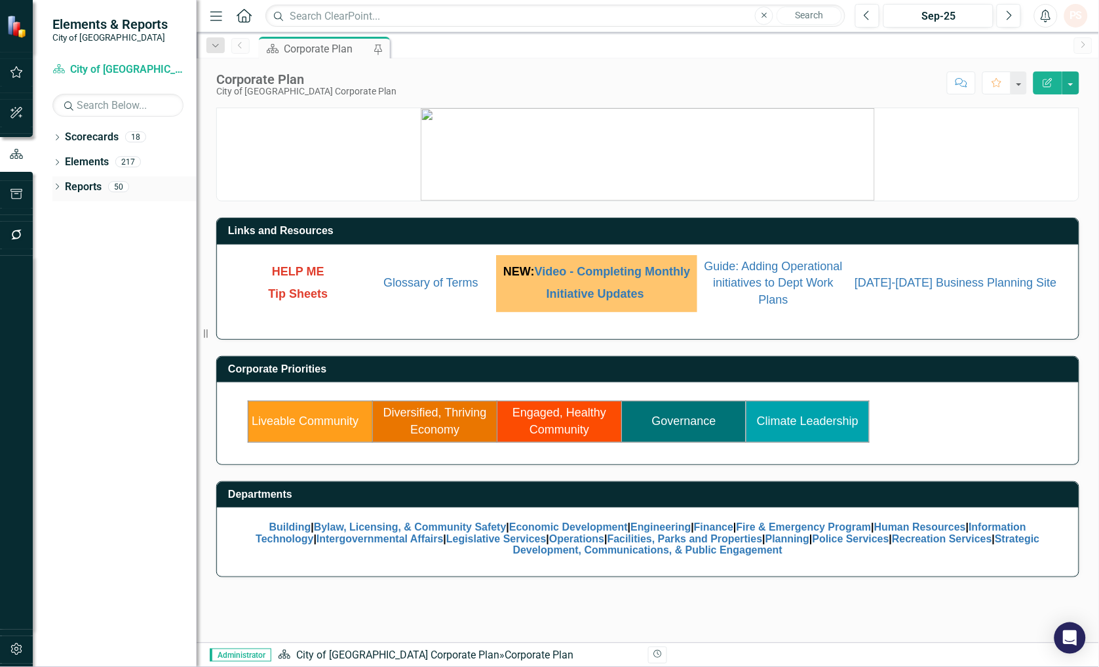
click at [57, 187] on icon "Dropdown" at bounding box center [56, 187] width 9 height 7
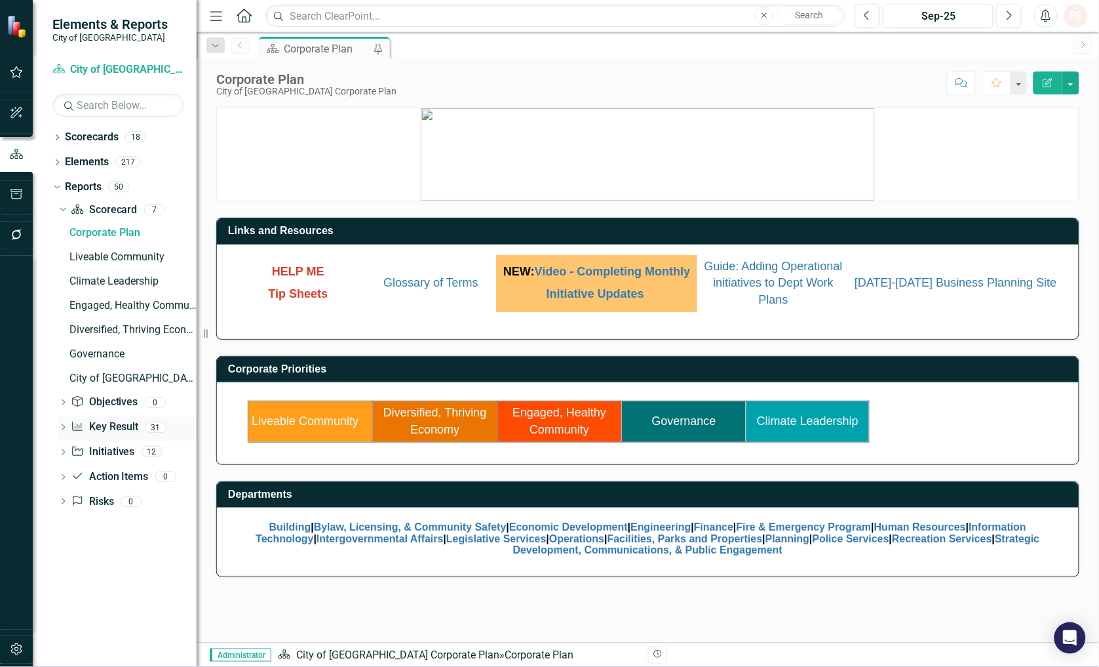
click at [67, 428] on icon "Dropdown" at bounding box center [62, 428] width 9 height 7
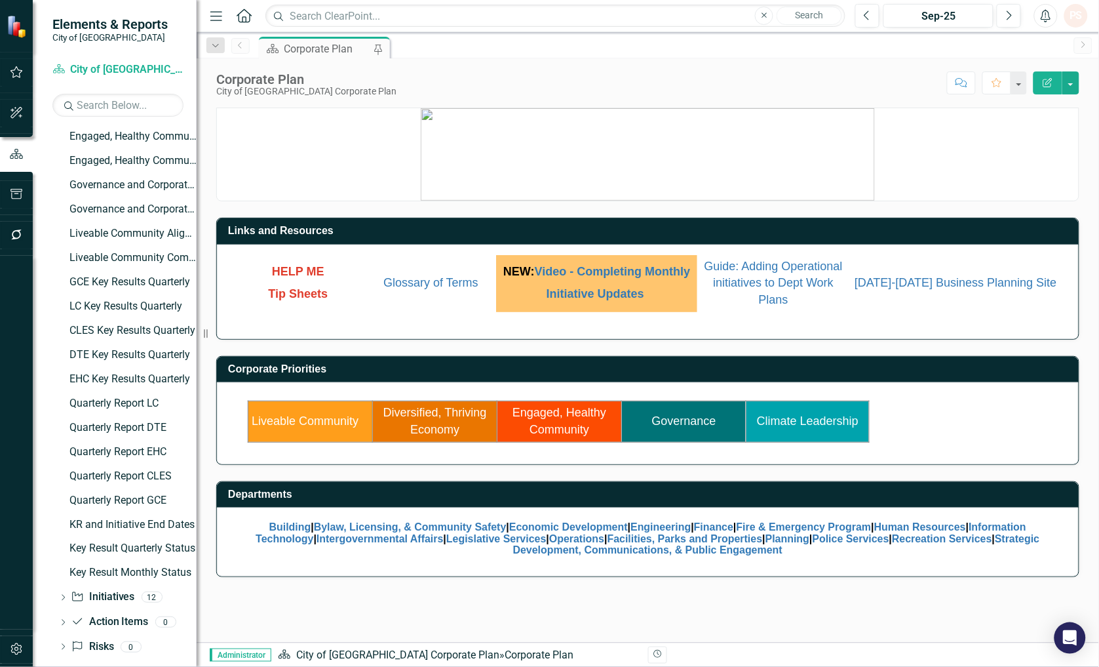
scroll to position [450, 0]
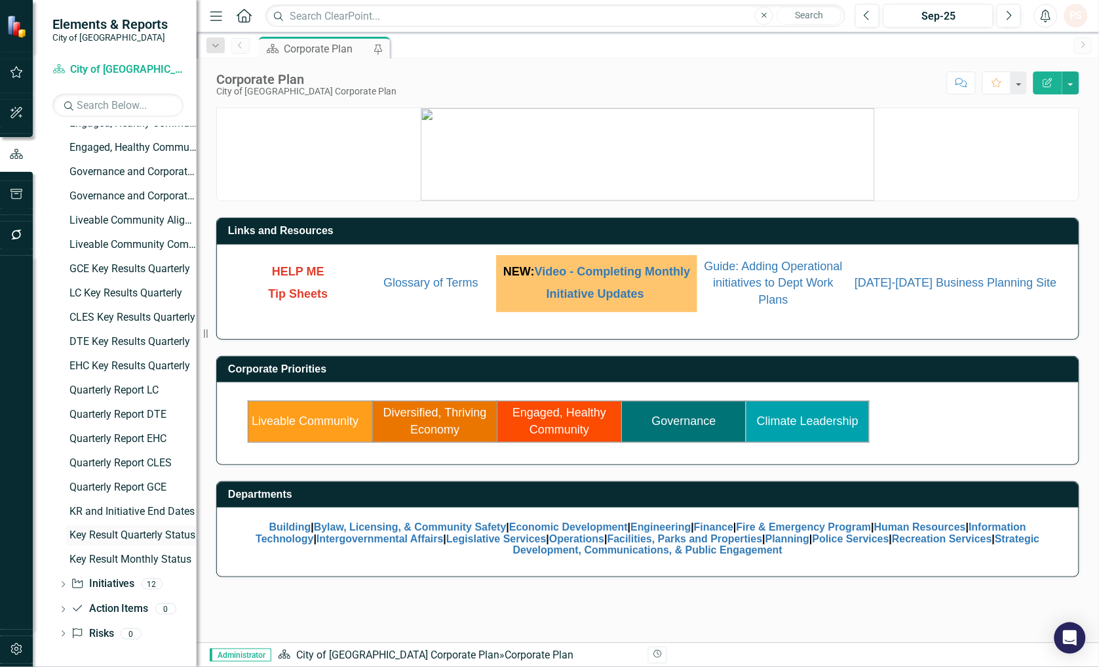
click at [125, 530] on div "Key Result Quarterly Status" at bounding box center [132, 536] width 127 height 12
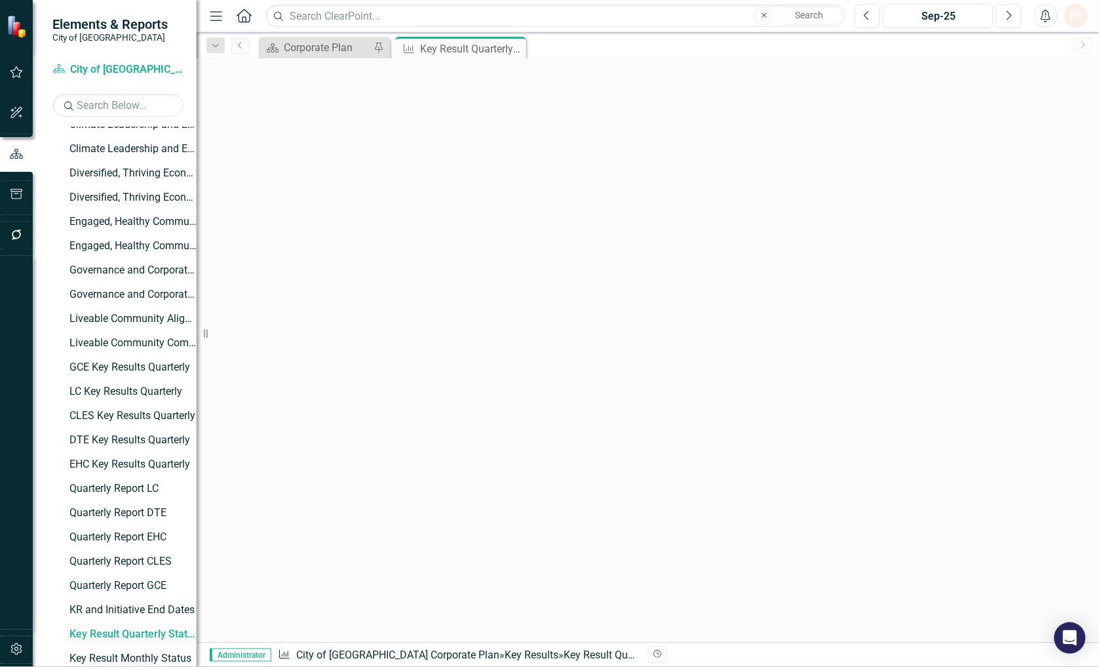
scroll to position [328, 0]
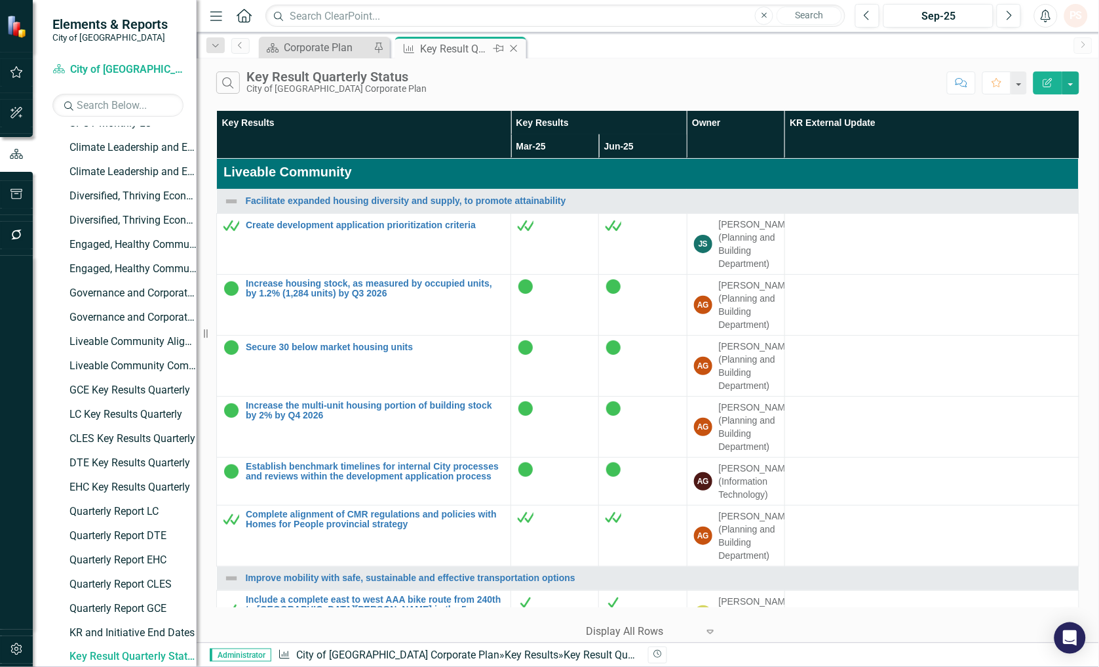
click at [500, 44] on icon "Pin" at bounding box center [499, 48] width 10 height 13
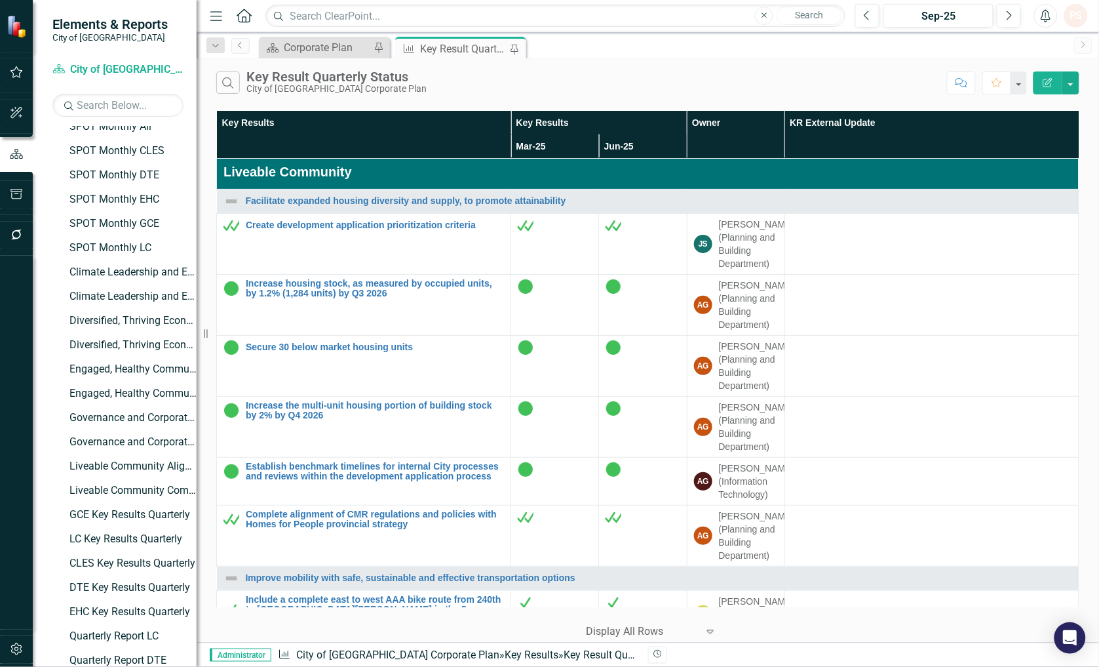
scroll to position [0, 0]
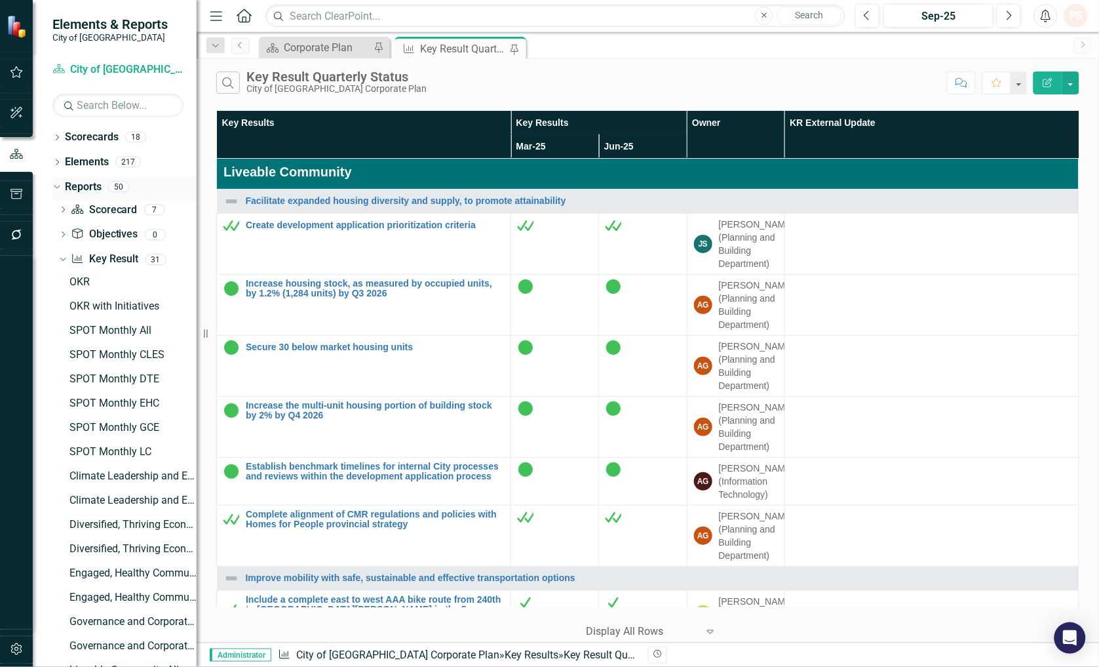
click at [60, 189] on div "Dropdown" at bounding box center [54, 186] width 11 height 9
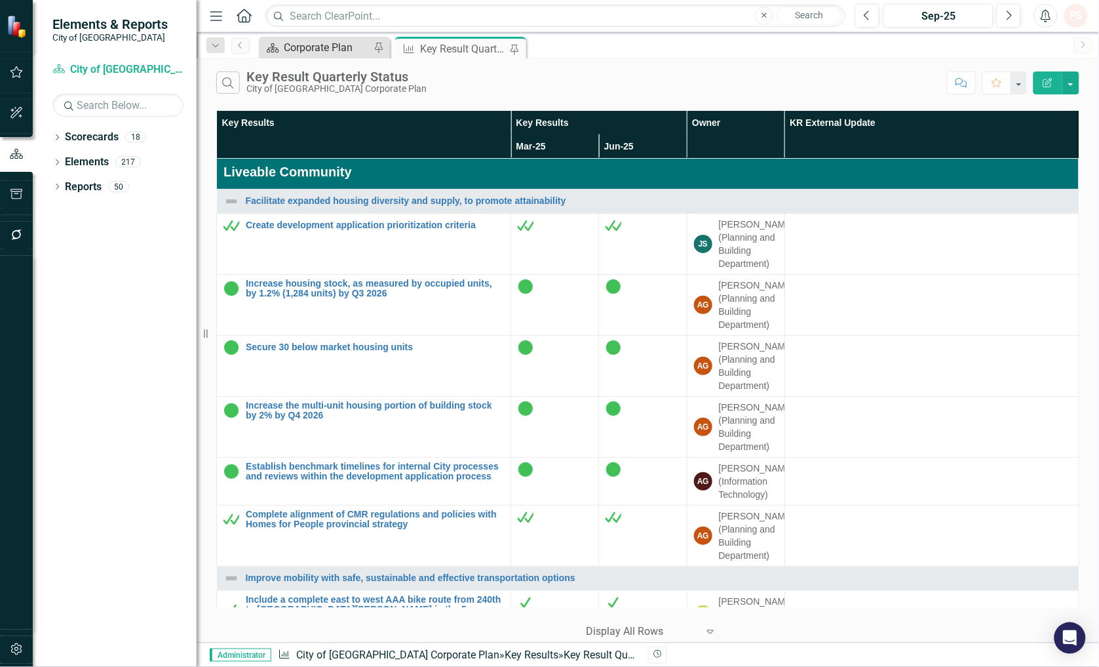
click at [320, 49] on div "Corporate Plan" at bounding box center [327, 47] width 87 height 16
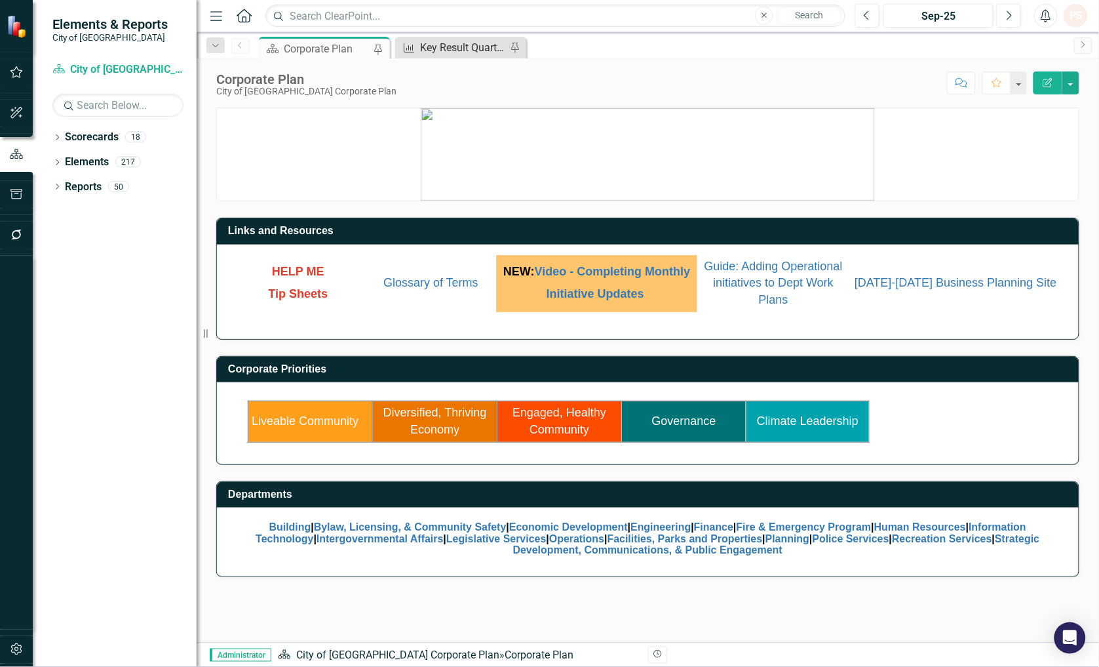
click at [460, 46] on div "Key Result Quarterly Status" at bounding box center [463, 47] width 87 height 16
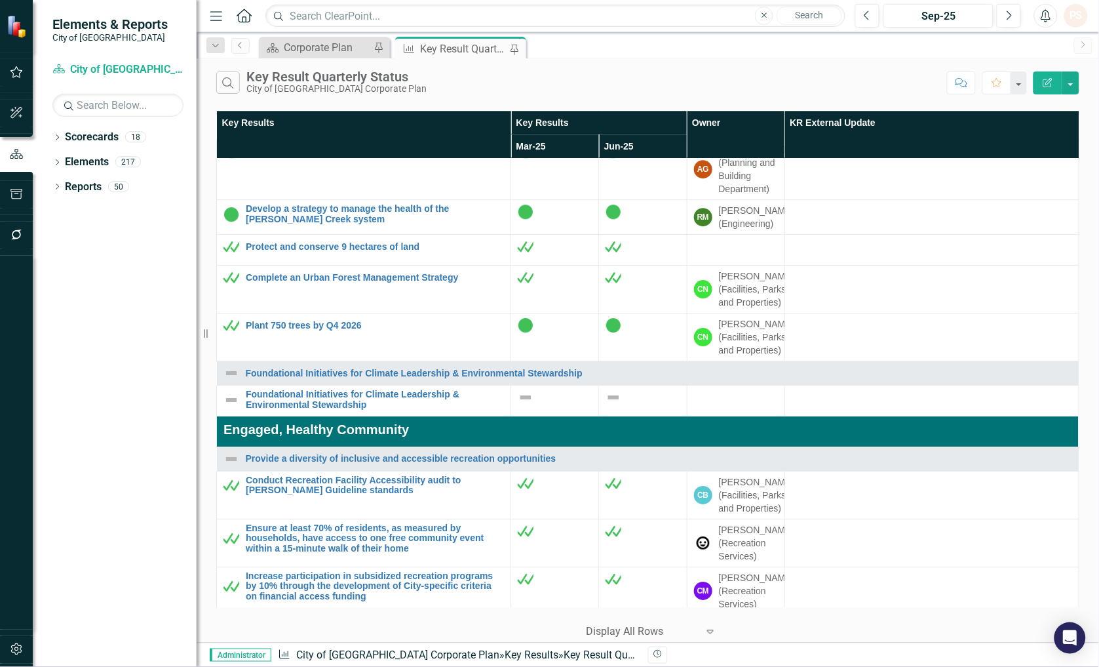
scroll to position [1019, 0]
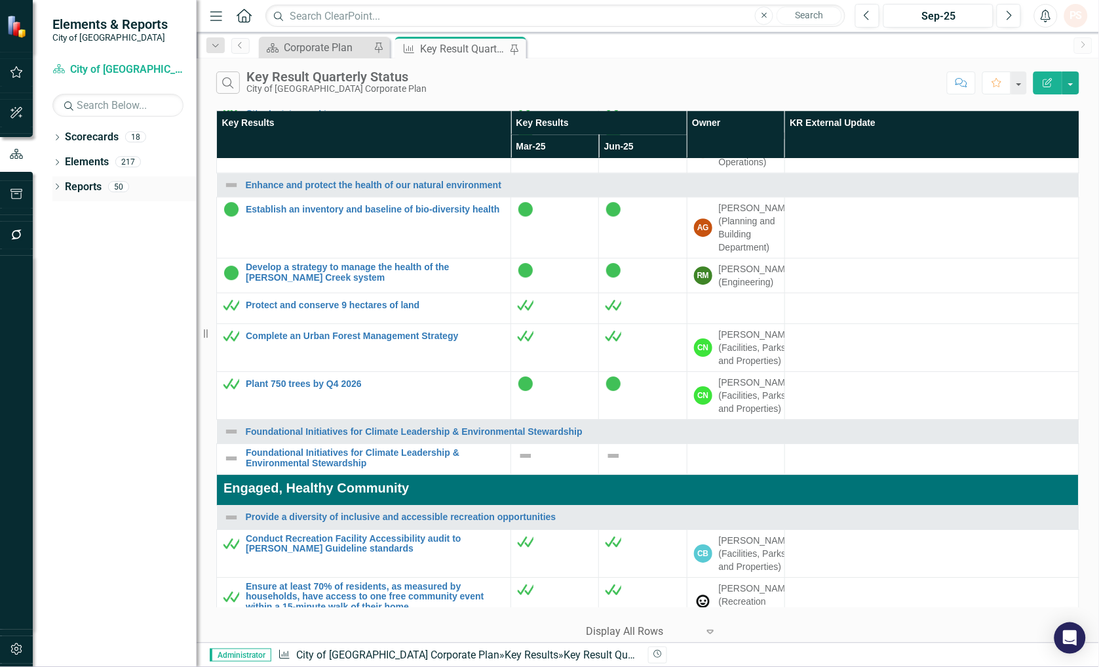
click at [58, 184] on icon "Dropdown" at bounding box center [56, 187] width 9 height 7
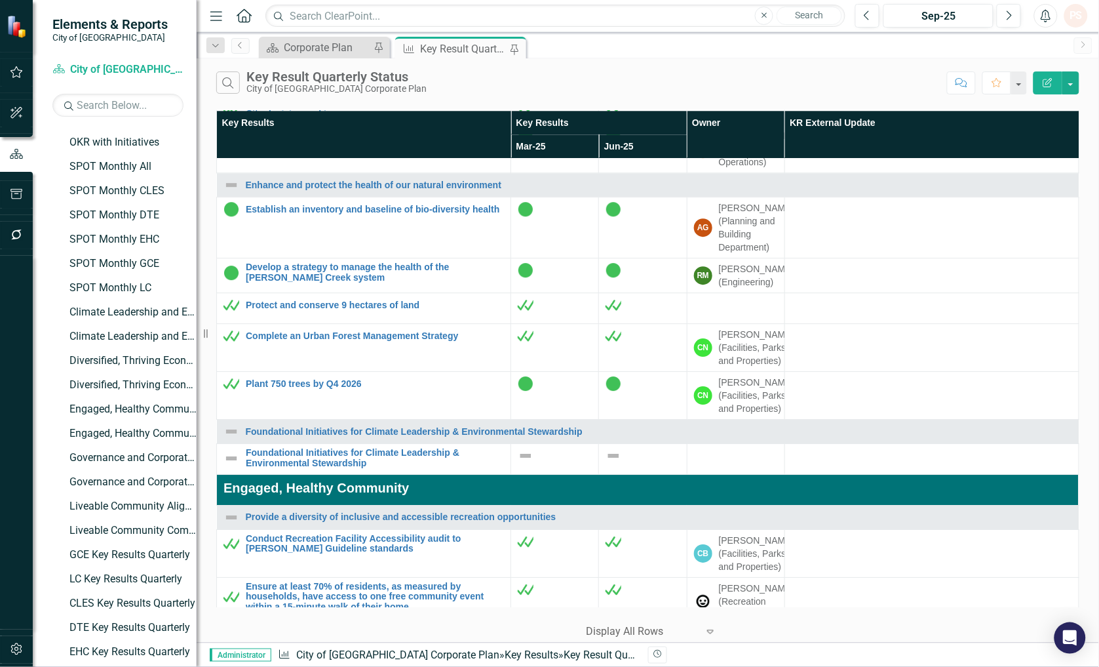
scroll to position [159, 0]
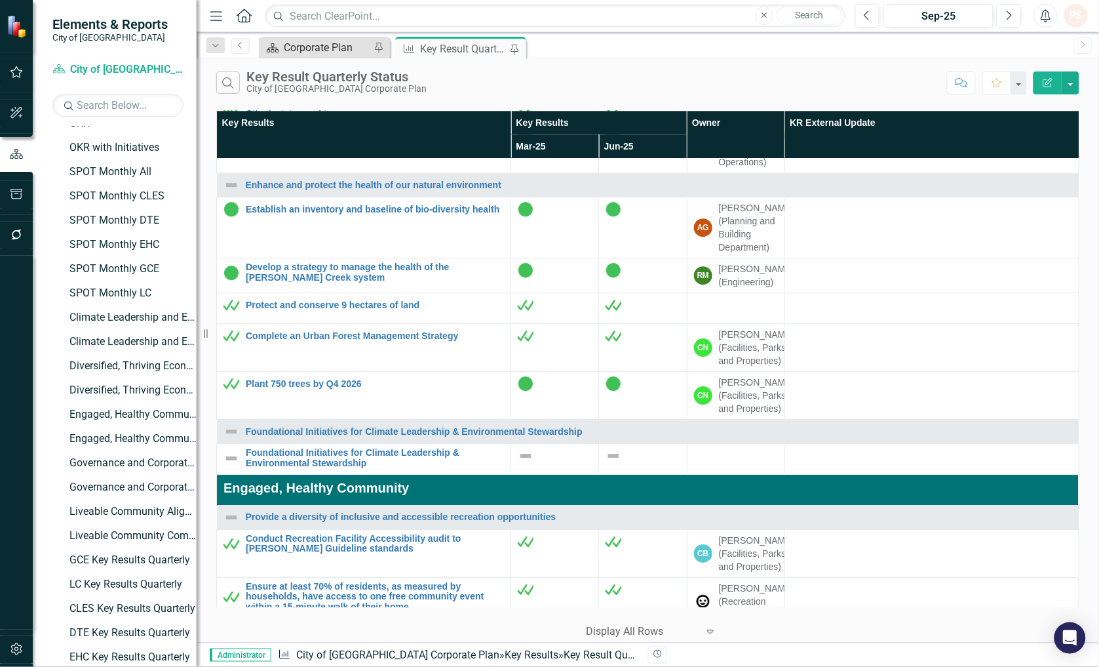
click at [305, 39] on div "Corporate Plan" at bounding box center [327, 47] width 87 height 16
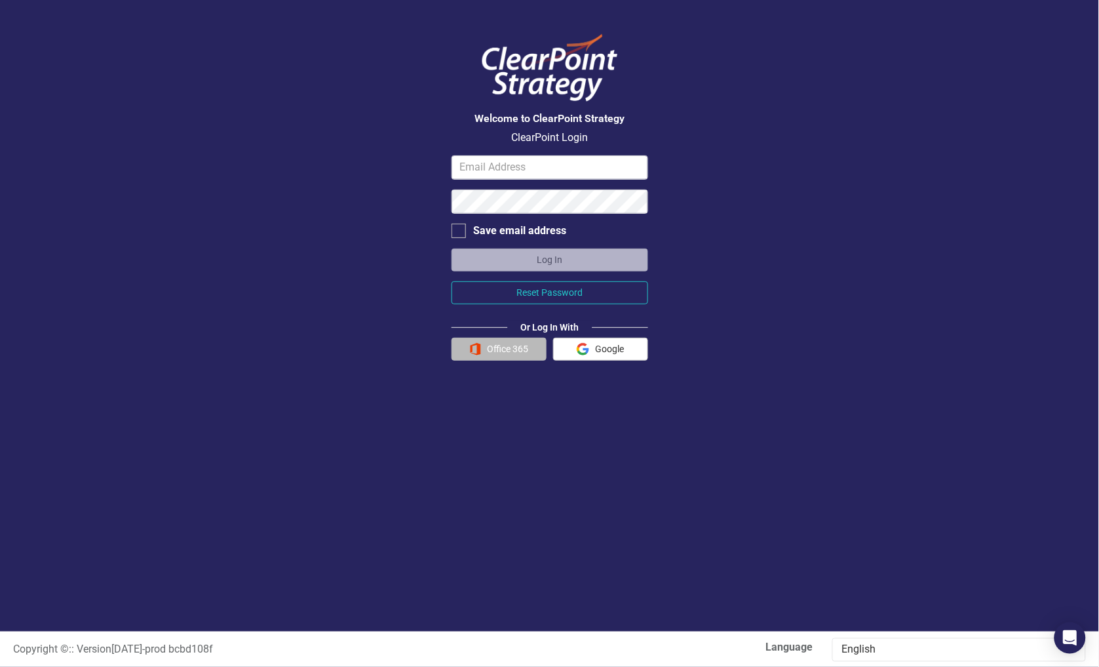
click at [494, 345] on button "Office 365" at bounding box center [499, 349] width 95 height 23
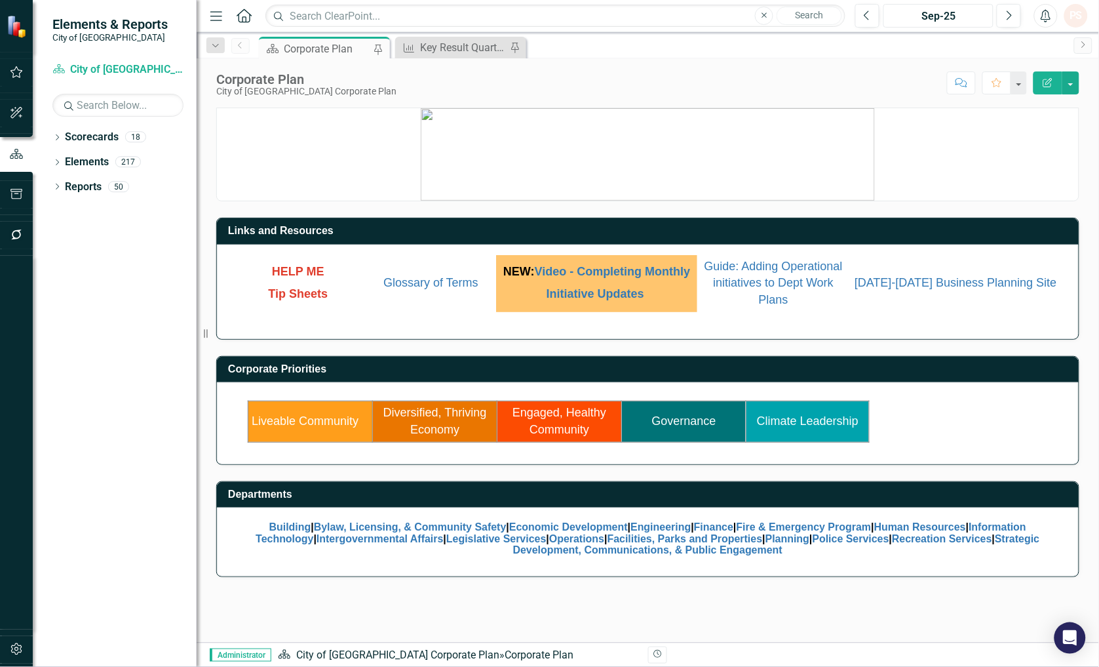
click at [940, 22] on div "Sep-25" at bounding box center [938, 17] width 101 height 16
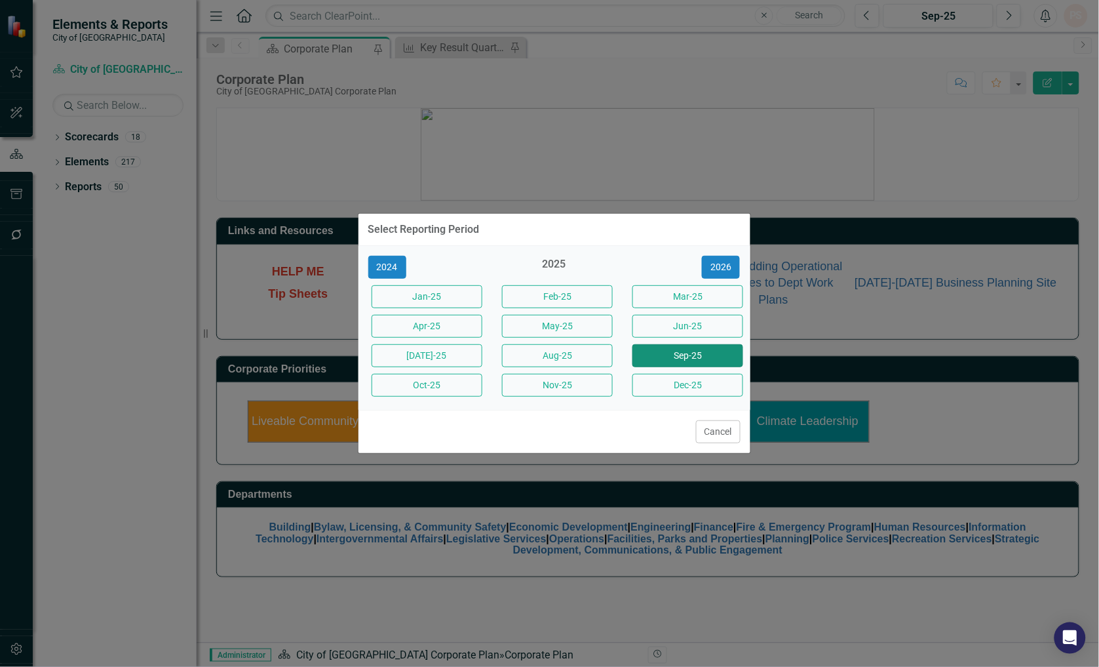
click at [676, 358] on button "Sep-25" at bounding box center [687, 355] width 111 height 23
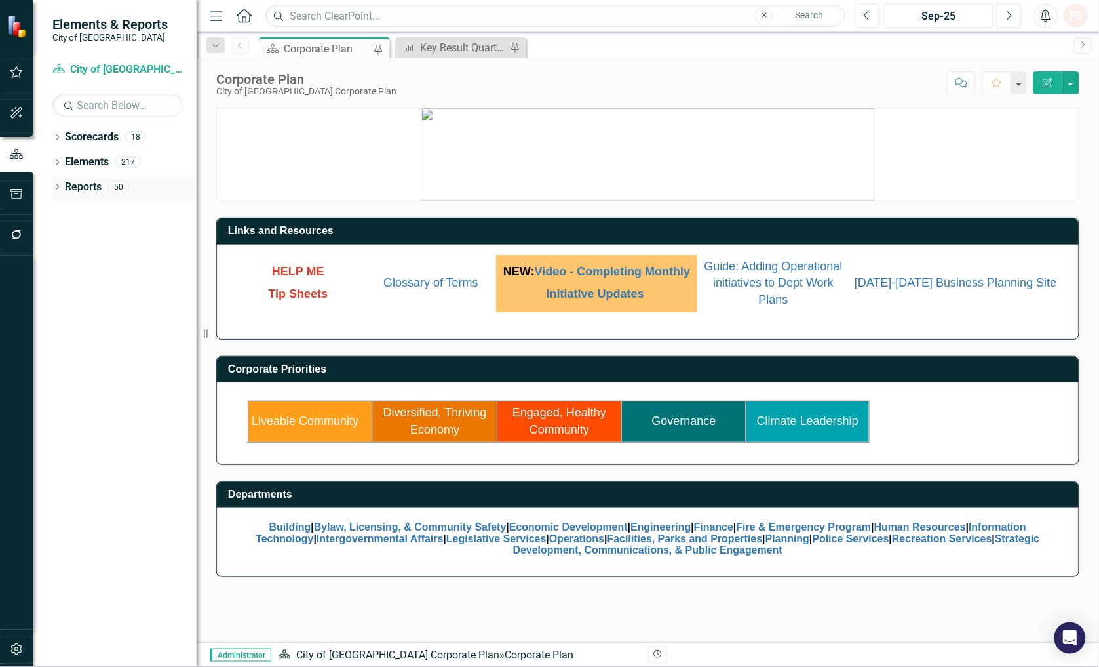
click at [52, 187] on icon "Dropdown" at bounding box center [56, 187] width 9 height 7
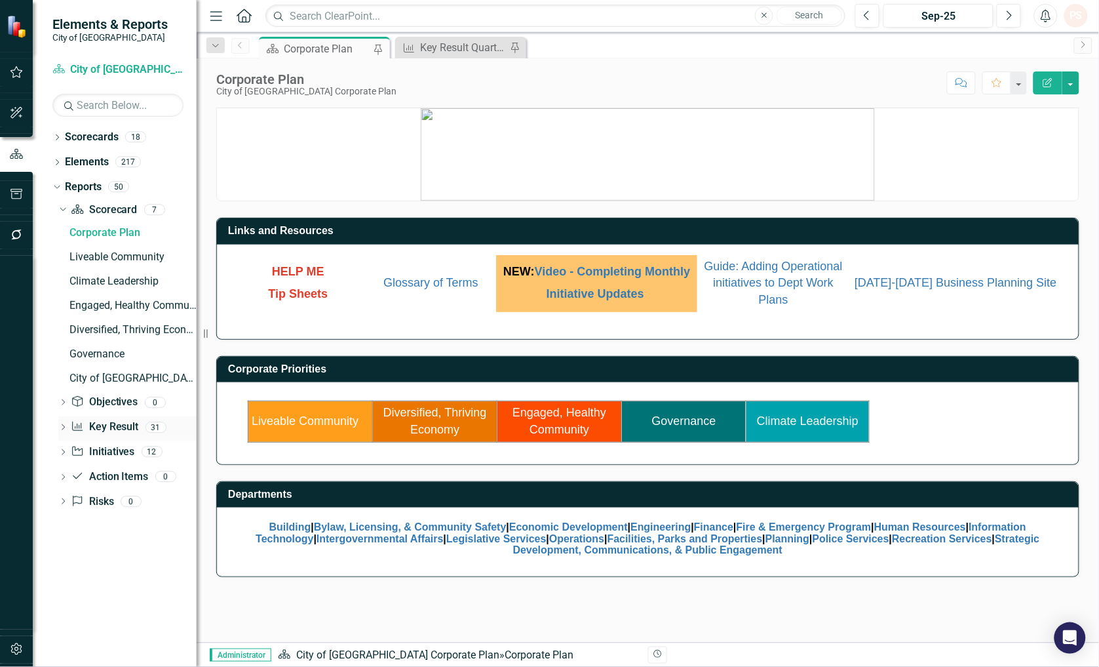
click at [60, 426] on icon "Dropdown" at bounding box center [62, 428] width 9 height 7
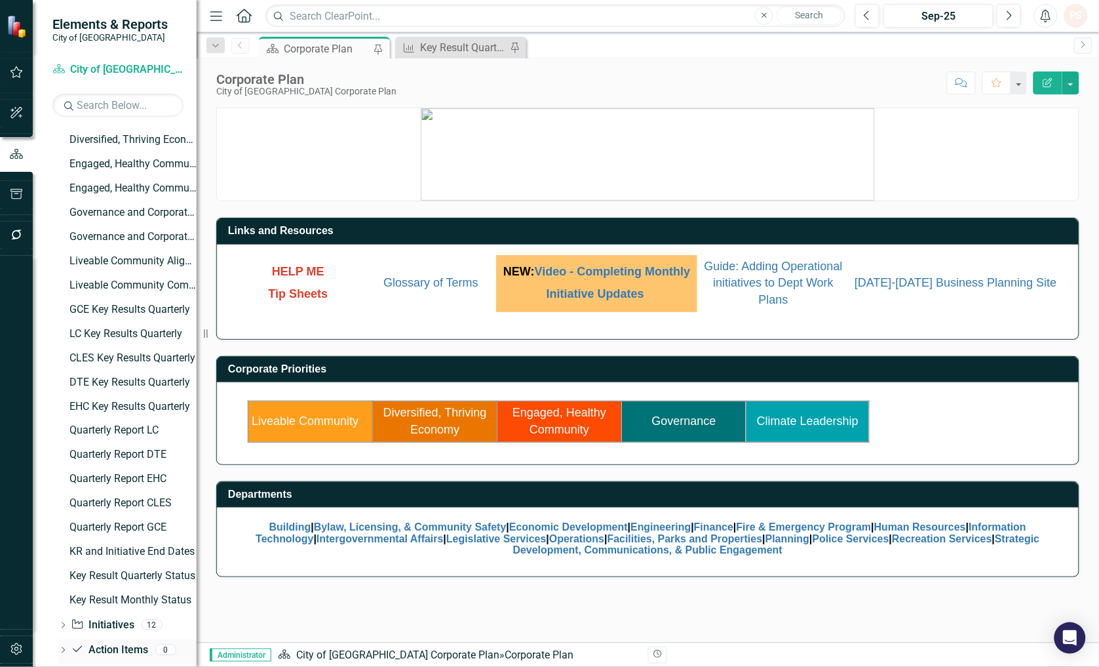
scroll to position [450, 0]
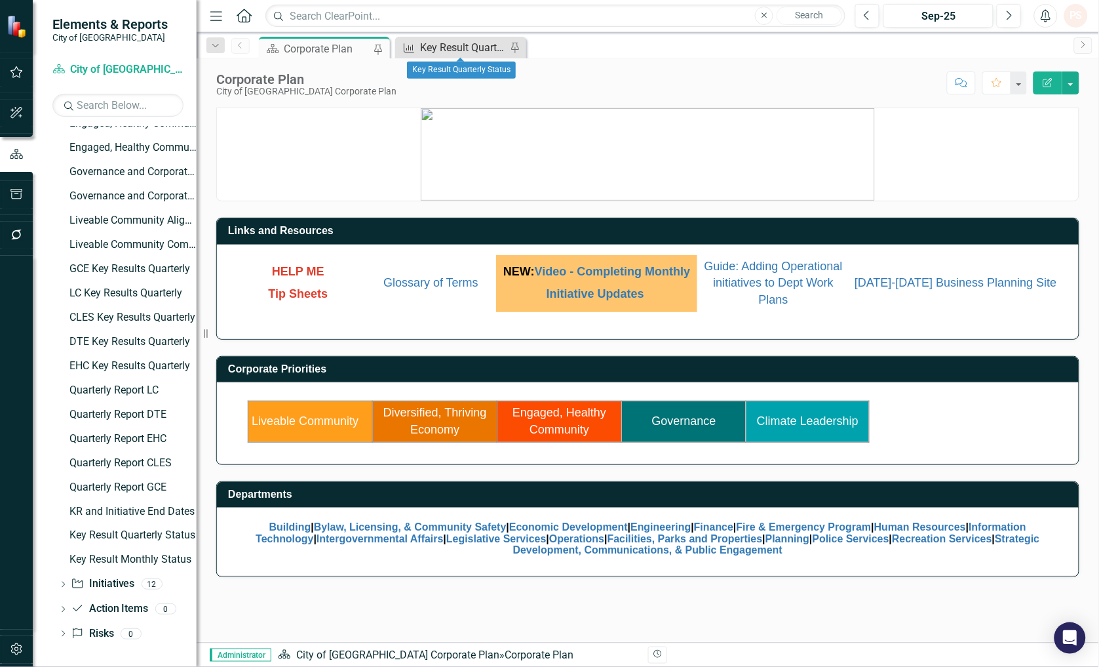
click at [479, 44] on div "Key Result Quarterly Status" at bounding box center [463, 47] width 87 height 16
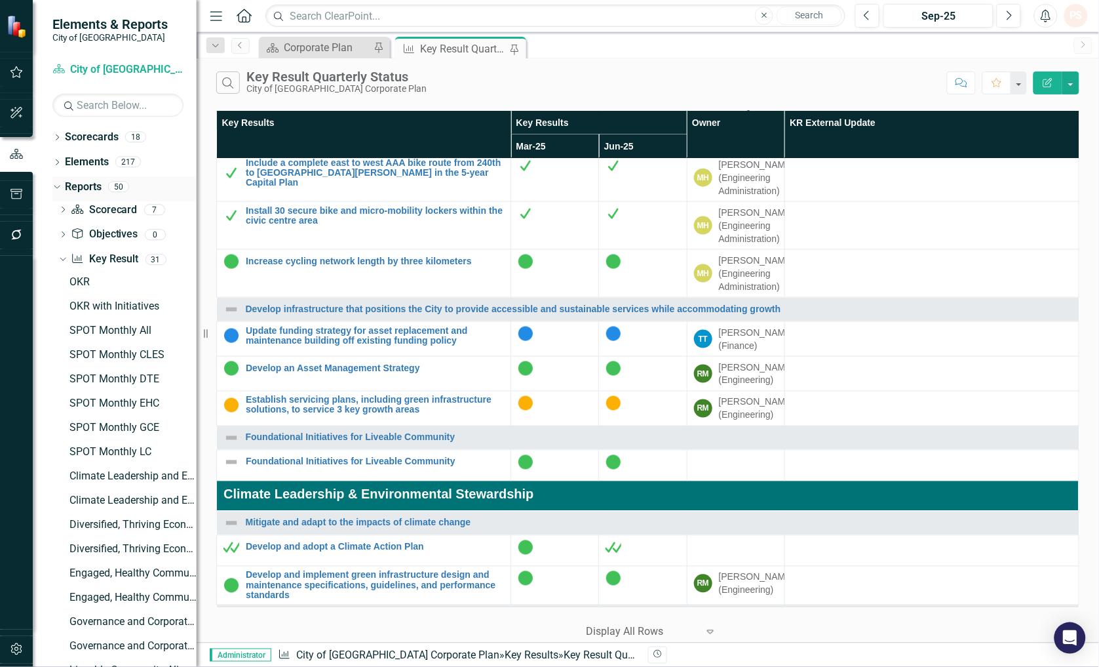
click at [59, 187] on div "Dropdown" at bounding box center [54, 186] width 11 height 9
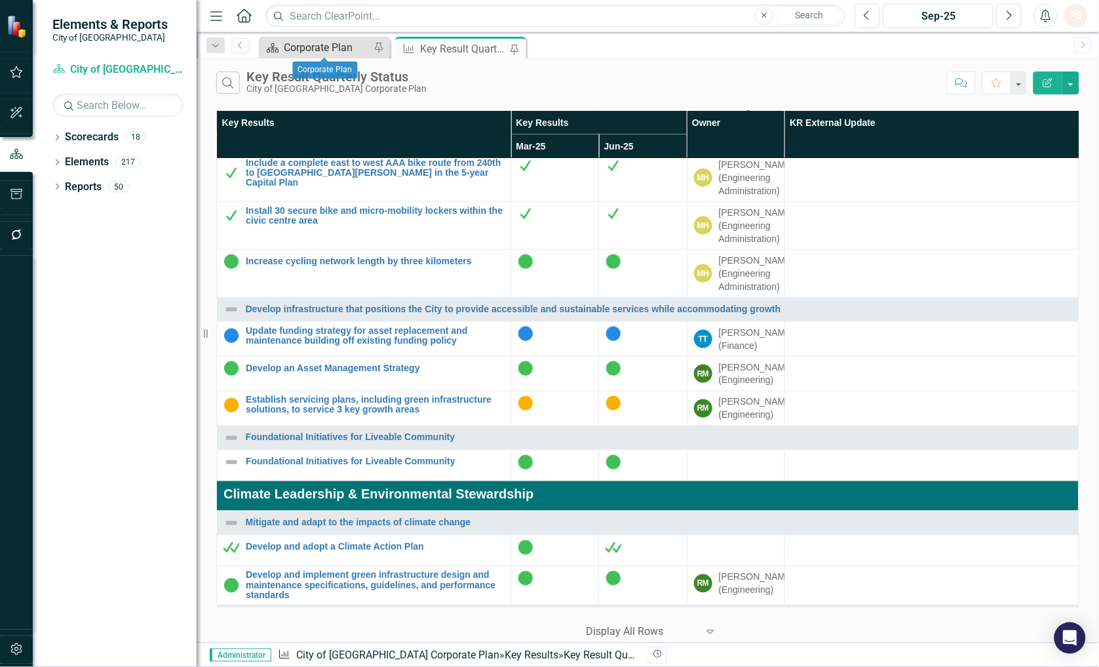
click at [311, 43] on div "Corporate Plan" at bounding box center [327, 47] width 87 height 16
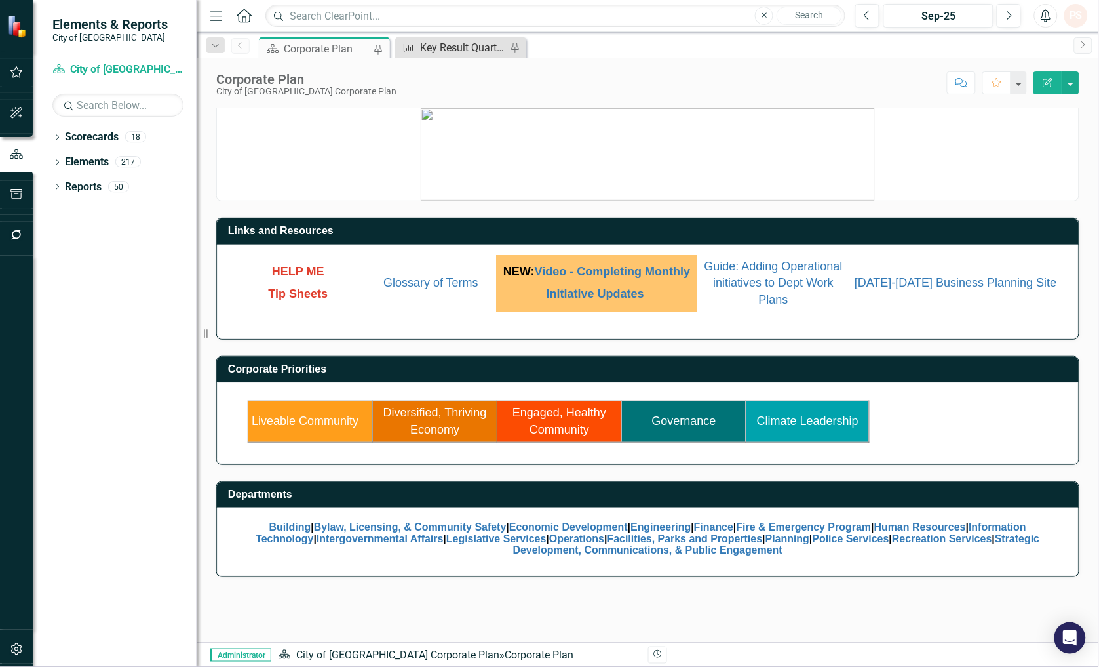
click at [456, 44] on div "Key Result Quarterly Status" at bounding box center [463, 47] width 87 height 16
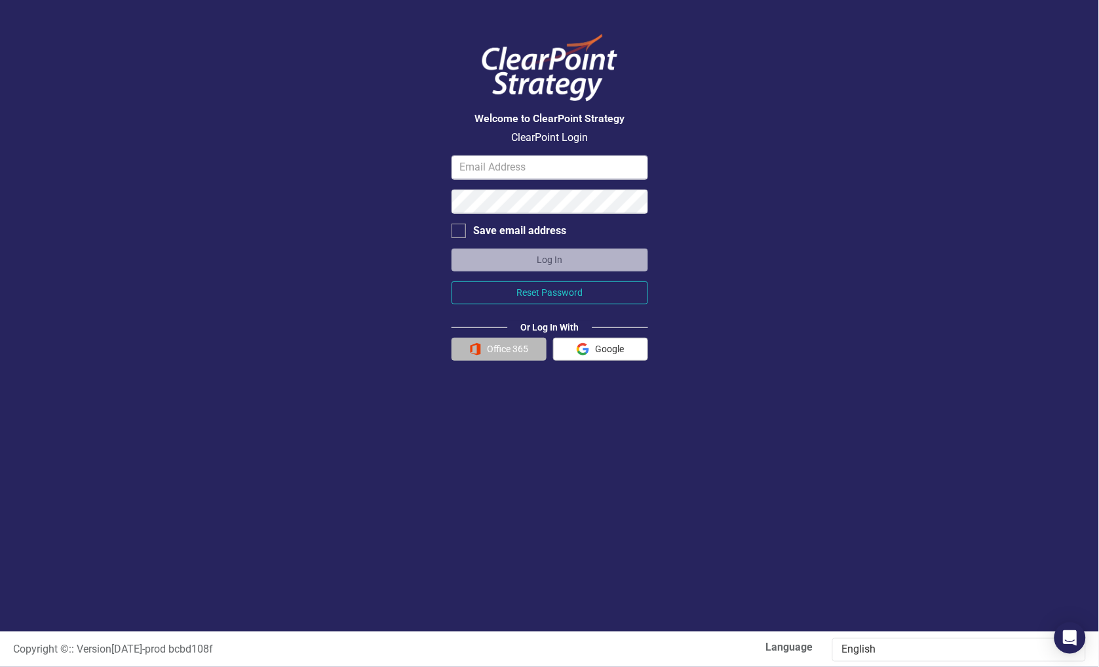
click at [501, 343] on button "Office 365" at bounding box center [499, 349] width 95 height 23
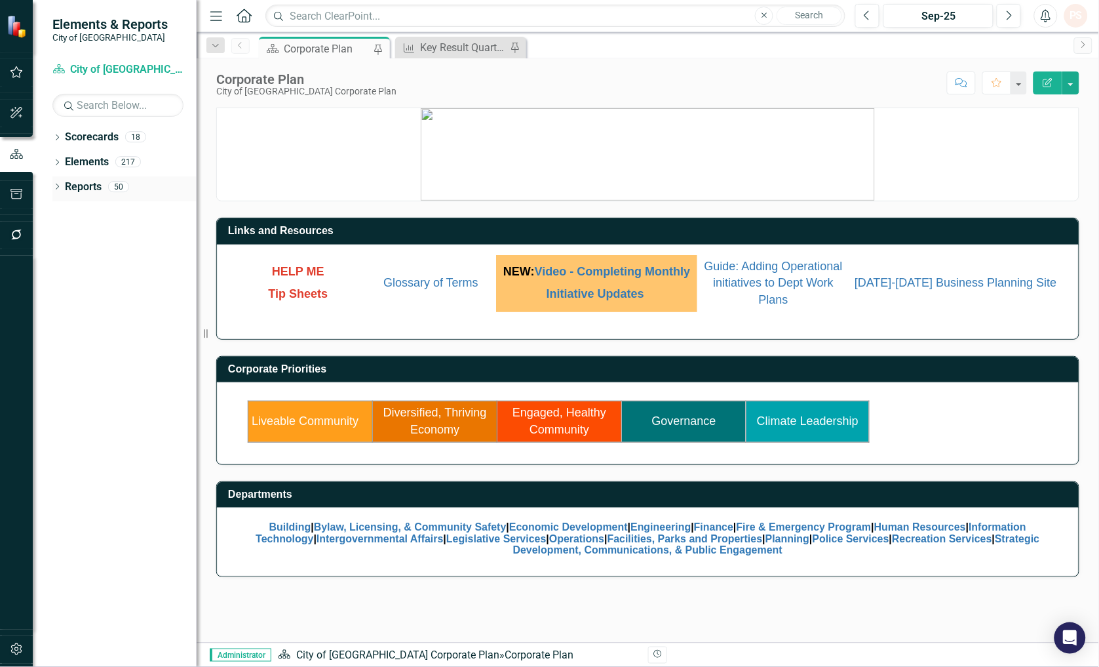
click at [55, 185] on icon "Dropdown" at bounding box center [56, 187] width 9 height 7
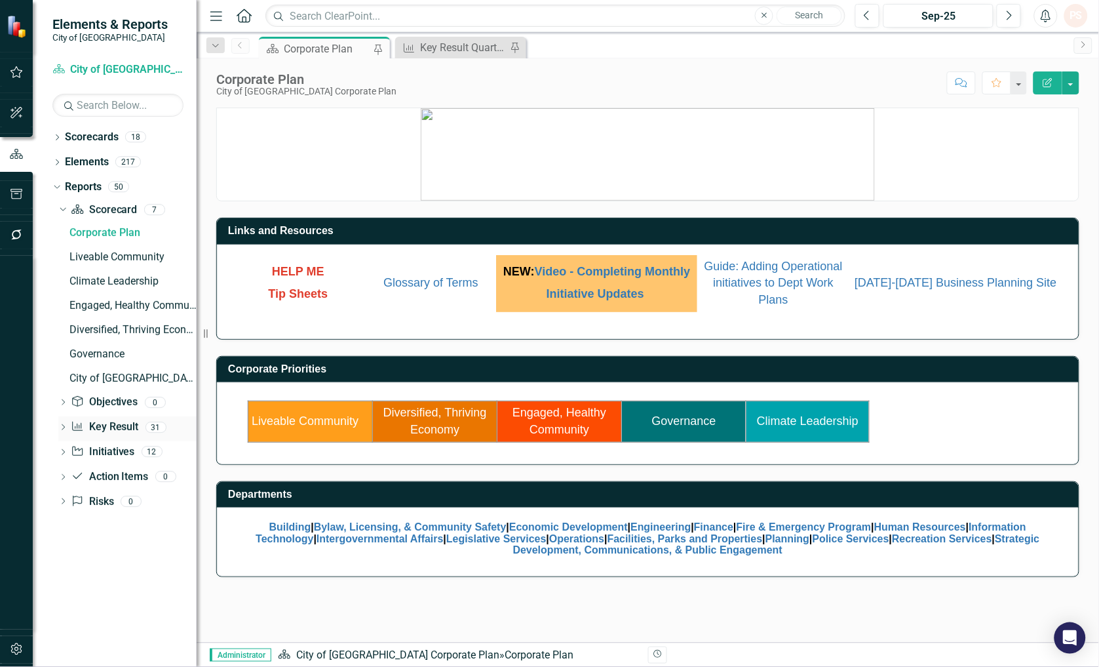
click at [63, 425] on icon "Dropdown" at bounding box center [62, 428] width 9 height 7
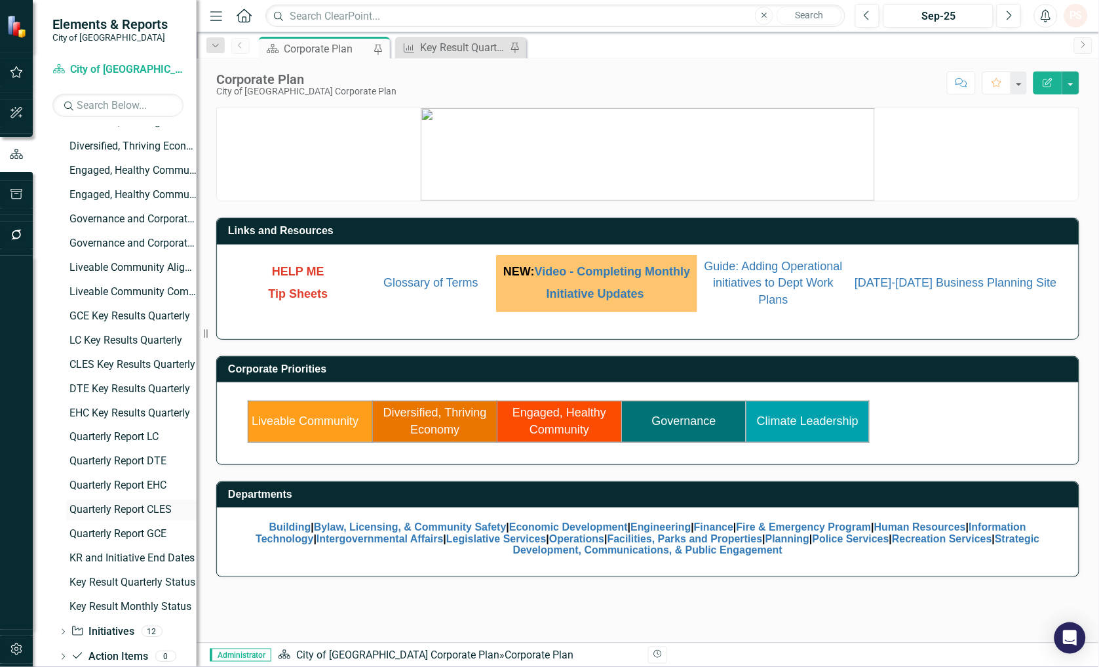
scroll to position [436, 0]
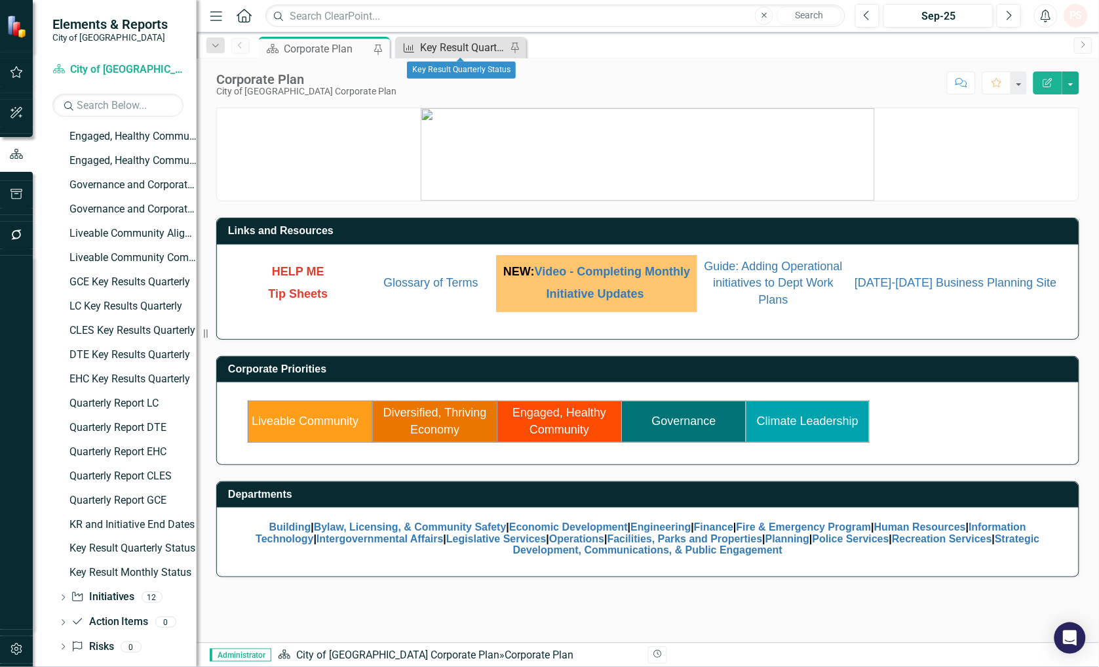
click at [478, 49] on div "Key Result Quarterly Status" at bounding box center [463, 47] width 87 height 16
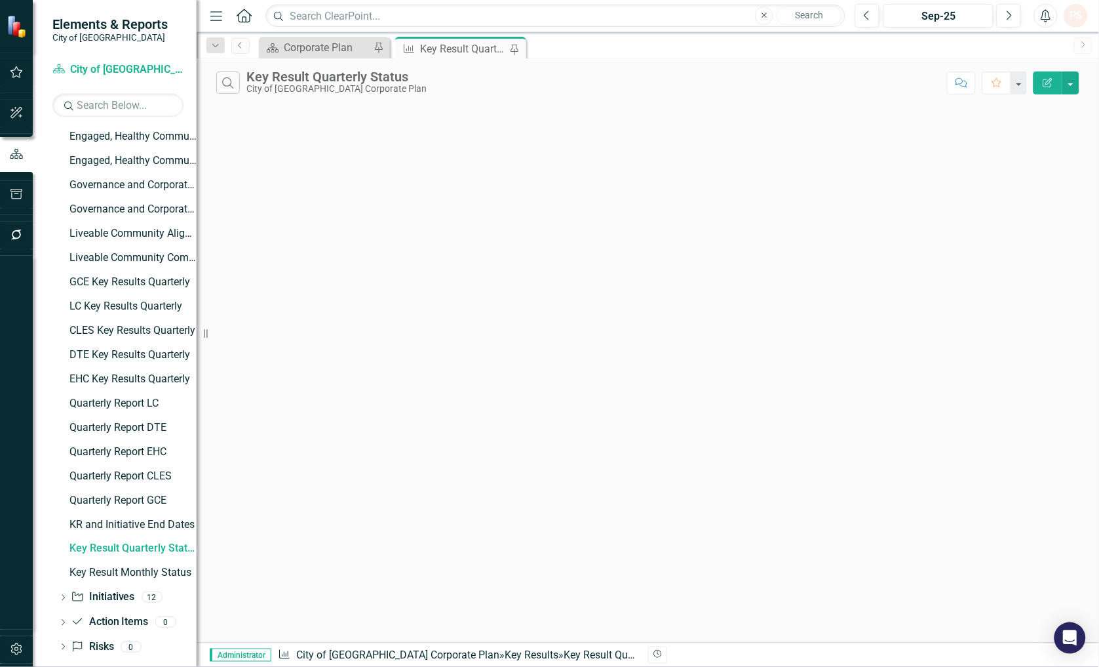
scroll to position [328, 0]
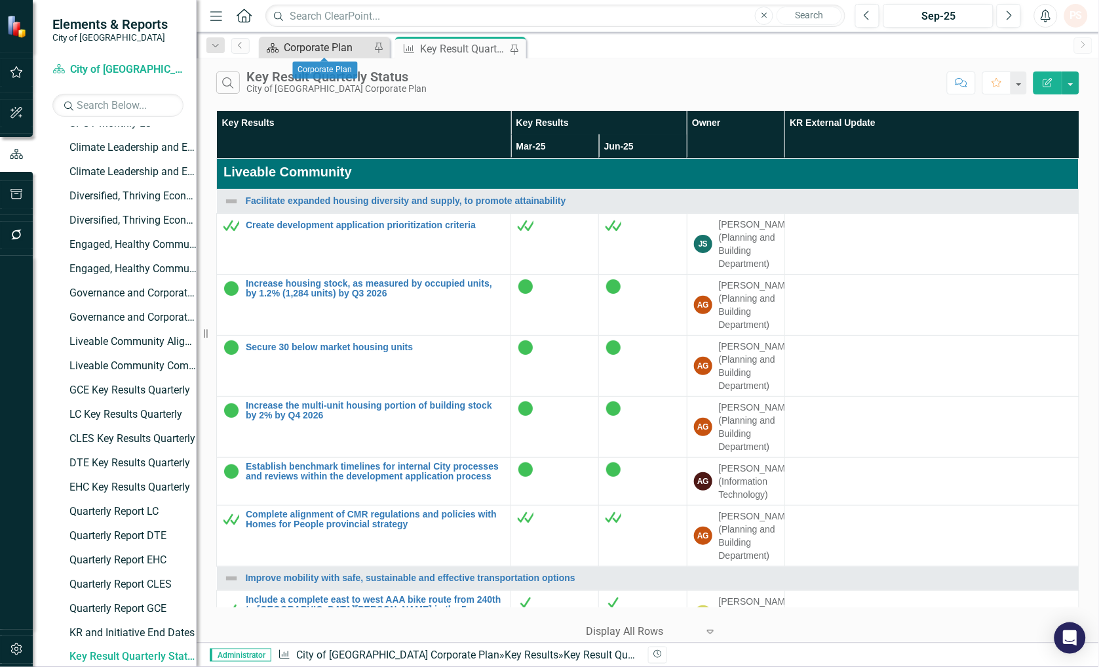
click at [317, 48] on div "Corporate Plan" at bounding box center [327, 47] width 87 height 16
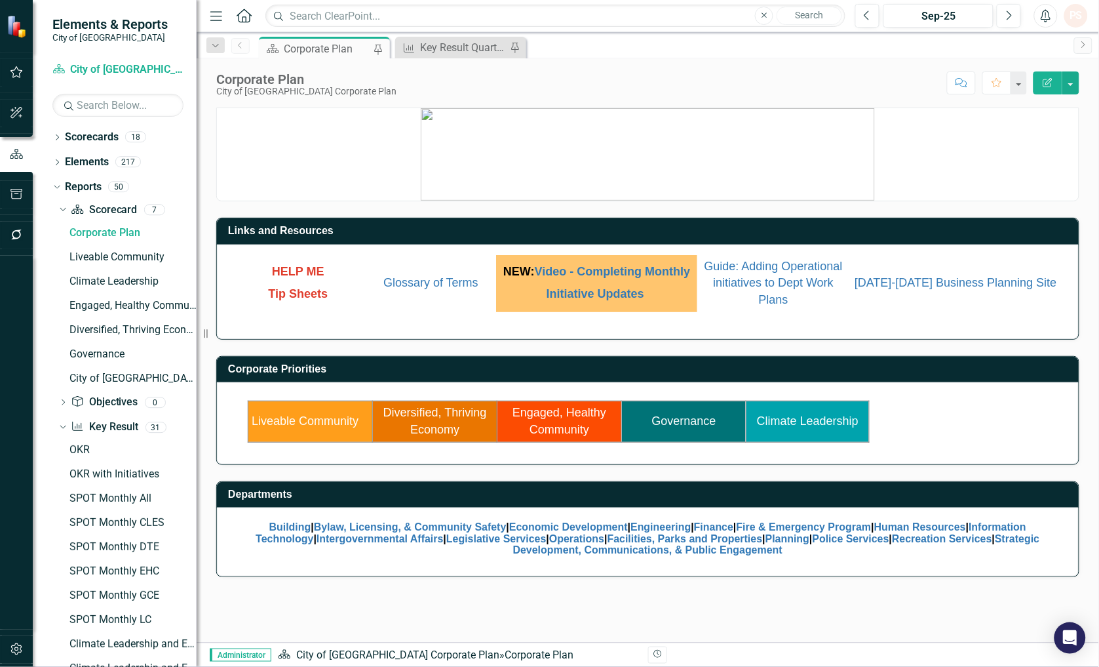
click at [685, 416] on link "Governance" at bounding box center [684, 420] width 64 height 13
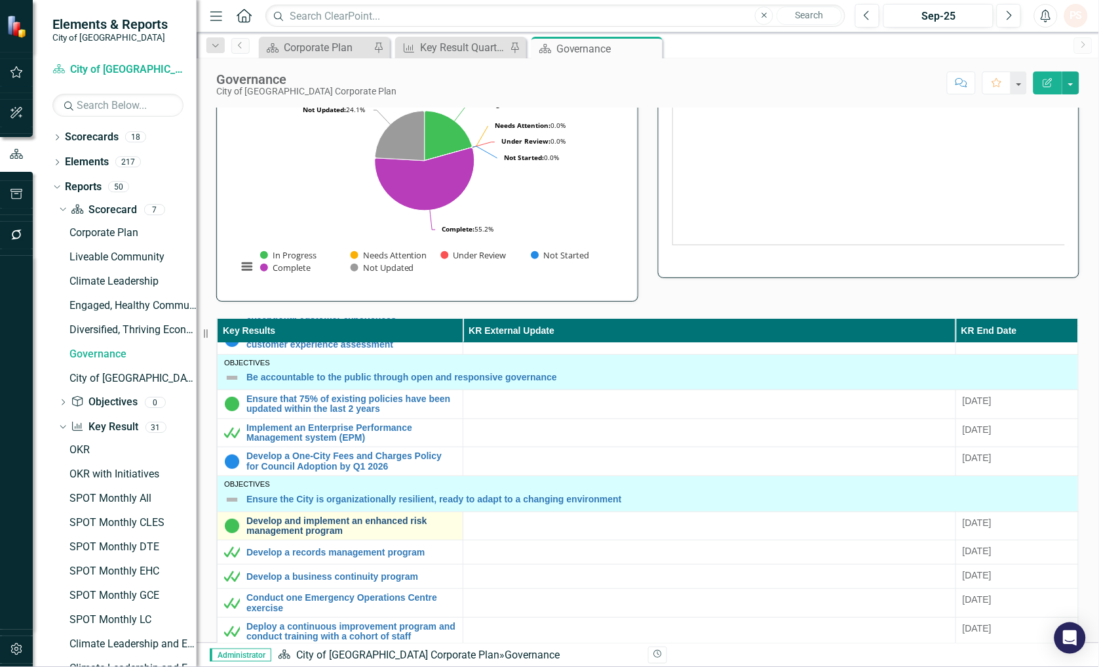
scroll to position [218, 0]
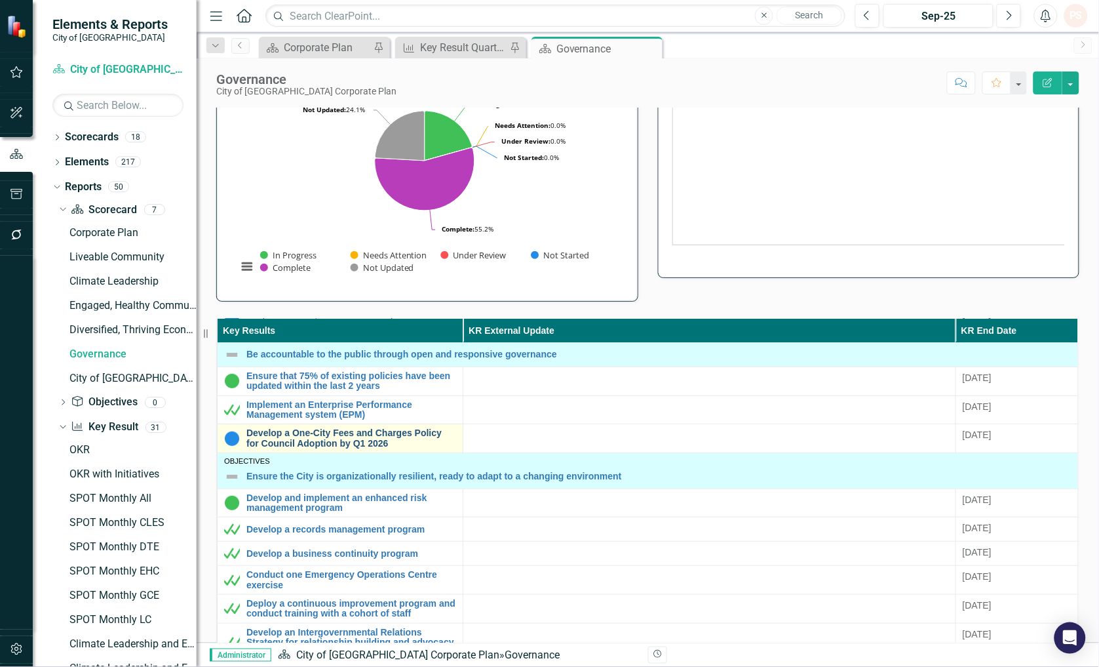
click at [372, 444] on link "Develop a One-City Fees and Charges Policy for Council Adoption by Q1 2026" at bounding box center [351, 438] width 210 height 20
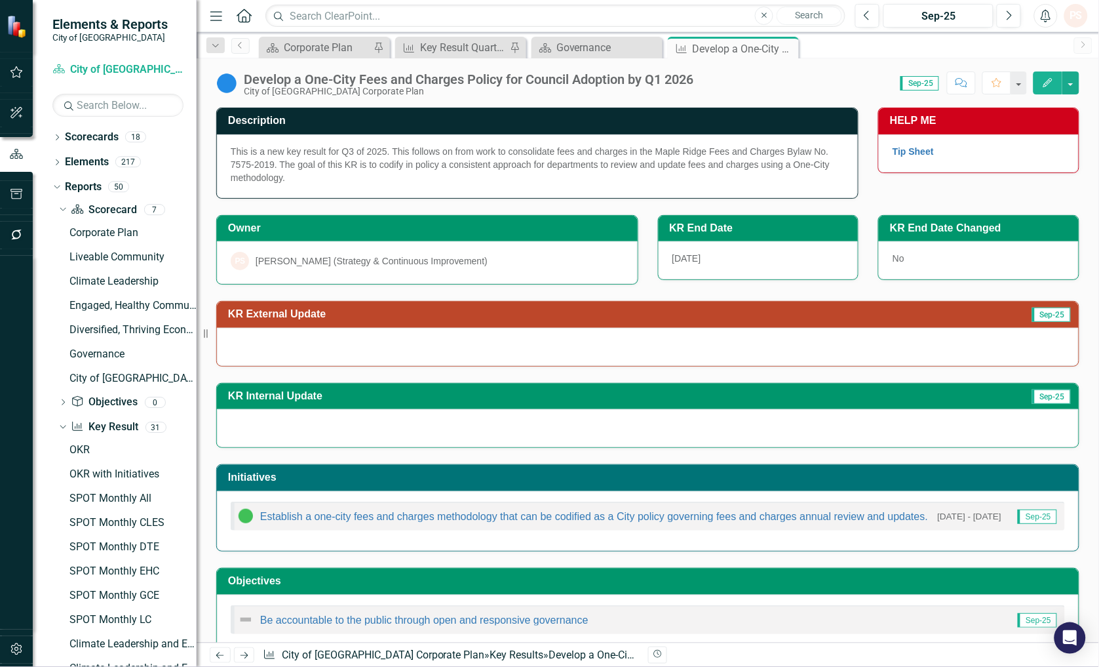
click at [228, 86] on img at bounding box center [226, 83] width 21 height 21
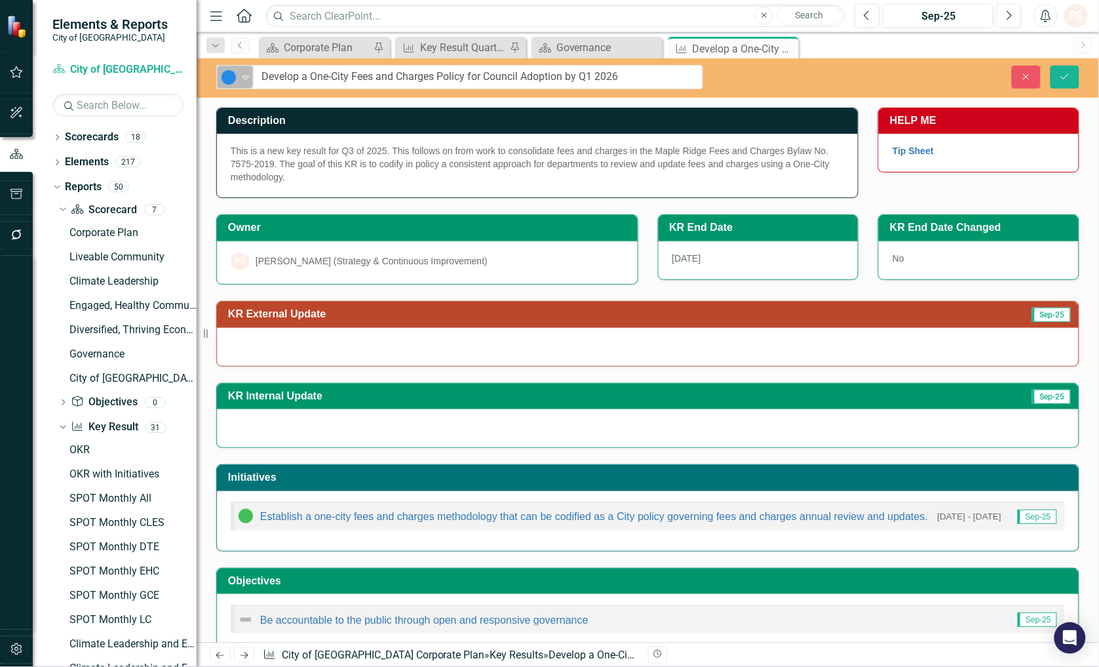
click at [246, 80] on icon "Expand" at bounding box center [245, 77] width 13 height 10
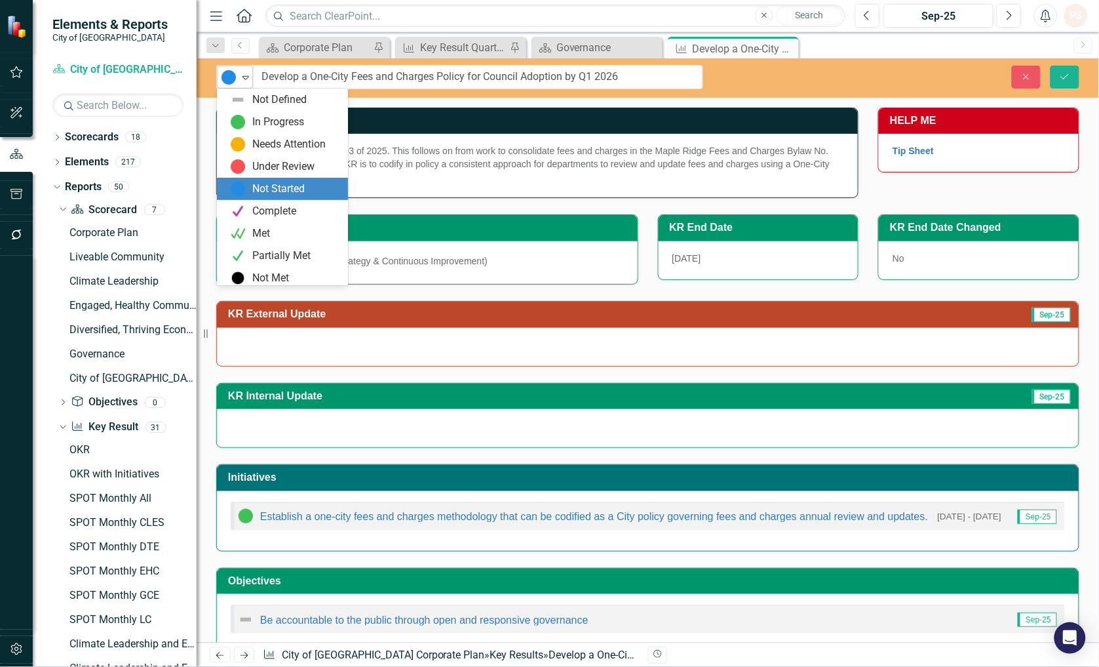
scroll to position [3, 0]
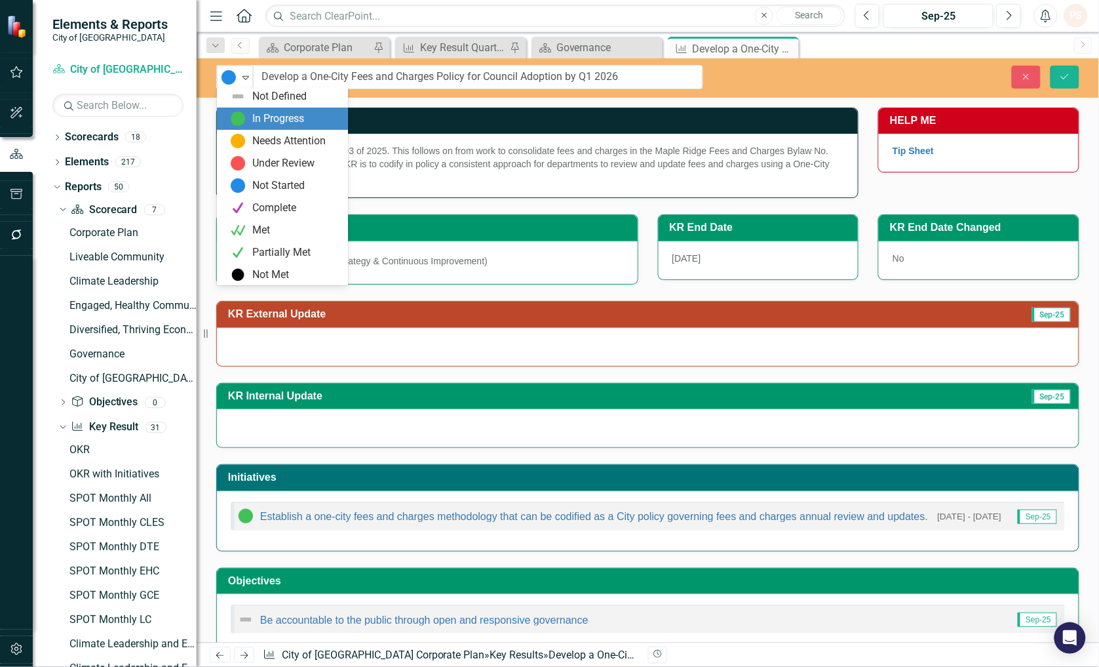
click at [256, 119] on div "In Progress" at bounding box center [278, 118] width 52 height 15
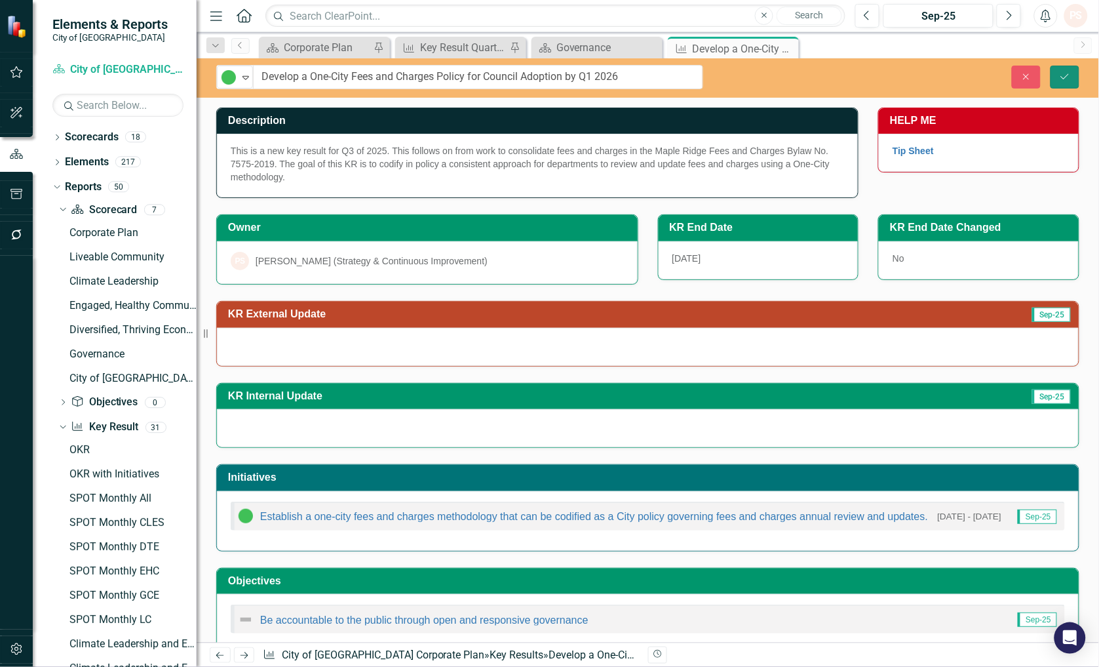
click at [1066, 73] on icon "Save" at bounding box center [1065, 76] width 12 height 9
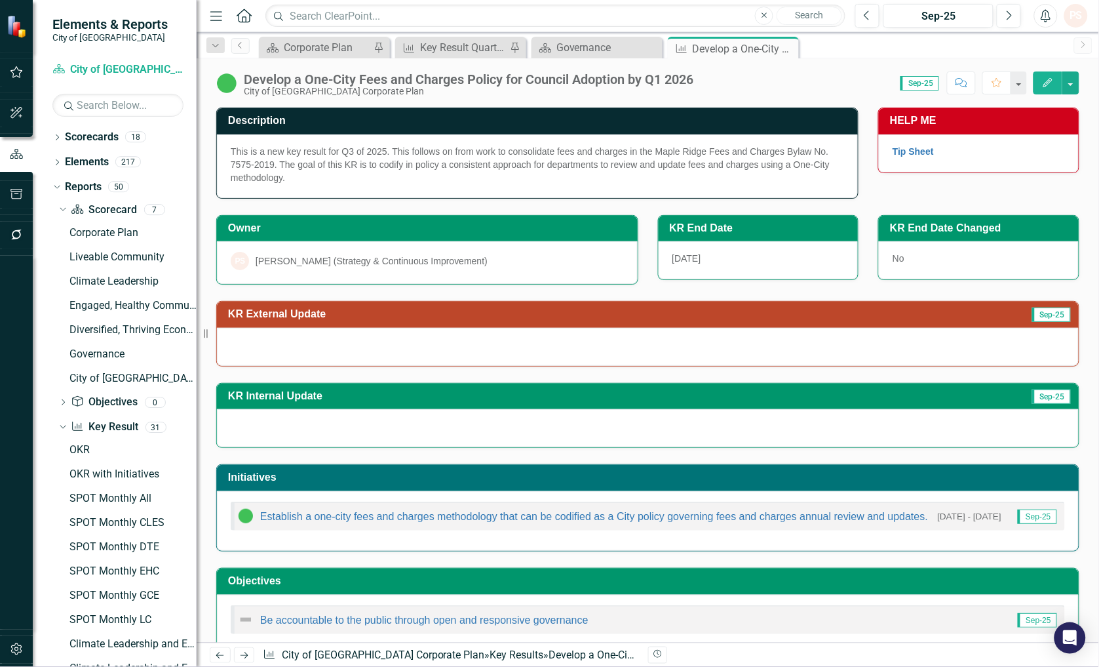
click at [324, 181] on div "This is a new key result for Q3 of 2025. This follows on from work to consolida…" at bounding box center [537, 166] width 641 height 64
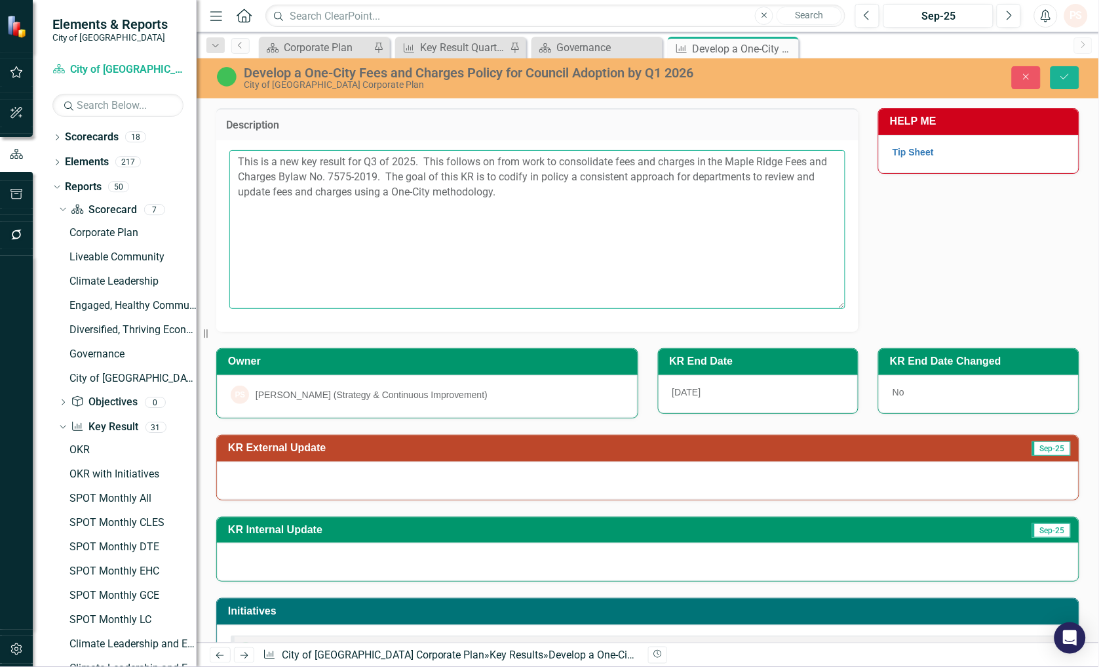
click at [524, 205] on textarea "This is a new key result for Q3 of 2025. This follows on from work to consolida…" at bounding box center [537, 229] width 616 height 159
click at [682, 220] on textarea "This is a new key result for Q3 of 2025. This follows on from work to consolida…" at bounding box center [537, 229] width 616 height 159
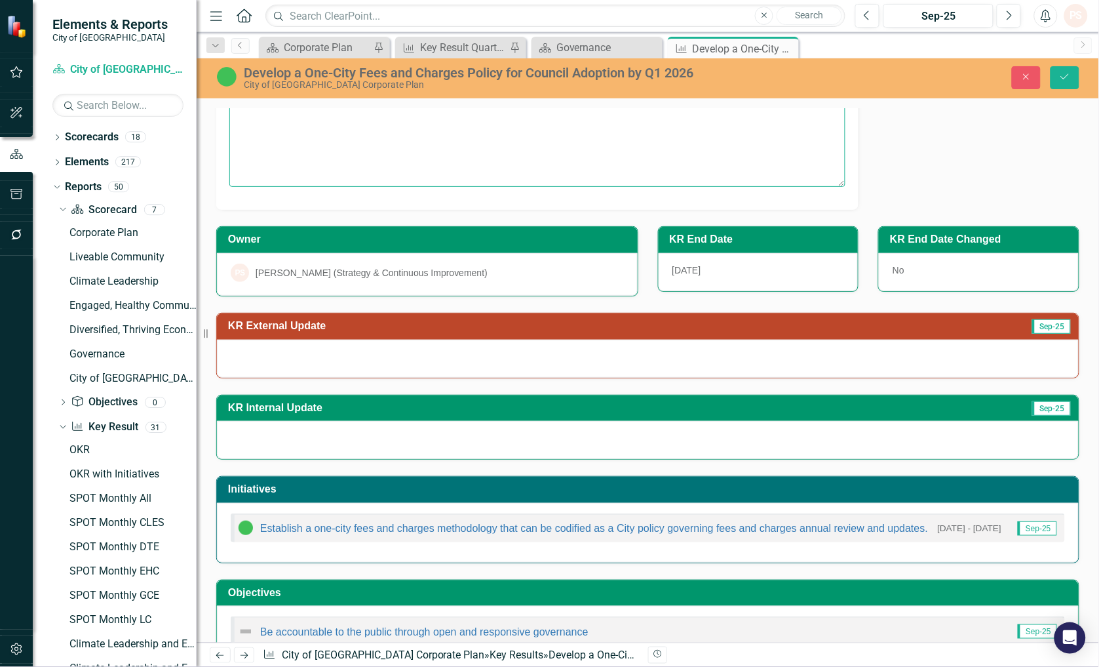
scroll to position [145, 0]
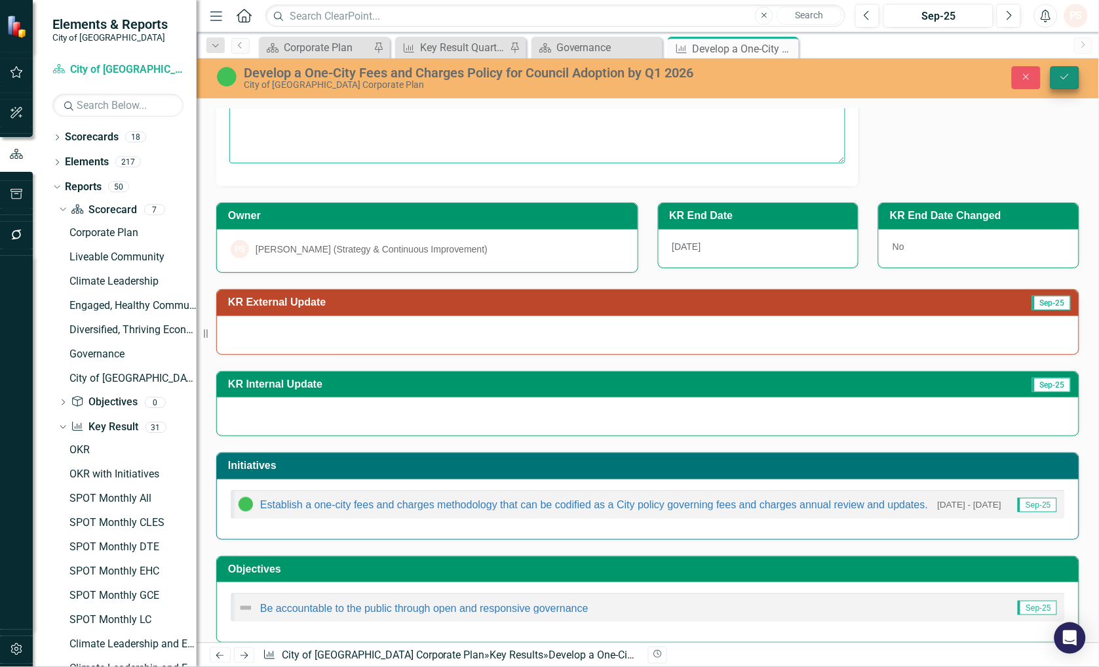
type textarea "This is a new key result for Q3 of 2025. This follows on from work to consolida…"
click at [1071, 74] on icon "Save" at bounding box center [1065, 76] width 12 height 9
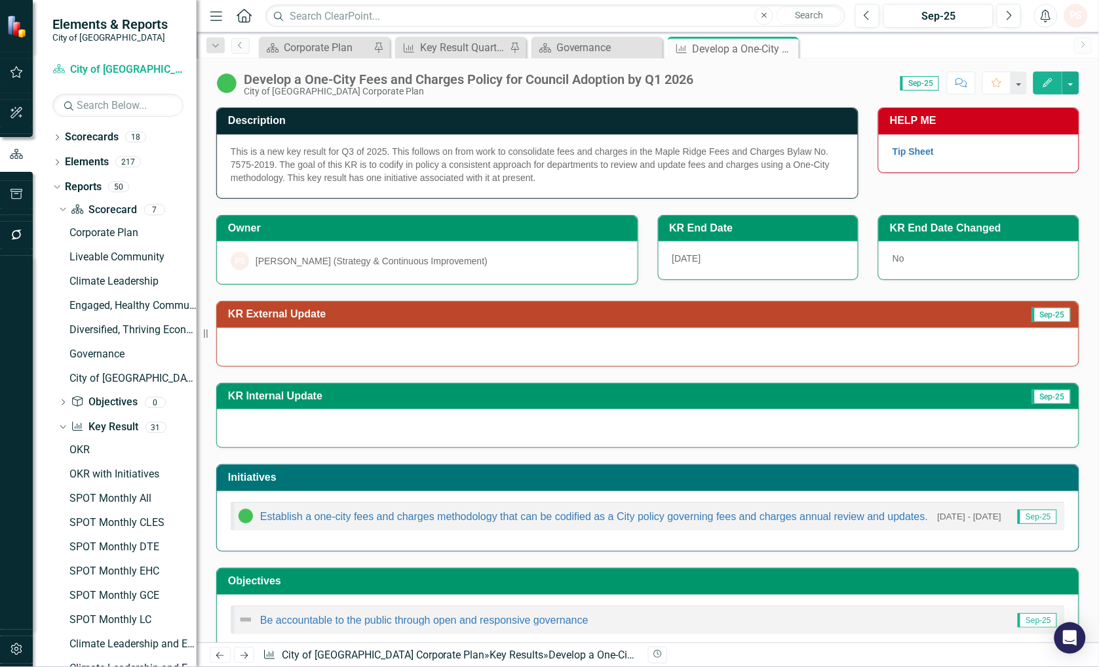
scroll to position [26, 0]
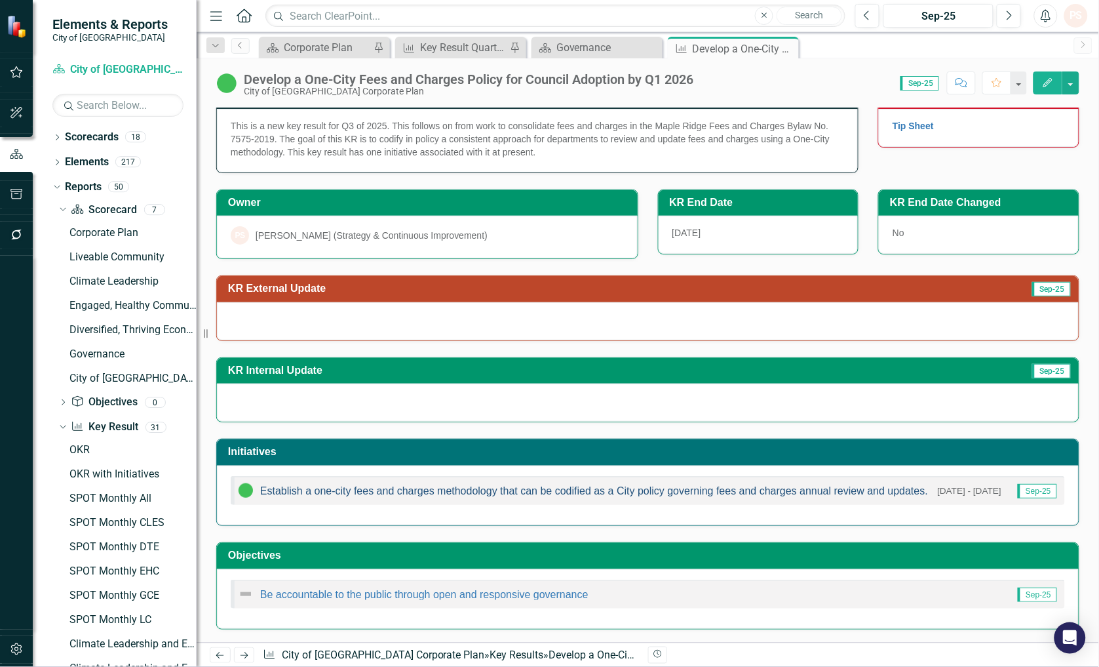
click at [549, 495] on link "Establish a one-city fees and charges methodology that can be codified as a Cit…" at bounding box center [594, 490] width 668 height 11
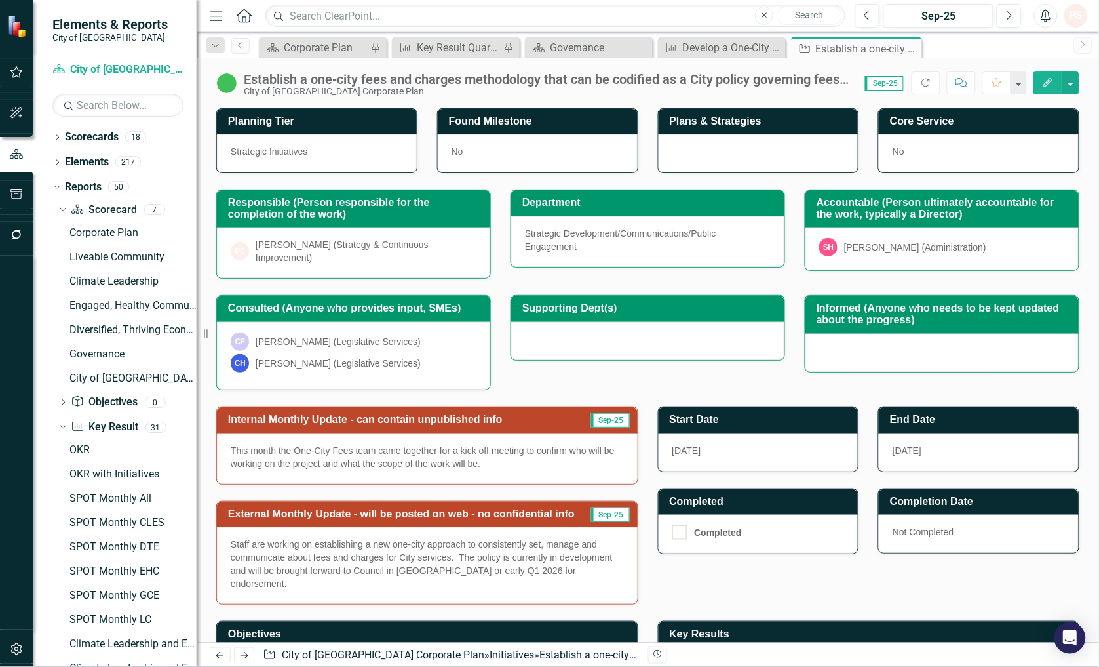
scroll to position [145, 0]
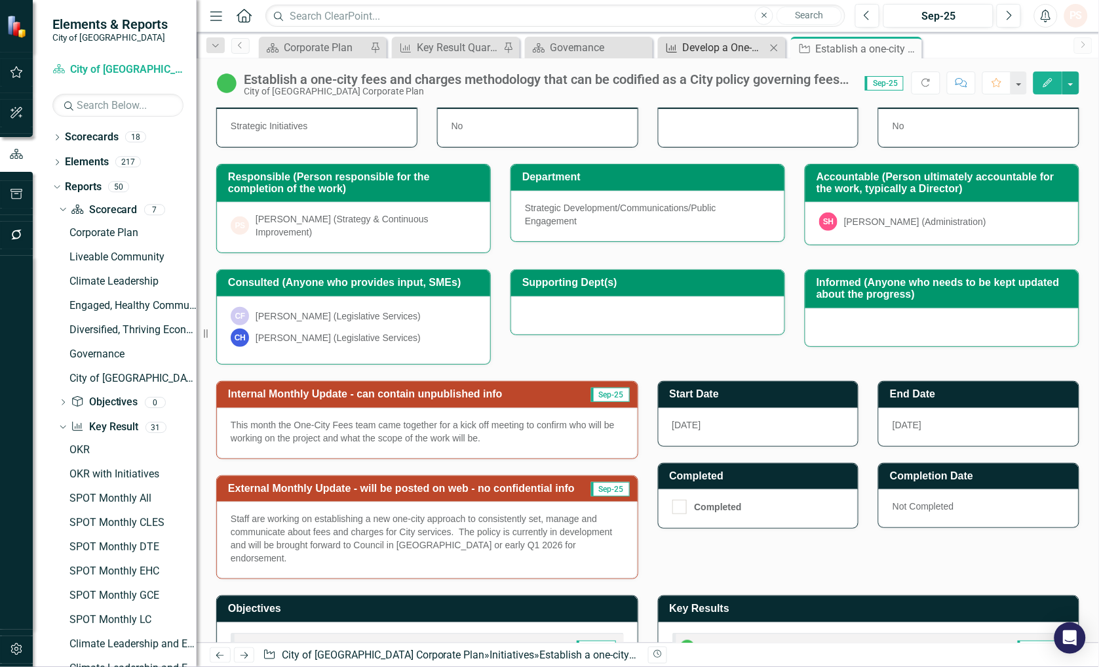
click at [697, 48] on div "Develop a One-City Fees and Charges Policy for Council Adoption by Q1 2026" at bounding box center [724, 47] width 83 height 16
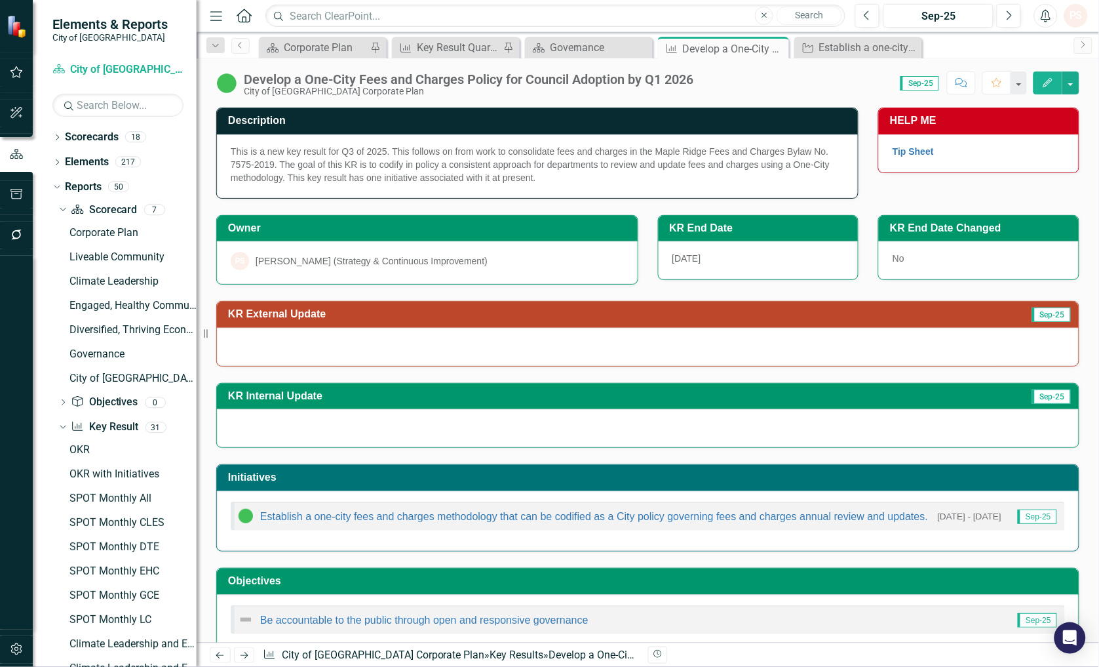
click at [235, 336] on div at bounding box center [648, 347] width 862 height 38
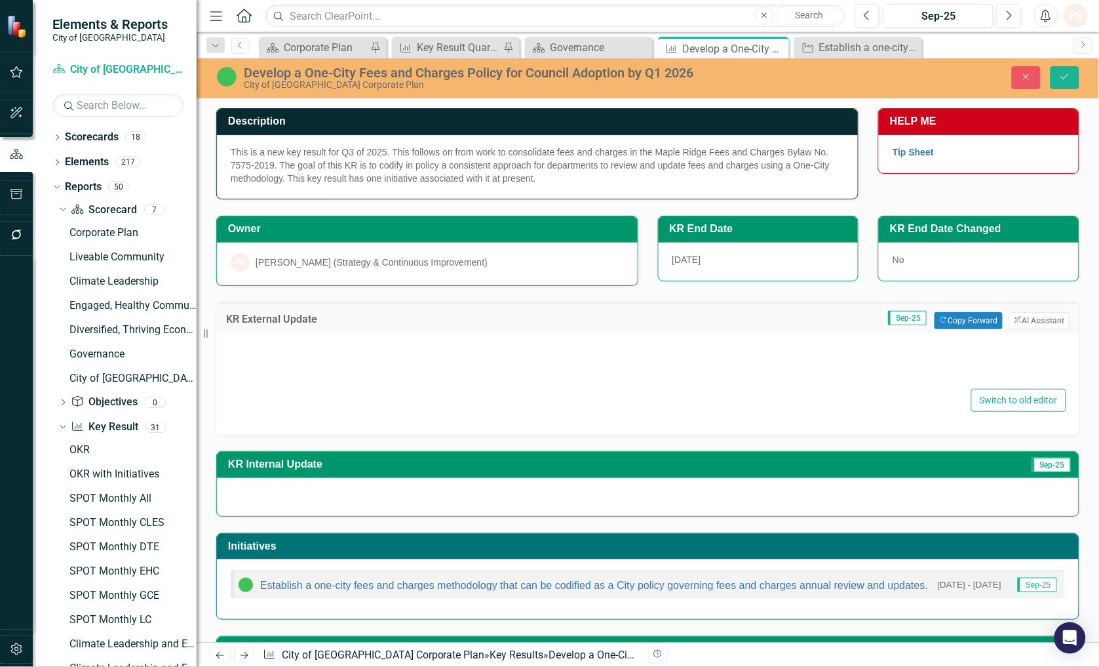
click at [244, 350] on div at bounding box center [647, 365] width 837 height 42
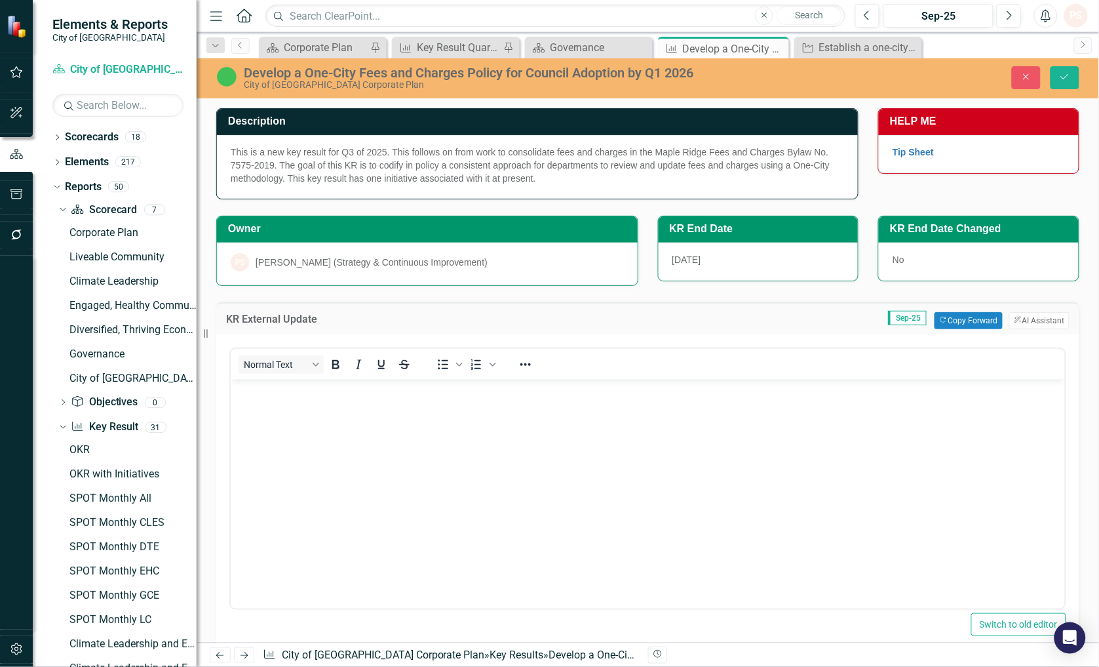
click at [270, 405] on body "Rich Text Area. Press ALT-0 for help." at bounding box center [647, 477] width 834 height 197
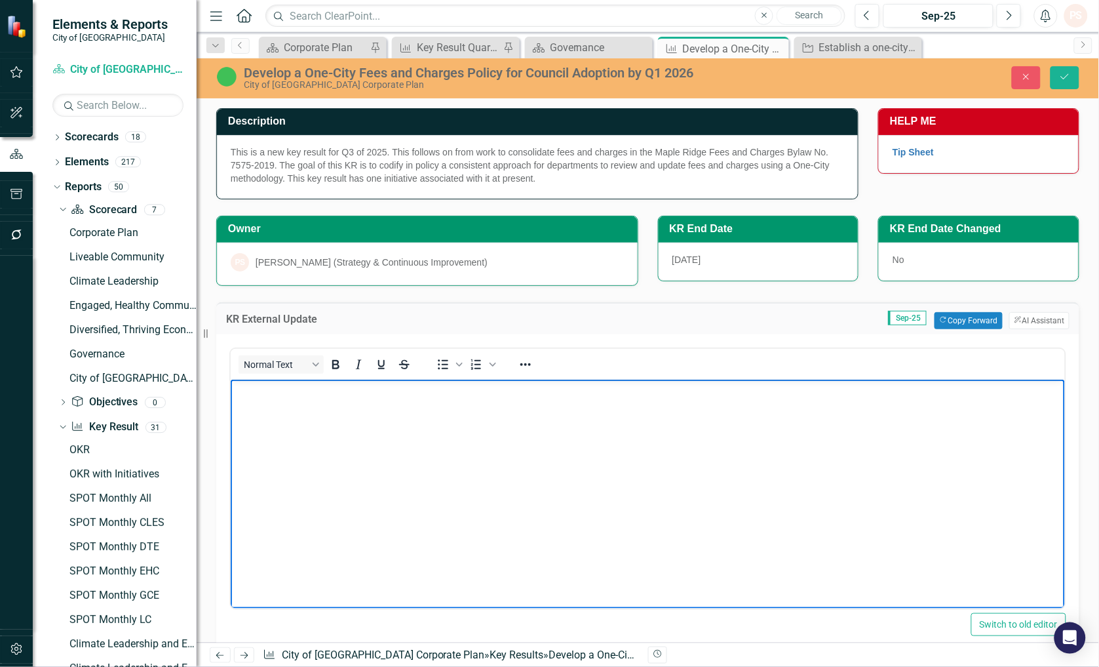
click at [304, 410] on body "Rich Text Area. Press ALT-0 for help." at bounding box center [647, 477] width 834 height 197
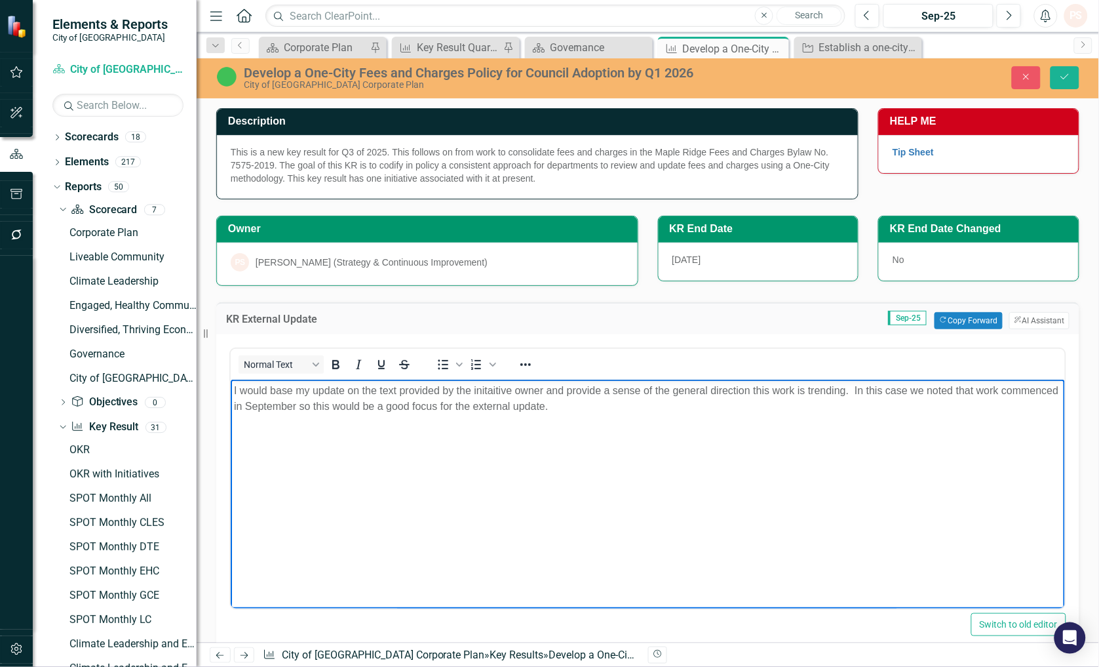
drag, startPoint x: 494, startPoint y: 398, endPoint x: 492, endPoint y: 389, distance: 9.3
click at [638, 408] on p "I would base my update on the text provided by the initiative owner and provide…" at bounding box center [647, 397] width 828 height 31
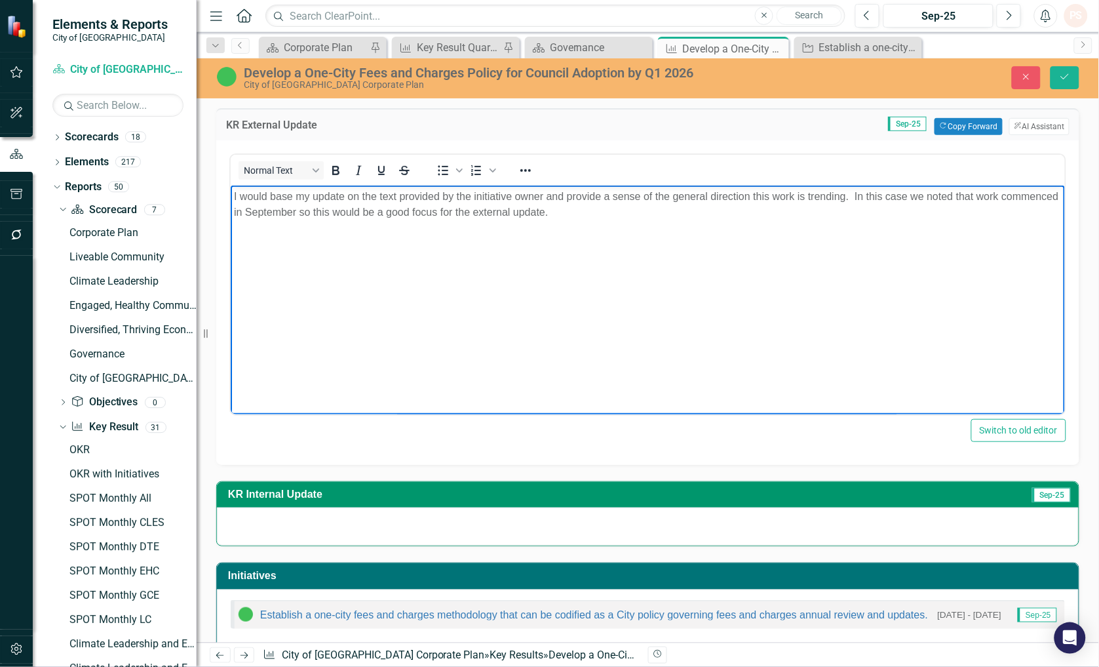
scroll to position [172, 0]
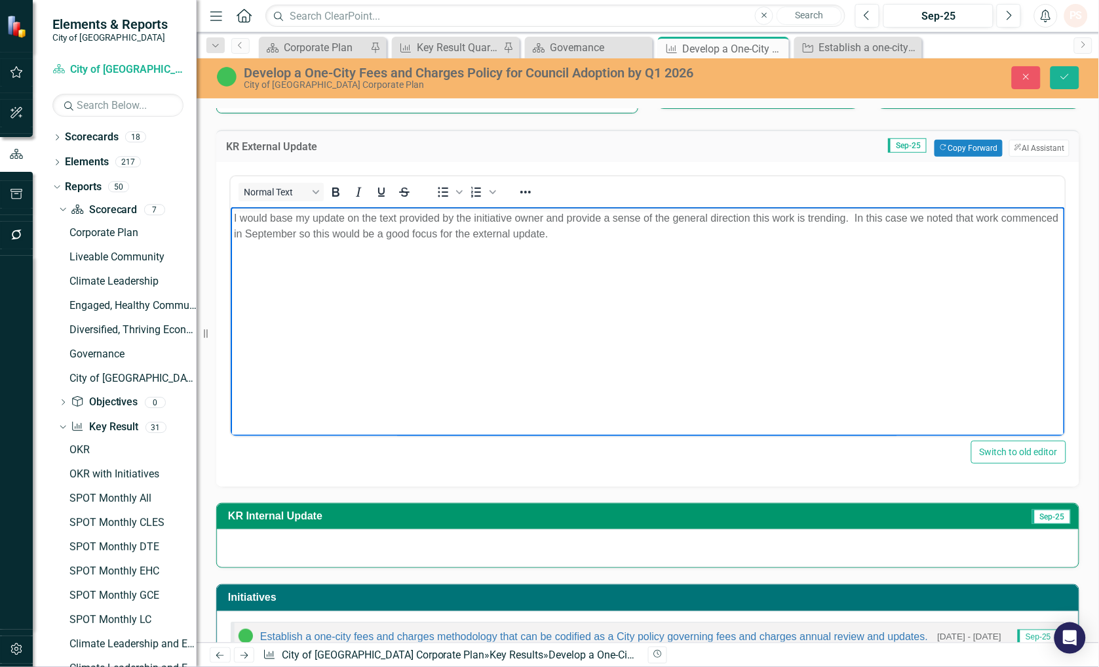
click at [385, 540] on div at bounding box center [648, 548] width 862 height 38
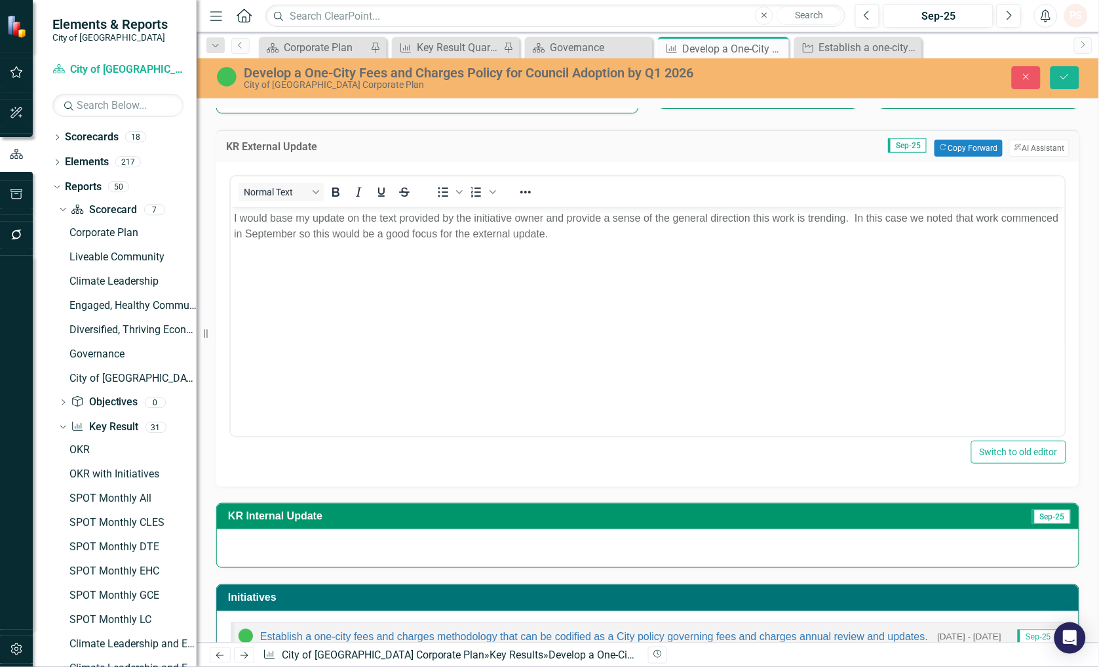
click at [385, 540] on div at bounding box center [648, 548] width 862 height 38
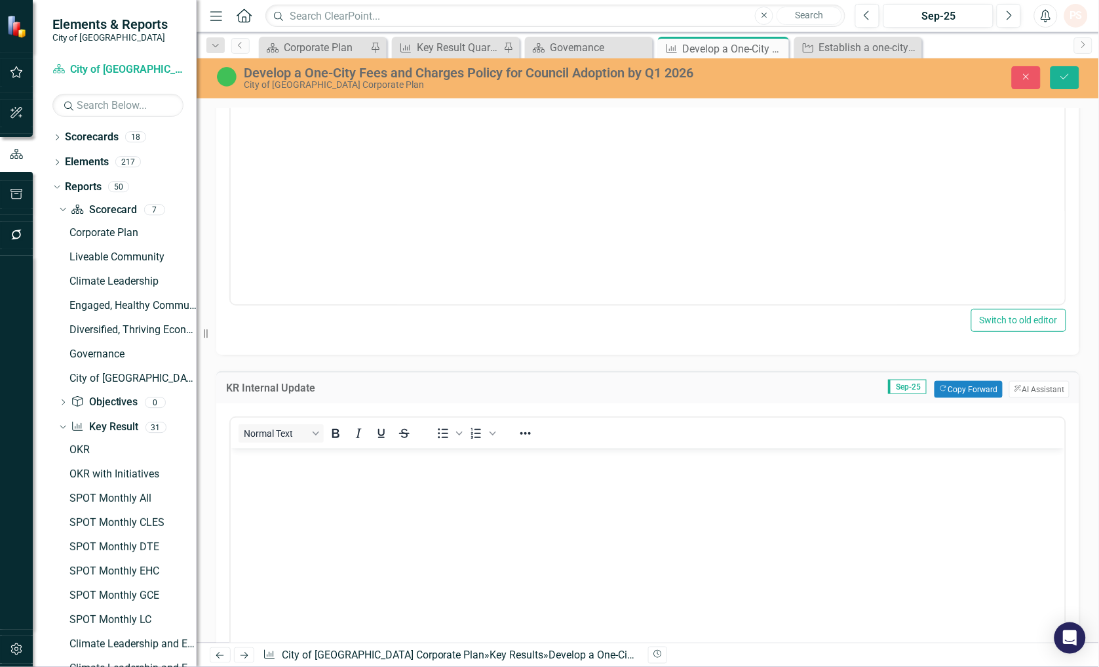
scroll to position [318, 0]
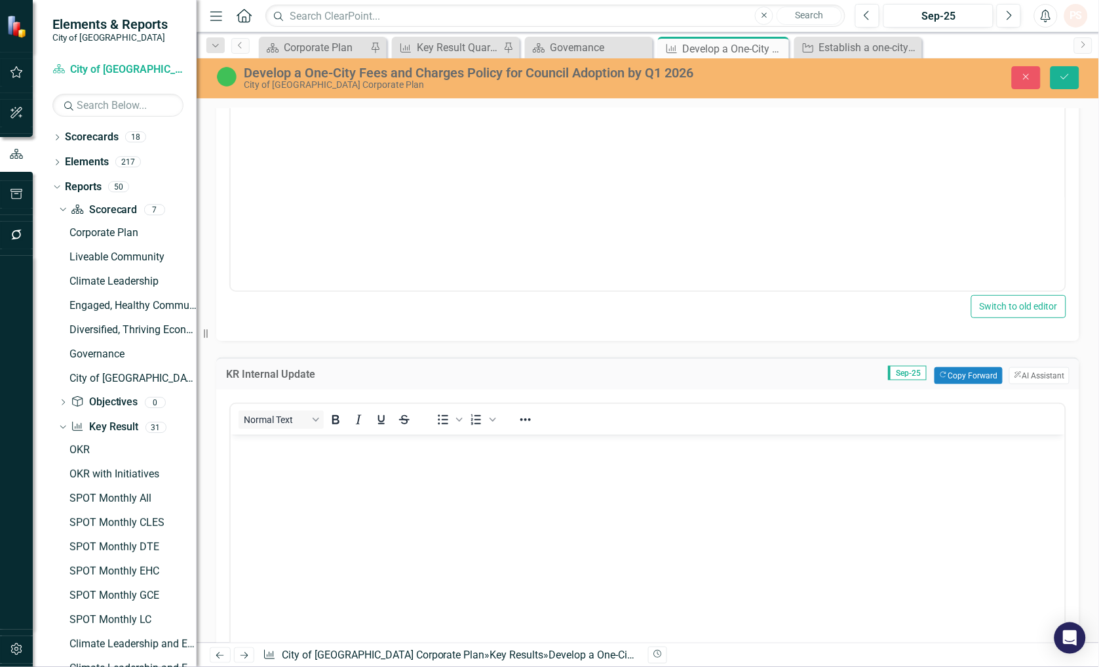
click at [349, 508] on body "Rich Text Area. Press ALT-0 for help." at bounding box center [647, 532] width 834 height 197
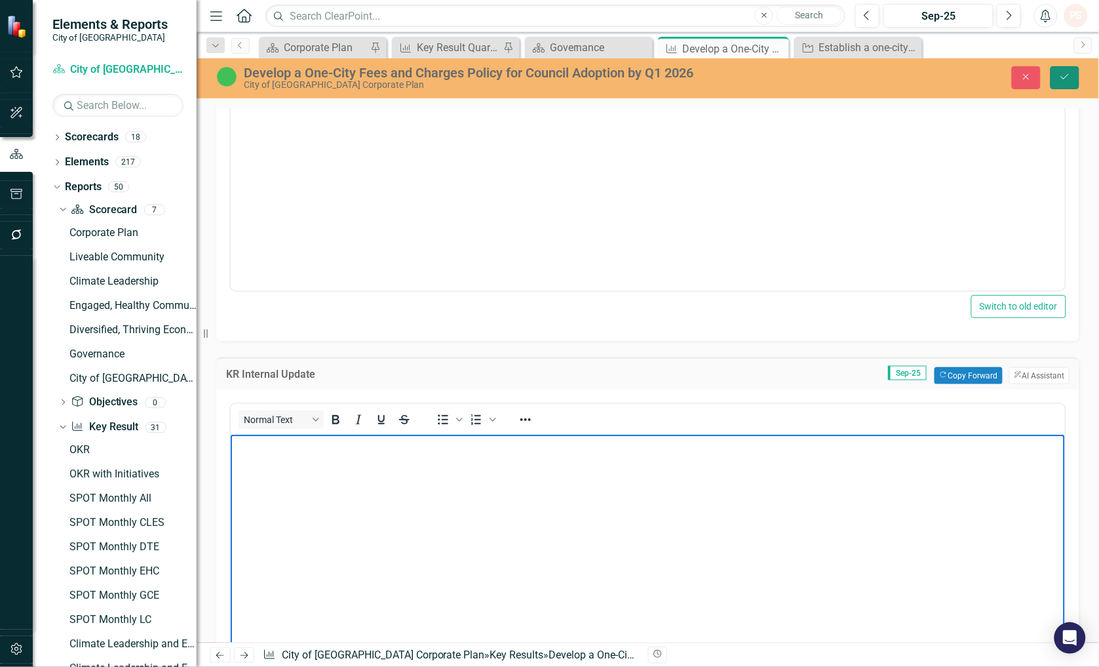
click at [1057, 72] on button "Save" at bounding box center [1065, 77] width 29 height 23
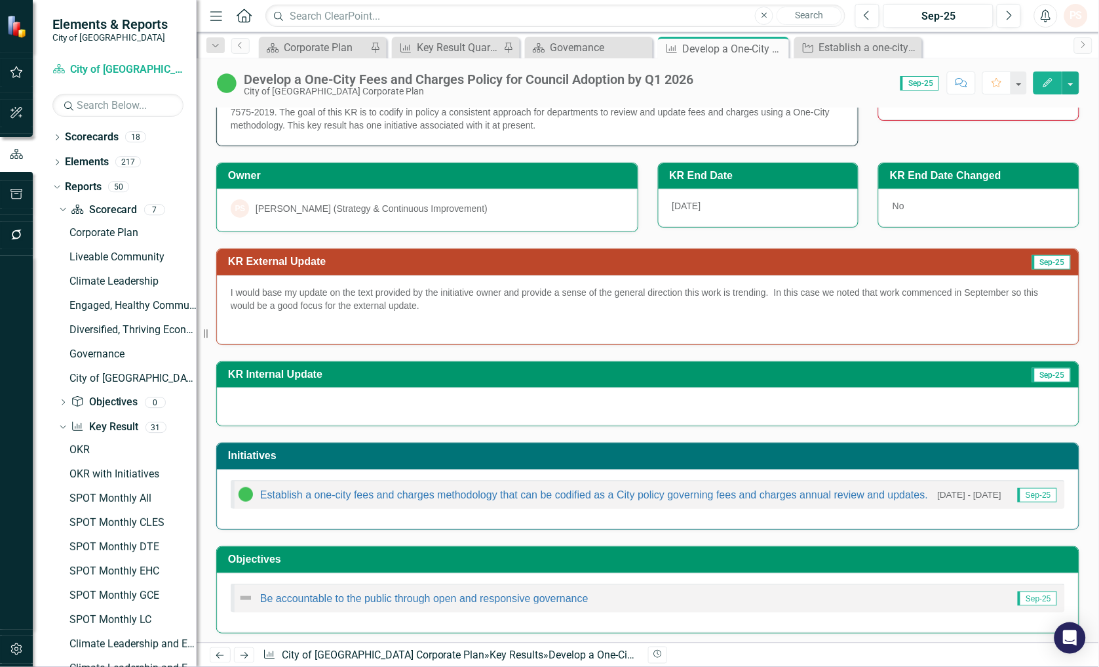
scroll to position [57, 0]
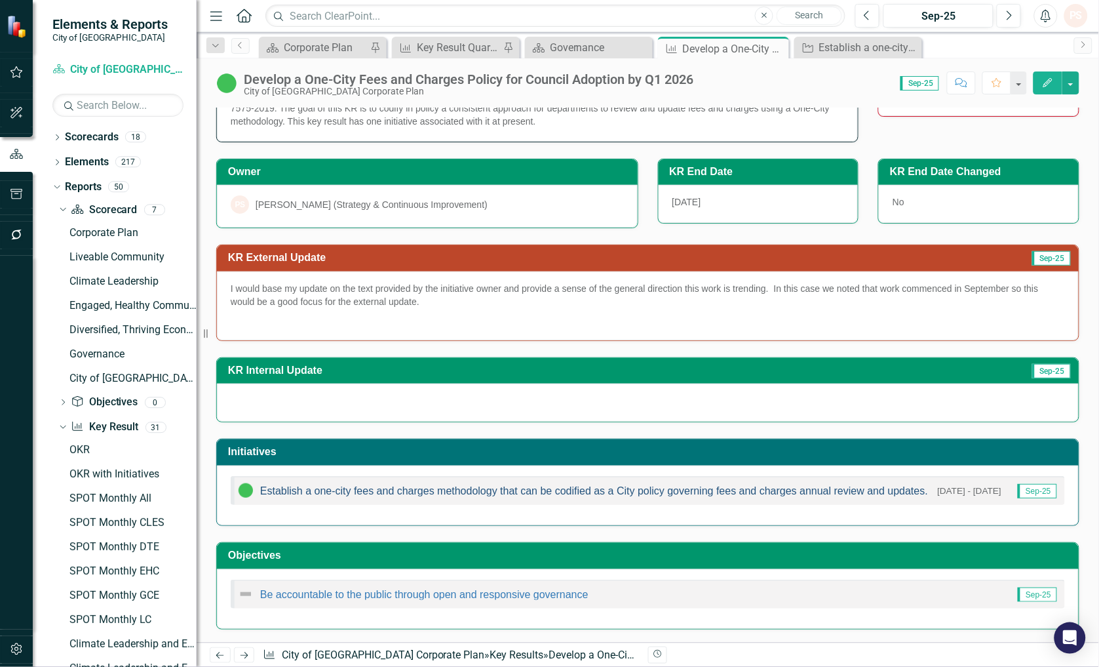
click at [368, 490] on link "Establish a one-city fees and charges methodology that can be codified as a Cit…" at bounding box center [594, 490] width 668 height 11
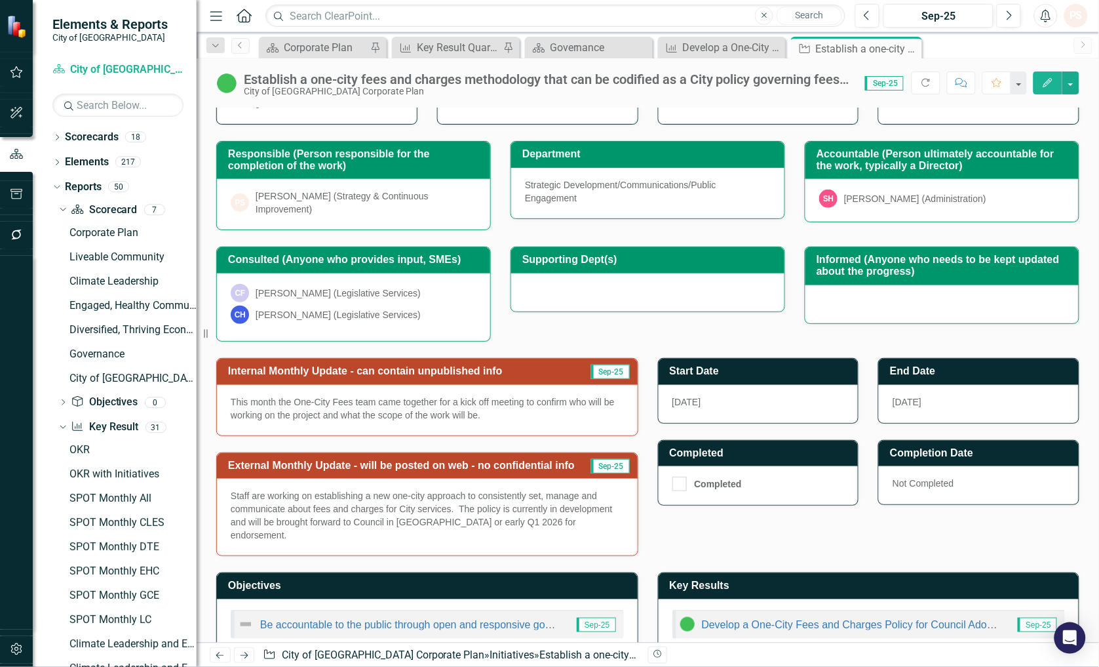
scroll to position [186, 0]
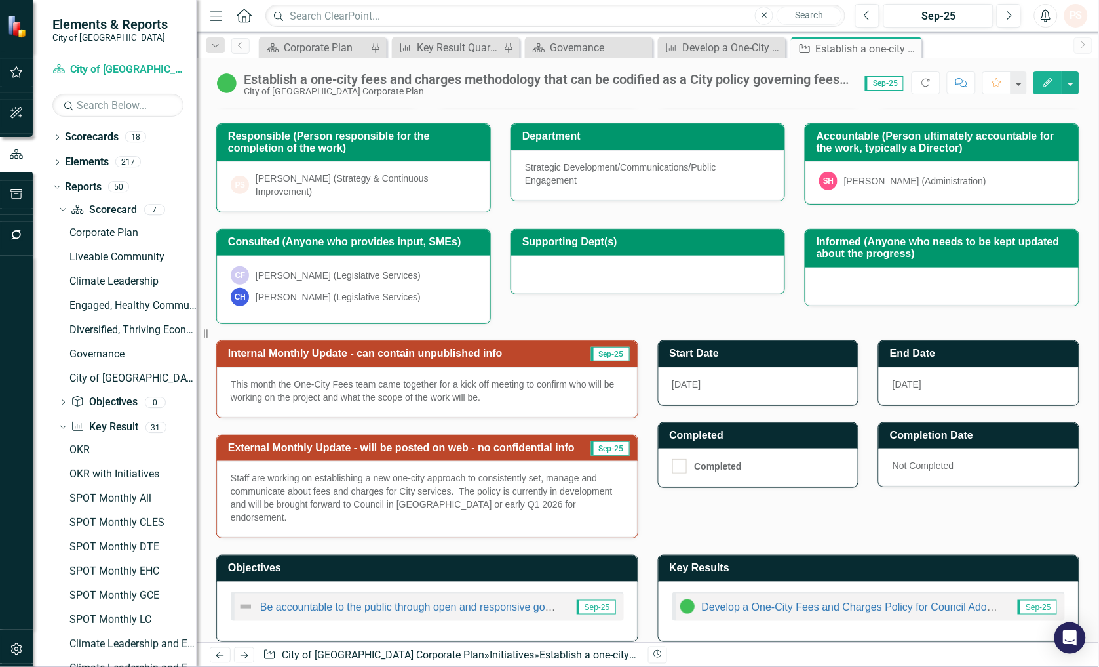
drag, startPoint x: 906, startPoint y: 46, endPoint x: 705, endPoint y: 227, distance: 270.1
click at [0, 0] on icon "Close" at bounding box center [0, 0] width 0 height 0
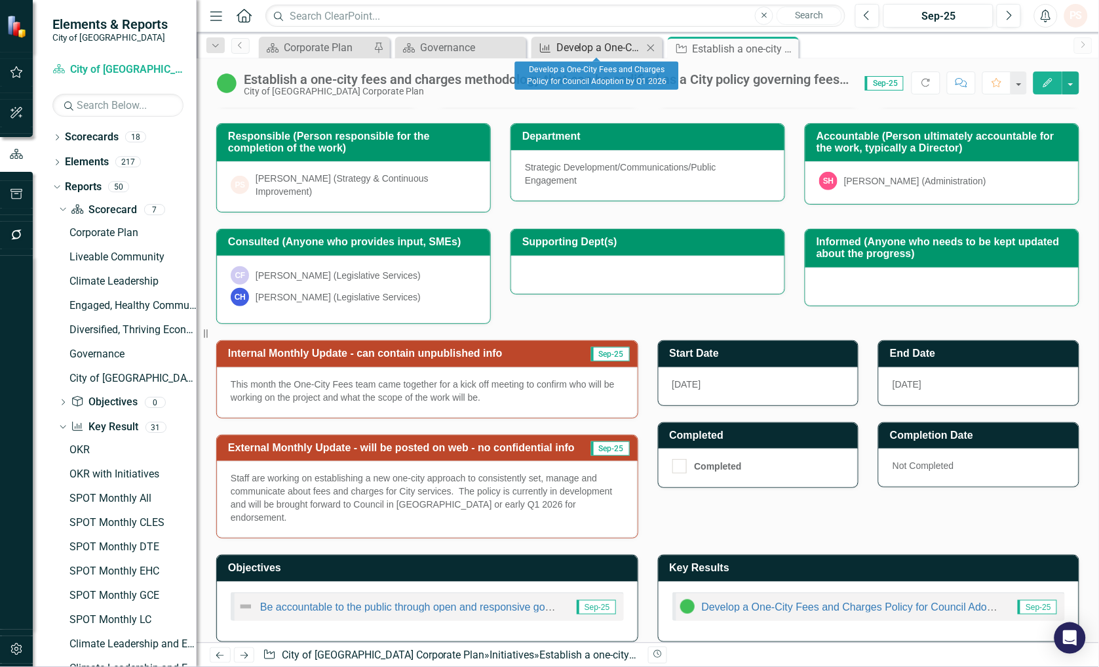
click at [605, 41] on div "Develop a One-City Fees and Charges Policy for Council Adoption by Q1 2026" at bounding box center [599, 47] width 87 height 16
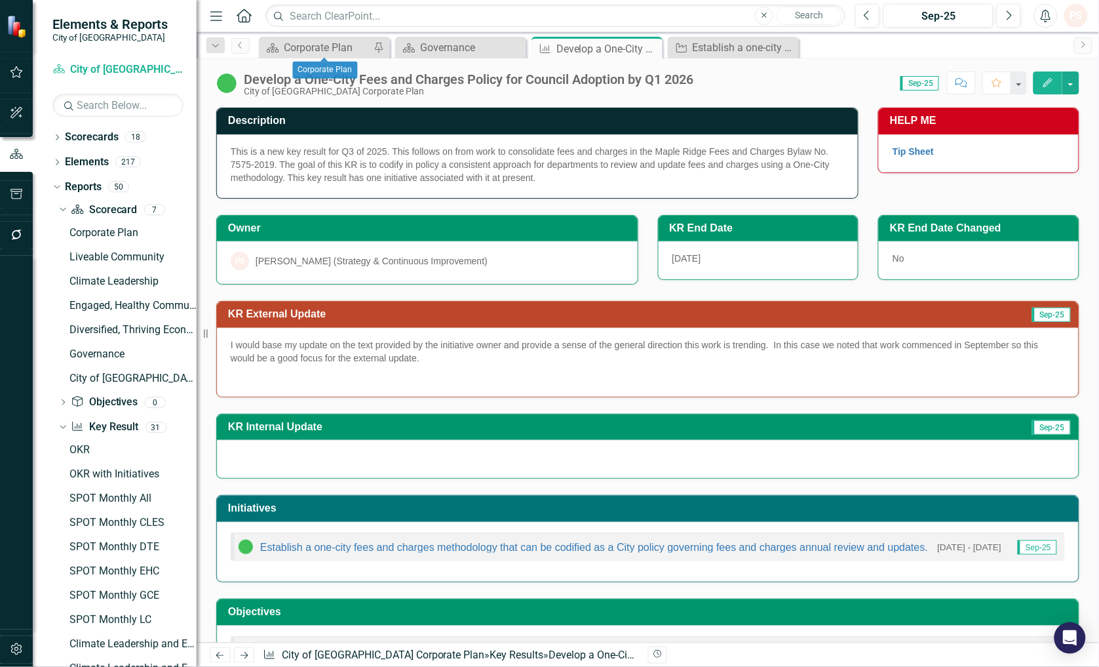
click at [305, 37] on div "Scorecard Corporate Plan Pin" at bounding box center [324, 48] width 131 height 22
click at [446, 56] on div "Scorecard Governance Close" at bounding box center [460, 48] width 131 height 22
click at [446, 48] on div "Governance" at bounding box center [463, 47] width 87 height 16
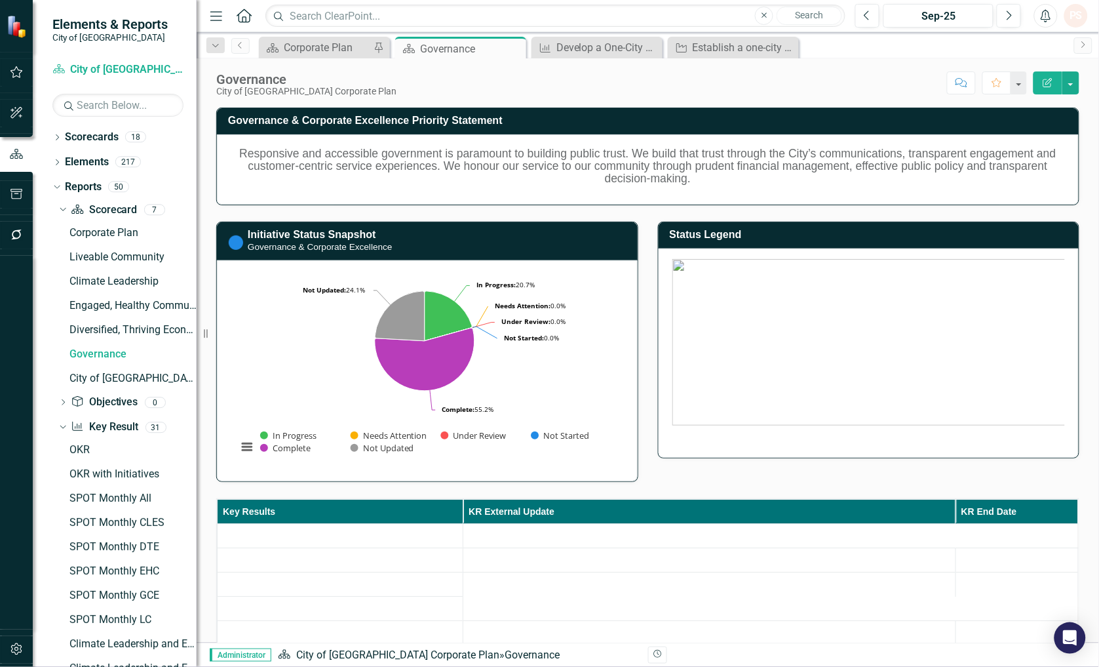
scroll to position [291, 0]
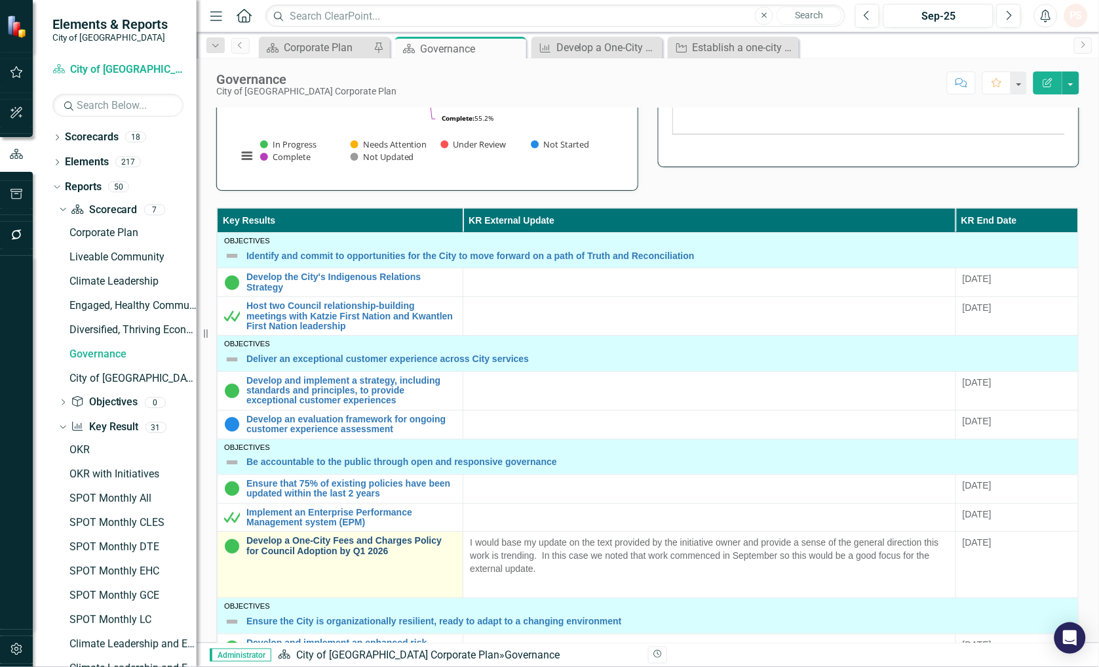
click at [338, 543] on link "Develop a One-City Fees and Charges Policy for Council Adoption by Q1 2026" at bounding box center [351, 545] width 210 height 20
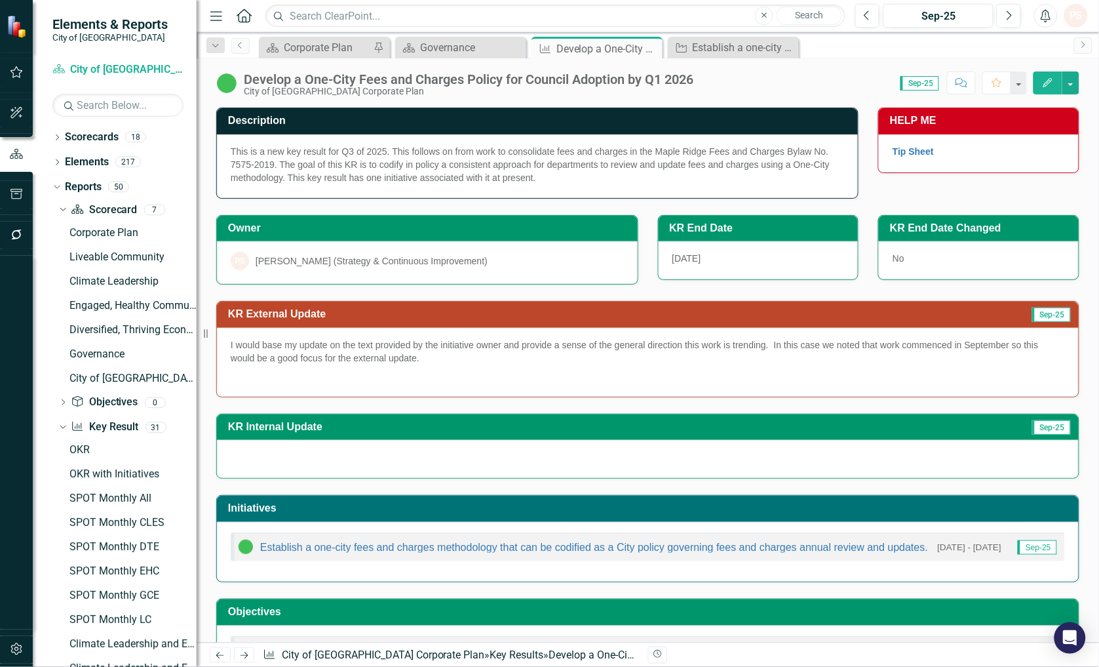
drag, startPoint x: 426, startPoint y: 356, endPoint x: 194, endPoint y: 341, distance: 232.5
click at [194, 341] on div "Elements & Reports City of Maple Ridge Scorecard City of Maple Ridge Corporate …" at bounding box center [549, 333] width 1099 height 667
click at [397, 364] on p "I would base my update on the text provided by the initiative owner and provide…" at bounding box center [648, 352] width 834 height 29
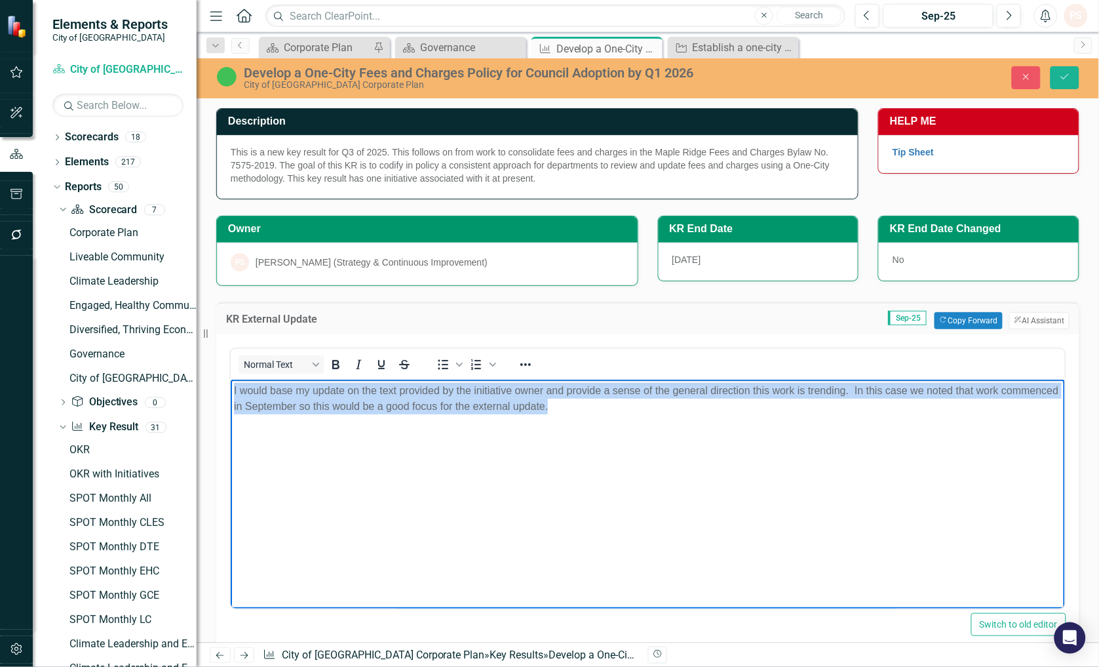
drag, startPoint x: 607, startPoint y: 410, endPoint x: 187, endPoint y: 370, distance: 422.0
click at [230, 379] on html "I would base my update on the text provided by the initiative owner and provide…" at bounding box center [647, 477] width 834 height 197
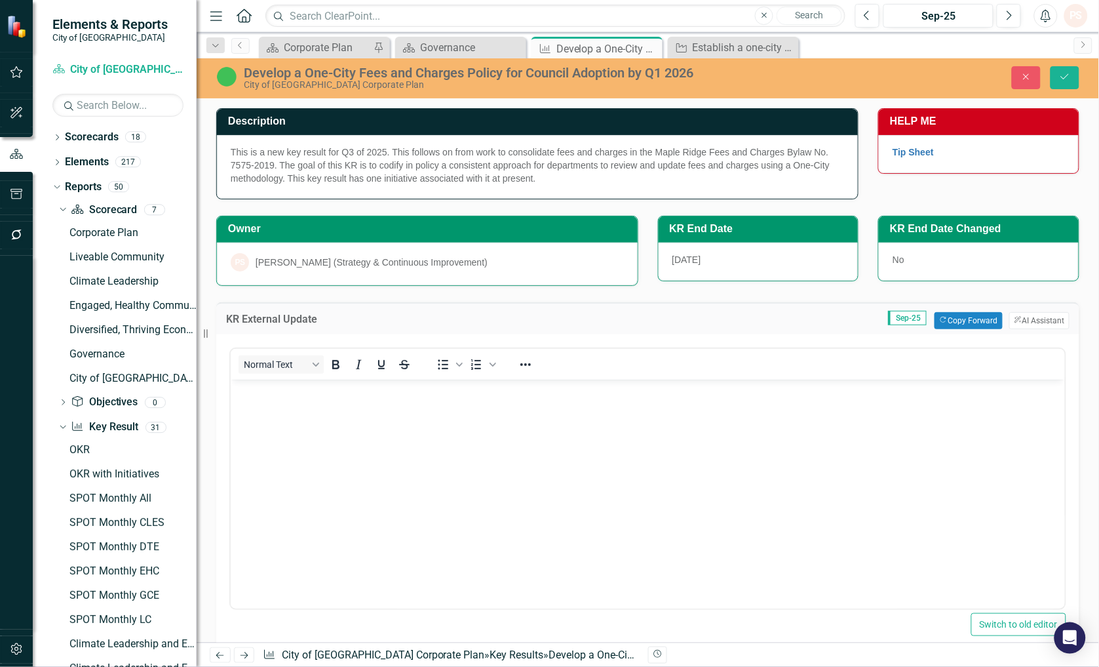
click at [533, 184] on div "This is a new key result for Q3 of 2025. This follows on from work to consolida…" at bounding box center [537, 167] width 641 height 64
click at [535, 176] on span "This is a new key result for Q3 of 2025. This follows on from work to consolida…" at bounding box center [530, 165] width 599 height 37
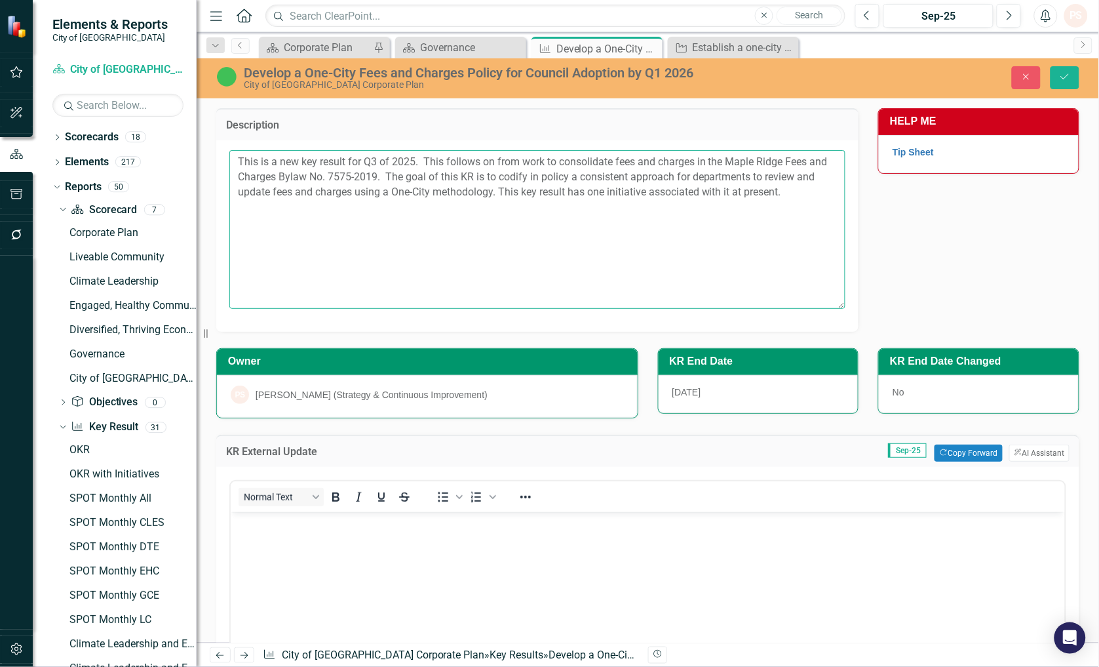
drag, startPoint x: 786, startPoint y: 193, endPoint x: 500, endPoint y: 189, distance: 286.4
click at [500, 189] on textarea "This is a new key result for Q3 of 2025. This follows on from work to consolida…" at bounding box center [537, 229] width 616 height 159
type textarea "This is a new key result for Q3 of 2025. This follows on from work to consolida…"
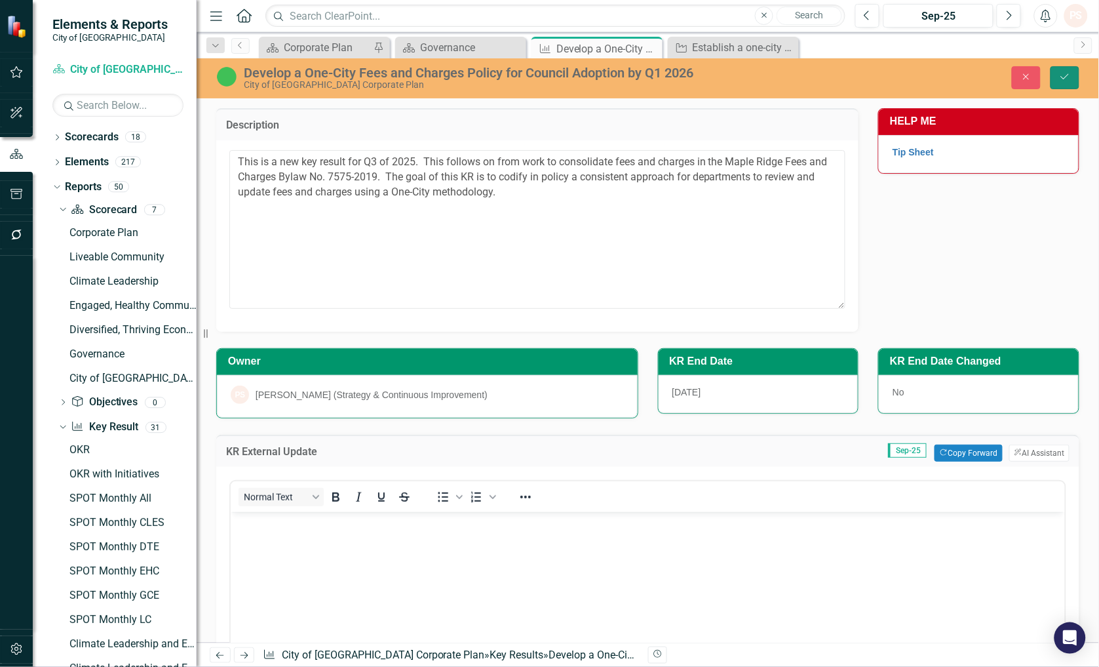
click at [1056, 75] on button "Save" at bounding box center [1065, 77] width 29 height 23
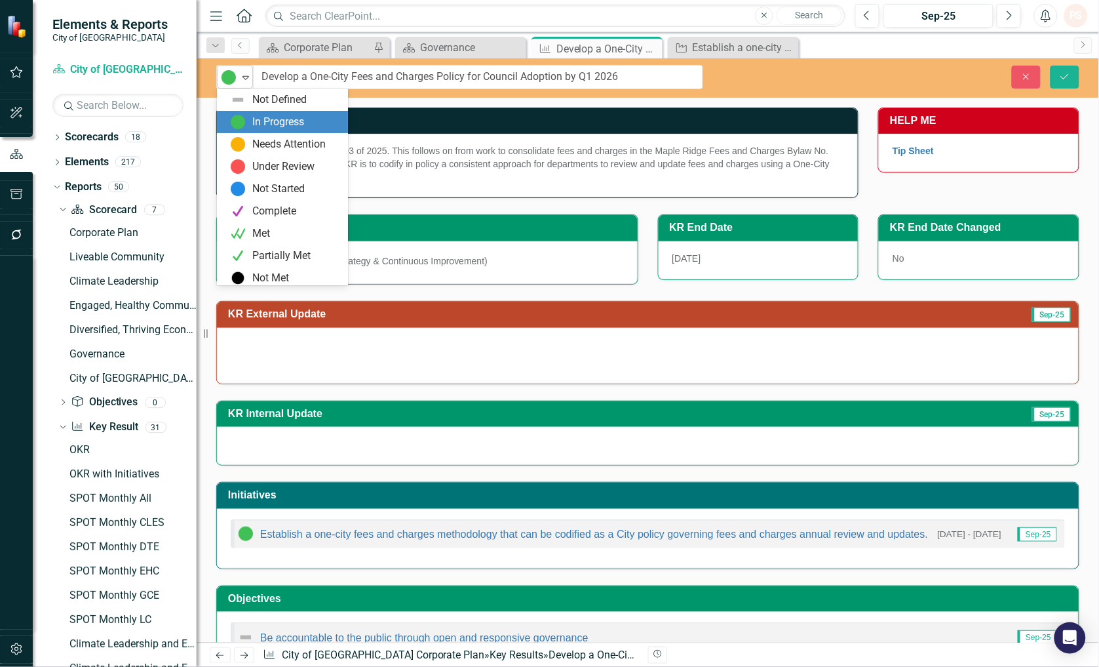
click at [243, 73] on icon "Expand" at bounding box center [245, 77] width 13 height 10
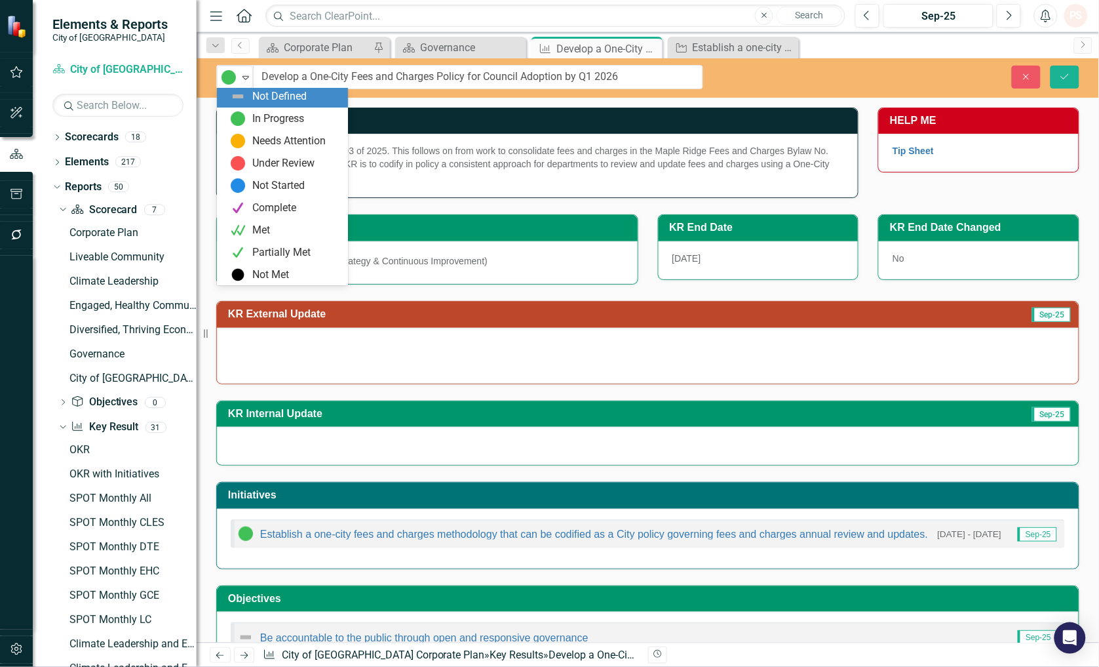
click at [246, 96] on div "Not Defined" at bounding box center [285, 96] width 110 height 16
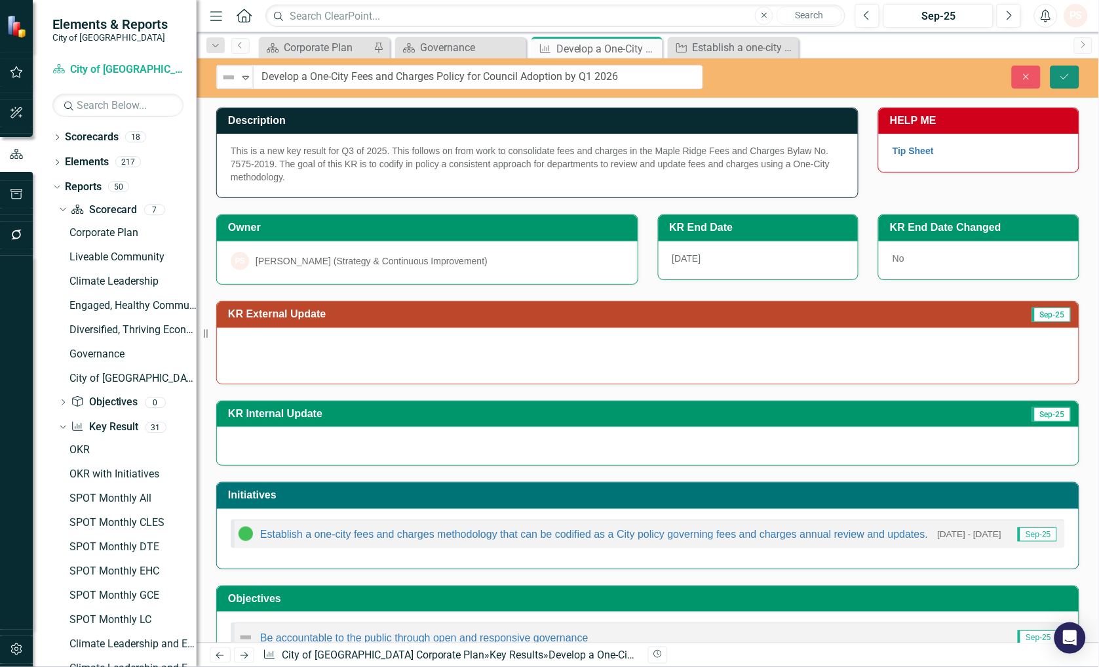
click at [1053, 69] on button "Save" at bounding box center [1065, 77] width 29 height 23
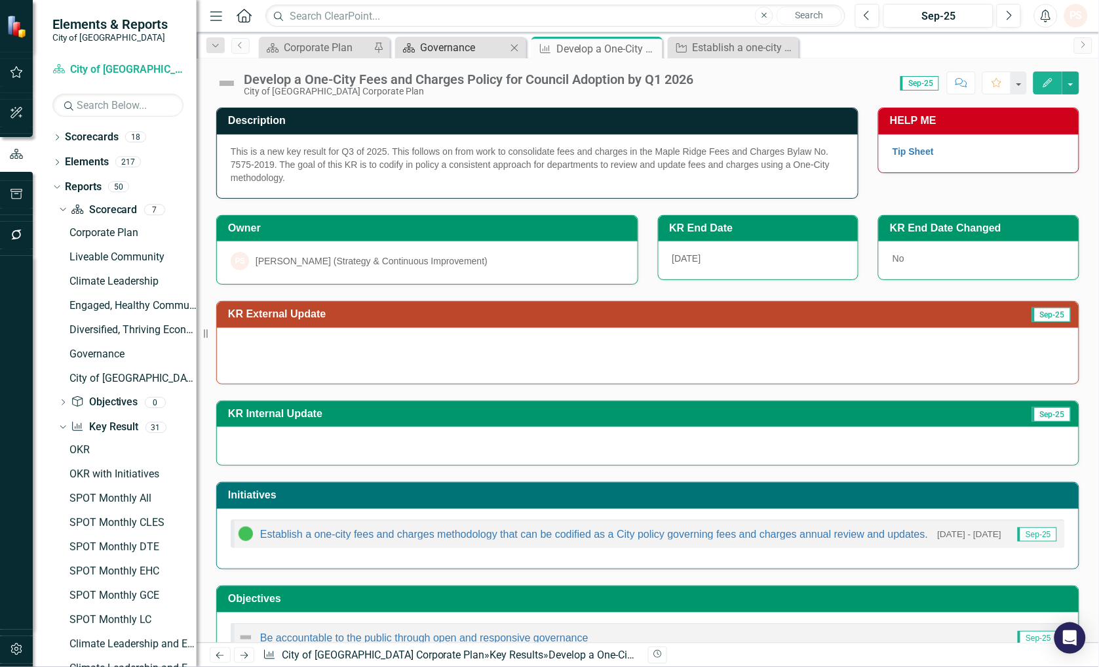
click at [444, 48] on div "Governance" at bounding box center [463, 47] width 87 height 16
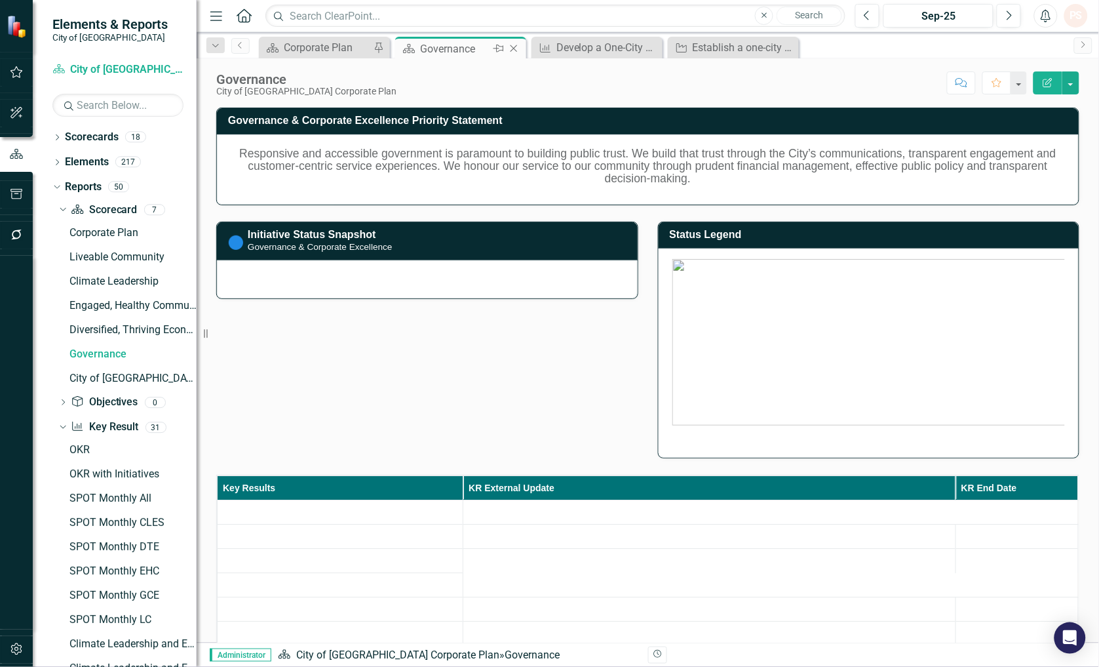
click at [513, 49] on icon "Close" at bounding box center [513, 48] width 13 height 10
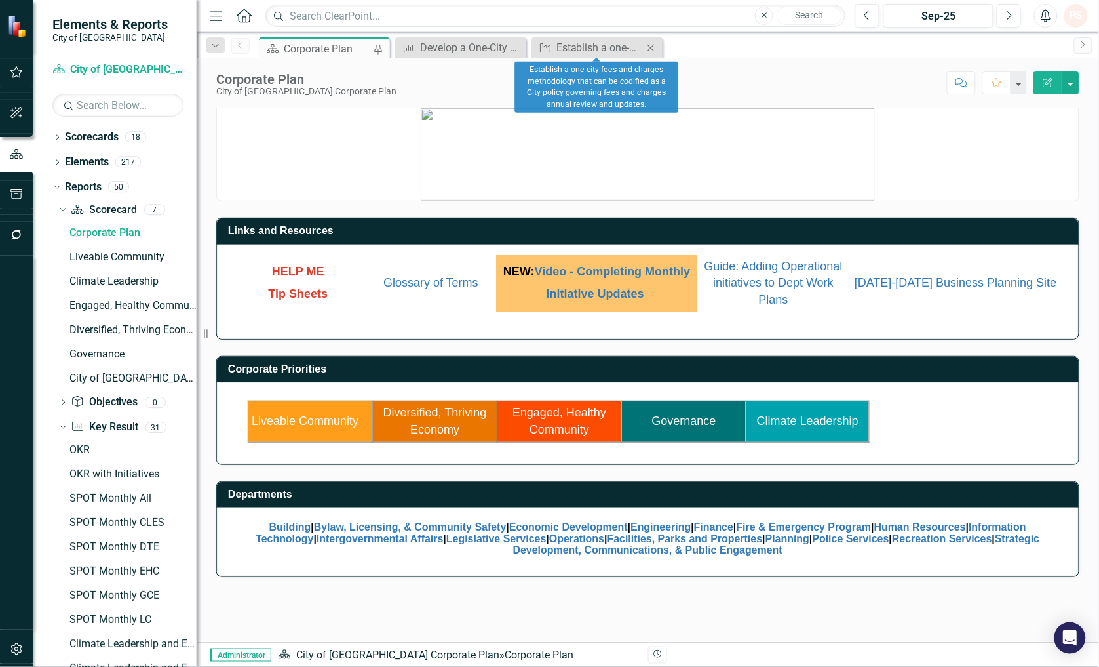
click at [653, 43] on icon "Close" at bounding box center [650, 48] width 13 height 10
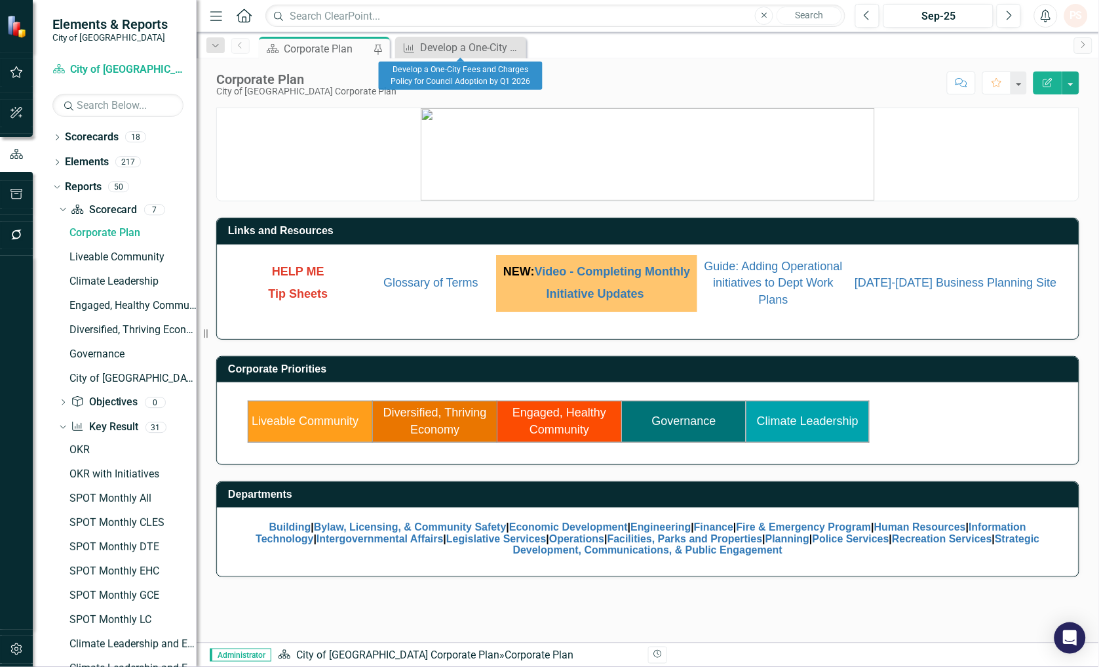
click at [0, 0] on icon "Close" at bounding box center [0, 0] width 0 height 0
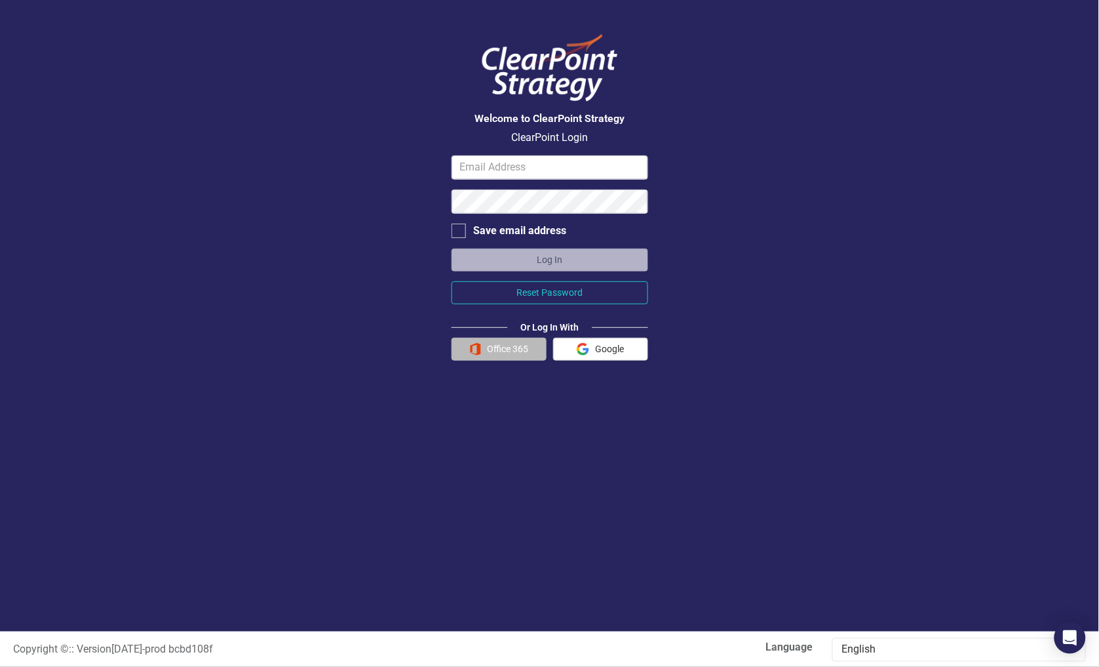
click at [495, 349] on button "Office 365" at bounding box center [499, 349] width 95 height 23
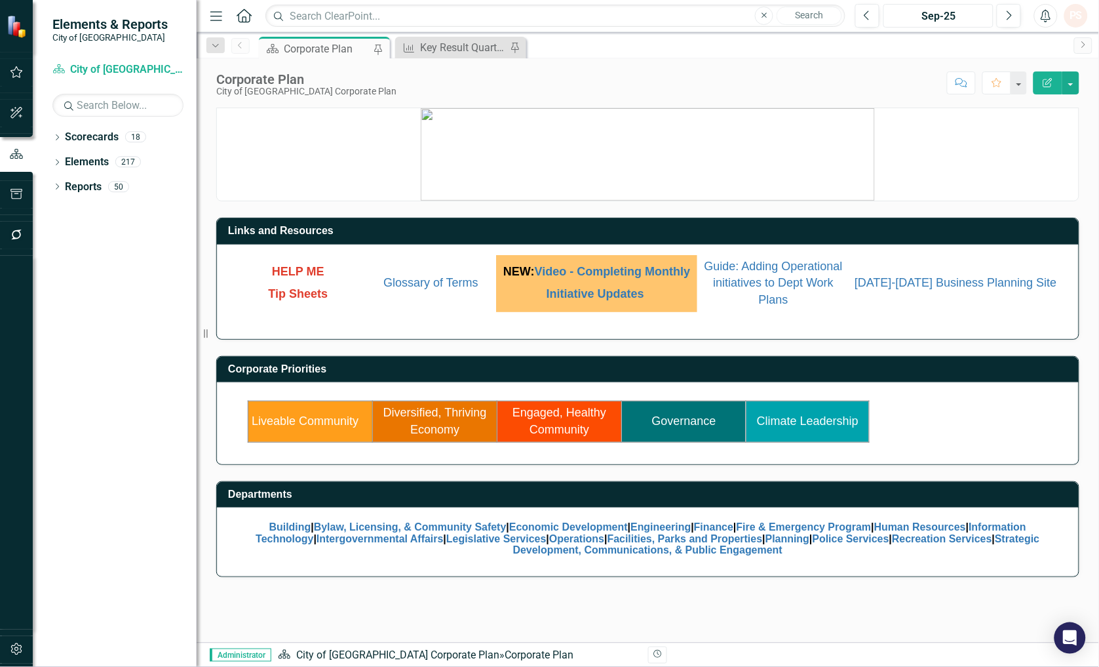
click at [933, 21] on div "Sep-25" at bounding box center [938, 17] width 101 height 16
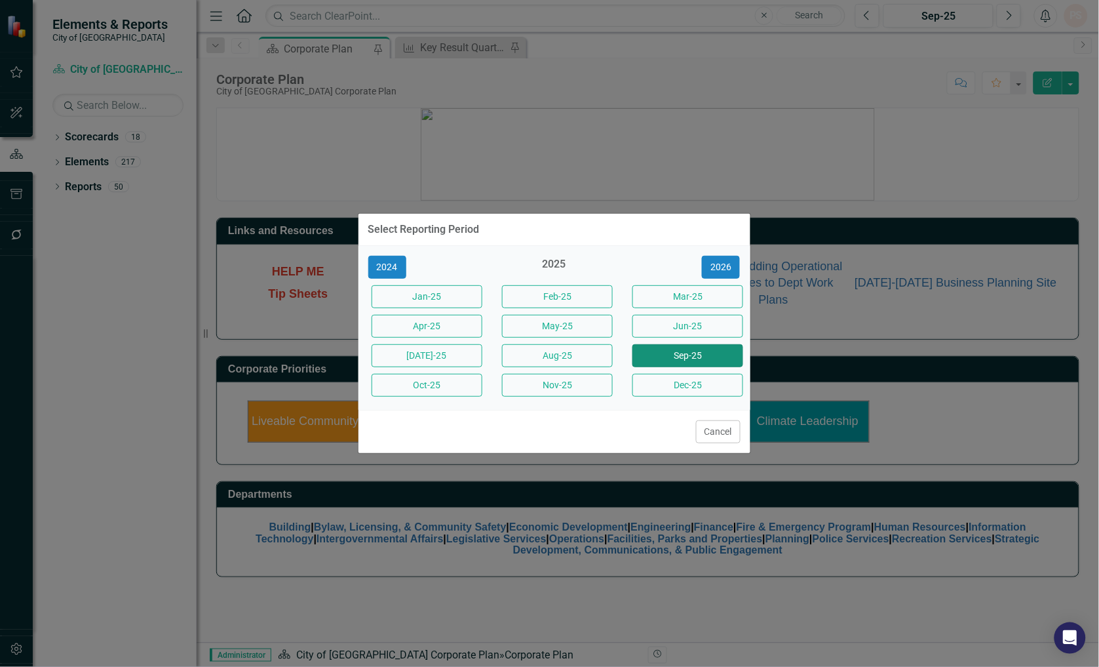
click at [699, 356] on button "Sep-25" at bounding box center [687, 355] width 111 height 23
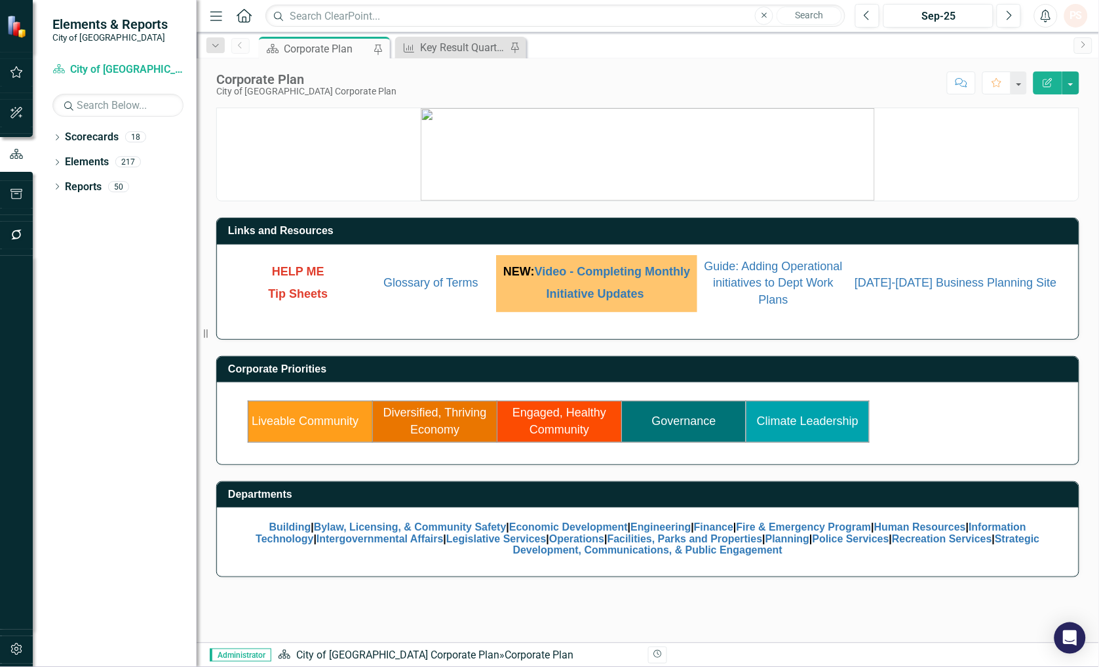
click at [678, 421] on link "Governance" at bounding box center [684, 420] width 64 height 13
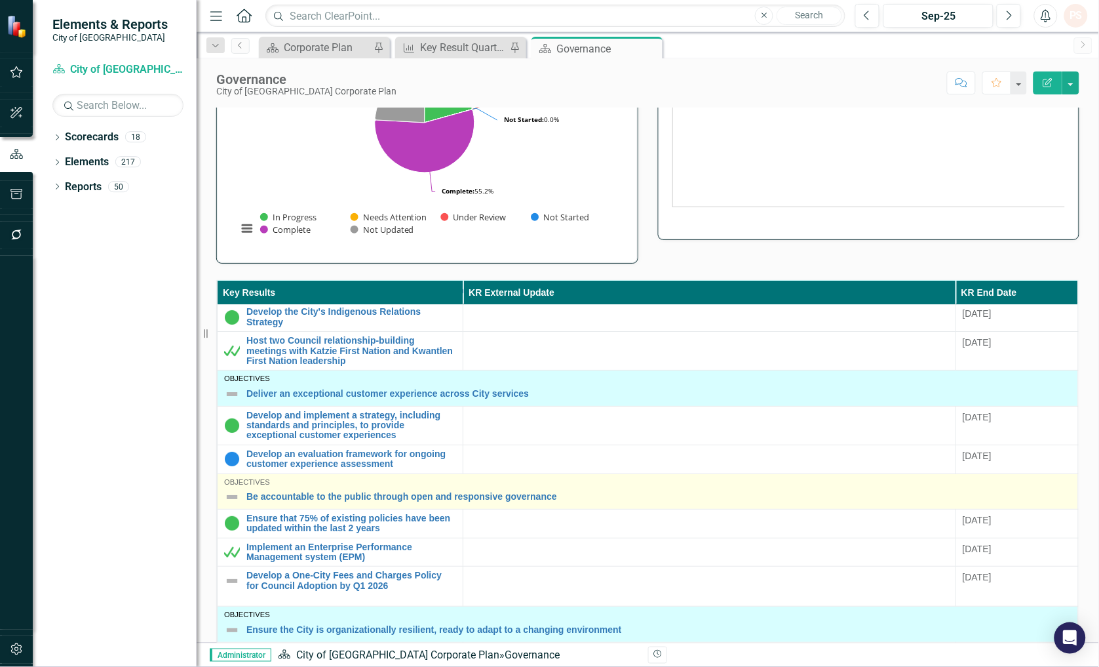
scroll to position [73, 0]
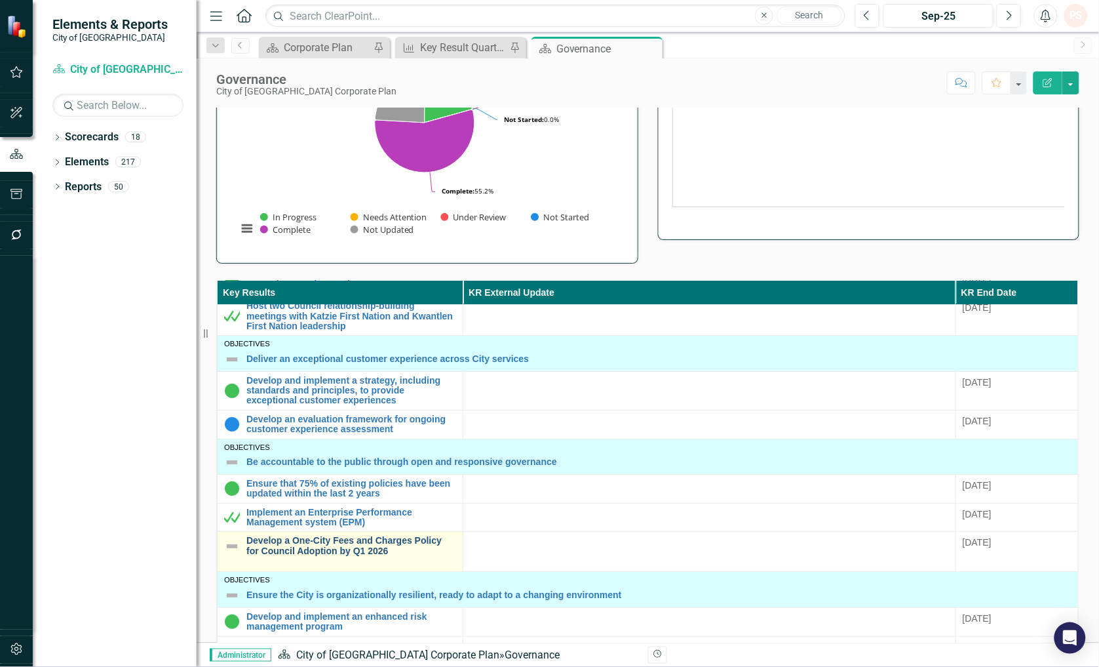
click at [296, 551] on link "Develop a One-City Fees and Charges Policy for Council Adoption by Q1 2026" at bounding box center [351, 545] width 210 height 20
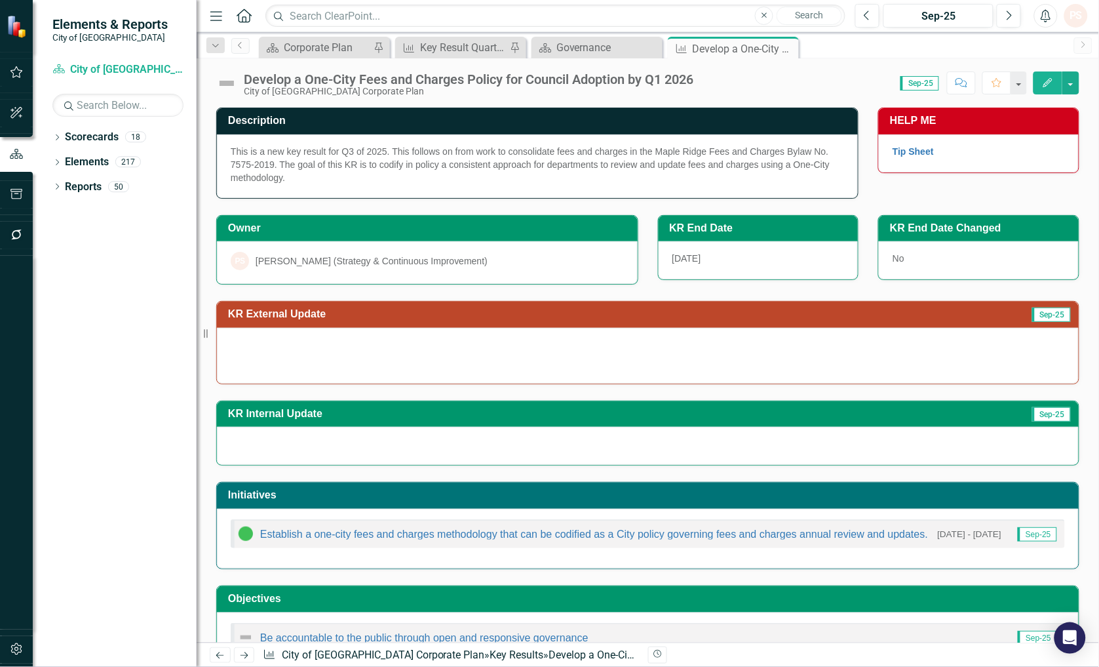
click at [228, 86] on img at bounding box center [226, 83] width 21 height 21
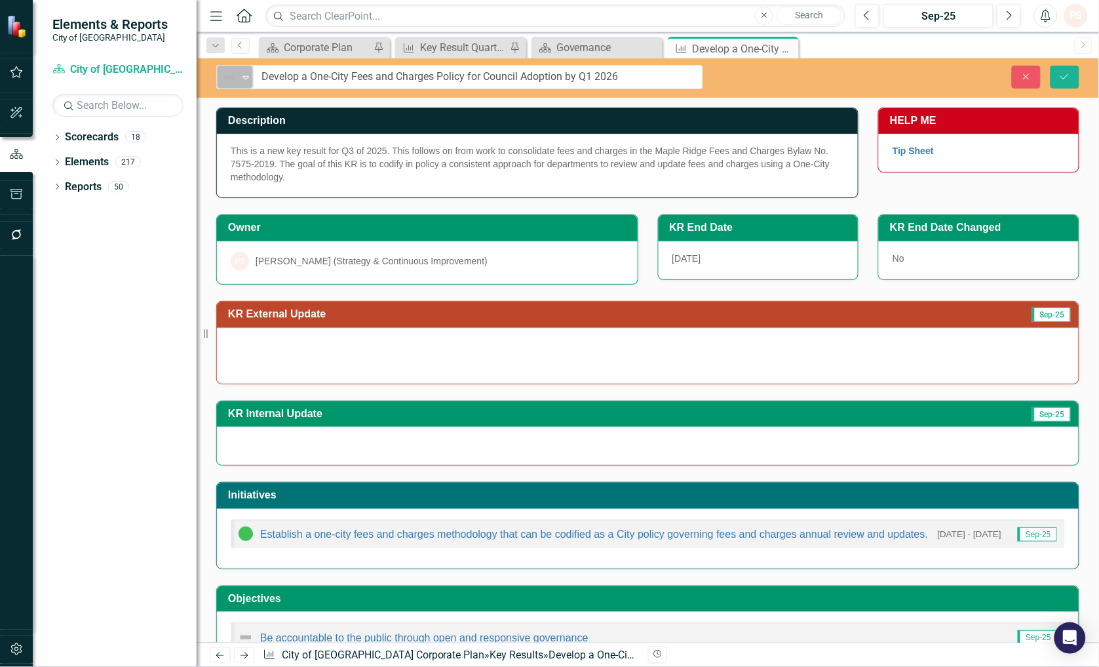
click at [243, 81] on icon "Expand" at bounding box center [245, 77] width 13 height 10
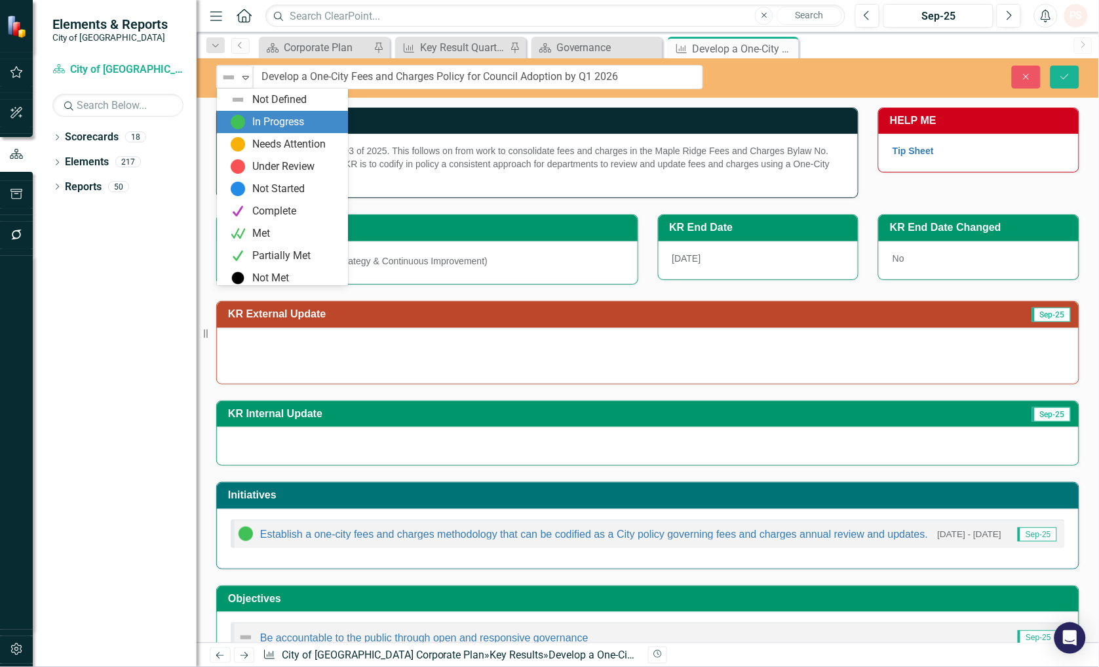
click at [252, 121] on div "In Progress" at bounding box center [278, 122] width 52 height 15
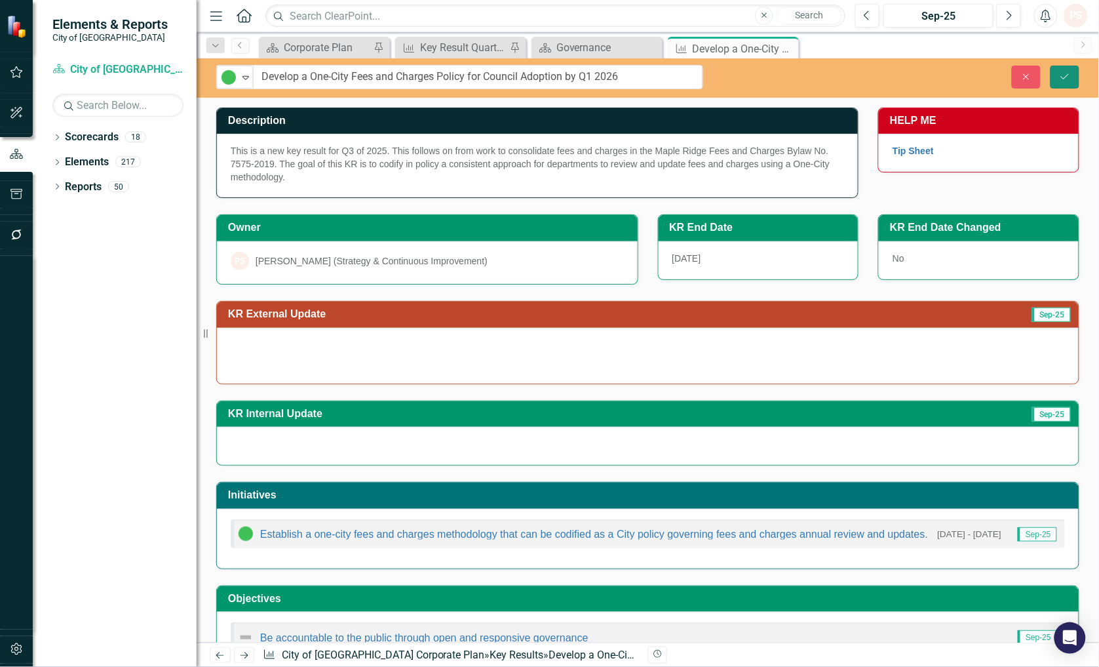
click at [1067, 74] on icon "Save" at bounding box center [1065, 76] width 12 height 9
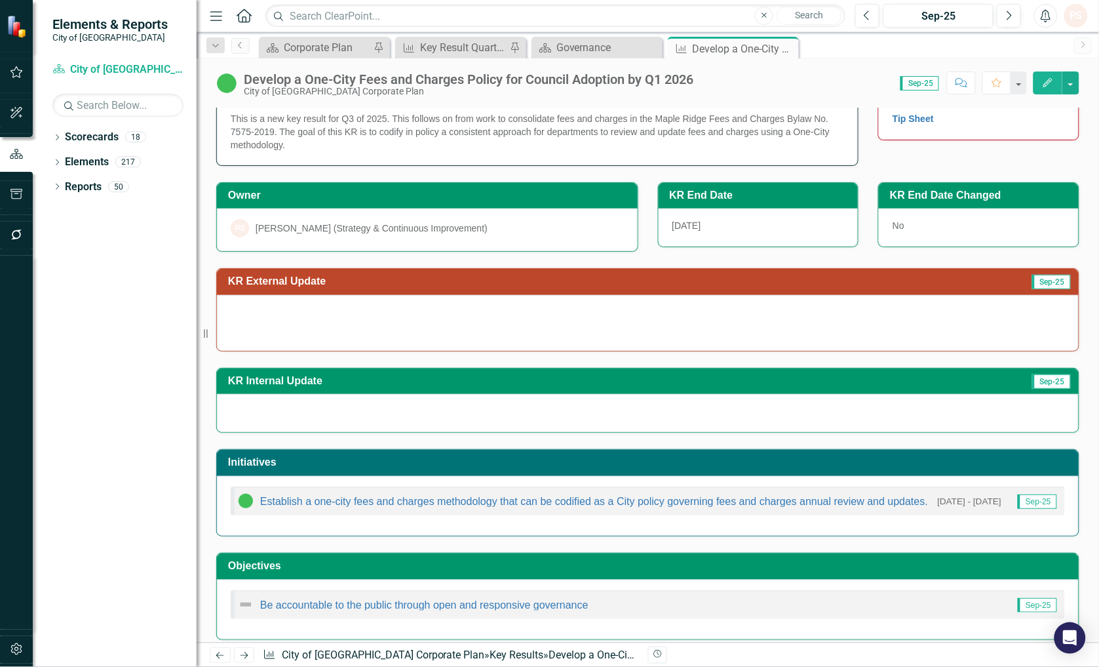
scroll to position [44, 0]
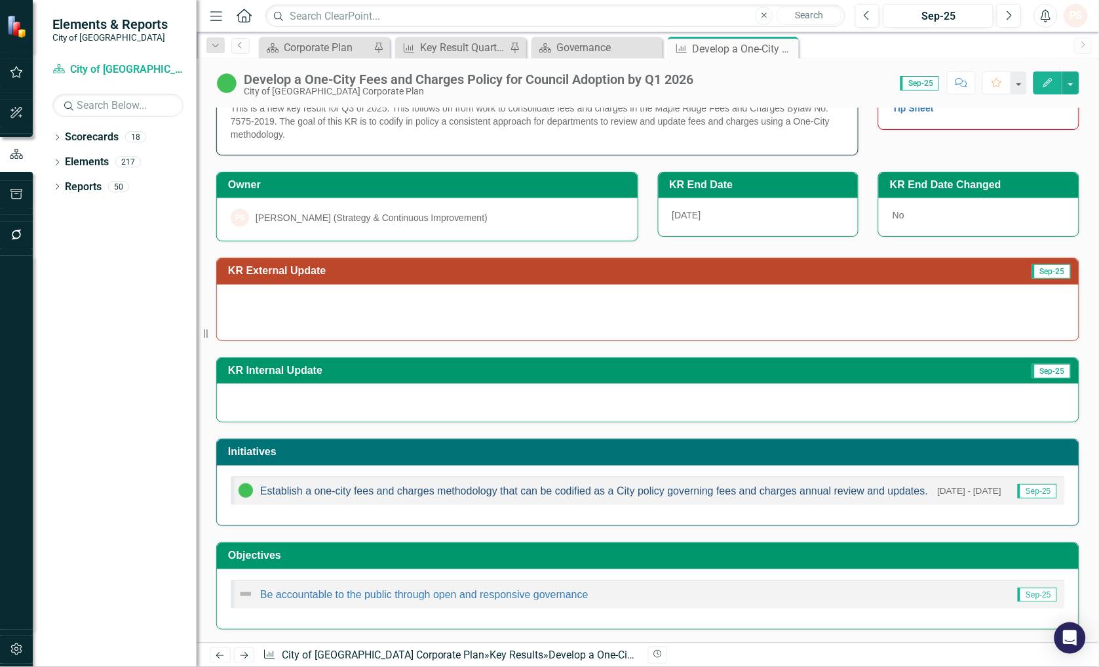
click at [379, 489] on link "Establish a one-city fees and charges methodology that can be codified as a Cit…" at bounding box center [594, 490] width 668 height 11
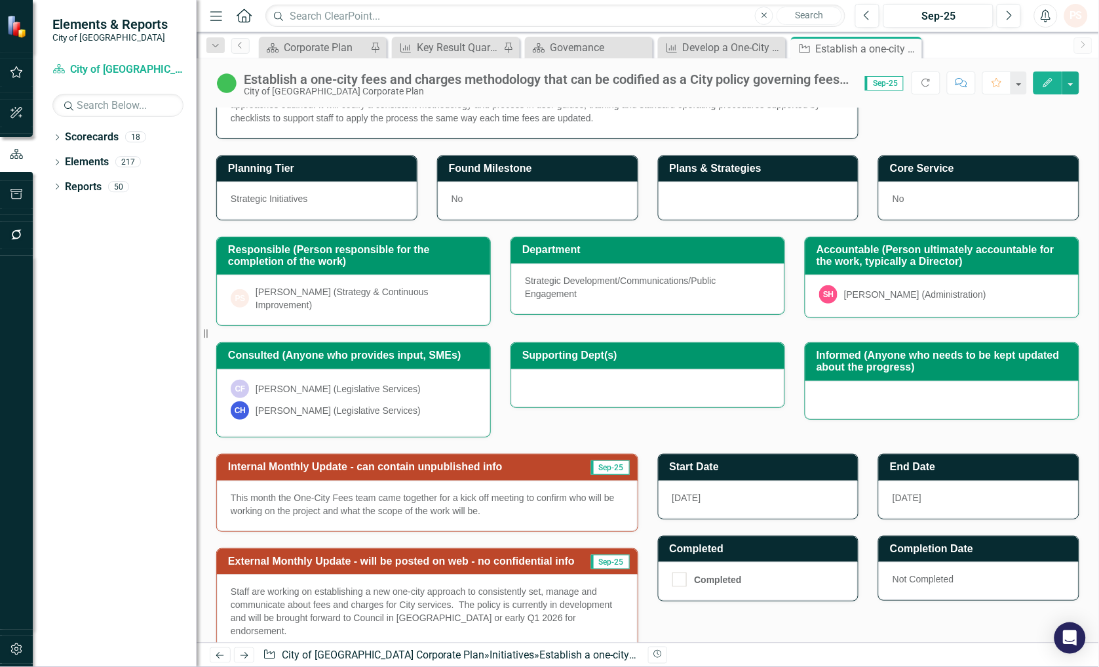
scroll to position [145, 0]
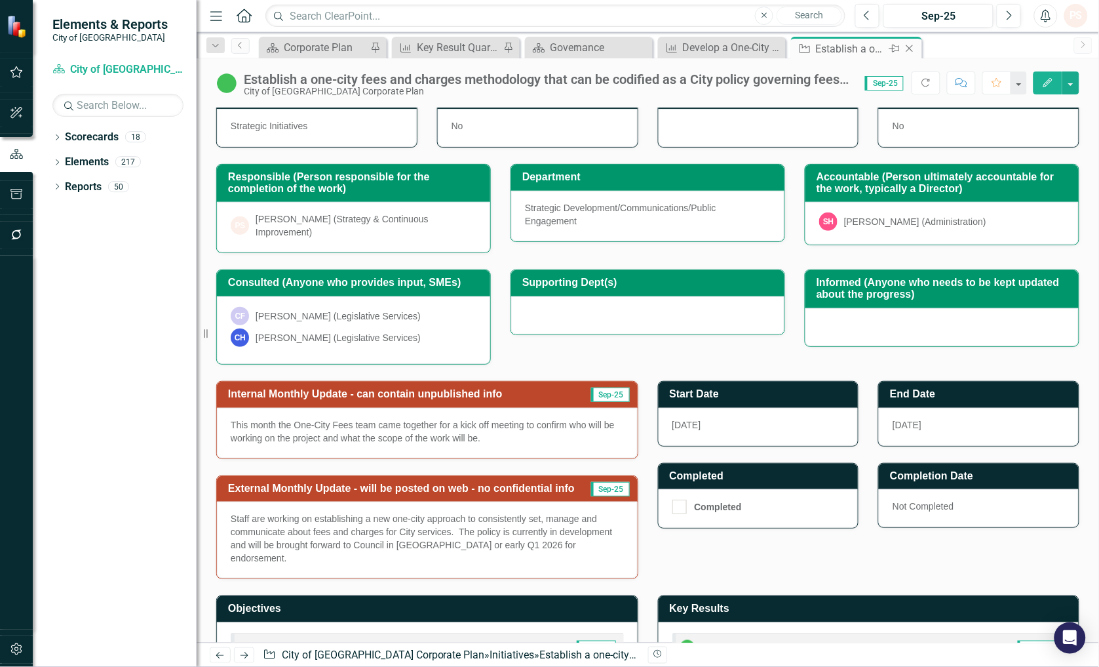
click at [913, 47] on icon "Close" at bounding box center [909, 48] width 13 height 10
click at [781, 44] on icon "Close" at bounding box center [786, 48] width 13 height 10
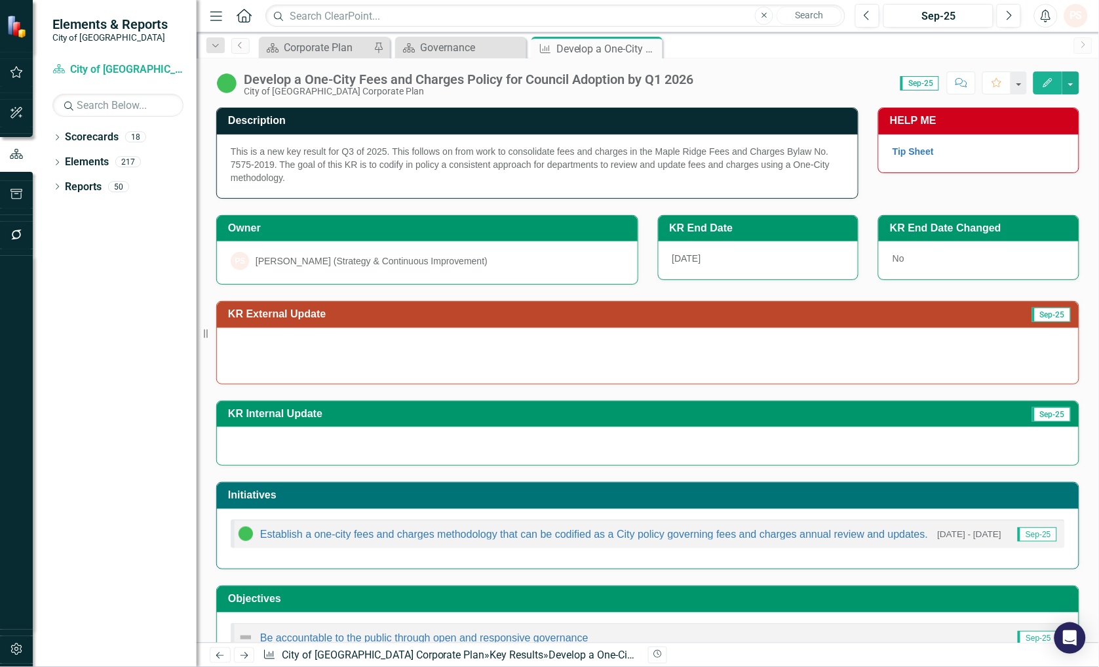
click at [306, 336] on div at bounding box center [648, 356] width 862 height 56
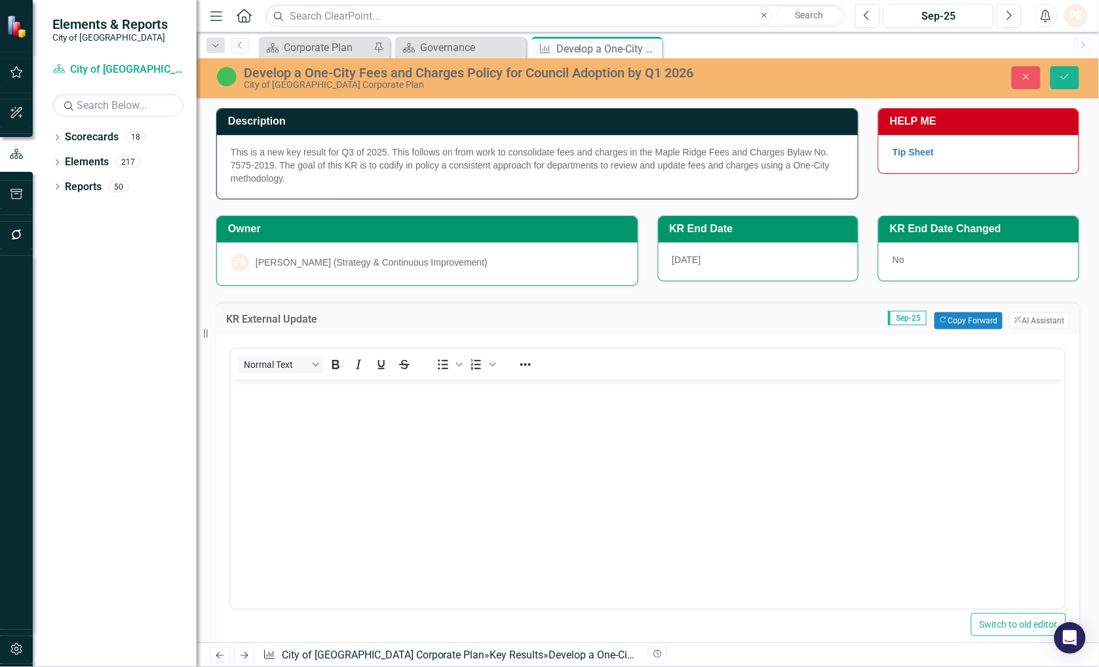
click at [267, 395] on p "Rich Text Area. Press ALT-0 for help." at bounding box center [647, 390] width 828 height 16
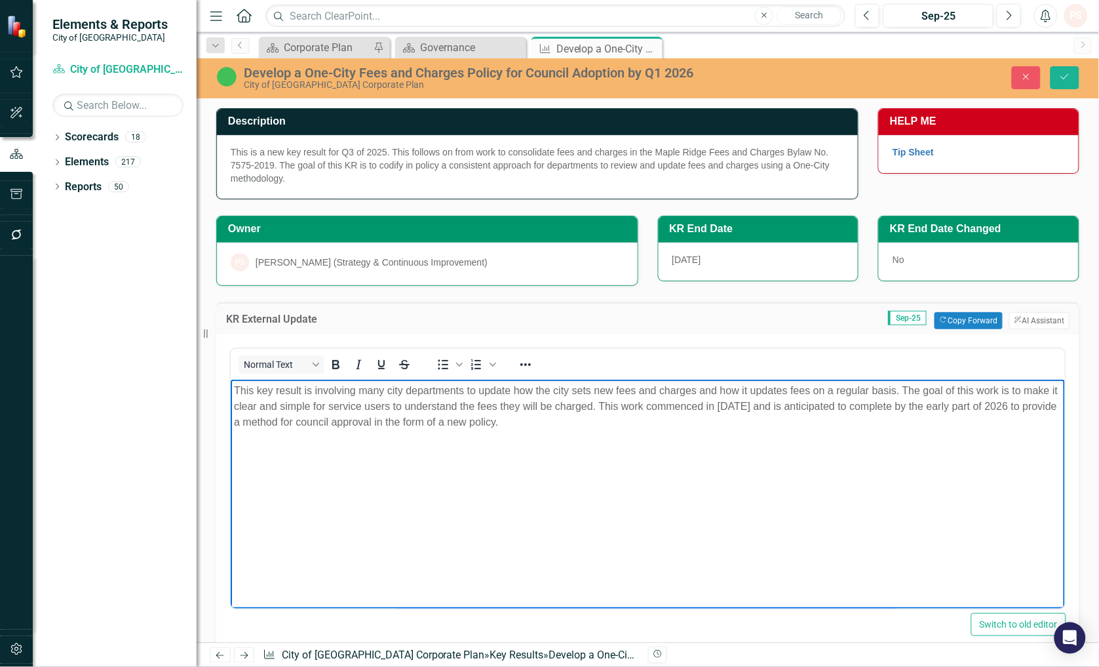
click at [790, 475] on body "This key result is involving many city departments to update how the city sets …" at bounding box center [647, 477] width 834 height 197
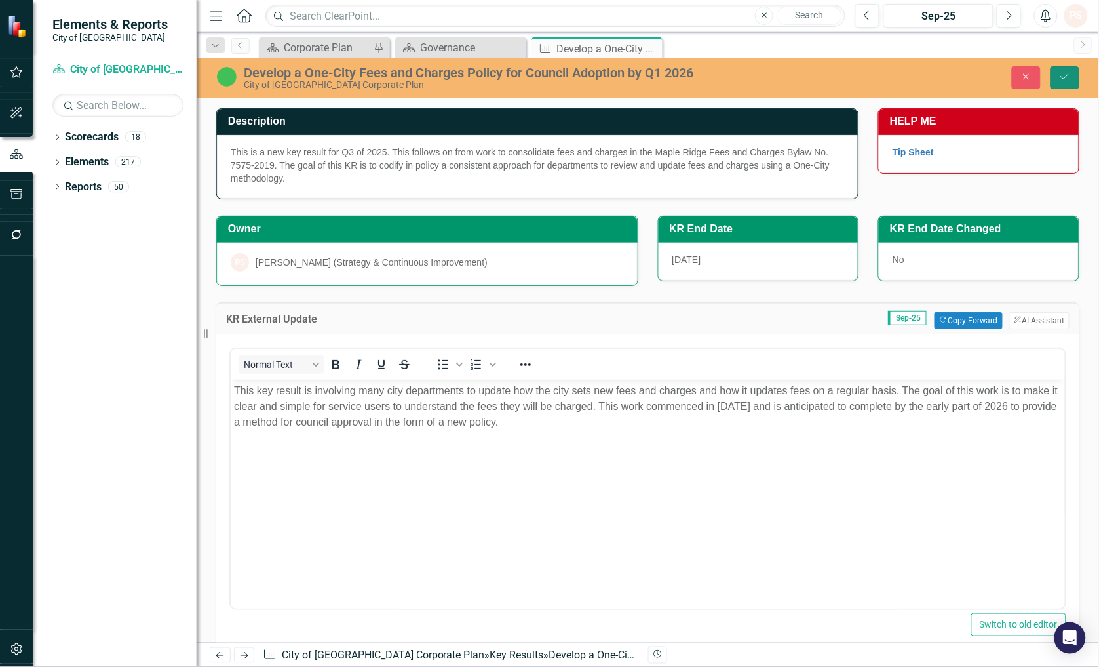
click at [1062, 79] on icon "Save" at bounding box center [1065, 76] width 12 height 9
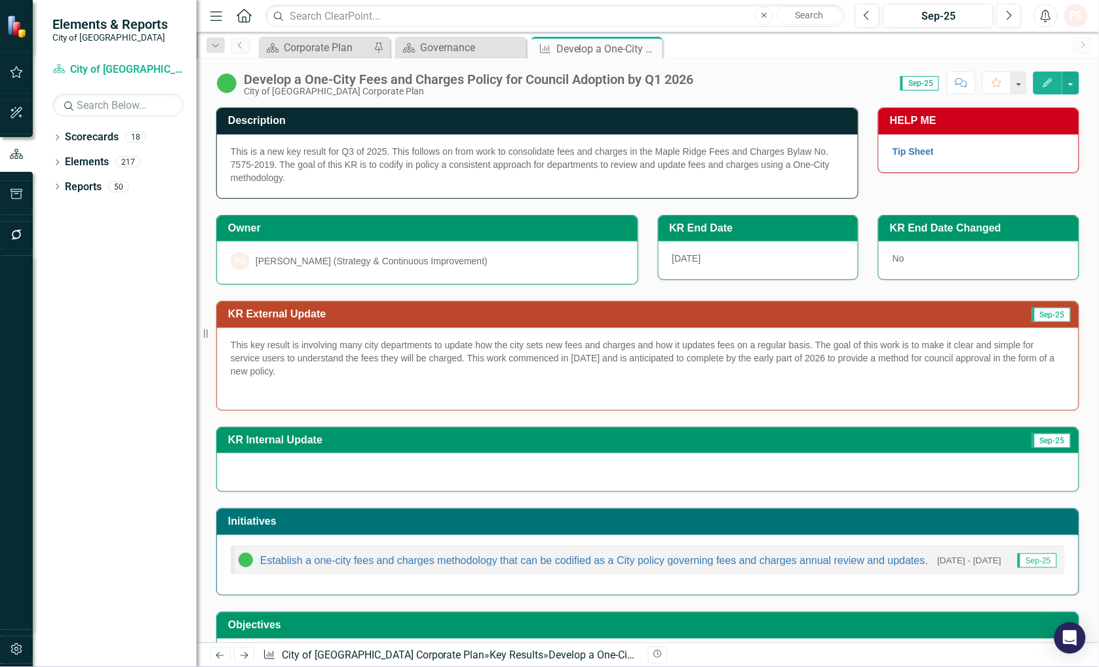
click at [294, 179] on div "This is a new key result for Q3 of 2025. This follows on from work to consolida…" at bounding box center [537, 166] width 641 height 64
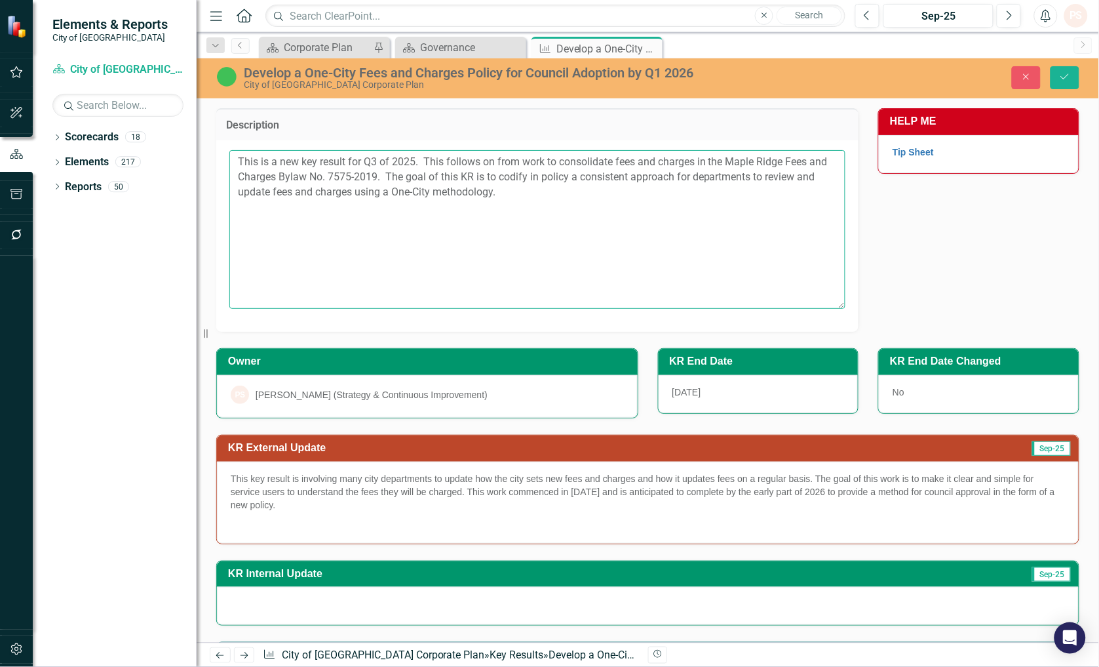
click at [525, 201] on textarea "This is a new key result for Q3 of 2025. This follows on from work to consolida…" at bounding box center [537, 229] width 616 height 159
click at [762, 218] on textarea "This is a new key result for Q3 of 2025. This follows on from work to consolida…" at bounding box center [537, 229] width 616 height 159
type textarea "This is a new key result for Q3 of 2025. This follows on from work to consolida…"
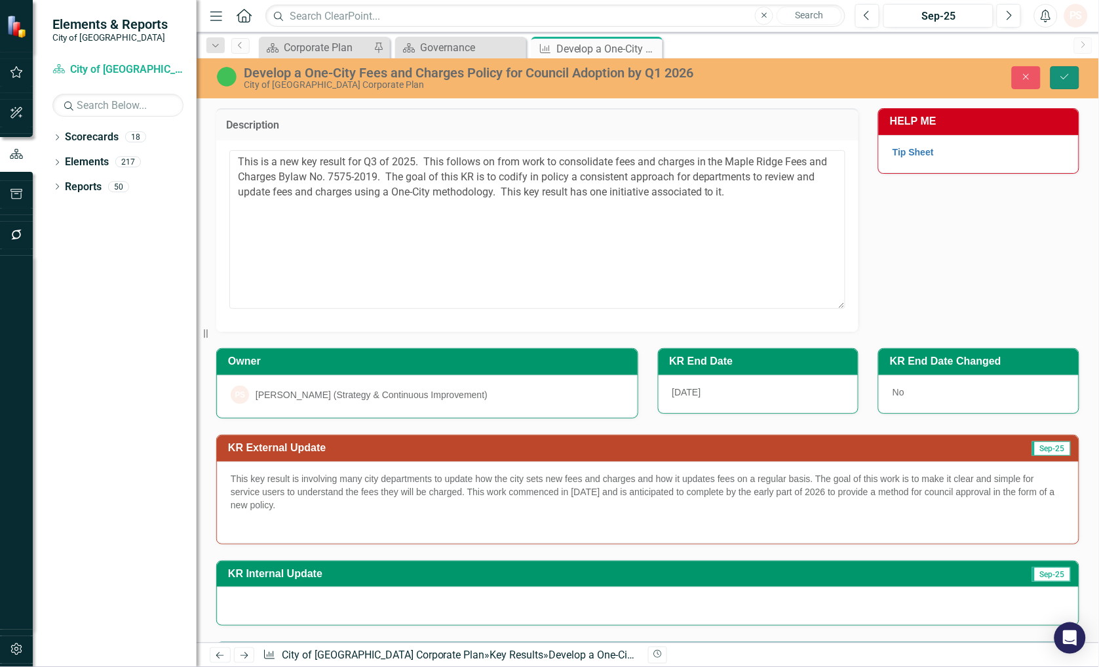
click at [1056, 73] on button "Save" at bounding box center [1065, 77] width 29 height 23
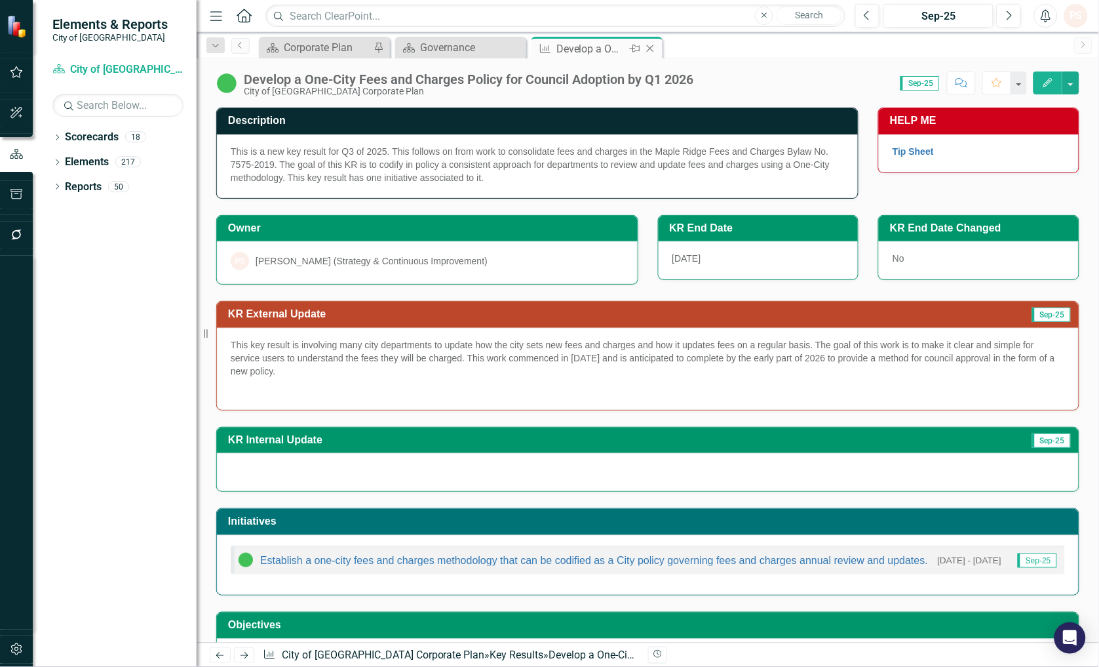
click at [650, 49] on icon "Close" at bounding box center [650, 48] width 13 height 10
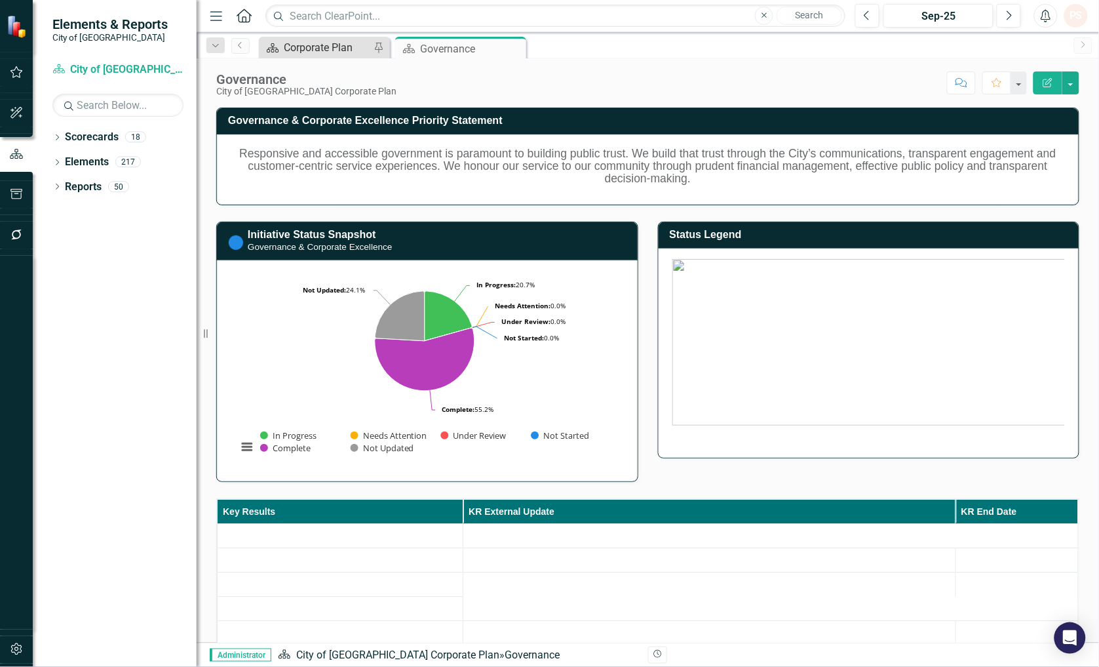
click at [335, 43] on div "Corporate Plan" at bounding box center [327, 47] width 87 height 16
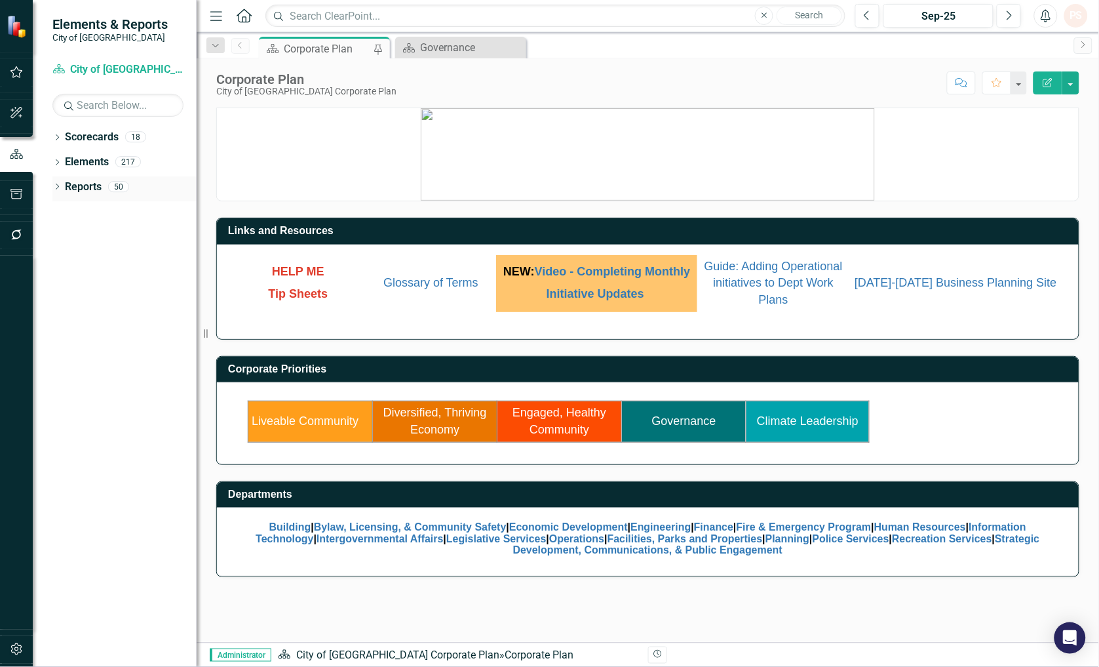
click at [56, 187] on icon "Dropdown" at bounding box center [56, 187] width 9 height 7
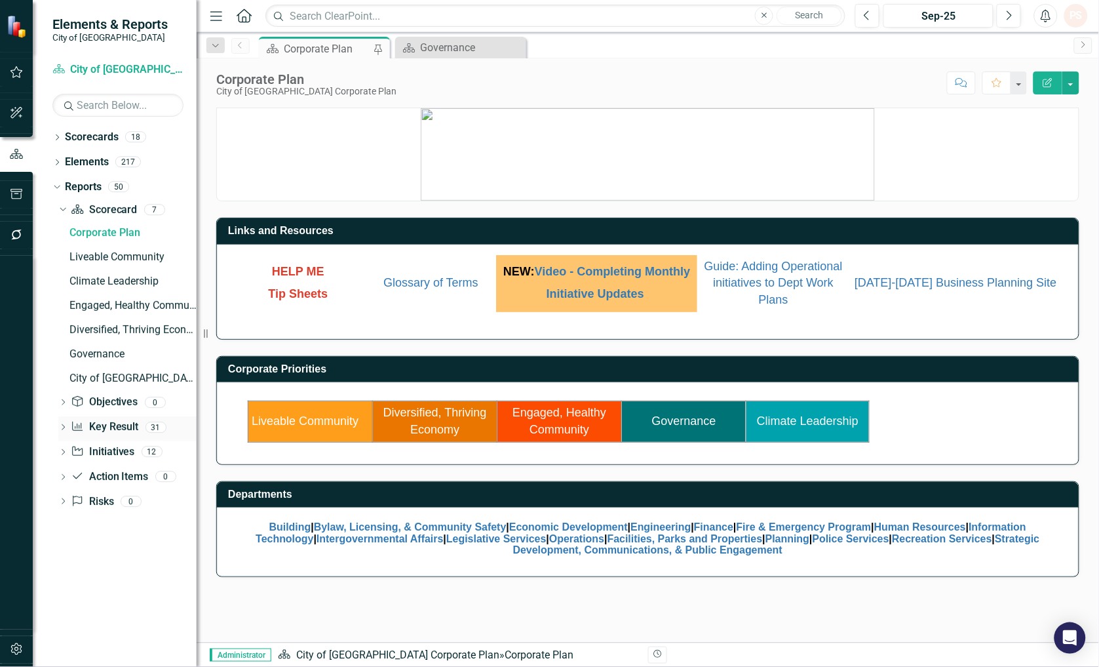
click at [67, 418] on div "Dropdown Key Result Key Result 31" at bounding box center [127, 428] width 138 height 25
click at [62, 423] on div "Dropdown" at bounding box center [62, 428] width 9 height 11
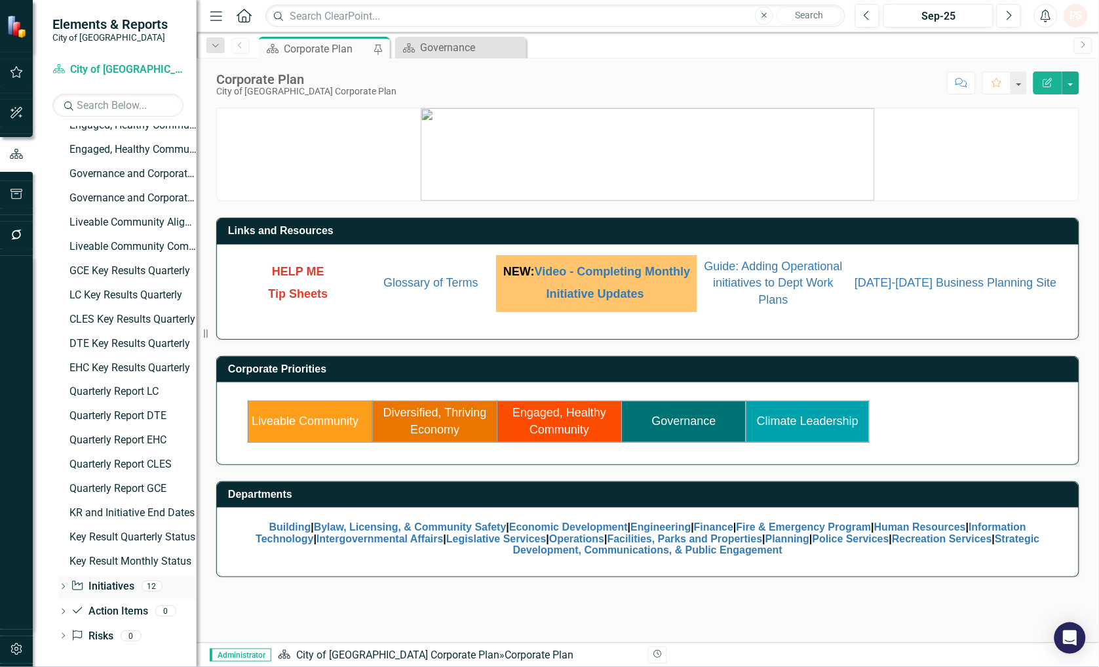
scroll to position [450, 0]
click at [125, 526] on link "Key Result Quarterly Status" at bounding box center [131, 535] width 130 height 21
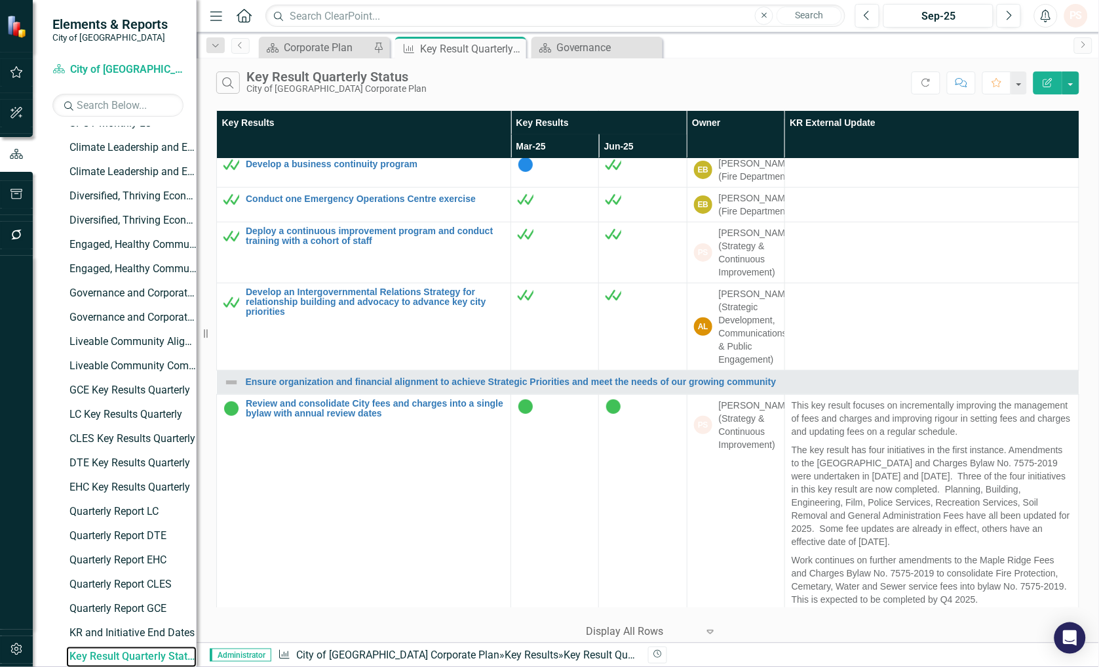
scroll to position [4296, 0]
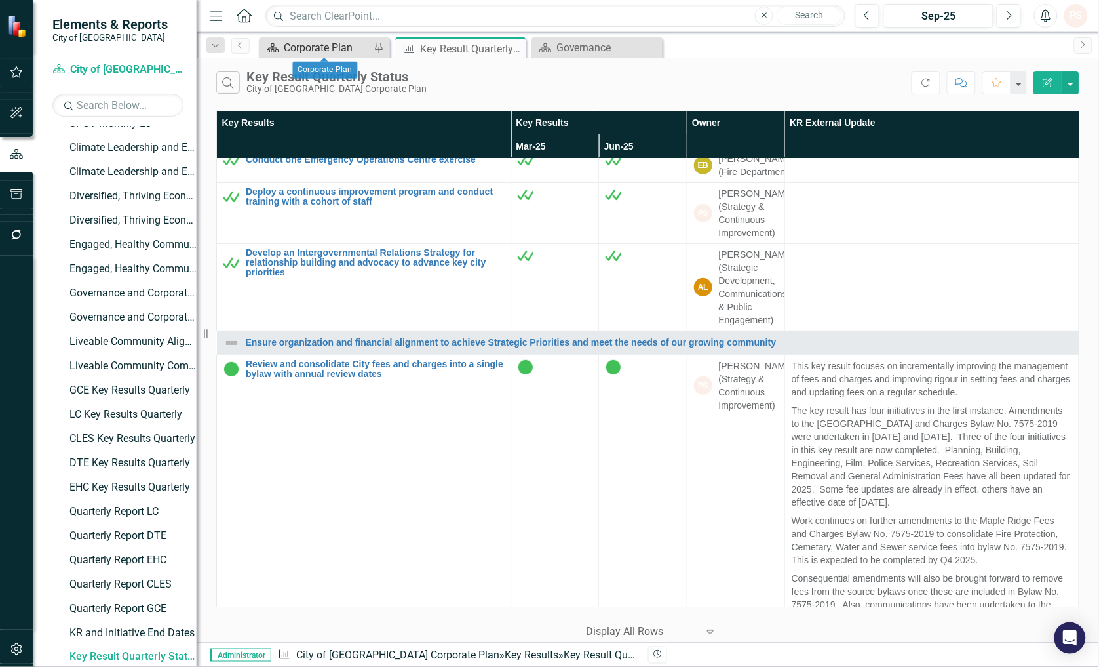
click at [324, 48] on div "Corporate Plan" at bounding box center [327, 47] width 87 height 16
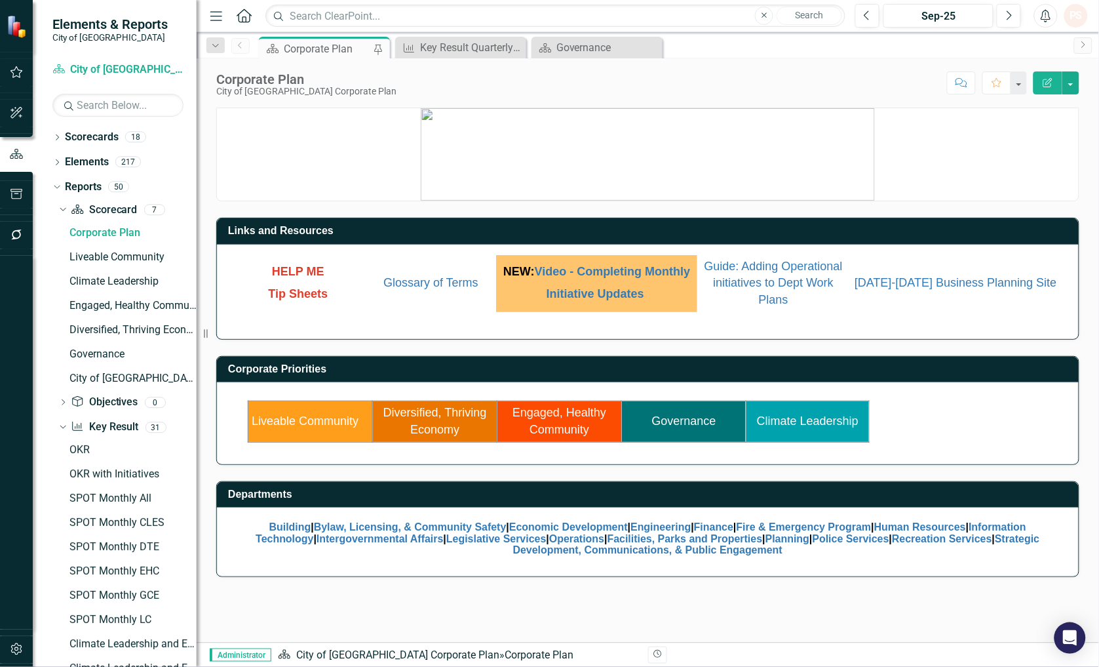
click at [680, 416] on link "Governance" at bounding box center [684, 420] width 64 height 13
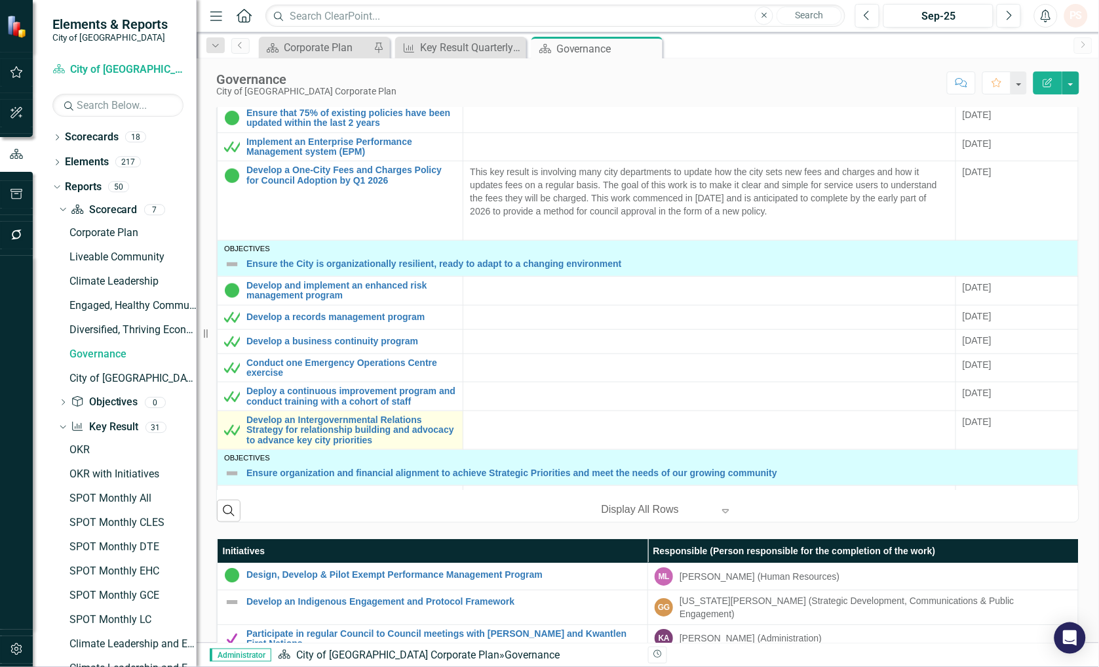
scroll to position [126, 0]
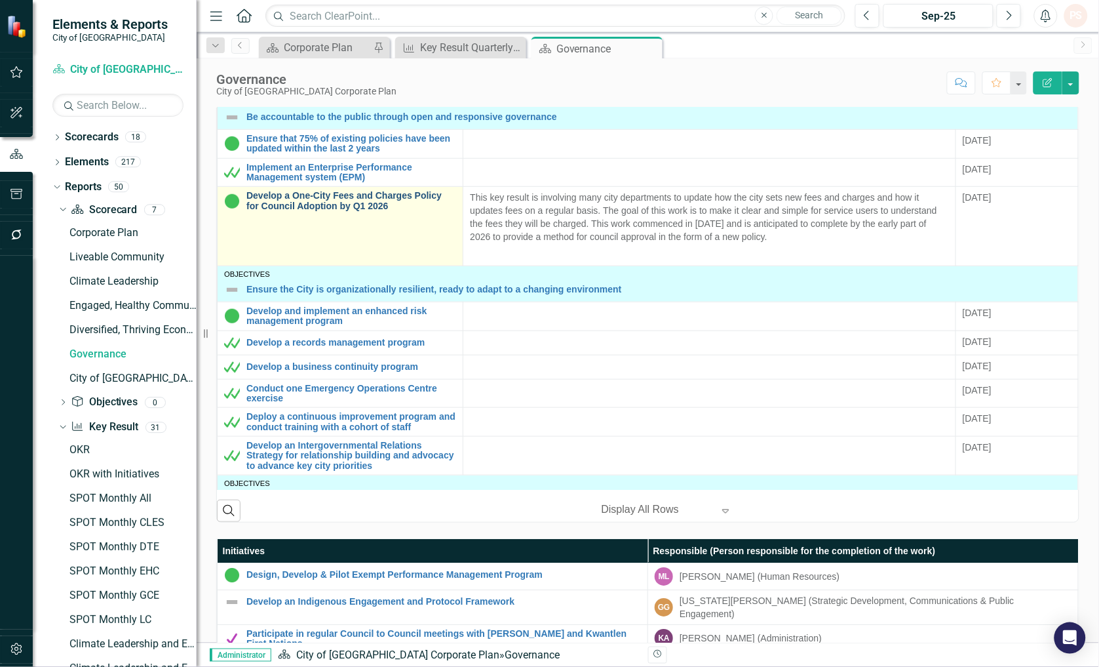
click at [342, 198] on link "Develop a One-City Fees and Charges Policy for Council Adoption by Q1 2026" at bounding box center [351, 201] width 210 height 20
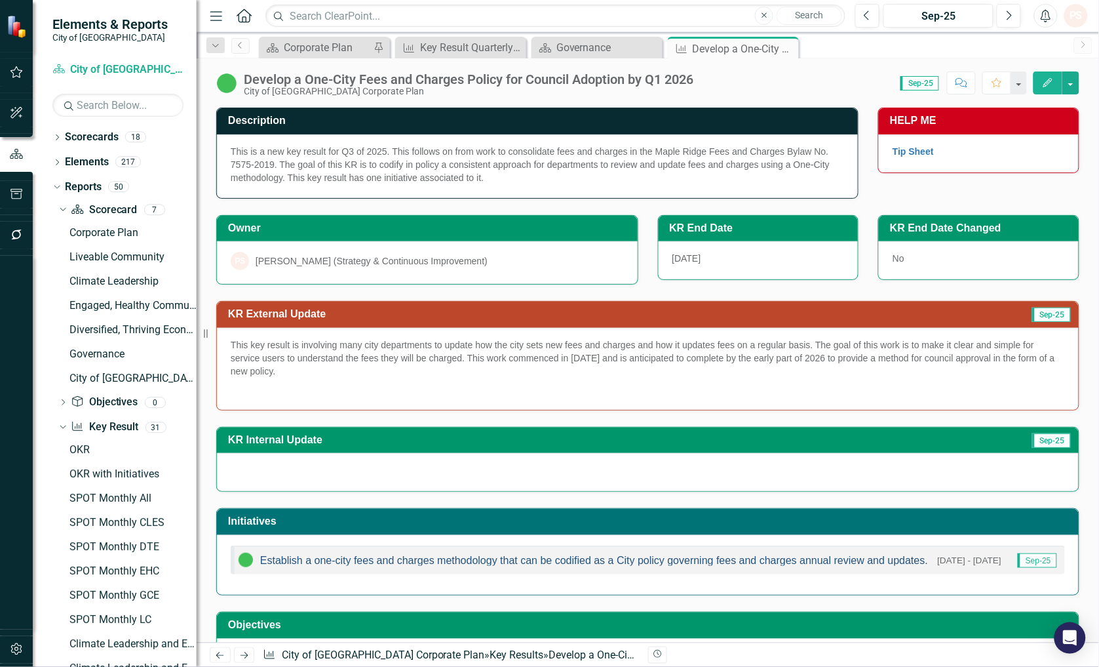
click at [566, 558] on link "Establish a one-city fees and charges methodology that can be codified as a Cit…" at bounding box center [594, 559] width 668 height 11
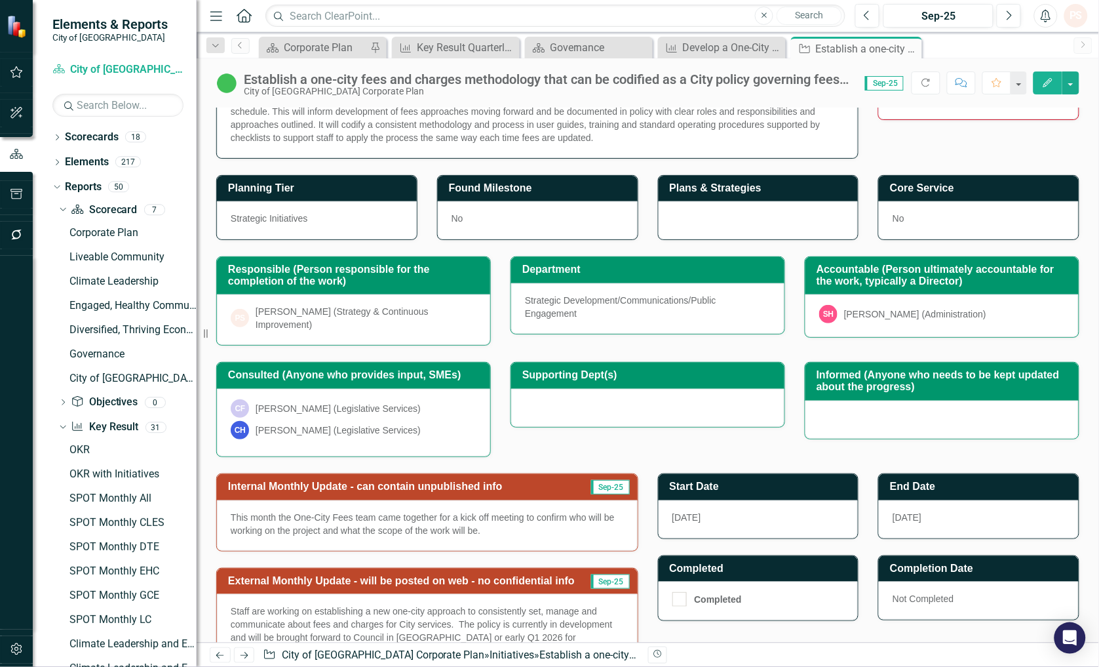
scroll to position [73, 0]
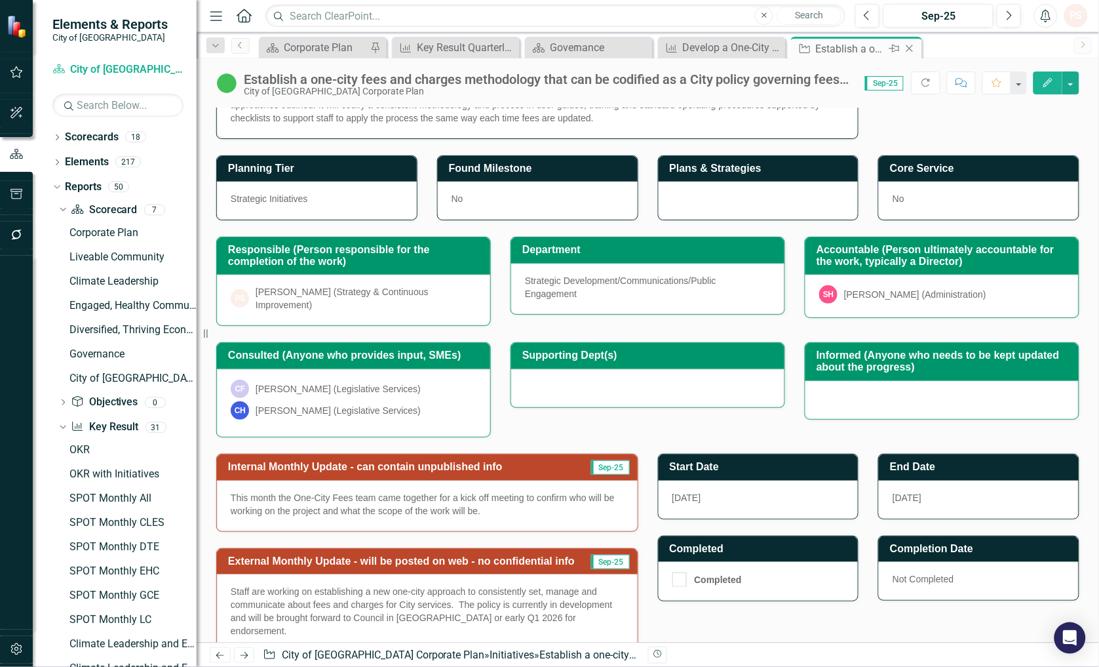
click at [906, 43] on icon "Close" at bounding box center [909, 48] width 13 height 10
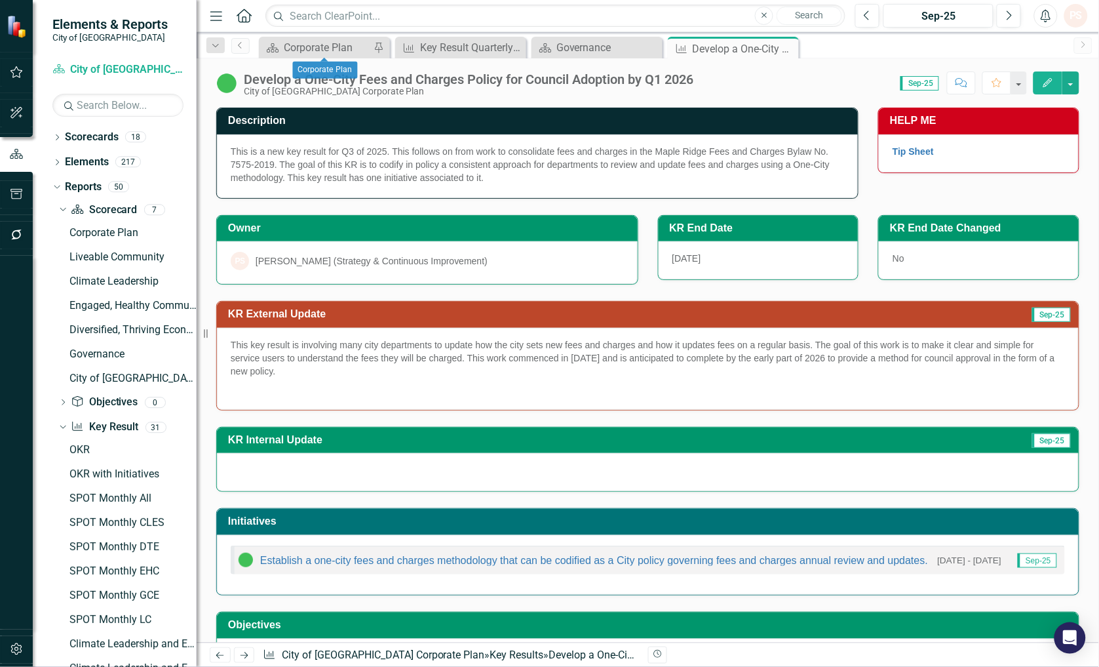
click at [317, 37] on div "Scorecard Corporate Plan Pin" at bounding box center [324, 48] width 131 height 22
click at [292, 43] on div "Corporate Plan" at bounding box center [327, 47] width 87 height 16
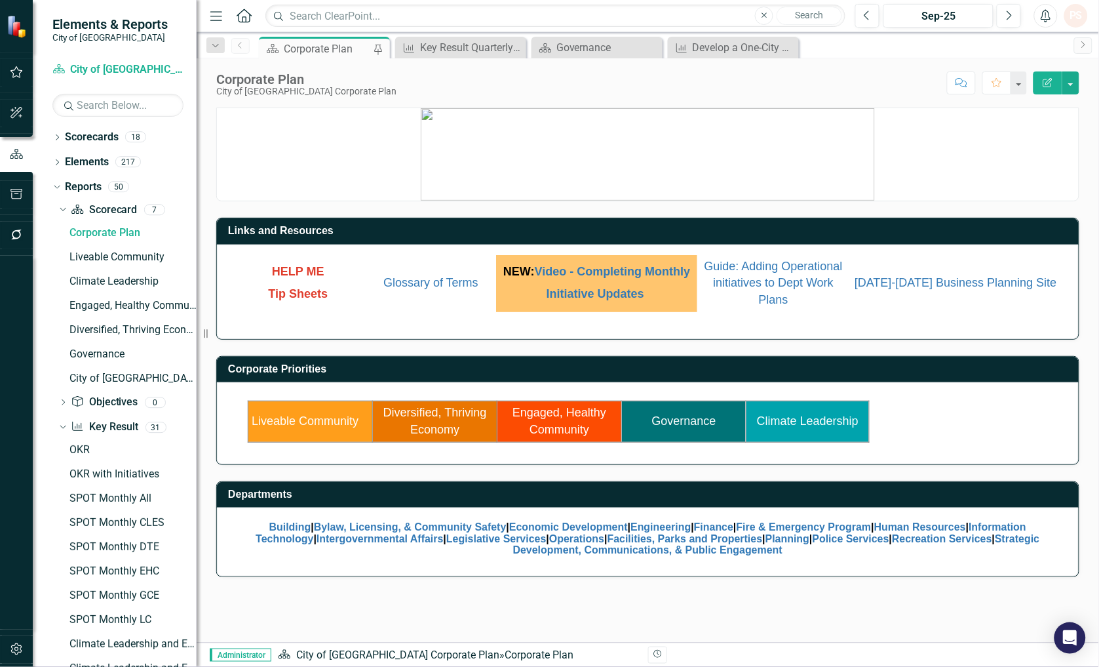
click at [682, 416] on link "Governance" at bounding box center [684, 420] width 64 height 13
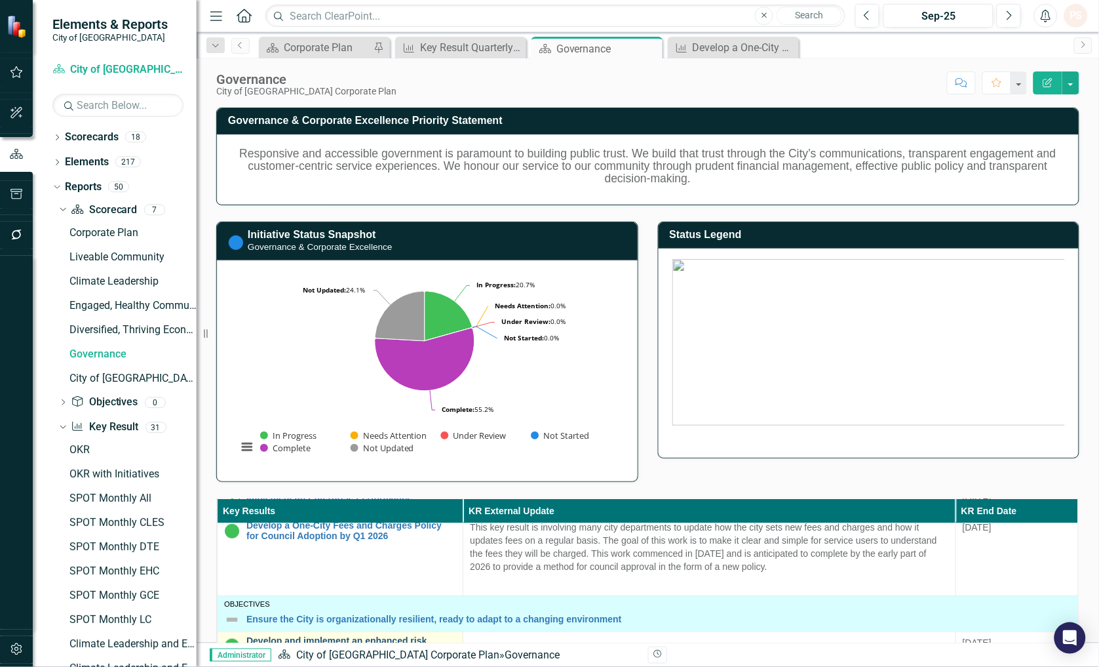
scroll to position [272, 0]
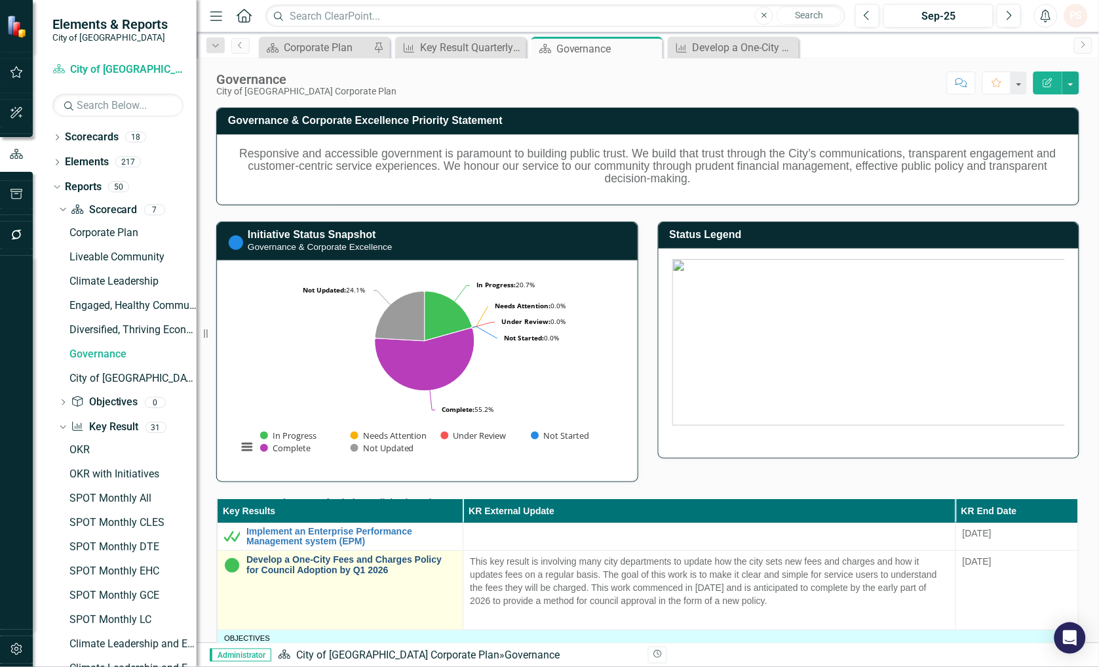
click at [300, 565] on link "Develop a One-City Fees and Charges Policy for Council Adoption by Q1 2026" at bounding box center [351, 564] width 210 height 20
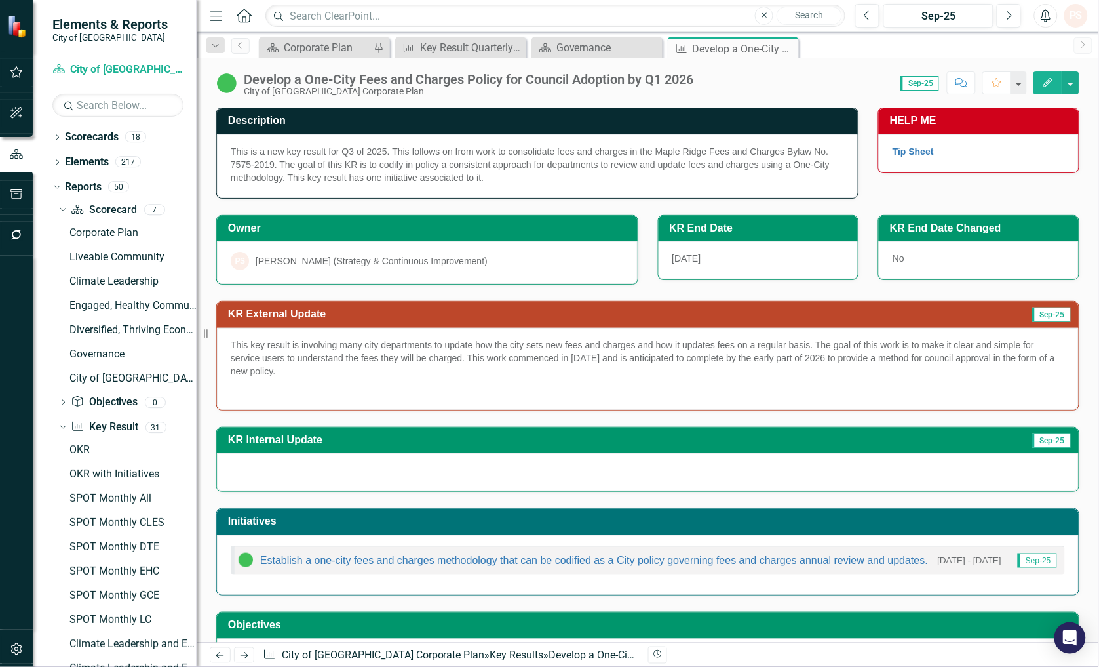
click at [234, 83] on img at bounding box center [226, 83] width 21 height 21
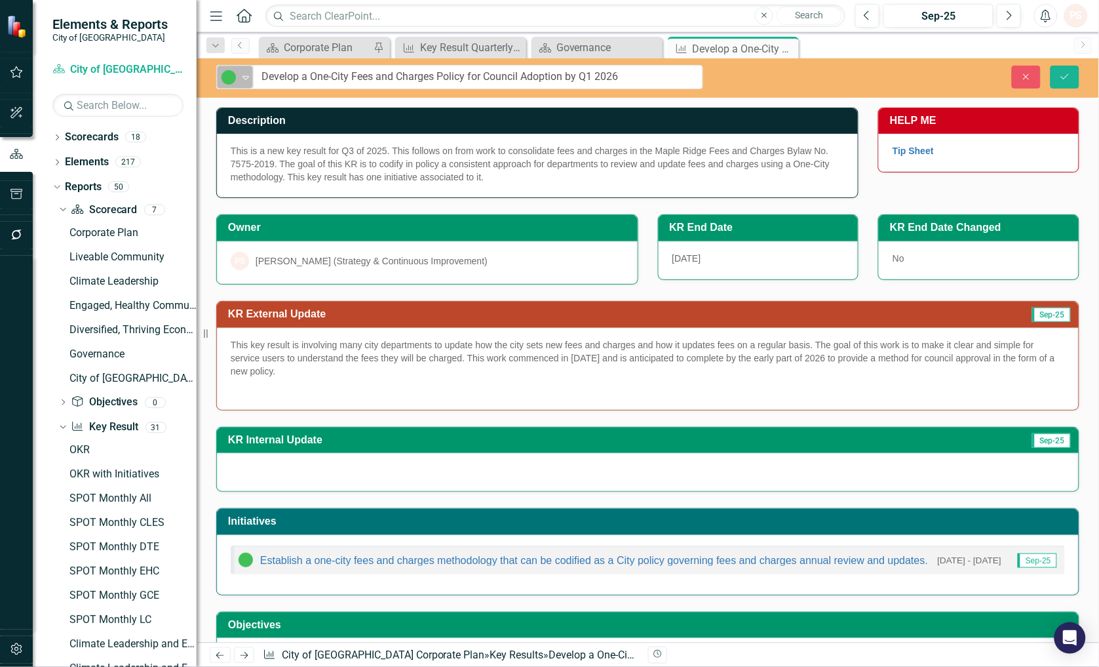
click at [246, 75] on icon "Expand" at bounding box center [245, 77] width 13 height 10
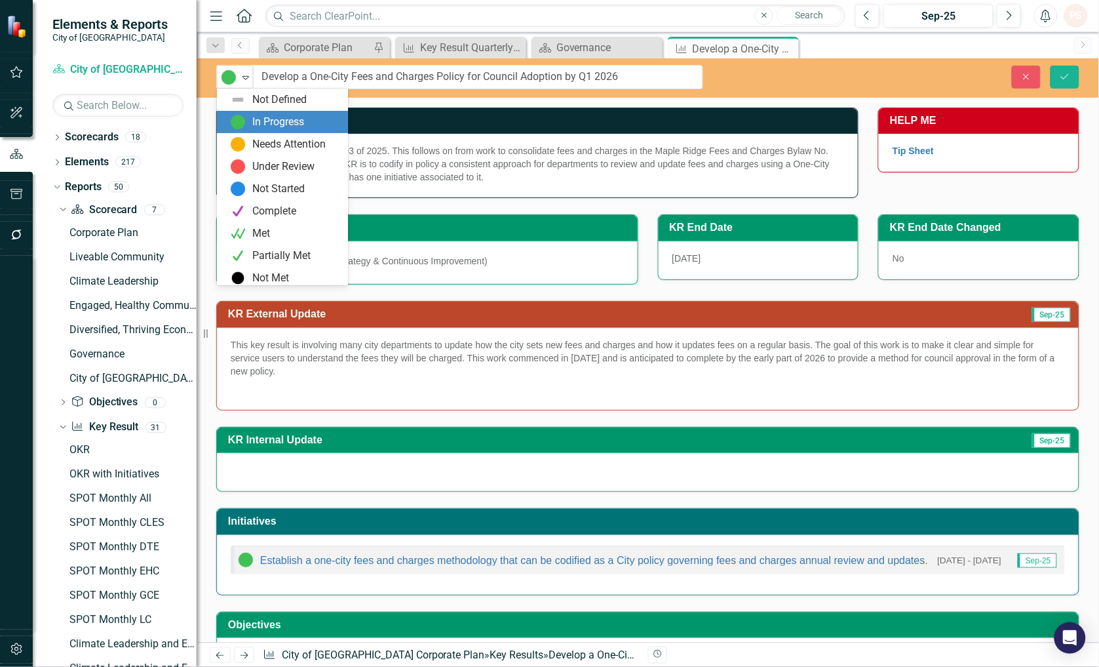
scroll to position [3, 0]
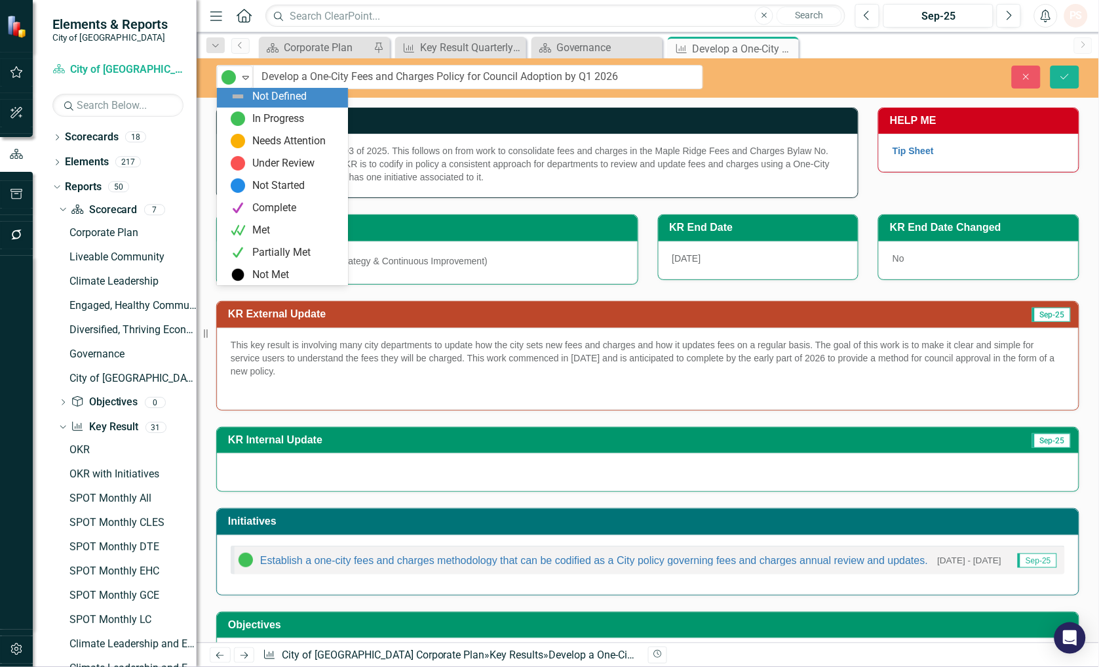
click at [256, 100] on div "Not Defined" at bounding box center [279, 96] width 54 height 15
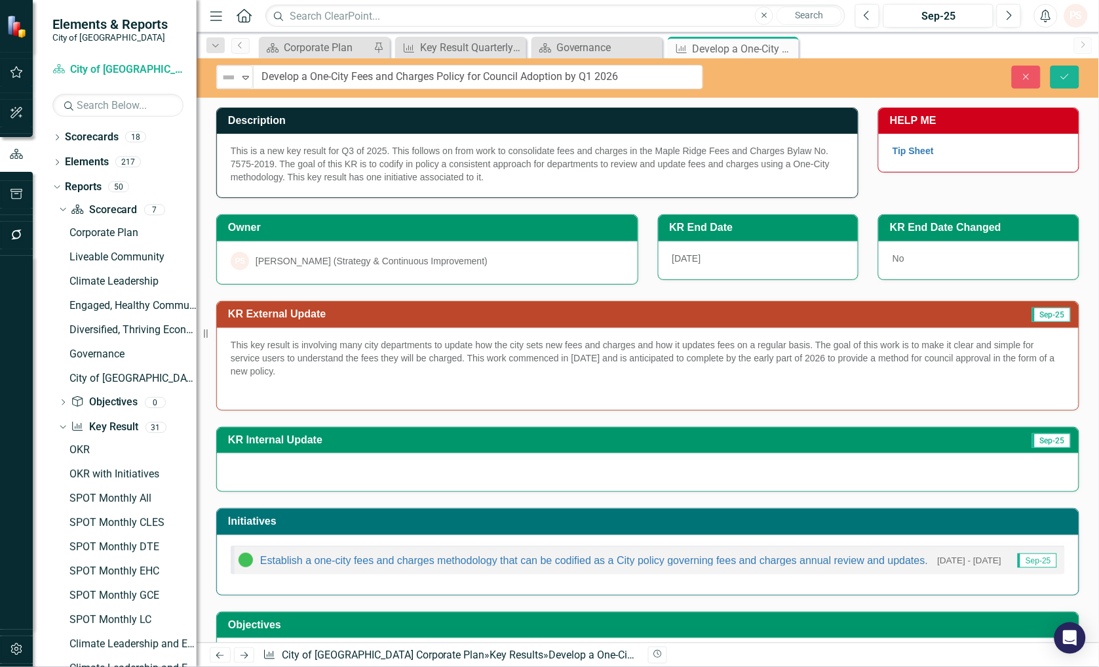
click at [488, 181] on div "This is a new key result for Q3 of 2025. This follows on from work to consolida…" at bounding box center [537, 166] width 641 height 64
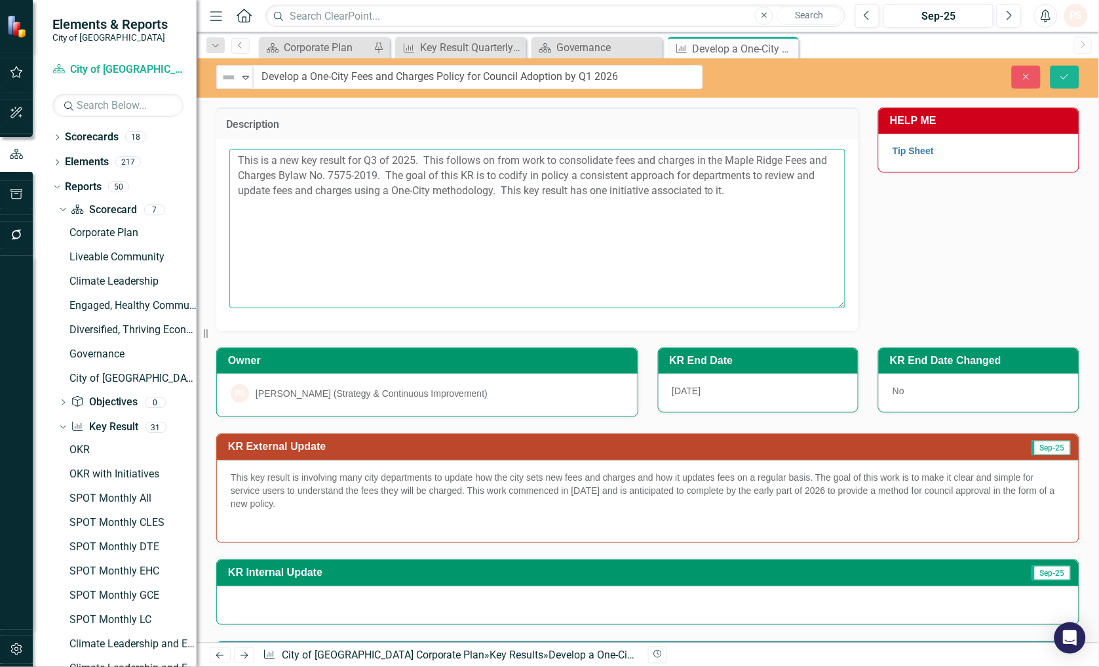
drag, startPoint x: 771, startPoint y: 195, endPoint x: 500, endPoint y: 204, distance: 270.8
click at [503, 204] on textarea "This is a new key result for Q3 of 2025. This follows on from work to consolida…" at bounding box center [537, 228] width 616 height 159
type textarea "This is a new key result for Q3 of 2025. This follows on from work to consolida…"
click at [315, 502] on p "This key result is involving many city departments to update how the city sets …" at bounding box center [648, 492] width 834 height 42
click at [316, 502] on p "This key result is involving many city departments to update how the city sets …" at bounding box center [648, 492] width 834 height 42
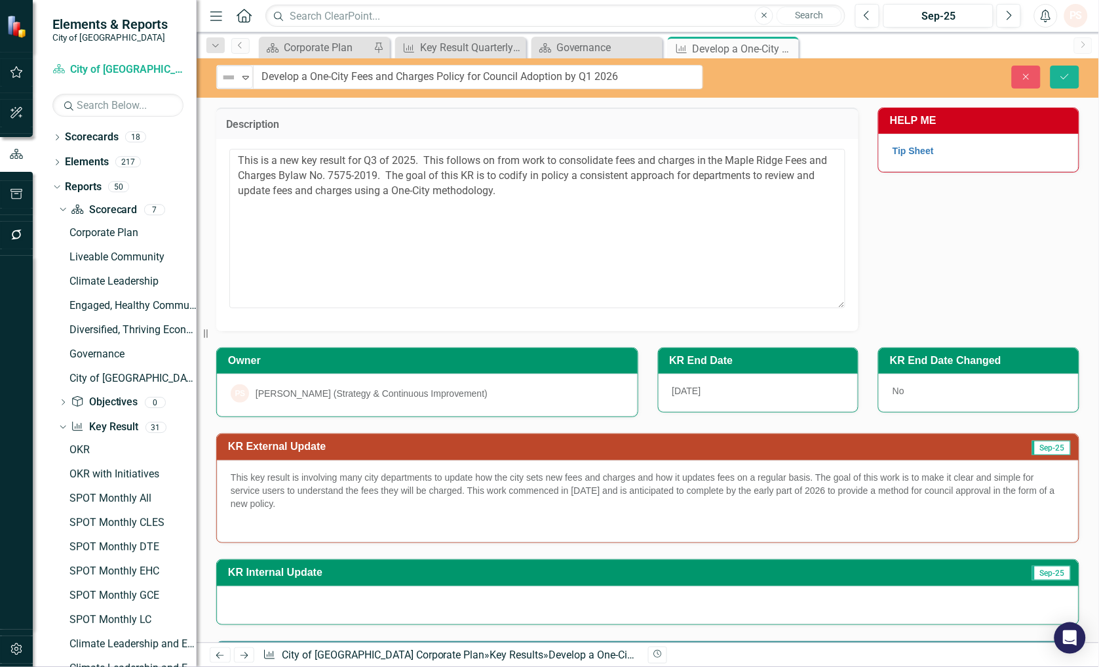
click at [316, 502] on p "This key result is involving many city departments to update how the city sets …" at bounding box center [648, 492] width 834 height 42
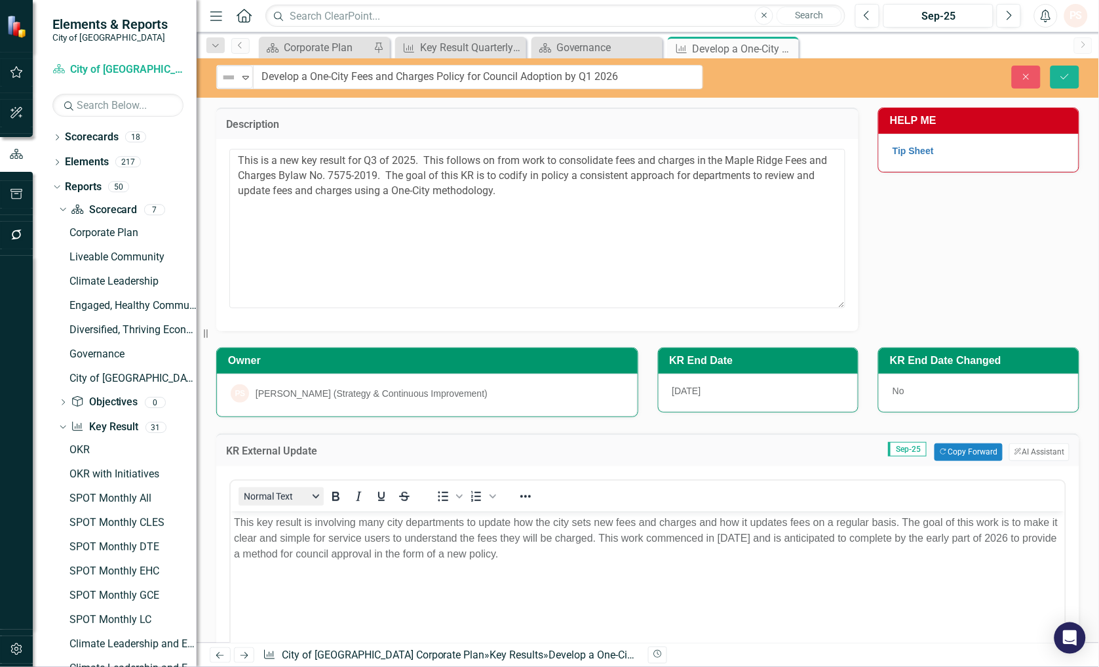
scroll to position [0, 0]
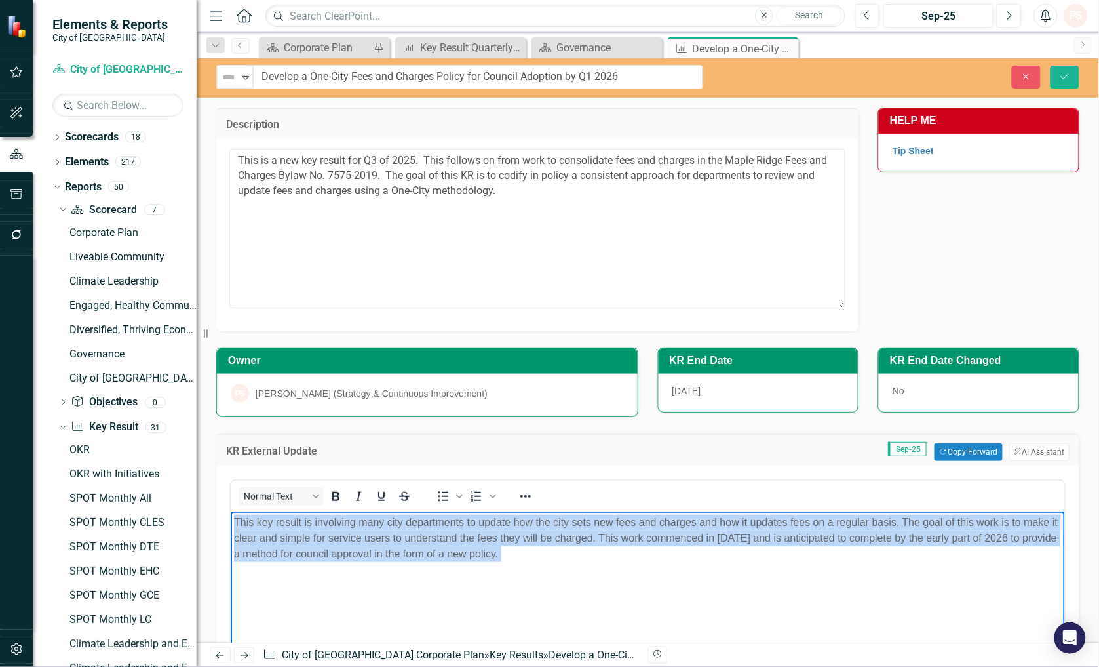
drag, startPoint x: 602, startPoint y: 562, endPoint x: 218, endPoint y: 520, distance: 386.3
click at [230, 520] on html "This key result is involving many city departments to update how the city sets …" at bounding box center [647, 609] width 834 height 197
copy p "This key result is involving many city departments to update how the city sets …"
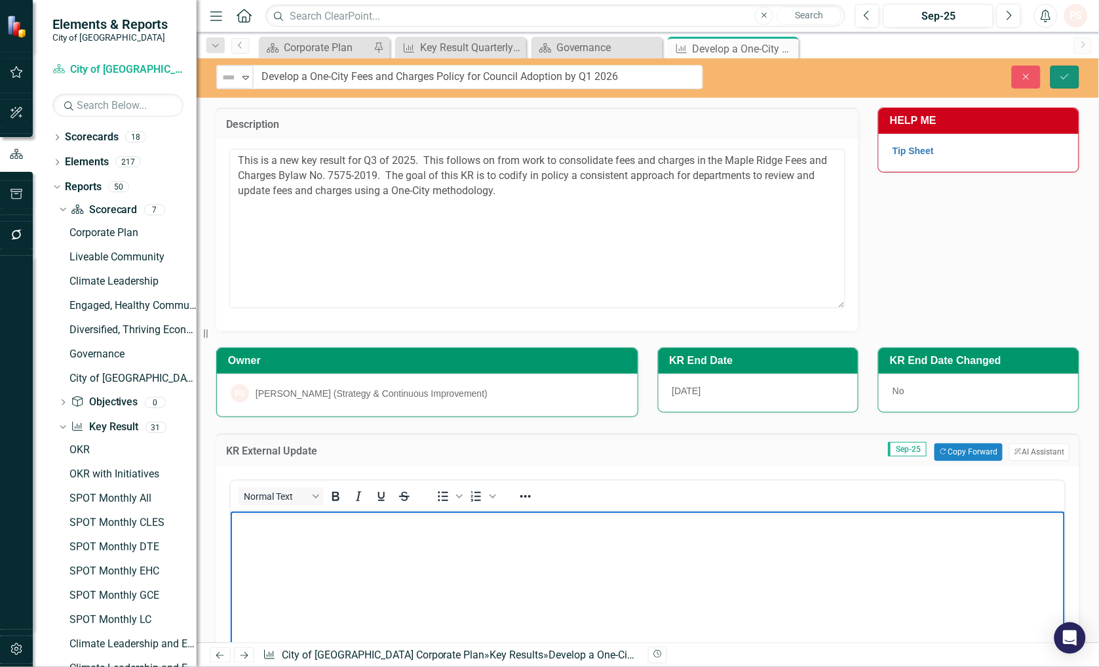
click at [1064, 77] on icon "Save" at bounding box center [1065, 76] width 12 height 9
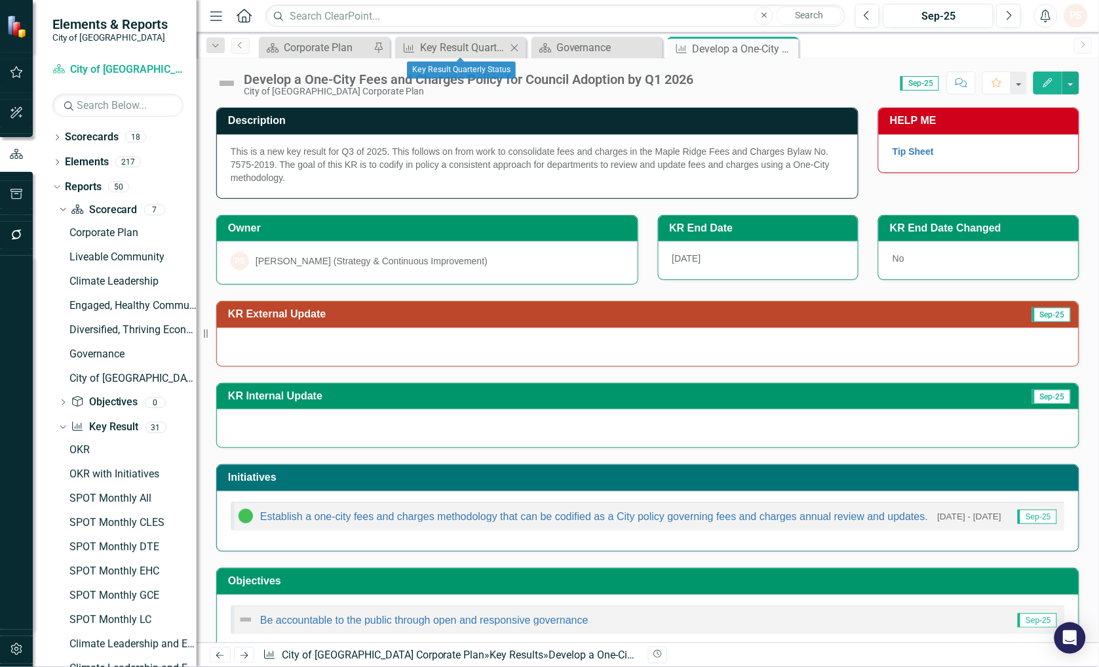
click at [513, 44] on icon "Close" at bounding box center [514, 48] width 13 height 10
click at [508, 47] on icon "Close" at bounding box center [514, 48] width 13 height 10
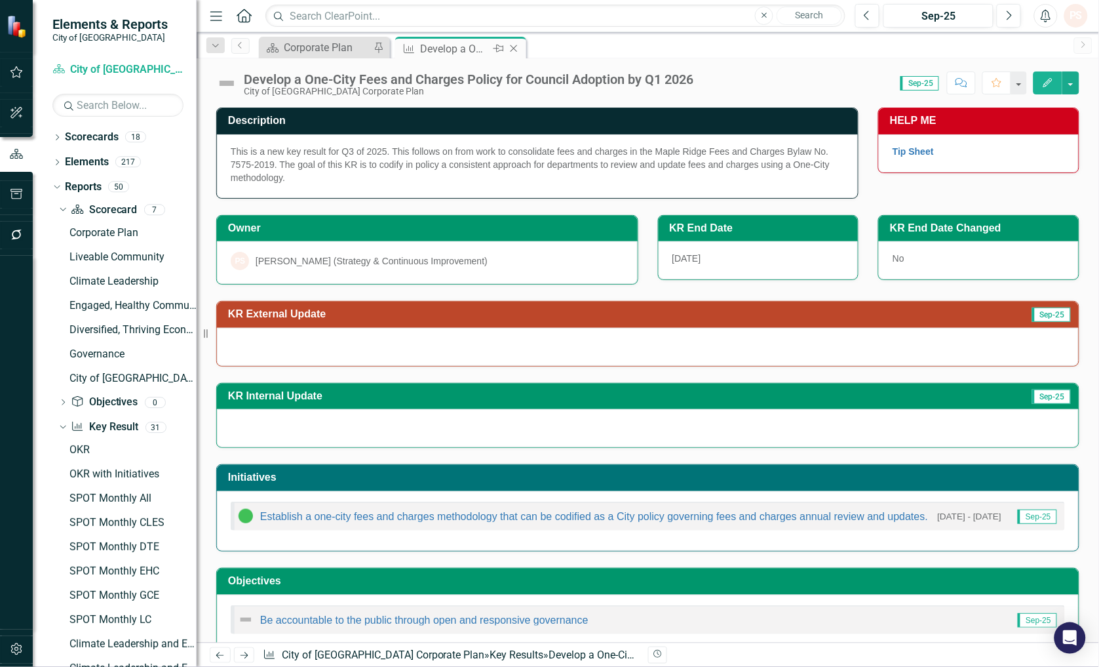
click at [511, 46] on icon at bounding box center [514, 48] width 7 height 7
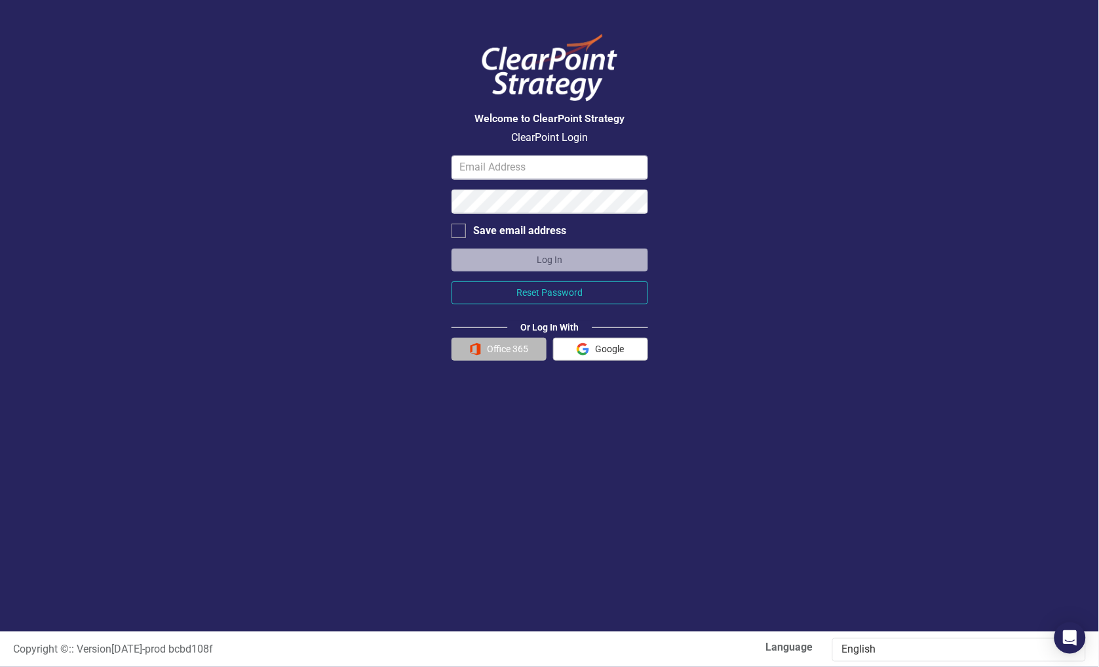
click at [494, 348] on button "Office 365" at bounding box center [499, 349] width 95 height 23
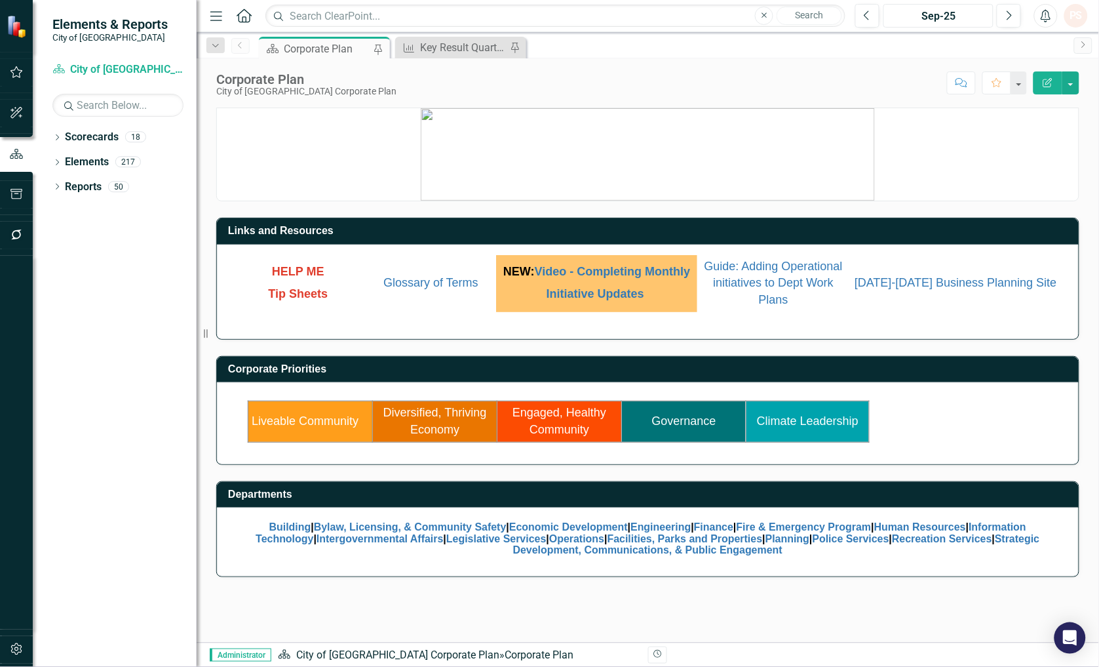
click at [944, 20] on div "Sep-25" at bounding box center [938, 17] width 101 height 16
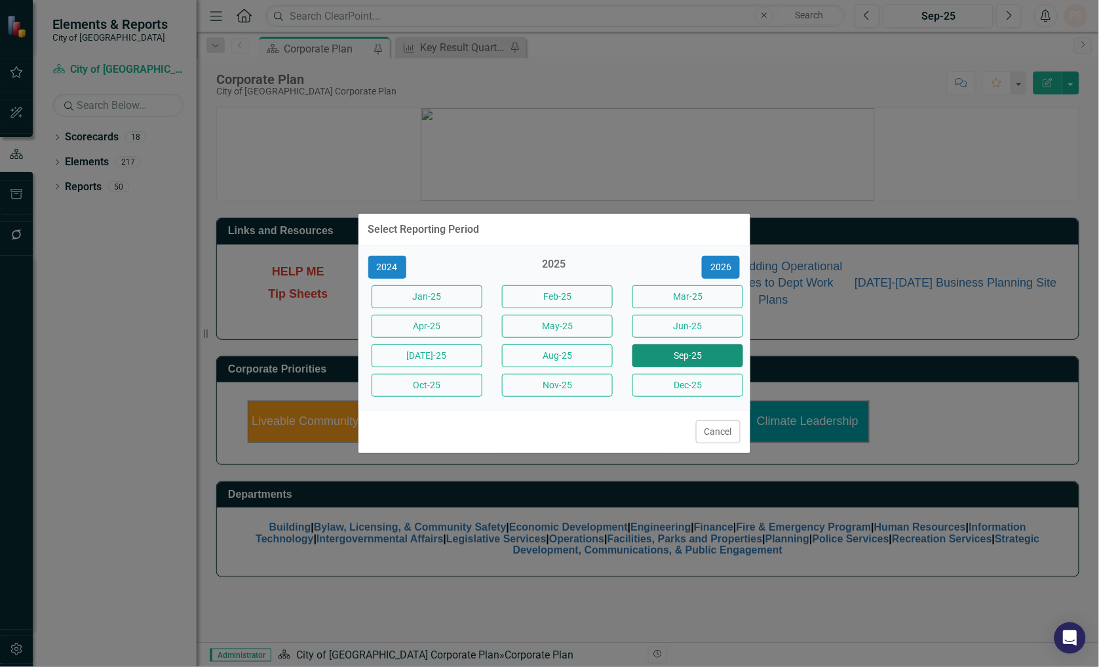
click at [677, 357] on button "Sep-25" at bounding box center [687, 355] width 111 height 23
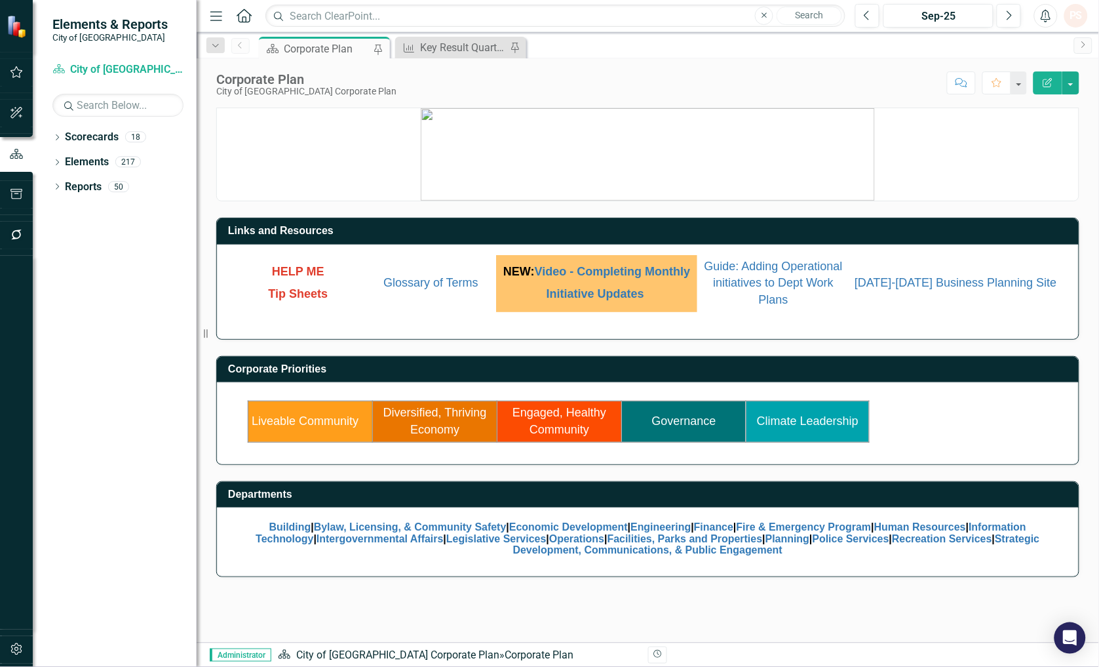
click at [691, 422] on link "Governance" at bounding box center [684, 420] width 64 height 13
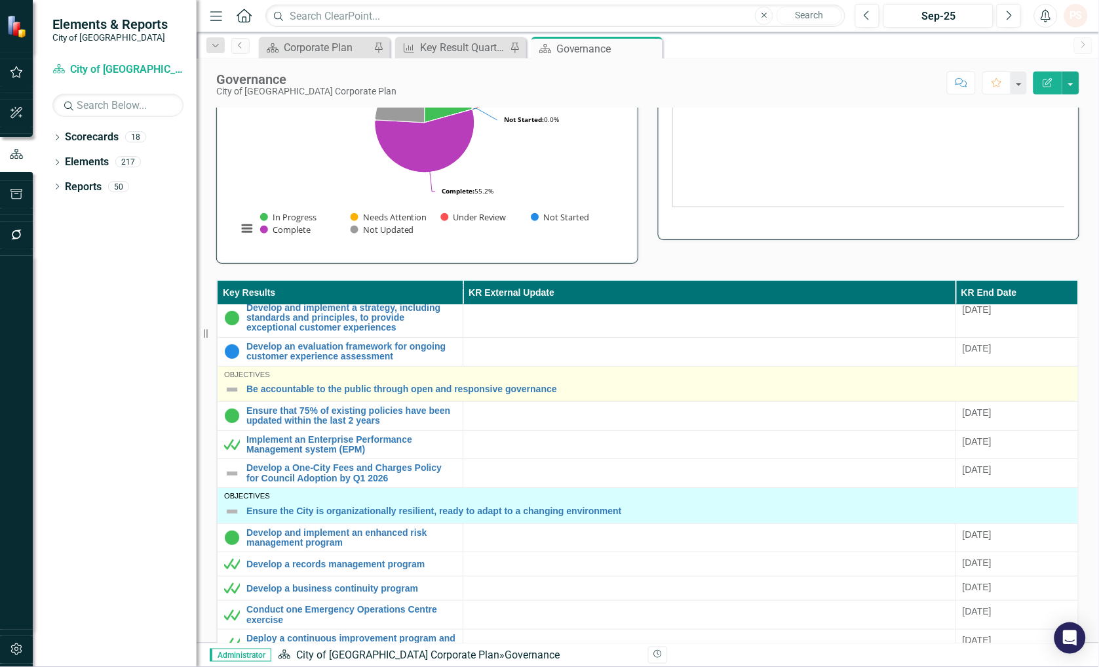
scroll to position [218, 0]
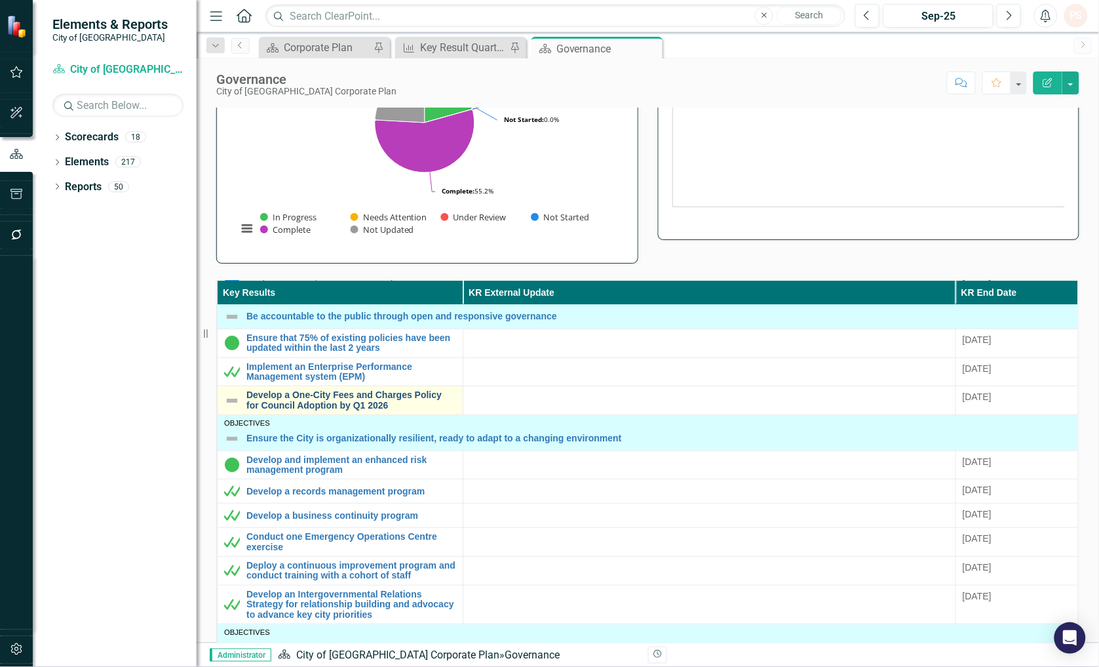
click at [309, 404] on link "Develop a One-City Fees and Charges Policy for Council Adoption by Q1 2026" at bounding box center [351, 400] width 210 height 20
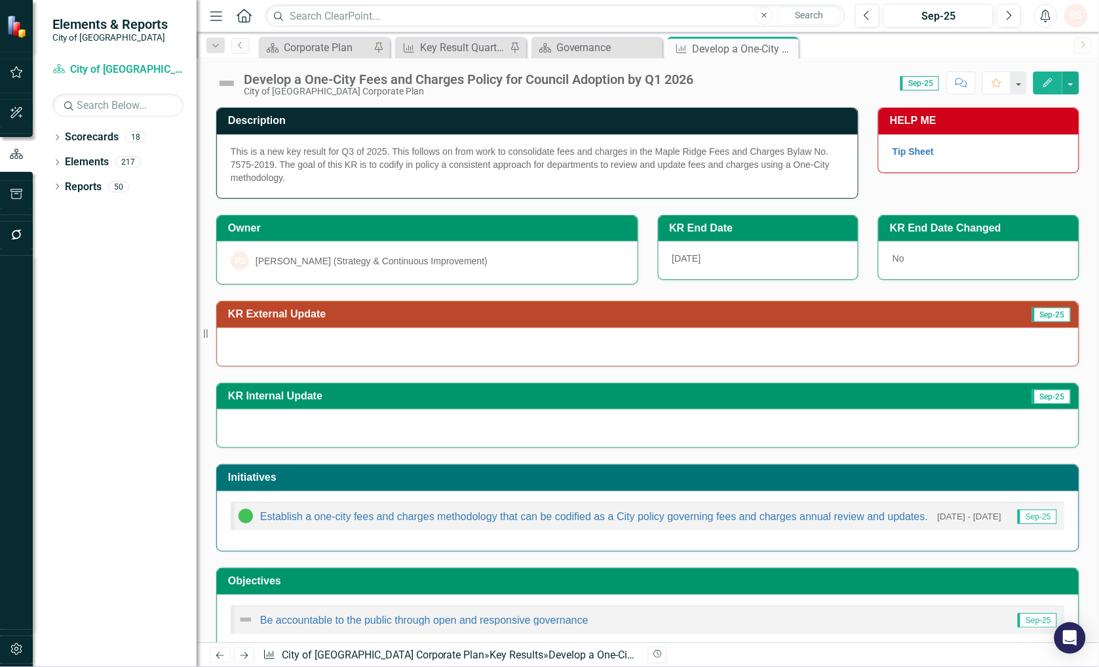
click at [227, 83] on img at bounding box center [226, 83] width 21 height 21
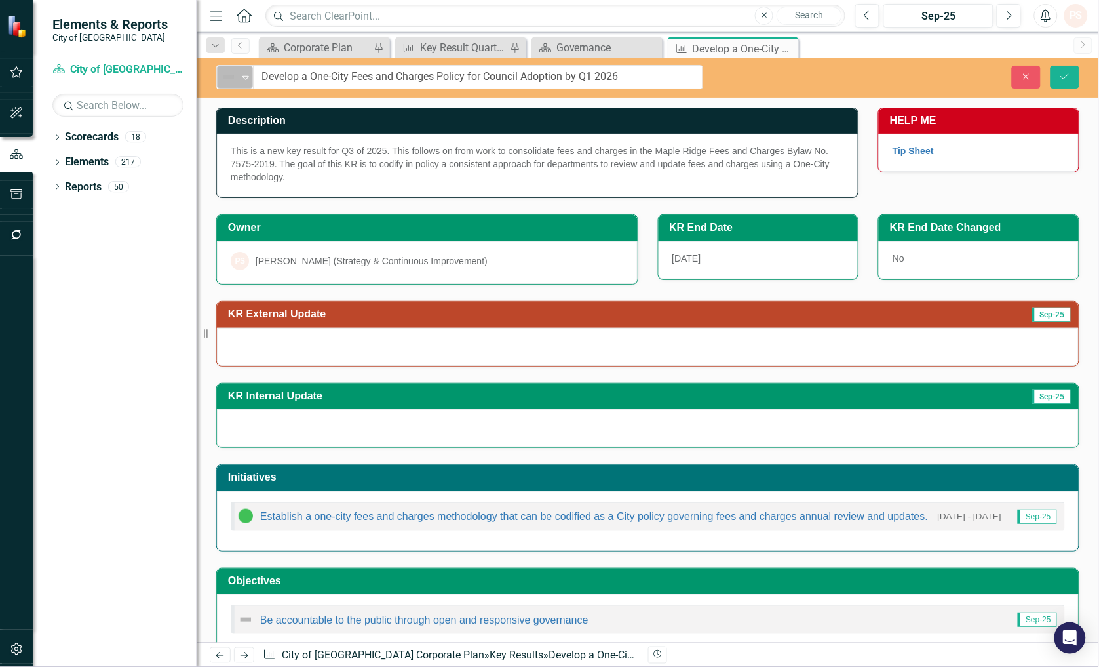
click at [247, 79] on icon "Expand" at bounding box center [245, 77] width 13 height 10
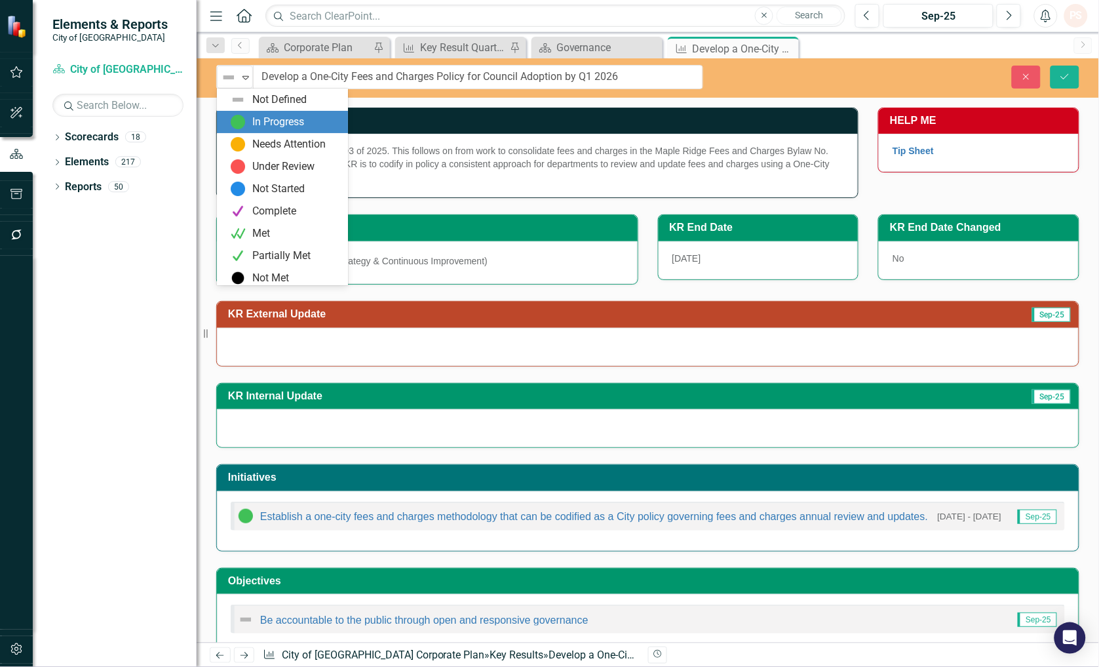
click at [288, 119] on div "In Progress" at bounding box center [278, 122] width 52 height 15
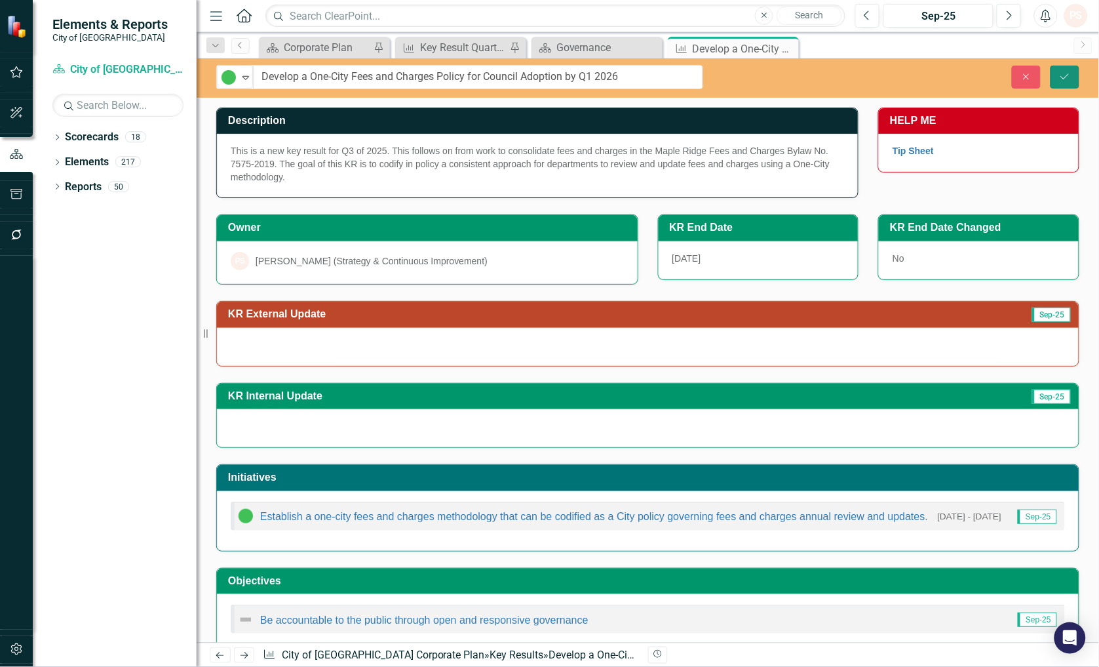
click at [1058, 73] on button "Save" at bounding box center [1065, 77] width 29 height 23
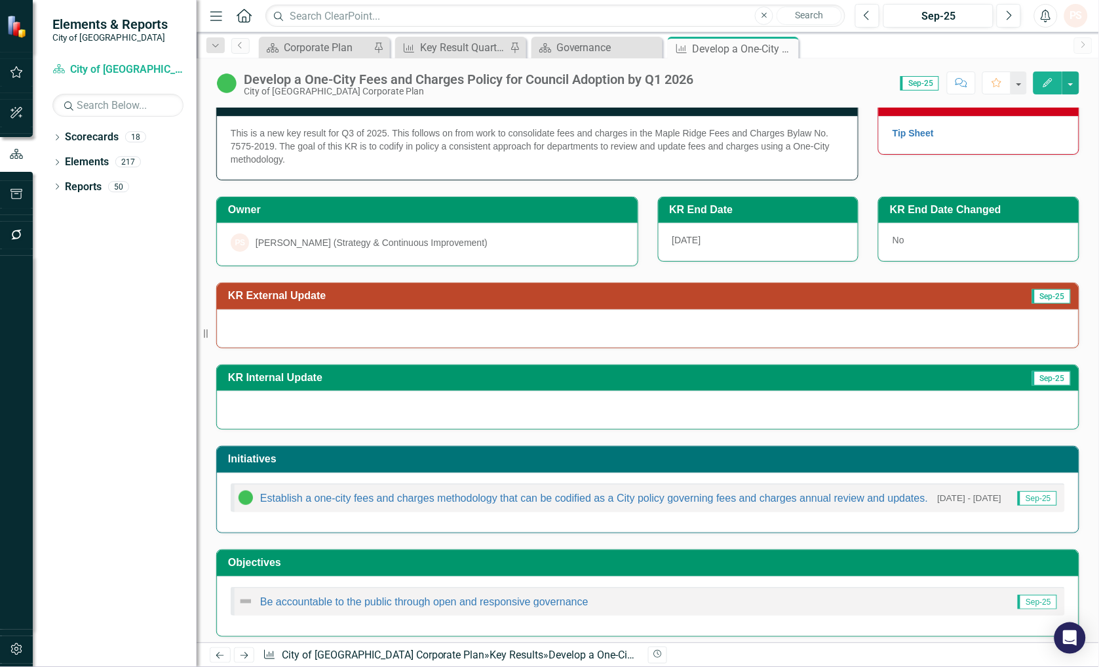
scroll to position [26, 0]
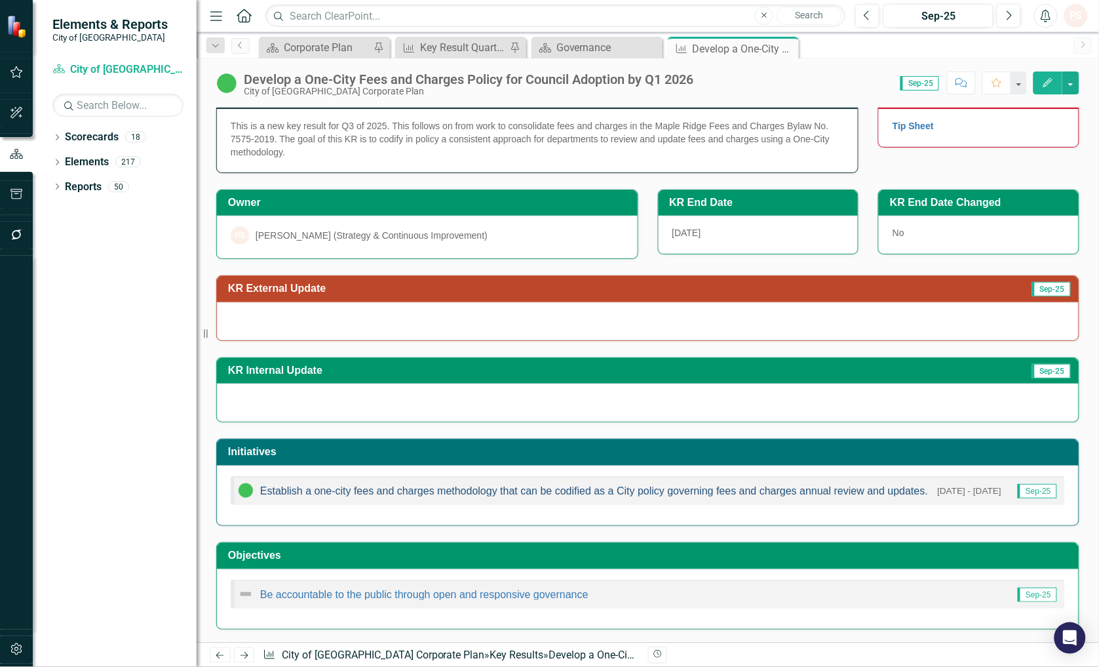
click at [394, 489] on link "Establish a one-city fees and charges methodology that can be codified as a Cit…" at bounding box center [594, 490] width 668 height 11
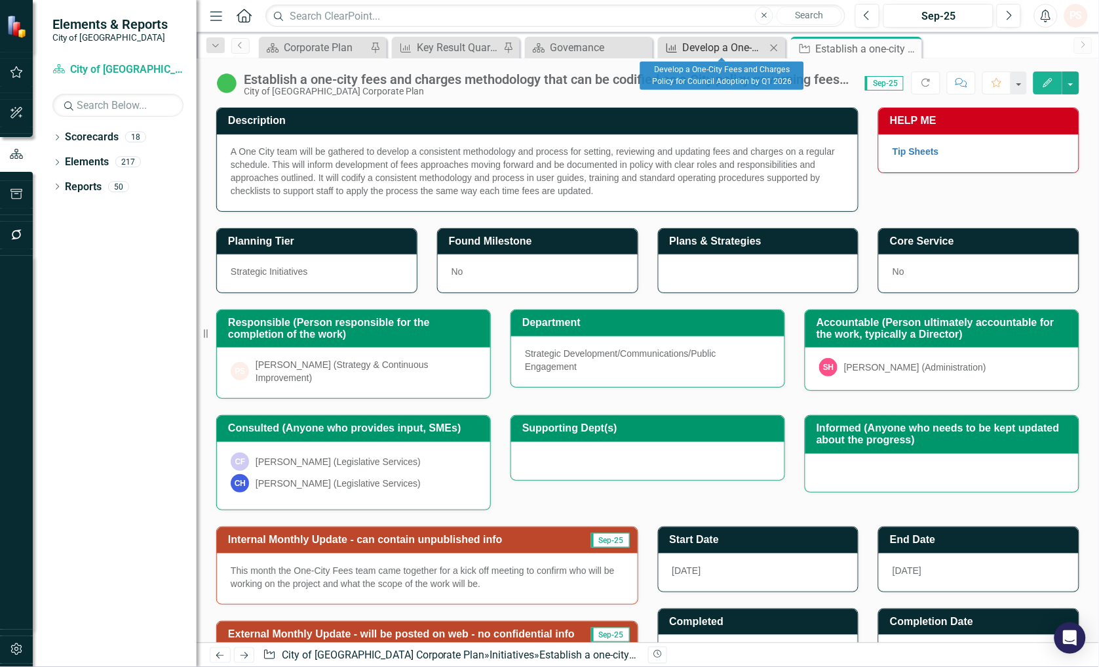
click at [726, 48] on div "Develop a One-City Fees and Charges Policy for Council Adoption by Q1 2026" at bounding box center [724, 47] width 83 height 16
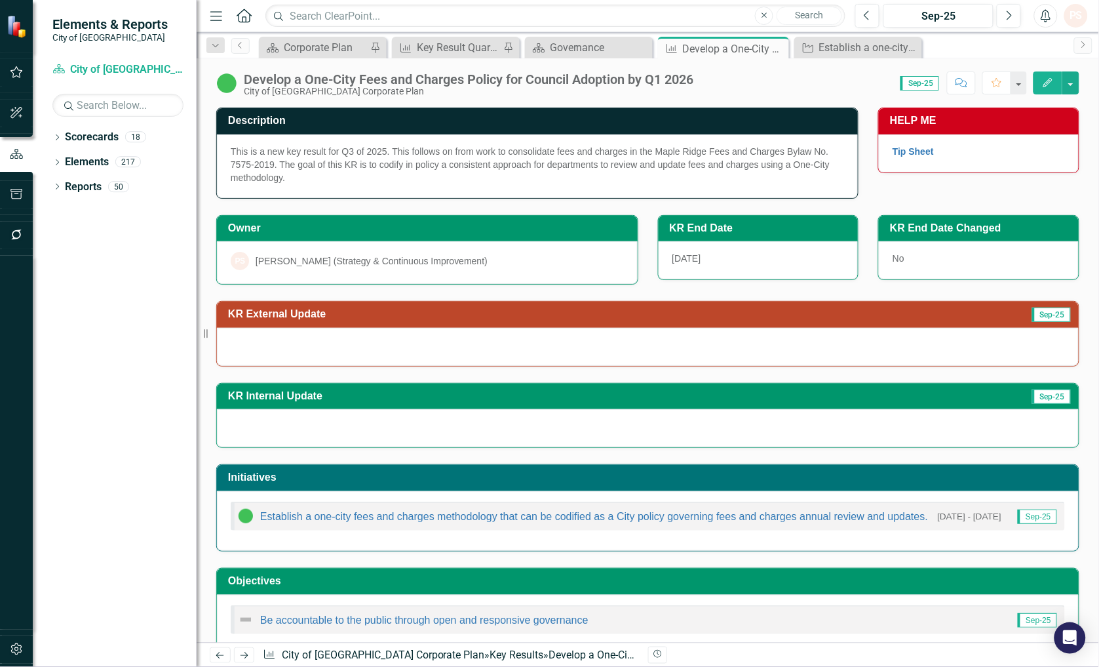
click at [378, 170] on div "This is a new key result for Q3 of 2025. This follows on from work to consolida…" at bounding box center [537, 166] width 641 height 64
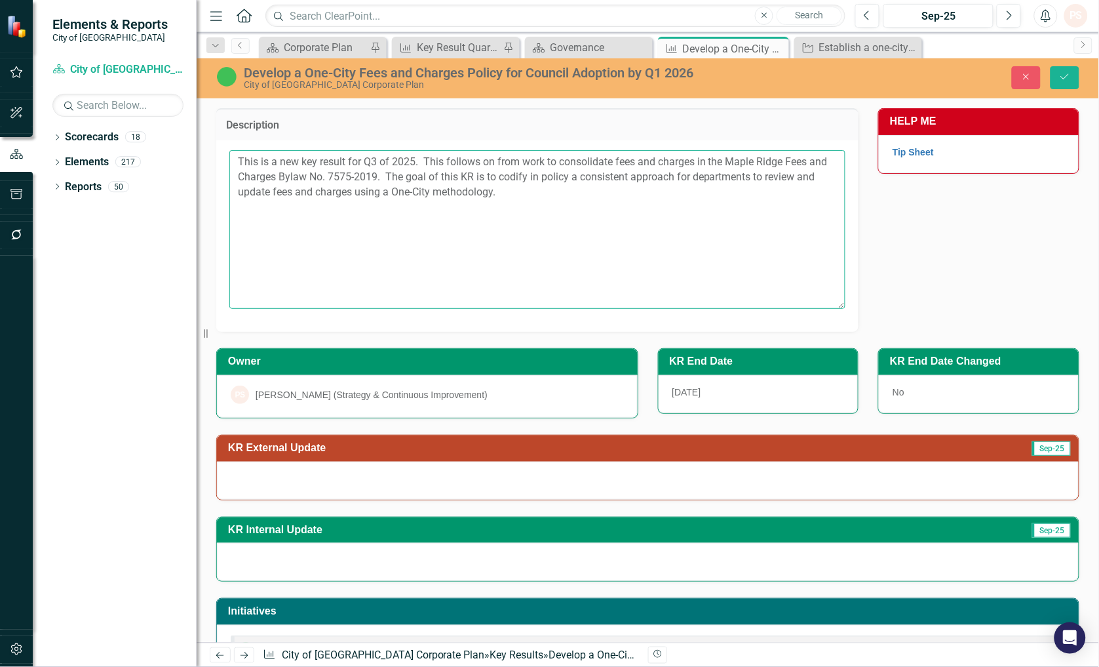
click at [542, 197] on textarea "This is a new key result for Q3 of 2025. This follows on from work to consolida…" at bounding box center [537, 229] width 616 height 159
click at [786, 210] on textarea "This is a new key result for Q3 of 2025. This follows on from work to consolida…" at bounding box center [537, 229] width 616 height 159
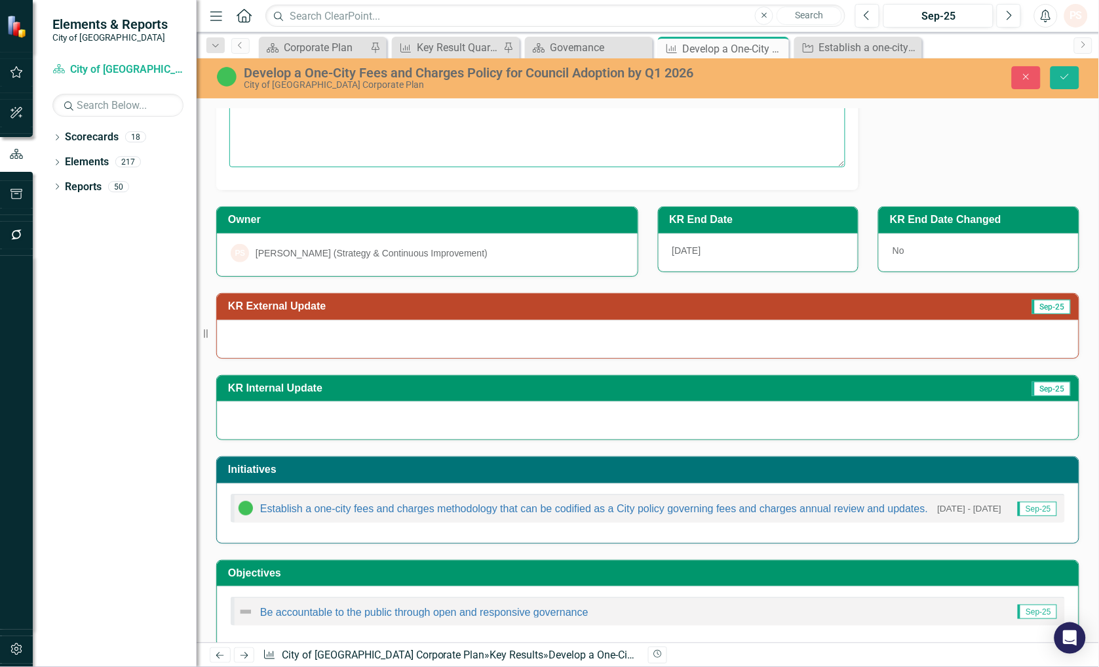
scroll to position [145, 0]
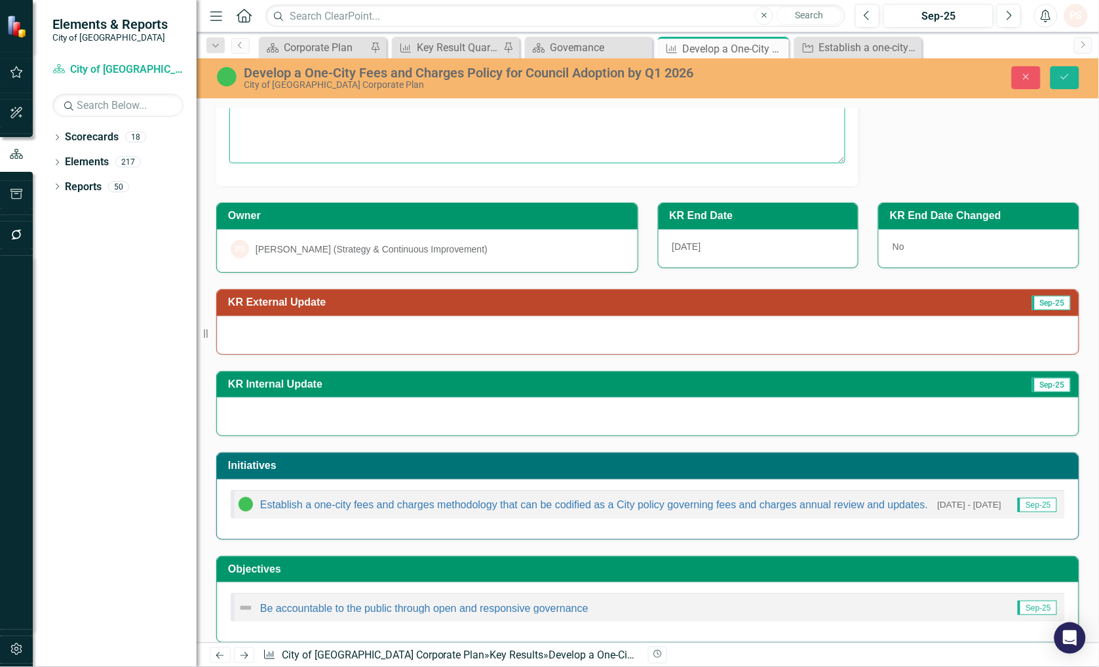
type textarea "This is a new key result for Q3 of 2025. This follows on from work to consolida…"
click at [324, 322] on div at bounding box center [648, 335] width 862 height 38
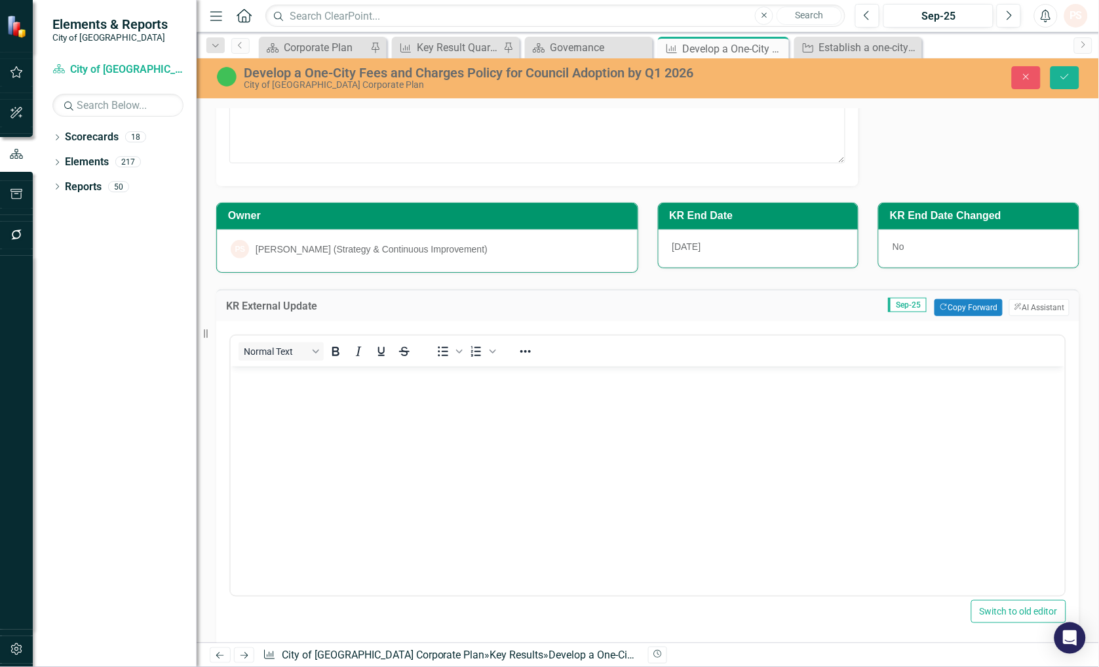
scroll to position [0, 0]
click at [268, 384] on p "Rich Text Area. Press ALT-0 for help." at bounding box center [647, 377] width 828 height 16
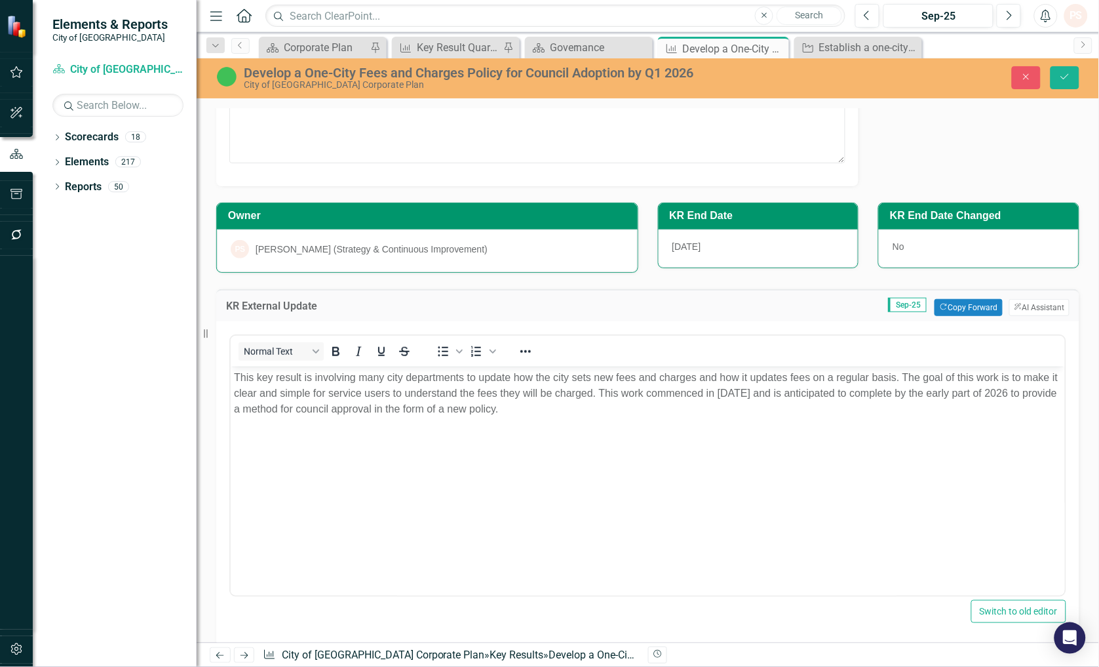
click at [1060, 454] on div "Normal Text To open the popup, press Shift+Enter To open the popup, press Shift…" at bounding box center [647, 483] width 863 height 324
click at [1060, 75] on icon "Save" at bounding box center [1065, 76] width 12 height 9
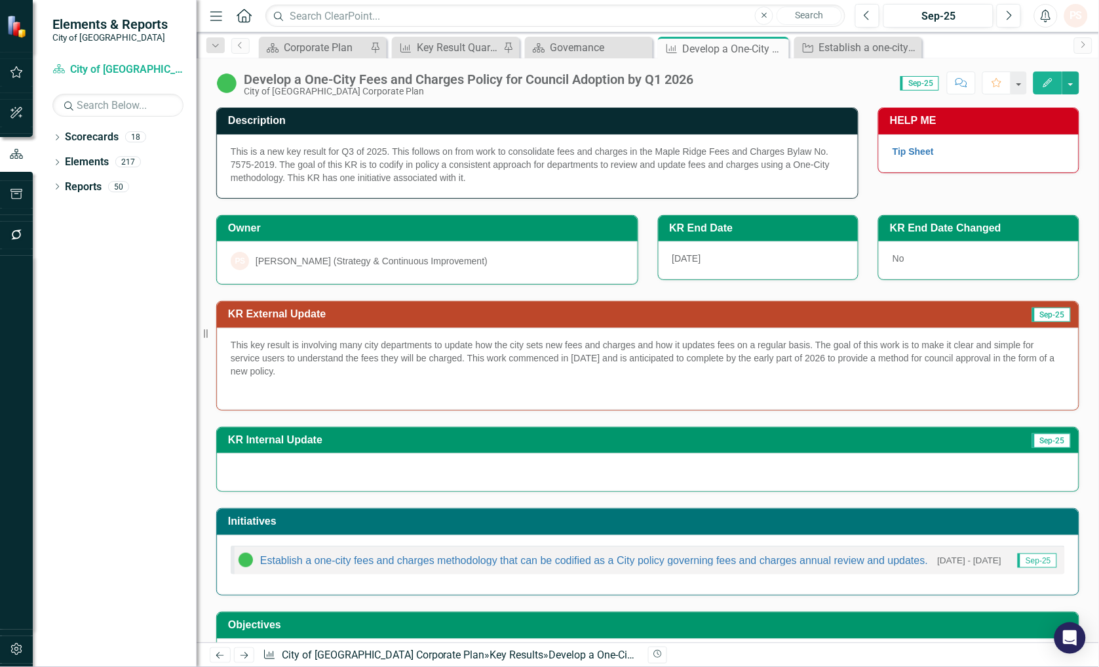
click at [264, 478] on div at bounding box center [648, 472] width 862 height 38
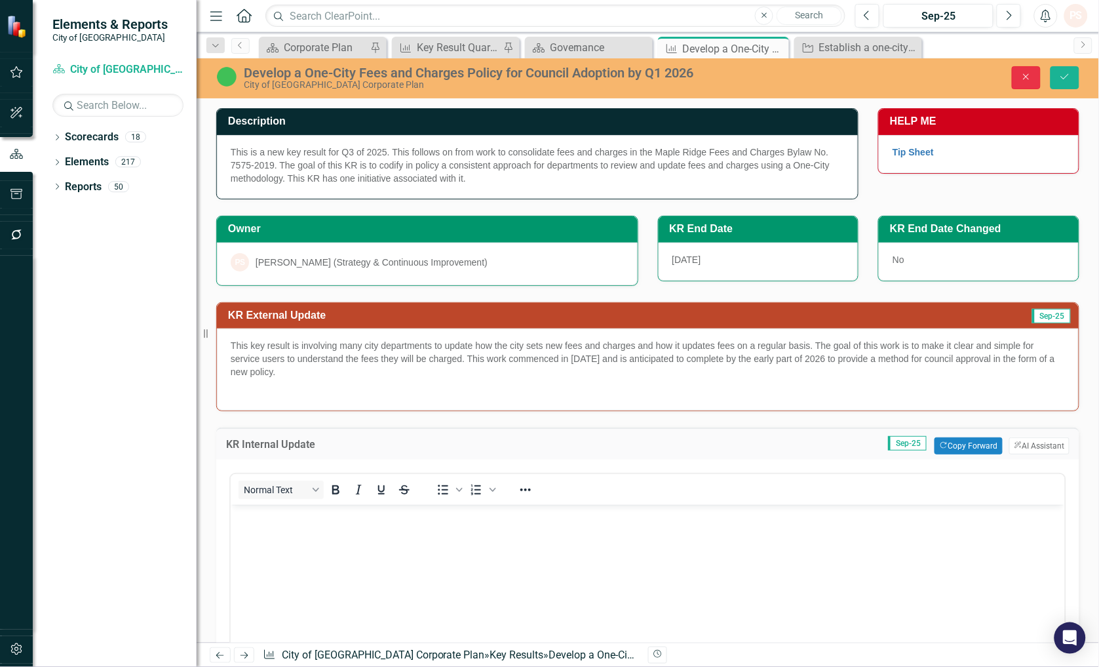
click at [1016, 81] on button "Close" at bounding box center [1026, 77] width 29 height 23
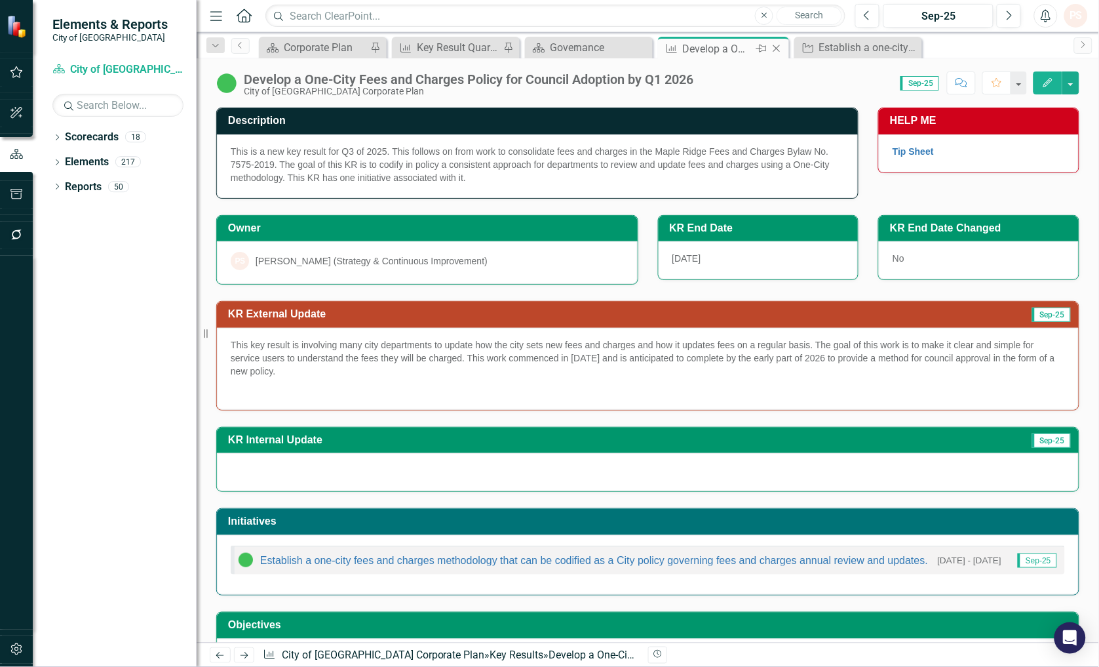
click at [779, 50] on icon "Close" at bounding box center [776, 48] width 13 height 10
click at [788, 41] on div "Close" at bounding box center [787, 49] width 16 height 16
click at [646, 47] on icon "Close" at bounding box center [650, 48] width 13 height 10
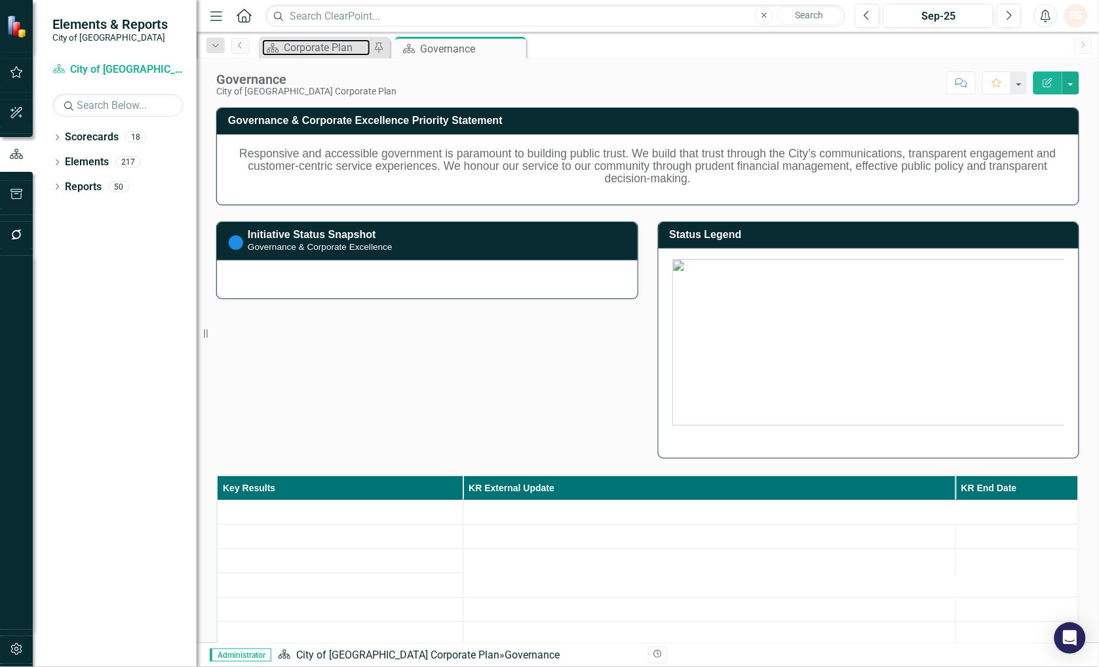
click at [311, 47] on div "Corporate Plan" at bounding box center [327, 47] width 87 height 16
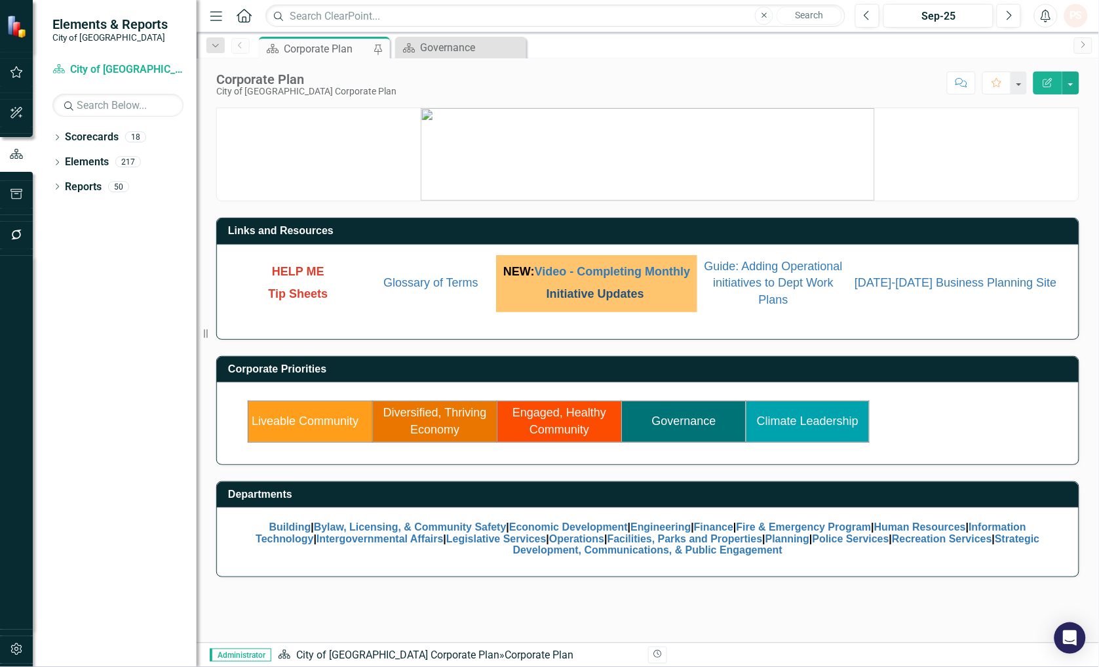
click at [636, 300] on link "Initiative Updates" at bounding box center [596, 293] width 98 height 13
click at [638, 326] on div "HELP ME Tip Sheets Glossary of Terms NEW: Video - Completing Monthly Initiative…" at bounding box center [648, 291] width 862 height 94
click at [1053, 78] on icon "Edit Report" at bounding box center [1048, 82] width 12 height 9
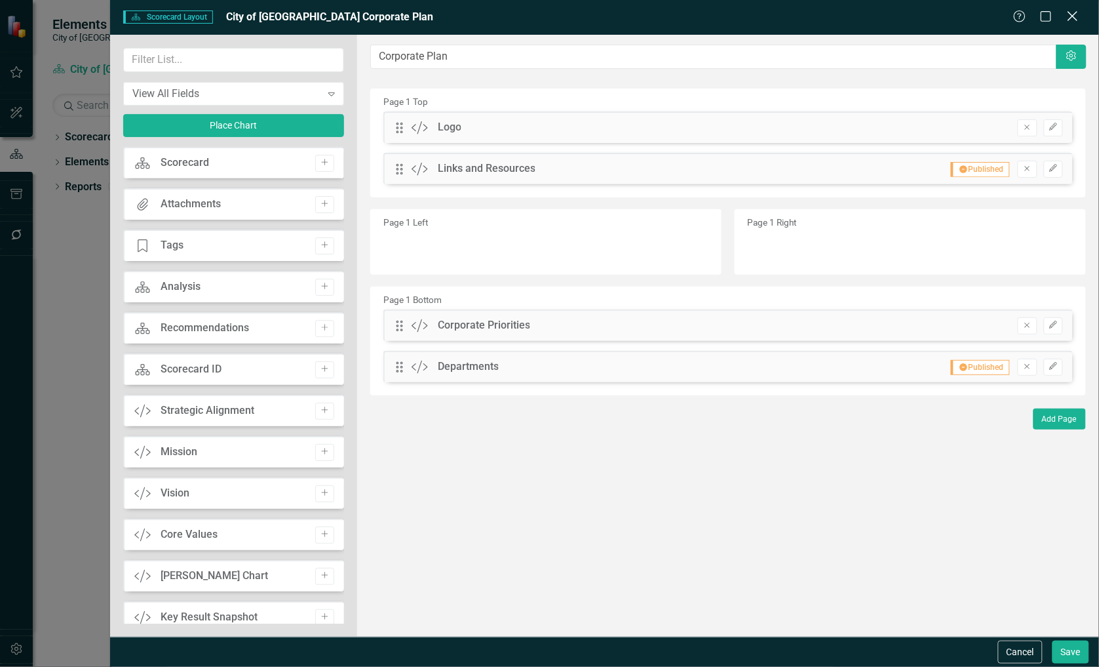
click at [1077, 12] on icon "Close" at bounding box center [1072, 16] width 16 height 12
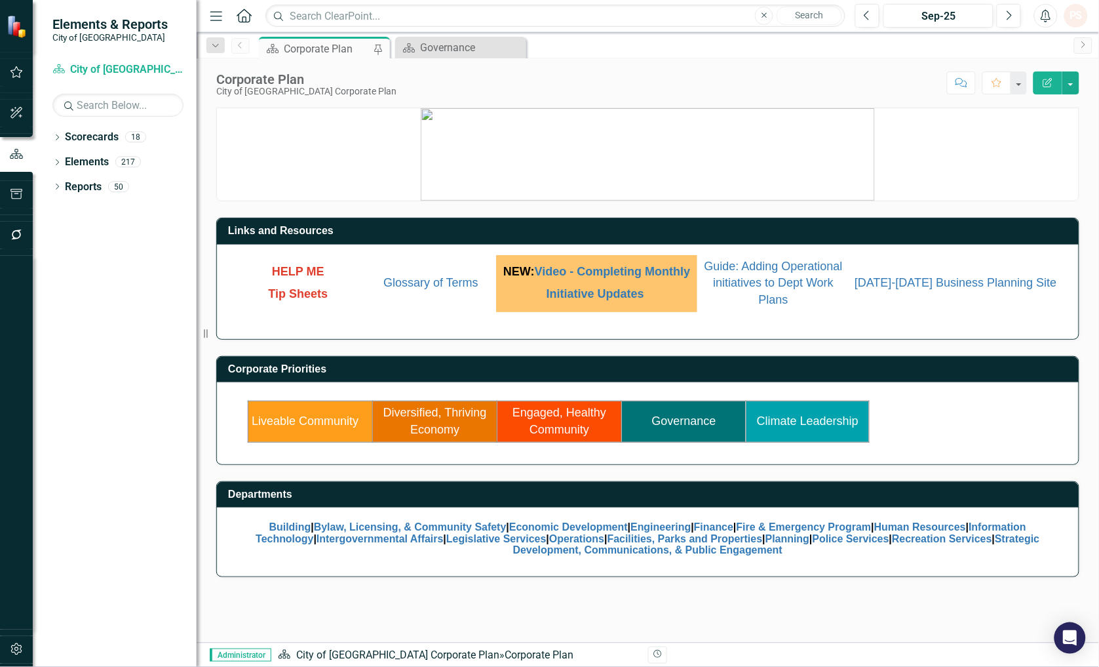
click at [345, 251] on div "HELP ME Tip Sheets Glossary of Terms NEW: Video - Completing Monthly Initiative…" at bounding box center [648, 291] width 862 height 94
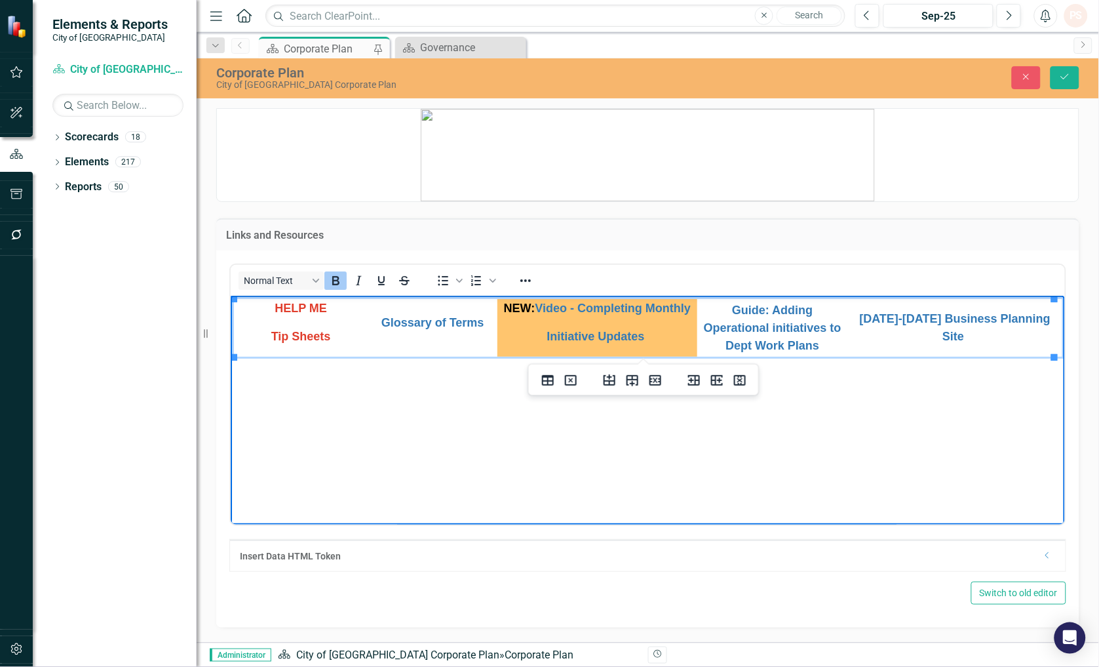
drag, startPoint x: 651, startPoint y: 339, endPoint x: 532, endPoint y: 309, distance: 123.8
click at [532, 309] on td "NEW: Video - Completing Monthly Initiative Updates ﻿" at bounding box center [597, 327] width 200 height 58
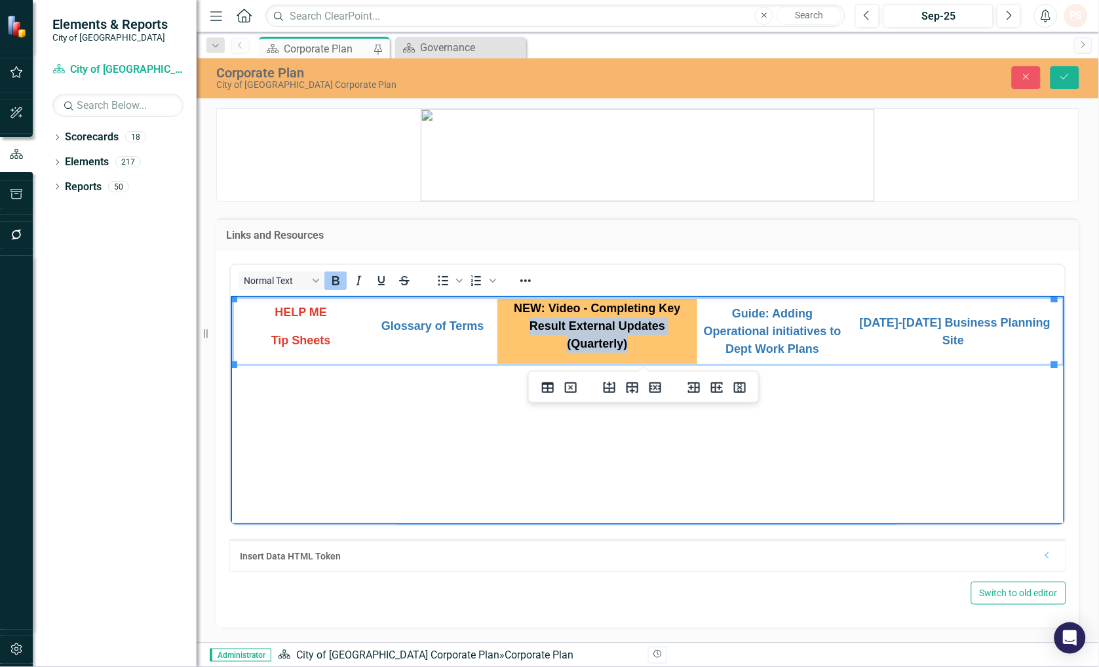
drag, startPoint x: 509, startPoint y: 322, endPoint x: 637, endPoint y: 351, distance: 130.9
click at [637, 351] on p "NEW: Video - Completing Key Result External Updates (Quarterly)" at bounding box center [596, 325] width 199 height 53
click at [639, 348] on p "NEW: Video - Completing Key Result External Updates (Quarterly)" at bounding box center [596, 325] width 199 height 53
click at [633, 351] on p "NEW: Video - Completing Key Result External Updates (Quarterly)" at bounding box center [596, 325] width 199 height 53
click at [631, 351] on p "NEW: Video - Completing Key Result External Updates (Quarterly)" at bounding box center [596, 325] width 199 height 53
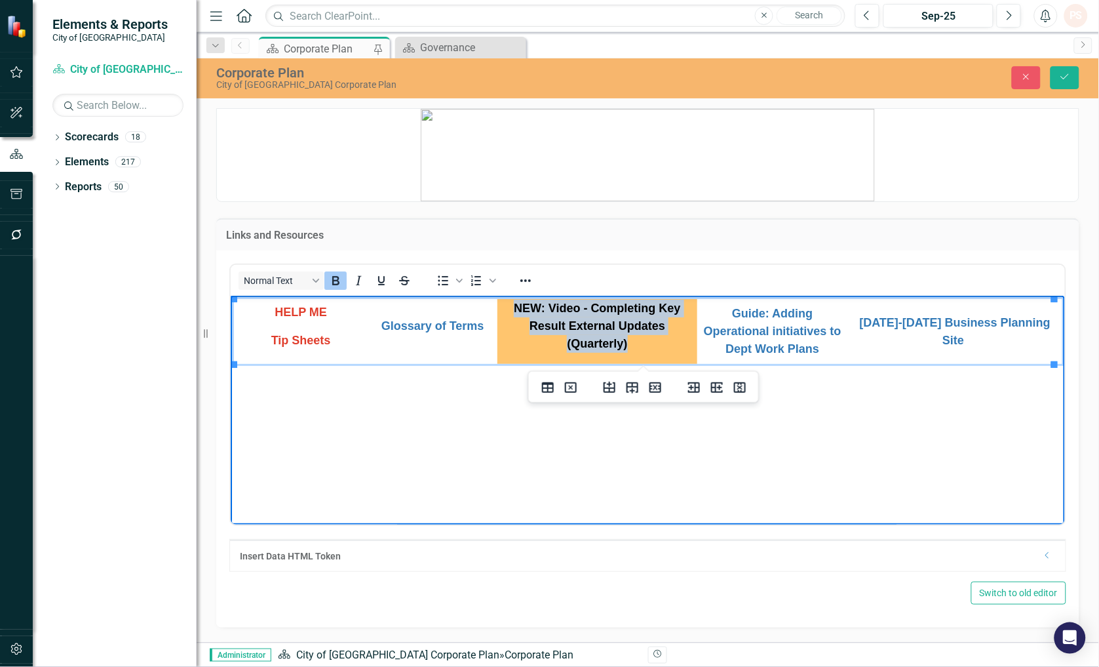
drag, startPoint x: 513, startPoint y: 311, endPoint x: 634, endPoint y: 345, distance: 125.8
click at [634, 345] on p "NEW: Video - Completing Key Result External Updates (Quarterly)" at bounding box center [596, 325] width 199 height 53
click at [525, 274] on icon "Reveal or hide additional toolbar items" at bounding box center [526, 281] width 16 height 16
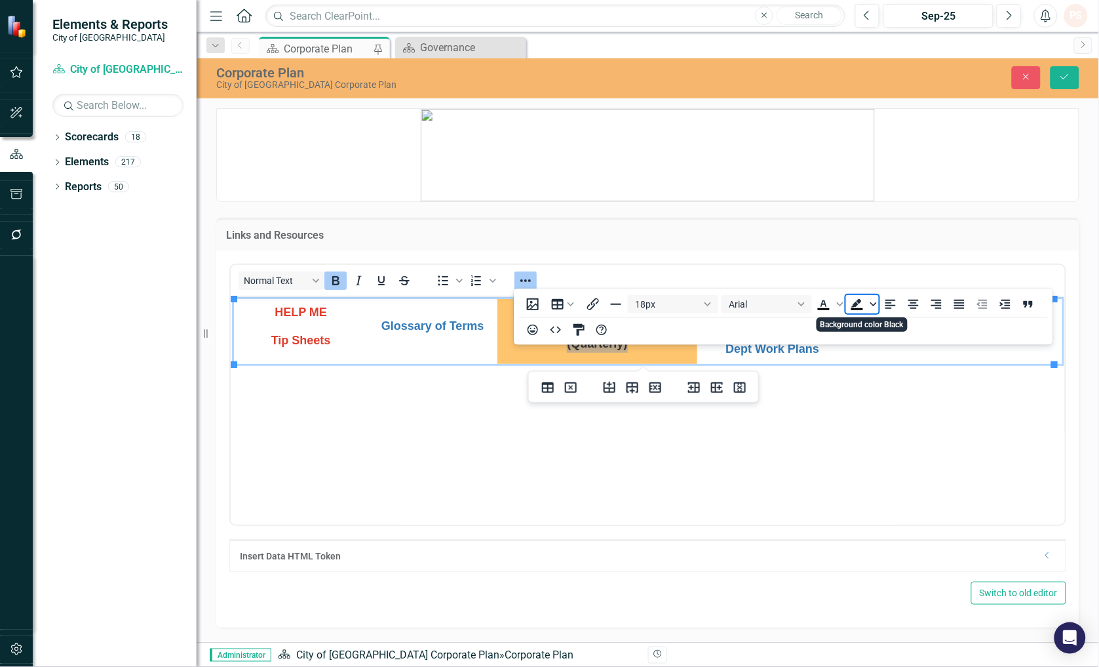
click at [869, 300] on span "Background color Black" at bounding box center [873, 304] width 10 height 18
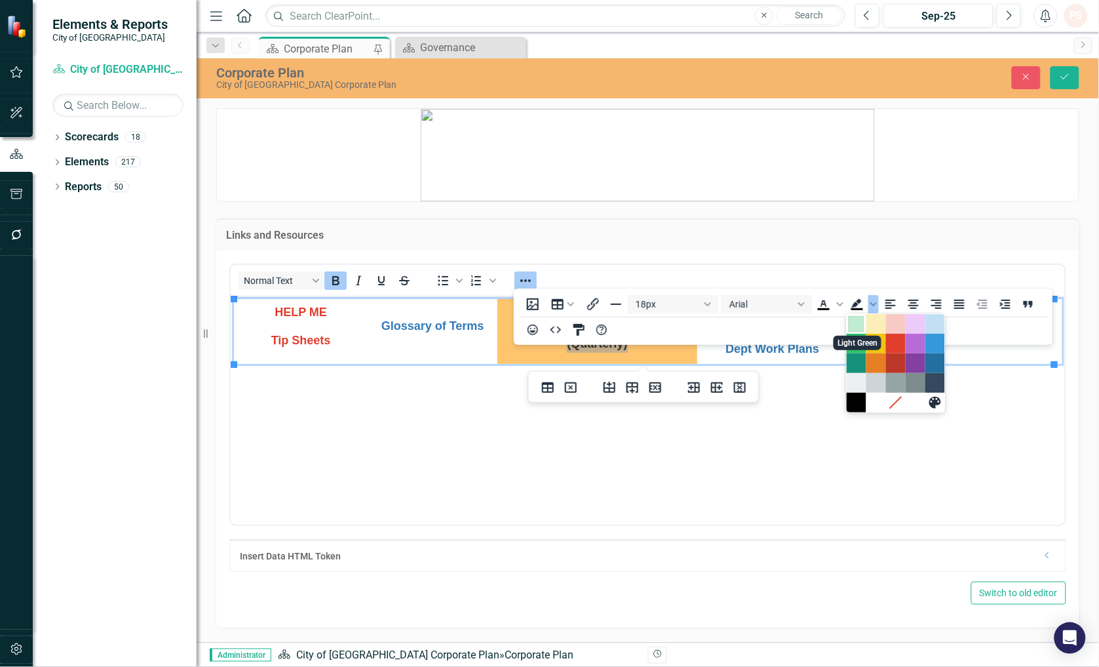
click at [853, 321] on div "Light Green" at bounding box center [857, 324] width 16 height 16
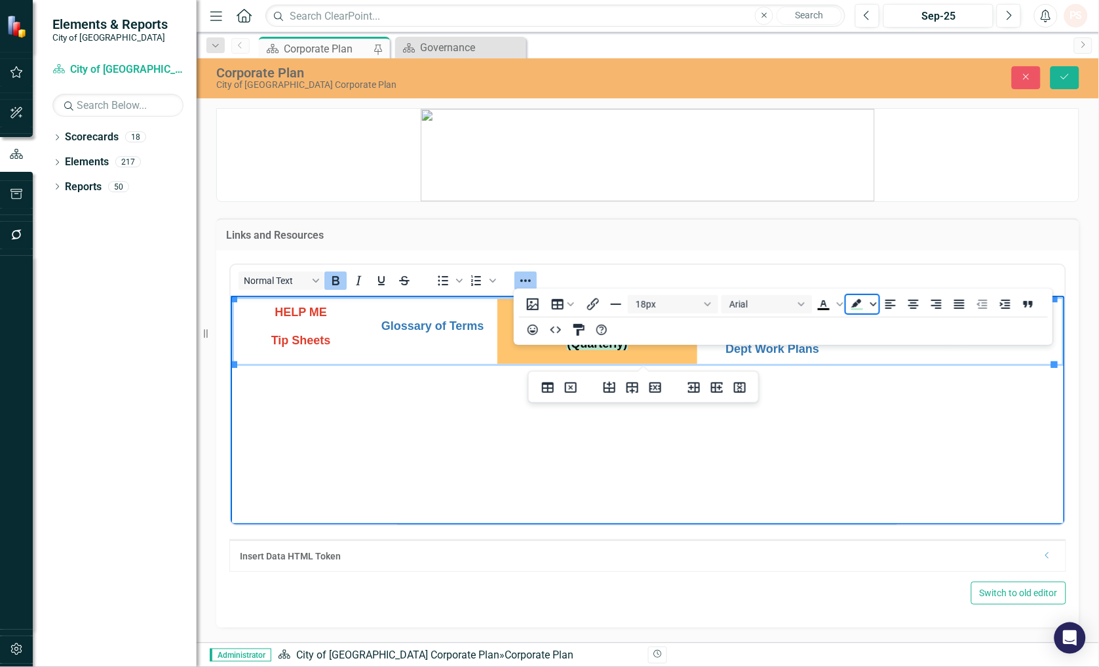
click at [874, 299] on span "Background color Light Green" at bounding box center [873, 304] width 10 height 18
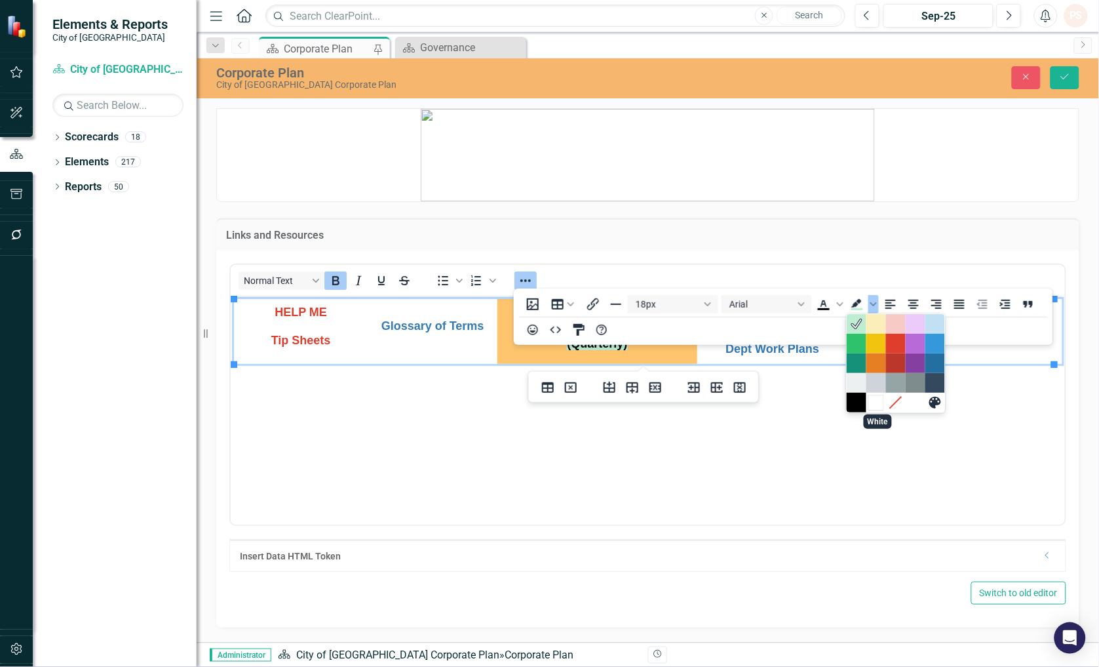
drag, startPoint x: 874, startPoint y: 400, endPoint x: 646, endPoint y: 106, distance: 372.7
click at [874, 400] on div "White" at bounding box center [876, 403] width 16 height 16
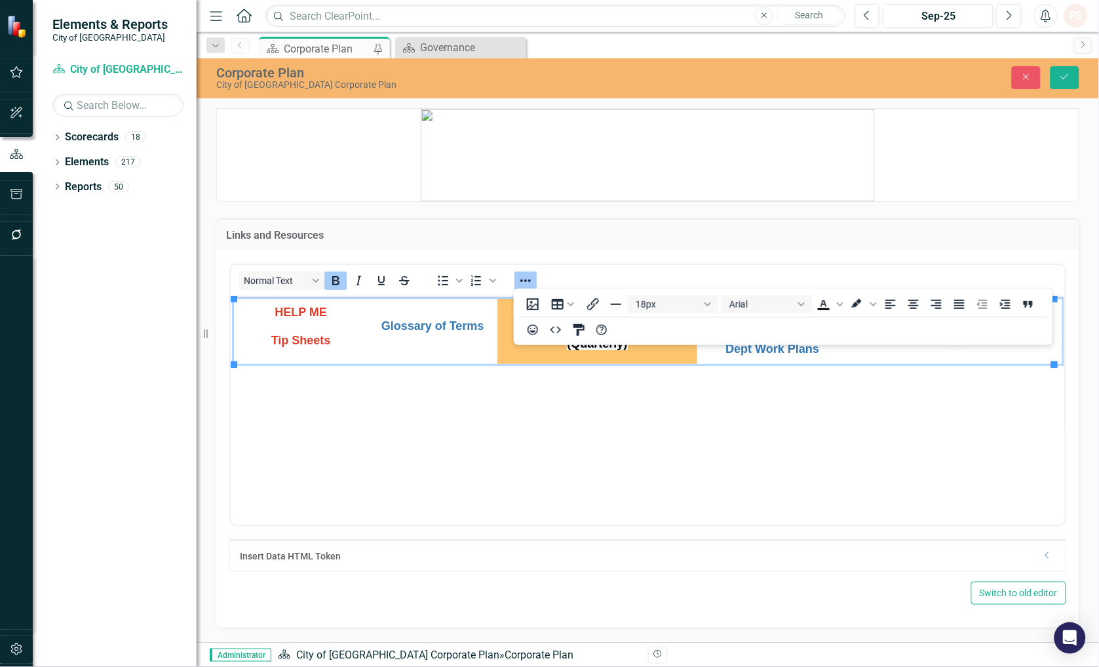
click at [865, 223] on div "Links and Resources" at bounding box center [647, 234] width 863 height 32
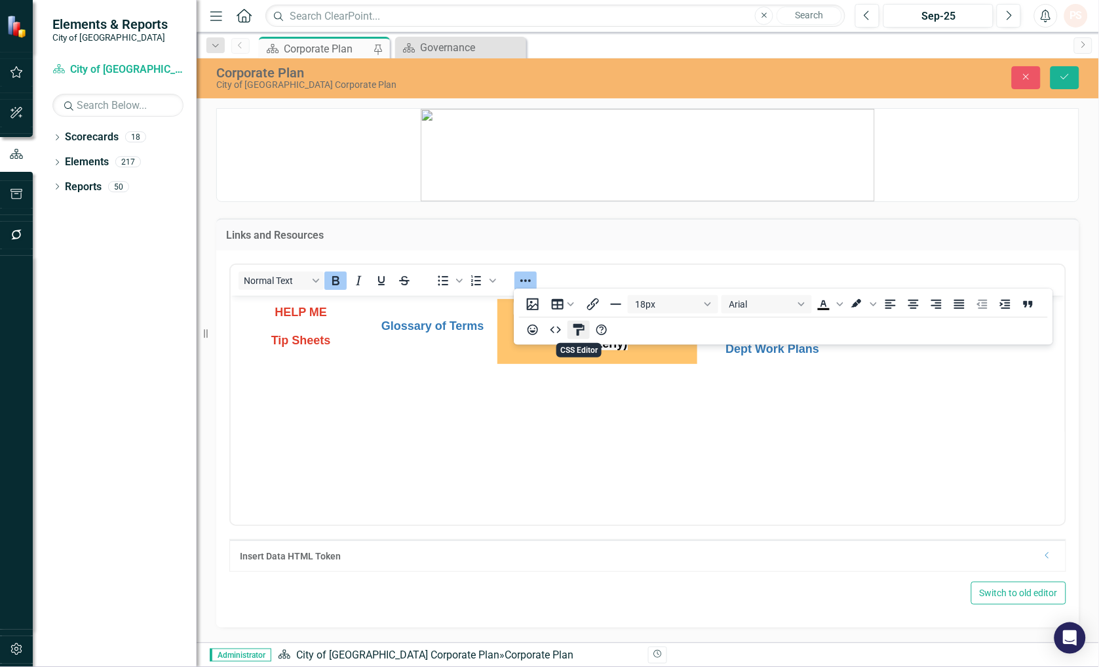
click at [580, 330] on icon "CSS Editor" at bounding box center [578, 330] width 11 height 12
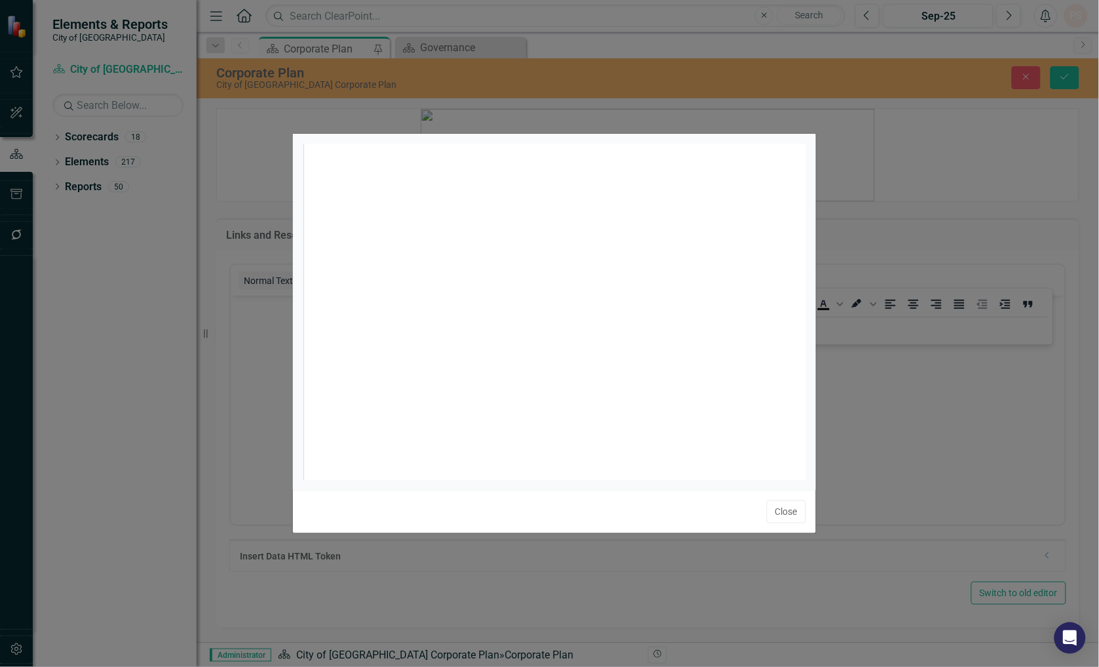
scroll to position [5, 0]
click at [784, 506] on button "Close" at bounding box center [786, 511] width 39 height 23
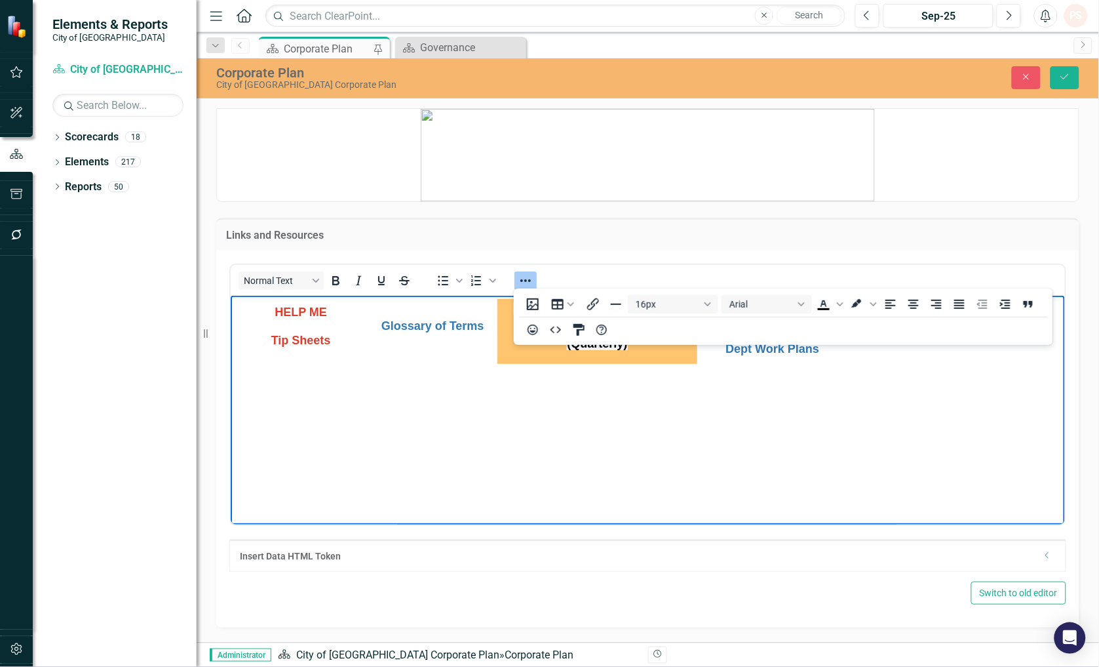
click at [824, 446] on body "HELP ME Tip Sheets Glossary of Terms NEW: Video - Completing Key Result Externa…" at bounding box center [647, 393] width 834 height 197
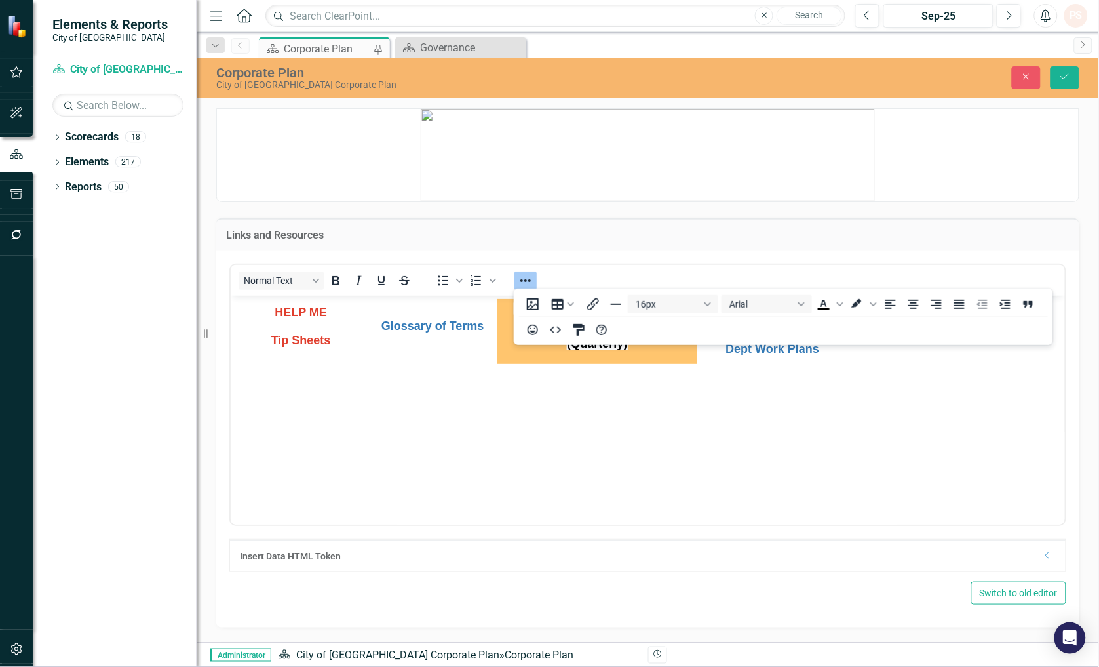
click at [1060, 204] on div "Links and Resources Normal Text To open the popup, press Shift+Enter To open th…" at bounding box center [647, 414] width 883 height 425
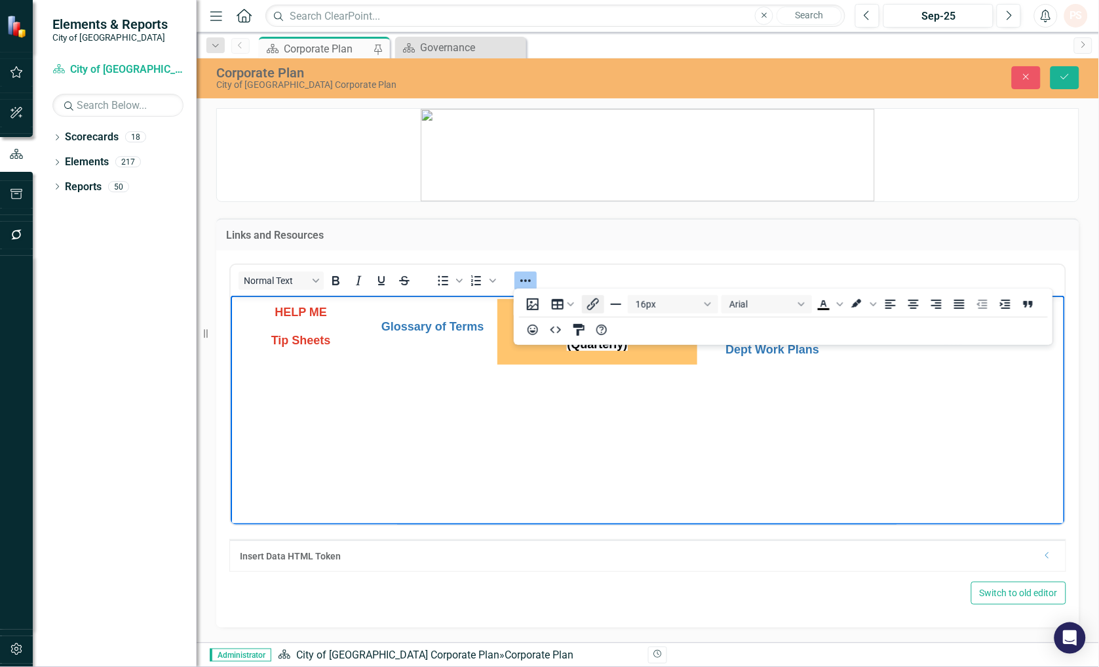
click at [589, 305] on icon "Insert/edit link" at bounding box center [593, 304] width 16 height 16
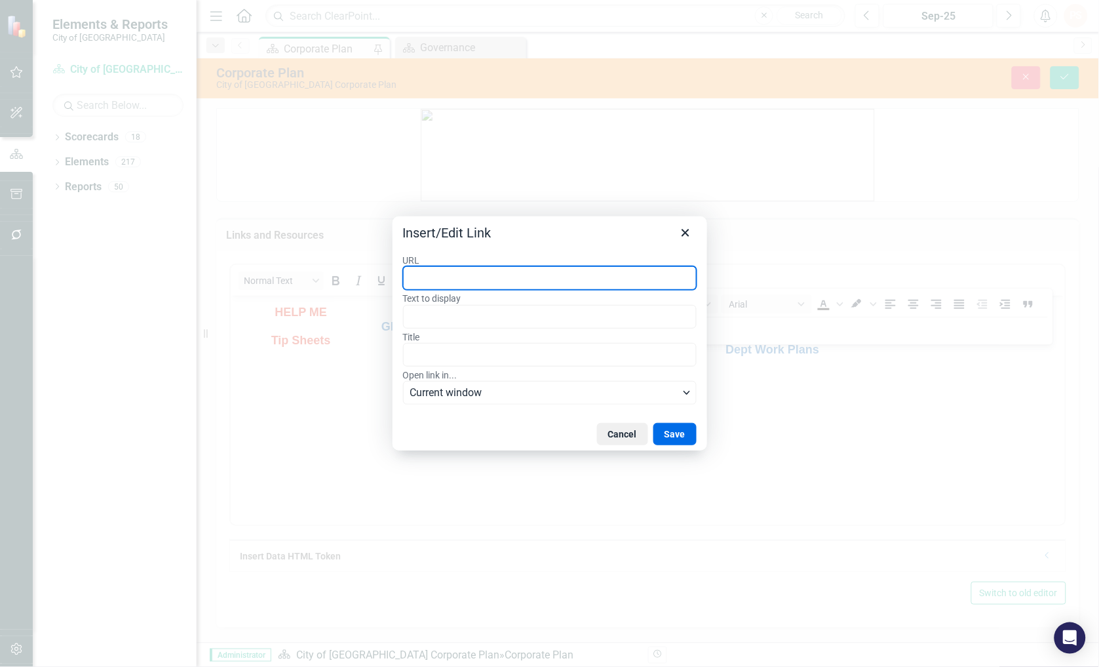
paste input "[URL][DOMAIN_NAME]"
type input "[URL][DOMAIN_NAME]"
click at [678, 437] on button "Save" at bounding box center [674, 434] width 43 height 22
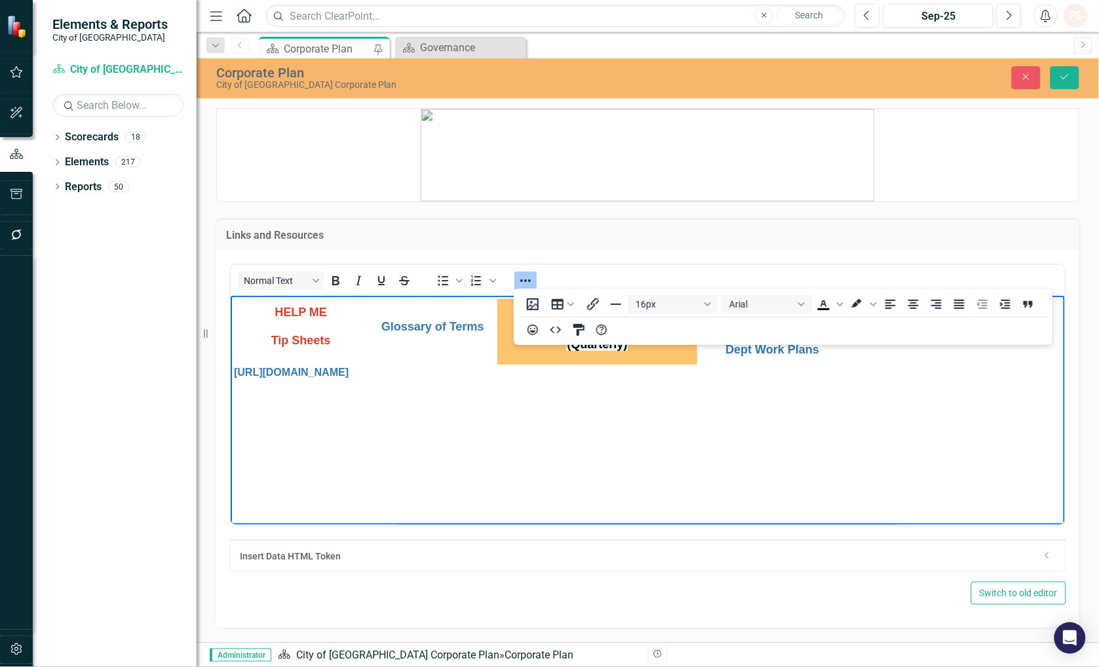
click at [962, 381] on body "HELP ME Tip Sheets Glossary of Terms NEW: Video - Completing Key Result Externa…" at bounding box center [647, 393] width 834 height 197
drag, startPoint x: 959, startPoint y: 378, endPoint x: 453, endPoint y: 690, distance: 594.7
click at [230, 395] on html "HELP ME Tip Sheets Glossary of Terms NEW: Video - Completing Key Result Externa…" at bounding box center [647, 393] width 834 height 197
click at [604, 379] on p "Rich Text Area. Press ALT-0 for help." at bounding box center [647, 372] width 828 height 16
click at [526, 276] on icon "Reveal or hide additional toolbar items" at bounding box center [526, 281] width 16 height 16
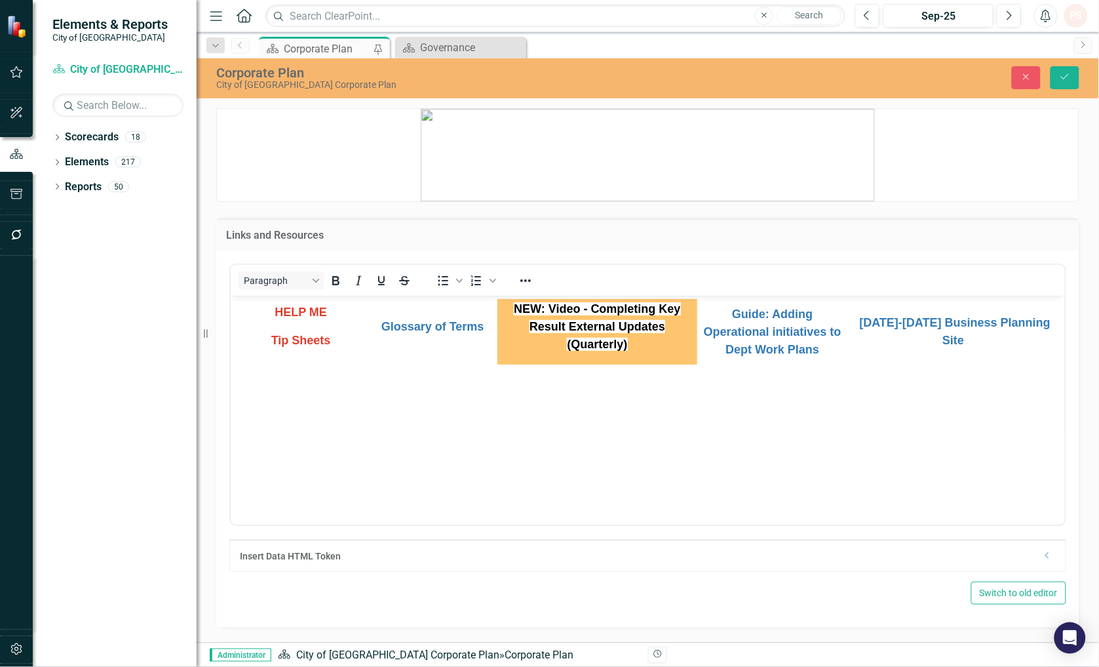
click at [630, 347] on p "NEW: Video - Completing Key Result External Updates (Quarterly)" at bounding box center [596, 326] width 199 height 53
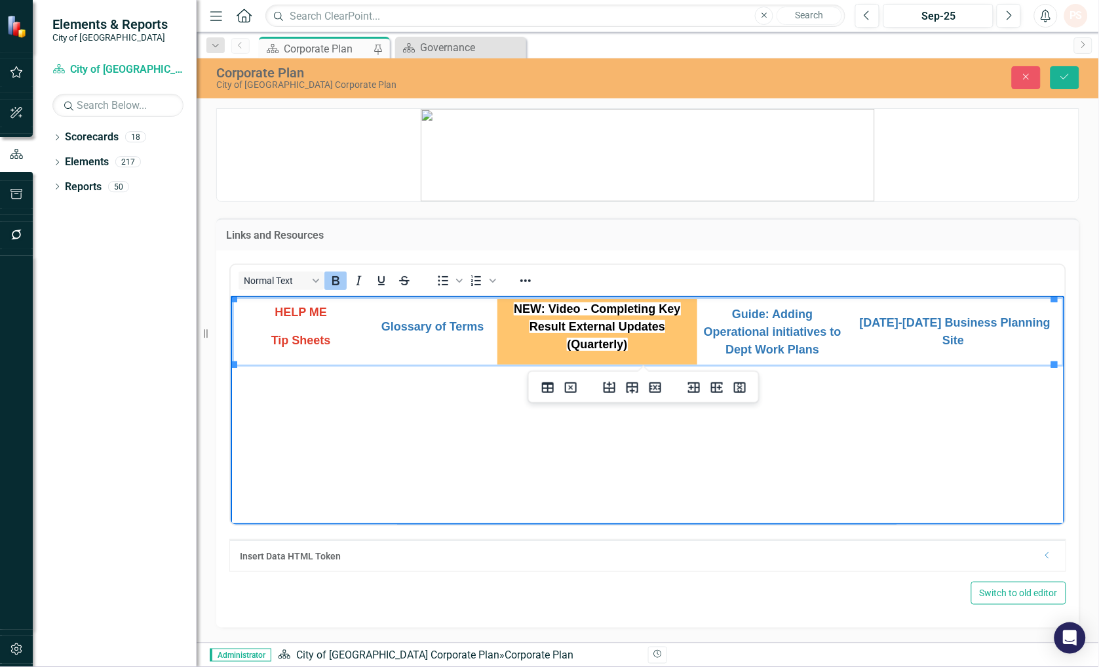
click at [551, 314] on p "NEW: Video - Completing Key Result External Updates (Quarterly)" at bounding box center [596, 326] width 199 height 53
click at [549, 311] on span "NEW: Video - Completing Key Result External Updates (Quarterly)" at bounding box center [596, 325] width 166 height 48
drag, startPoint x: 550, startPoint y: 311, endPoint x: 646, endPoint y: 351, distance: 104.6
click at [646, 351] on p "NEW: Video - Completing Key Result External Updates (Quarterly)" at bounding box center [596, 326] width 199 height 53
click at [637, 348] on p "NEW: Video - Completing Key Result External Updates (Quarterly)" at bounding box center [596, 326] width 199 height 53
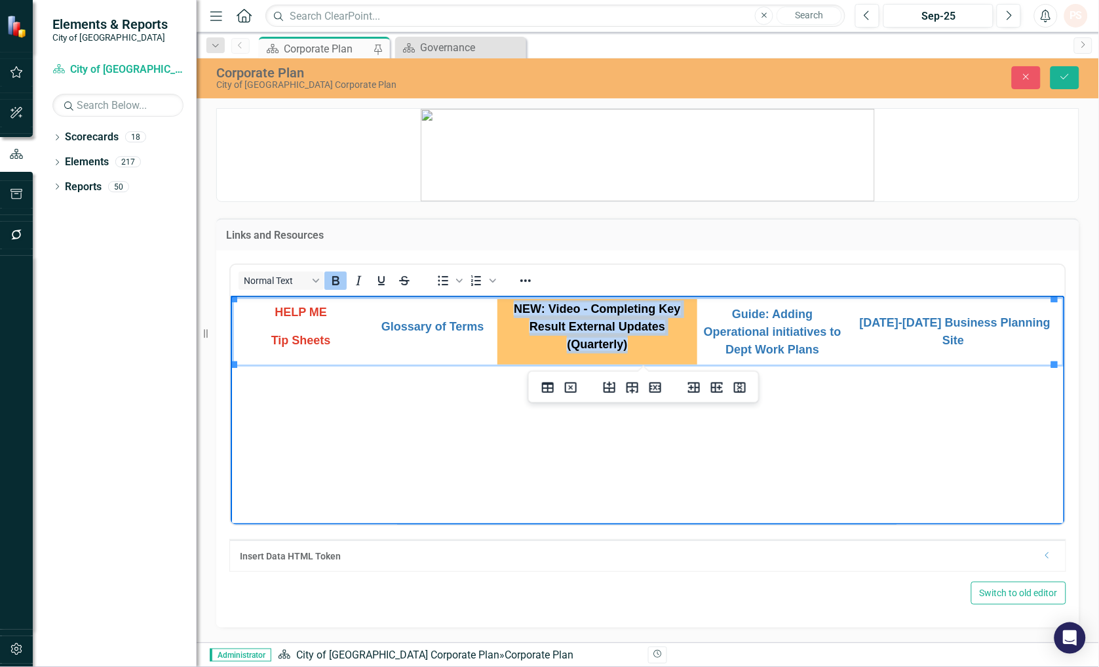
drag, startPoint x: 634, startPoint y: 349, endPoint x: 507, endPoint y: 310, distance: 132.9
click at [507, 310] on p "NEW: Video - Completing Key Result External Updates (Quarterly)" at bounding box center [596, 326] width 199 height 53
click at [528, 276] on icon "Reveal or hide additional toolbar items" at bounding box center [526, 281] width 16 height 16
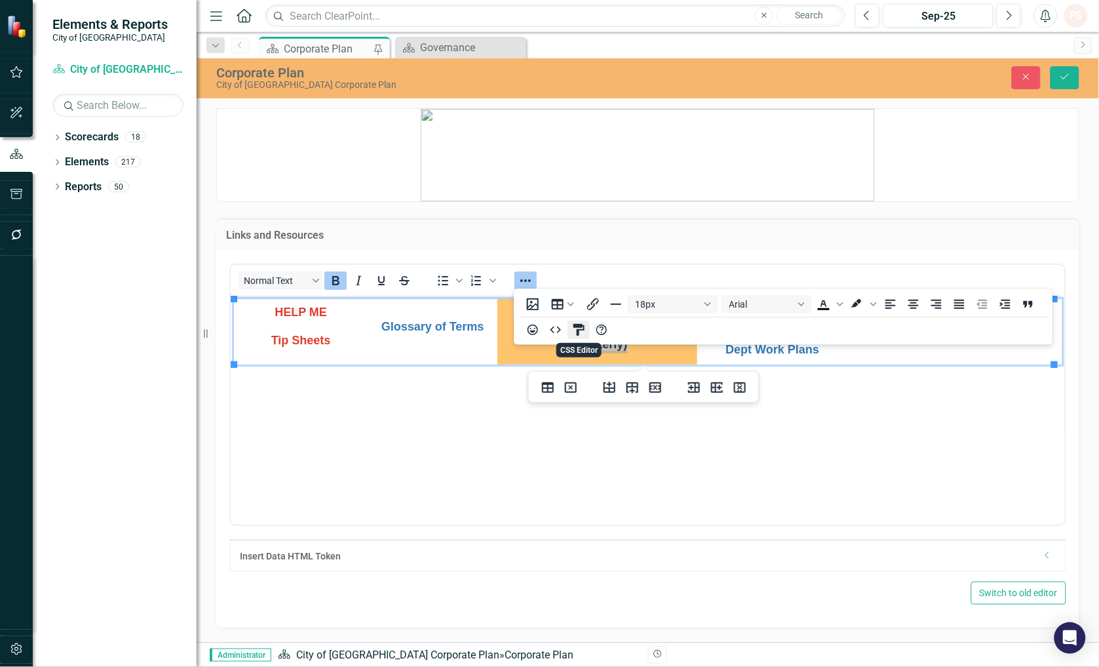
click at [581, 330] on icon "CSS Editor" at bounding box center [578, 330] width 11 height 12
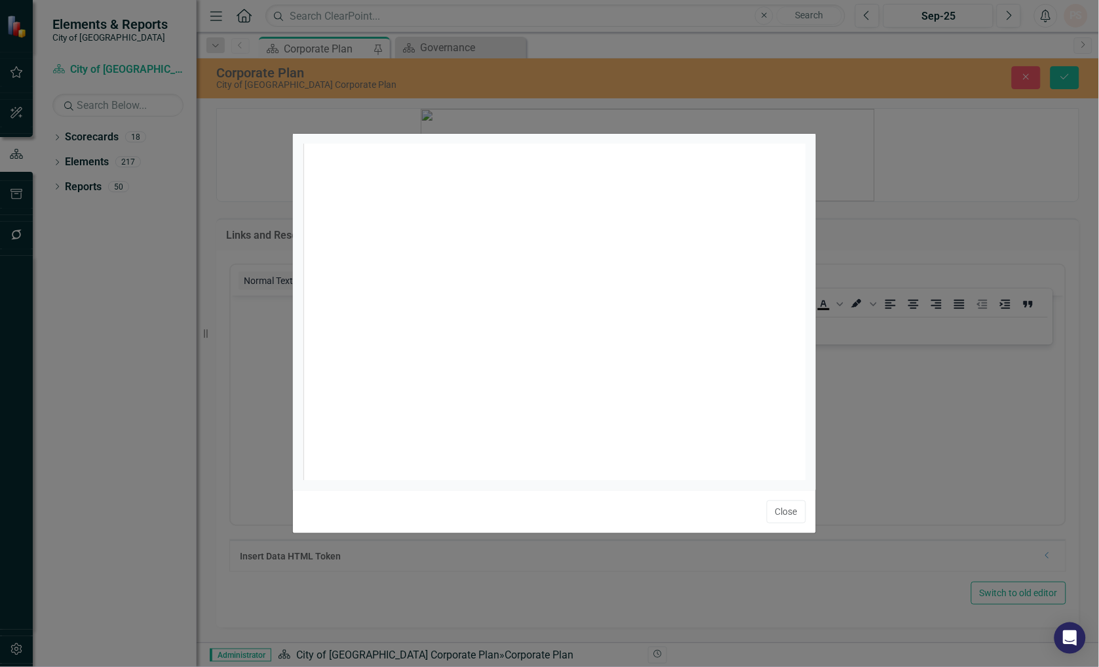
scroll to position [5, 0]
click at [790, 505] on button "Close" at bounding box center [786, 511] width 39 height 23
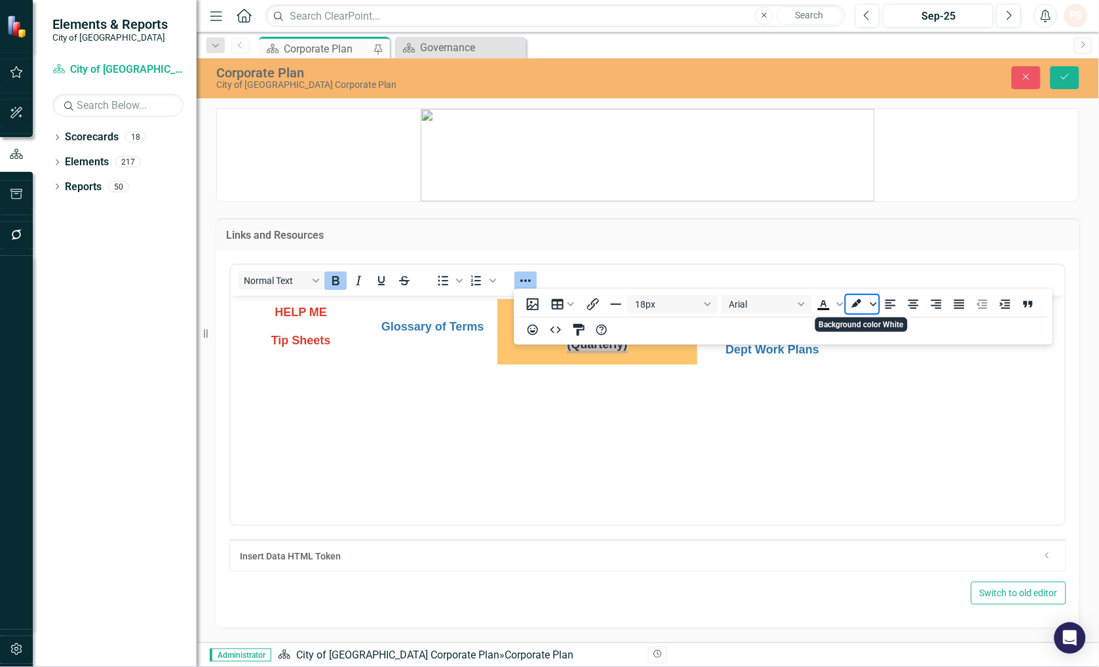
click at [873, 302] on icon "Background color White" at bounding box center [873, 304] width 7 height 7
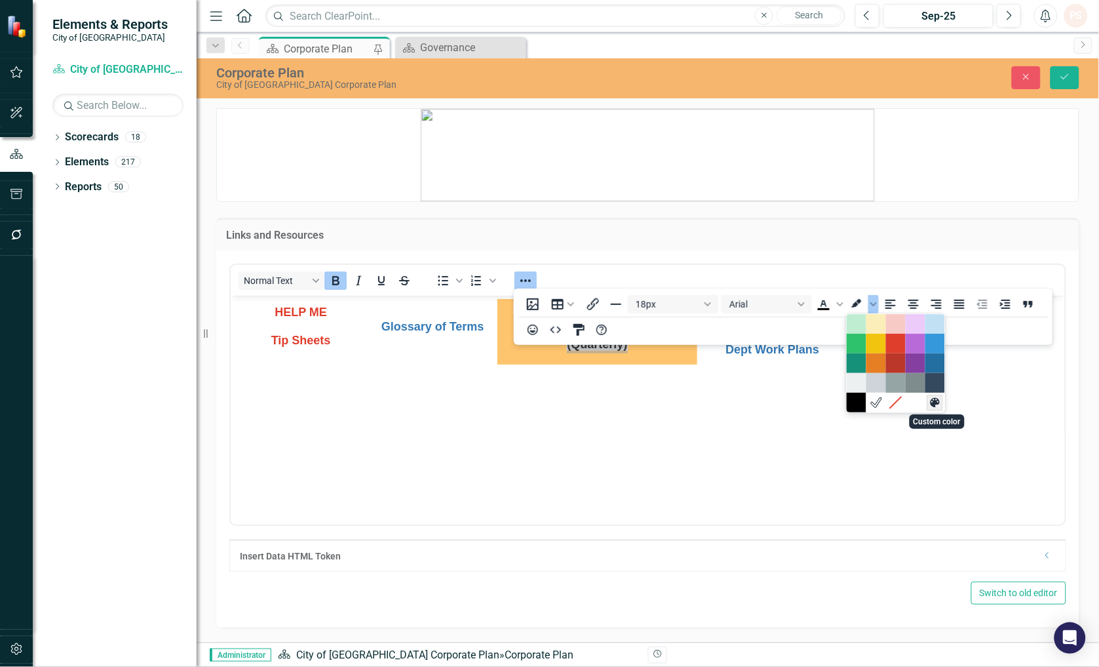
click at [938, 403] on icon "Custom color" at bounding box center [935, 402] width 9 height 9
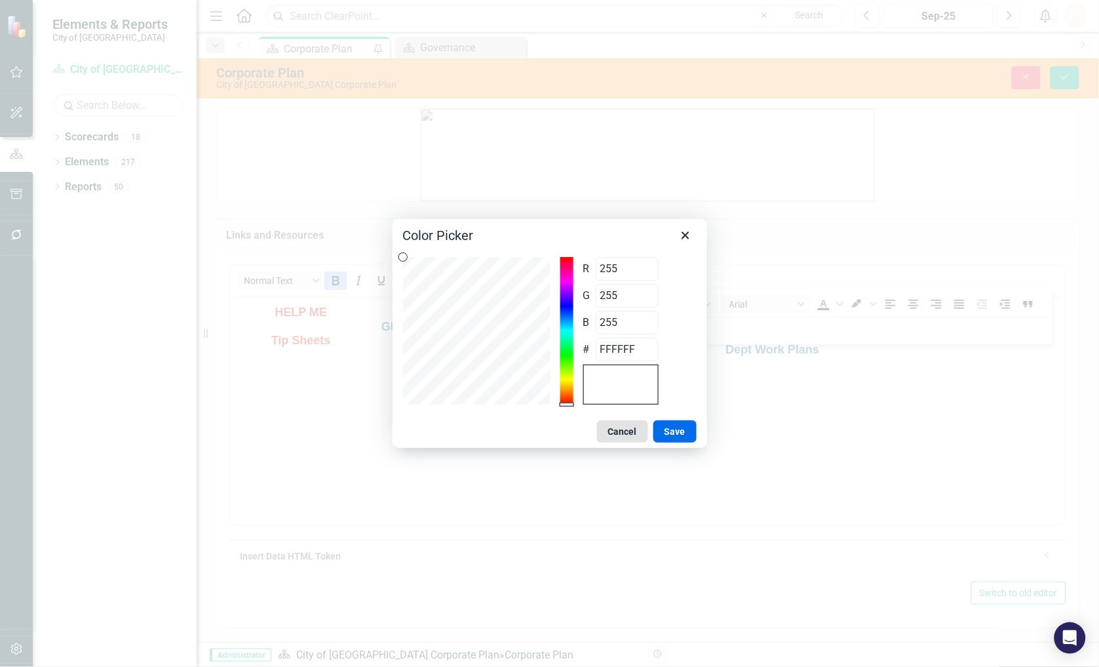
click at [621, 428] on button "Cancel" at bounding box center [622, 431] width 51 height 22
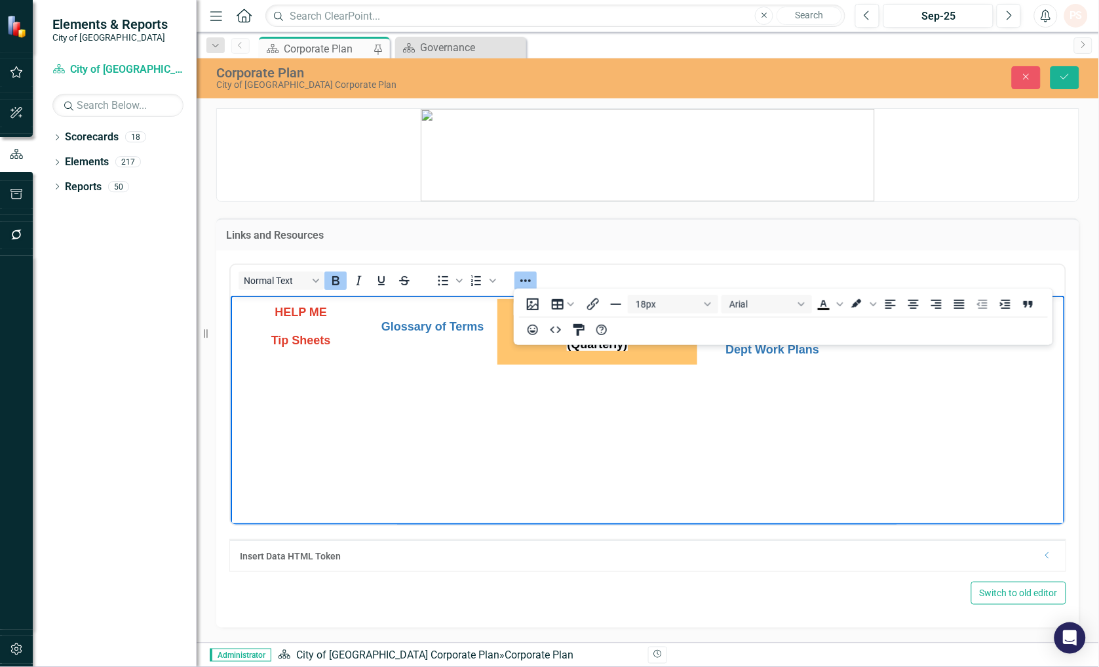
click at [530, 452] on body "HELP ME Tip Sheets Glossary of Terms NEW: Video - Completing Key Result Externa…" at bounding box center [647, 393] width 834 height 197
click at [1023, 68] on button "Close" at bounding box center [1026, 77] width 29 height 23
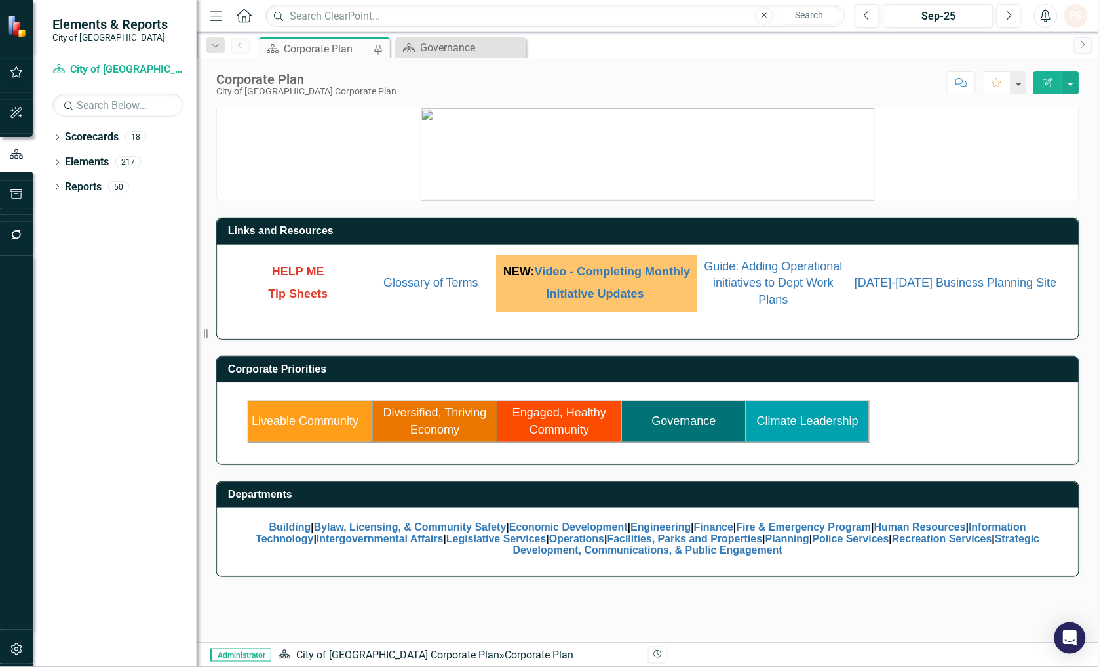
click at [922, 240] on td "Links and Resources" at bounding box center [650, 233] width 844 height 22
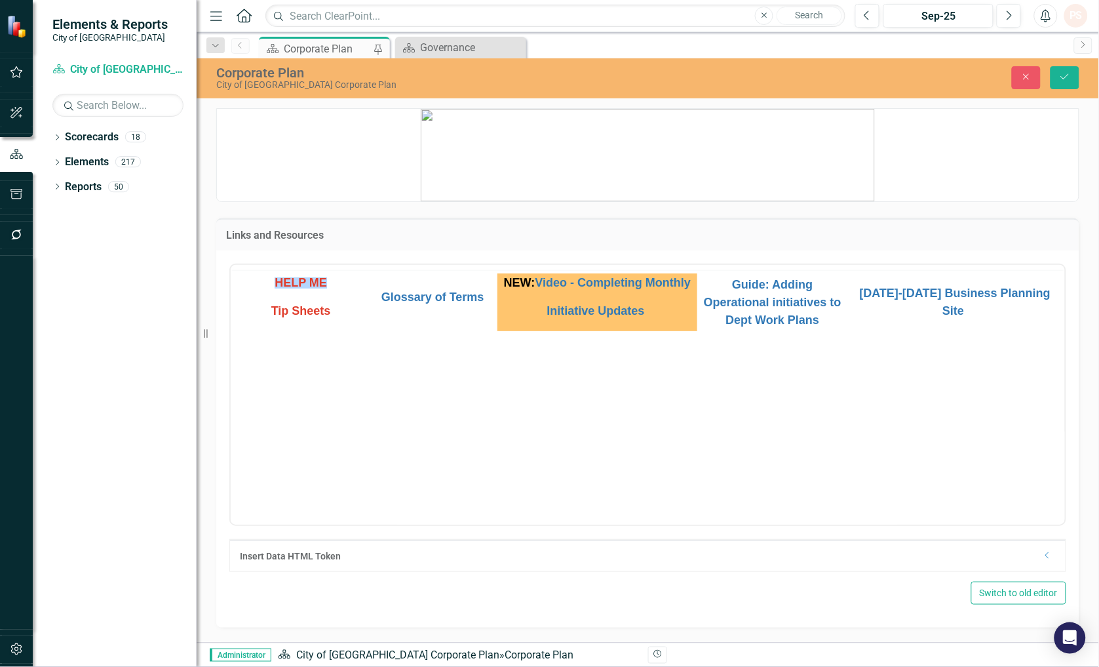
scroll to position [0, 0]
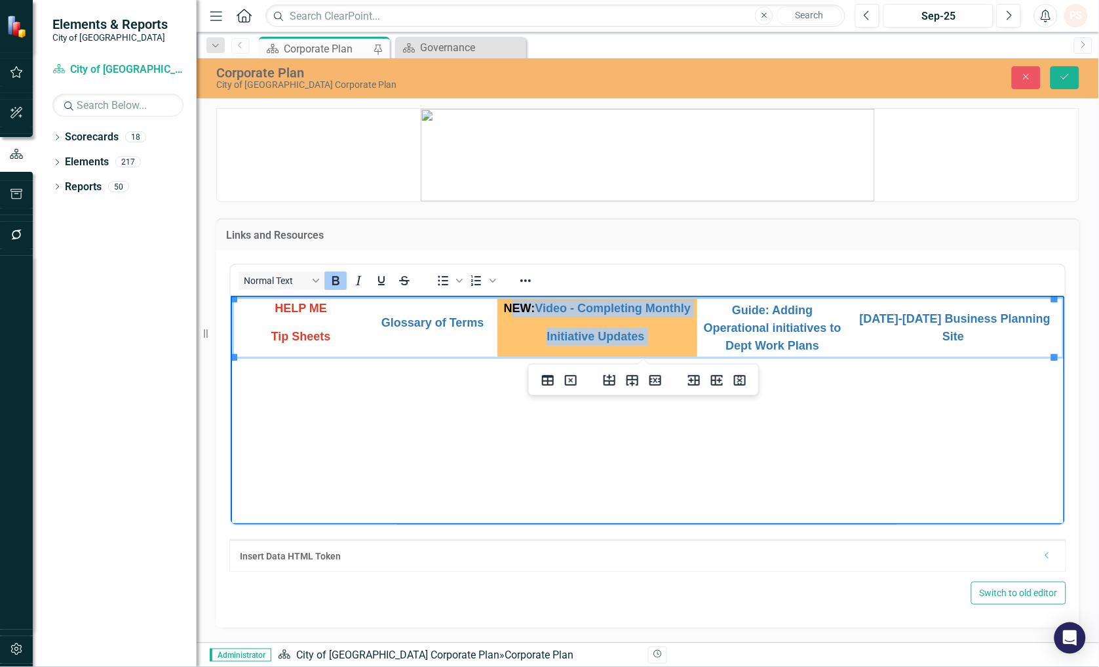
drag, startPoint x: 654, startPoint y: 339, endPoint x: 502, endPoint y: 309, distance: 155.1
click at [502, 309] on td "NEW: Video - Completing Monthly Initiative Updates ﻿" at bounding box center [597, 327] width 200 height 58
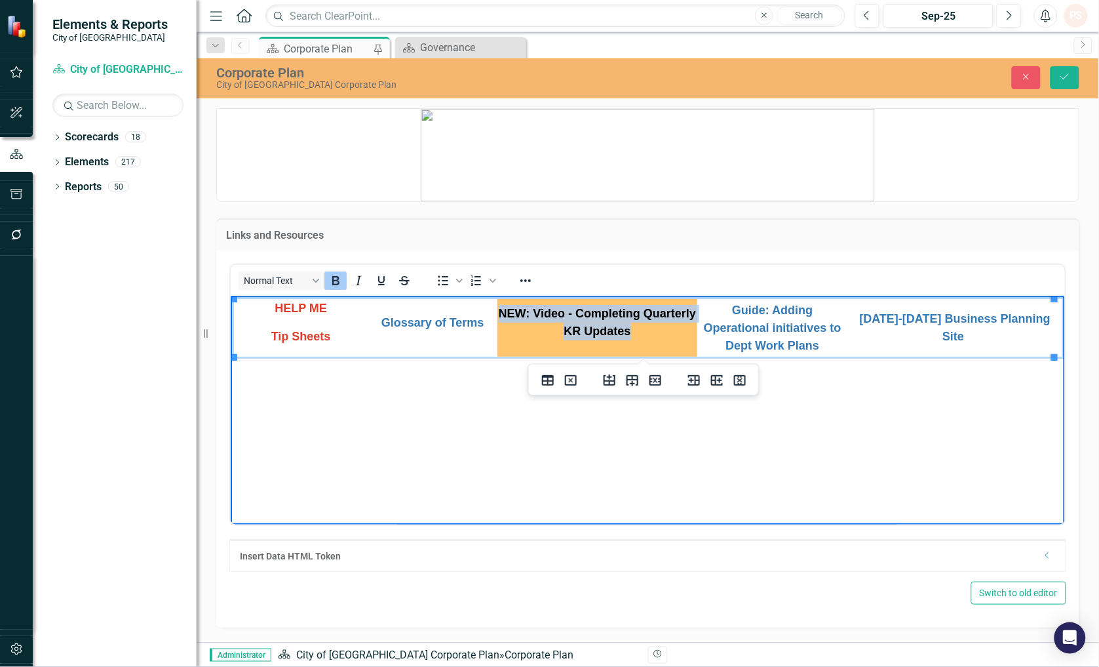
drag, startPoint x: 521, startPoint y: 309, endPoint x: 653, endPoint y: 324, distance: 133.3
click at [653, 324] on p "NEW: Video - Completing Quarterly KR Updates" at bounding box center [596, 321] width 199 height 35
click at [522, 284] on icon "Reveal or hide additional toolbar items" at bounding box center [526, 281] width 16 height 16
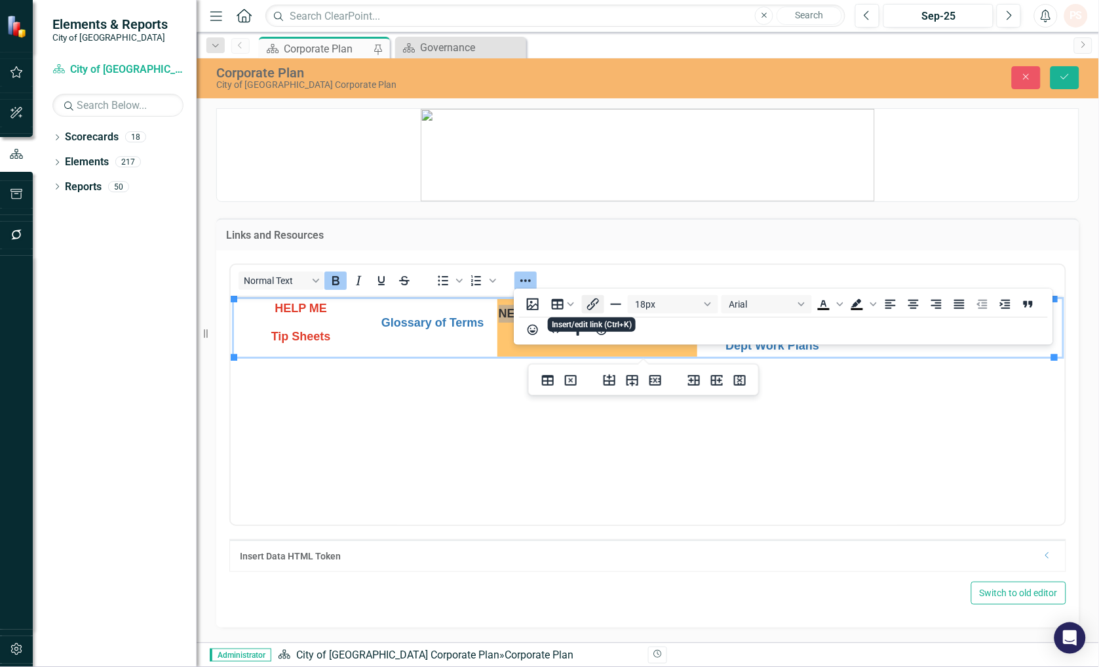
click at [589, 312] on icon "Insert/edit link" at bounding box center [593, 304] width 16 height 16
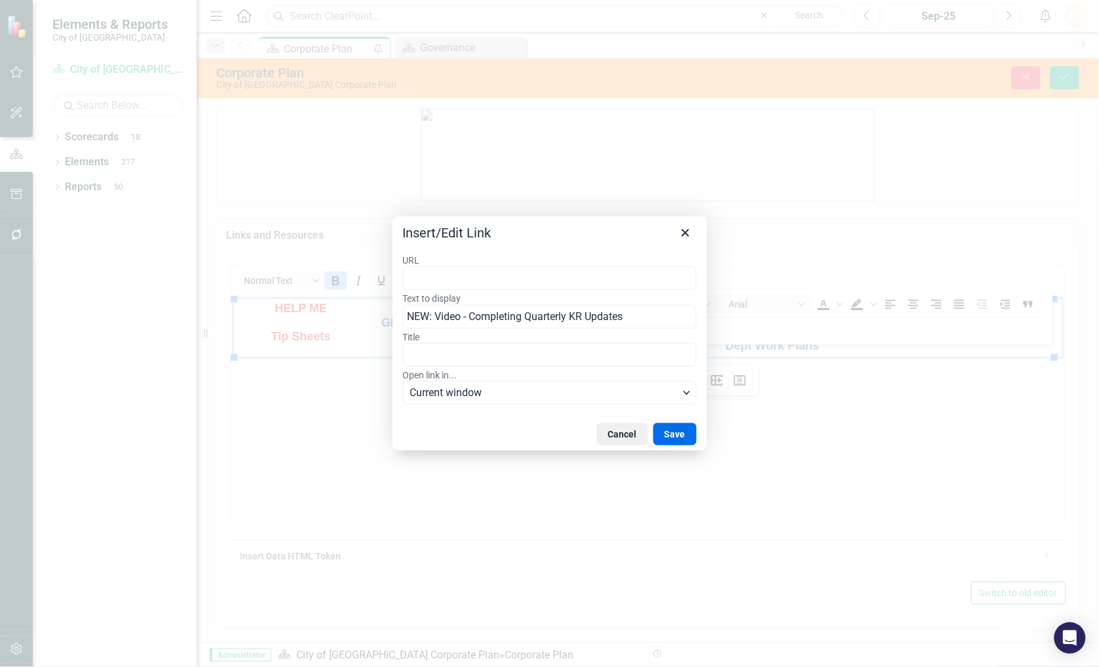
type input "[URL][DOMAIN_NAME]"
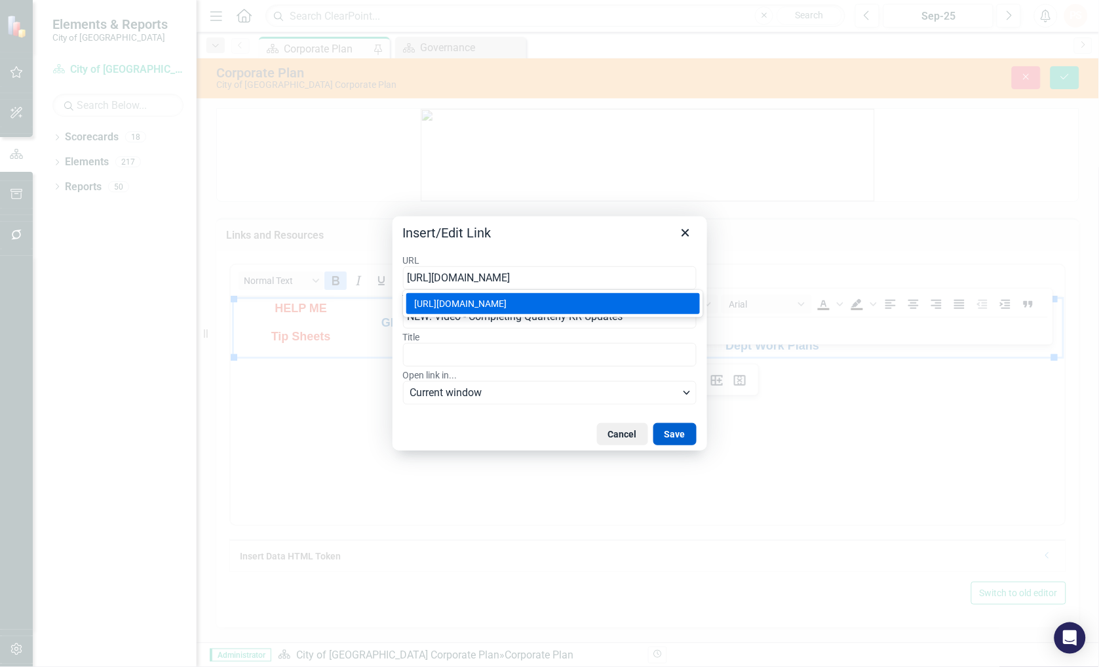
click at [672, 430] on button "Save" at bounding box center [674, 434] width 43 height 22
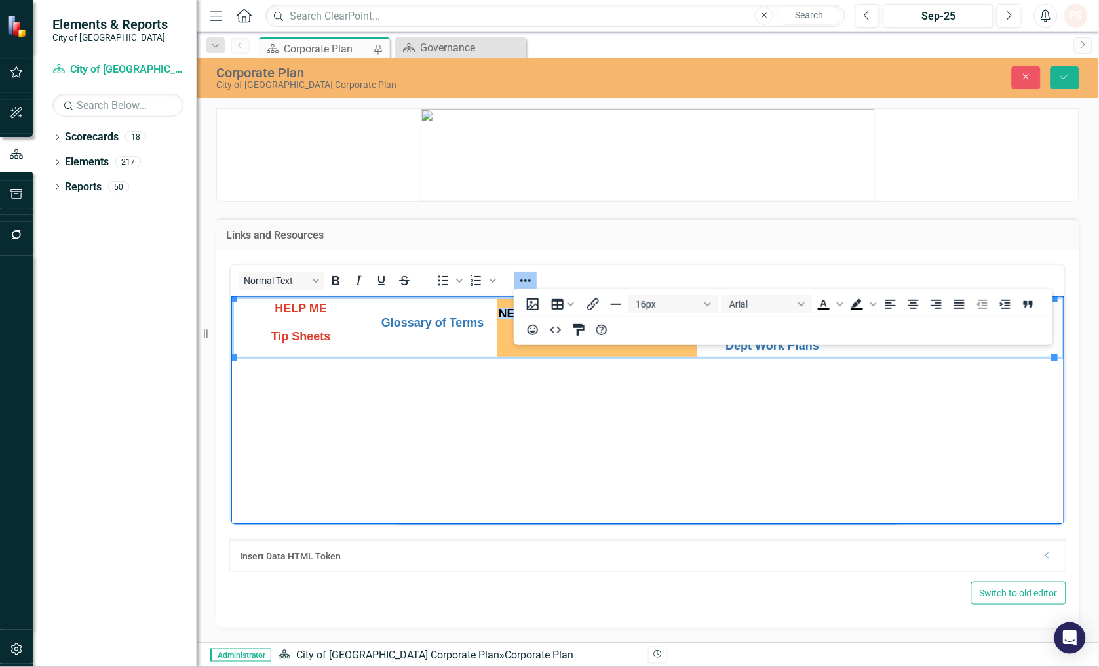
click at [774, 440] on body "HELP ME Tip Sheets Glossary of Terms NEW: Video - Completing Quarterly KR Updat…" at bounding box center [647, 393] width 834 height 197
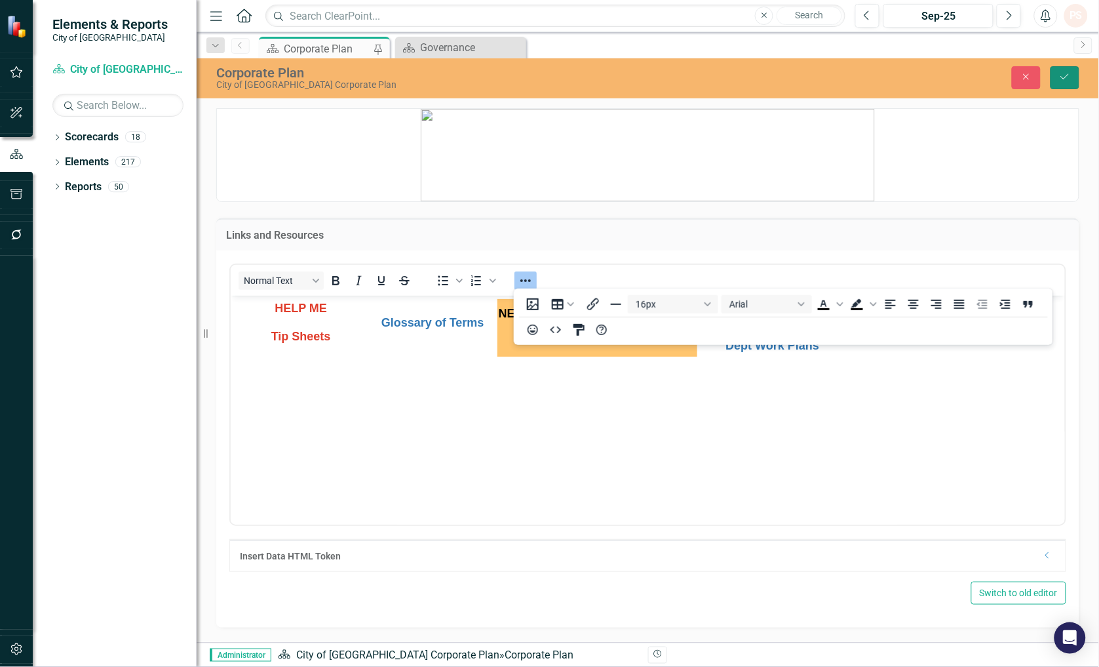
click at [1060, 75] on icon "Save" at bounding box center [1065, 76] width 12 height 9
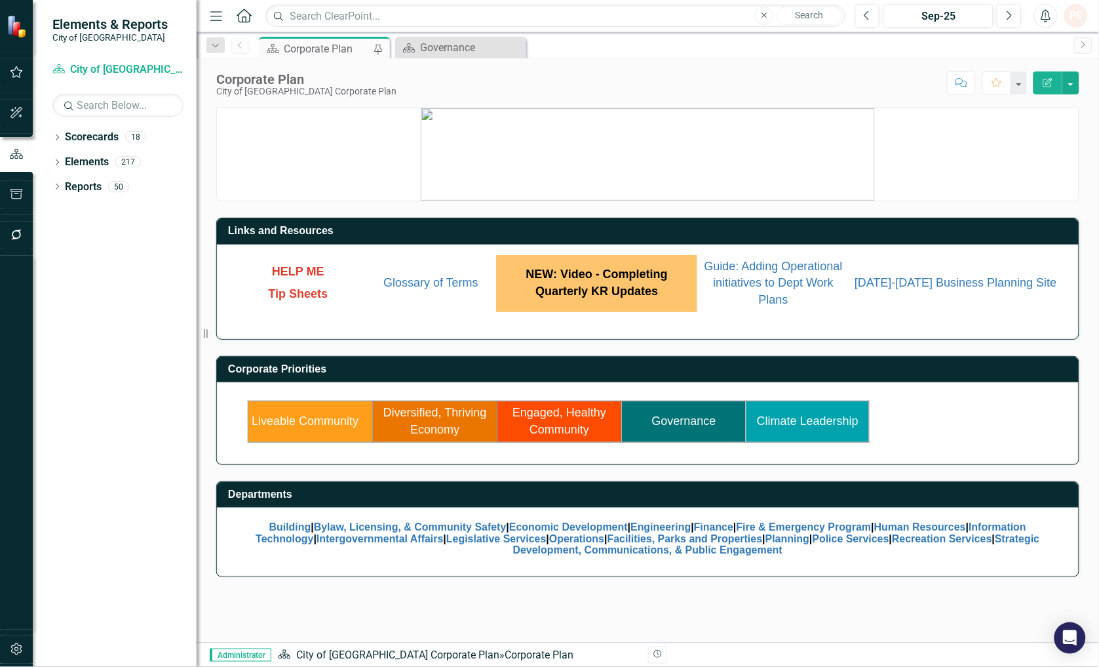
click at [568, 290] on span "NEW: Video - Completing Quarterly KR Updates" at bounding box center [597, 282] width 142 height 30
click at [479, 618] on div "Links and Resources HELP ME Tip Sheets Glossary of Terms NEW: Video - Completin…" at bounding box center [648, 374] width 902 height 535
click at [480, 611] on div "Links and Resources HELP ME Tip Sheets Glossary of Terms NEW: Video - Completin…" at bounding box center [648, 374] width 902 height 535
click at [790, 288] on span "Guide: Adding Operational initiatives to Dept Work Plans" at bounding box center [774, 283] width 138 height 47
click at [299, 598] on div "Links and Resources HELP ME Tip Sheets Glossary of Terms NEW: Video - Completin…" at bounding box center [648, 374] width 902 height 535
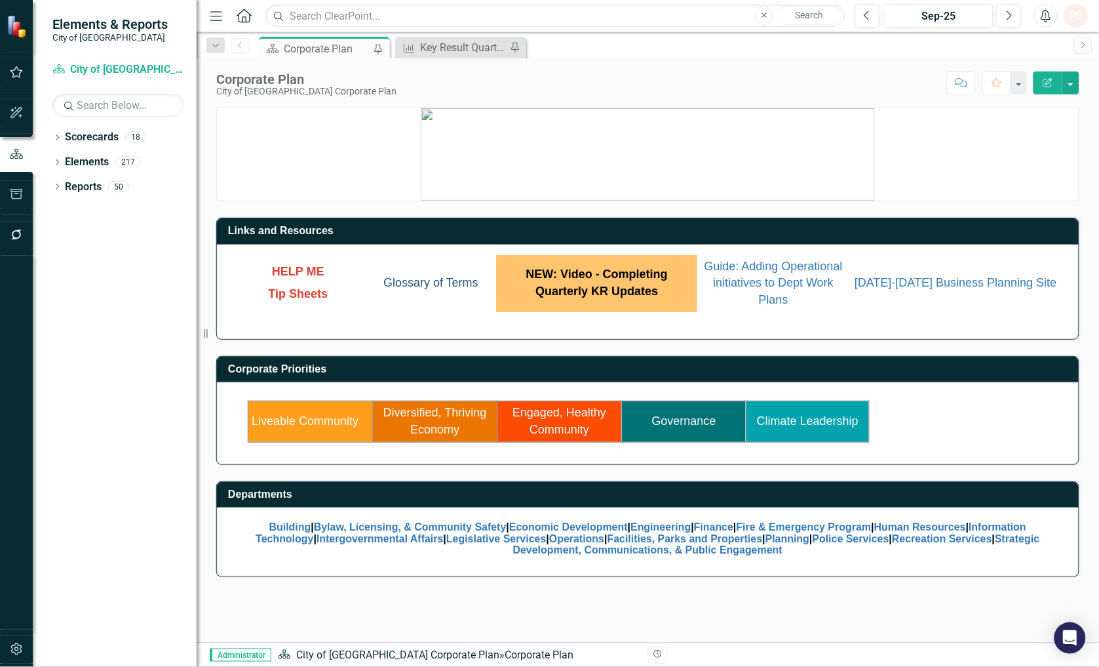
click at [462, 277] on link "Glossary of Terms" at bounding box center [430, 282] width 95 height 13
click at [1020, 279] on link "[DATE]-[DATE] Business Planning Site" at bounding box center [956, 282] width 202 height 13
click at [54, 188] on icon "Dropdown" at bounding box center [56, 187] width 9 height 7
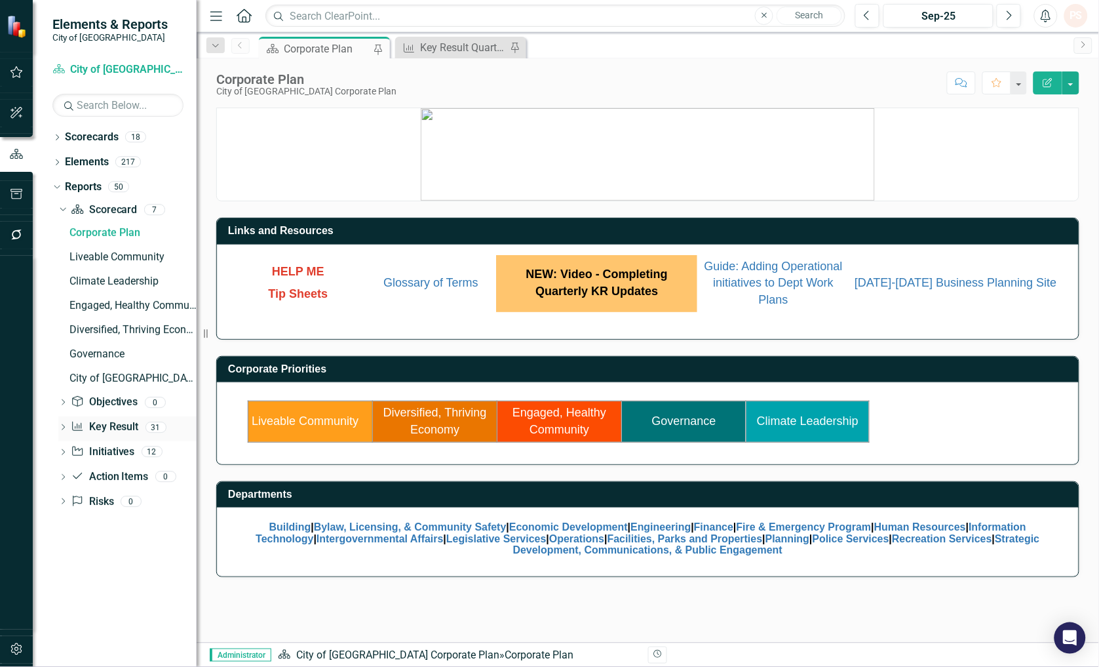
click at [64, 421] on div "Dropdown Key Result Key Result 31" at bounding box center [127, 428] width 138 height 25
click at [62, 424] on icon at bounding box center [63, 427] width 3 height 6
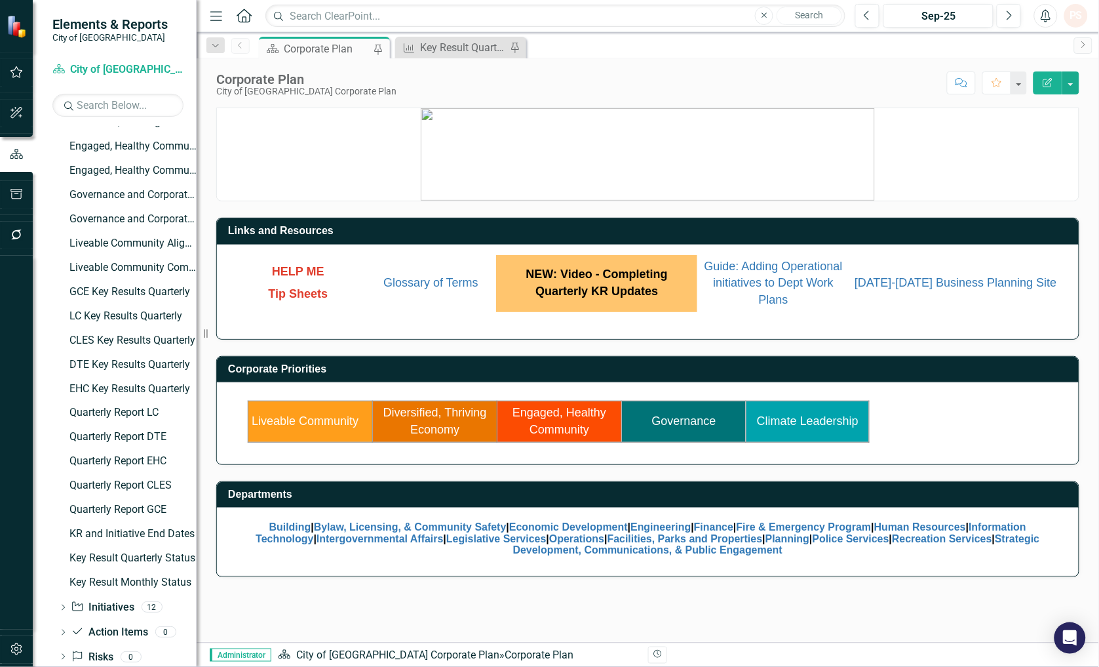
scroll to position [436, 0]
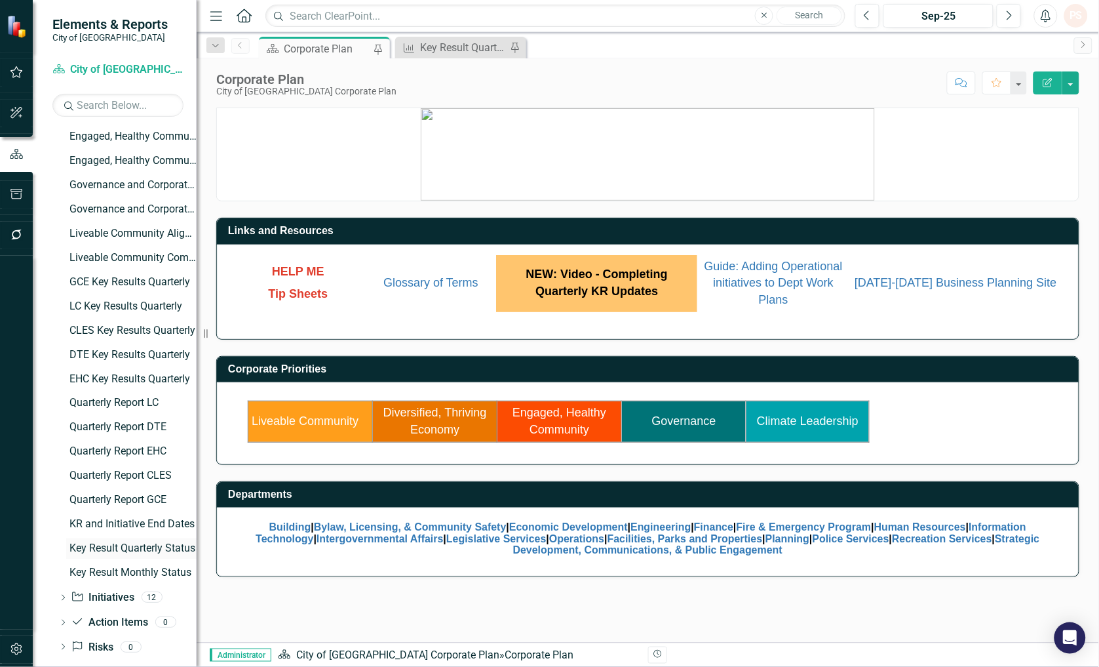
click at [113, 544] on div "Key Result Quarterly Status" at bounding box center [132, 549] width 127 height 12
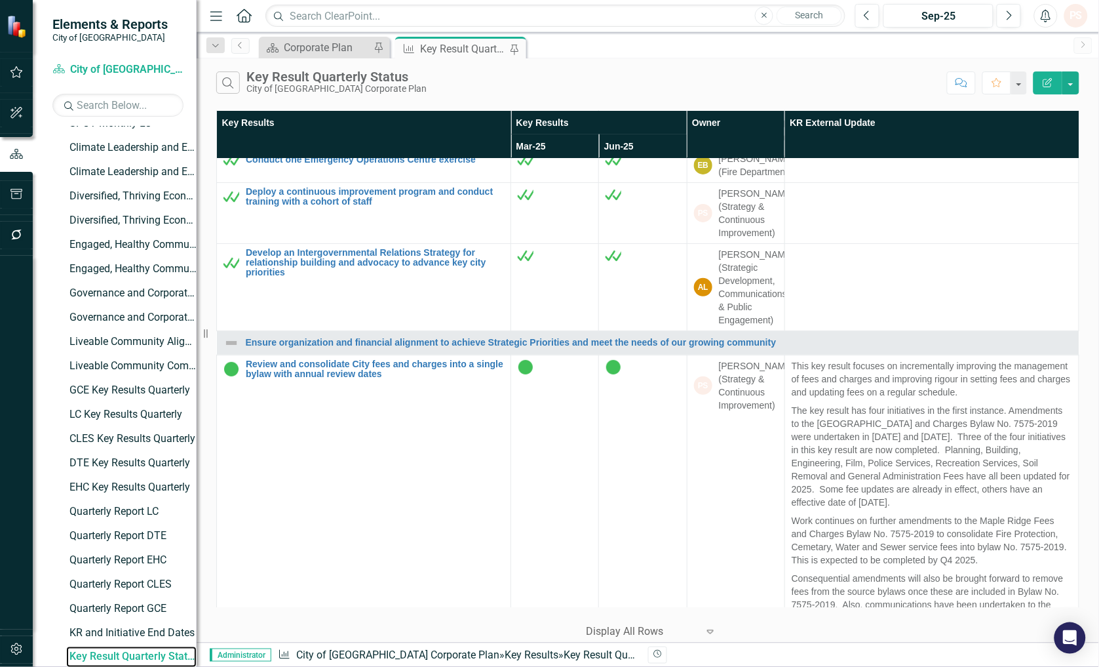
scroll to position [4369, 0]
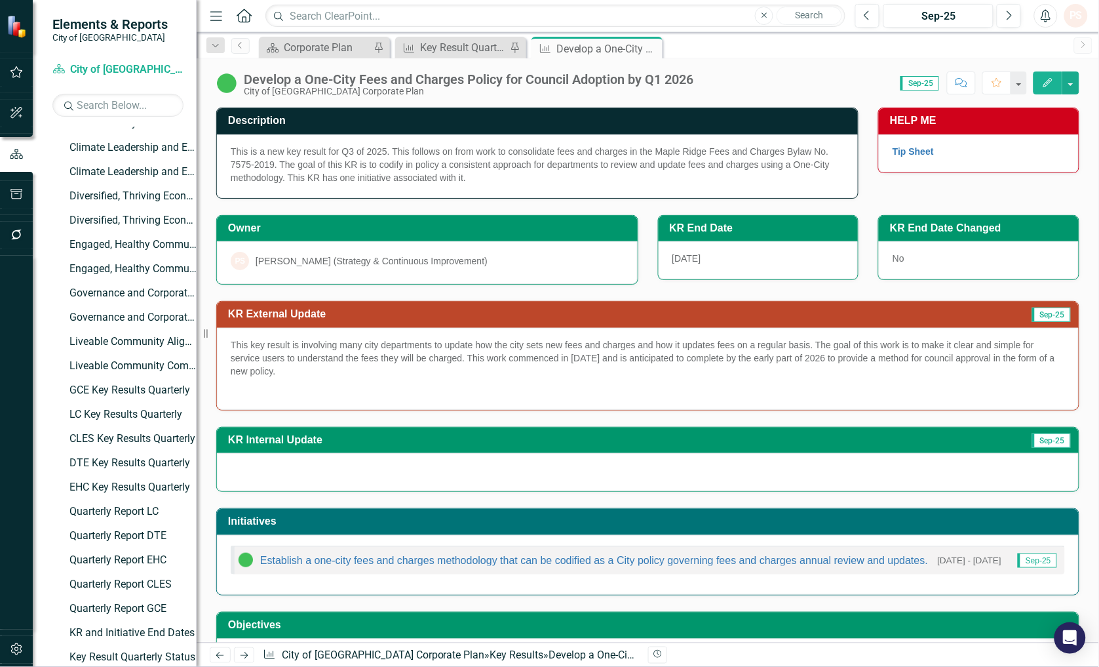
click at [309, 338] on div "This key result is involving many city departments to update how the city sets …" at bounding box center [648, 369] width 862 height 82
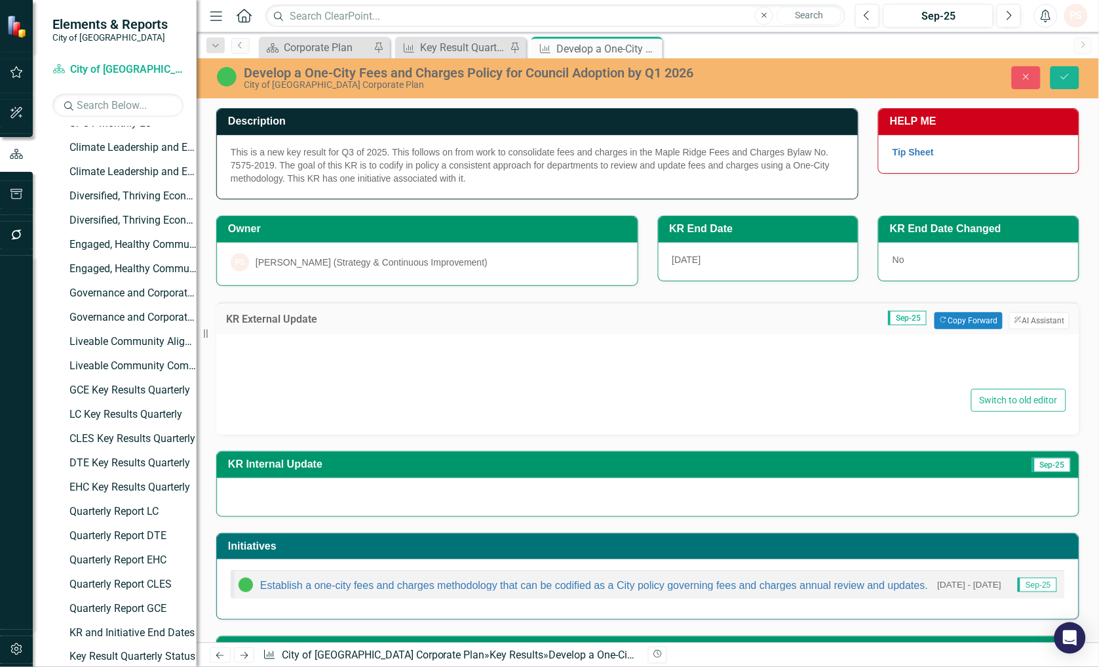
type textarea "<p>This key result is involving many city departments to update how the city se…"
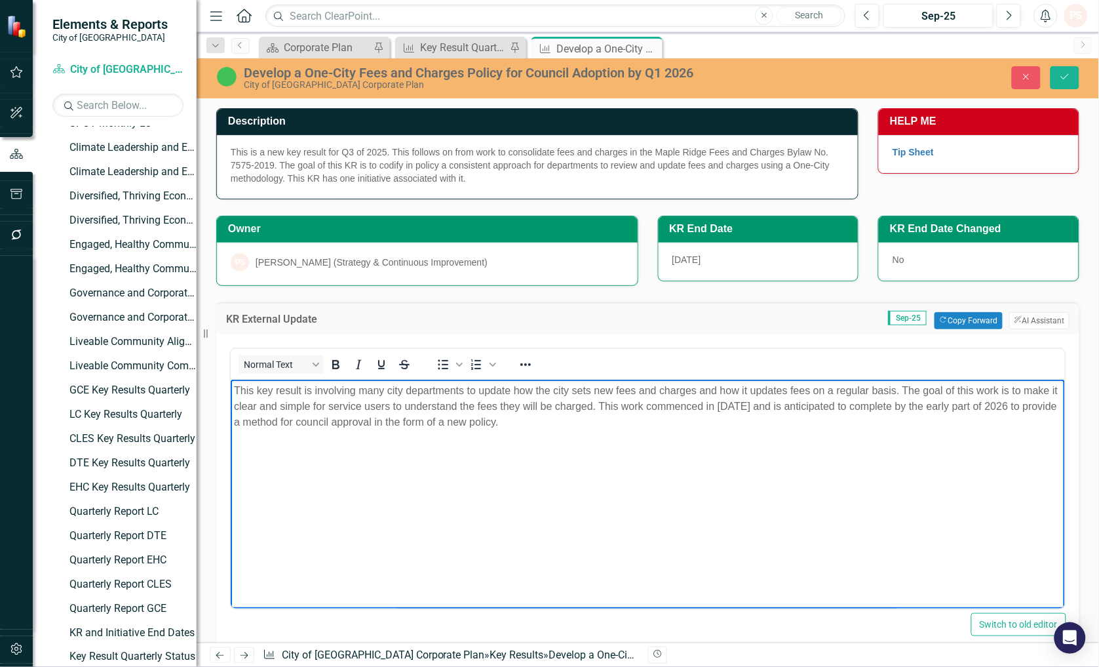
click at [296, 387] on p "This key result is involving many city departments to update how the city sets …" at bounding box center [647, 405] width 828 height 47
click at [306, 387] on p "This key result is involving many city departments to update how the city sets …" at bounding box center [647, 405] width 828 height 47
click at [463, 389] on p "This key result involves many city departments to update how the city sets new …" at bounding box center [647, 405] width 828 height 47
drag, startPoint x: 746, startPoint y: 387, endPoint x: 943, endPoint y: 384, distance: 197.3
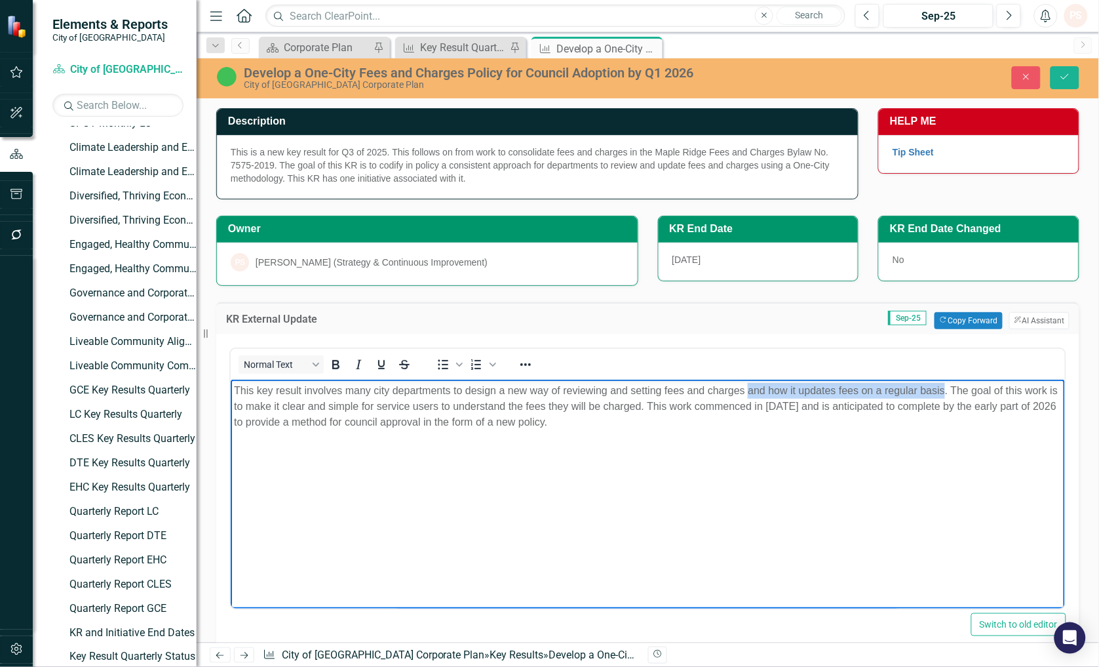
click at [943, 384] on p "This key result involves many city departments to design a new way of reviewing…" at bounding box center [647, 405] width 828 height 47
click at [553, 413] on p "This key result involves many city departments to design a new way of reviewing…" at bounding box center [647, 405] width 828 height 47
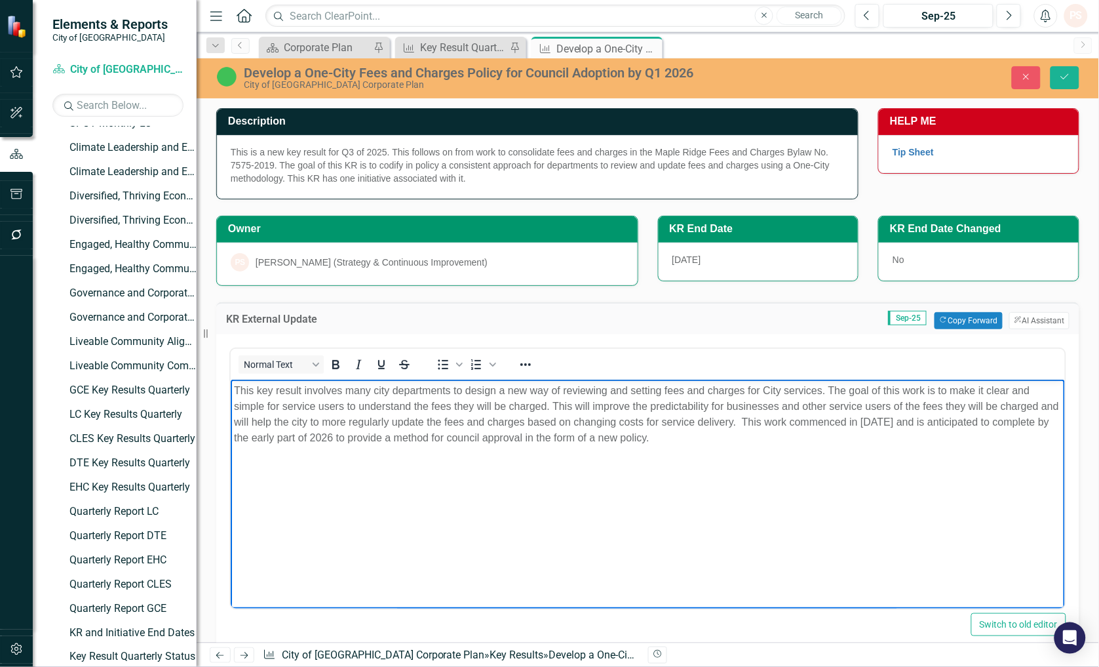
click at [962, 424] on p "This key result involves many city departments to design a new way of reviewing…" at bounding box center [647, 413] width 828 height 63
drag, startPoint x: 974, startPoint y: 434, endPoint x: 1023, endPoint y: 457, distance: 54.5
click at [1023, 457] on p "This key result involves many city departments to design a new way of reviewing…" at bounding box center [647, 421] width 828 height 79
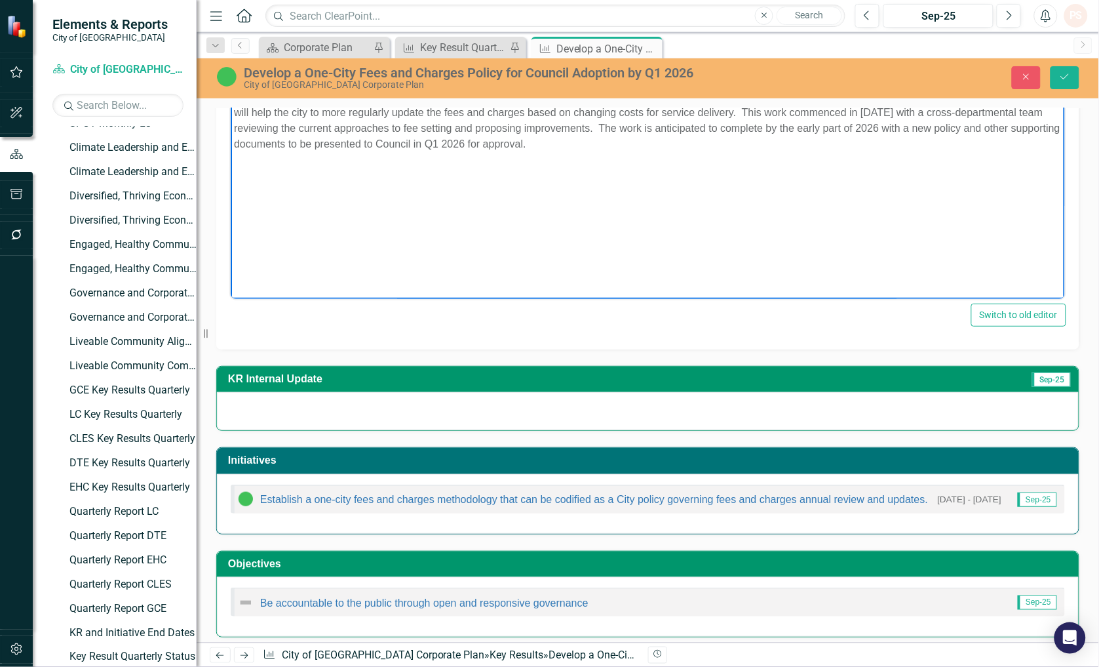
scroll to position [318, 0]
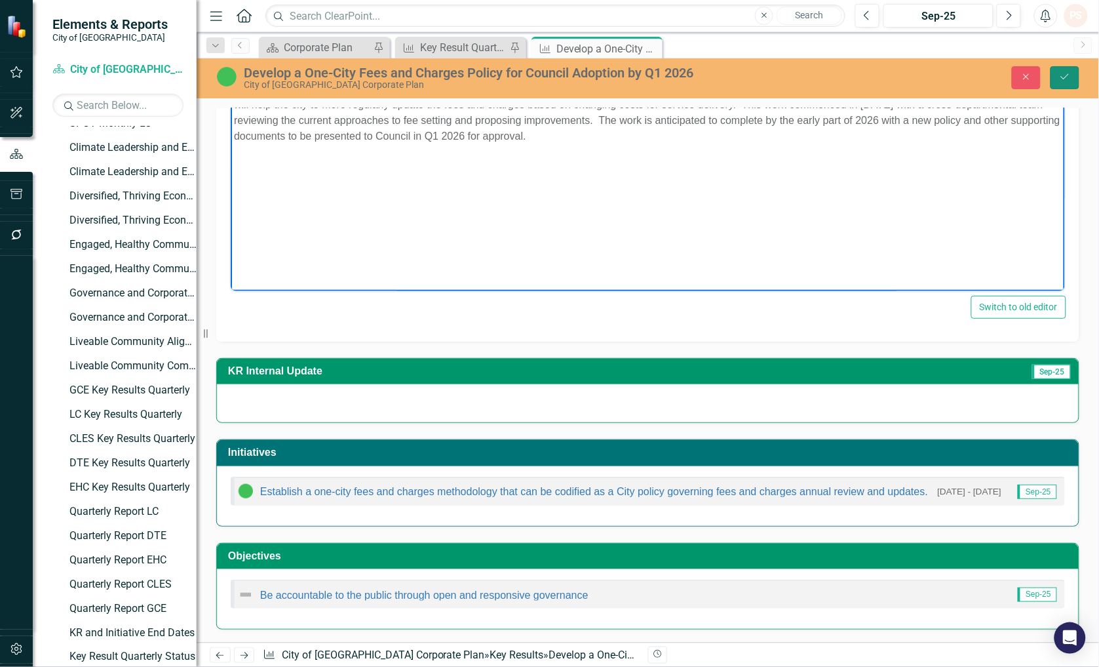
click at [1066, 87] on button "Save" at bounding box center [1065, 77] width 29 height 23
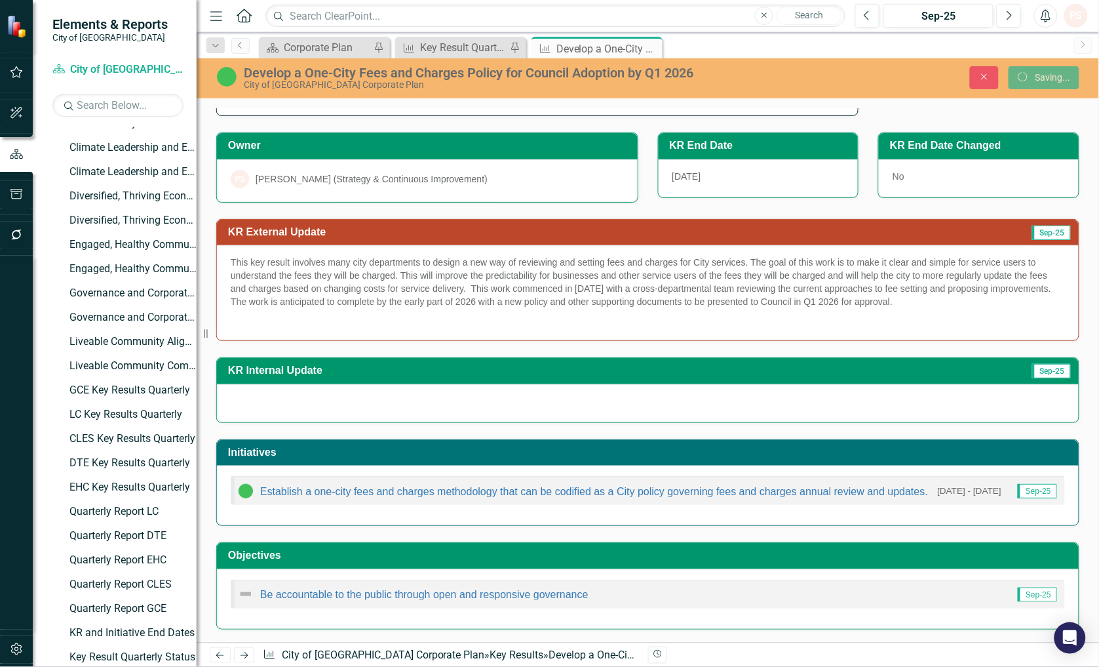
scroll to position [84, 0]
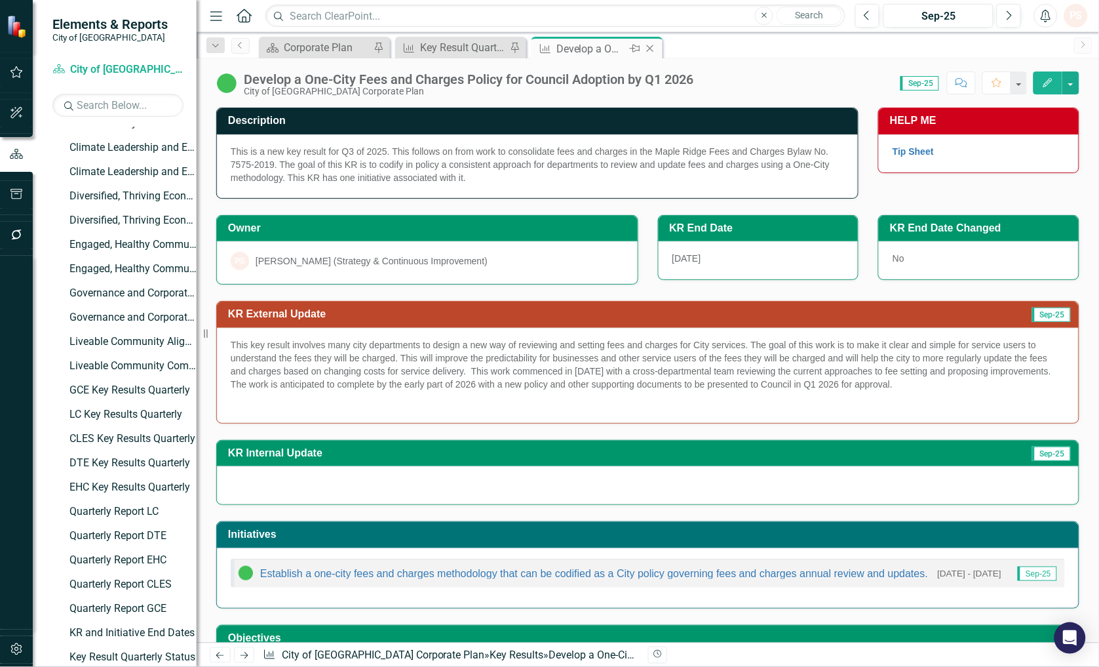
click at [649, 44] on icon "Close" at bounding box center [650, 48] width 13 height 10
click at [514, 49] on icon "Close" at bounding box center [513, 48] width 13 height 10
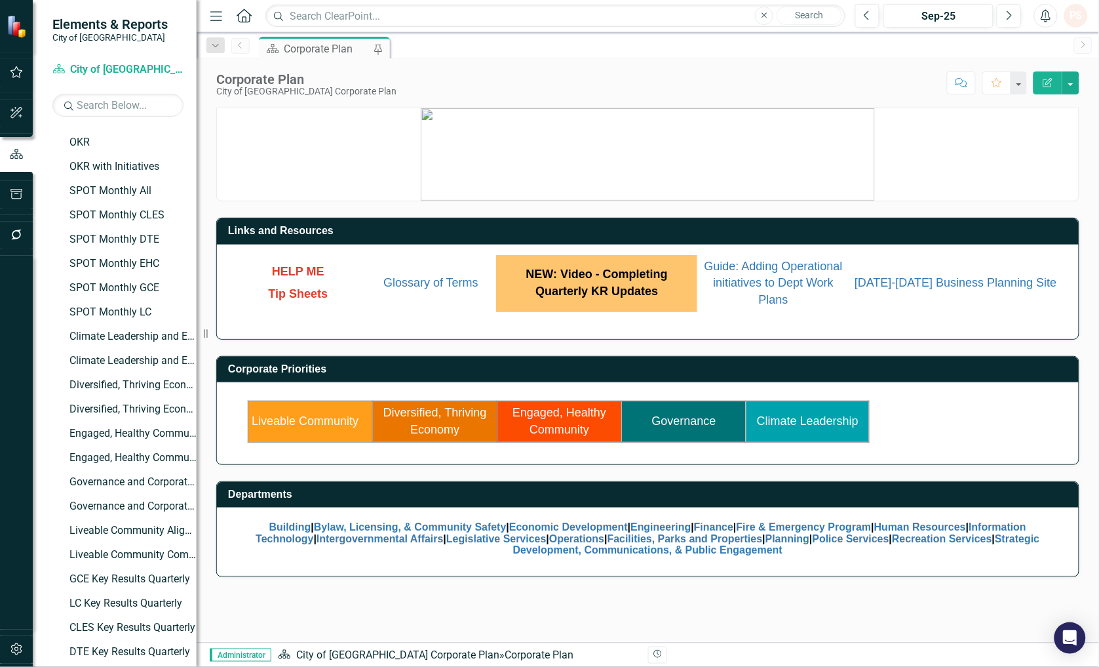
click at [333, 49] on div "Corporate Plan" at bounding box center [327, 49] width 87 height 16
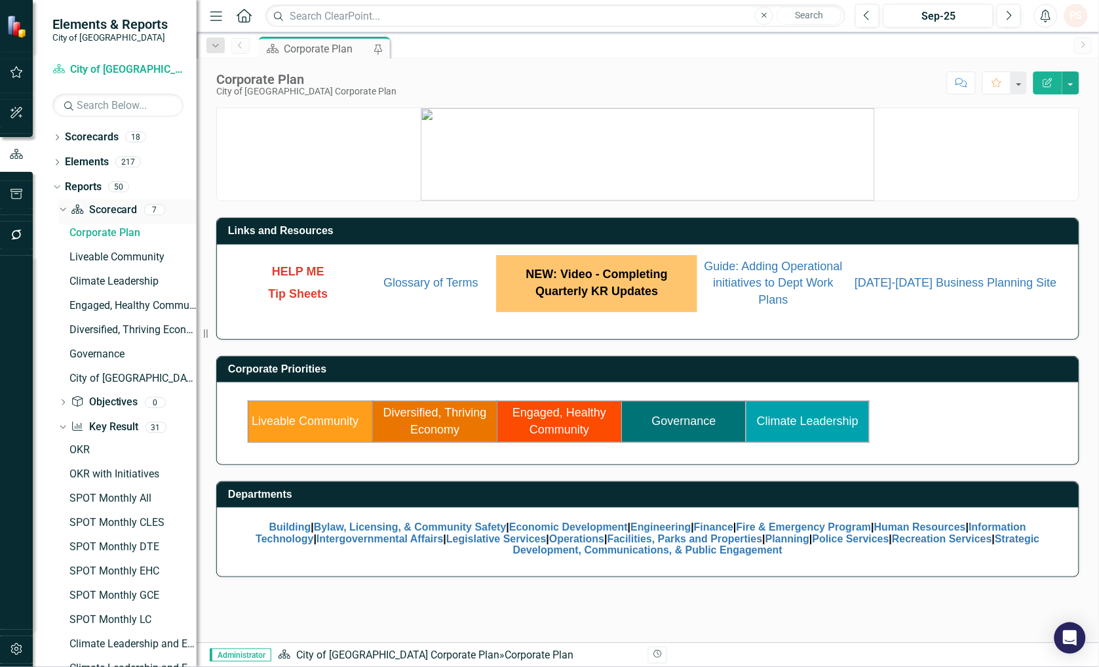
click at [59, 202] on div "Dropdown Scorecard Scorecard 7" at bounding box center [127, 211] width 138 height 25
click at [59, 185] on icon at bounding box center [57, 186] width 6 height 3
